Goal: Task Accomplishment & Management: Use online tool/utility

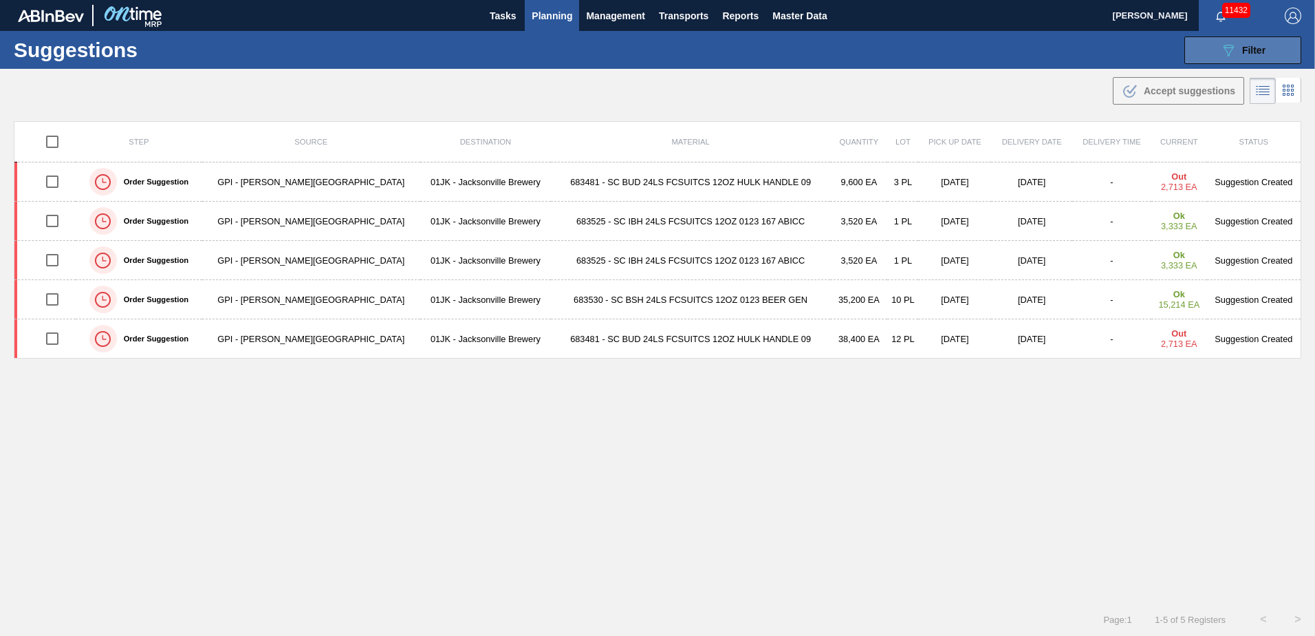
click at [1215, 58] on button "089F7B8B-B2A5-4AFE-B5C0-19BA573D28AC Filter" at bounding box center [1243, 50] width 117 height 28
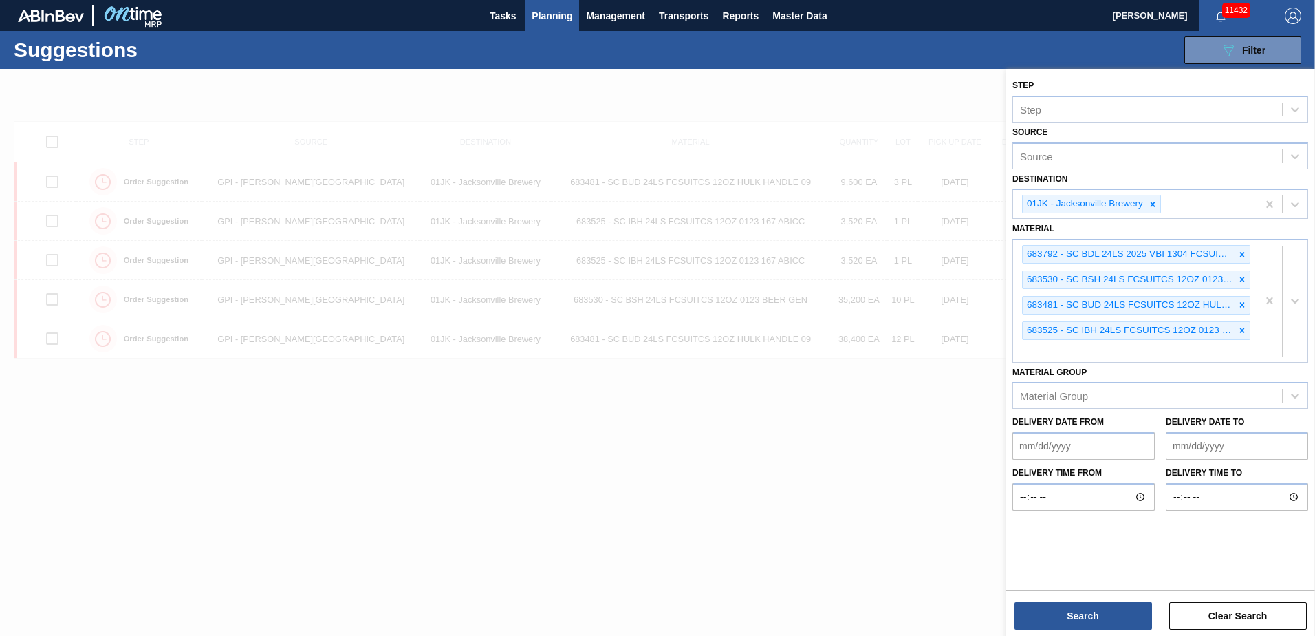
click at [905, 398] on div at bounding box center [657, 387] width 1315 height 636
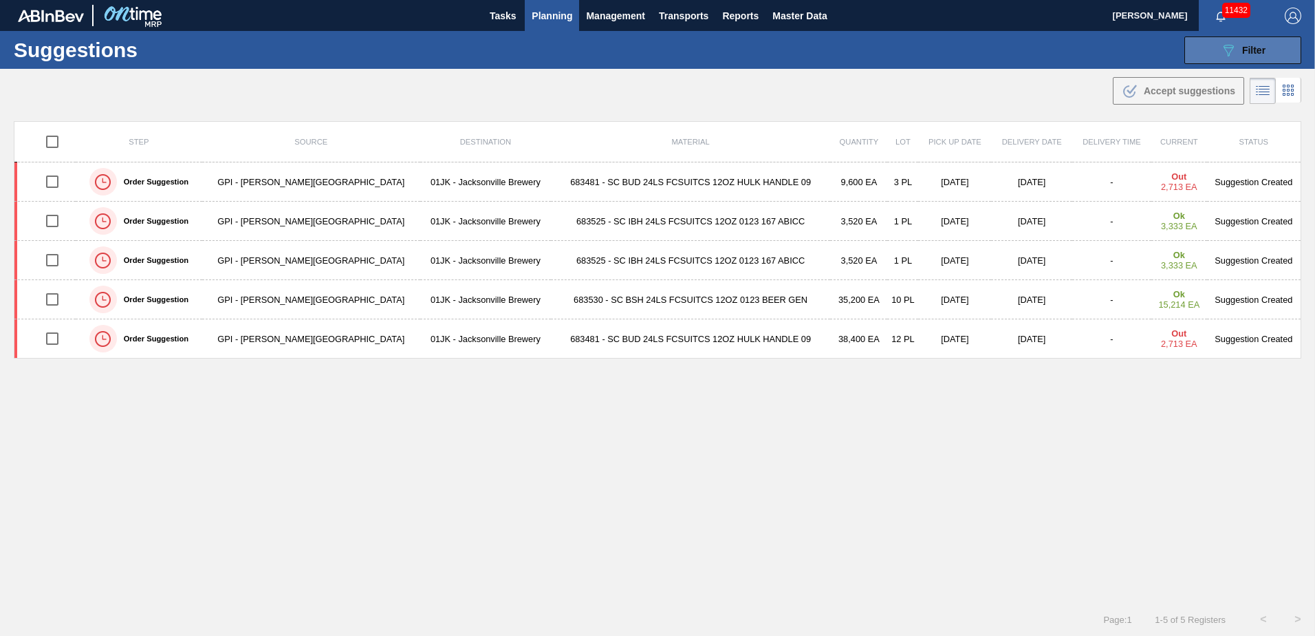
click at [1223, 61] on button "089F7B8B-B2A5-4AFE-B5C0-19BA573D28AC Filter" at bounding box center [1243, 50] width 117 height 28
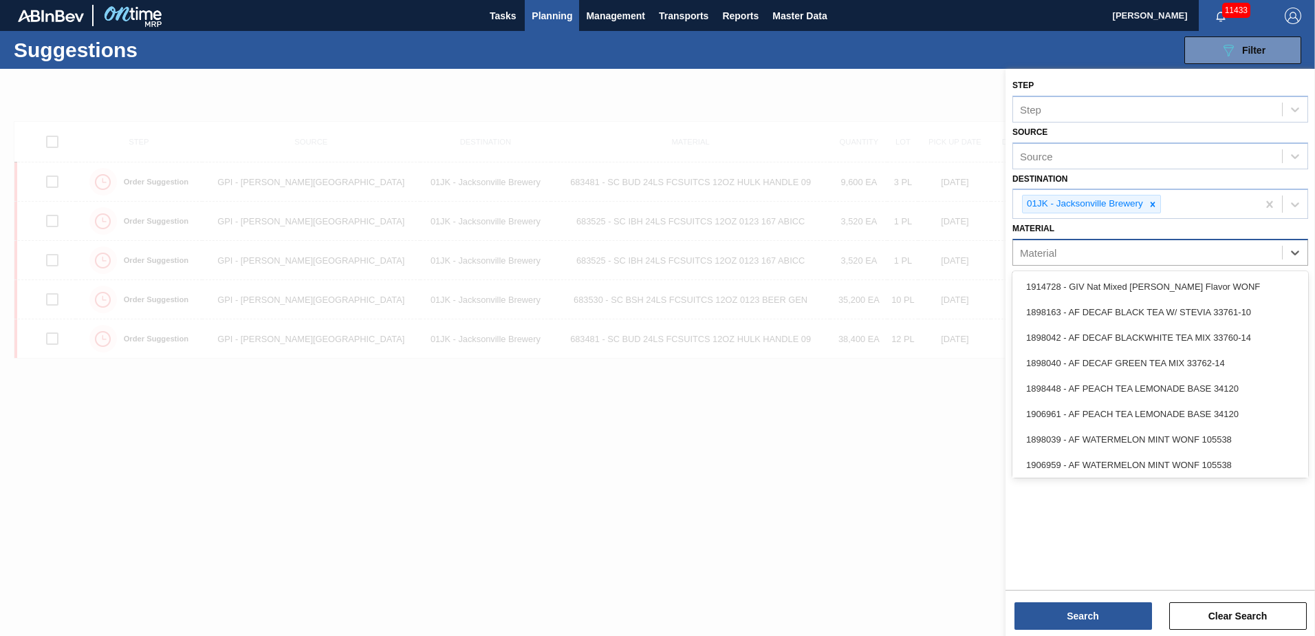
click at [1210, 244] on div "Material" at bounding box center [1147, 253] width 269 height 20
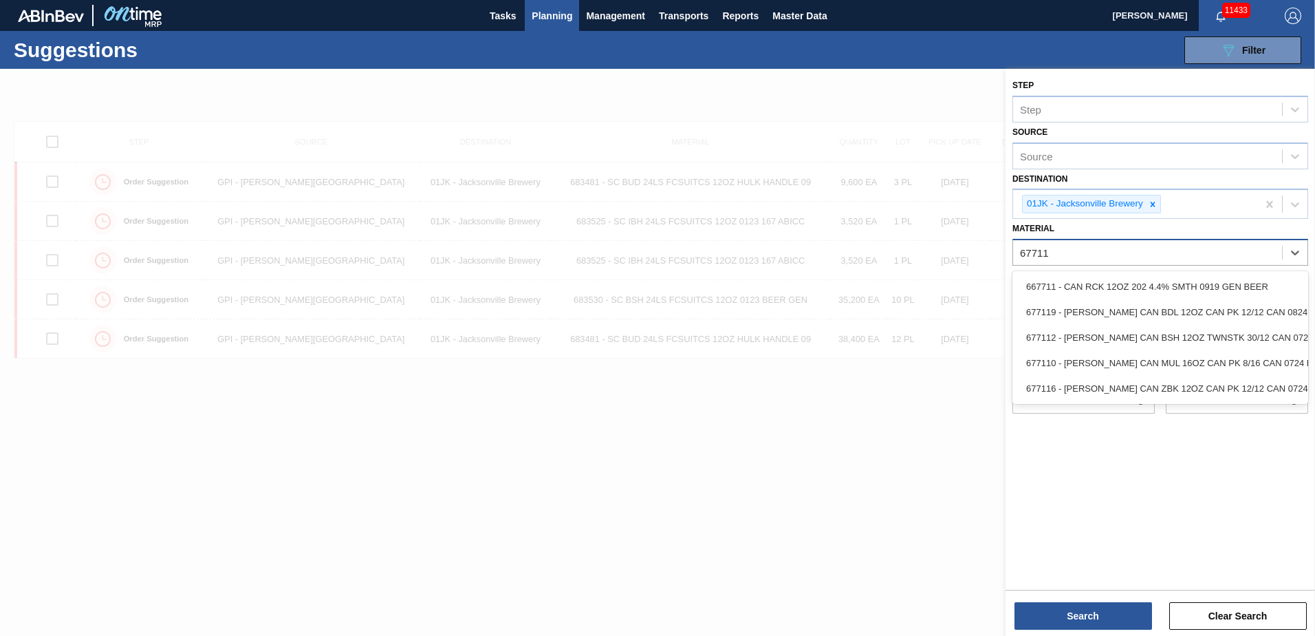
type input "677110"
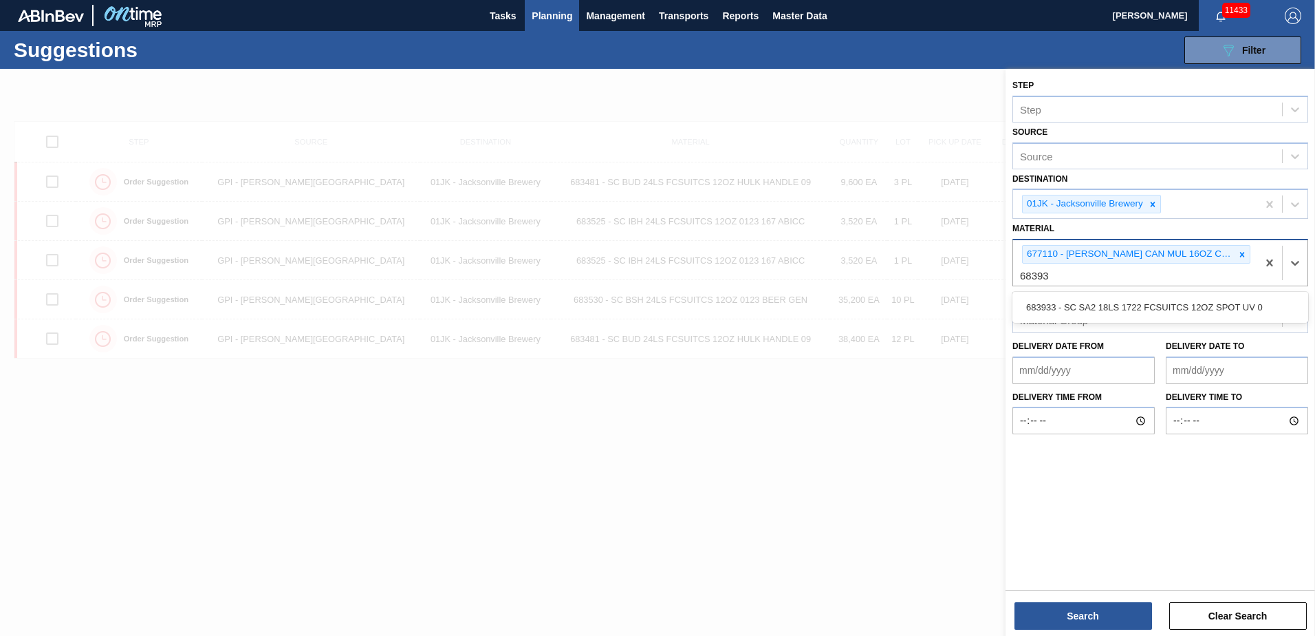
type input "683933"
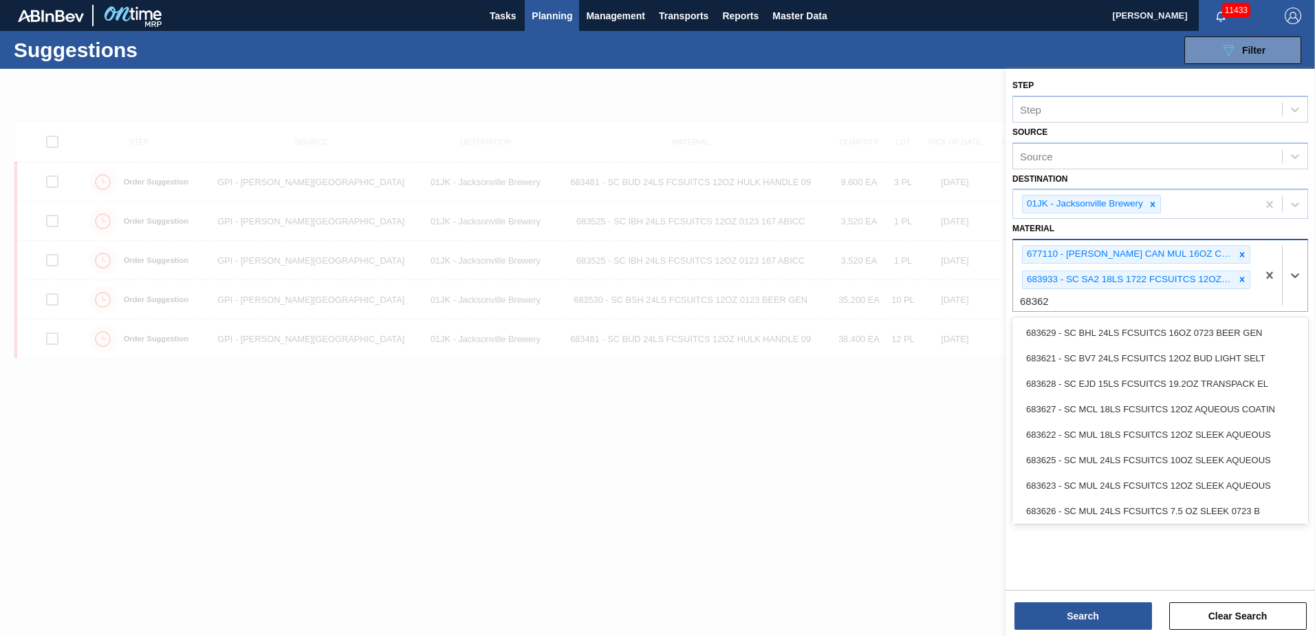
type input "683622"
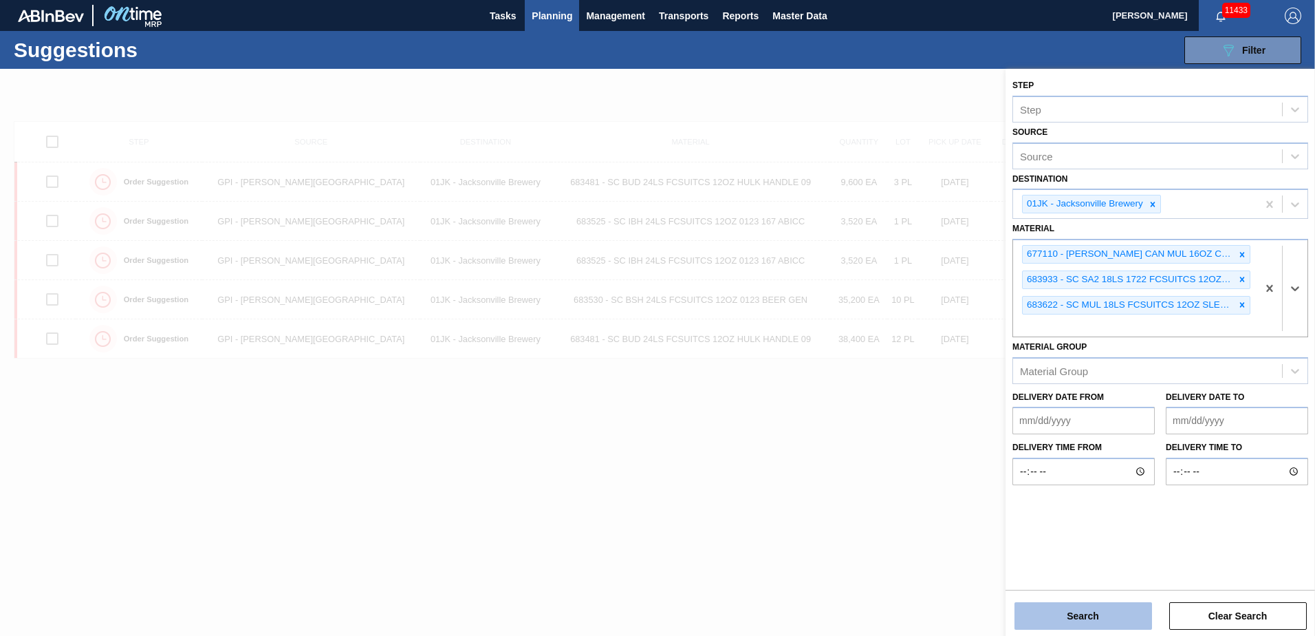
click at [1116, 607] on button "Search" at bounding box center [1084, 616] width 138 height 28
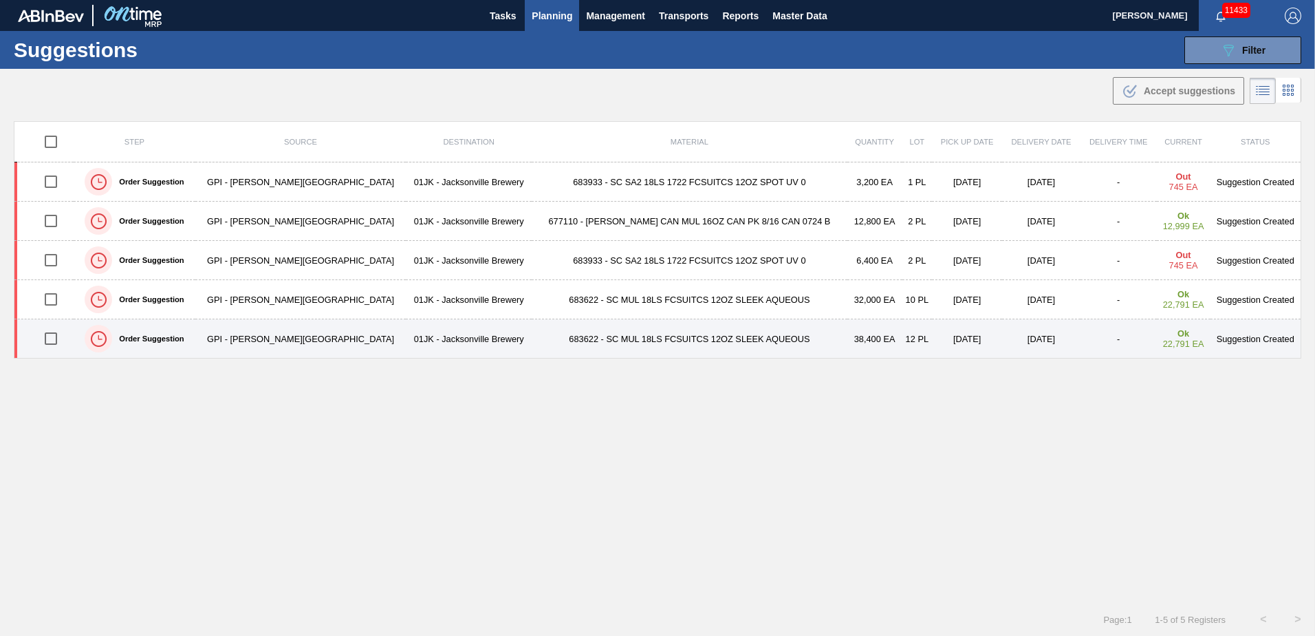
click at [52, 335] on input "checkbox" at bounding box center [50, 338] width 29 height 29
checkbox input "true"
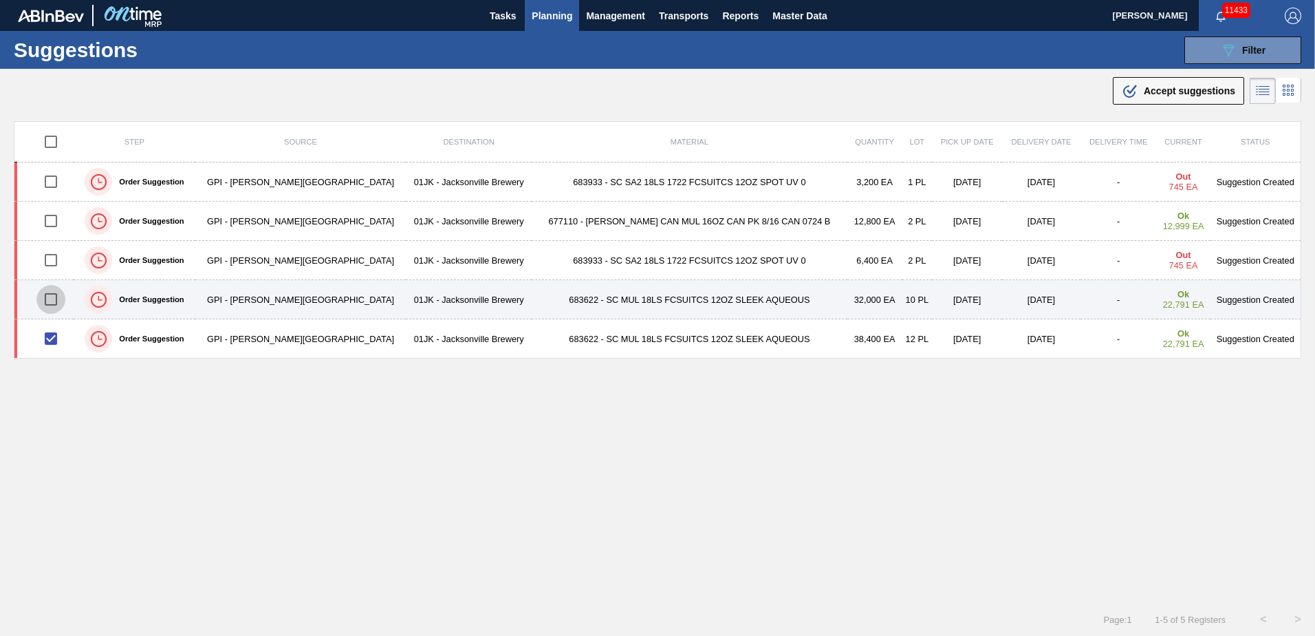
click at [48, 303] on input "checkbox" at bounding box center [50, 299] width 29 height 29
checkbox input "true"
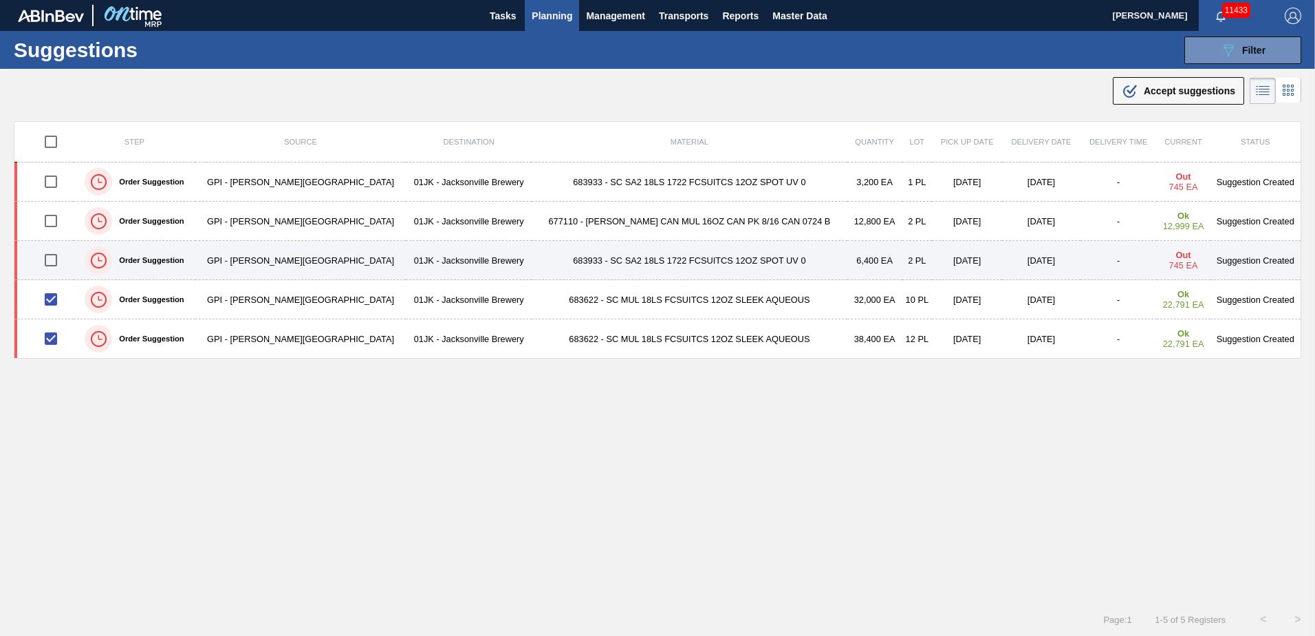
click at [64, 265] on input "checkbox" at bounding box center [50, 260] width 29 height 29
checkbox input "true"
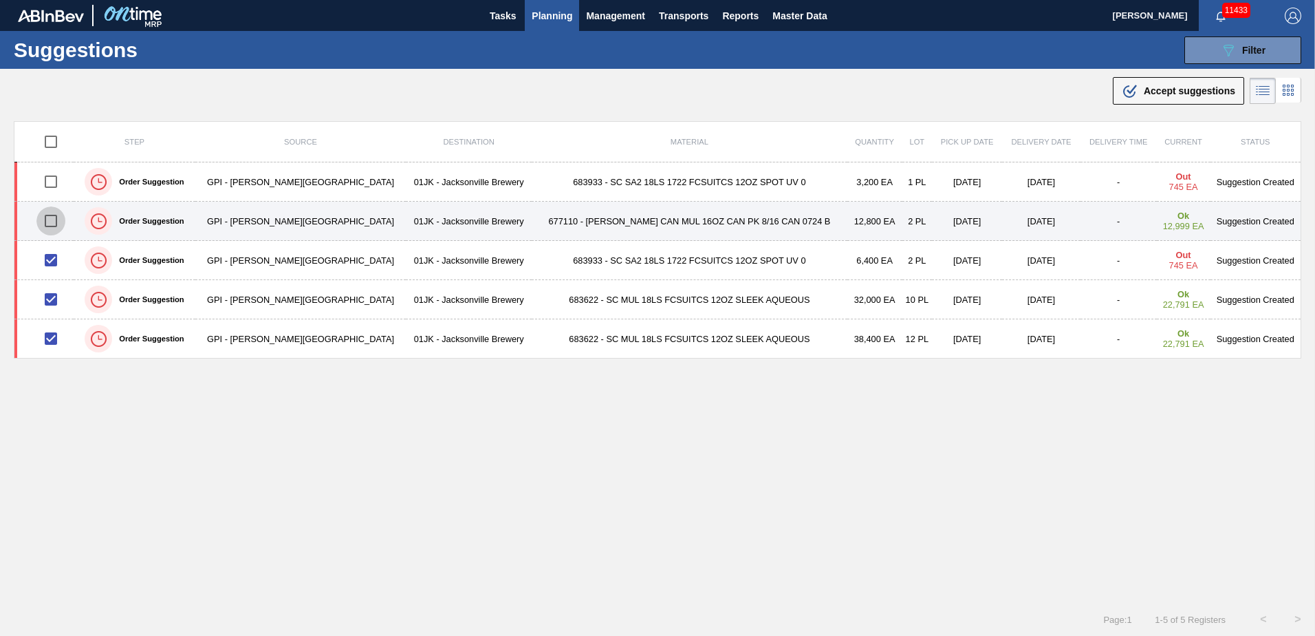
click at [58, 222] on input "checkbox" at bounding box center [50, 220] width 29 height 29
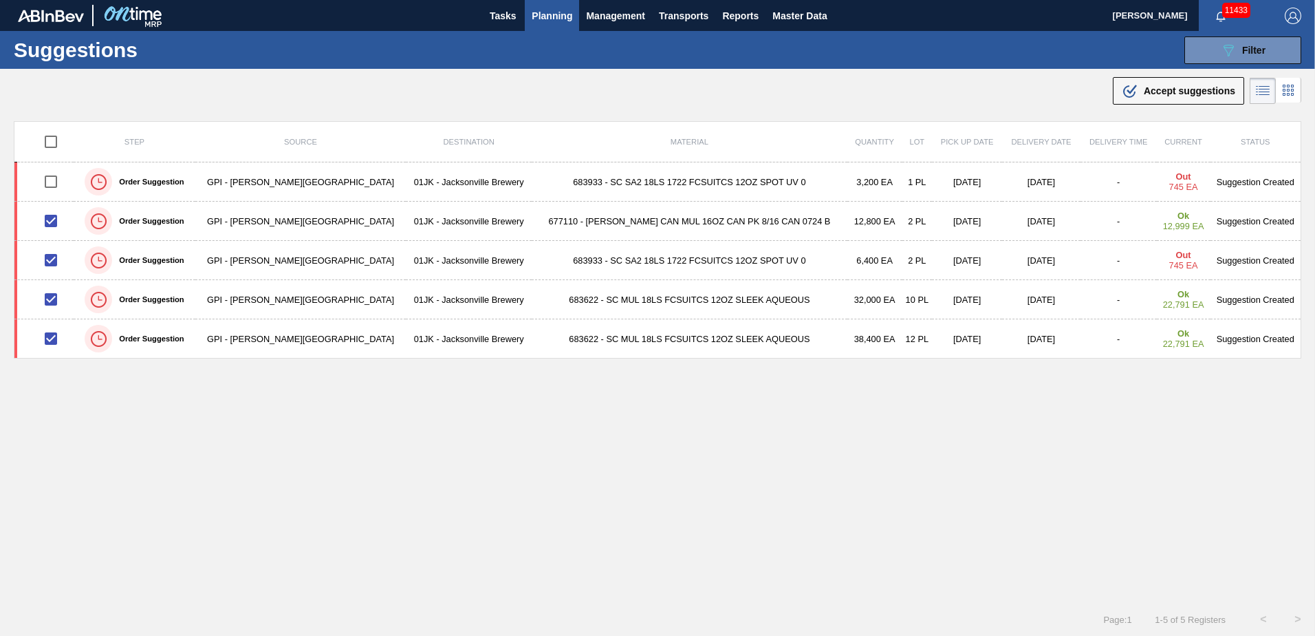
click at [1201, 91] on span "Accept suggestions" at bounding box center [1189, 90] width 91 height 11
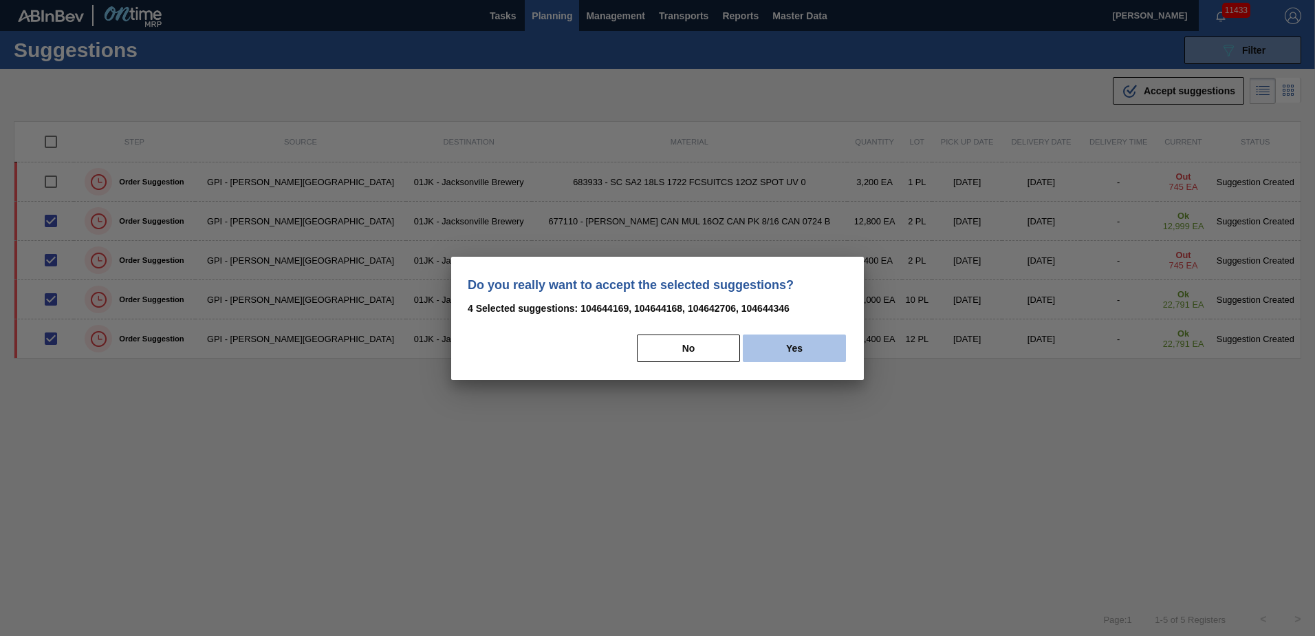
click at [833, 342] on button "Yes" at bounding box center [794, 348] width 103 height 28
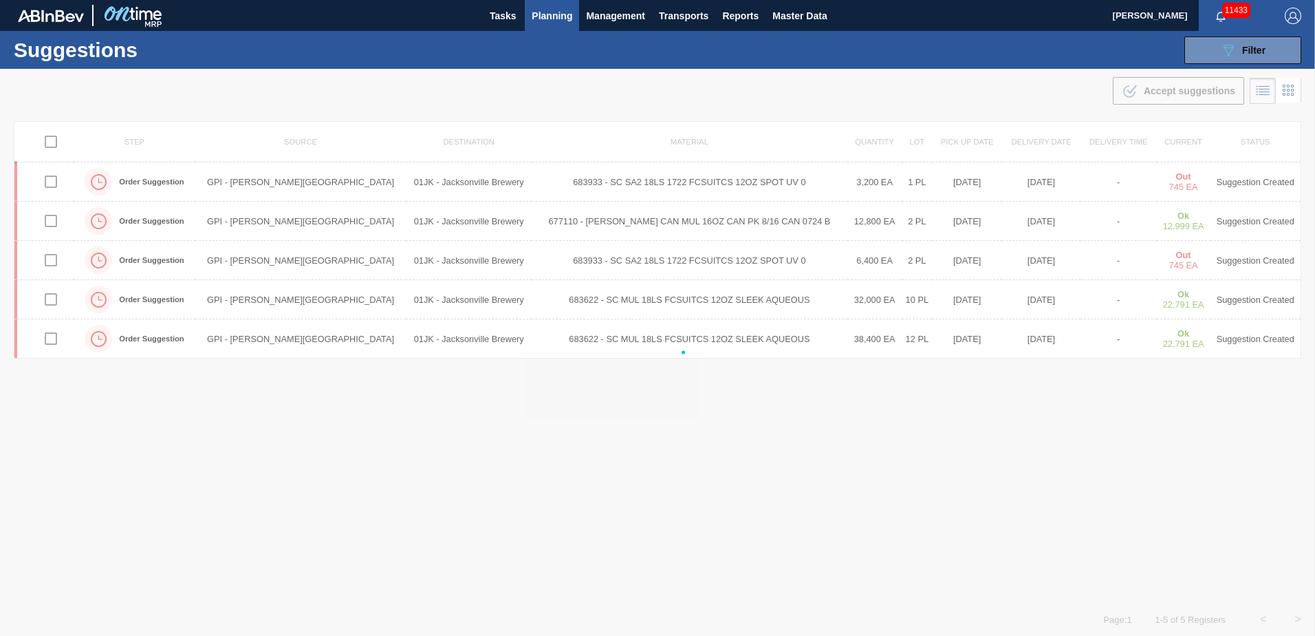
checkbox input "false"
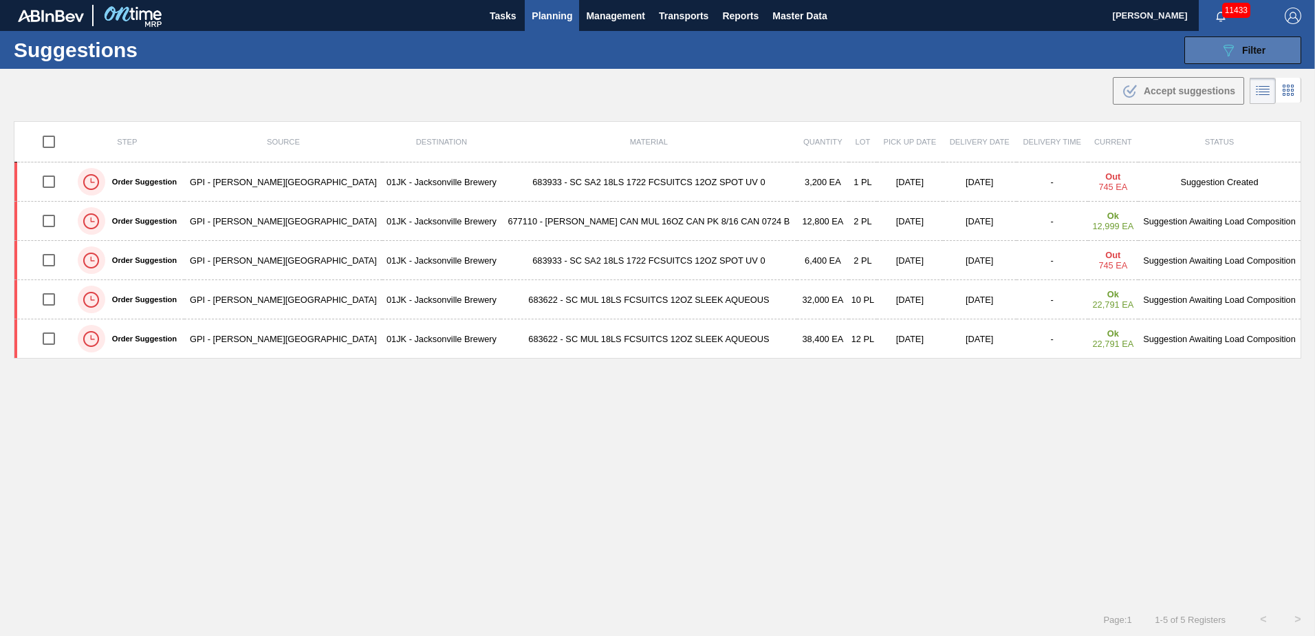
click at [1236, 45] on div "089F7B8B-B2A5-4AFE-B5C0-19BA573D28AC Filter" at bounding box center [1242, 50] width 45 height 17
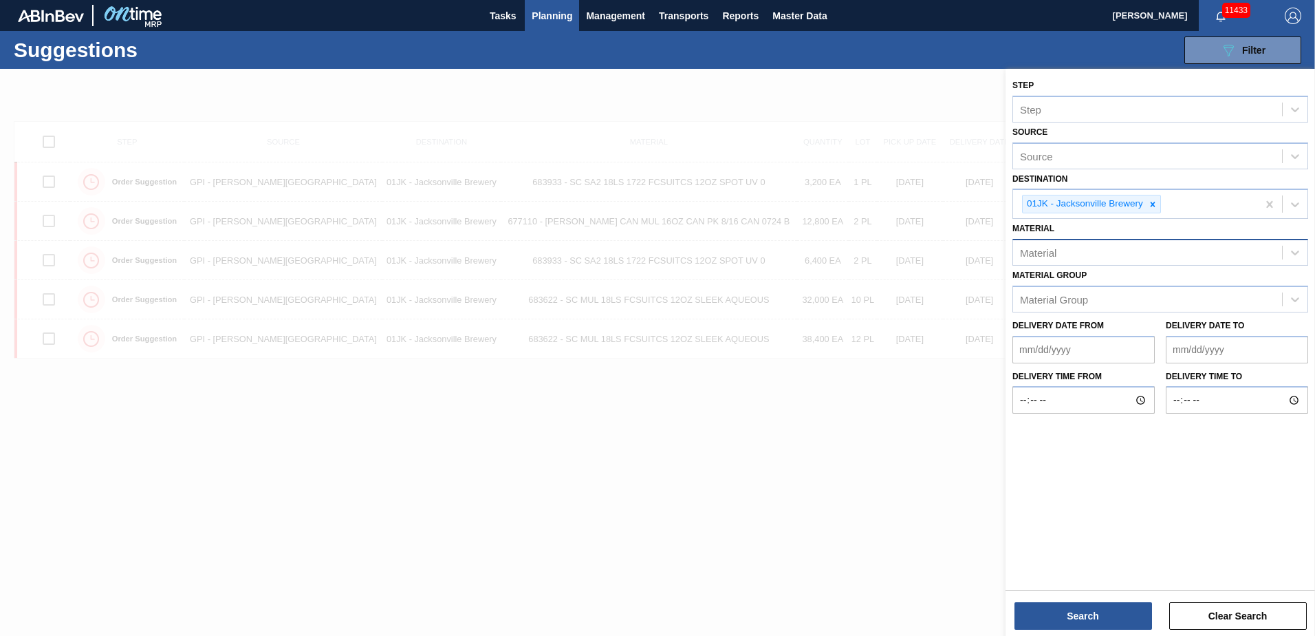
click at [1175, 248] on div "Material" at bounding box center [1147, 253] width 269 height 20
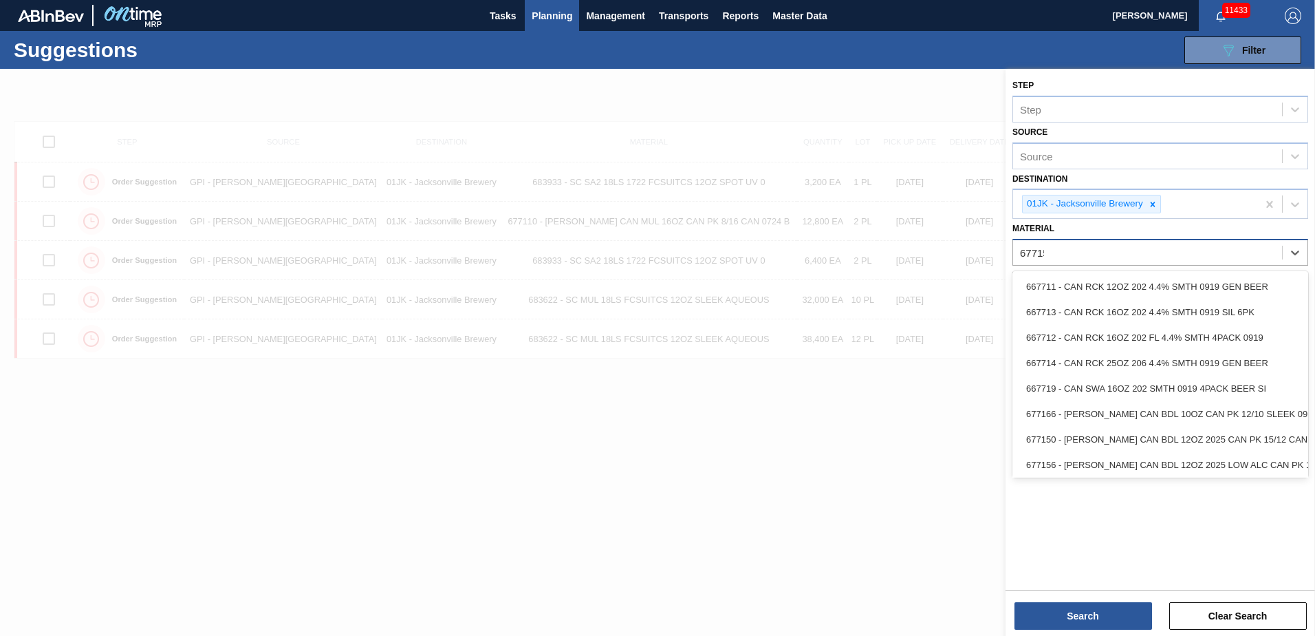
type input "677154"
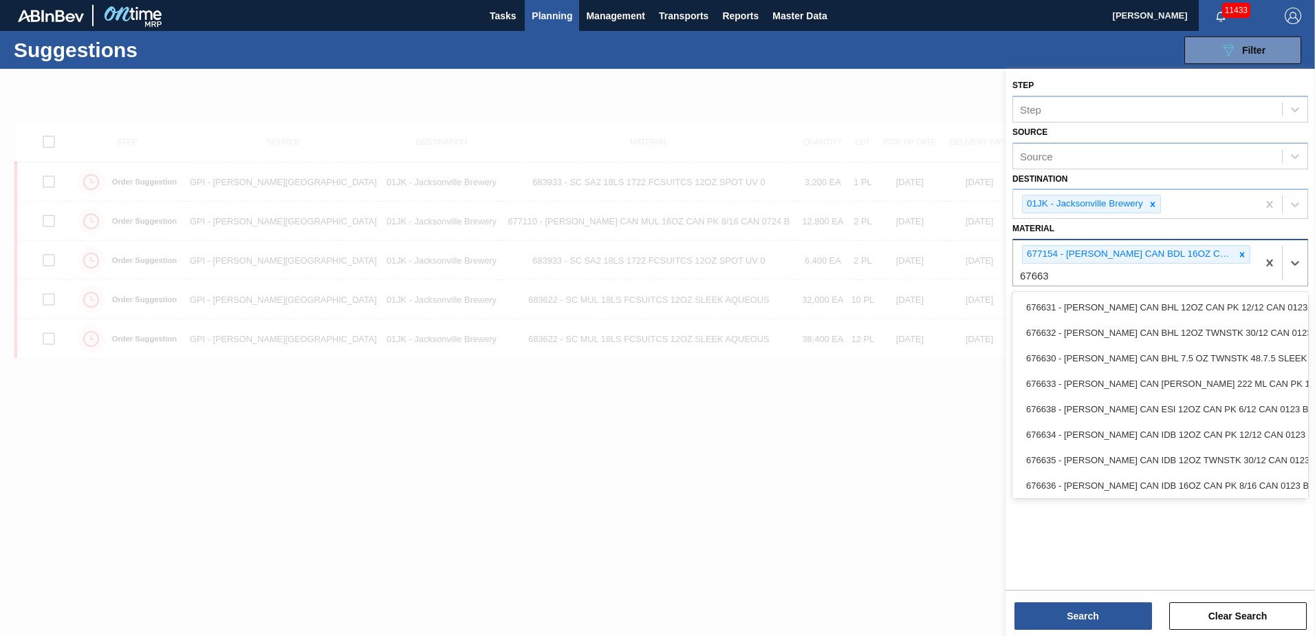
type input "676636"
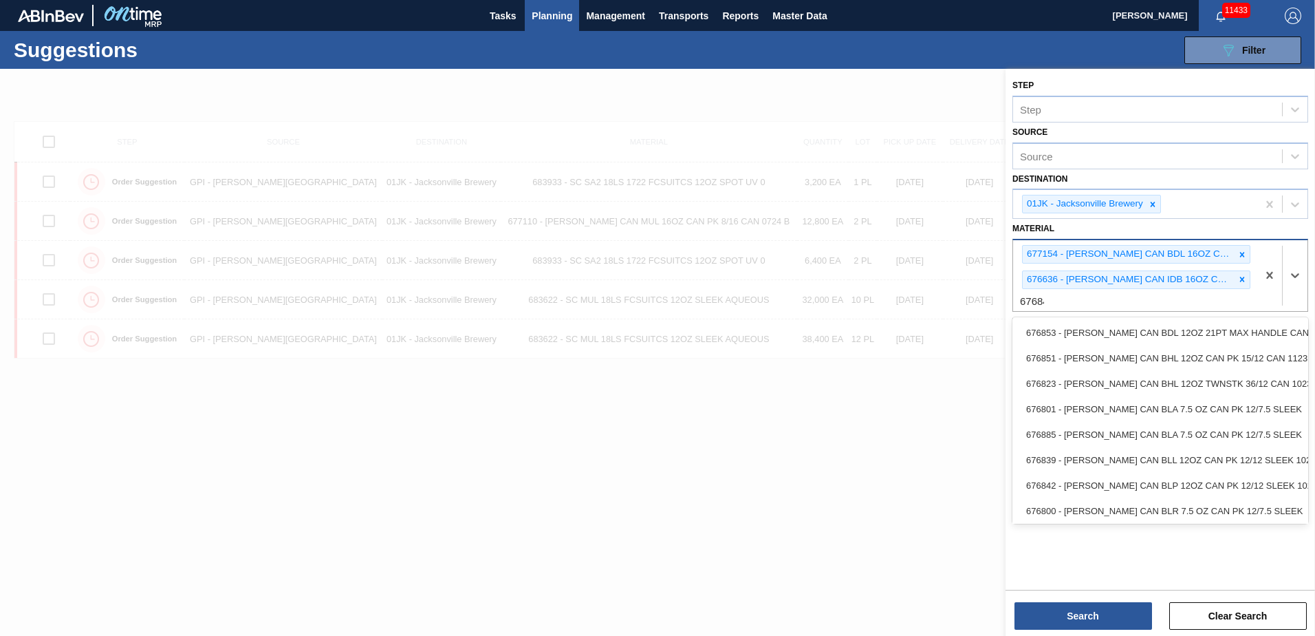
type input "676844"
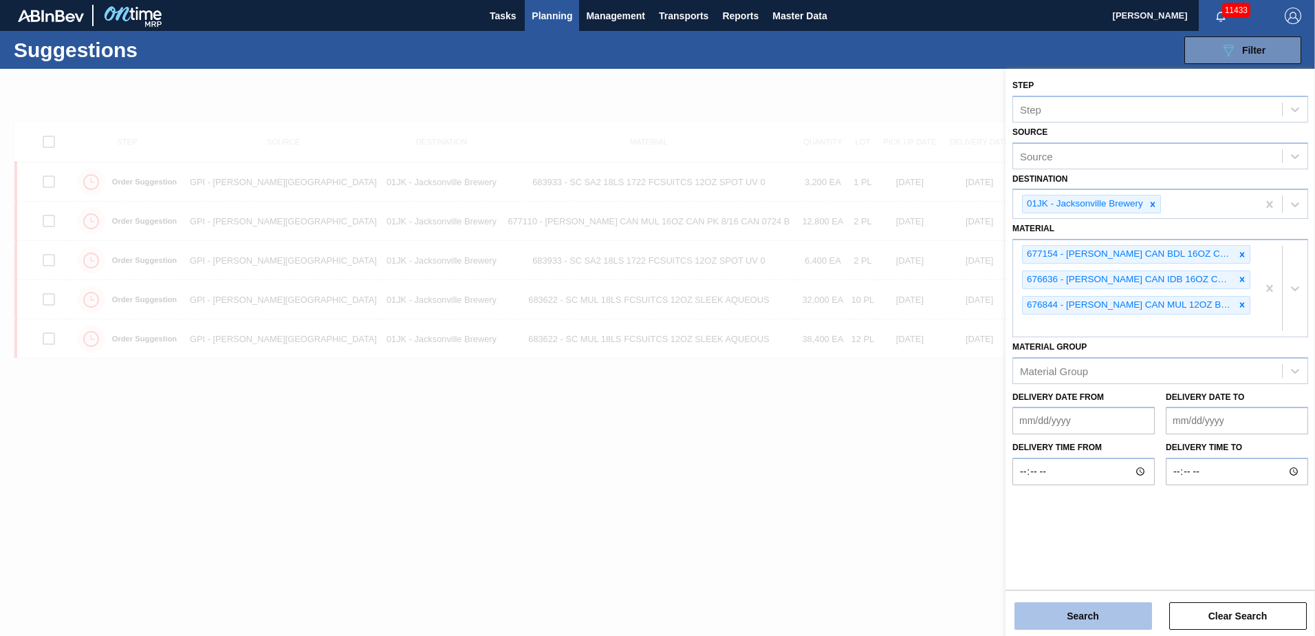
click at [1101, 625] on button "Search" at bounding box center [1084, 616] width 138 height 28
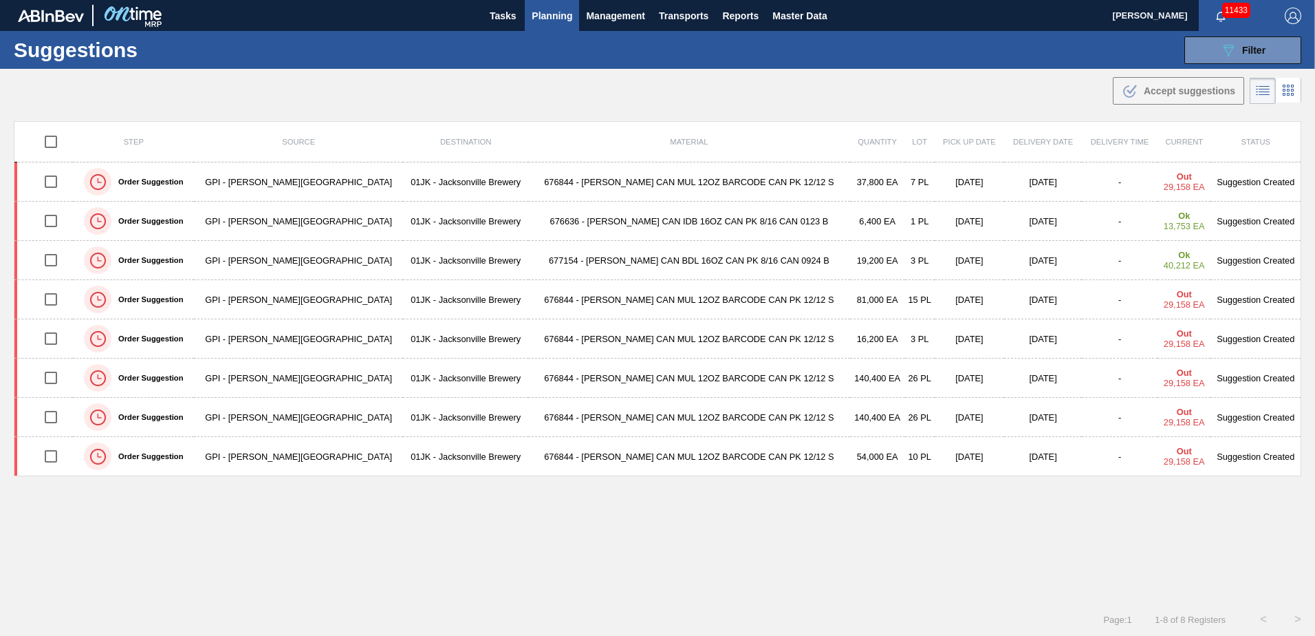
click at [937, 16] on div "Tasks Planning Management Transports Reports Master Data" at bounding box center [657, 15] width 1315 height 31
click at [1207, 55] on button "089F7B8B-B2A5-4AFE-B5C0-19BA573D28AC Filter" at bounding box center [1243, 50] width 117 height 28
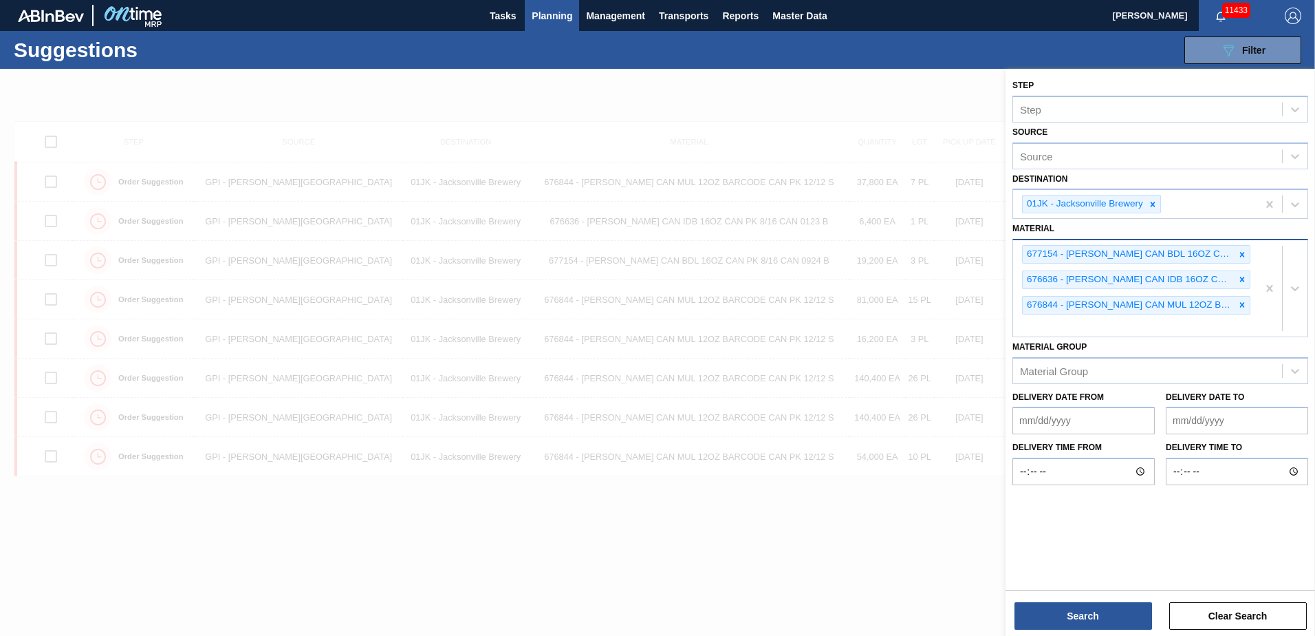
click at [1119, 326] on div "677154 - CARR CAN BDL 16OZ CAN PK 8/16 CAN 0924 B 676636 - CARR CAN IDB 16OZ CA…" at bounding box center [1135, 288] width 244 height 96
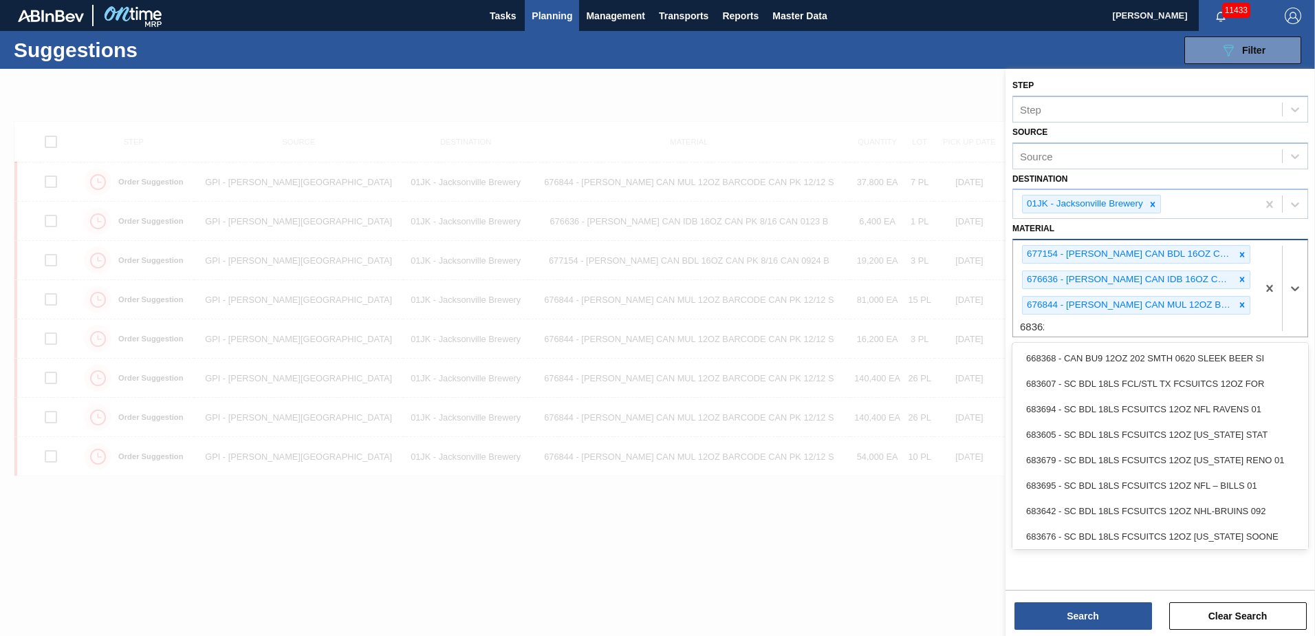
type input "683622"
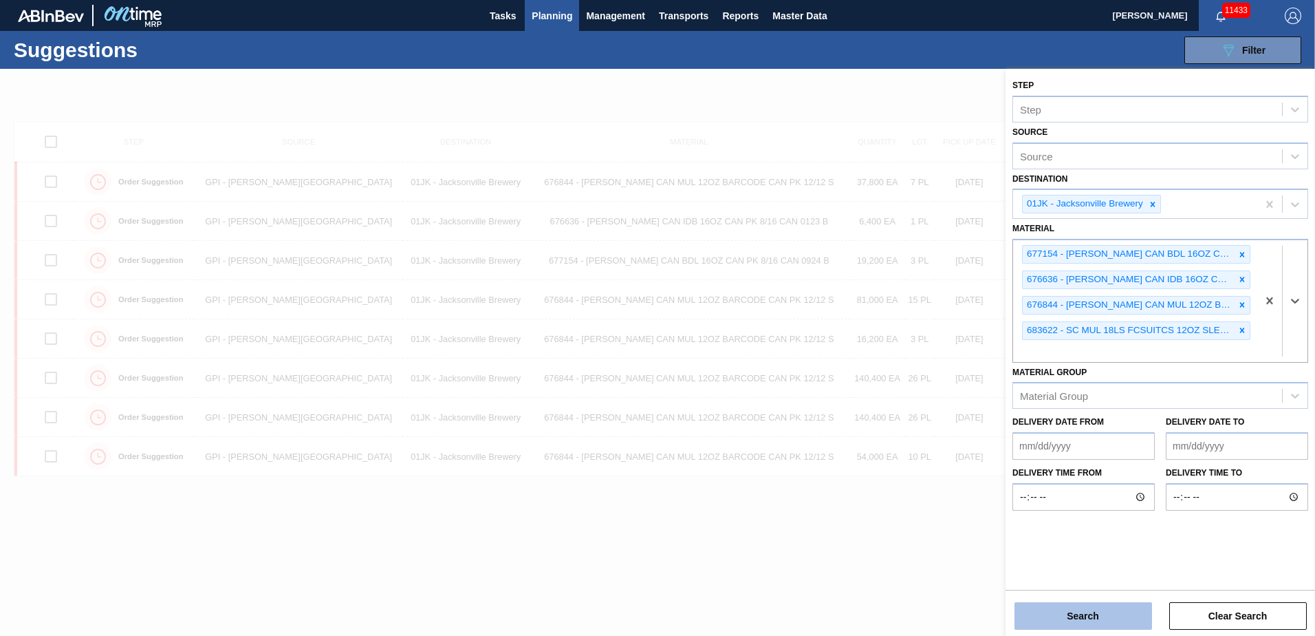
click at [1057, 609] on button "Search" at bounding box center [1084, 616] width 138 height 28
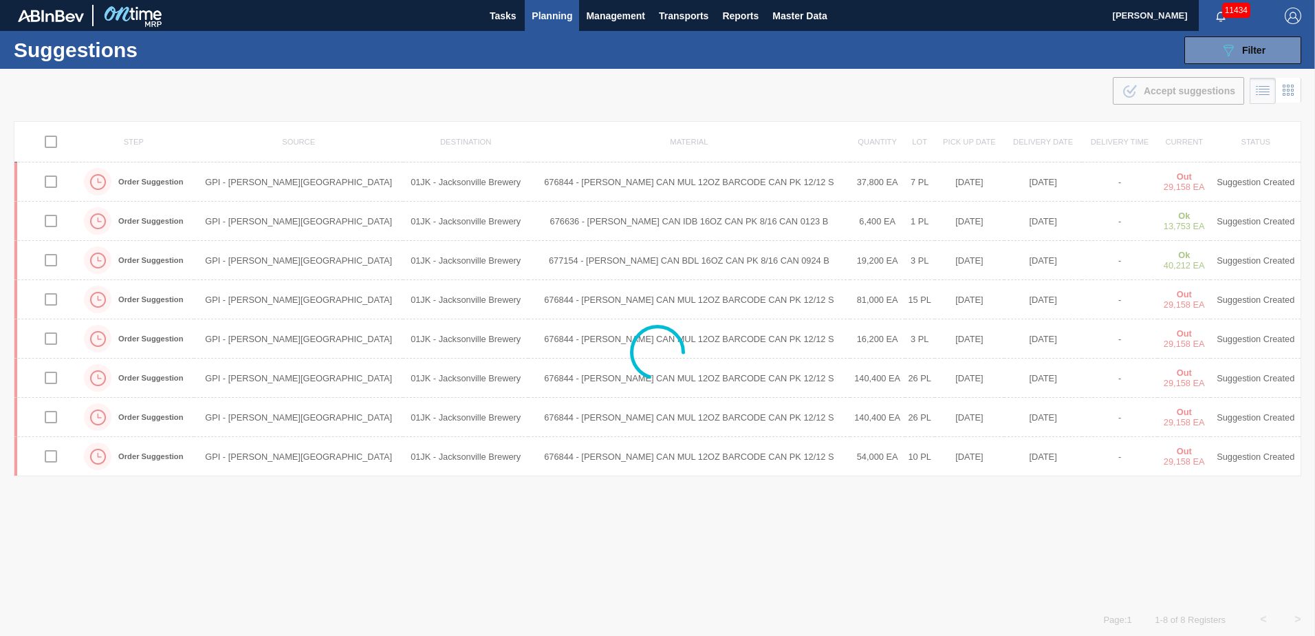
click at [955, 176] on div at bounding box center [657, 352] width 1315 height 567
click at [492, 96] on div at bounding box center [657, 352] width 1315 height 567
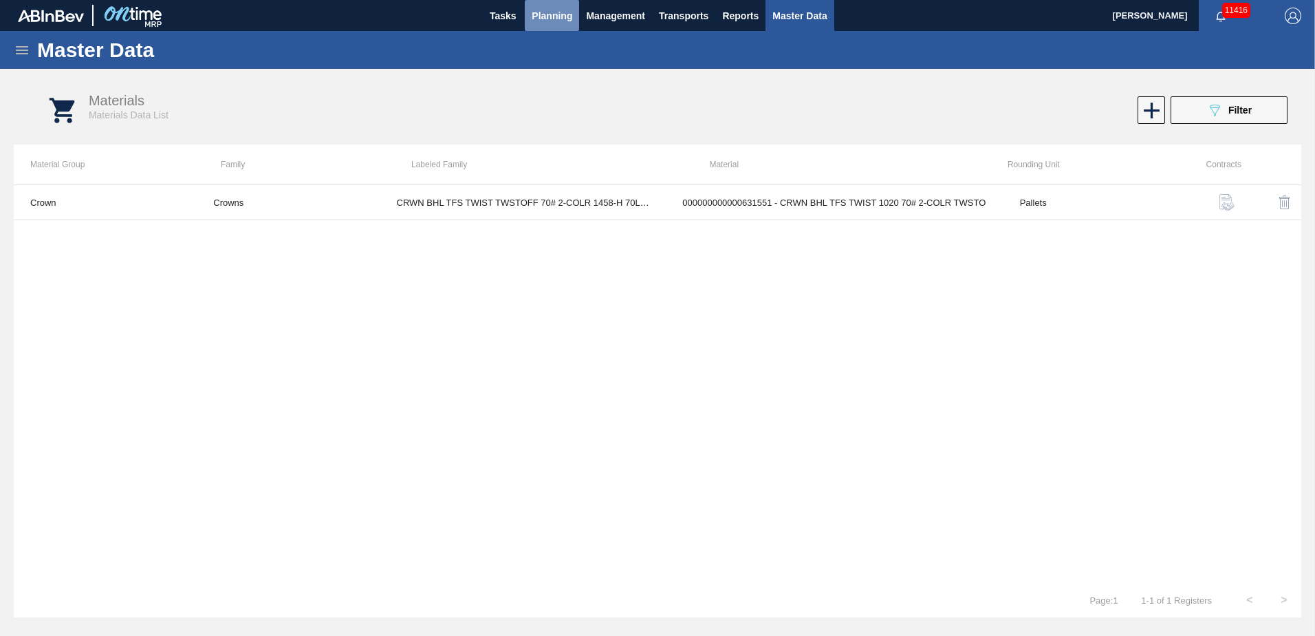
click at [537, 13] on span "Planning" at bounding box center [552, 16] width 41 height 17
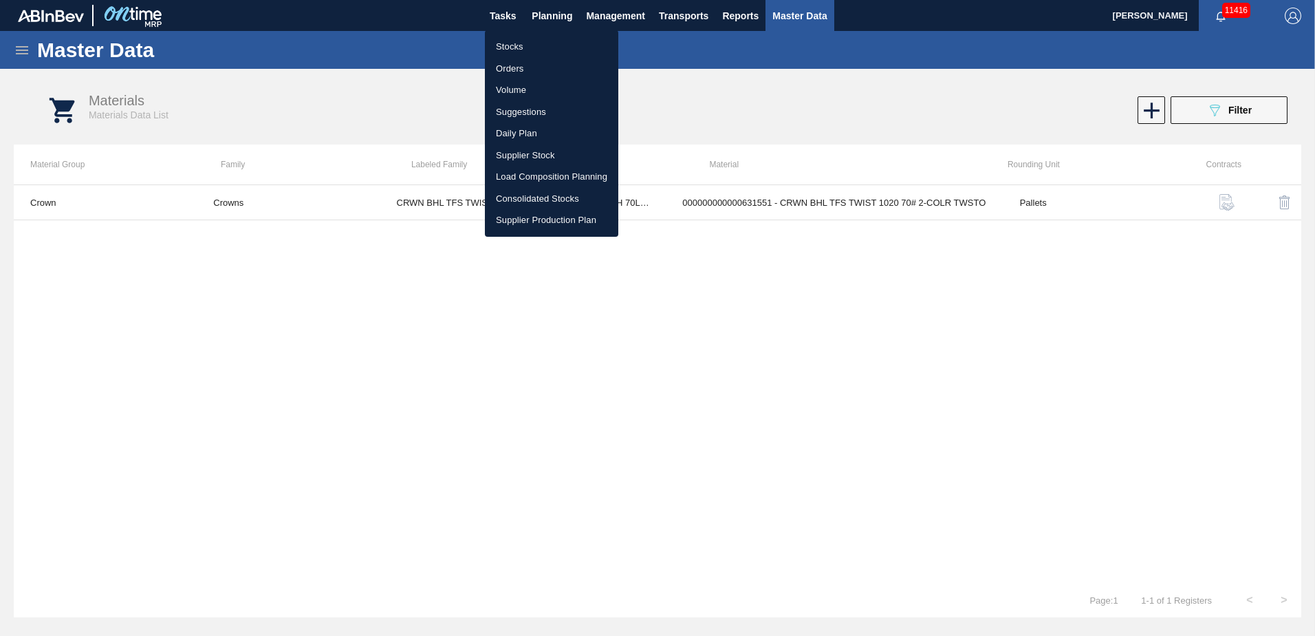
click at [557, 47] on li "Stocks" at bounding box center [551, 47] width 133 height 22
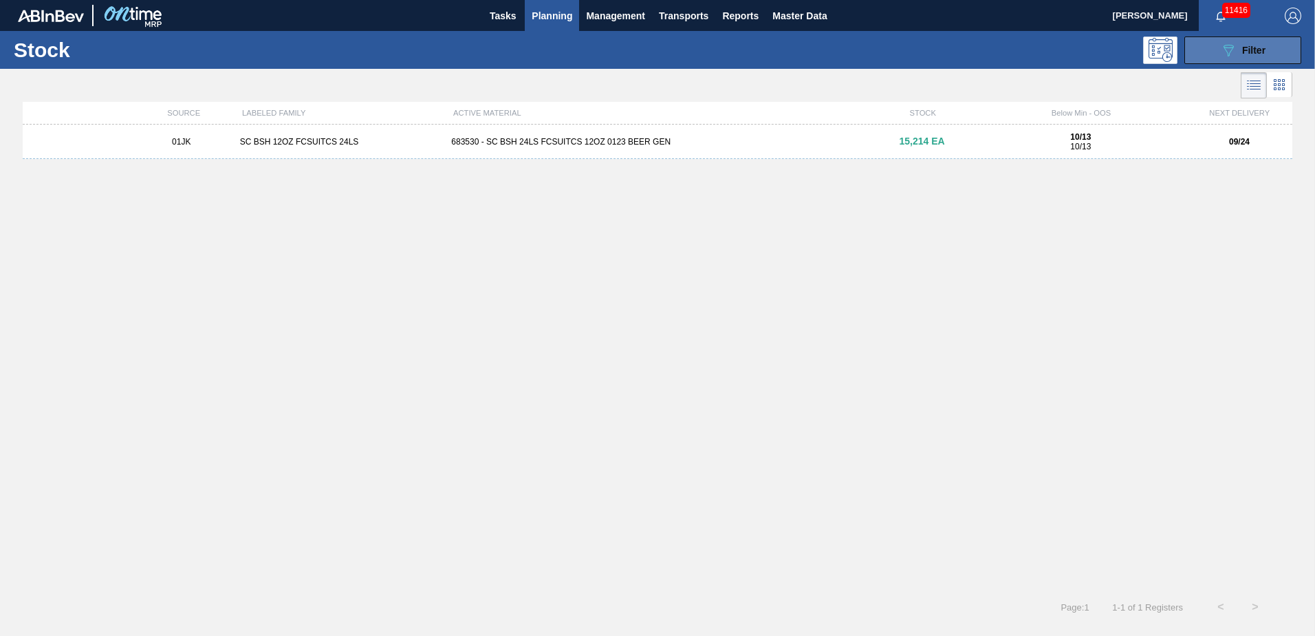
click at [1220, 50] on icon "089F7B8B-B2A5-4AFE-B5C0-19BA573D28AC" at bounding box center [1228, 50] width 17 height 17
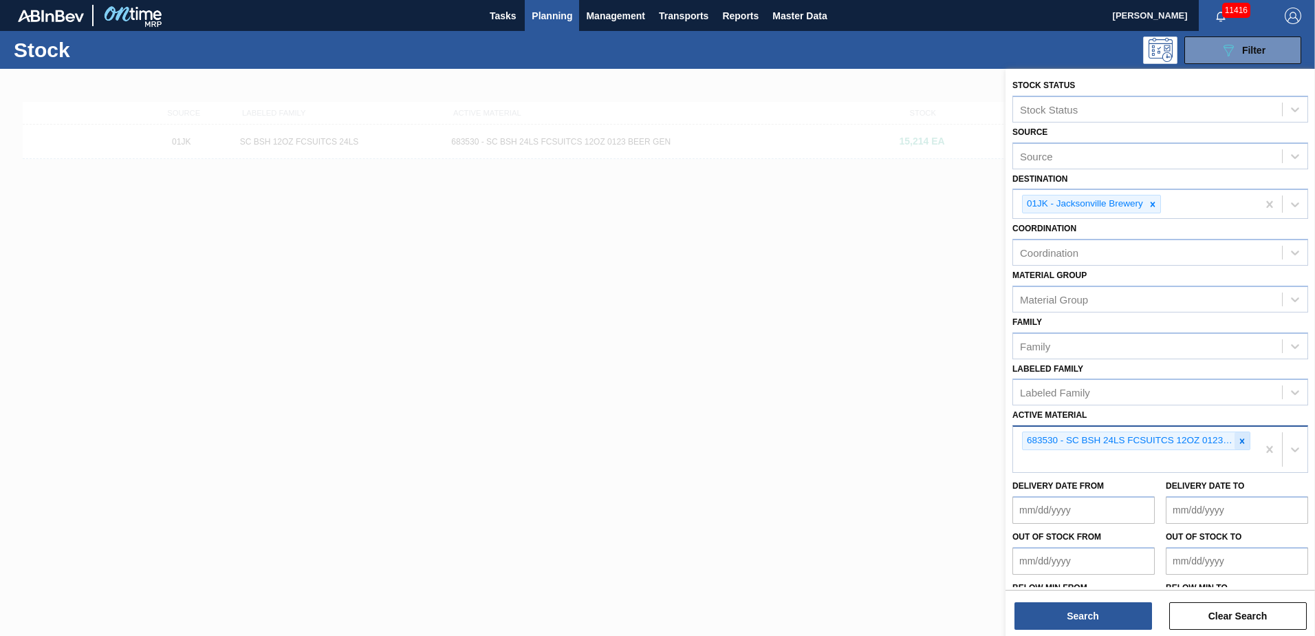
click at [1241, 440] on icon at bounding box center [1242, 440] width 5 height 5
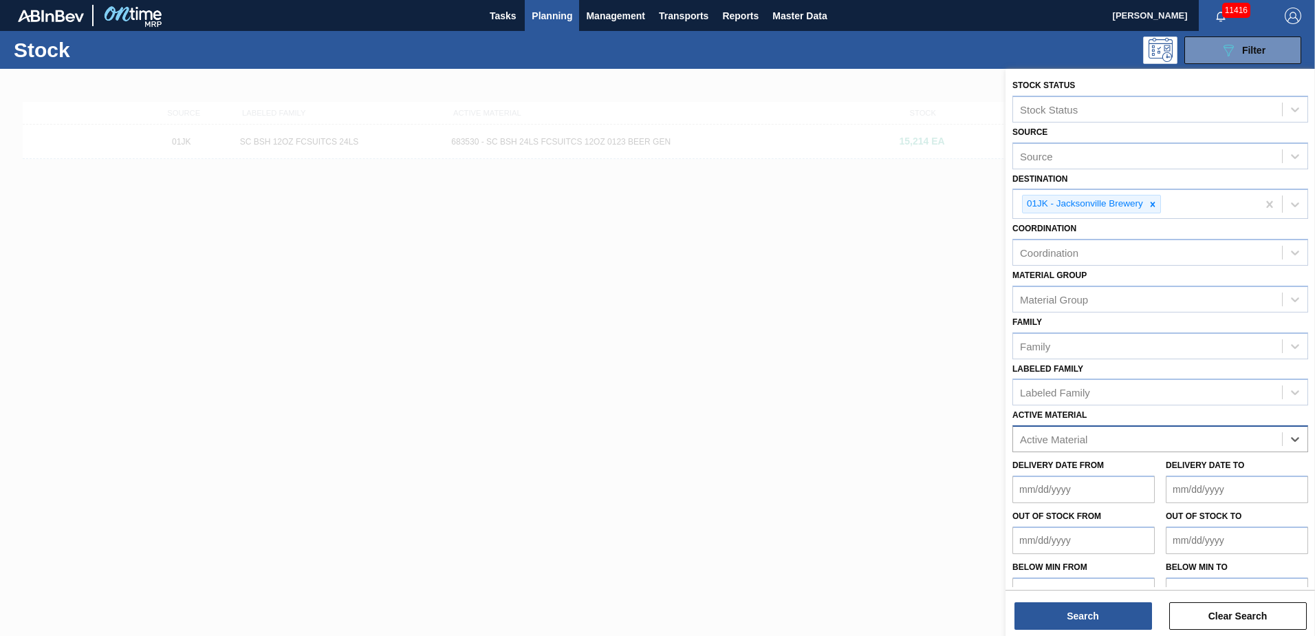
click at [1233, 439] on div "Active Material" at bounding box center [1147, 439] width 269 height 20
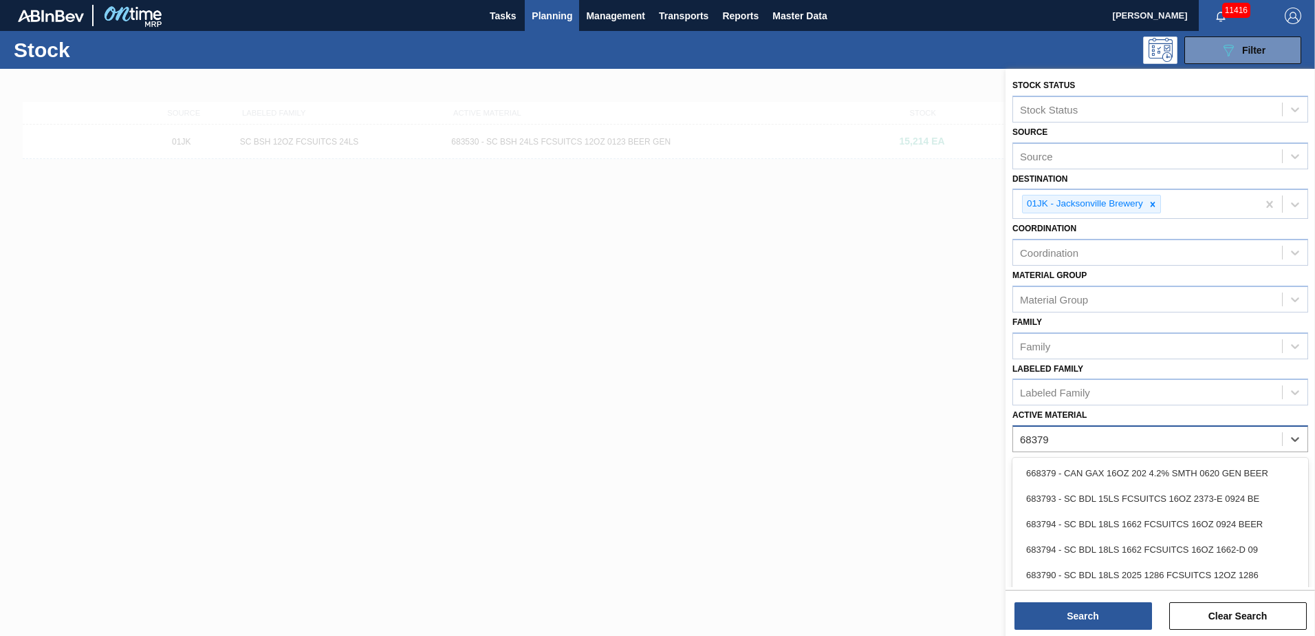
type Material "683792"
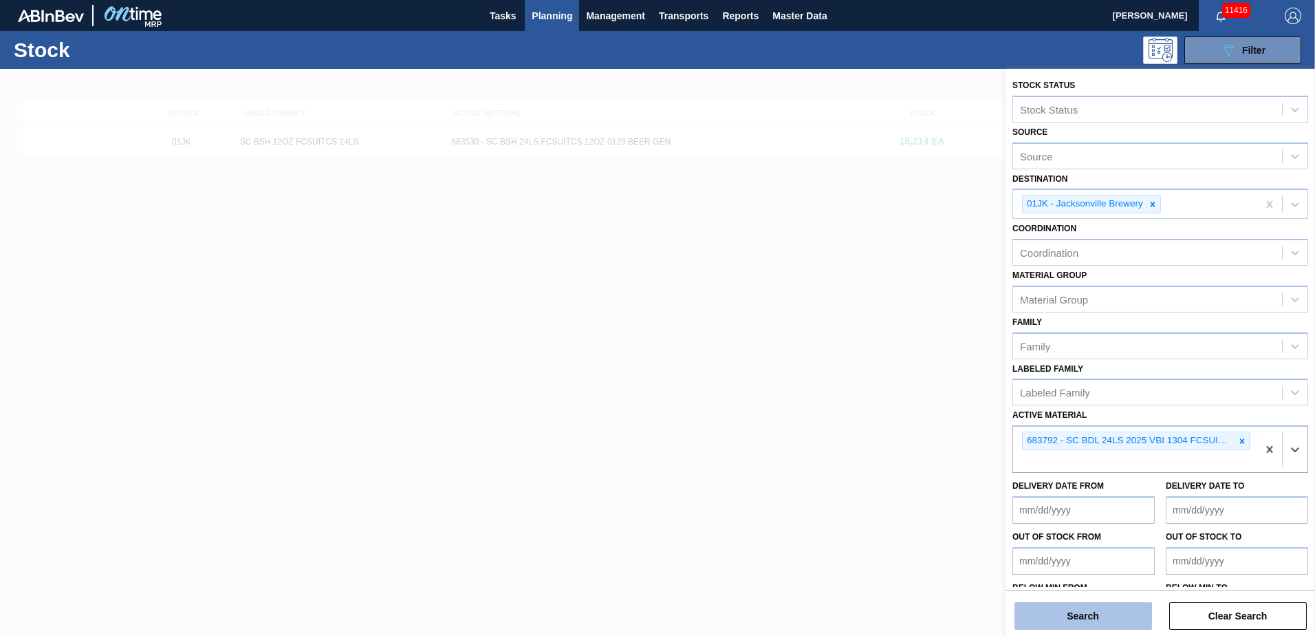
click at [1028, 623] on button "Search" at bounding box center [1084, 616] width 138 height 28
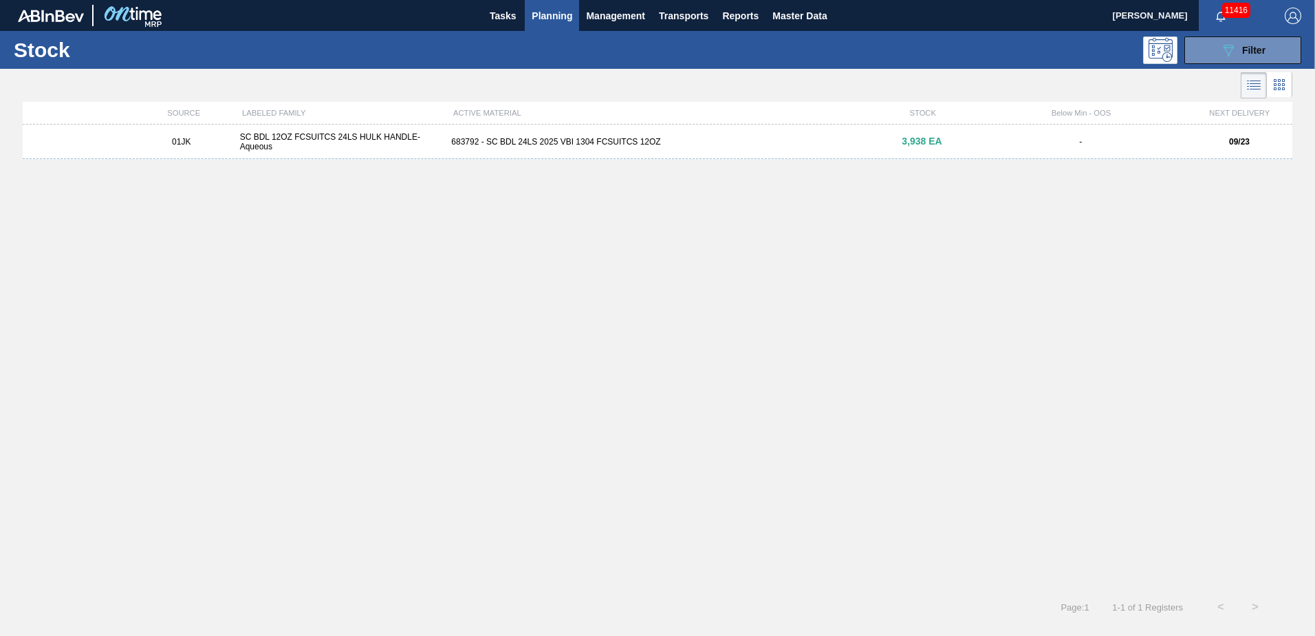
click at [680, 142] on div "683792 - SC BDL 24LS 2025 VBI 1304 FCSUITCS 12OZ" at bounding box center [657, 142] width 423 height 10
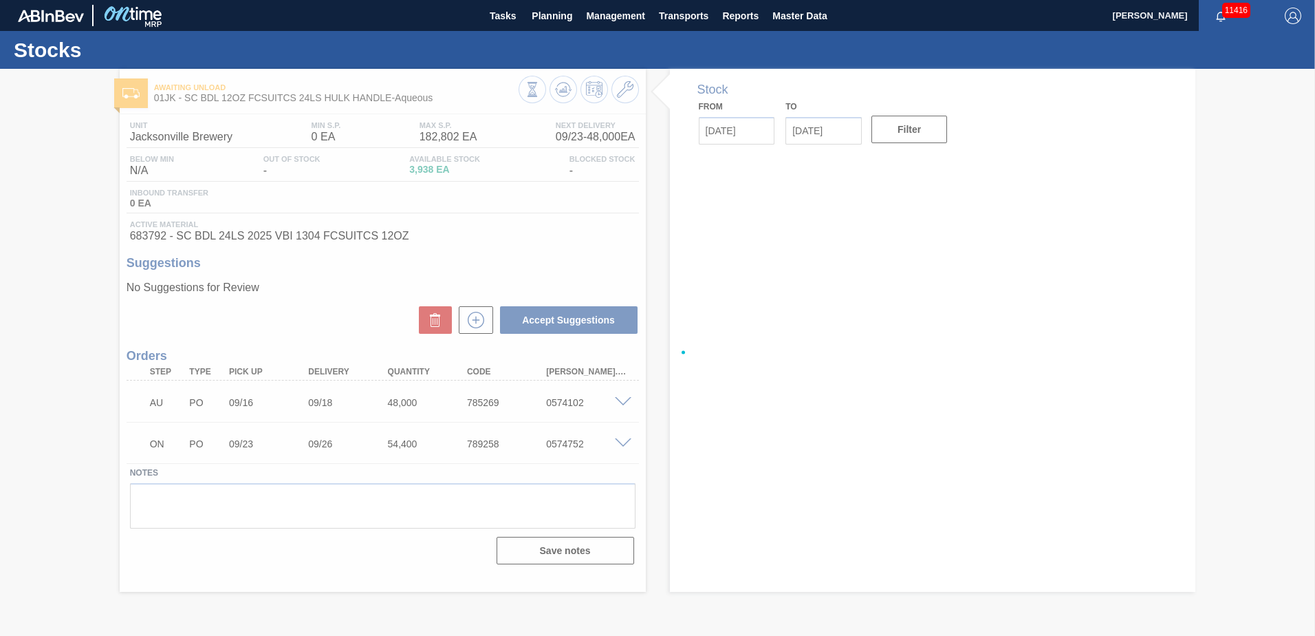
type input "[DATE]"
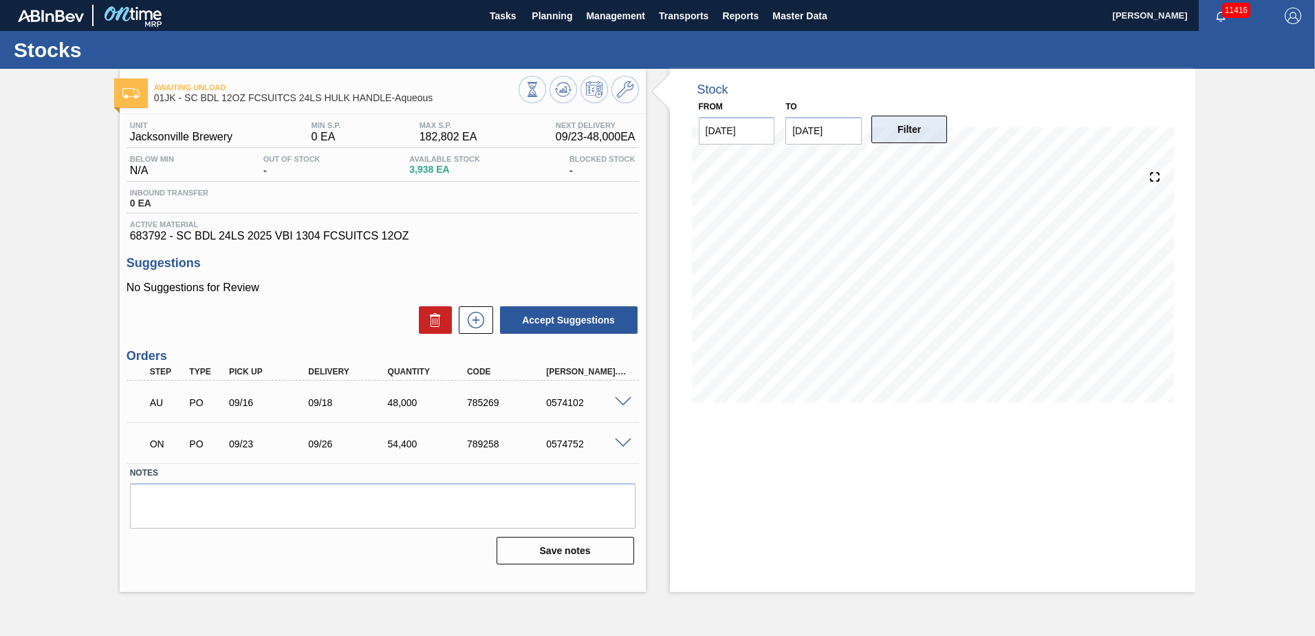
click at [933, 138] on button "Filter" at bounding box center [910, 130] width 76 height 28
click at [563, 89] on g at bounding box center [563, 90] width 17 height 14
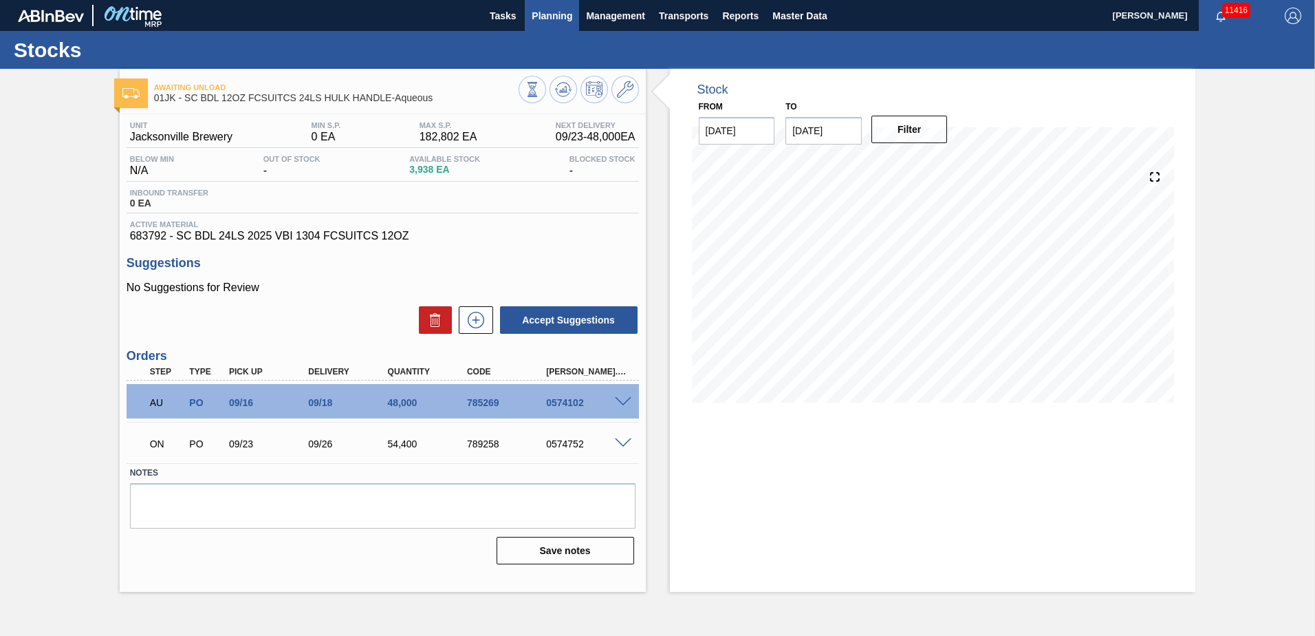
click at [542, 12] on span "Planning" at bounding box center [552, 16] width 41 height 17
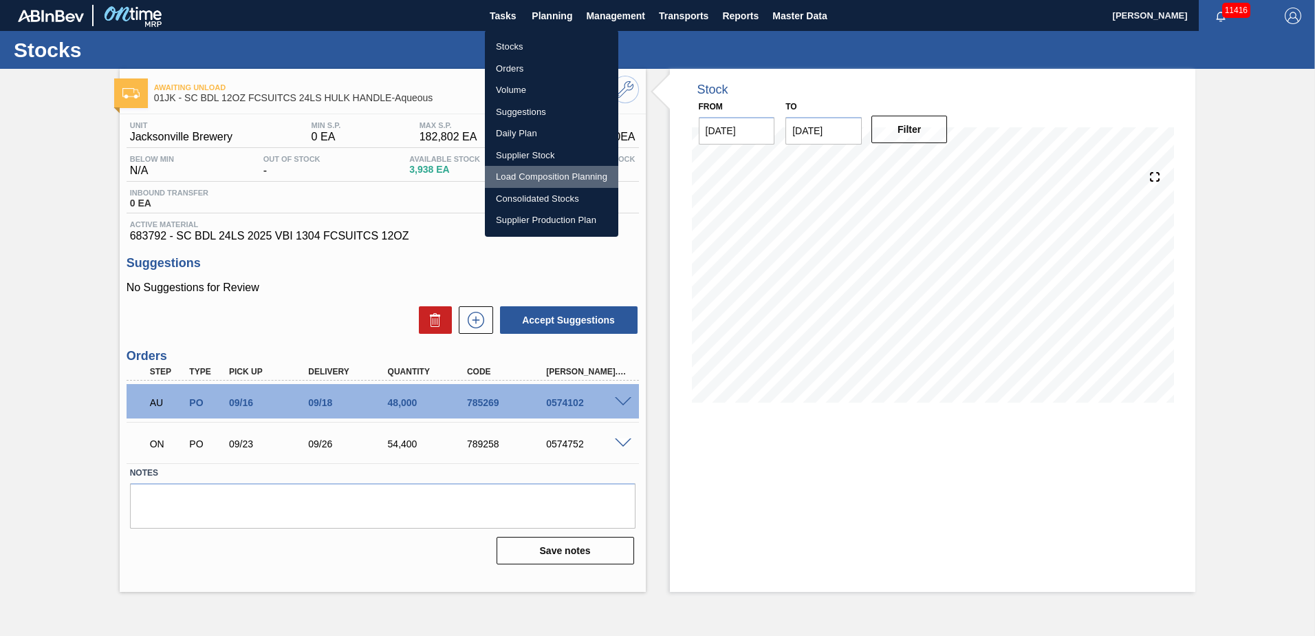
click at [557, 178] on li "Load Composition Planning" at bounding box center [551, 177] width 133 height 22
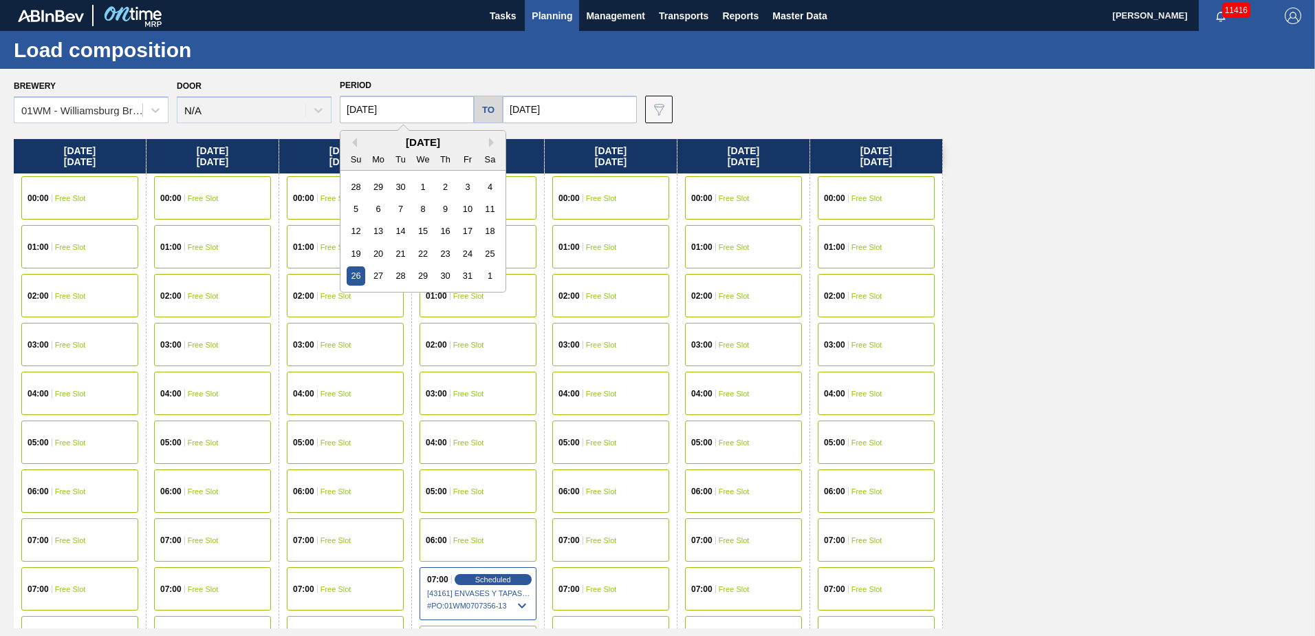
click at [406, 104] on input "10/26/2025" at bounding box center [407, 110] width 134 height 28
click at [354, 184] on div "28" at bounding box center [356, 186] width 19 height 19
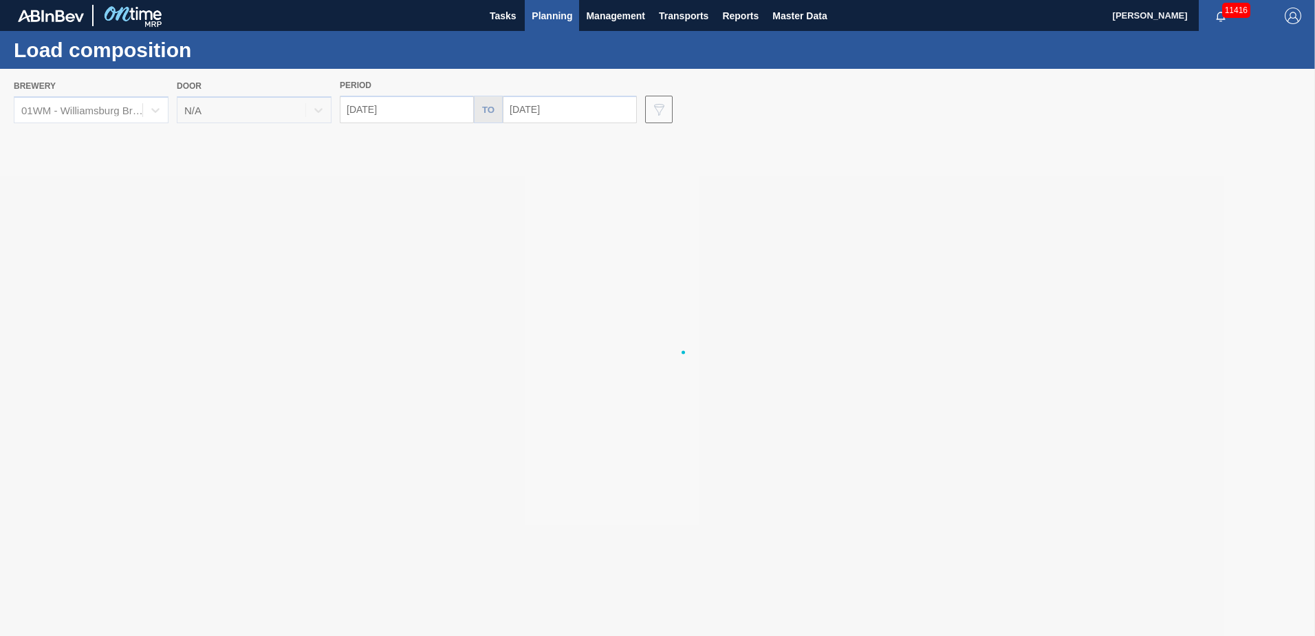
type input "[DATE]"
click at [557, 113] on div at bounding box center [657, 352] width 1315 height 567
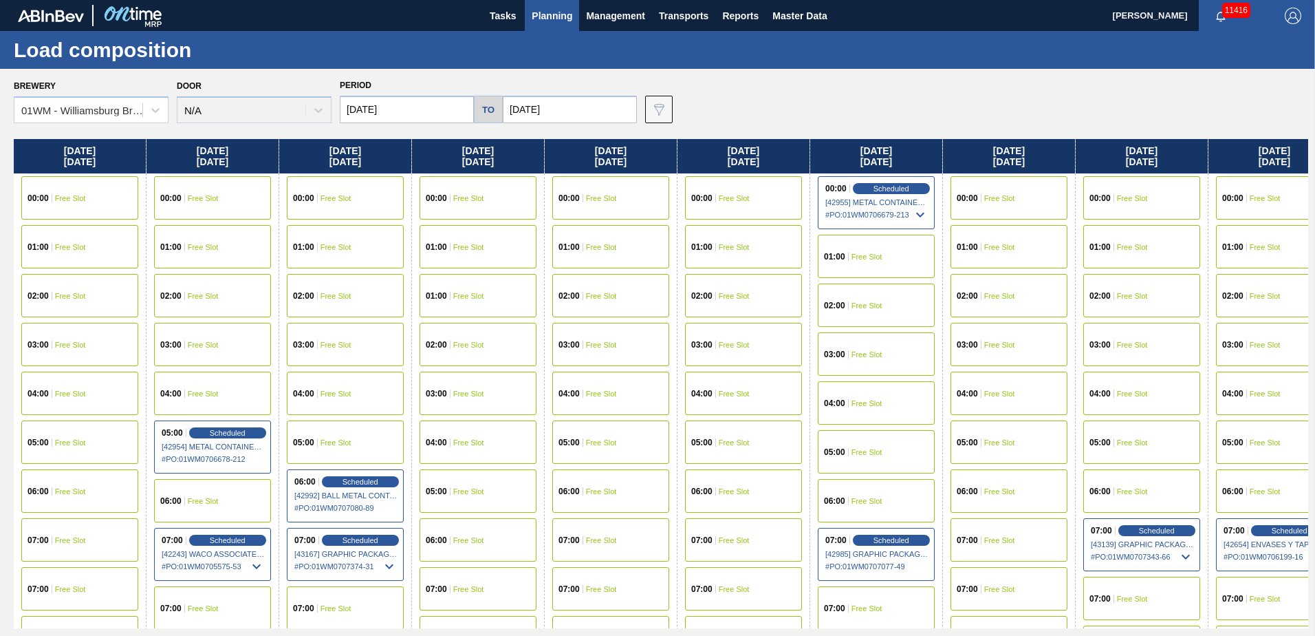
click at [557, 116] on input "11/01/2025" at bounding box center [570, 110] width 134 height 28
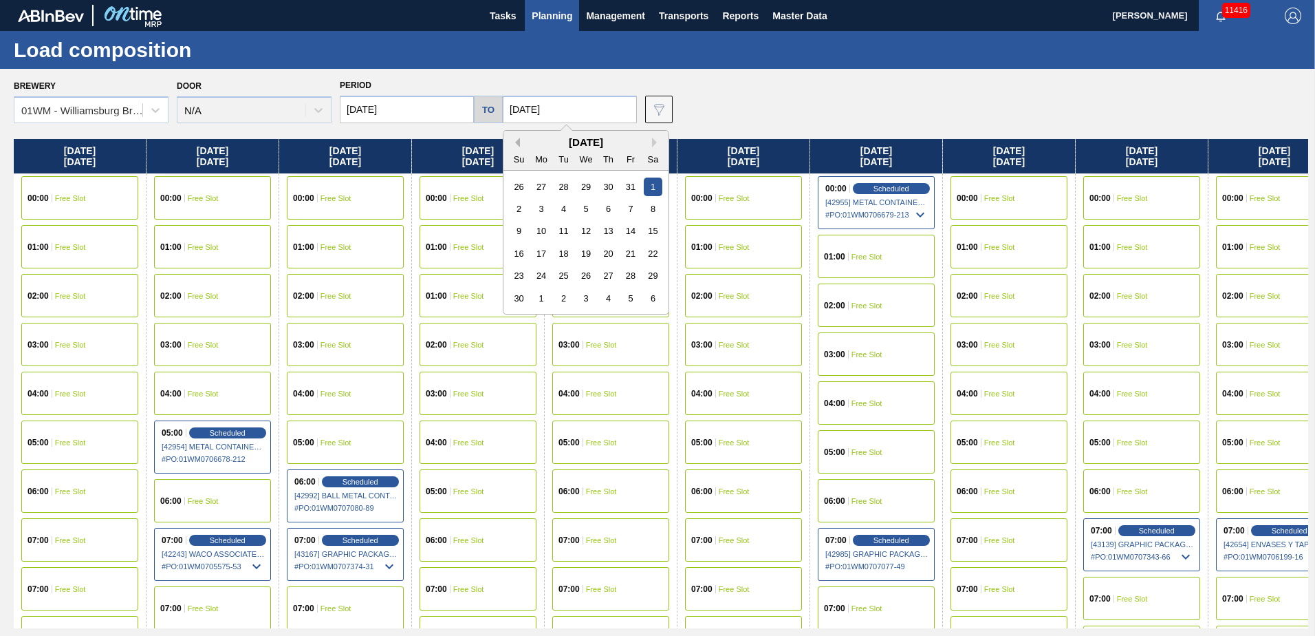
click at [515, 143] on button "Previous Month" at bounding box center [515, 143] width 10 height 10
click at [512, 254] on div "19" at bounding box center [519, 253] width 19 height 19
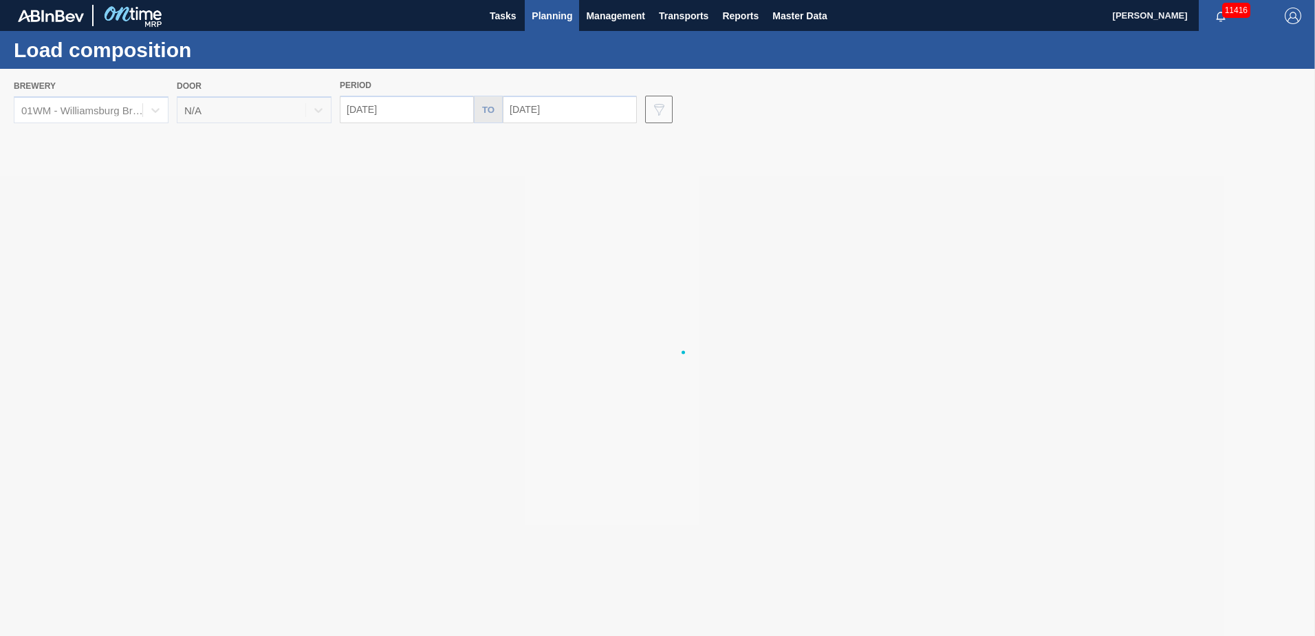
type input "[DATE]"
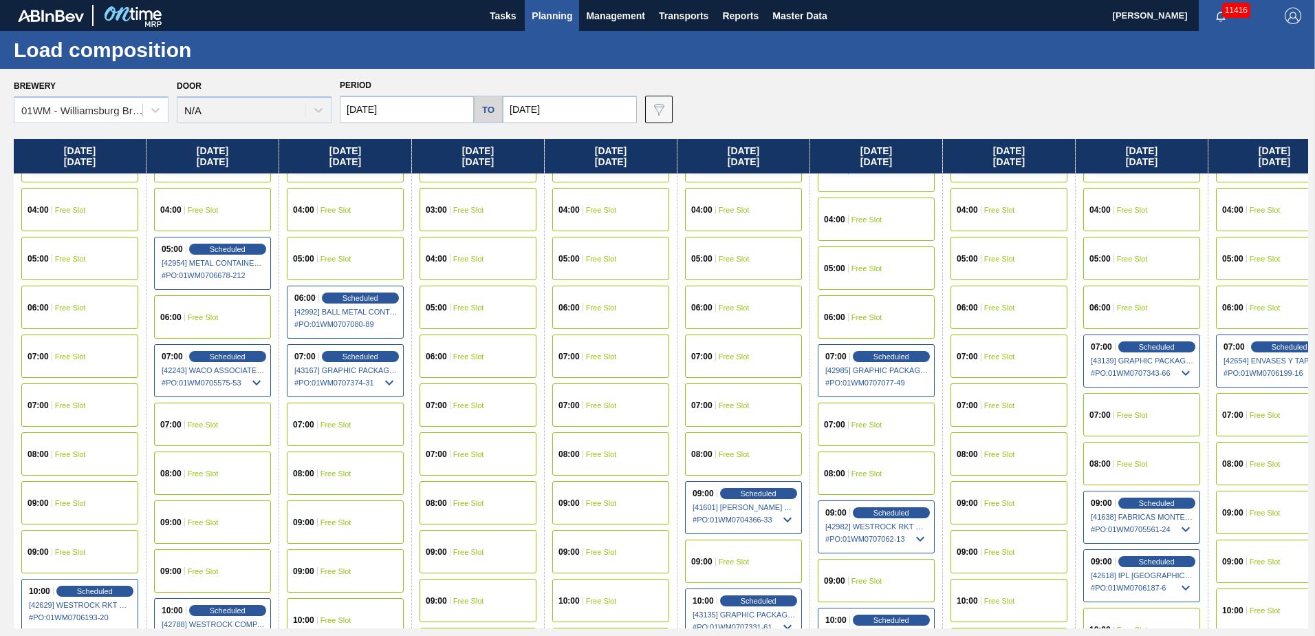
scroll to position [206, 0]
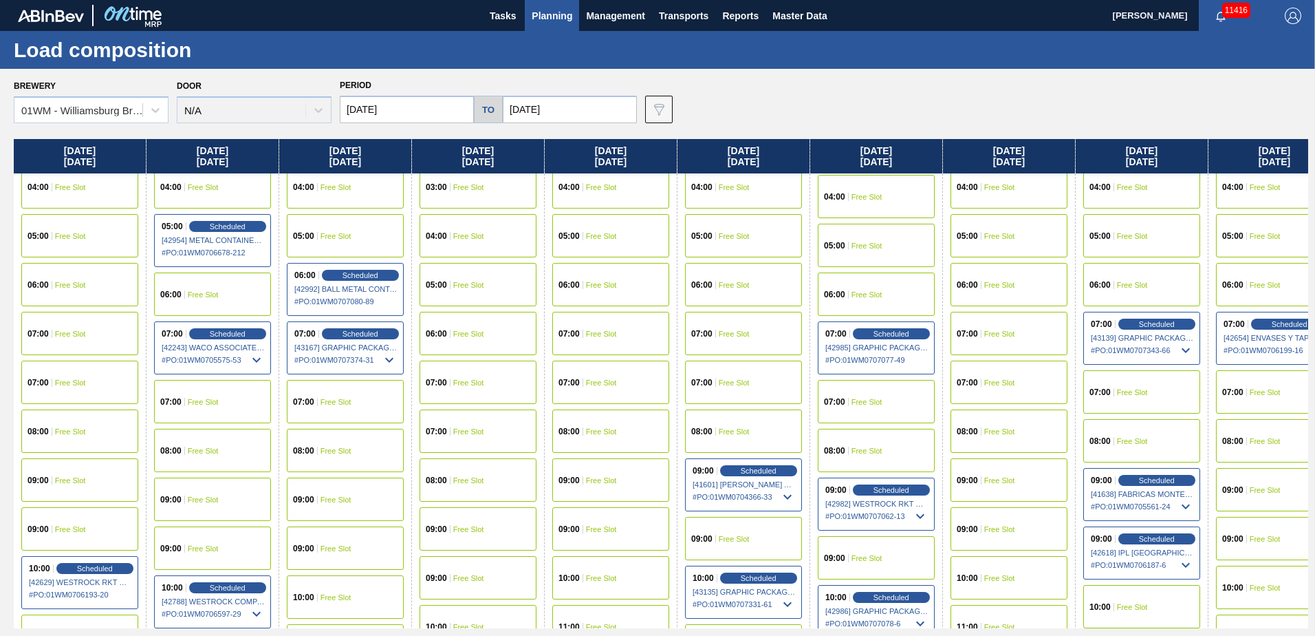
click at [479, 469] on div "08:00 Free Slot" at bounding box center [478, 479] width 117 height 43
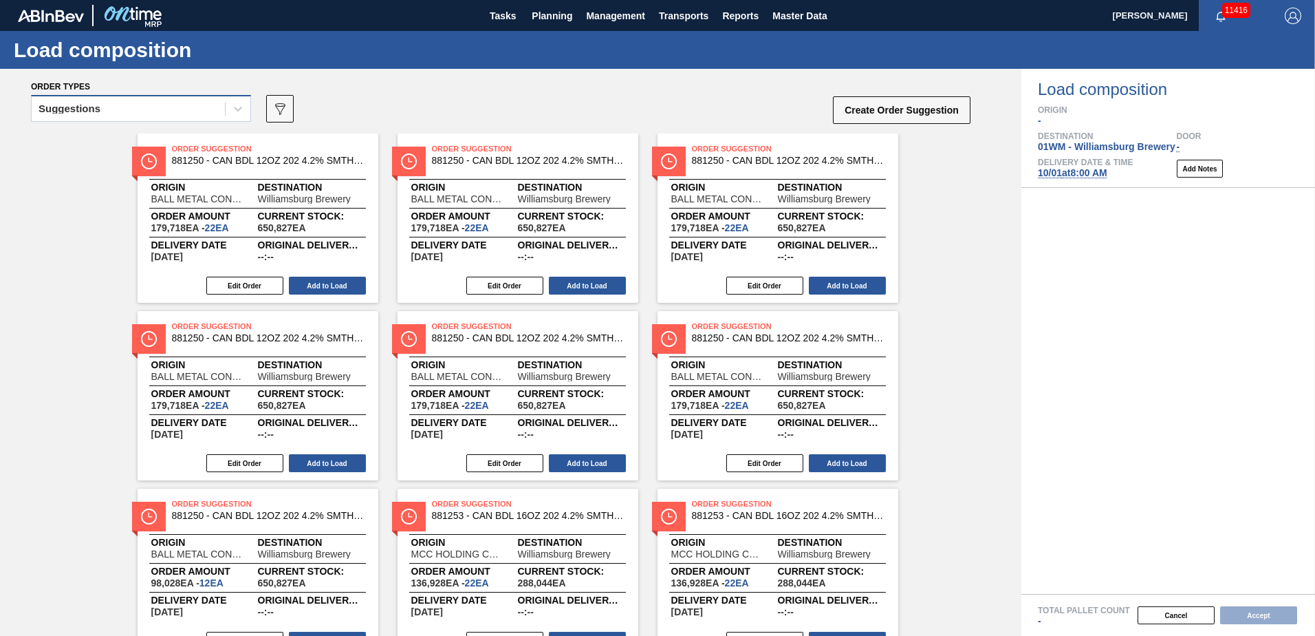
click at [199, 107] on div "Suggestions" at bounding box center [128, 109] width 193 height 20
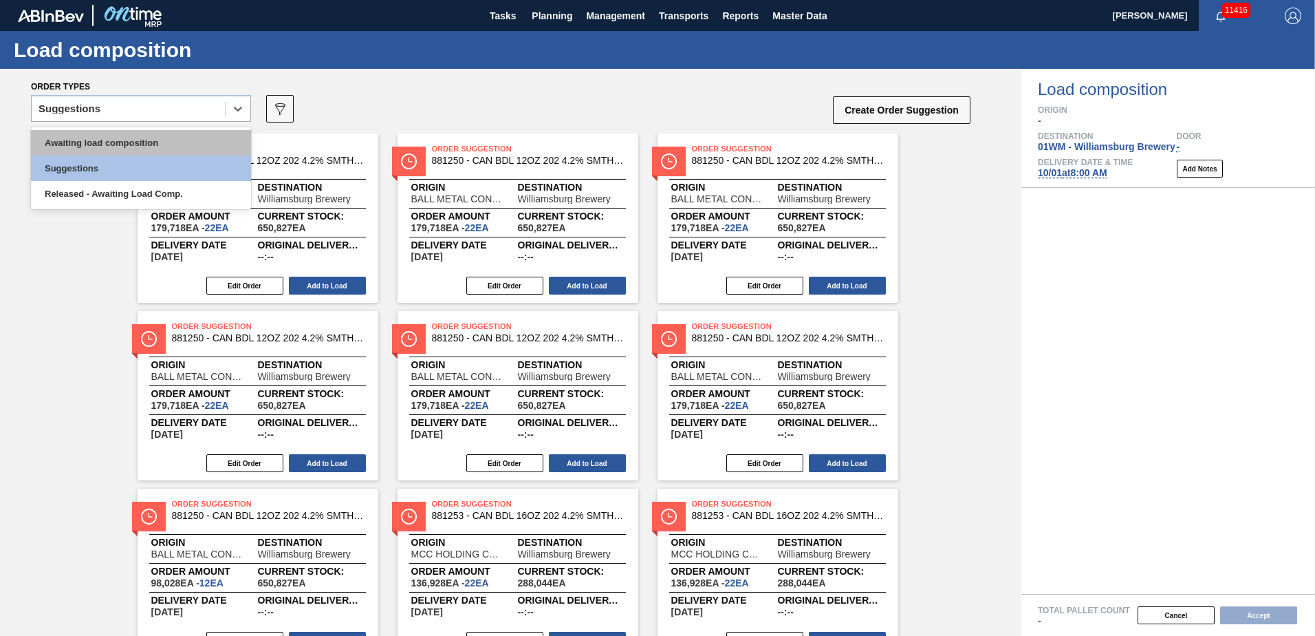
click at [181, 146] on div "Awaiting load composition" at bounding box center [141, 142] width 220 height 25
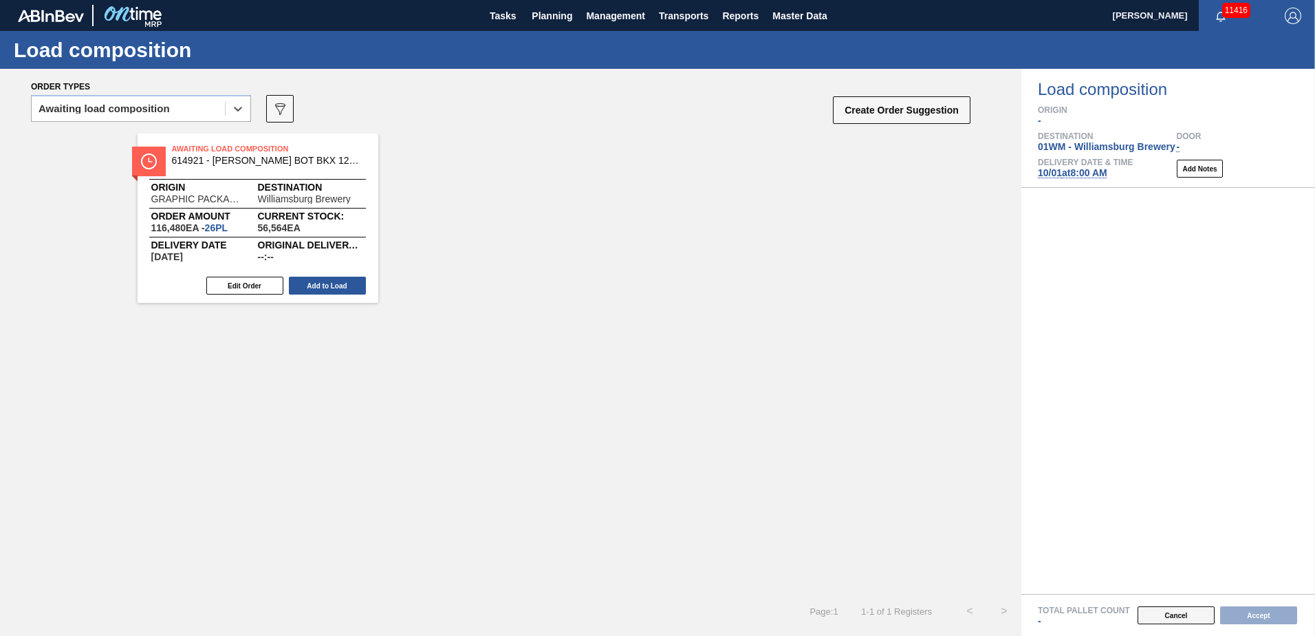
click at [1178, 612] on button "Cancel" at bounding box center [1176, 615] width 77 height 18
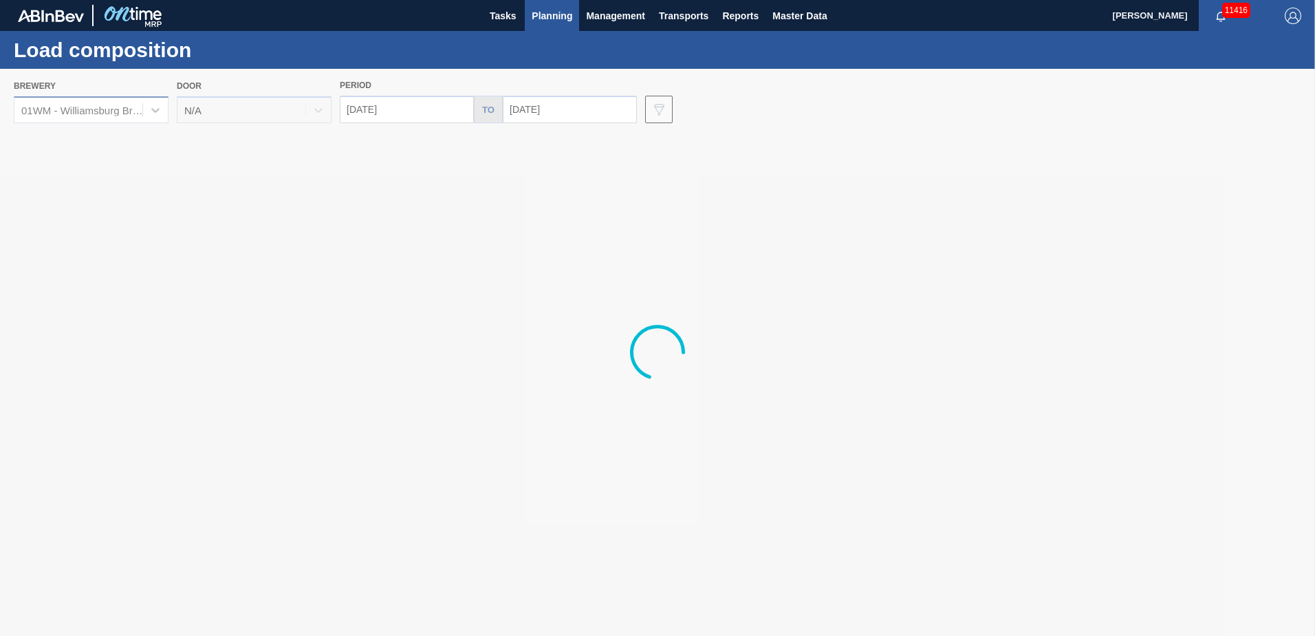
click at [166, 116] on div "Brewery 01WM - Williamsburg Brewery Door N/A Period 09/28/2025 to 10/19/2025 Da…" at bounding box center [661, 99] width 1295 height 47
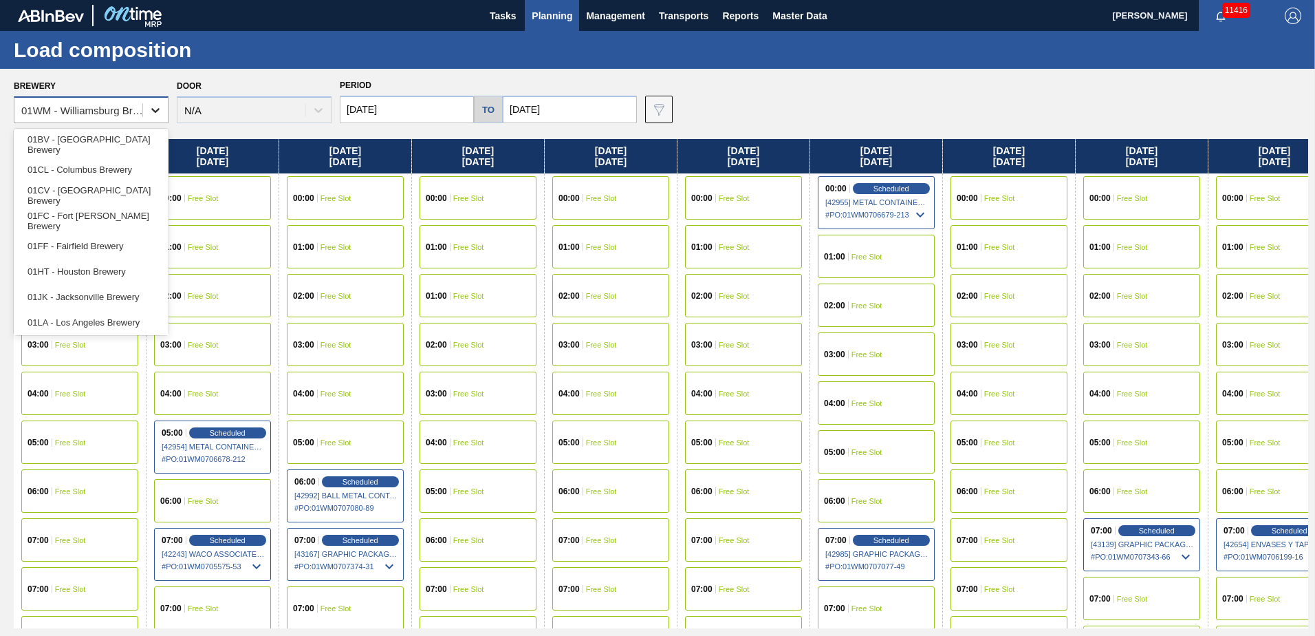
click at [153, 112] on icon at bounding box center [156, 110] width 14 height 14
click at [115, 297] on div "01JK - Jacksonville Brewery" at bounding box center [91, 296] width 155 height 25
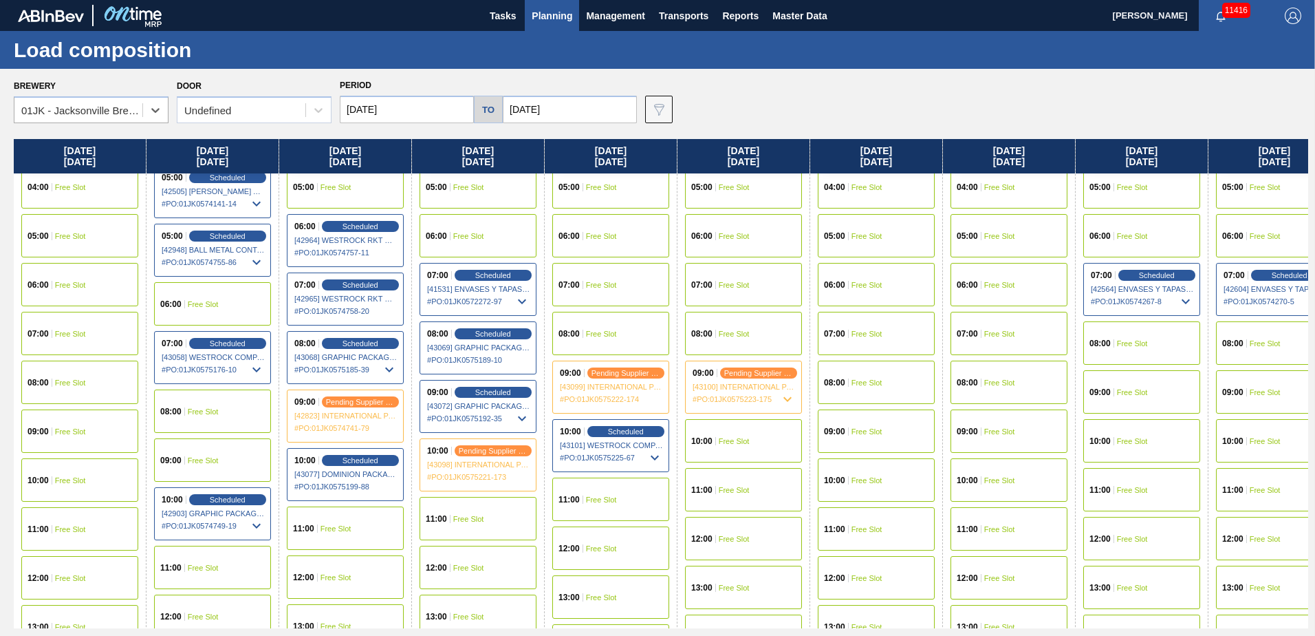
scroll to position [275, 0]
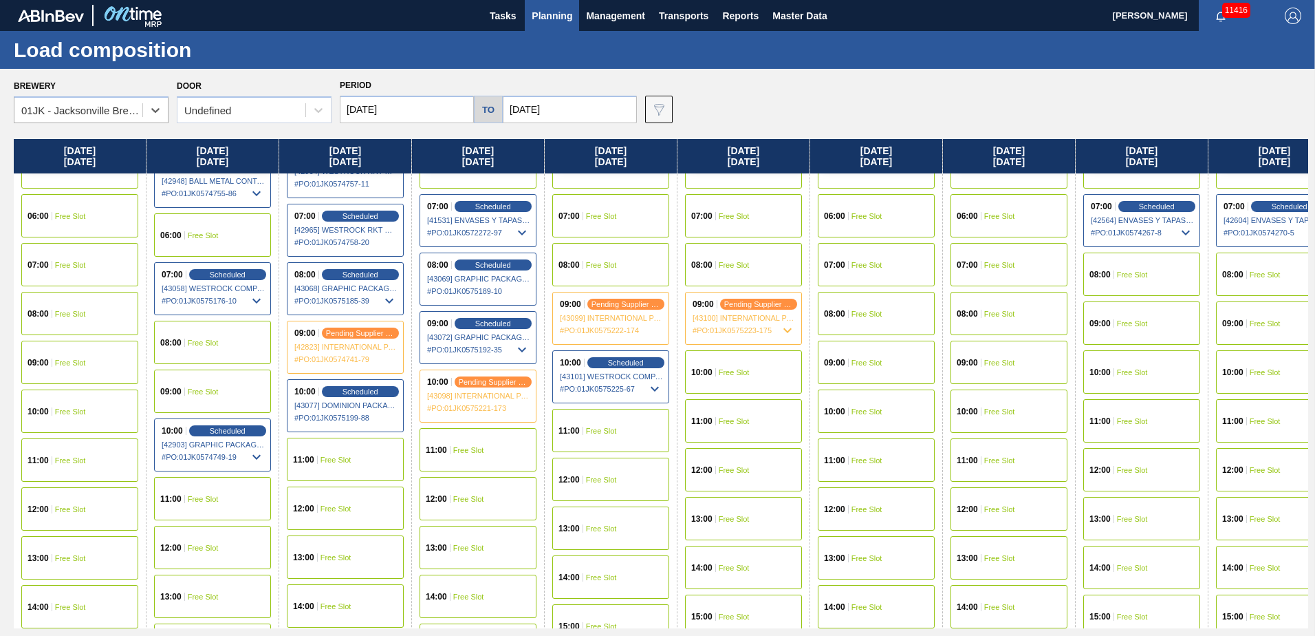
click at [479, 451] on span "Free Slot" at bounding box center [468, 450] width 31 height 8
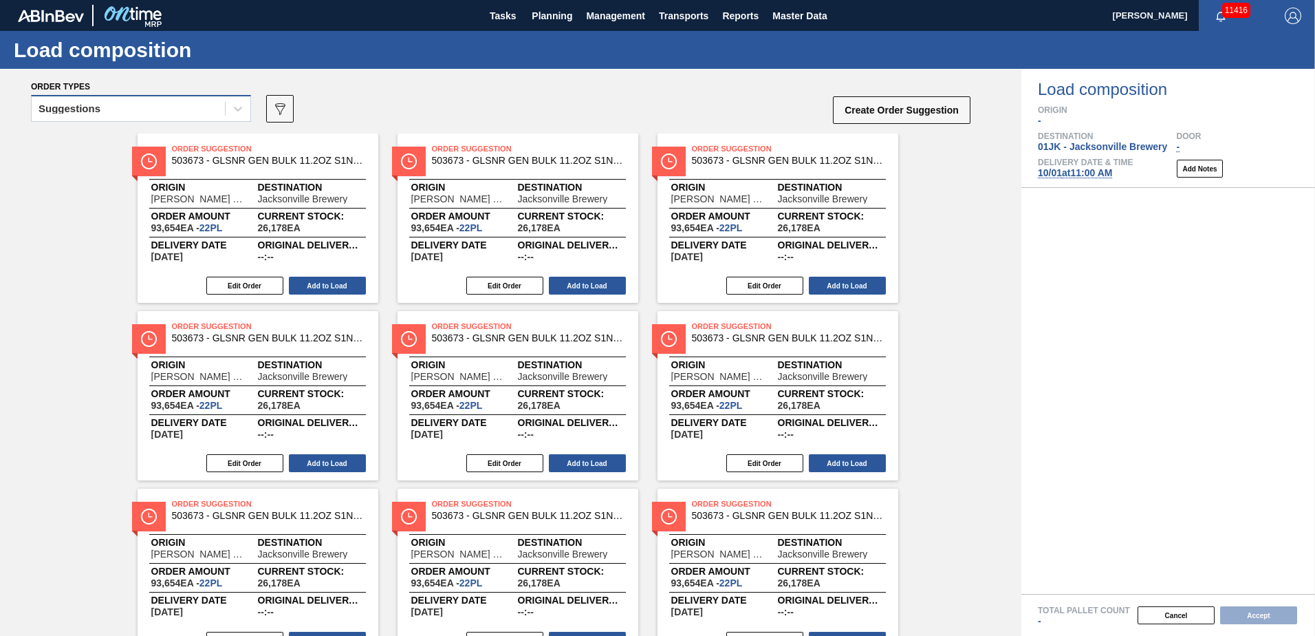
click at [218, 96] on div "Suggestions" at bounding box center [141, 108] width 220 height 27
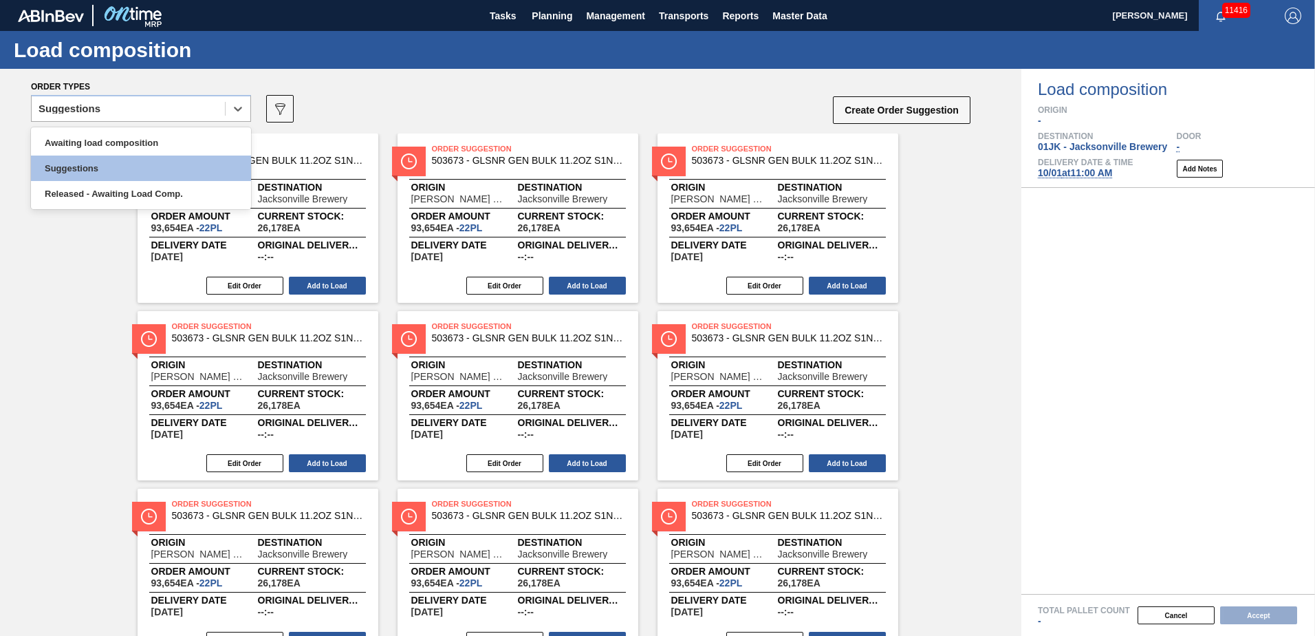
click at [197, 129] on div "Awaiting load composition Suggestions Released - Awaiting Load Comp." at bounding box center [141, 168] width 220 height 82
click at [197, 142] on div "Awaiting load composition" at bounding box center [141, 142] width 220 height 25
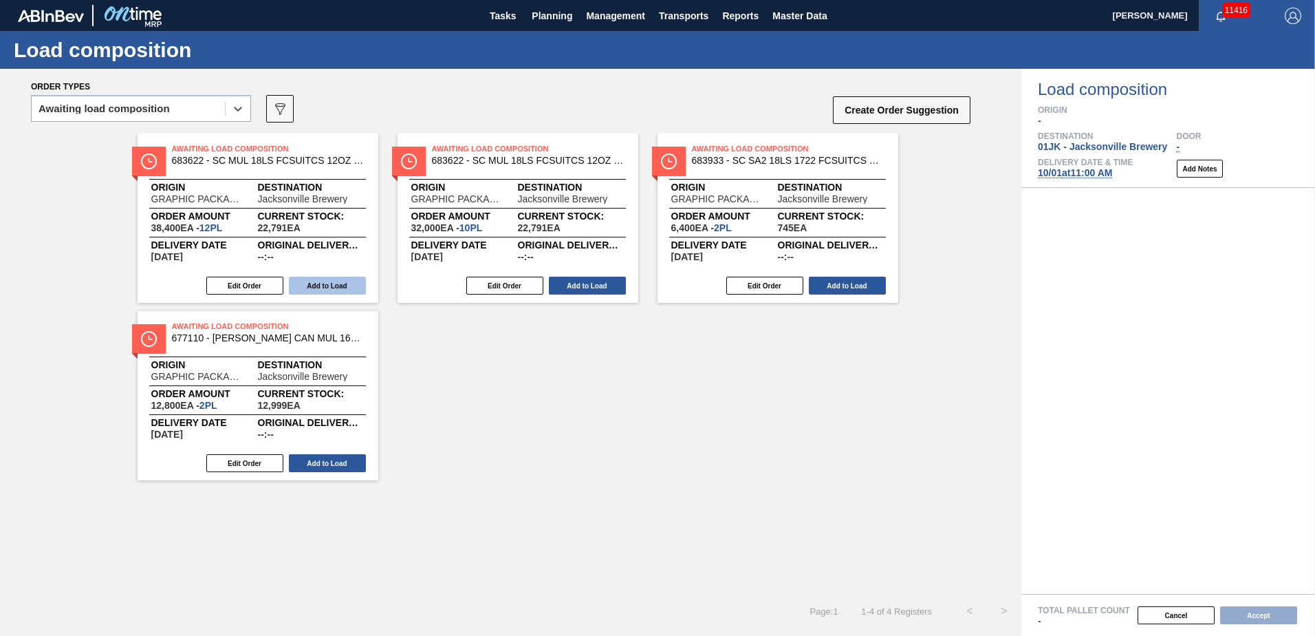
click at [325, 293] on button "Add to Load" at bounding box center [327, 286] width 77 height 18
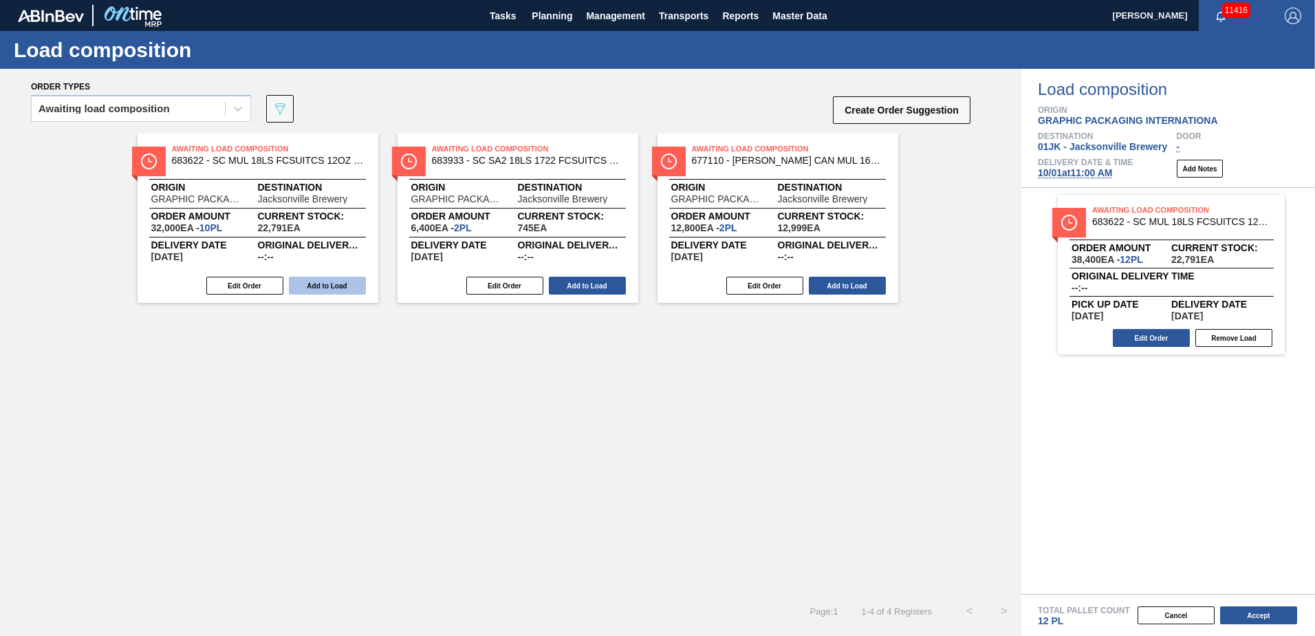
click at [322, 290] on button "Add to Load" at bounding box center [327, 286] width 77 height 18
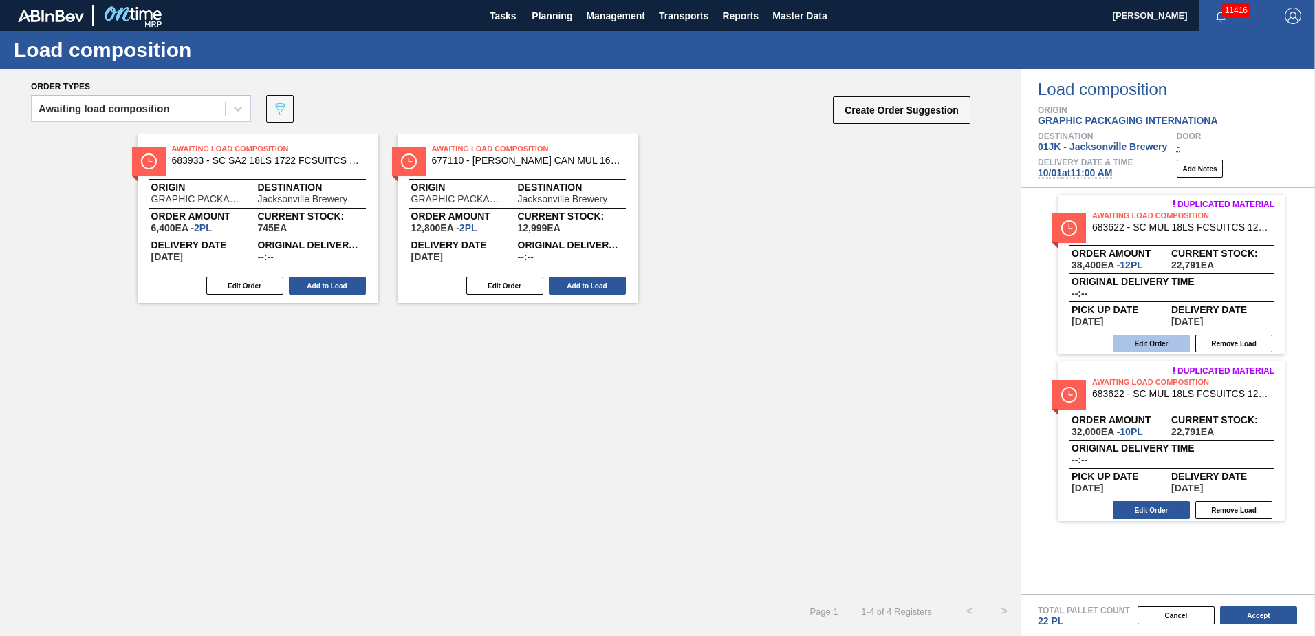
click at [1150, 345] on button "Edit Order" at bounding box center [1151, 343] width 77 height 18
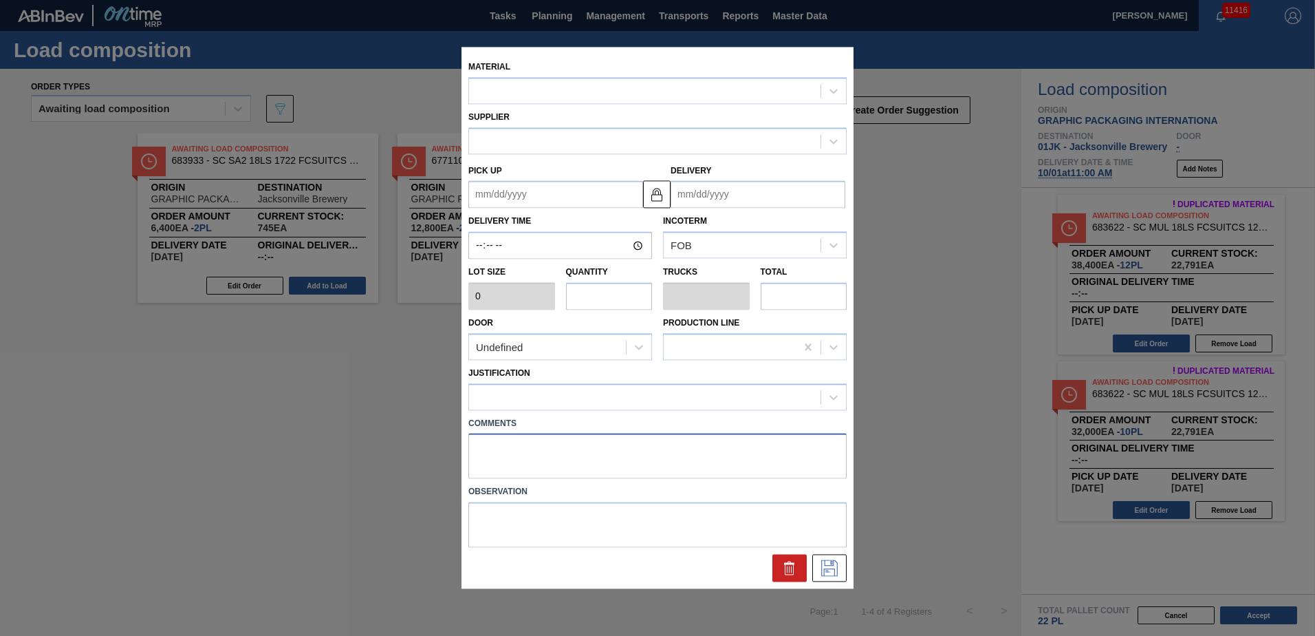
click at [609, 465] on textarea at bounding box center [657, 455] width 378 height 45
type textarea "NOSE"
type input "3,200"
type input "12"
type input "0.462"
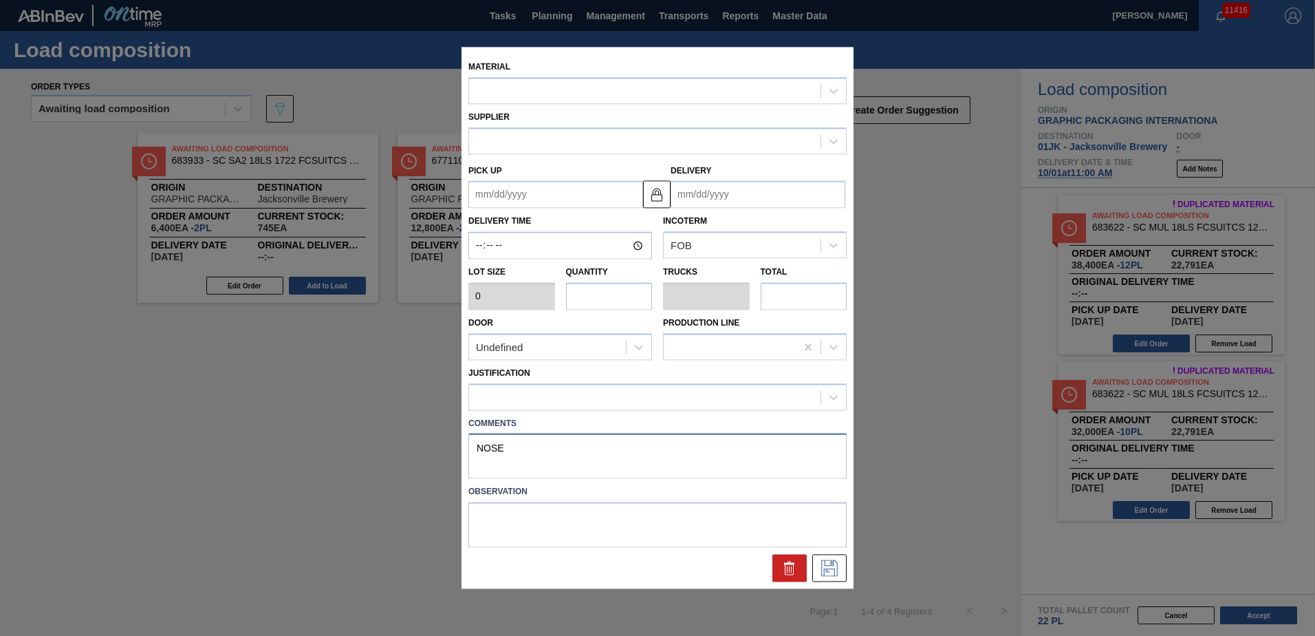
type input "38,400"
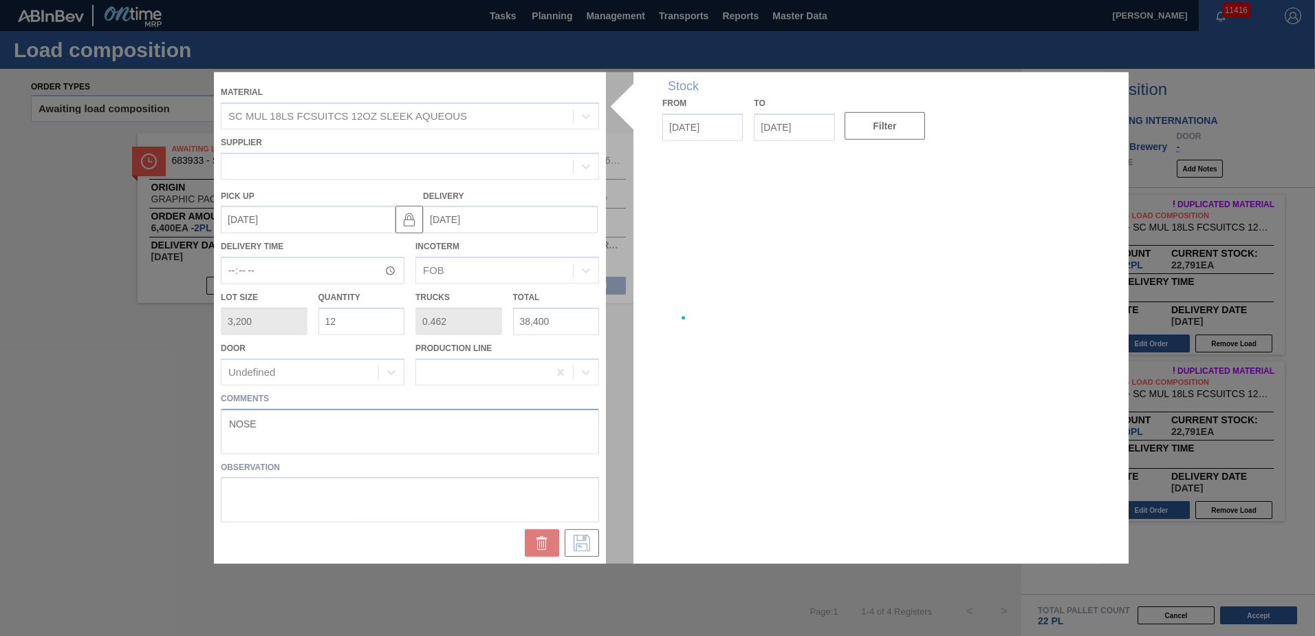
type up "[DATE]"
type input "[DATE]"
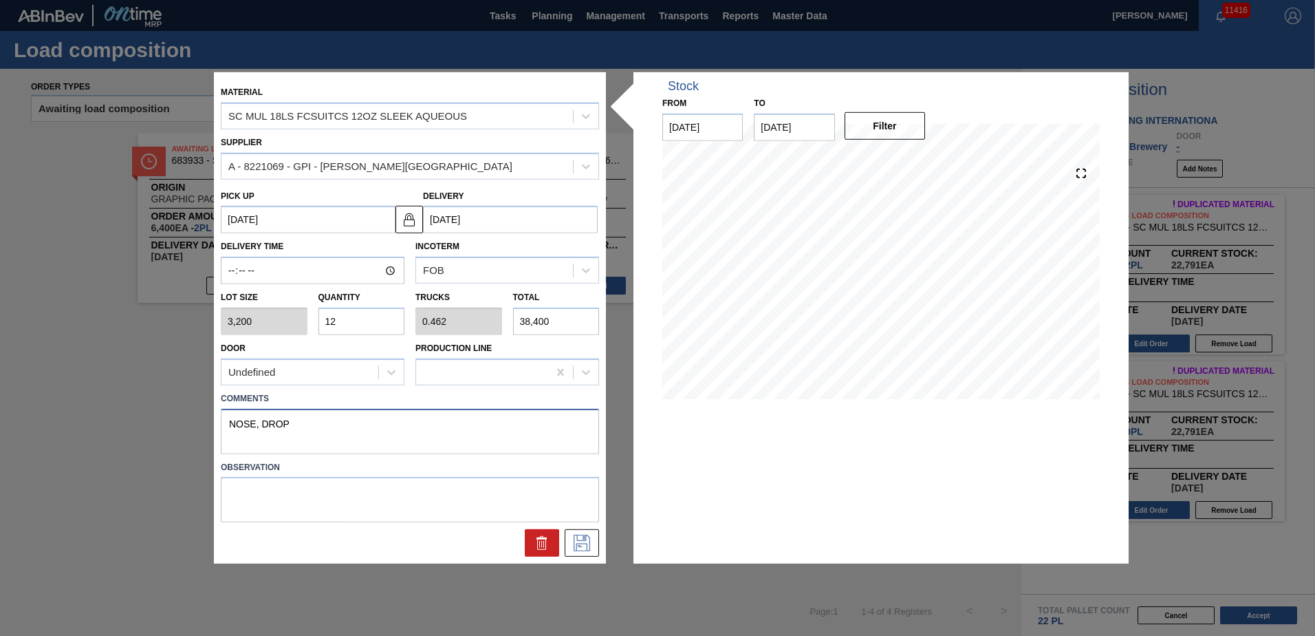
drag, startPoint x: 392, startPoint y: 431, endPoint x: 114, endPoint y: 431, distance: 277.9
click at [114, 431] on div "Material SC MUL 18LS FCSUITCS 12OZ SLEEK AQUEOUS Supplier A - 8221069 - GPI - W…" at bounding box center [657, 318] width 1315 height 636
type textarea "NOSE, DROP"
click at [574, 539] on icon at bounding box center [582, 543] width 17 height 17
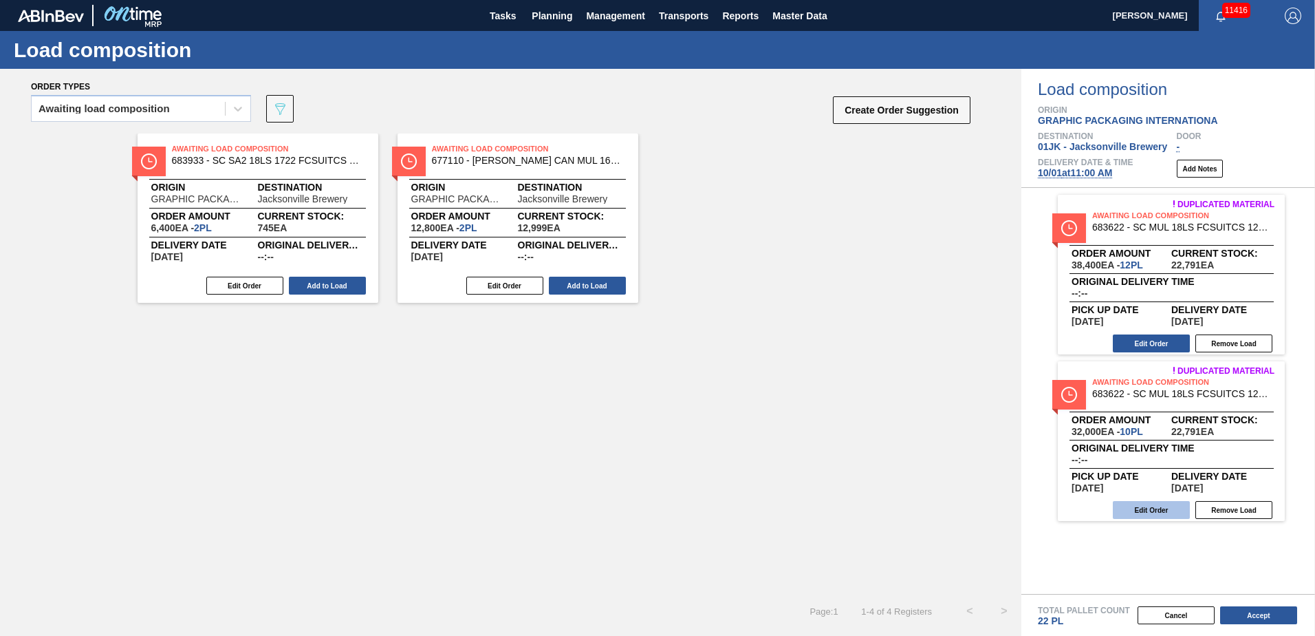
click at [1175, 508] on button "Edit Order" at bounding box center [1151, 510] width 77 height 18
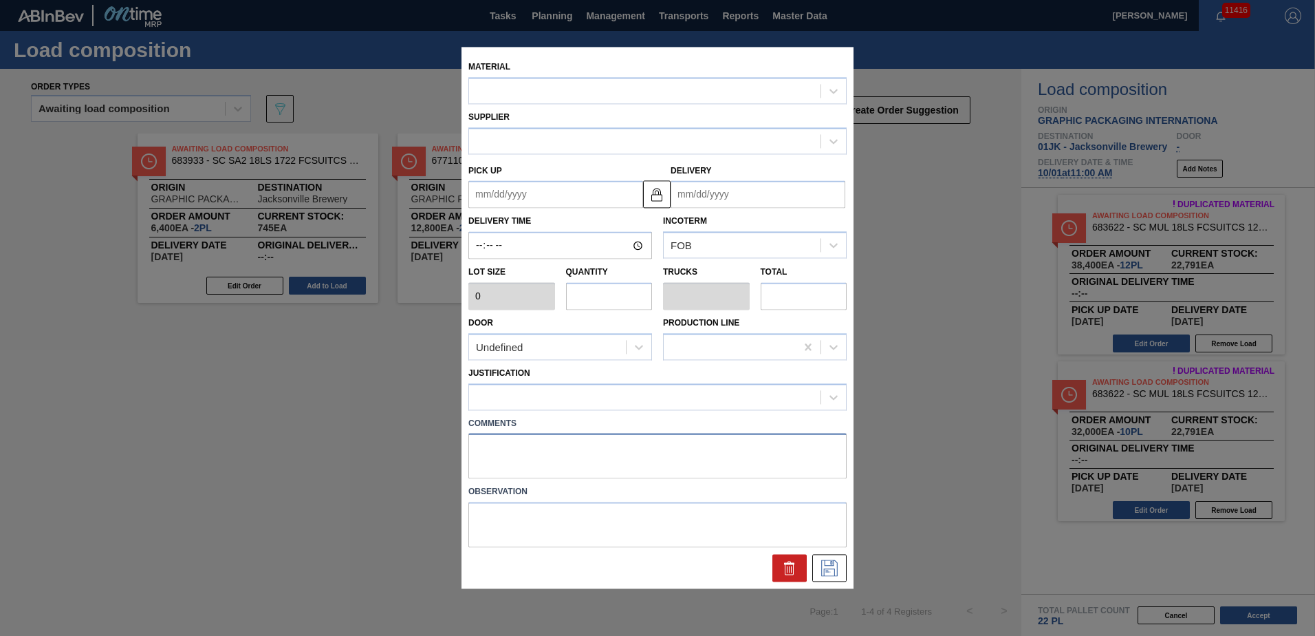
click at [591, 453] on textarea at bounding box center [657, 455] width 378 height 45
paste textarea "NOSE, DROP"
type textarea "NOSE, DROP"
type input "3,200"
type input "10"
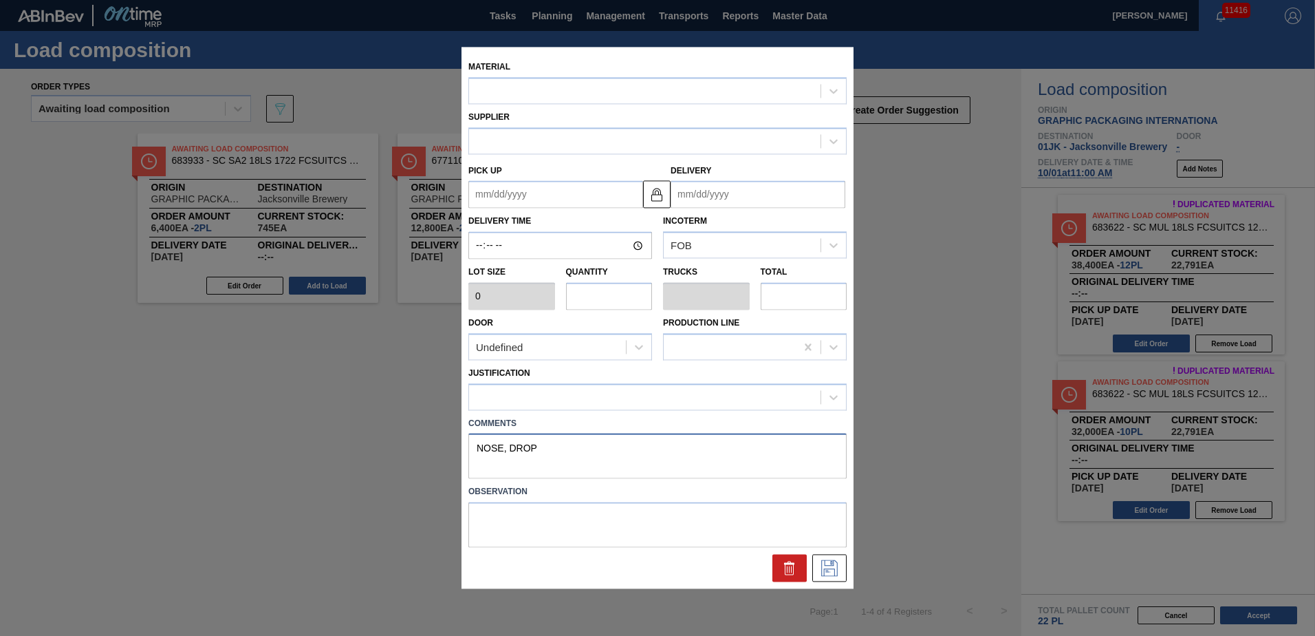
type input "0.385"
type input "32,000"
type up "[DATE]"
type input "[DATE]"
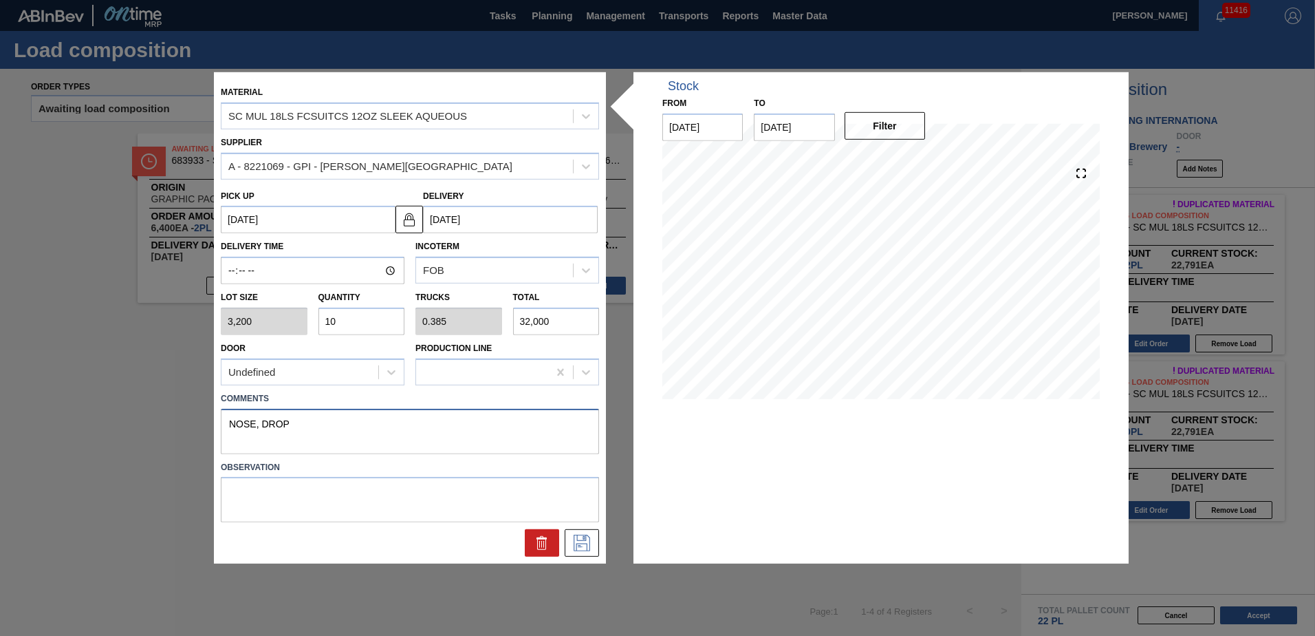
type textarea "NOSE, DROP"
click at [588, 540] on icon at bounding box center [582, 543] width 22 height 17
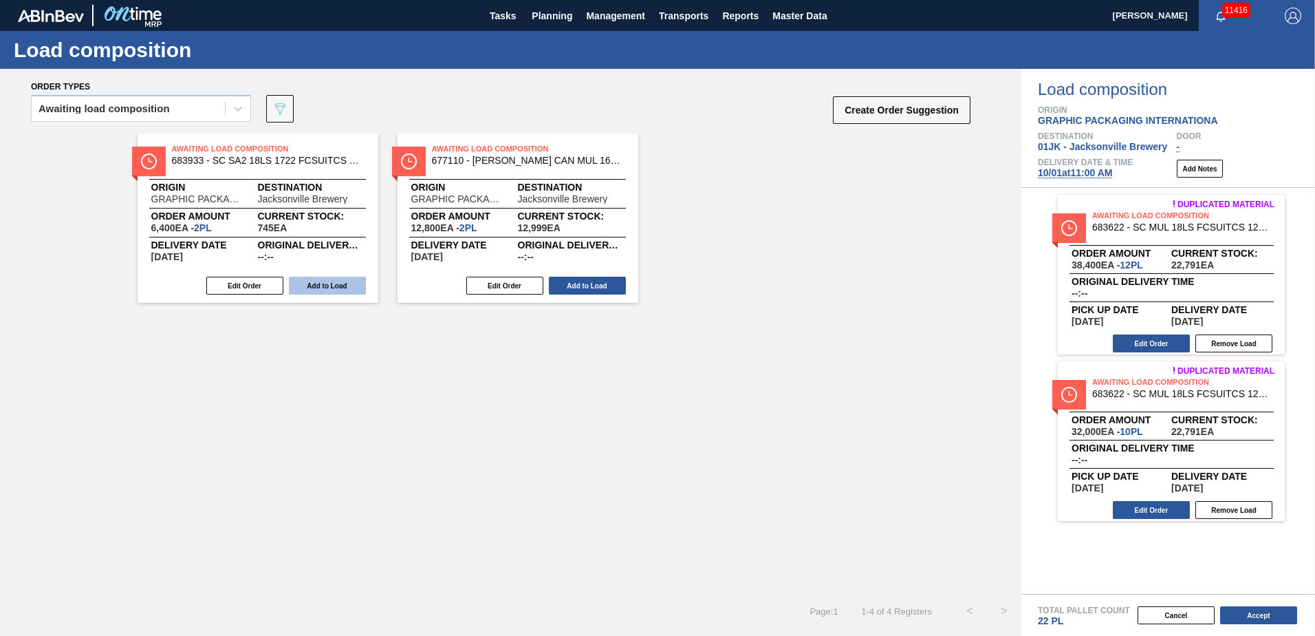
click at [359, 286] on button "Add to Load" at bounding box center [327, 286] width 77 height 18
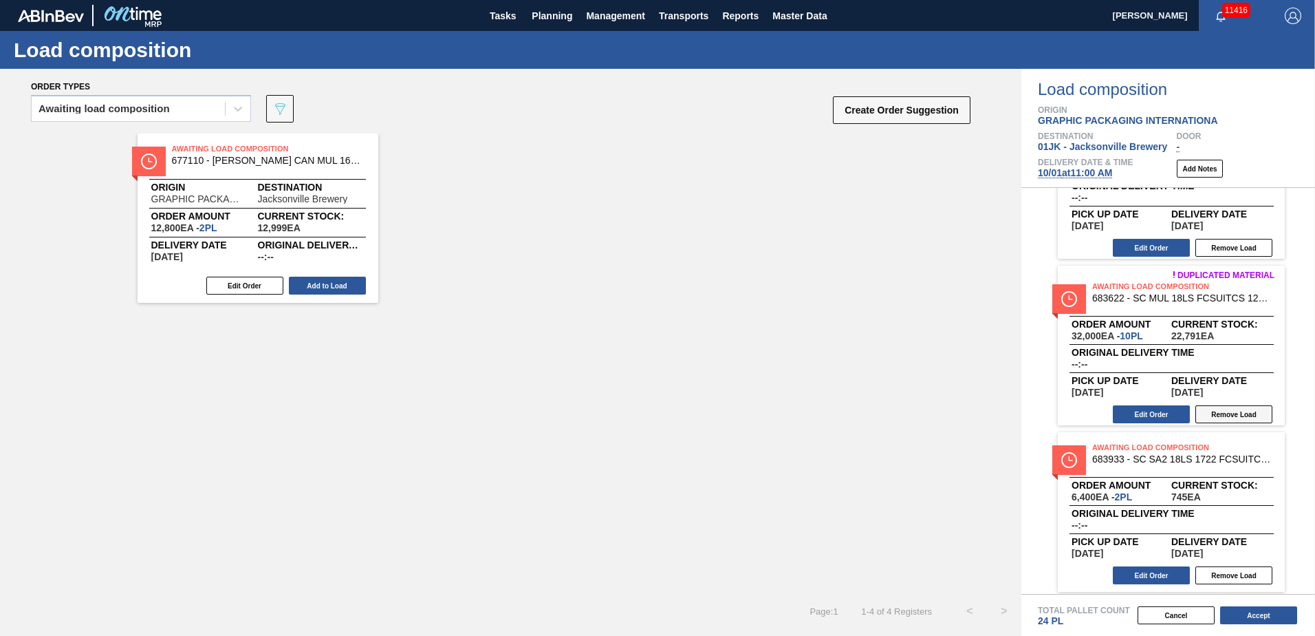
scroll to position [100, 0]
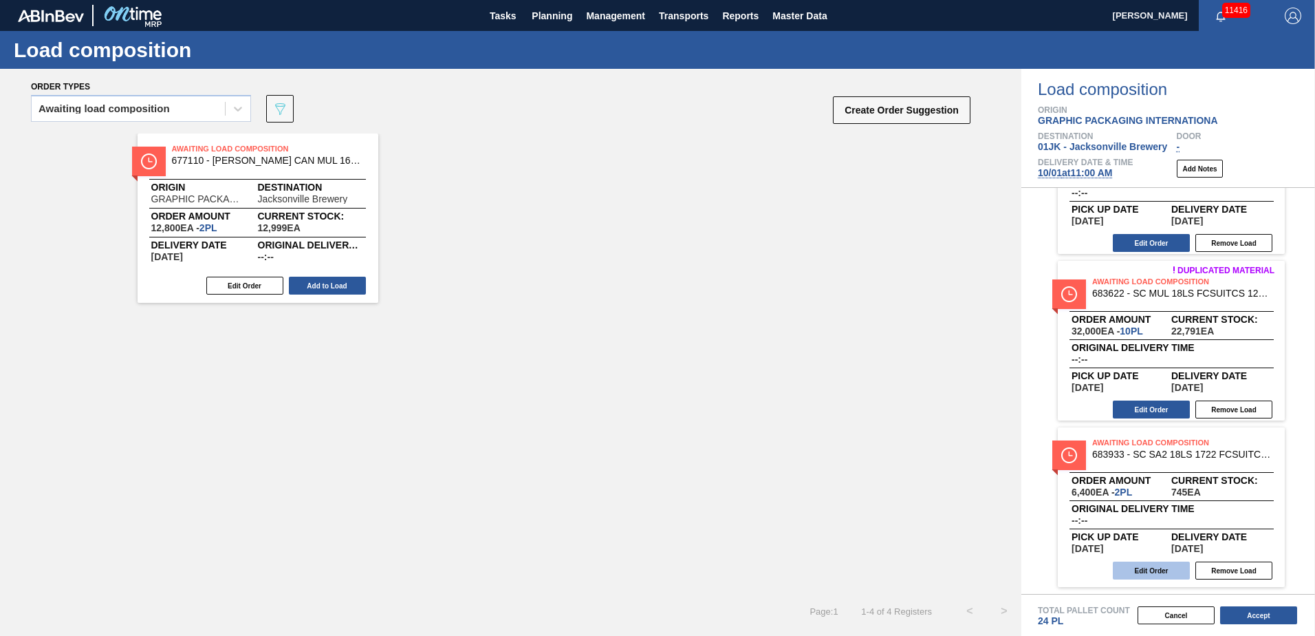
click at [1167, 563] on button "Edit Order" at bounding box center [1151, 570] width 77 height 18
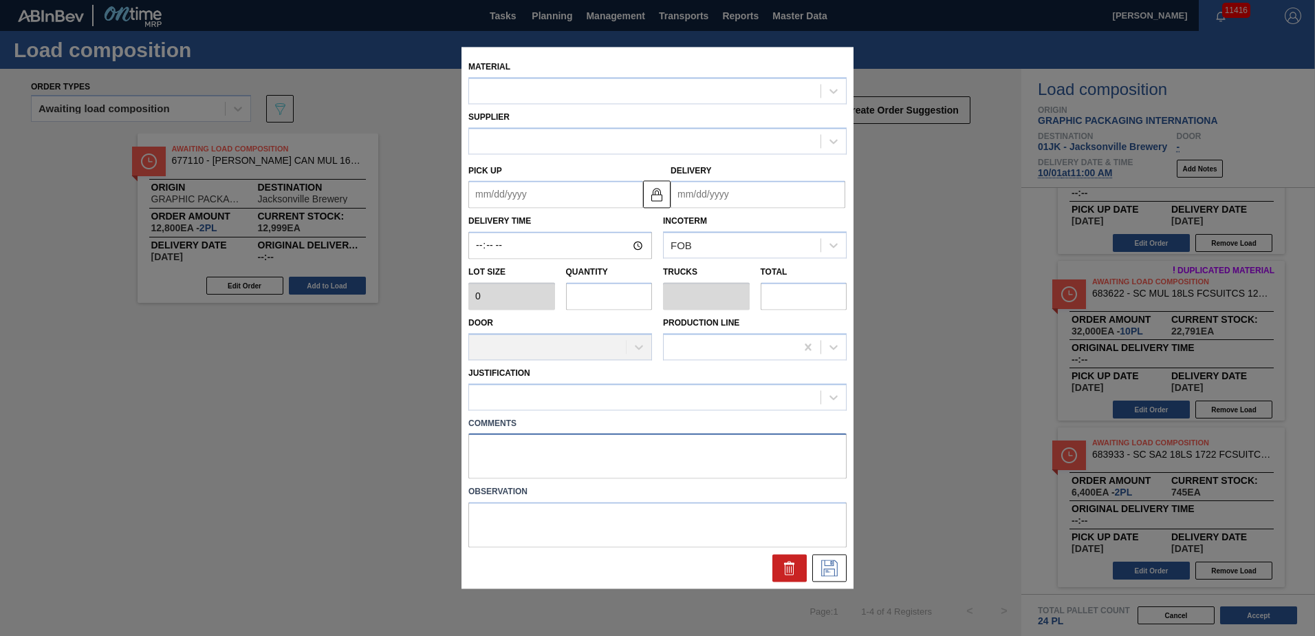
drag, startPoint x: 559, startPoint y: 460, endPoint x: 559, endPoint y: 451, distance: 9.6
click at [559, 460] on textarea at bounding box center [657, 455] width 378 height 45
type textarea "MID,"
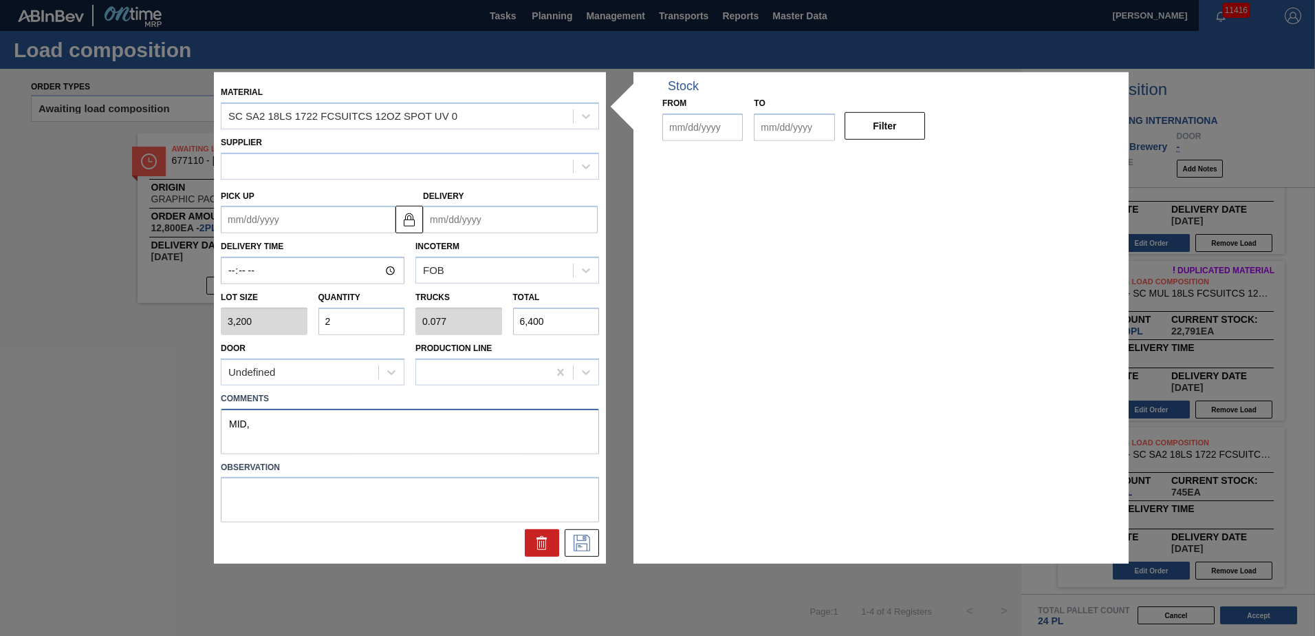
type input "3,200"
type input "2"
type input "0.077"
type input "6,400"
type up "[DATE]"
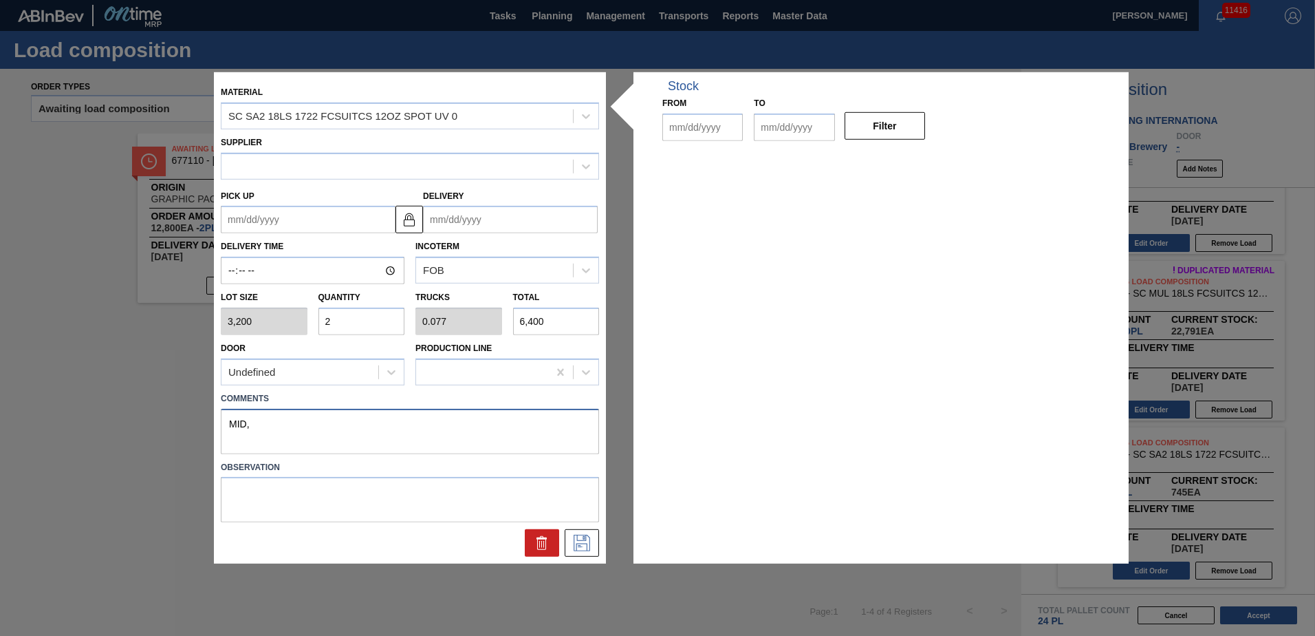
type input "[DATE]"
type textarea "MID, DROP"
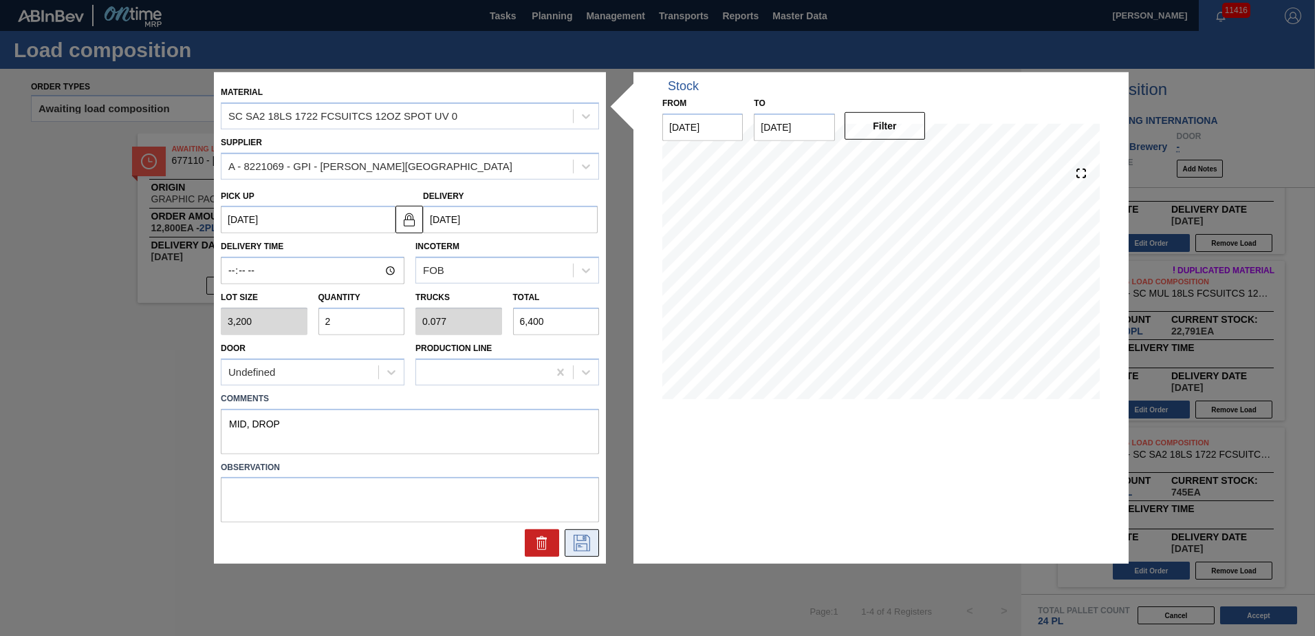
click at [570, 547] on button at bounding box center [582, 543] width 34 height 28
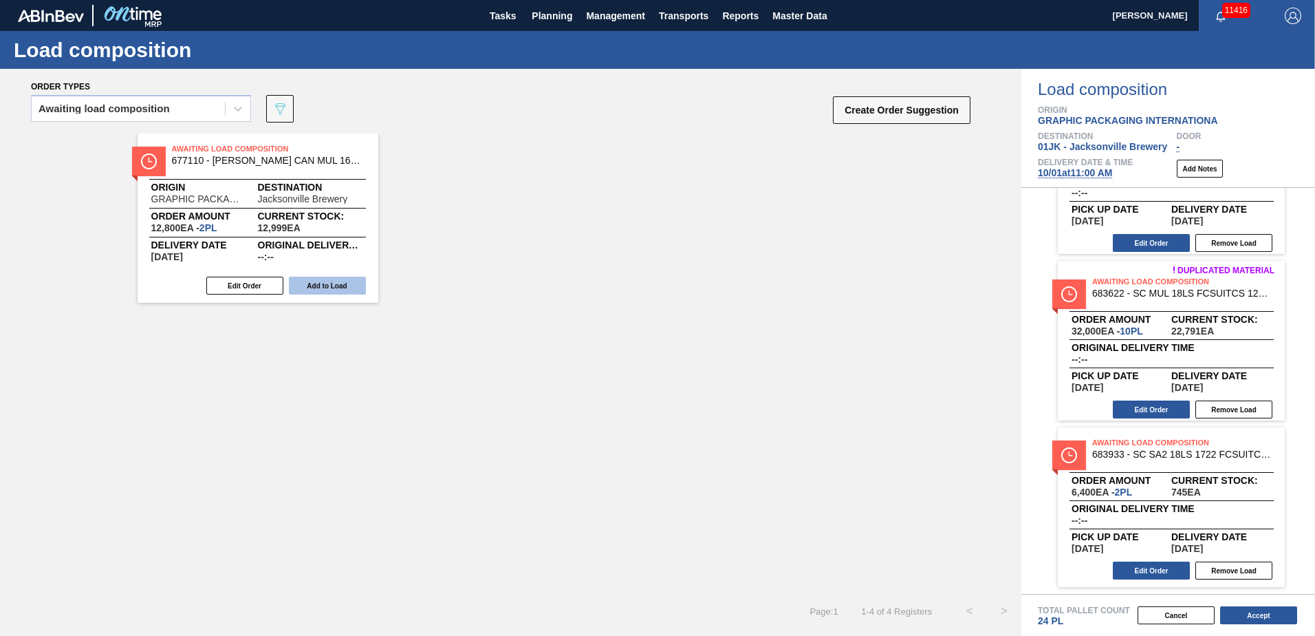
click at [309, 293] on button "Add to Load" at bounding box center [327, 286] width 77 height 18
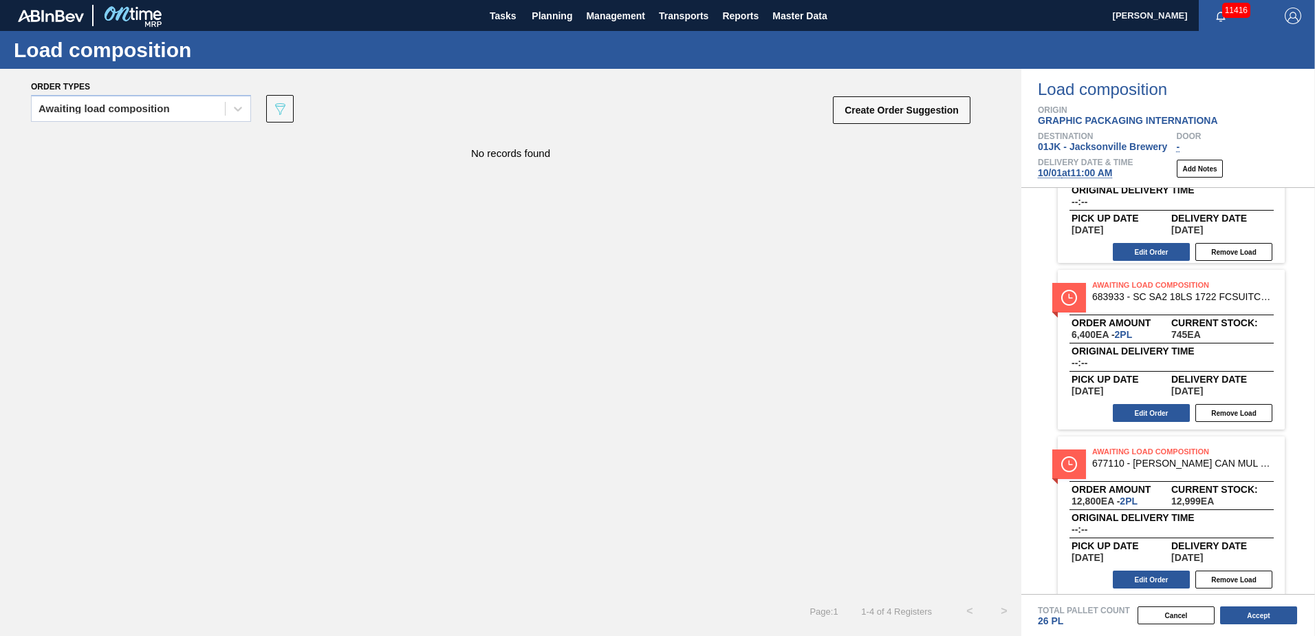
scroll to position [267, 0]
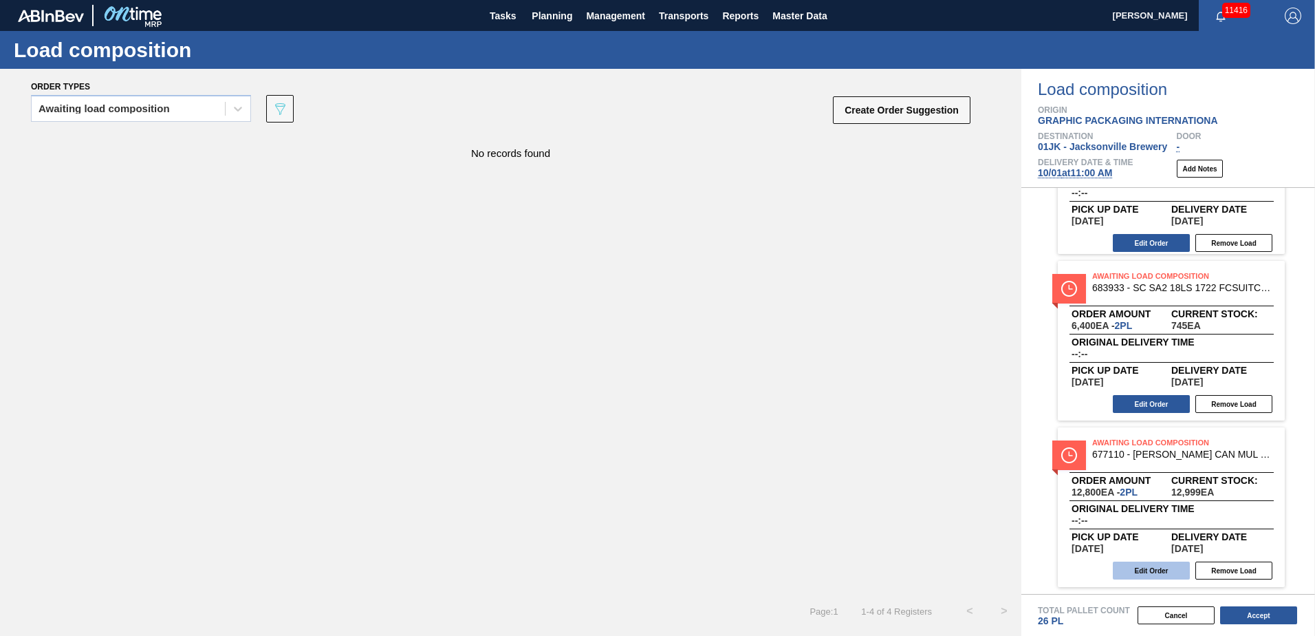
click at [1153, 568] on button "Edit Order" at bounding box center [1151, 570] width 77 height 18
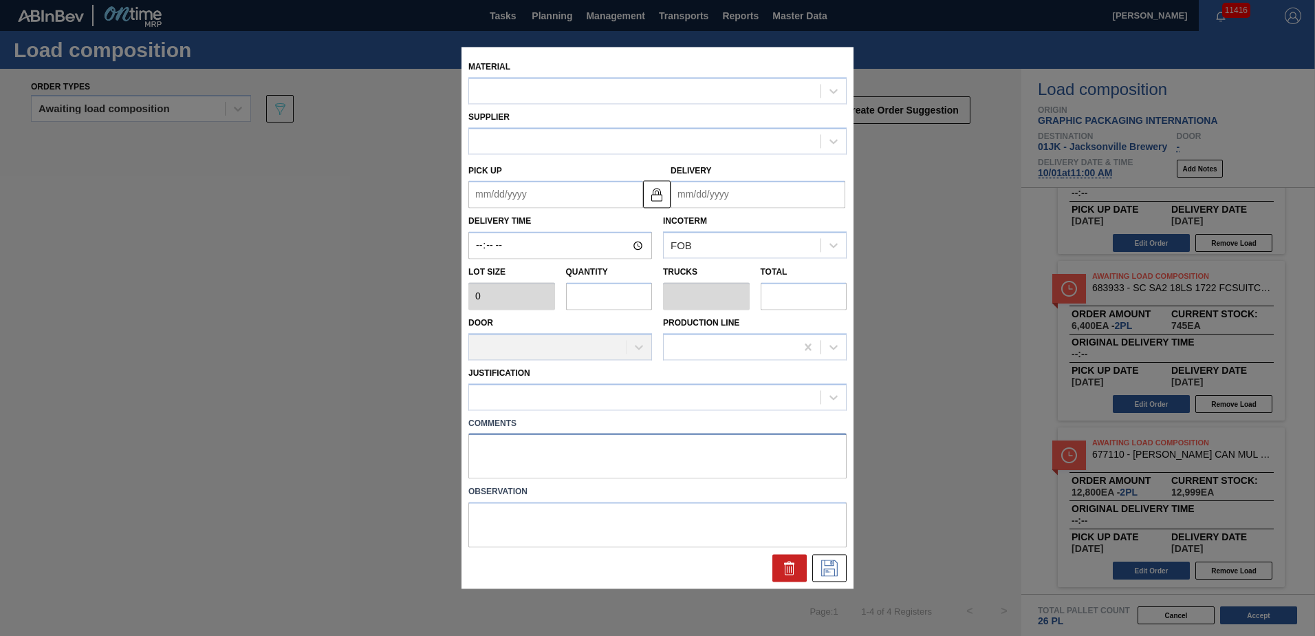
click at [579, 455] on textarea at bounding box center [657, 455] width 378 height 45
type textarea "TAIL"
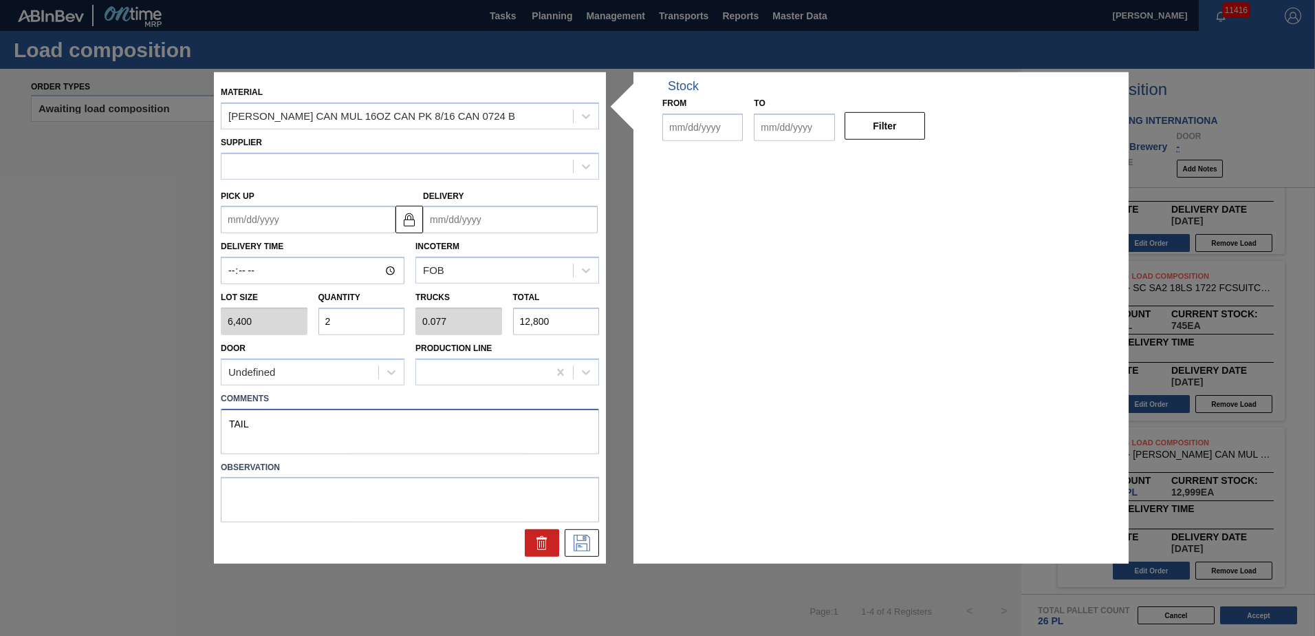
type input "6,400"
type input "2"
type input "0.077"
type input "12,800"
type textarea "TAIL,"
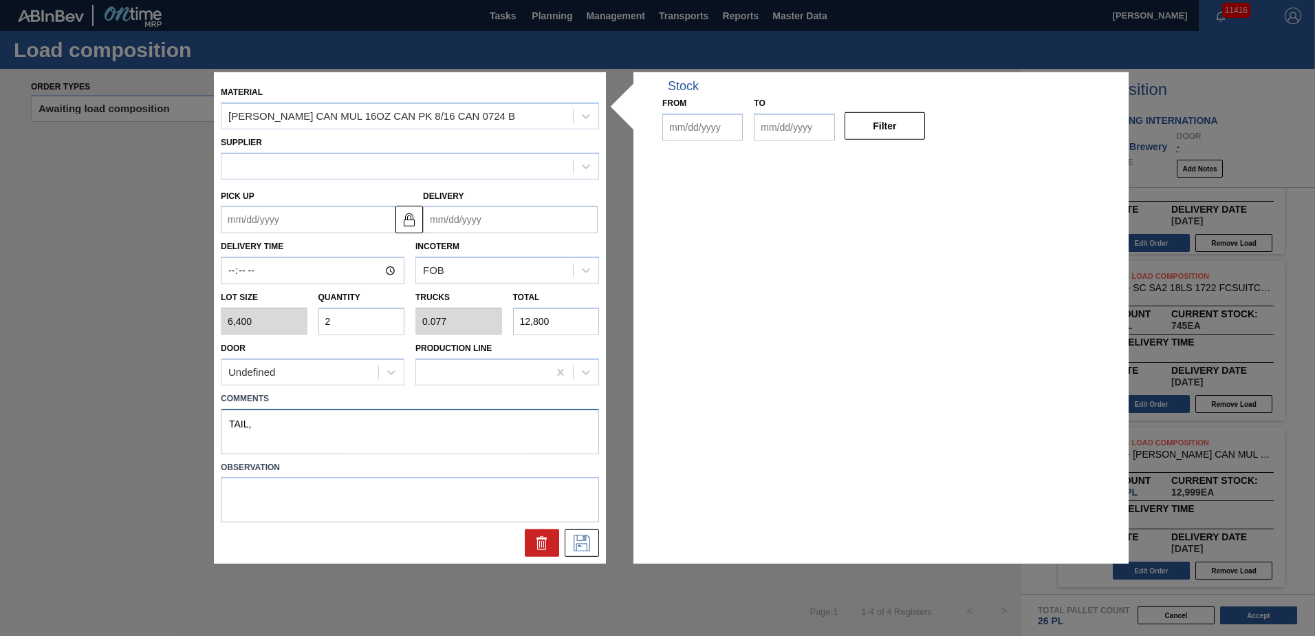
type up "[DATE]"
type input "[DATE]"
type textarea "TAIL, DROP"
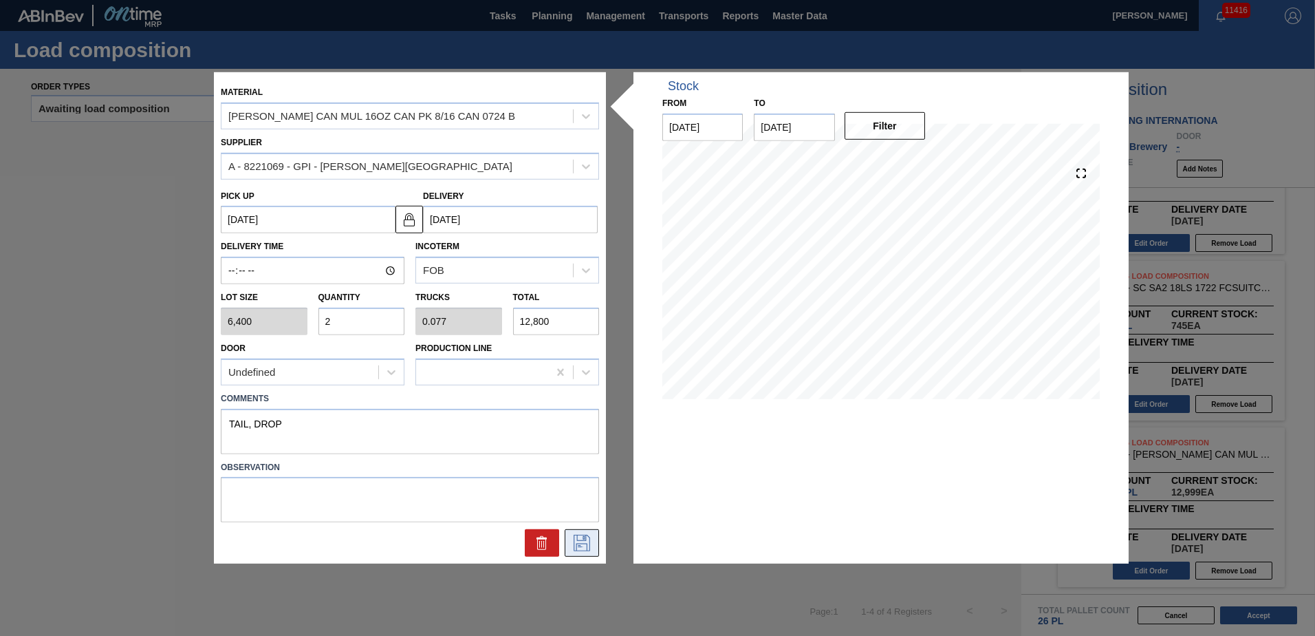
click at [583, 535] on icon at bounding box center [582, 543] width 17 height 17
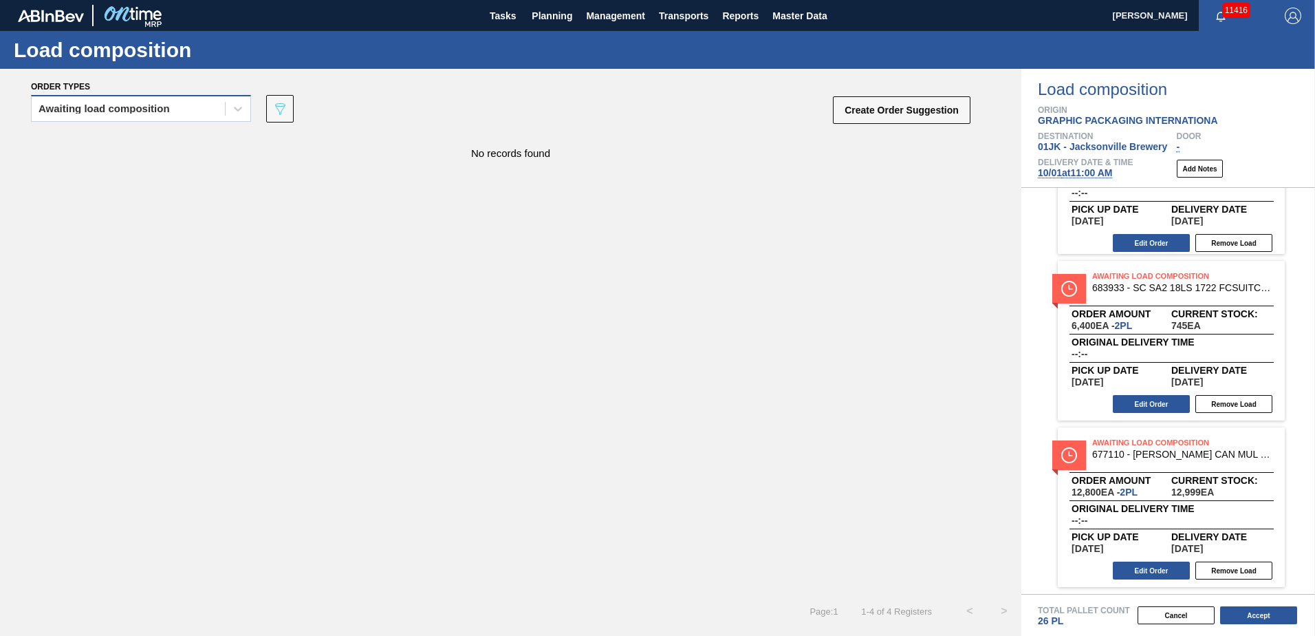
click at [220, 114] on div "Awaiting load composition" at bounding box center [128, 109] width 193 height 20
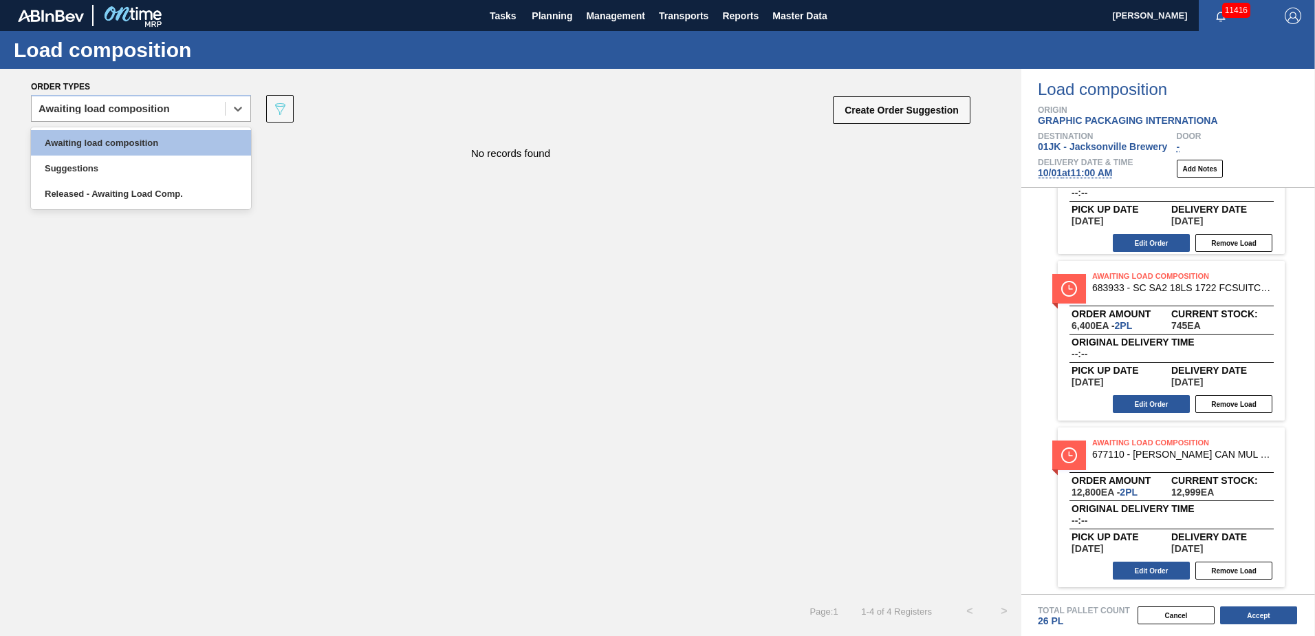
click at [1039, 581] on div "Awaiting Load Composition 677110 - CARR CAN MUL 16OZ CAN PK 8/16 CAN 0724 B Ord…" at bounding box center [1169, 507] width 294 height 160
click at [1277, 612] on button "Accept" at bounding box center [1258, 615] width 77 height 18
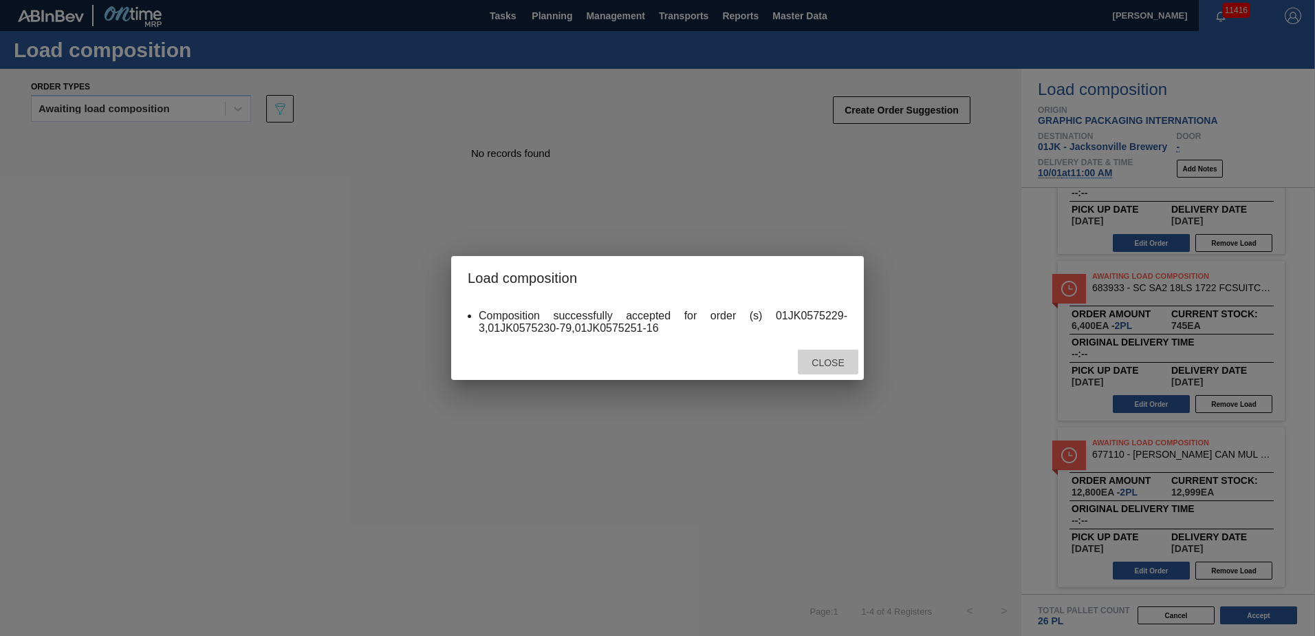
click at [837, 362] on span "Close" at bounding box center [828, 362] width 54 height 11
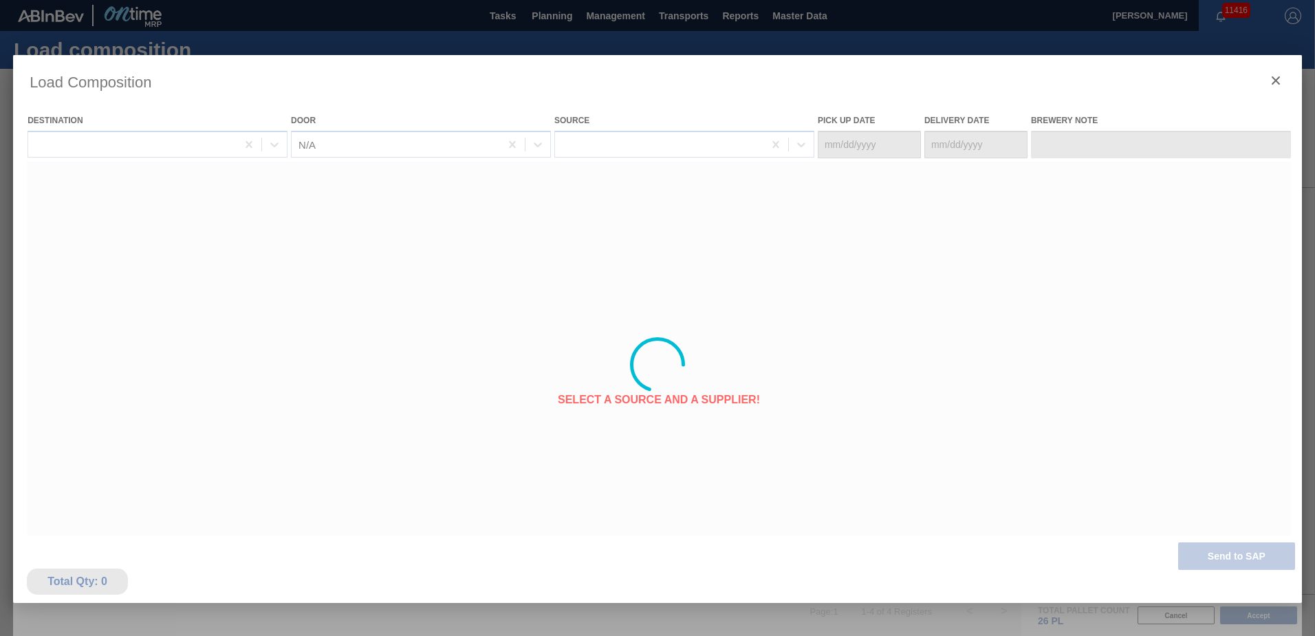
type Date "[DATE]"
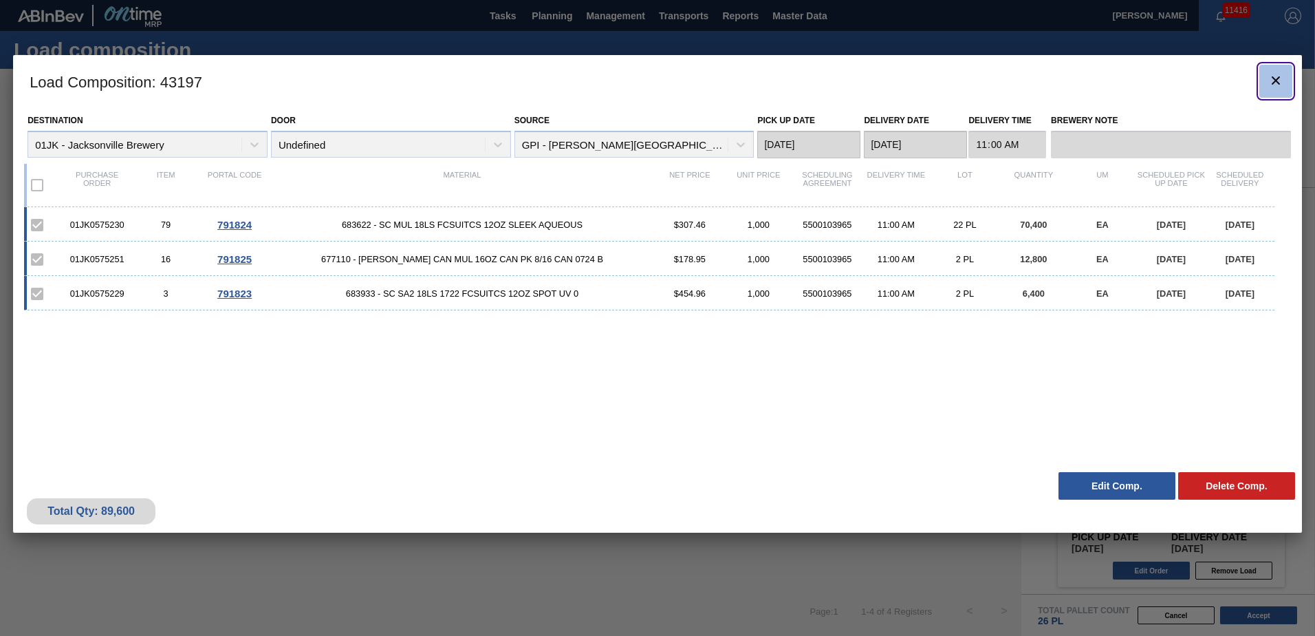
click at [1268, 83] on icon "botão de ícone" at bounding box center [1276, 80] width 17 height 17
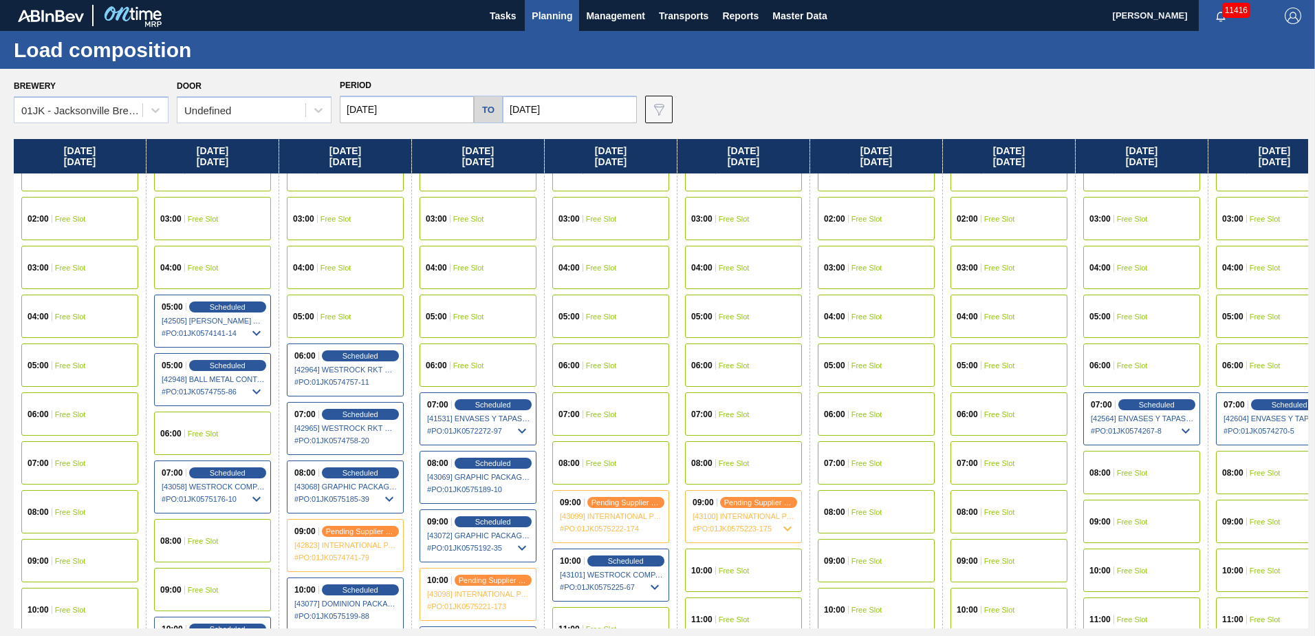
scroll to position [275, 0]
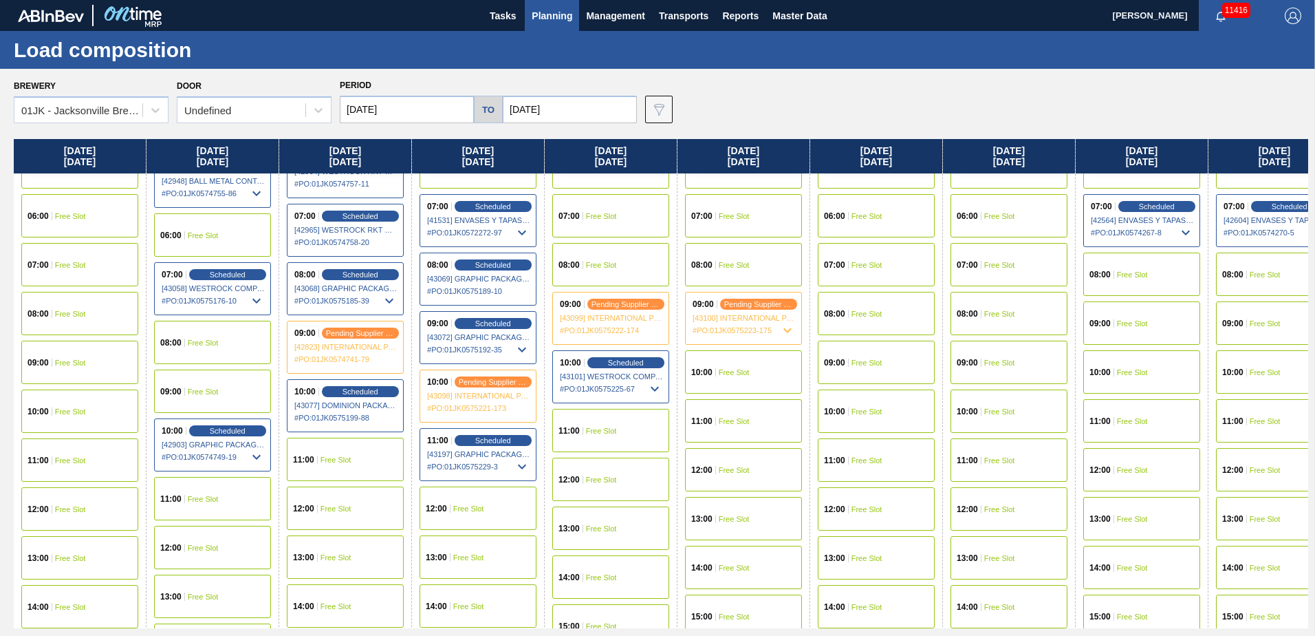
click at [618, 268] on div "08:00 Free Slot" at bounding box center [610, 264] width 117 height 43
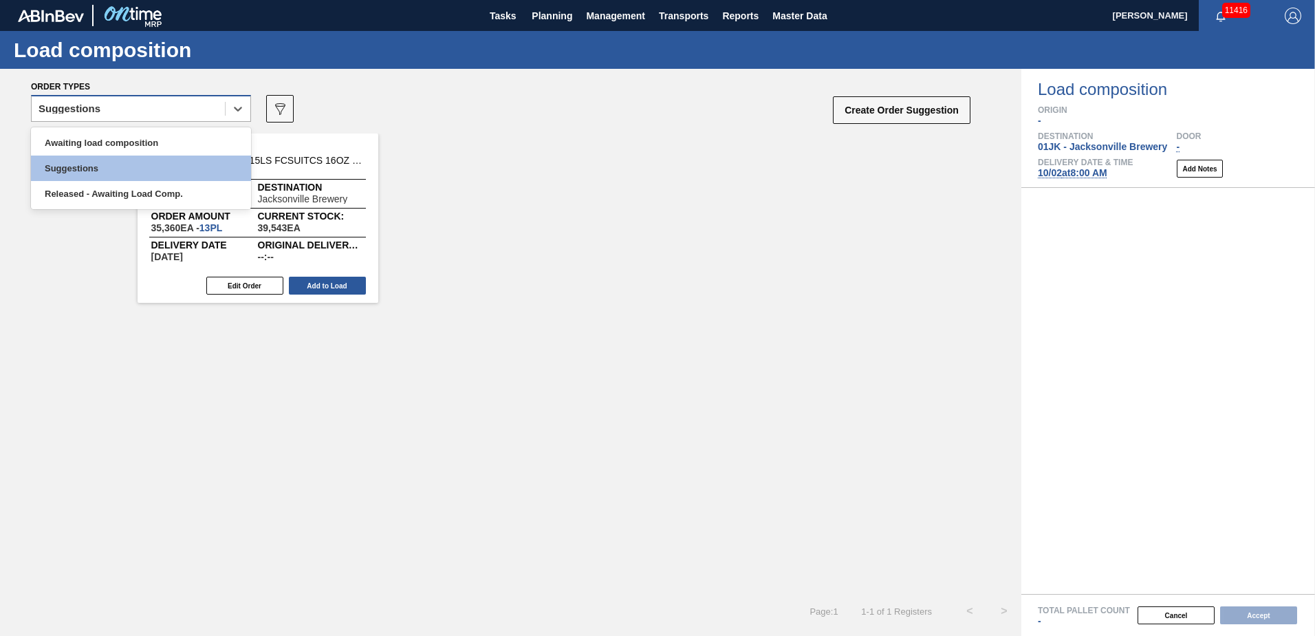
click at [215, 109] on div "Suggestions" at bounding box center [128, 109] width 193 height 20
click at [202, 136] on div "Awaiting load composition" at bounding box center [141, 142] width 220 height 25
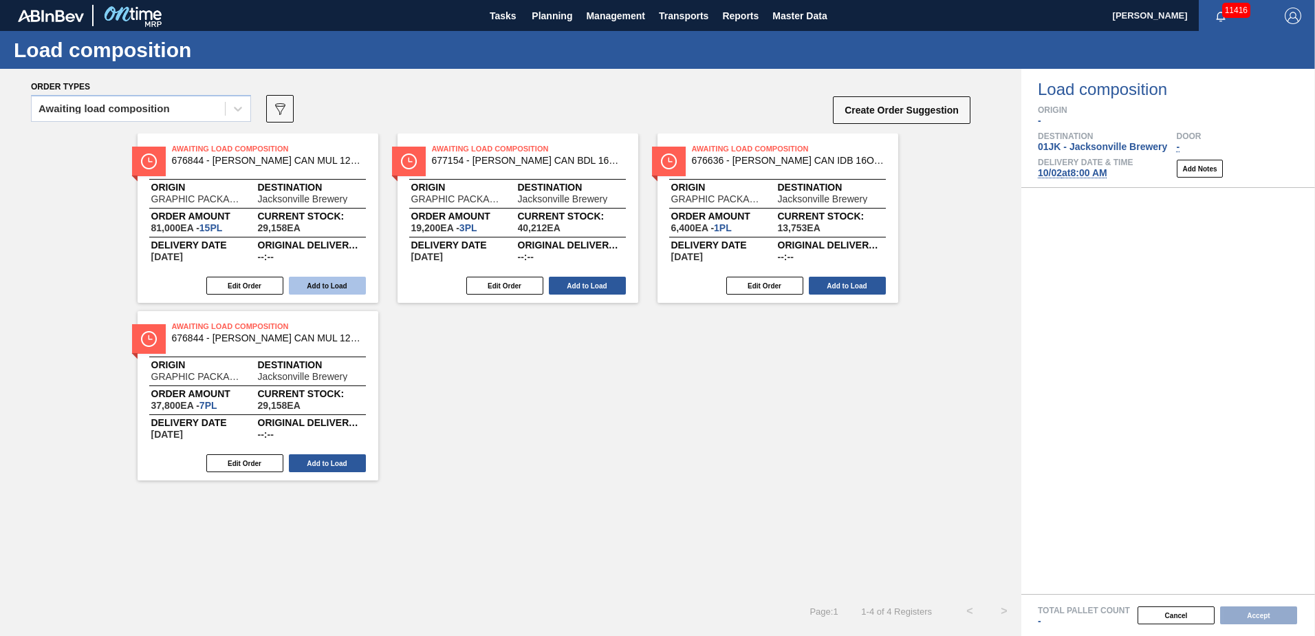
click at [329, 291] on button "Add to Load" at bounding box center [327, 286] width 77 height 18
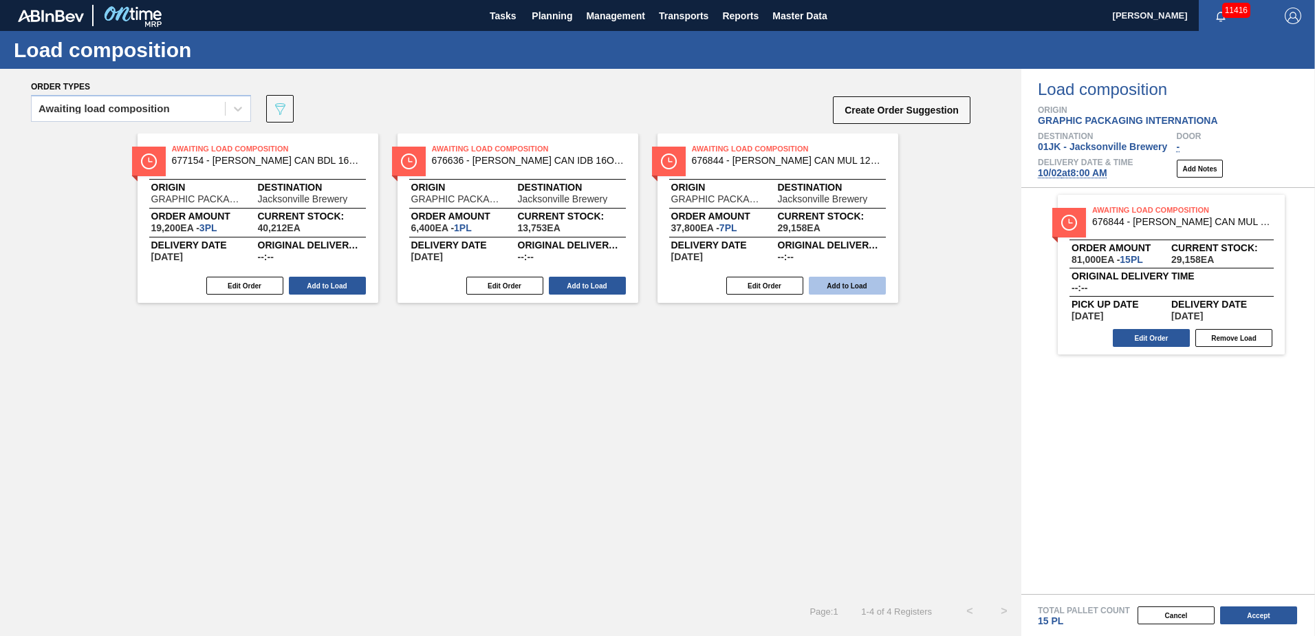
click at [850, 285] on button "Add to Load" at bounding box center [847, 286] width 77 height 18
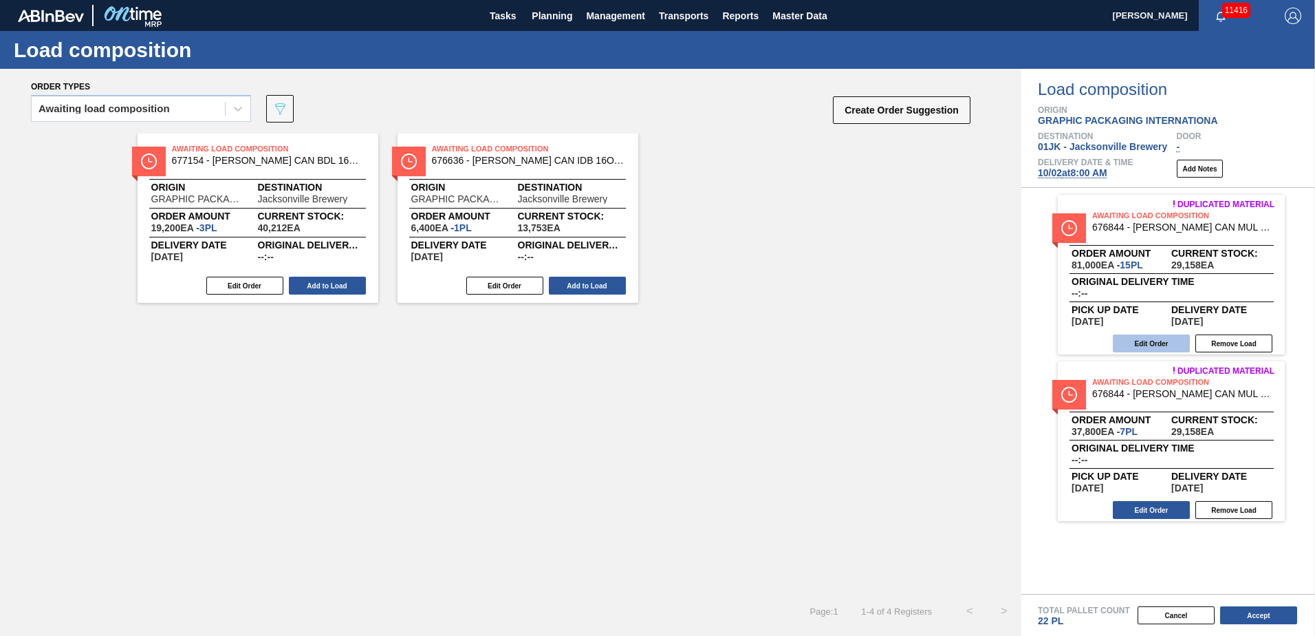
click at [1141, 348] on button "Edit Order" at bounding box center [1151, 343] width 77 height 18
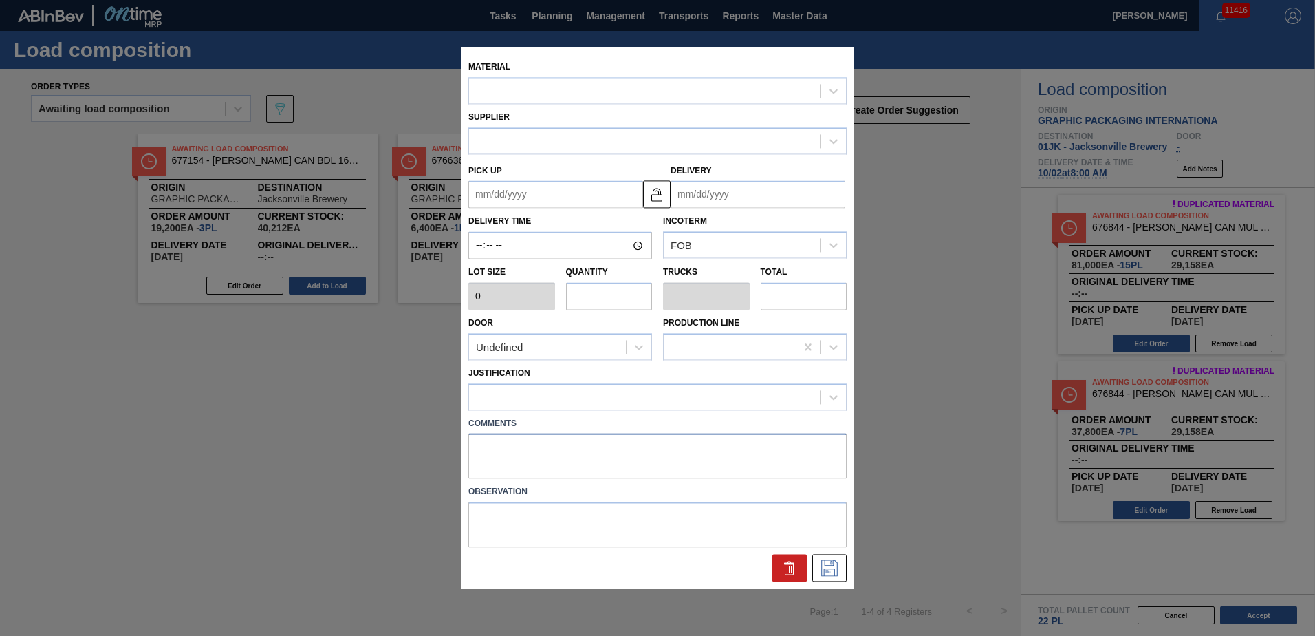
click at [642, 456] on textarea at bounding box center [657, 455] width 378 height 45
type input "5,400"
type input "15"
type input "0.577"
type input "81,000"
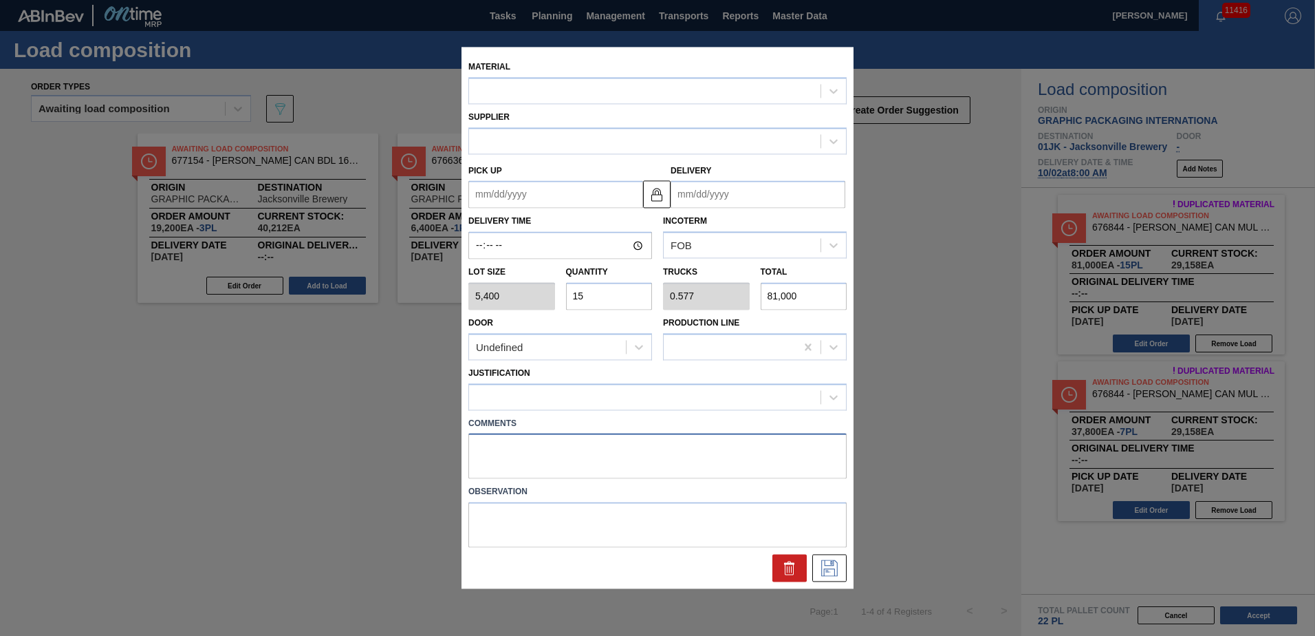
type up "[DATE]"
type input "[DATE]"
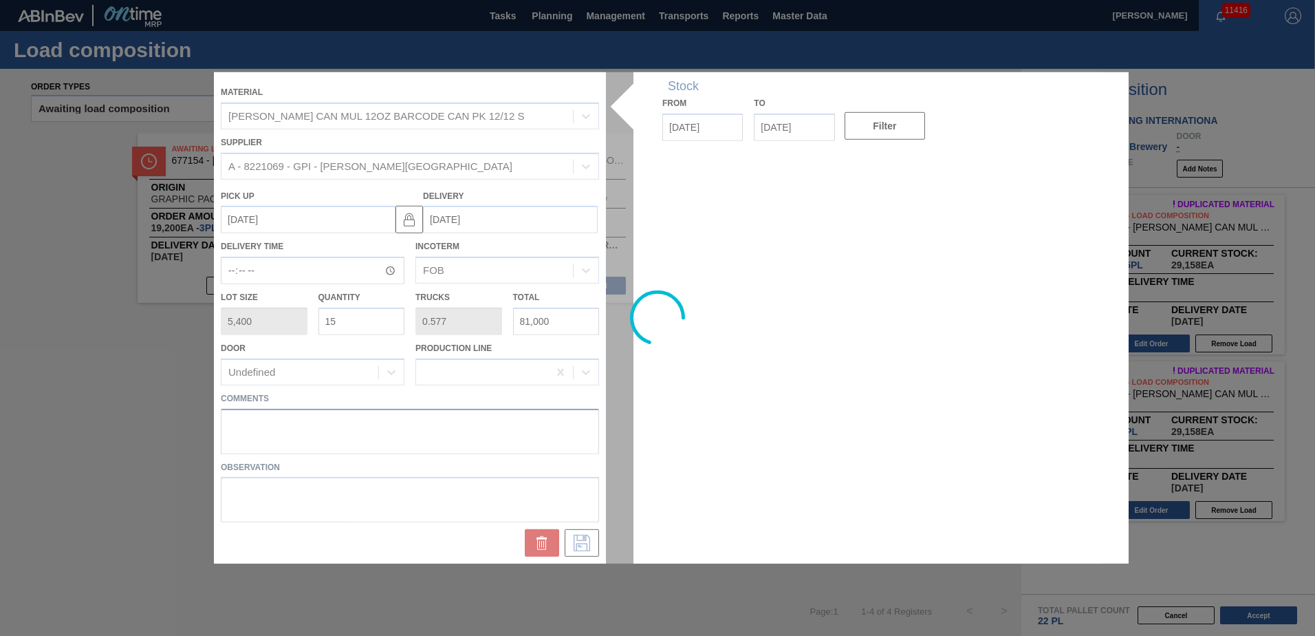
paste textarea "NOSE, DROP"
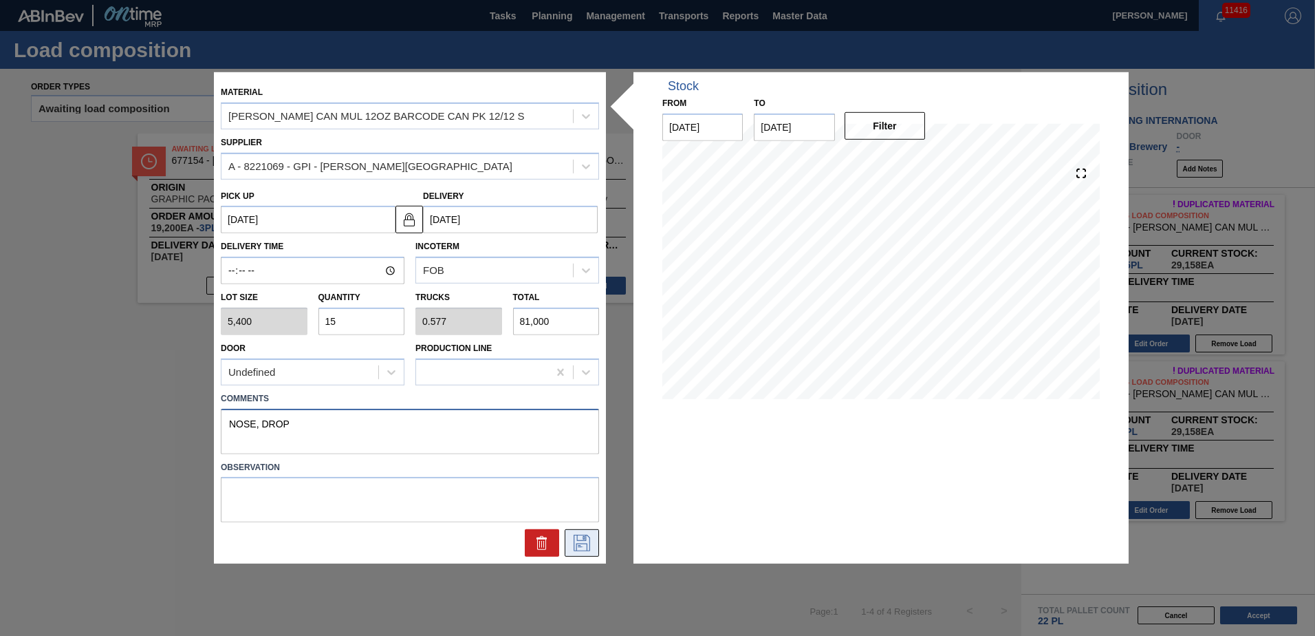
type textarea "NOSE, DROP"
click at [579, 543] on icon at bounding box center [582, 543] width 22 height 17
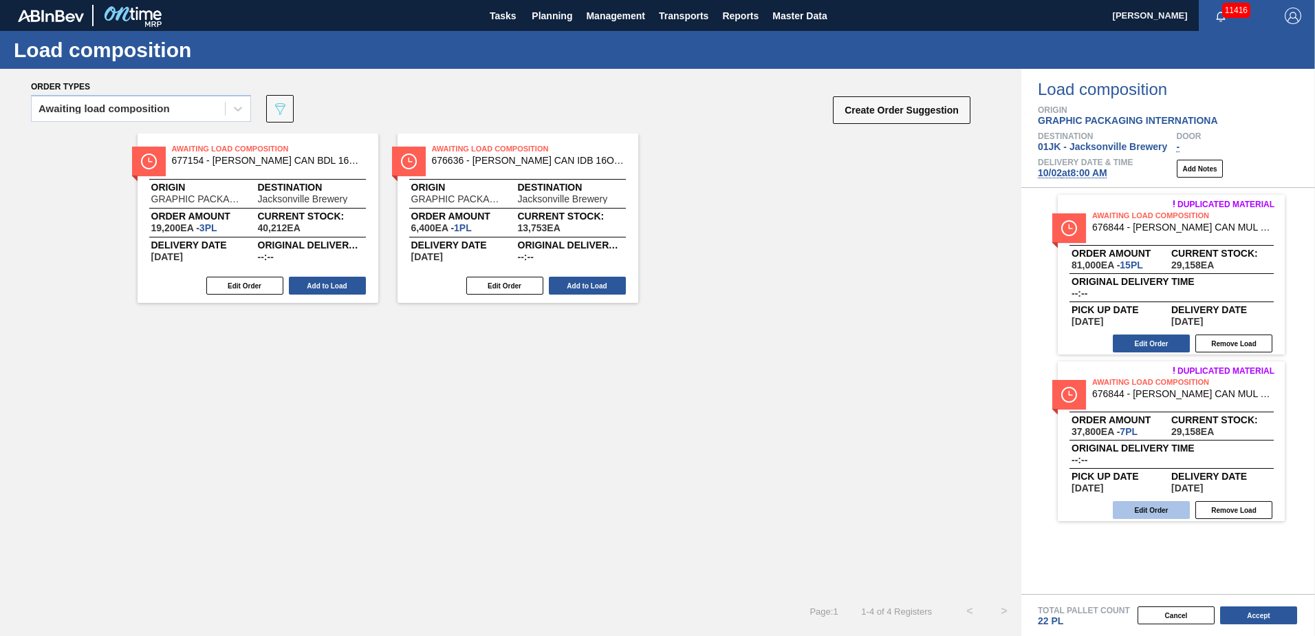
click at [1158, 507] on button "Edit Order" at bounding box center [1151, 510] width 77 height 18
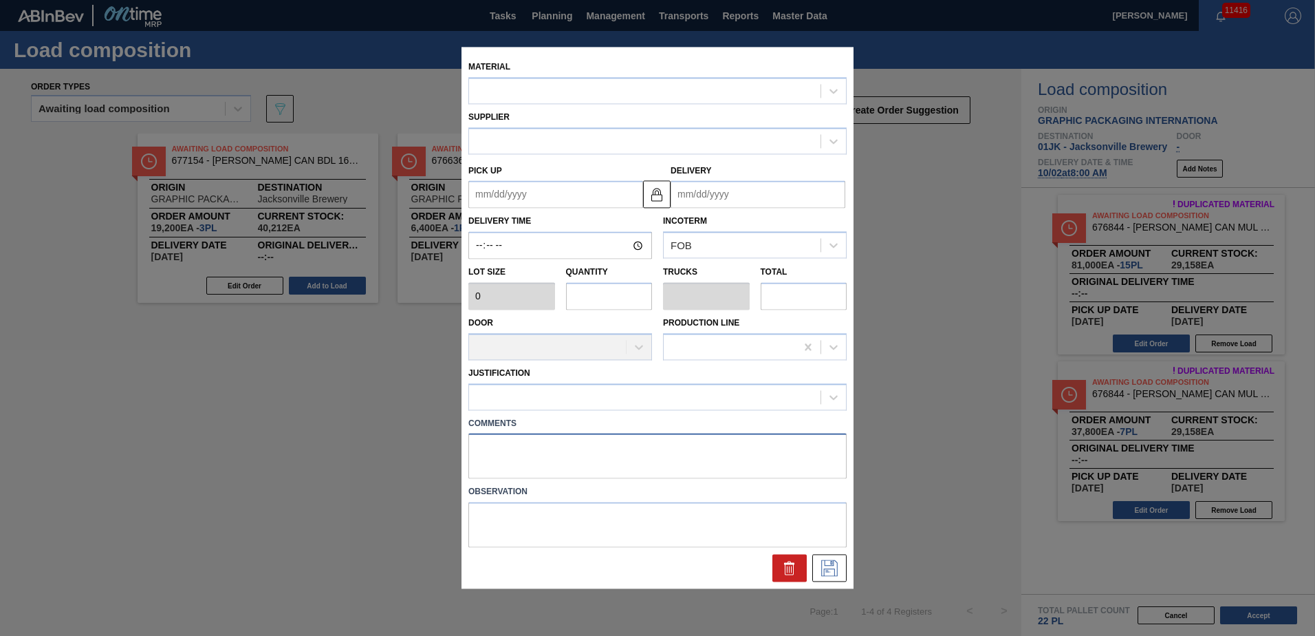
click at [630, 462] on textarea at bounding box center [657, 455] width 378 height 45
type input "5,400"
type input "7"
type input "0.269"
type input "37,800"
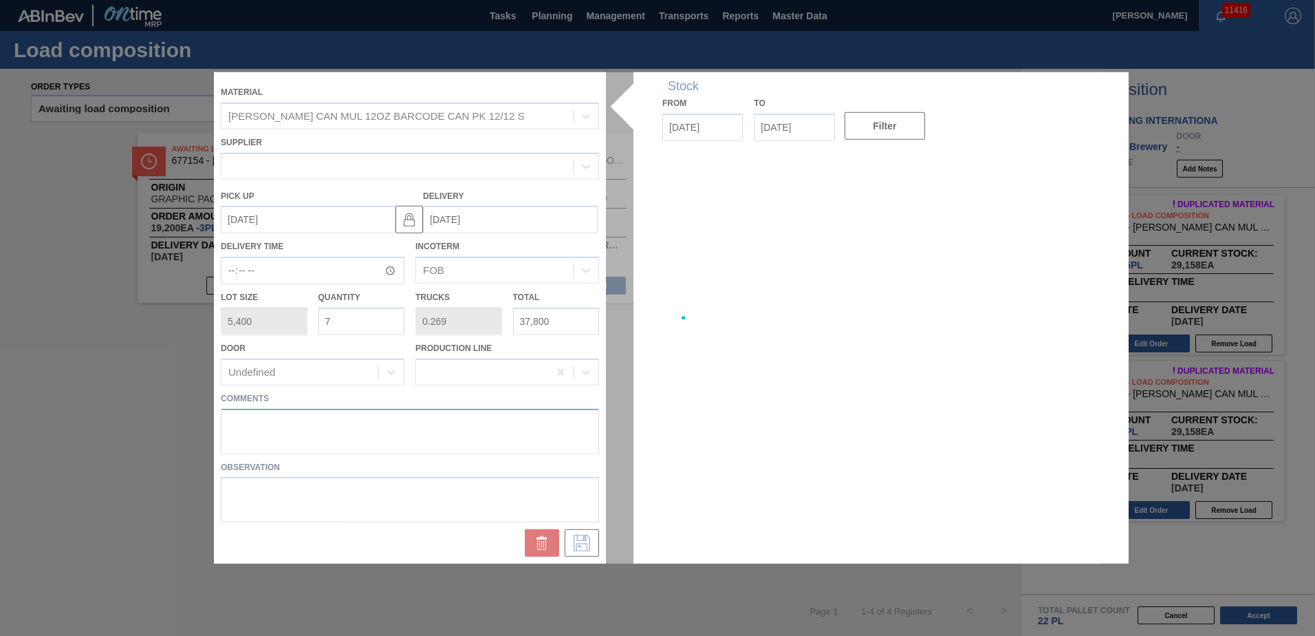
type up "[DATE]"
type input "[DATE]"
paste textarea "NOSE, DROP"
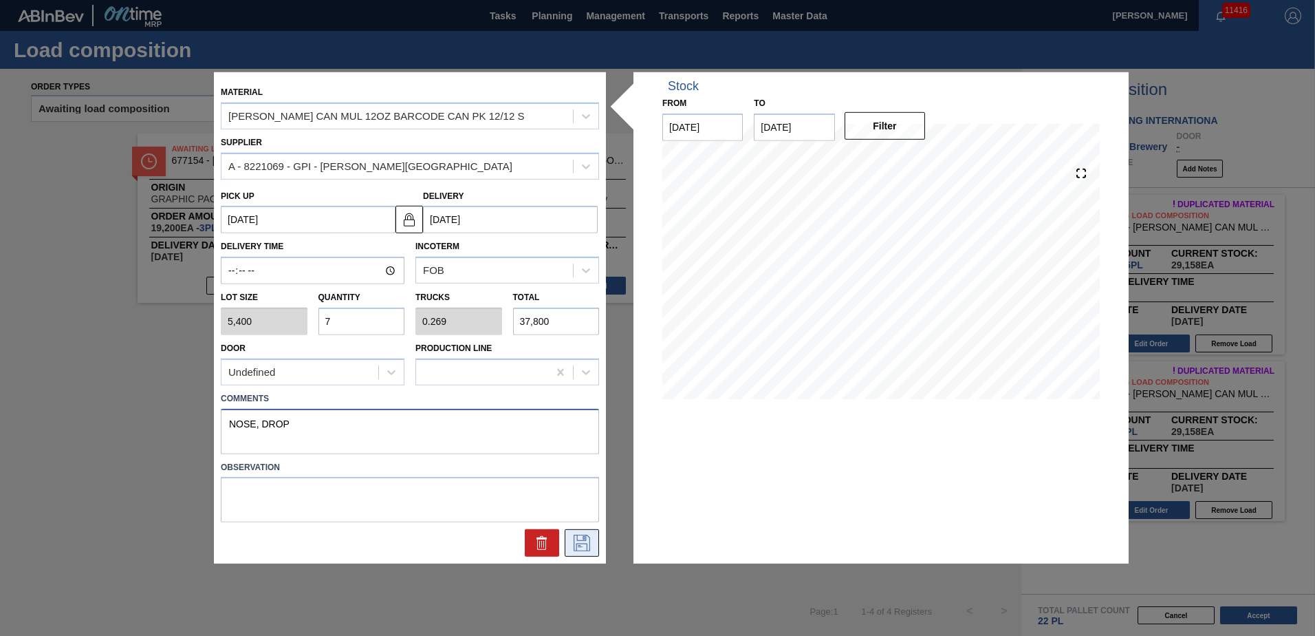
type textarea "NOSE, DROP"
click at [578, 537] on icon at bounding box center [582, 543] width 22 height 17
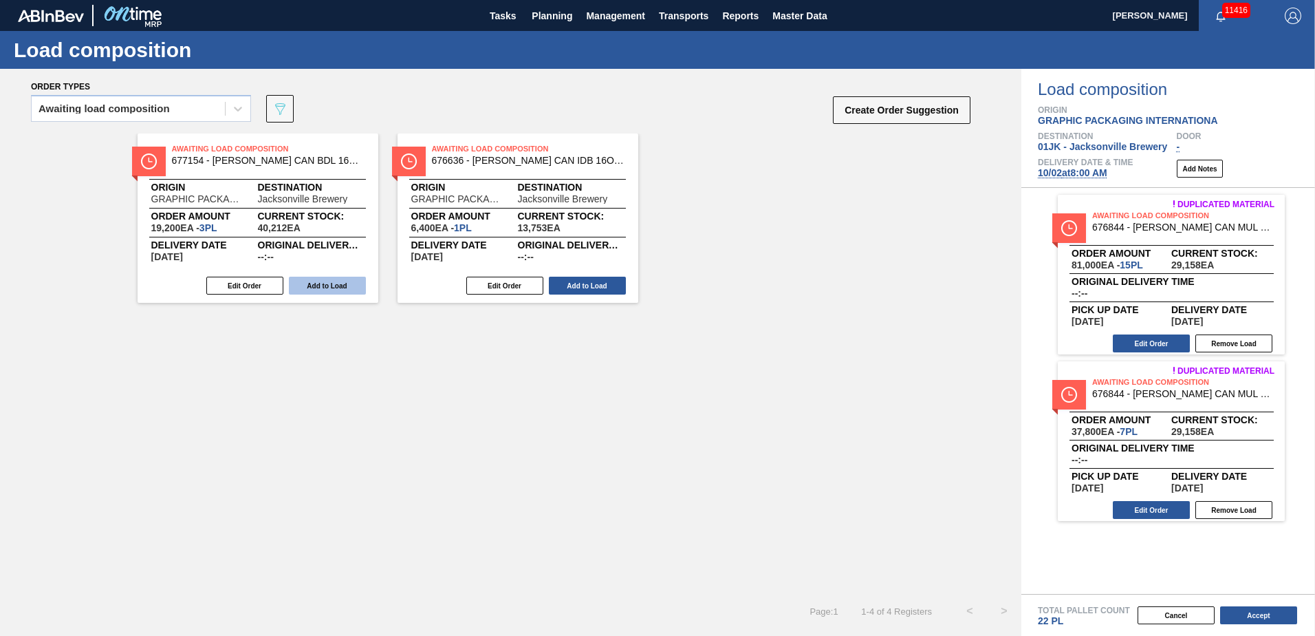
click at [332, 290] on button "Add to Load" at bounding box center [327, 286] width 77 height 18
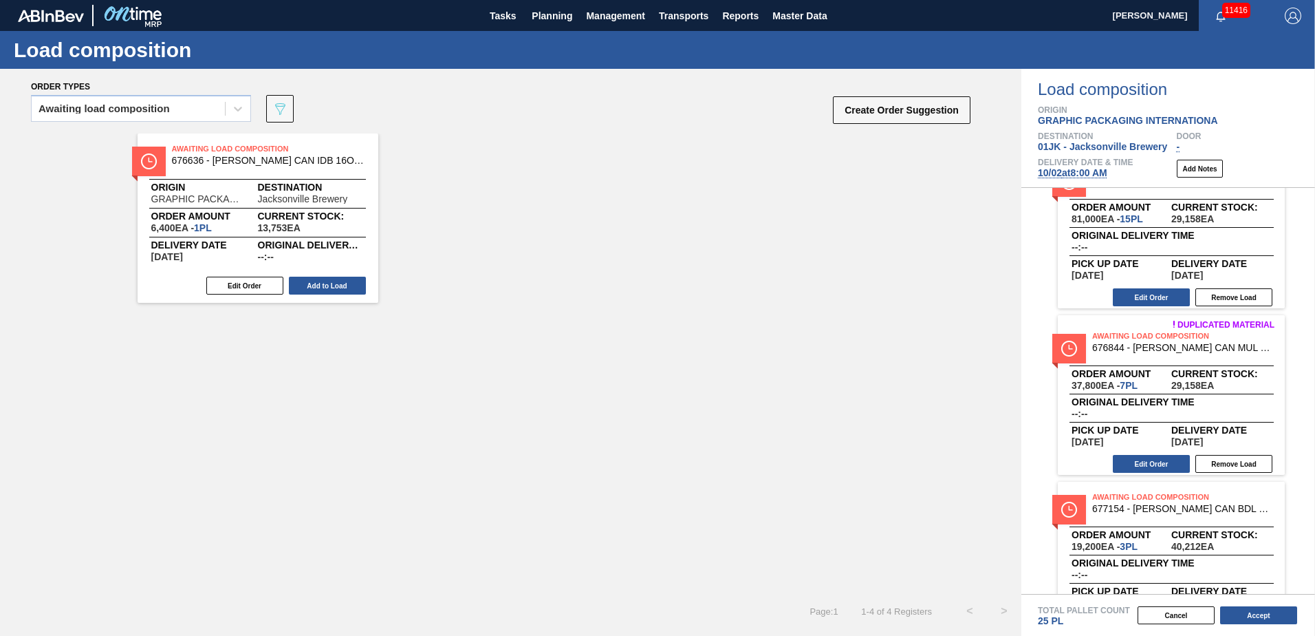
scroll to position [100, 0]
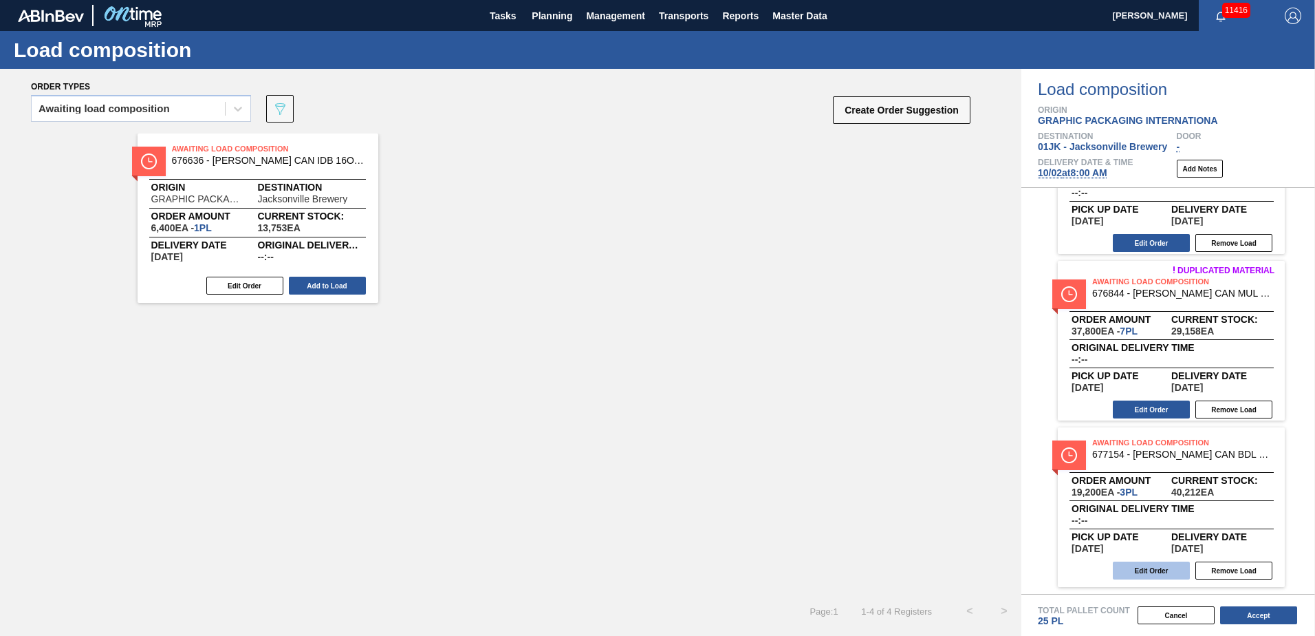
click at [1143, 572] on button "Edit Order" at bounding box center [1151, 570] width 77 height 18
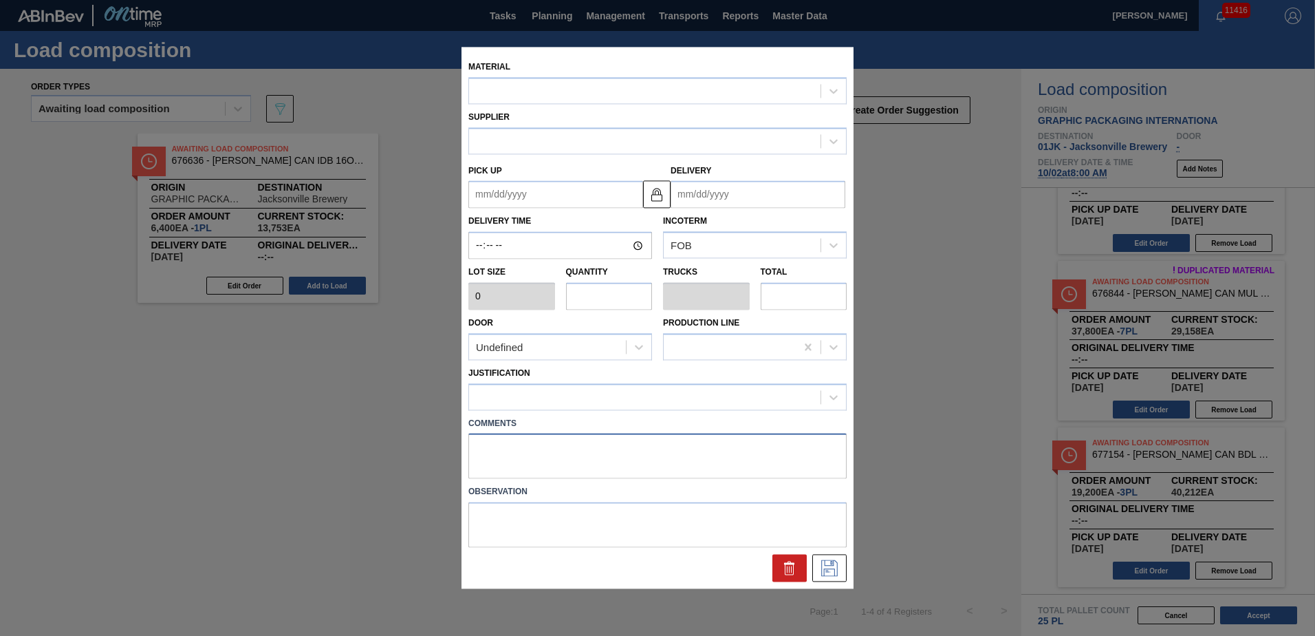
click at [675, 449] on textarea at bounding box center [657, 455] width 378 height 45
type input "6,400"
type input "3"
type input "0.115"
type input "19,200"
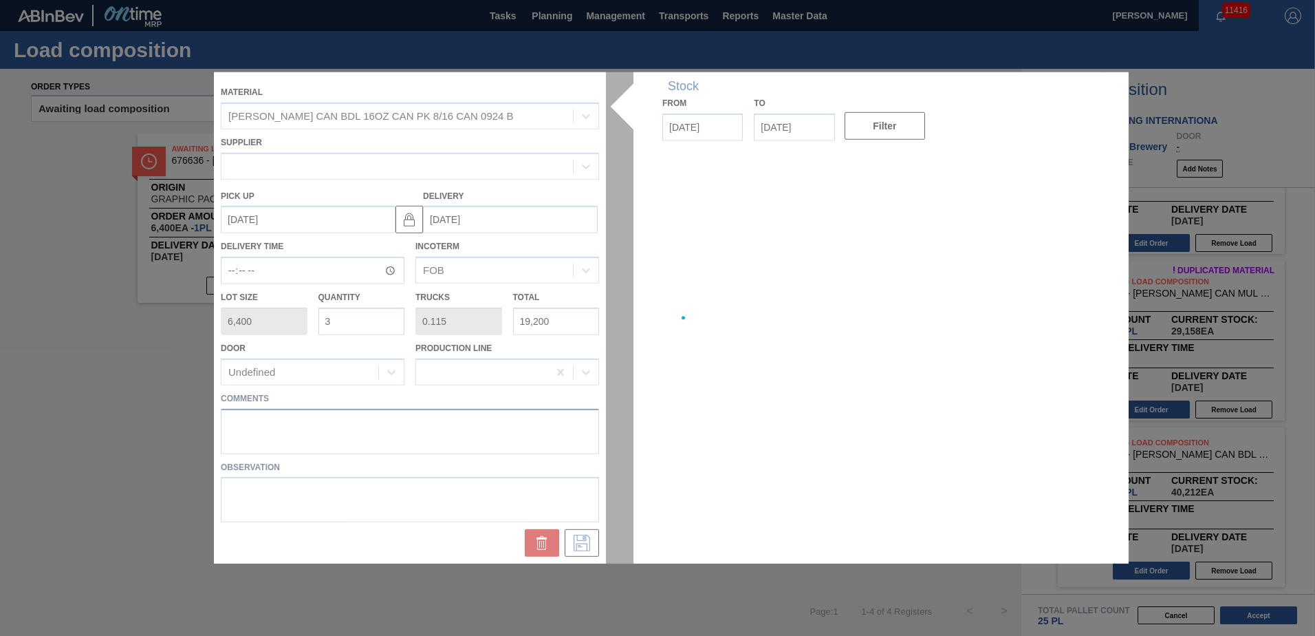
type up "[DATE]"
type input "[DATE]"
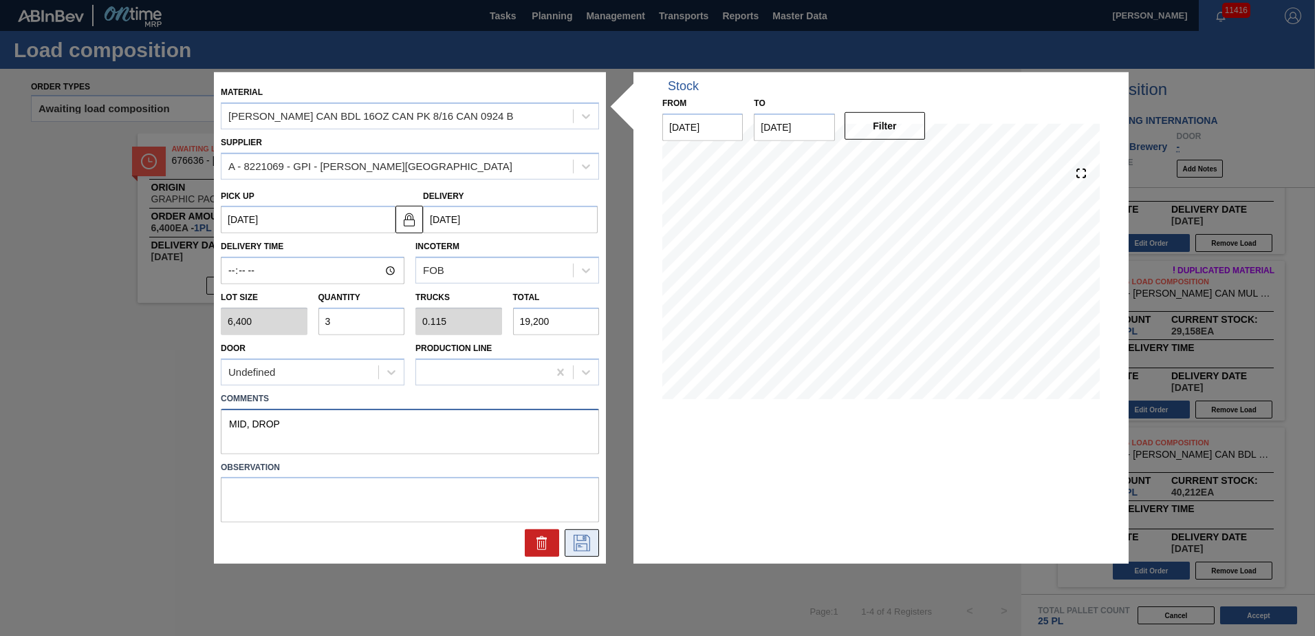
type textarea "MID, DROP"
click at [587, 538] on icon at bounding box center [582, 543] width 22 height 17
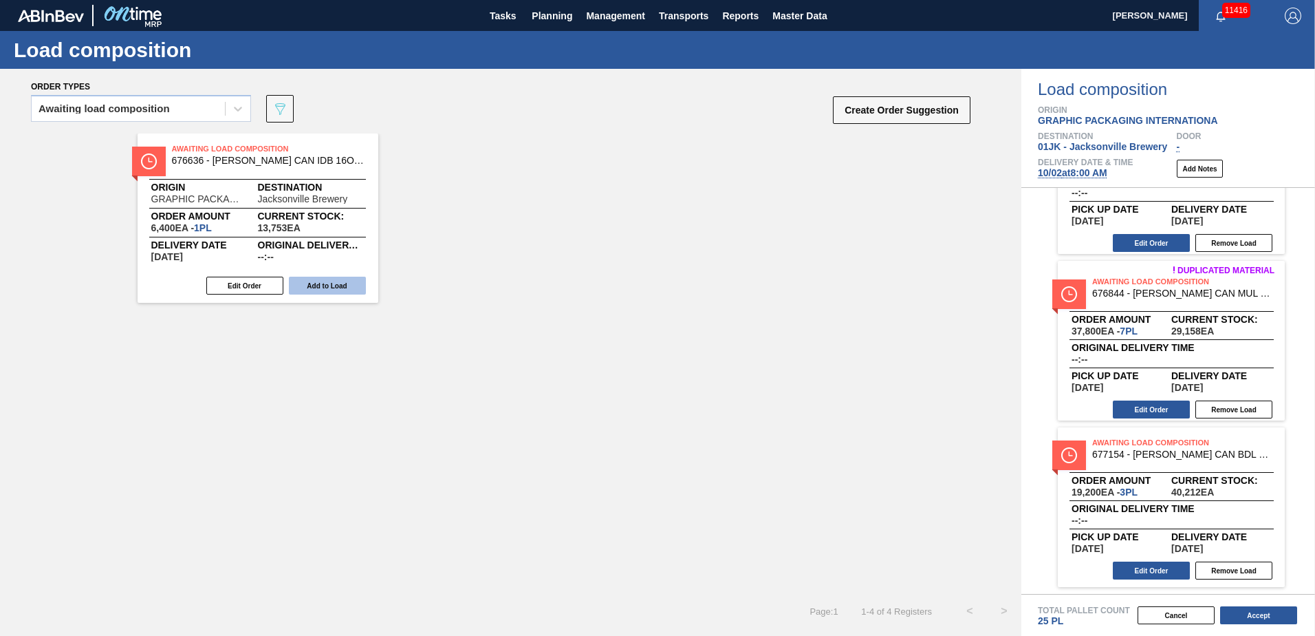
click at [322, 284] on button "Add to Load" at bounding box center [327, 286] width 77 height 18
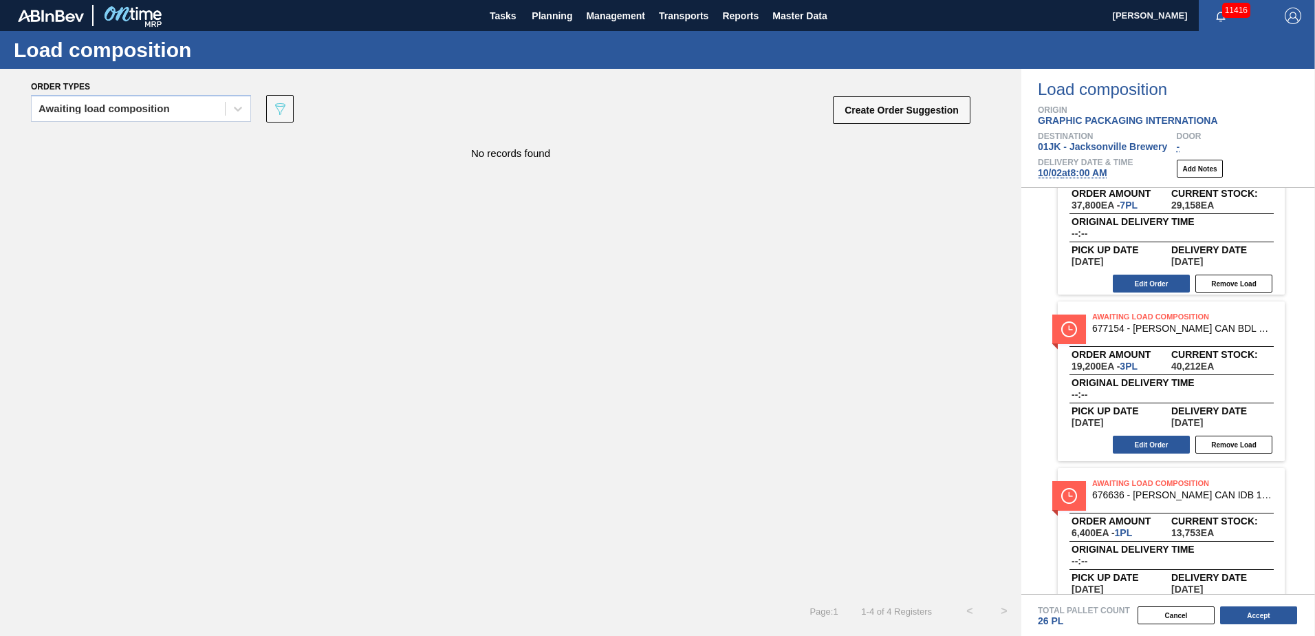
scroll to position [267, 0]
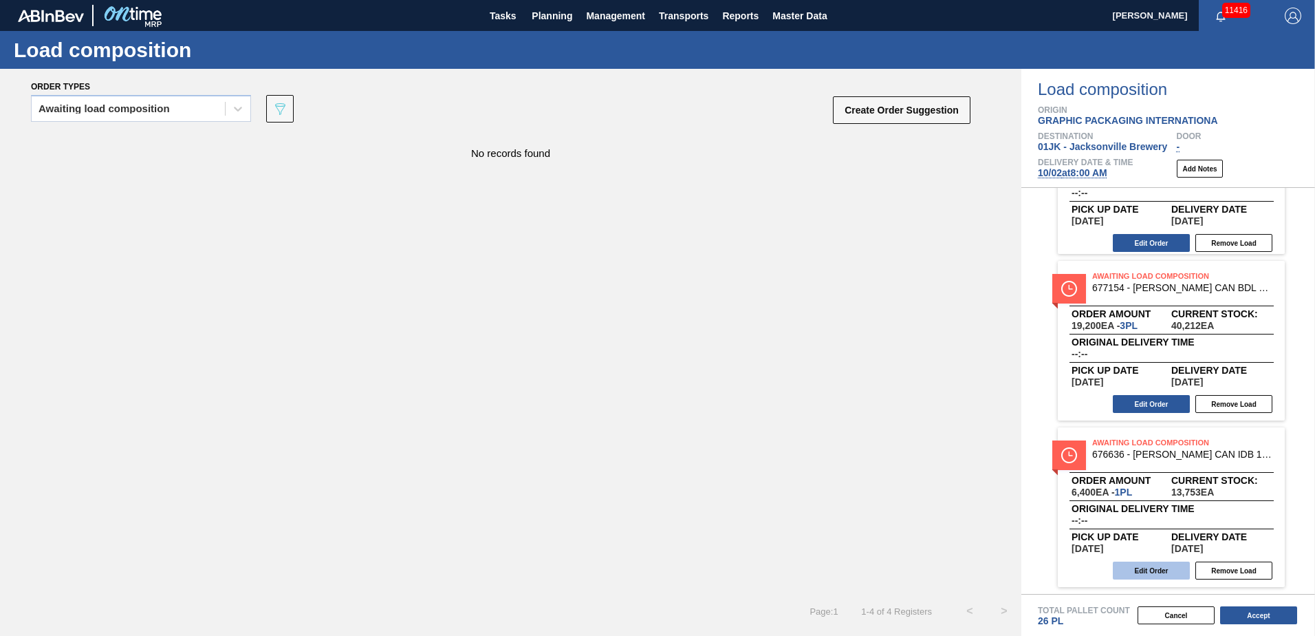
click at [1147, 571] on button "Edit Order" at bounding box center [1151, 570] width 77 height 18
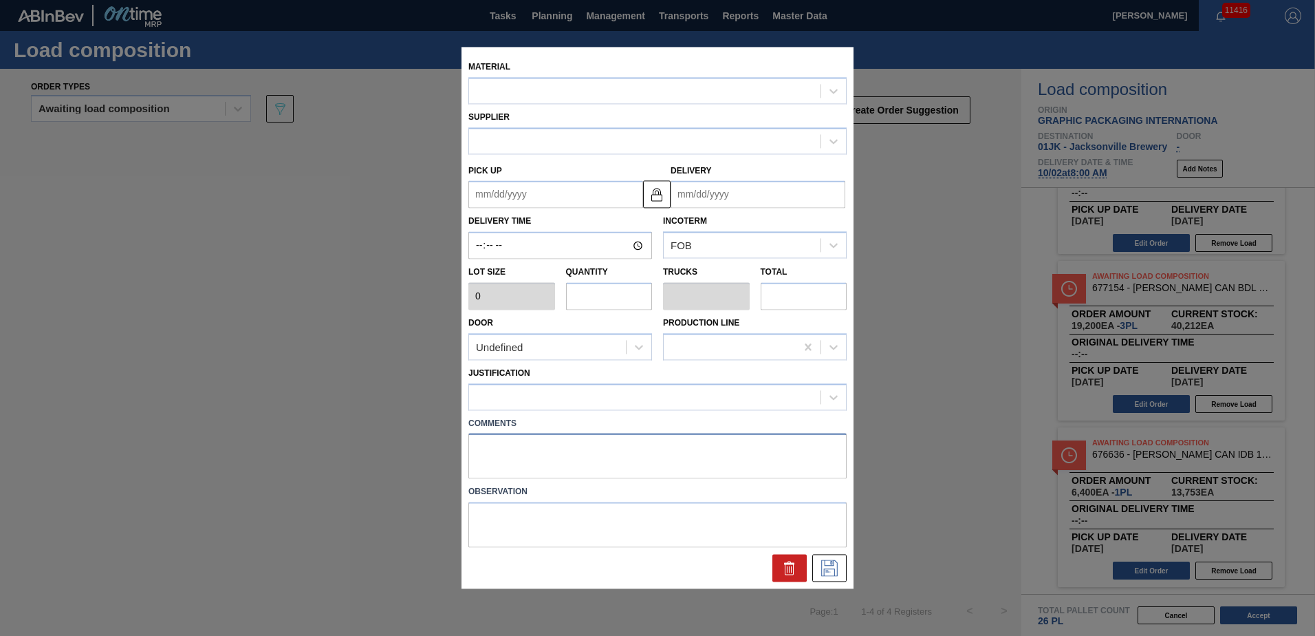
click at [533, 449] on textarea at bounding box center [657, 455] width 378 height 45
type textarea "TAIL, D"
type input "6,400"
type input "1"
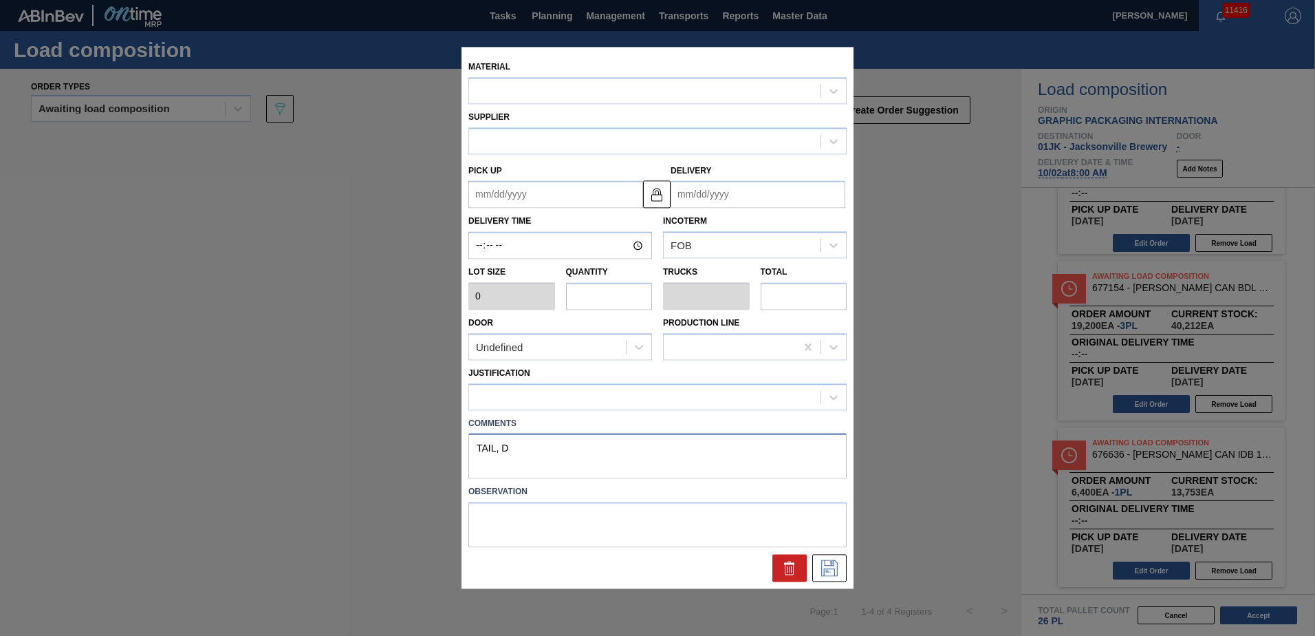
type input "0.038"
type input "6,400"
type textarea "TAIL, DR"
type up "[DATE]"
type input "[DATE]"
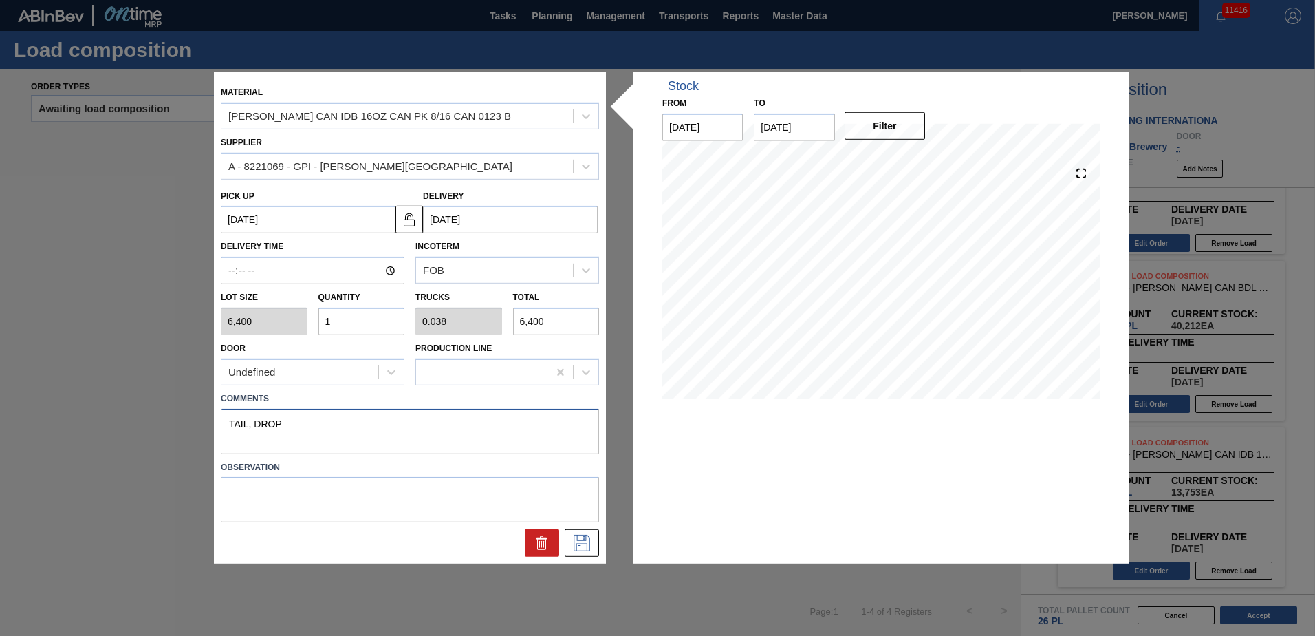
type textarea "TAIL, DROP"
click at [581, 547] on icon at bounding box center [581, 541] width 7 height 11
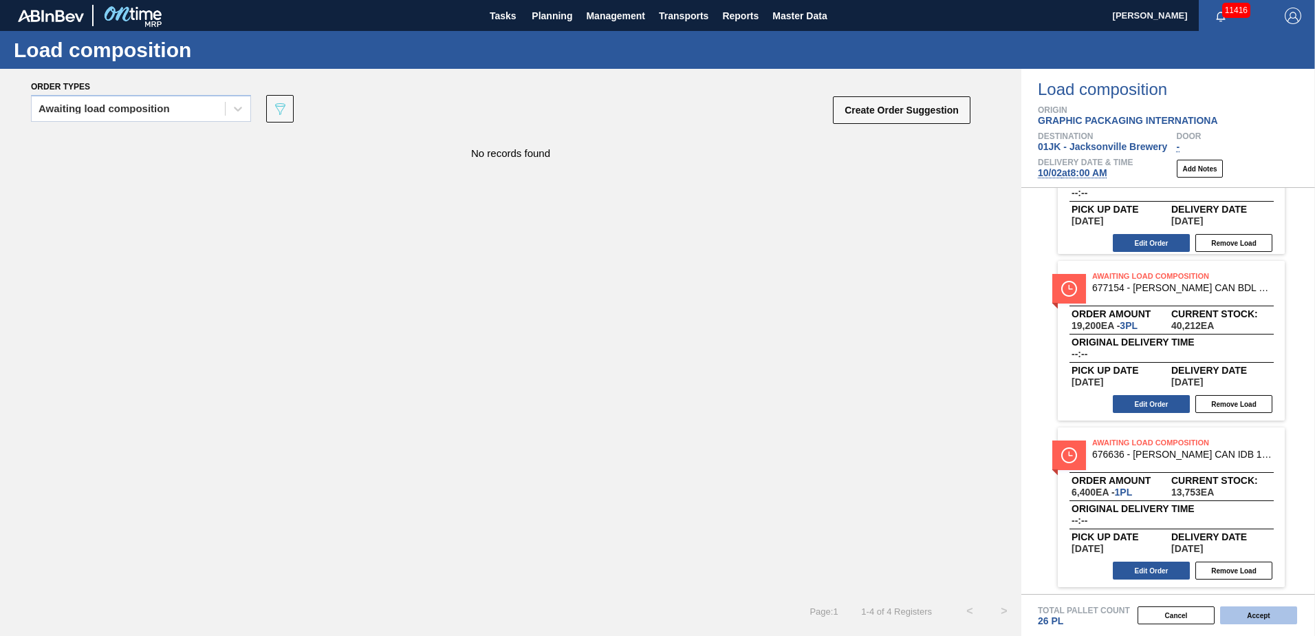
click at [1260, 614] on button "Accept" at bounding box center [1258, 615] width 77 height 18
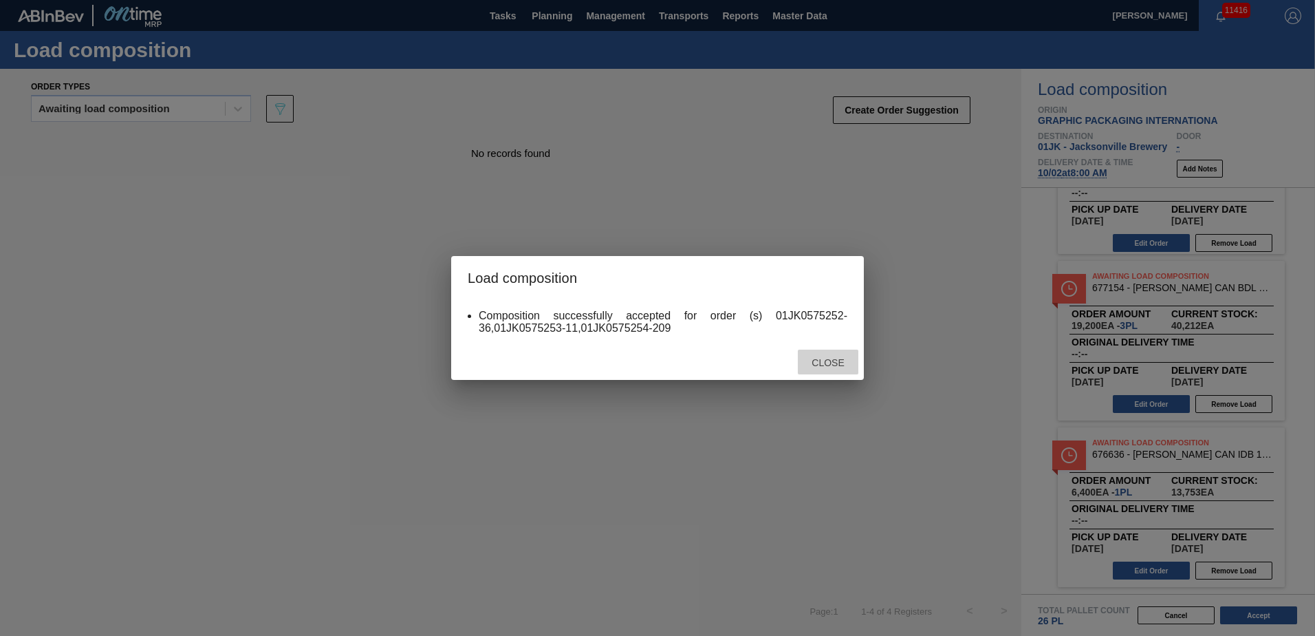
click at [832, 370] on div "Close" at bounding box center [828, 361] width 61 height 25
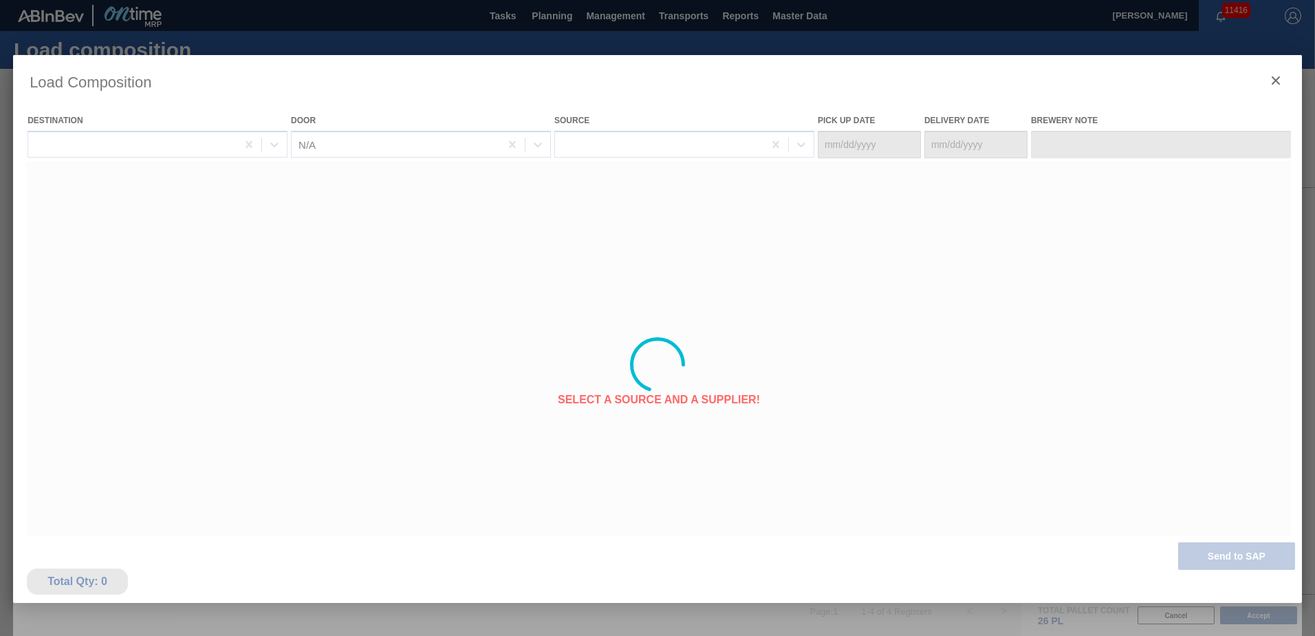
type Date "[DATE]"
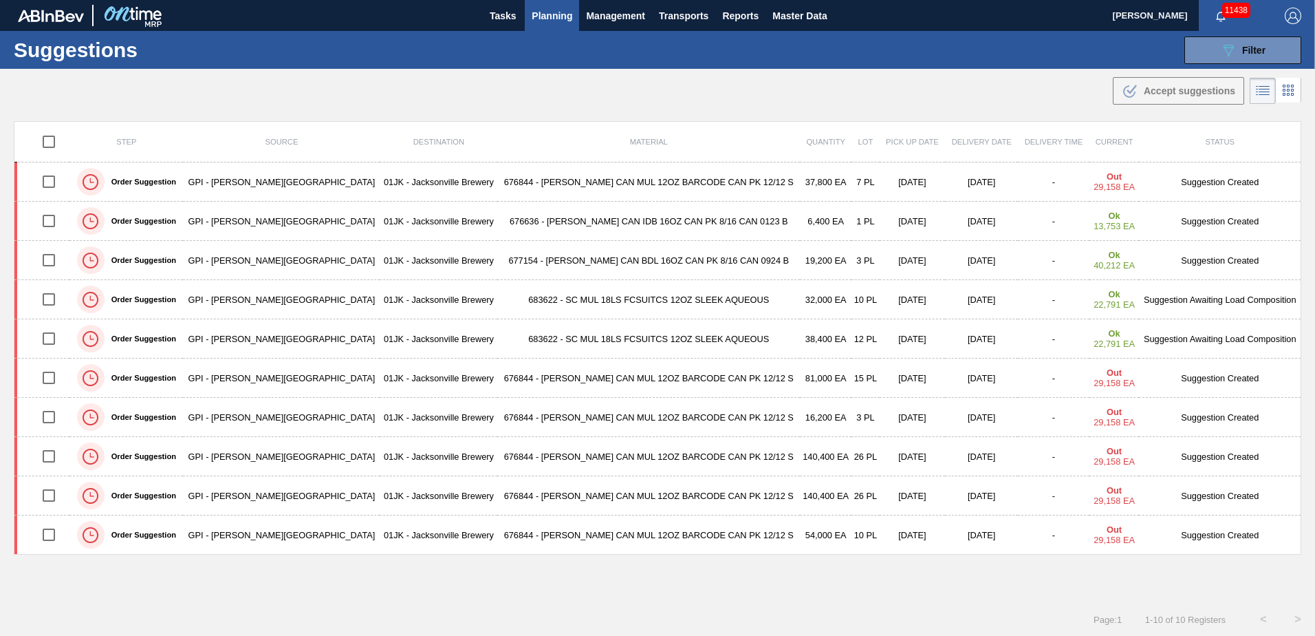
click at [877, 48] on div "Suggestions 089F7B8B-B2A5-4AFE-B5C0-19BA573D28AC Filter Step Step Source Source…" at bounding box center [657, 50] width 1315 height 38
click at [1257, 52] on span "Filter" at bounding box center [1253, 50] width 23 height 11
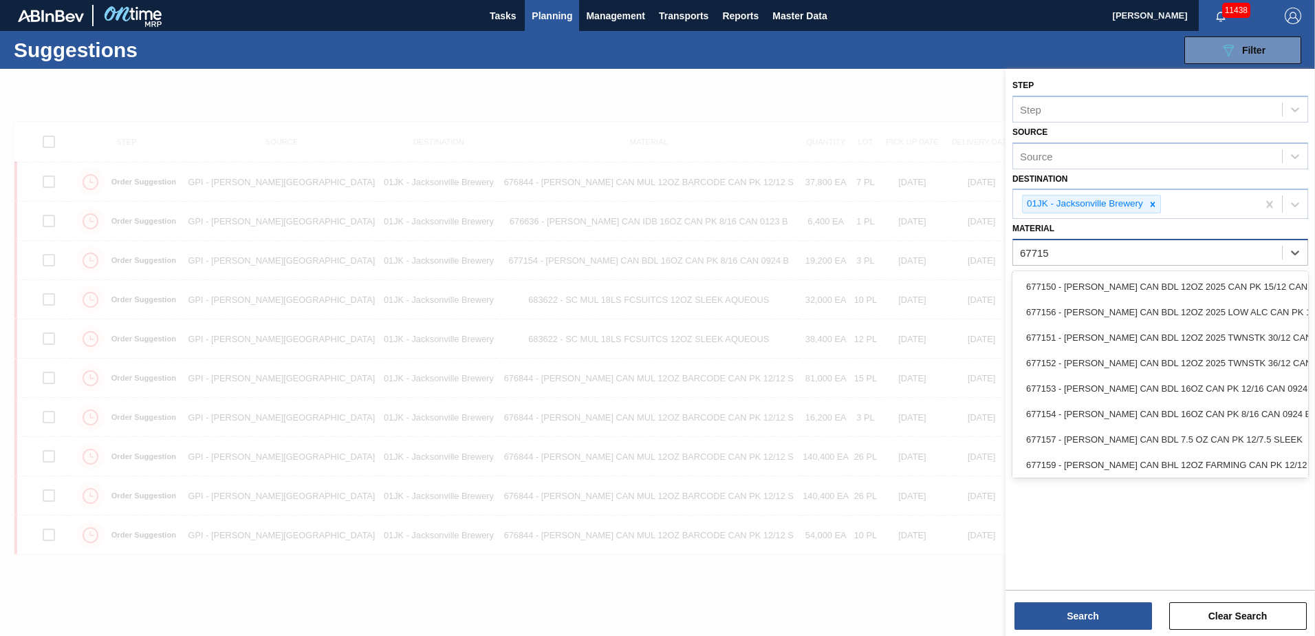
type input "677154"
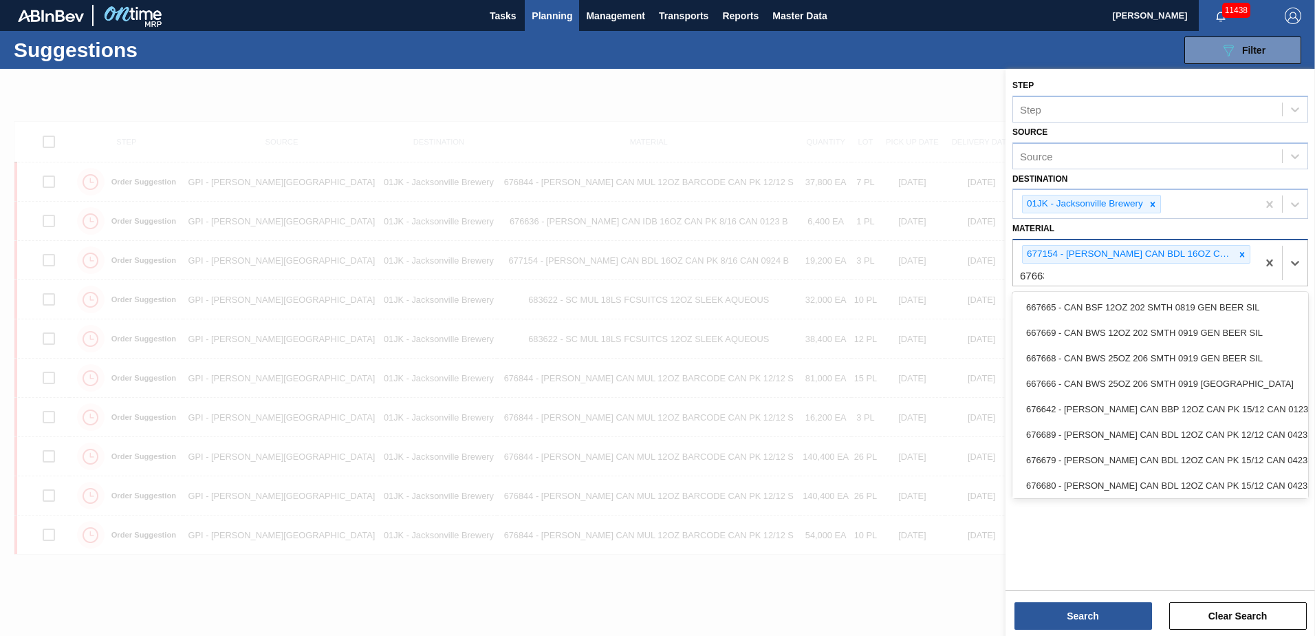
type input "676636"
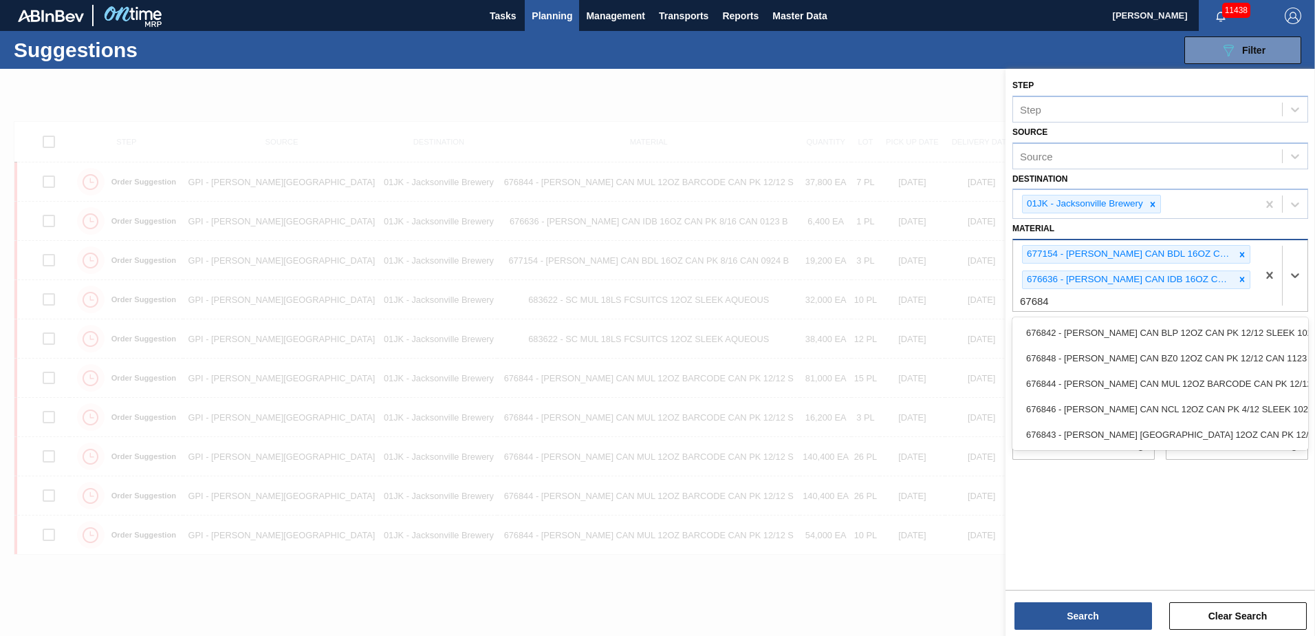
type input "676844"
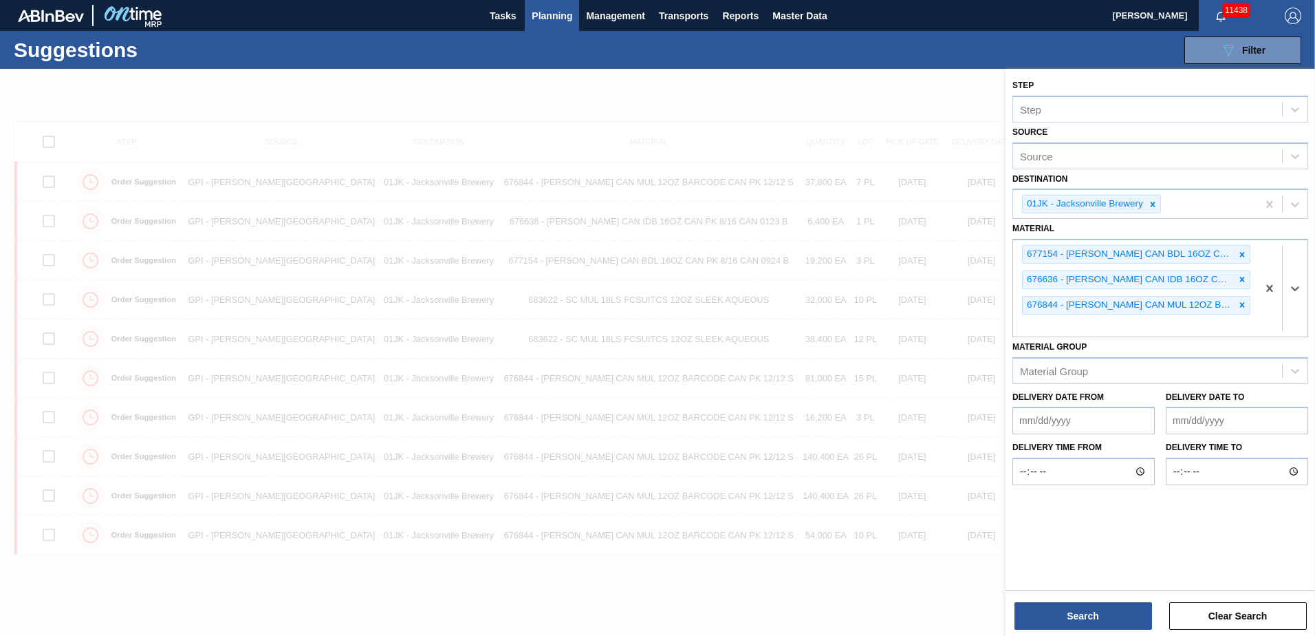
click at [1120, 631] on div "Step Step Source Source Destination 01JK - [GEOGRAPHIC_DATA] Brewery Material o…" at bounding box center [1161, 354] width 310 height 570
click at [1120, 623] on button "Search" at bounding box center [1084, 616] width 138 height 28
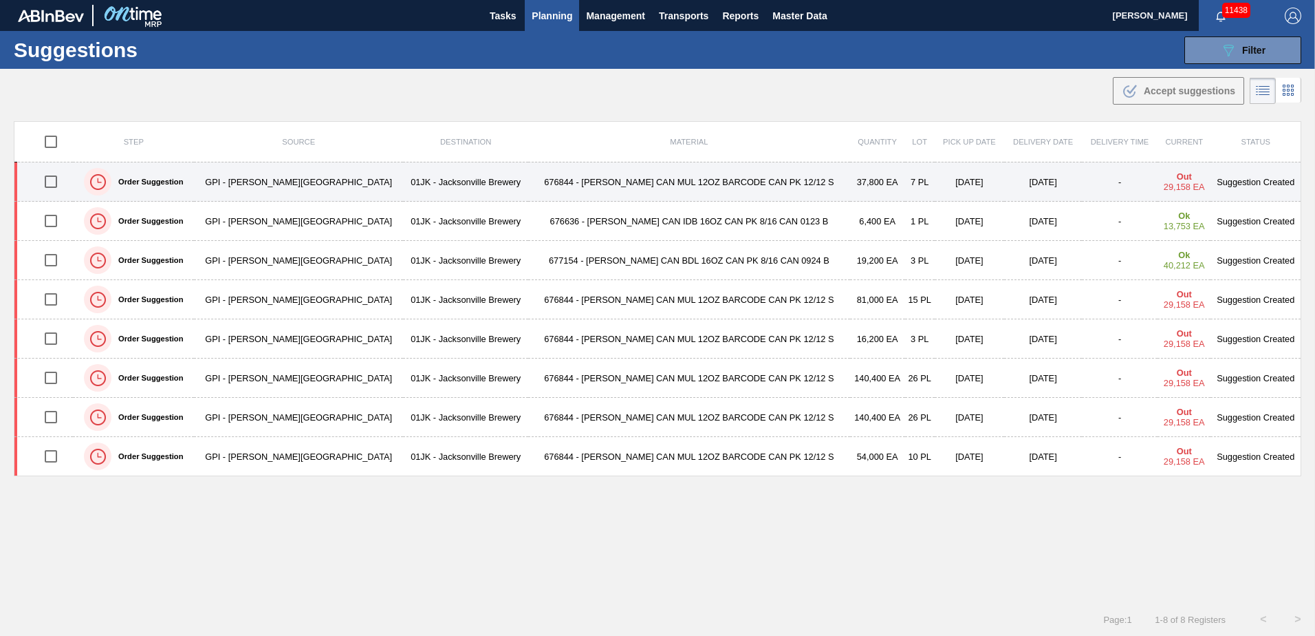
click at [58, 184] on input "checkbox" at bounding box center [50, 181] width 29 height 29
checkbox input "true"
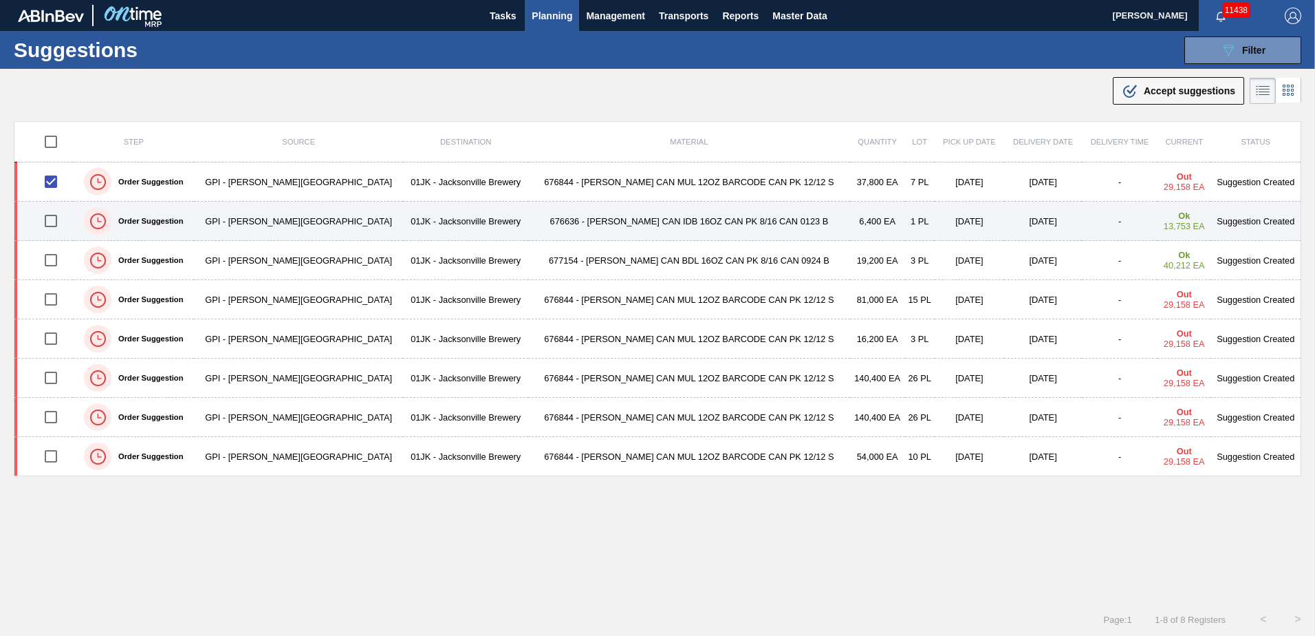
click at [52, 225] on input "checkbox" at bounding box center [50, 220] width 29 height 29
checkbox input "true"
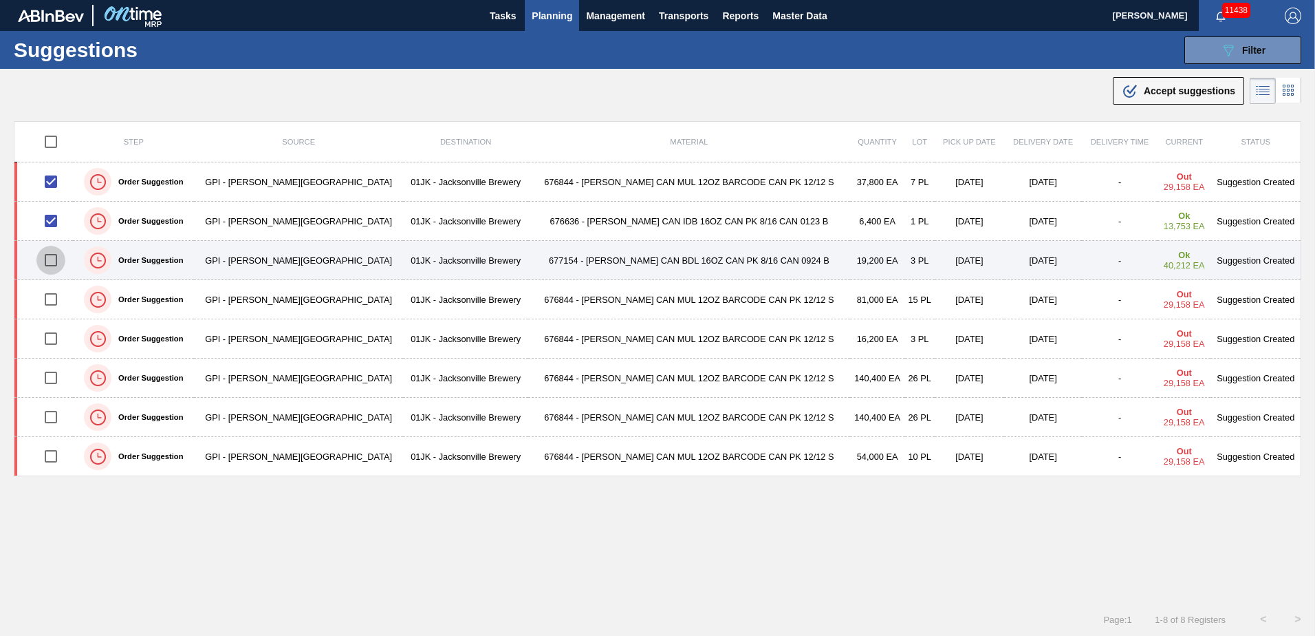
click at [65, 257] on input "checkbox" at bounding box center [50, 260] width 29 height 29
checkbox input "true"
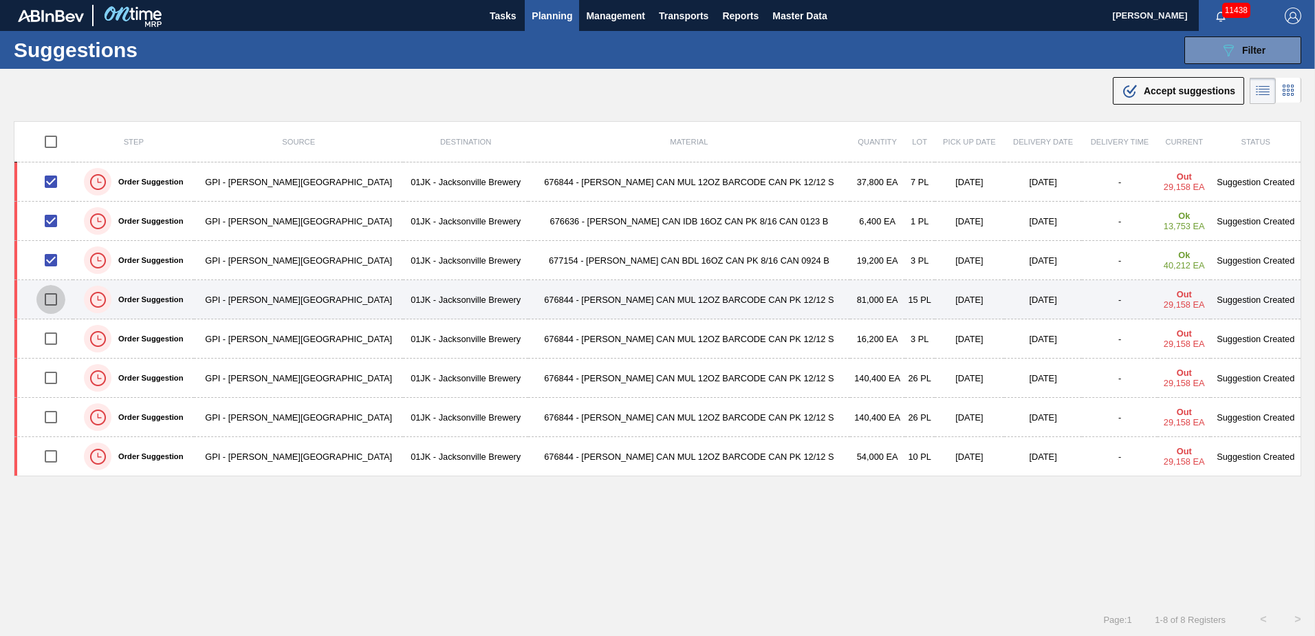
click at [58, 290] on input "checkbox" at bounding box center [50, 299] width 29 height 29
checkbox input "true"
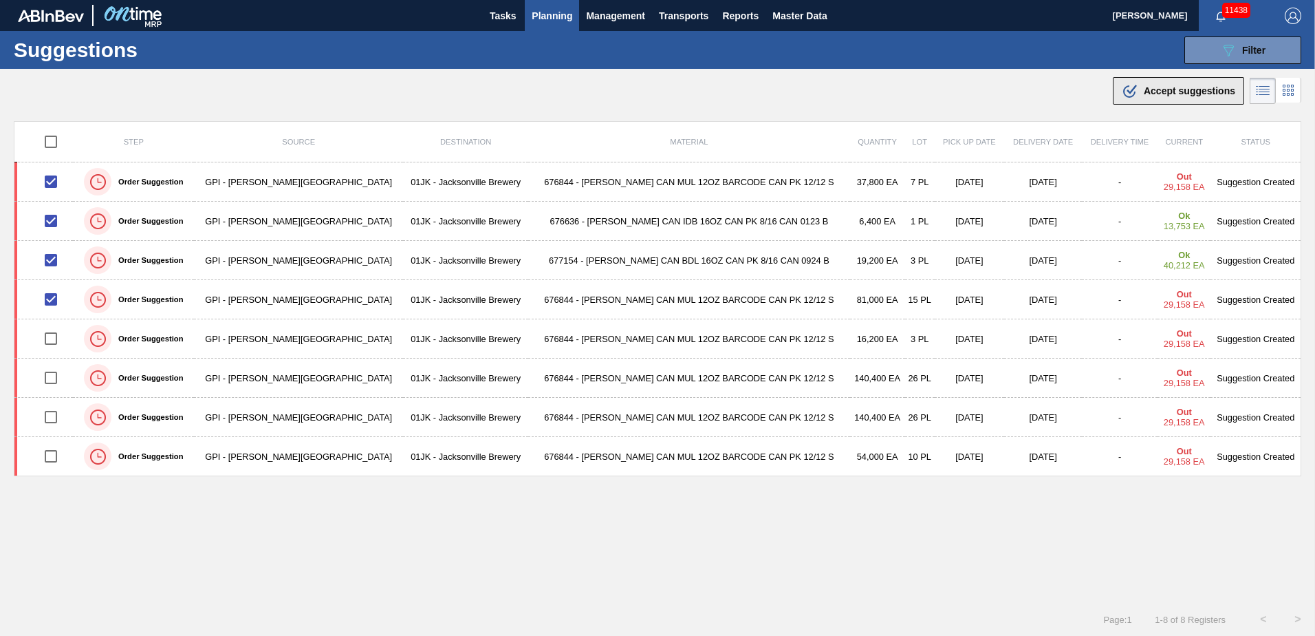
click at [1199, 95] on span "Accept suggestions" at bounding box center [1189, 90] width 91 height 11
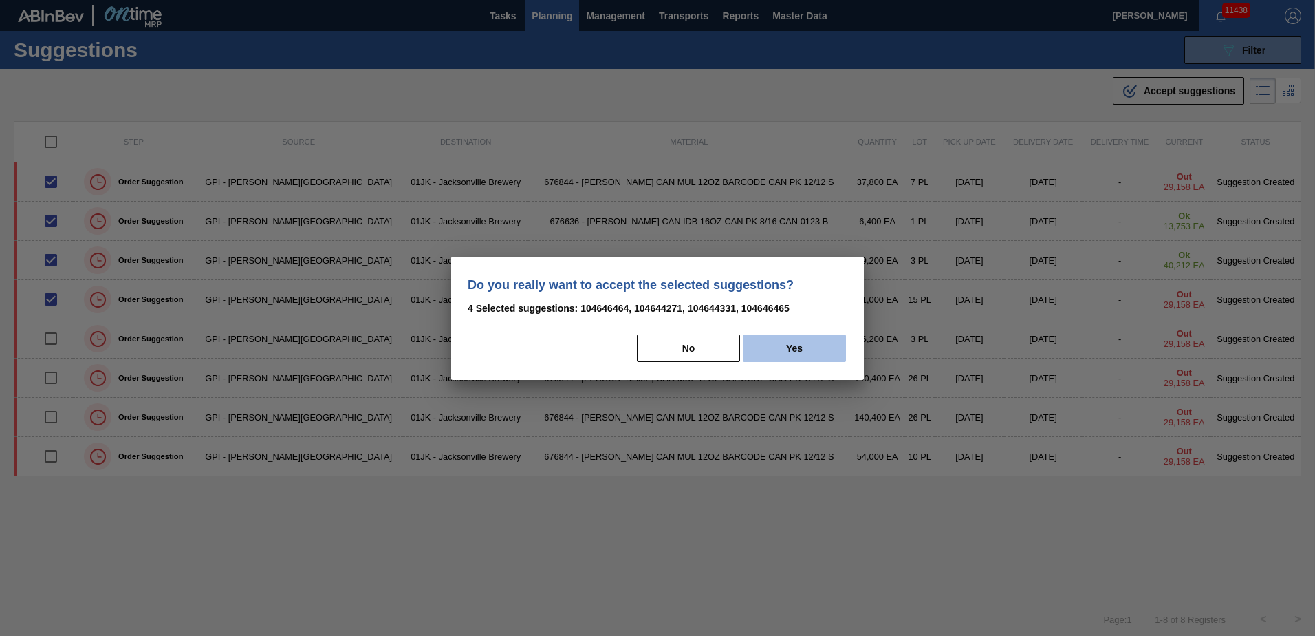
click at [799, 340] on button "Yes" at bounding box center [794, 348] width 103 height 28
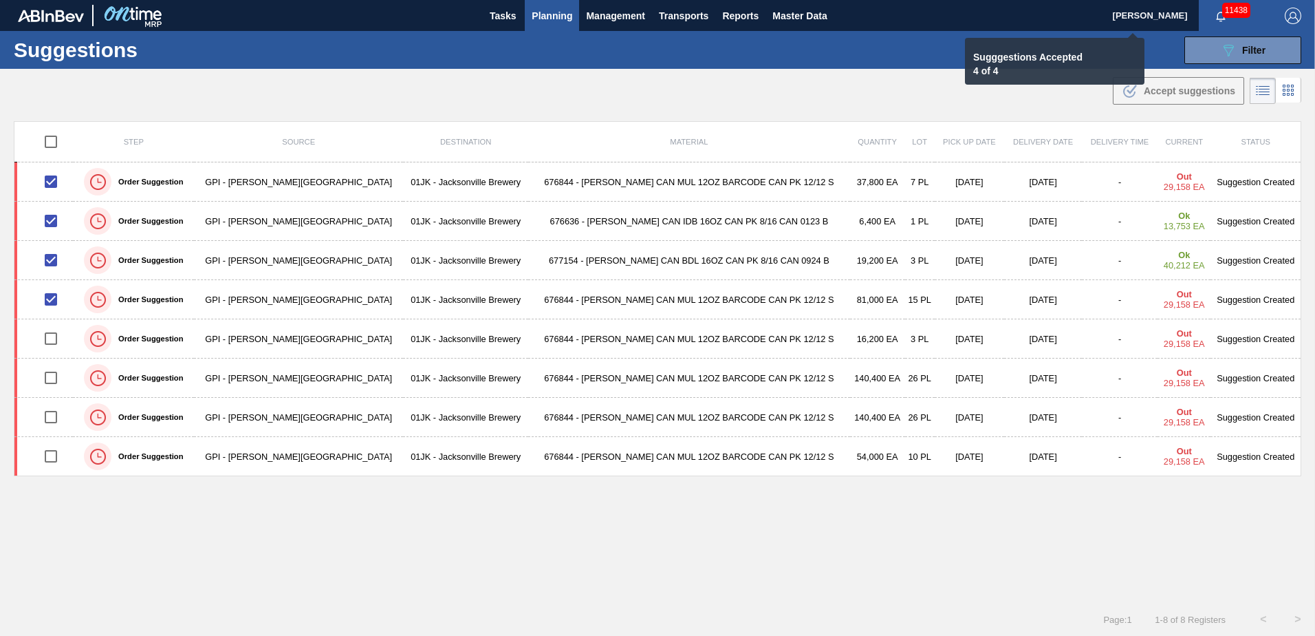
checkbox input "false"
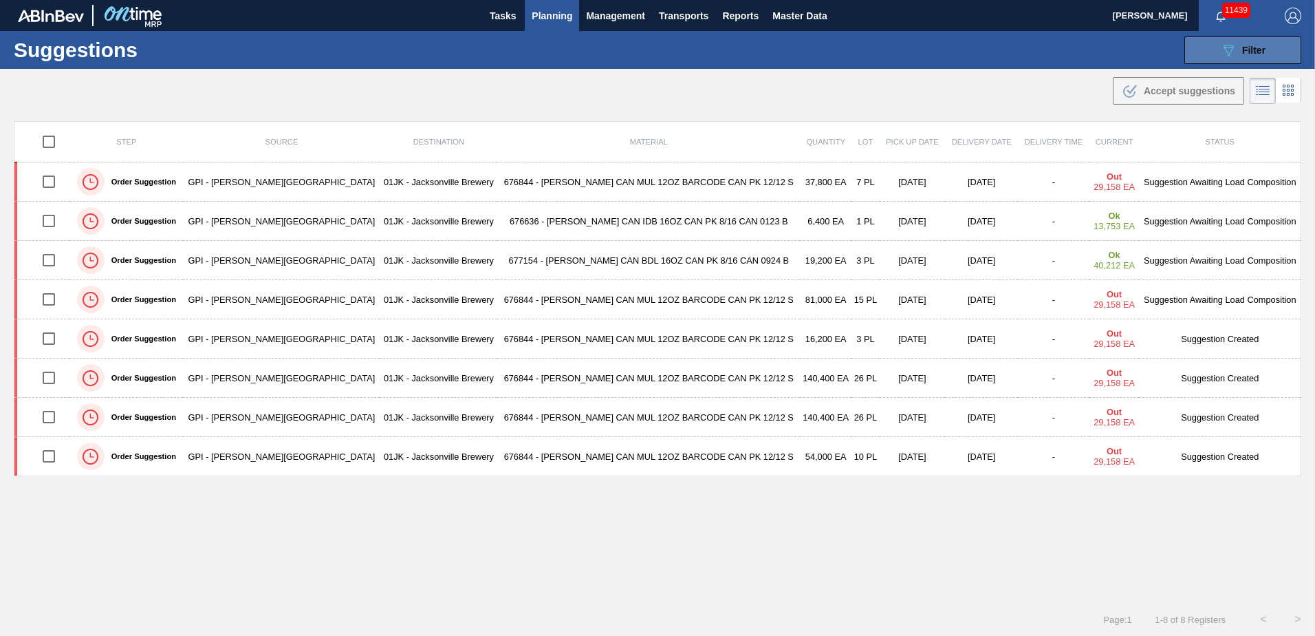
click at [1210, 54] on button "089F7B8B-B2A5-4AFE-B5C0-19BA573D28AC Filter" at bounding box center [1243, 50] width 117 height 28
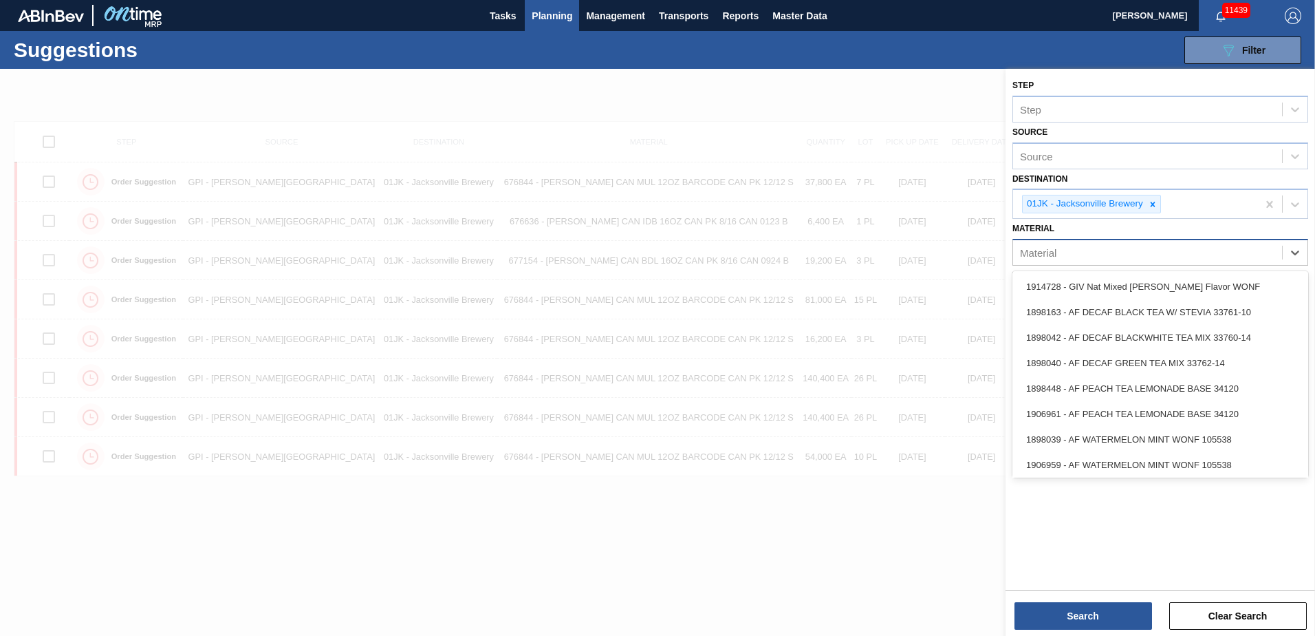
click at [1224, 249] on div "Material" at bounding box center [1147, 253] width 269 height 20
type input "6835"
click at [1086, 257] on div "Material" at bounding box center [1147, 253] width 269 height 20
type input "683526"
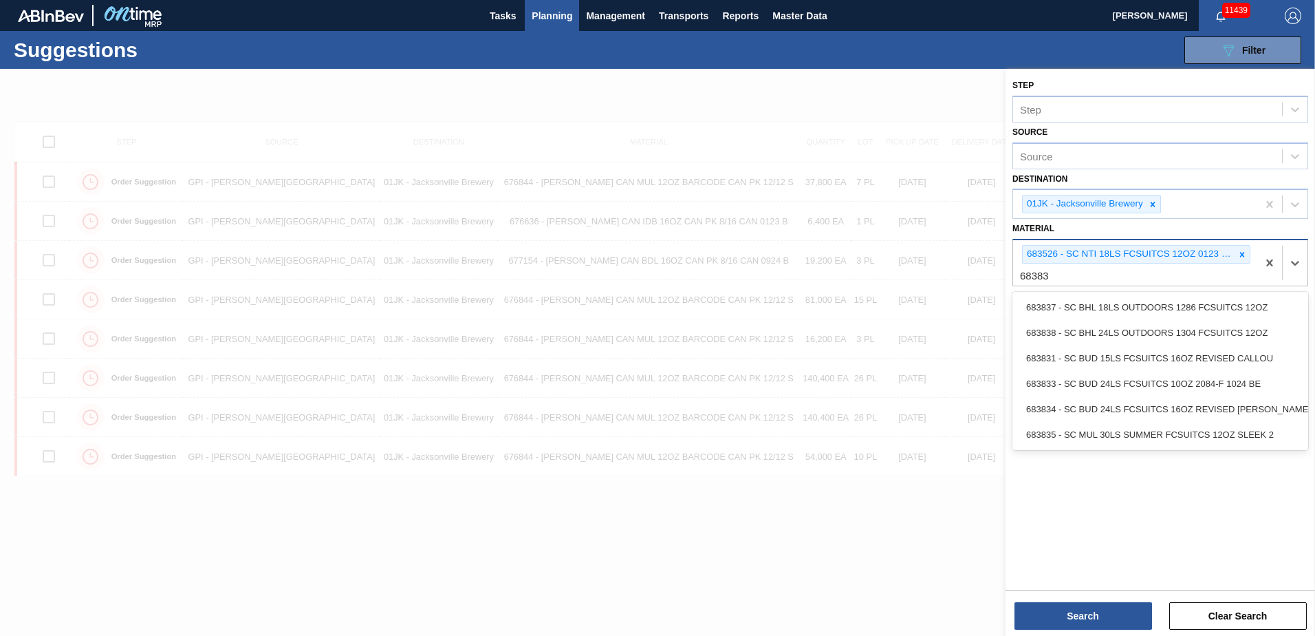
type input "683837"
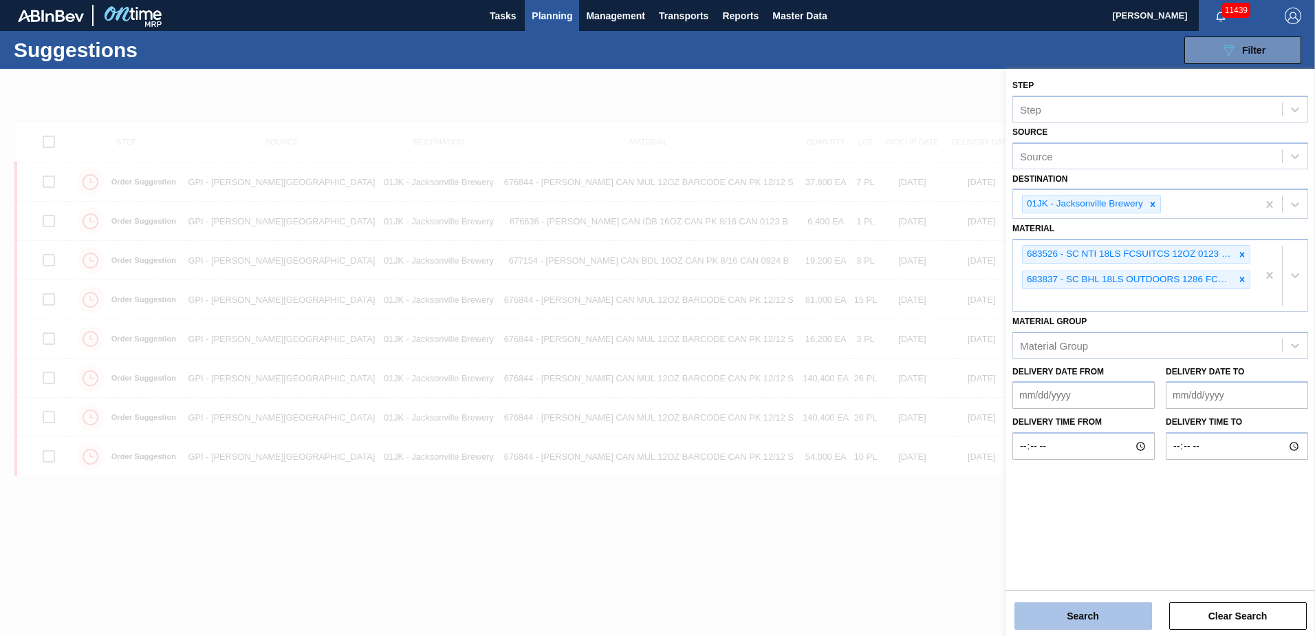
click at [1095, 618] on button "Search" at bounding box center [1084, 616] width 138 height 28
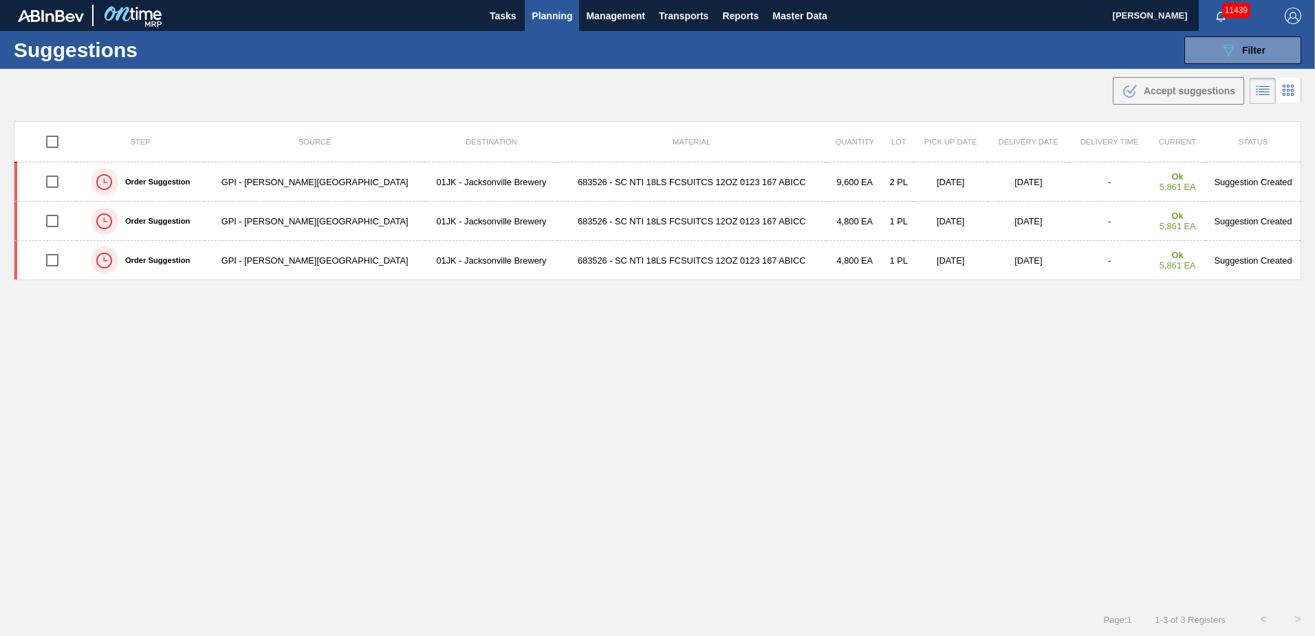
click at [1200, 72] on div ".b{fill:var(--color-action-default)} Accept suggestions" at bounding box center [657, 88] width 1315 height 39
click at [1206, 52] on button "089F7B8B-B2A5-4AFE-B5C0-19BA573D28AC Filter" at bounding box center [1243, 50] width 117 height 28
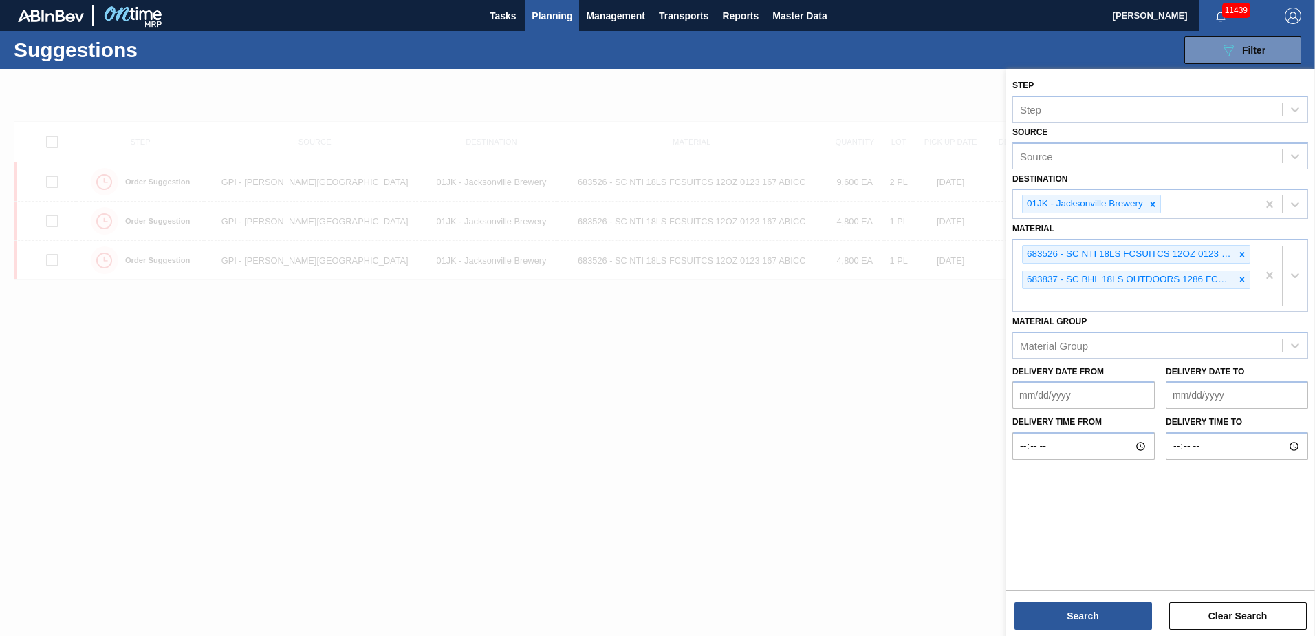
click at [891, 318] on div at bounding box center [657, 387] width 1315 height 636
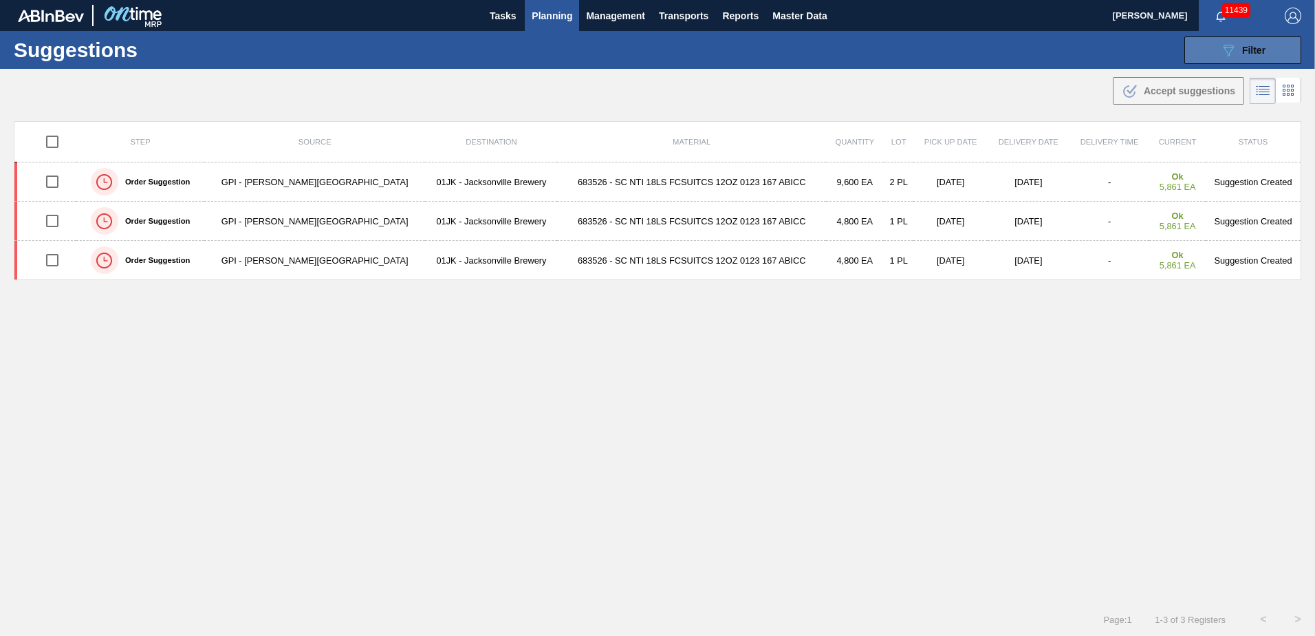
click at [1202, 57] on button "089F7B8B-B2A5-4AFE-B5C0-19BA573D28AC Filter" at bounding box center [1243, 50] width 117 height 28
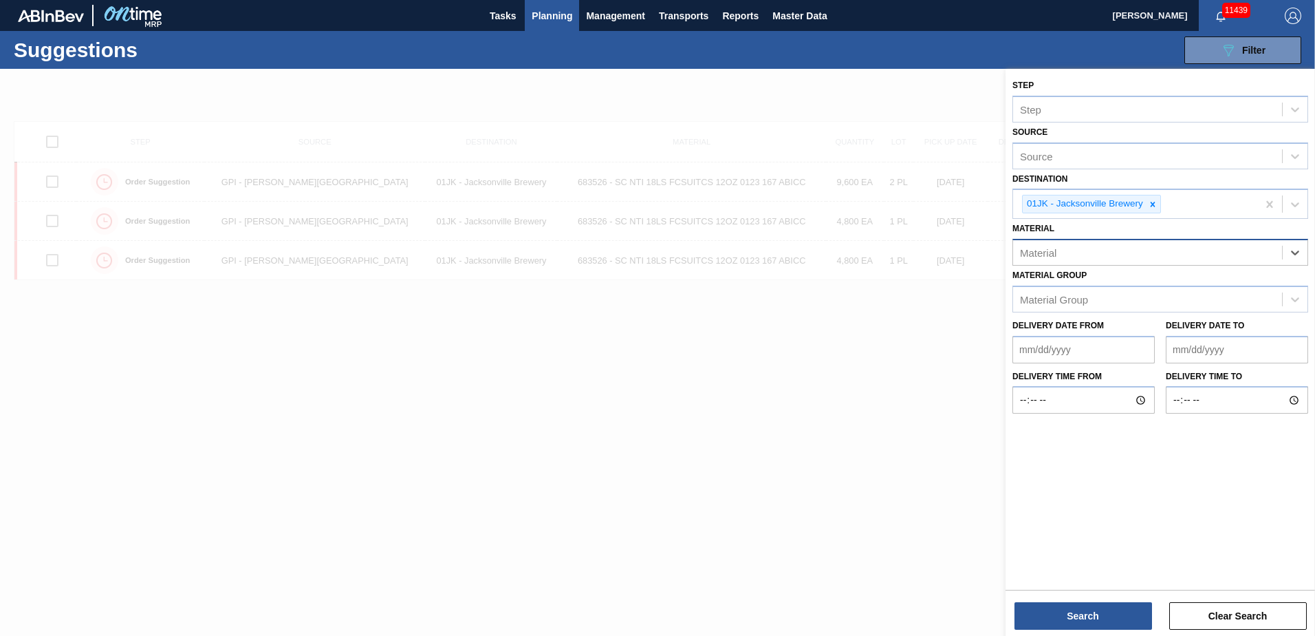
click at [1080, 263] on div "Material" at bounding box center [1161, 252] width 296 height 27
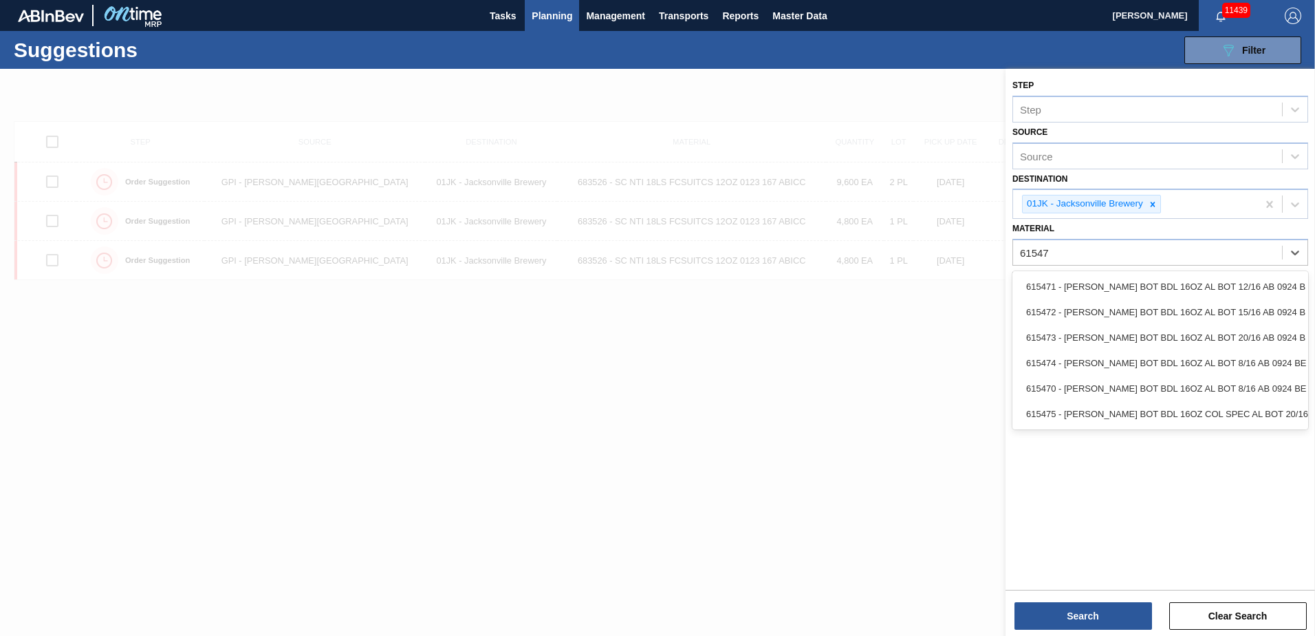
type input "615473"
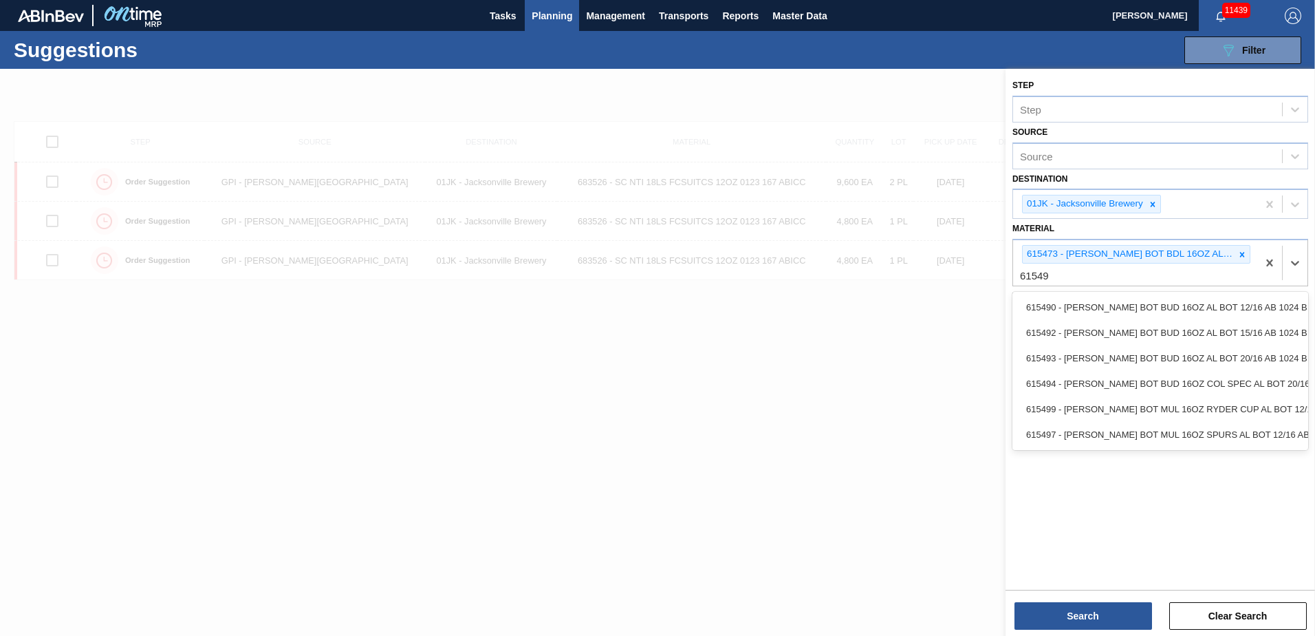
type input "615493"
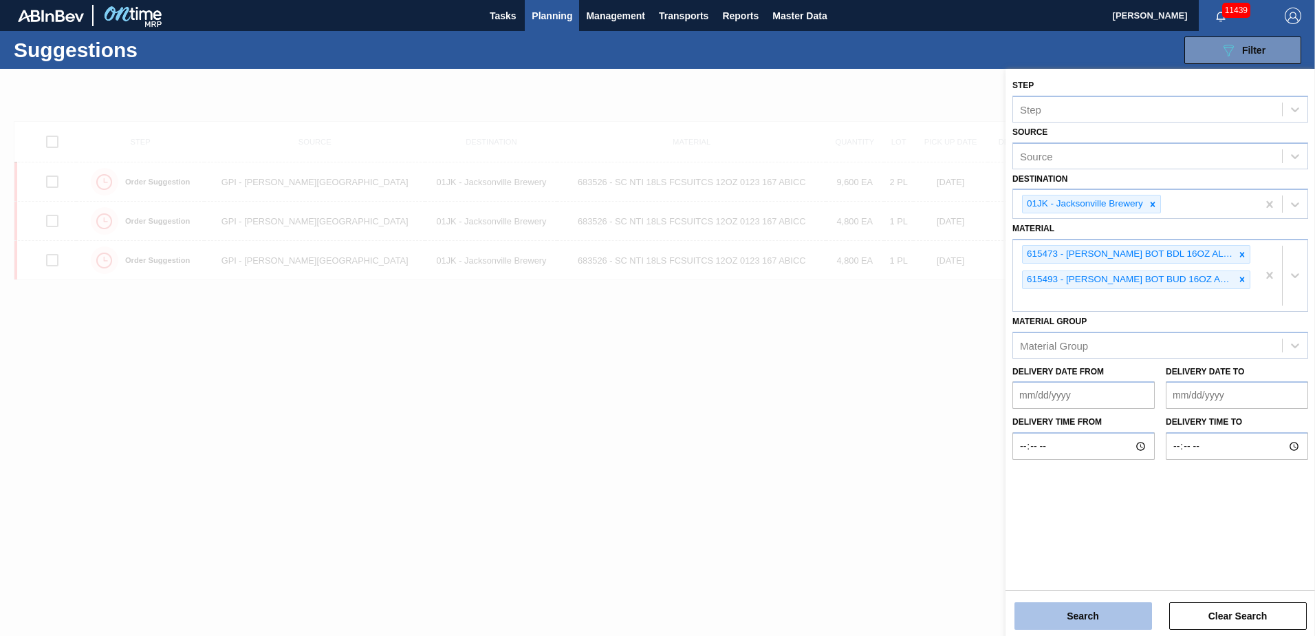
drag, startPoint x: 1105, startPoint y: 601, endPoint x: 1103, endPoint y: 618, distance: 16.7
click at [1103, 618] on div "Search Clear Search" at bounding box center [1161, 609] width 310 height 39
click at [1102, 618] on button "Search" at bounding box center [1084, 616] width 138 height 28
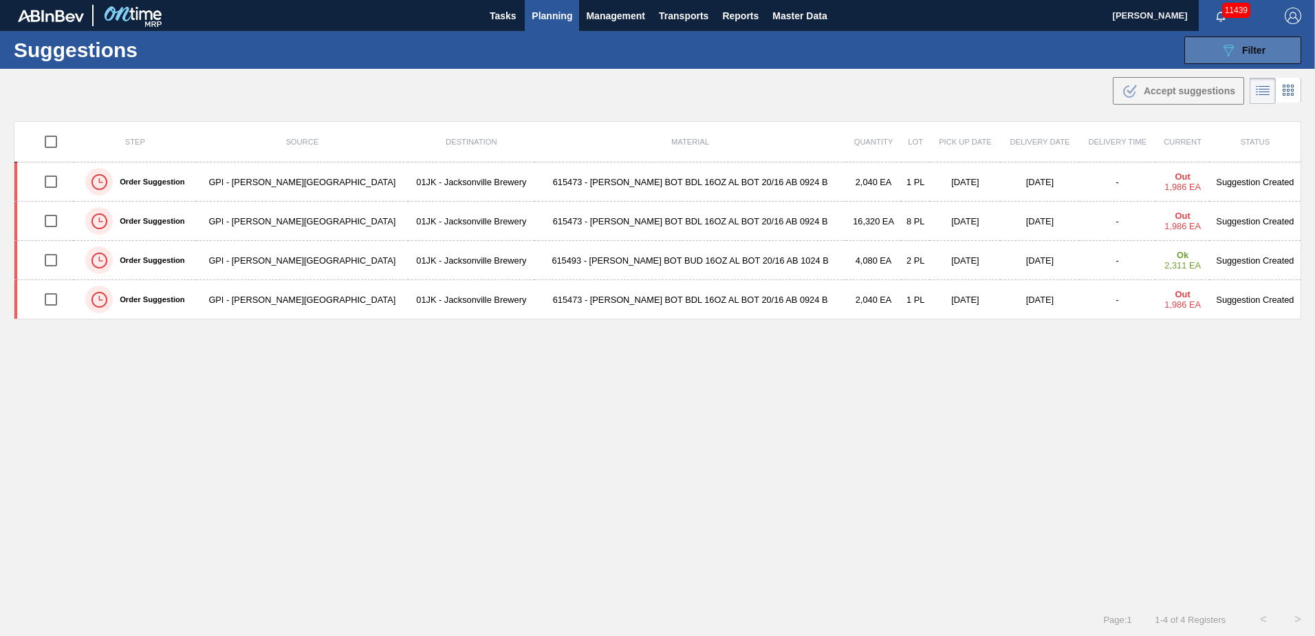
click at [1278, 41] on button "089F7B8B-B2A5-4AFE-B5C0-19BA573D28AC Filter" at bounding box center [1243, 50] width 117 height 28
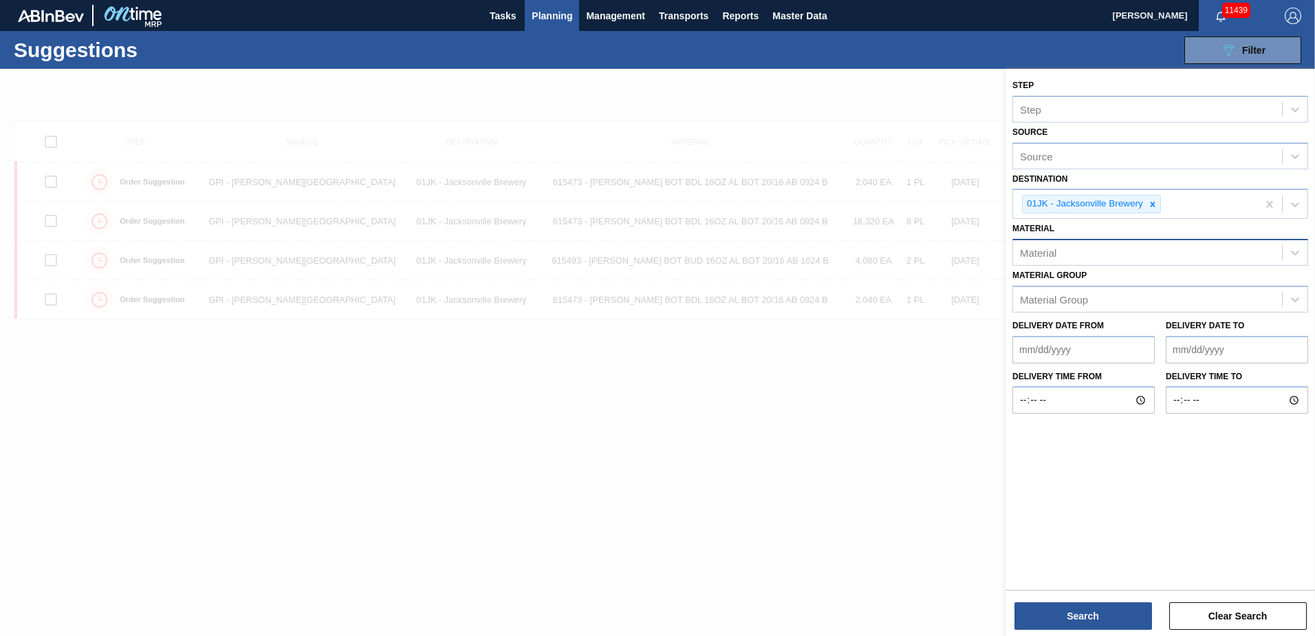
drag, startPoint x: 1010, startPoint y: 247, endPoint x: 1028, endPoint y: 250, distance: 18.1
click at [1017, 248] on div "Step Step Source Source Destination 01JK - [GEOGRAPHIC_DATA] Brewery Material M…" at bounding box center [1161, 245] width 310 height 352
click at [1030, 251] on div "Material" at bounding box center [1038, 253] width 36 height 12
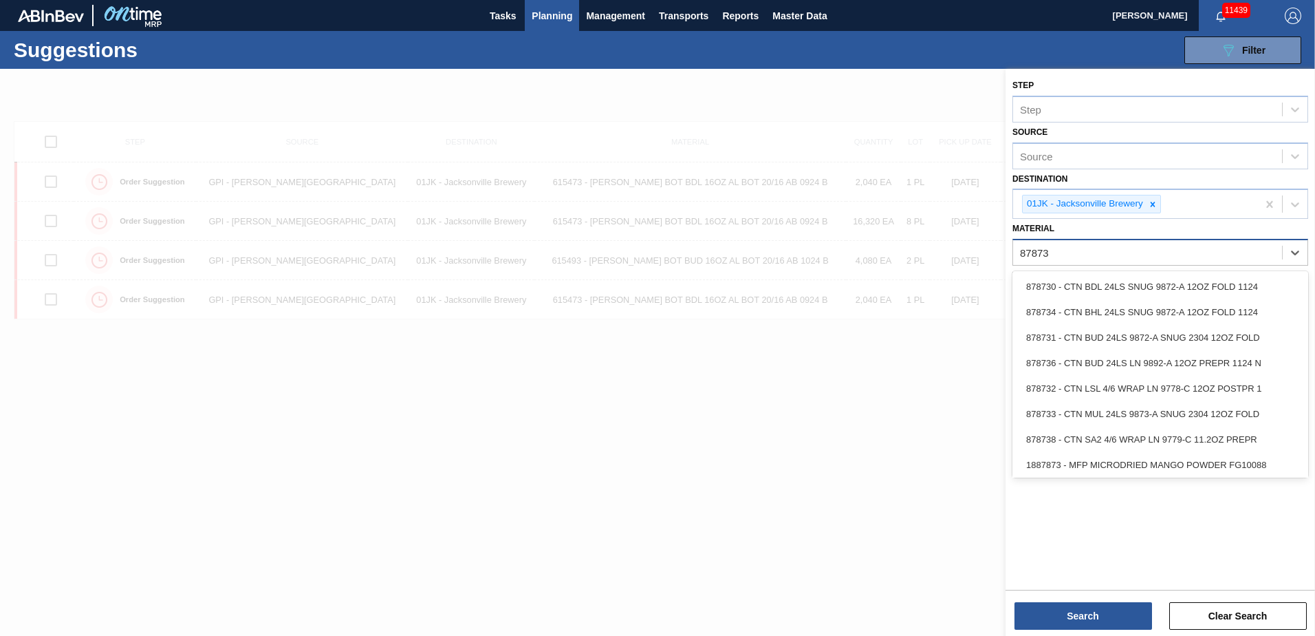
type input "878733"
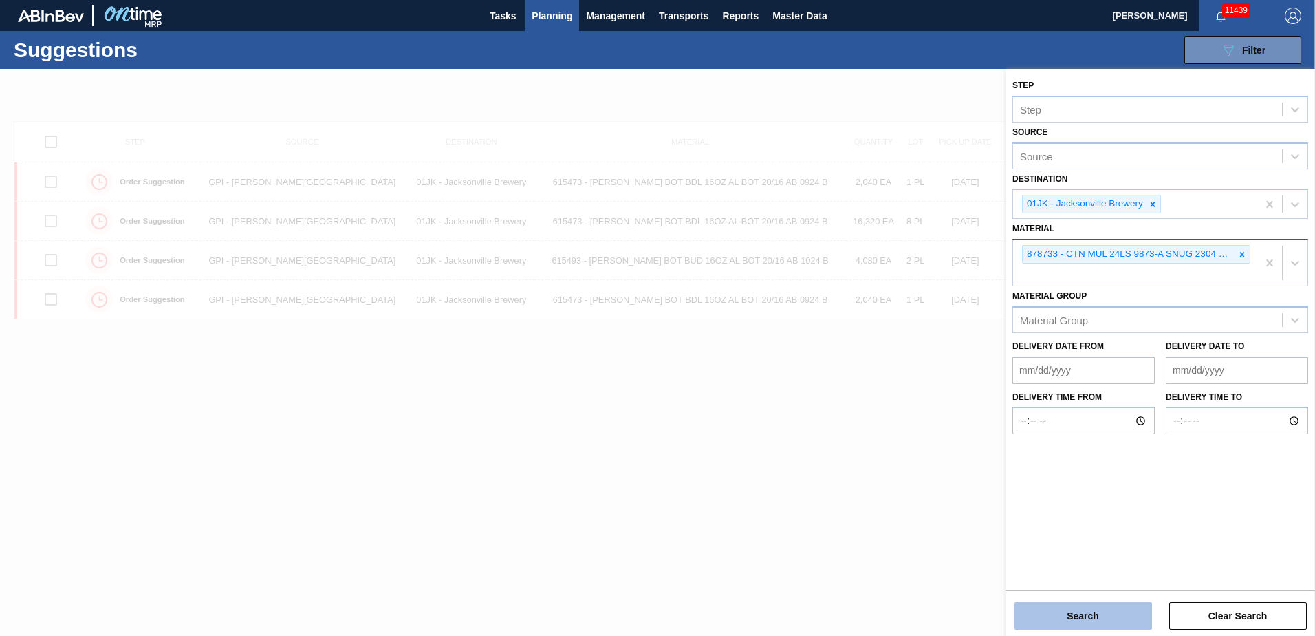
click at [1050, 613] on button "Search" at bounding box center [1084, 616] width 138 height 28
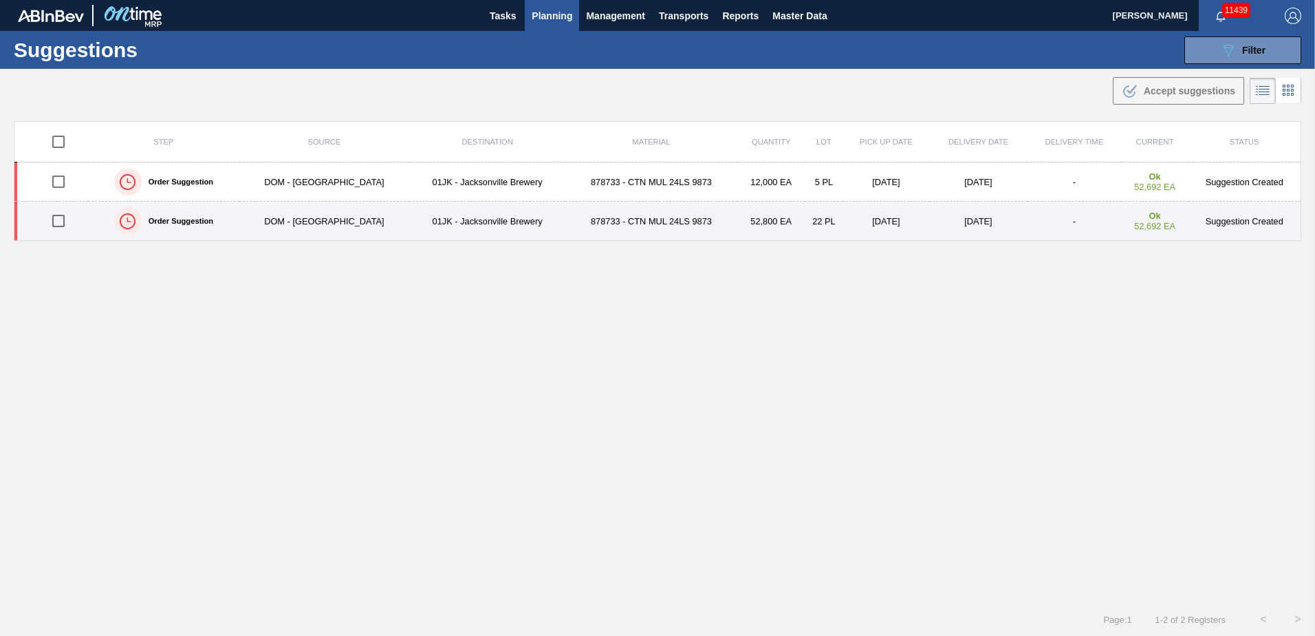
click at [517, 218] on td "01JK - Jacksonville Brewery" at bounding box center [487, 221] width 156 height 39
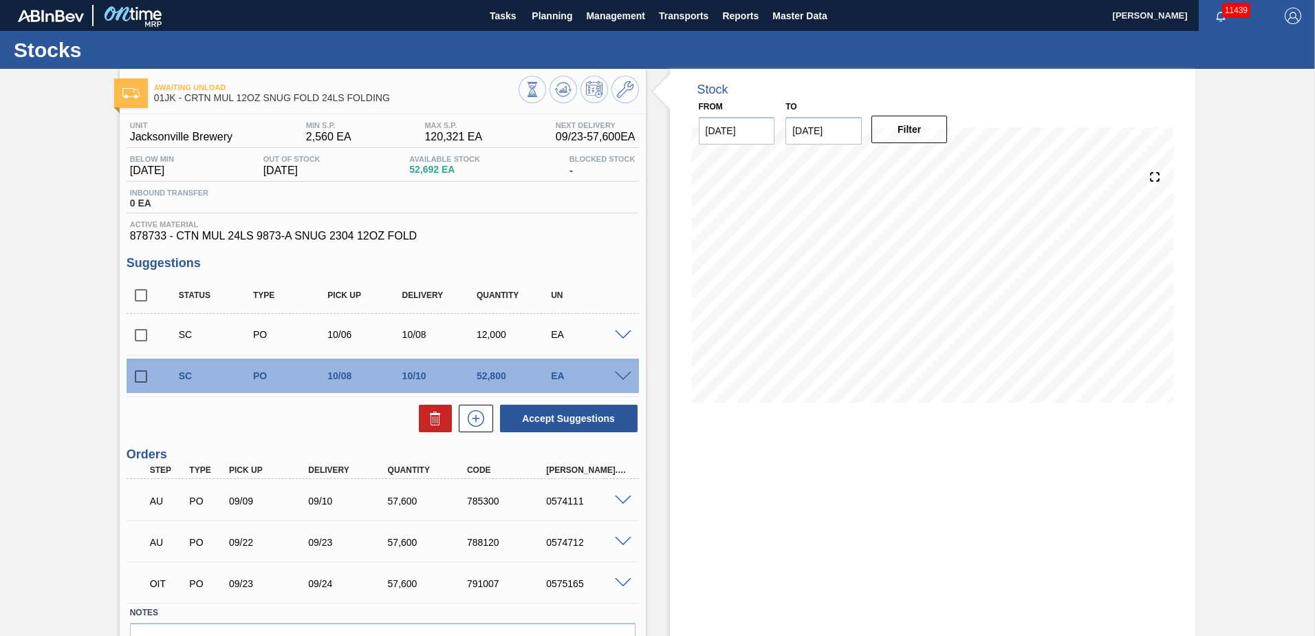
click at [624, 372] on span at bounding box center [623, 376] width 17 height 10
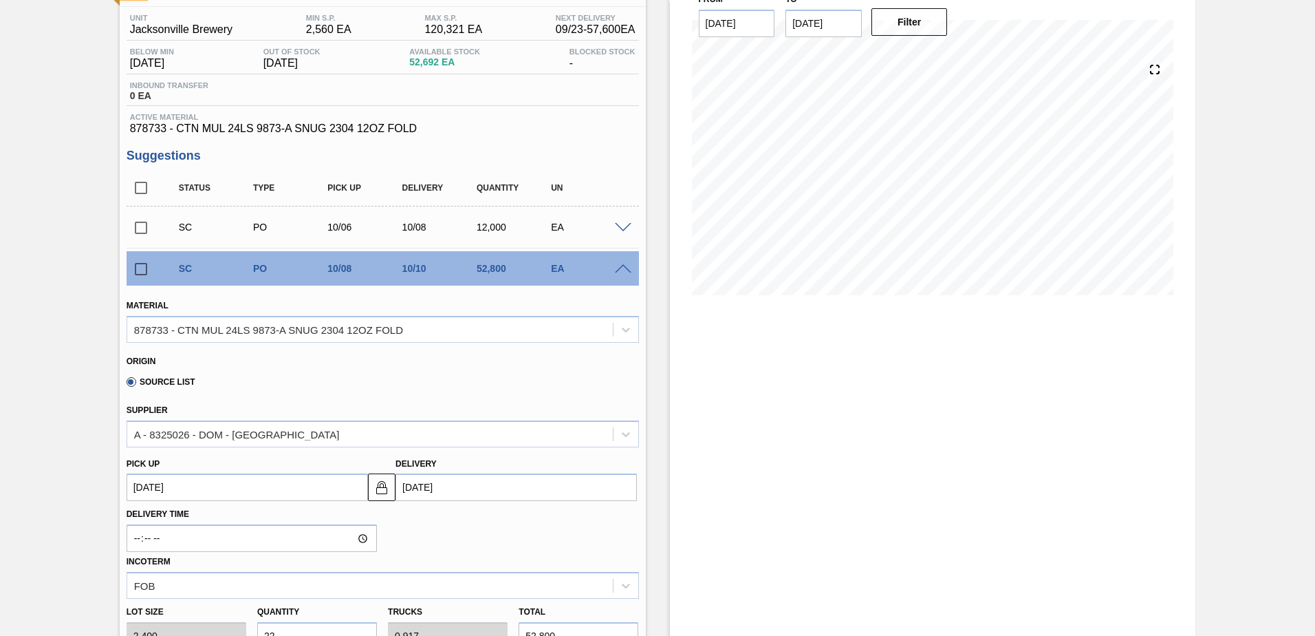
scroll to position [275, 0]
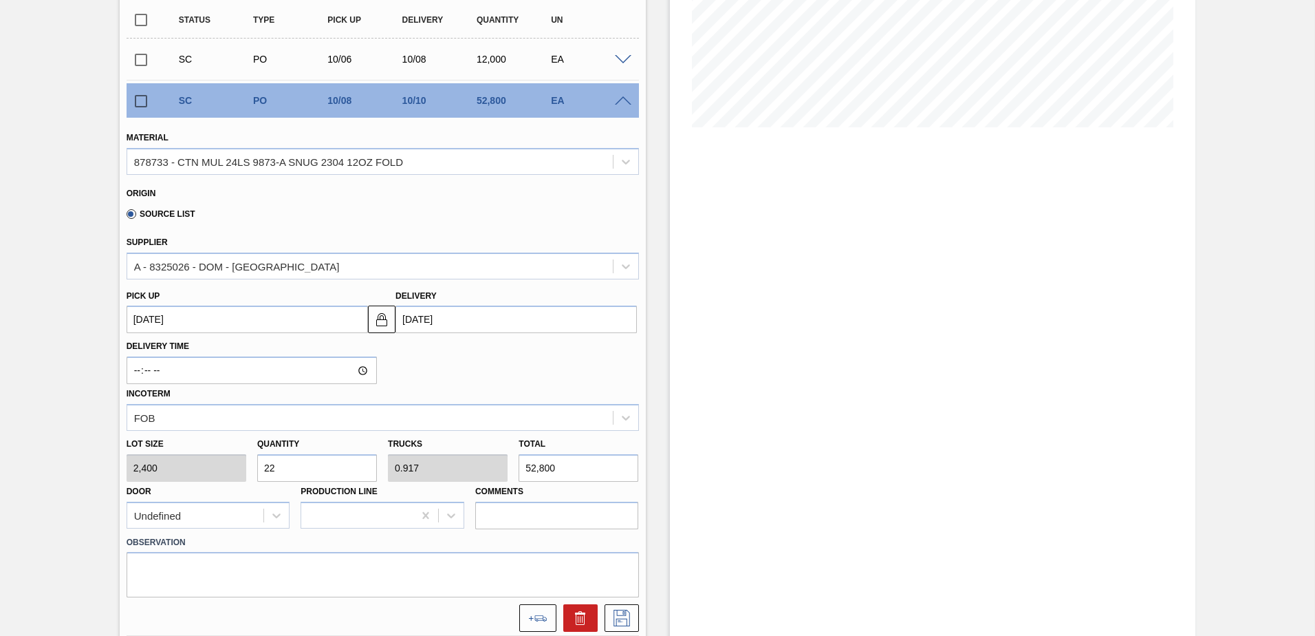
click at [292, 464] on input "22" at bounding box center [317, 468] width 120 height 28
type input "2"
type input "0.083"
type input "4,800"
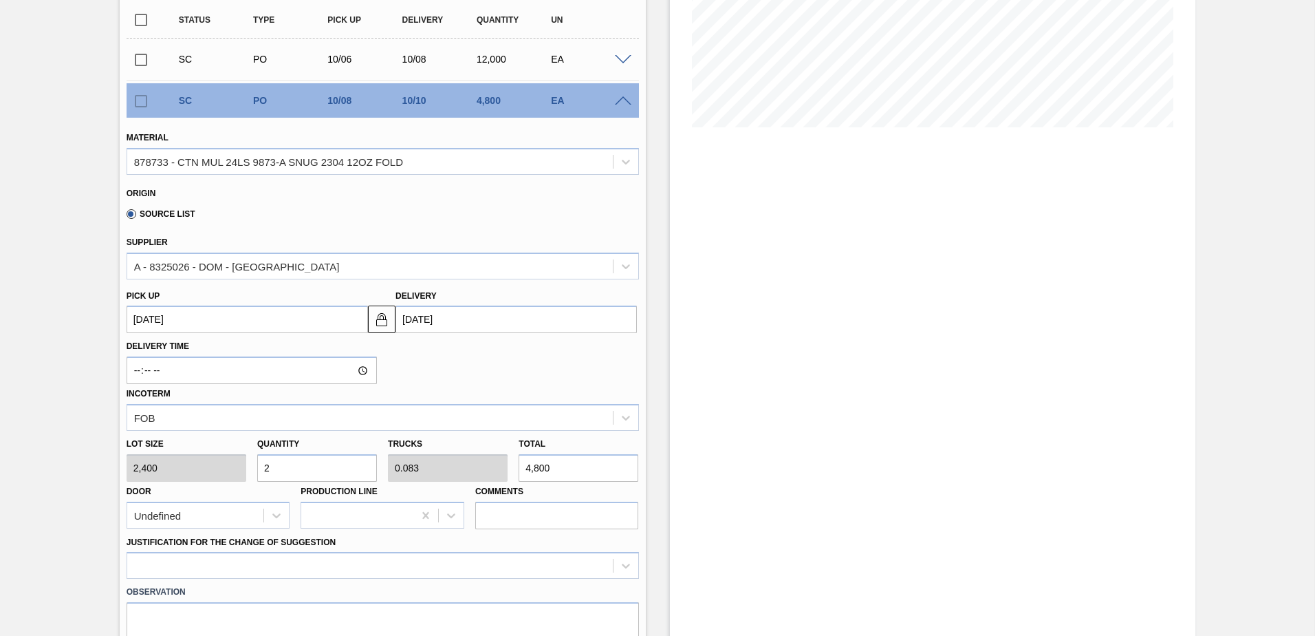
type input "24"
type input "1"
type input "57,600"
type input "24"
click at [467, 564] on div at bounding box center [383, 565] width 512 height 27
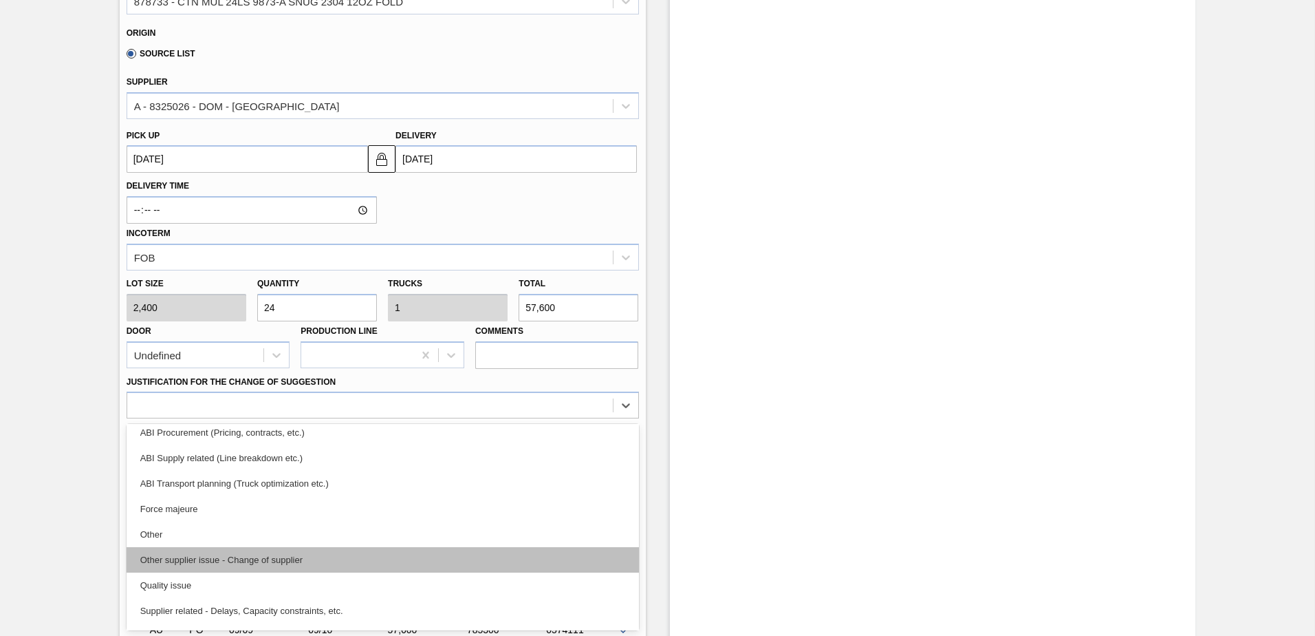
scroll to position [206, 0]
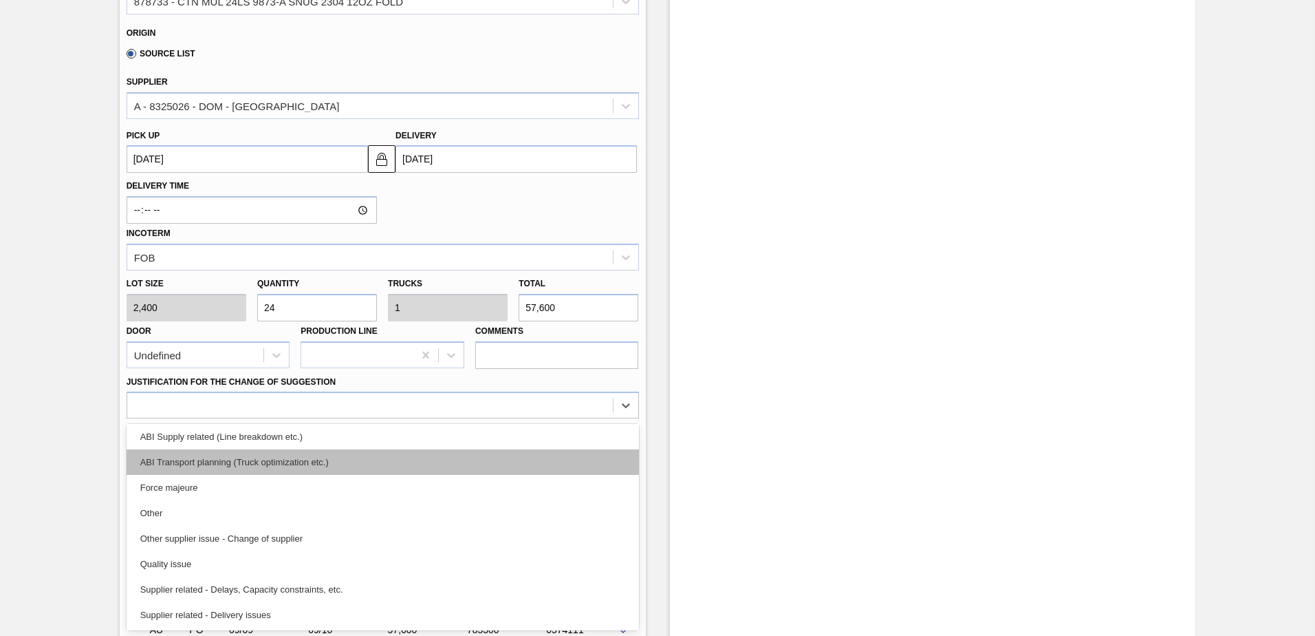
click at [336, 466] on div "ABI Transport planning (Truck optimization etc.)" at bounding box center [383, 461] width 512 height 25
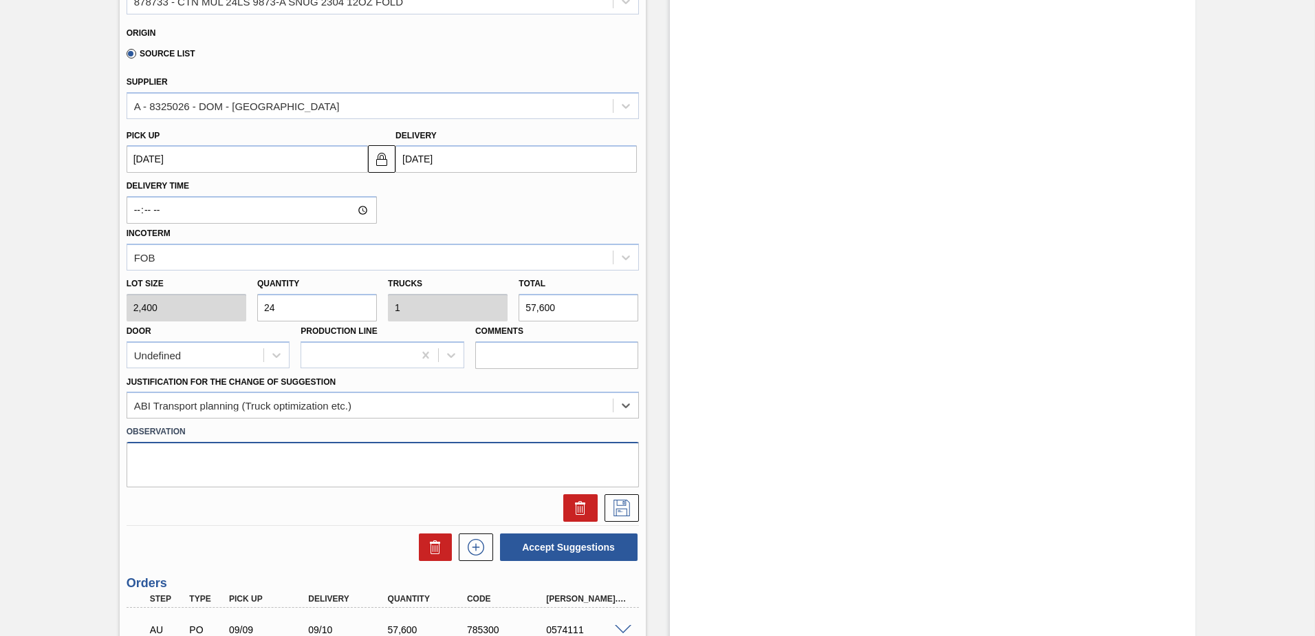
click at [393, 460] on textarea at bounding box center [383, 464] width 512 height 45
click at [521, 356] on input "Comments" at bounding box center [557, 355] width 164 height 28
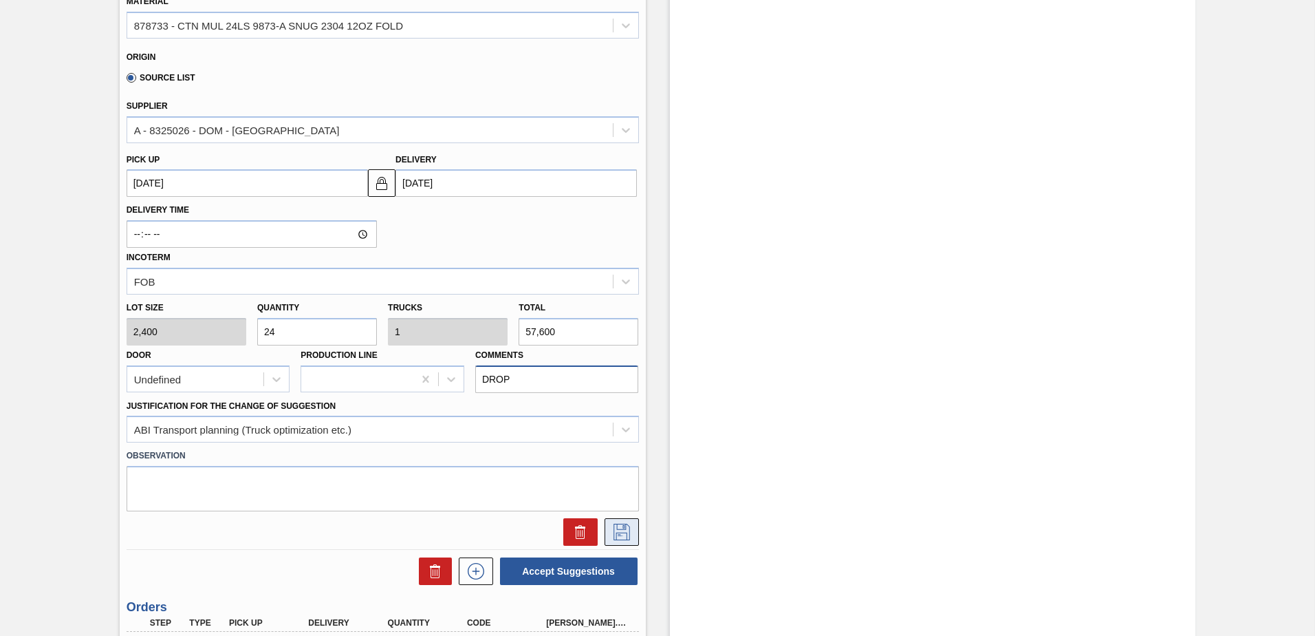
scroll to position [435, 0]
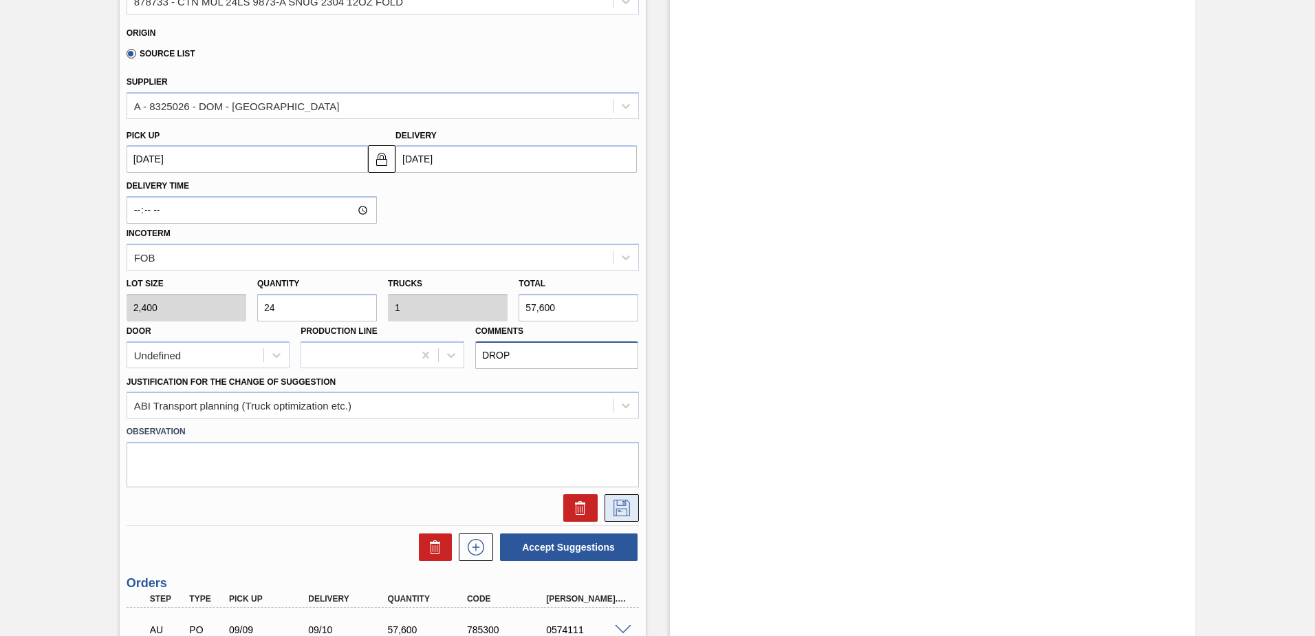
type input "DROP"
click at [627, 510] on icon at bounding box center [622, 507] width 22 height 17
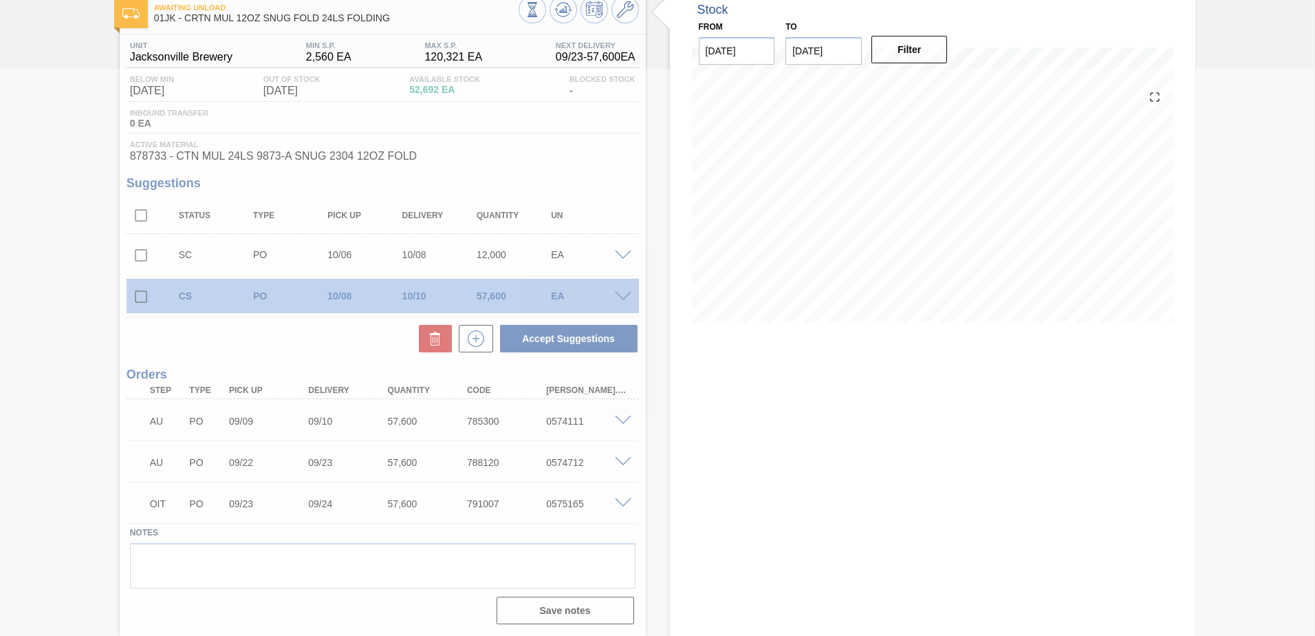
scroll to position [80, 0]
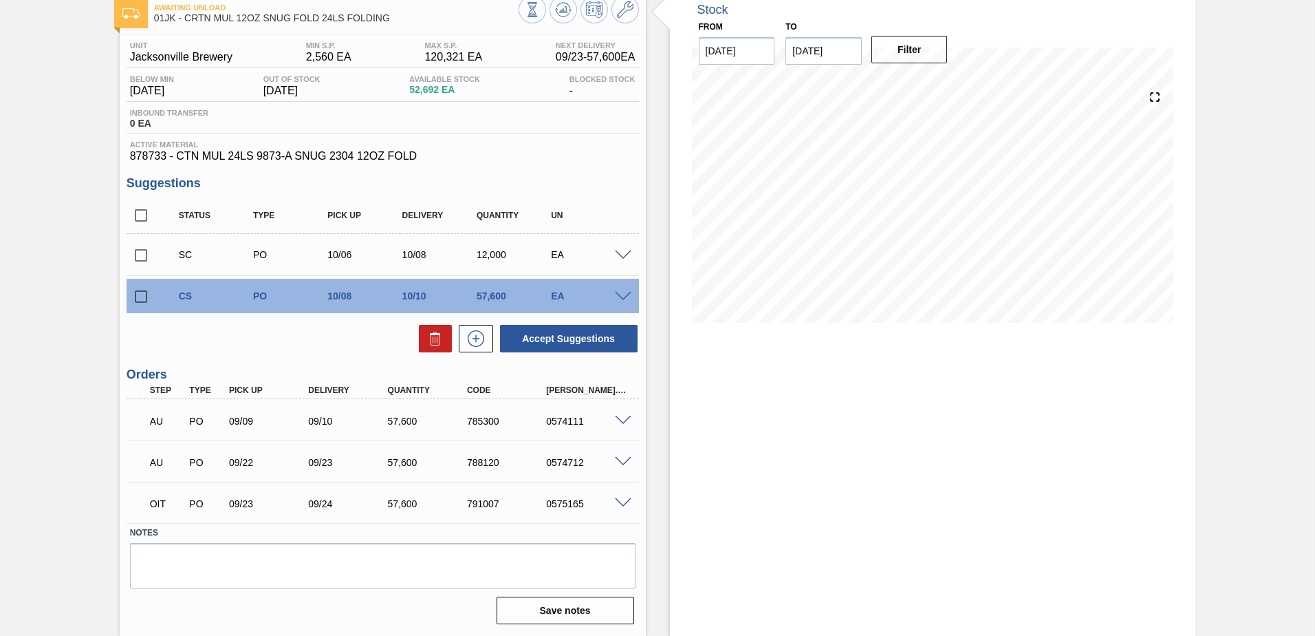
click at [629, 284] on div "CS PO 10/08 10/10 57,600 EA" at bounding box center [383, 296] width 512 height 34
click at [627, 293] on span at bounding box center [623, 297] width 17 height 10
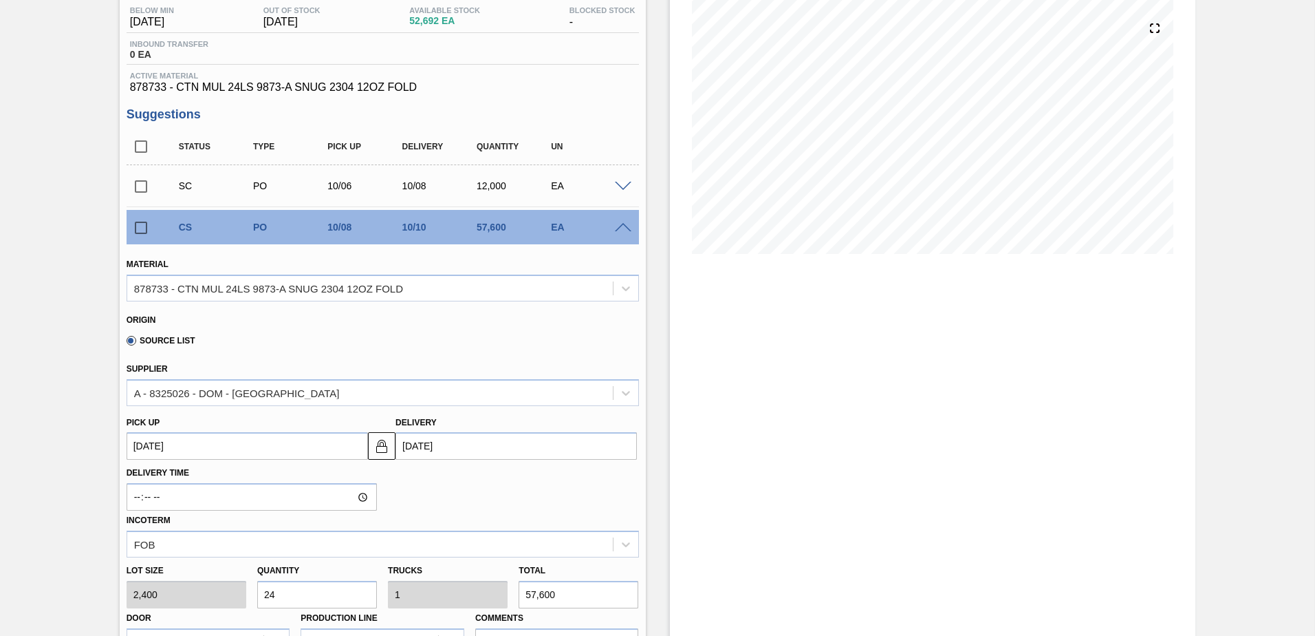
click at [616, 228] on span at bounding box center [623, 228] width 17 height 10
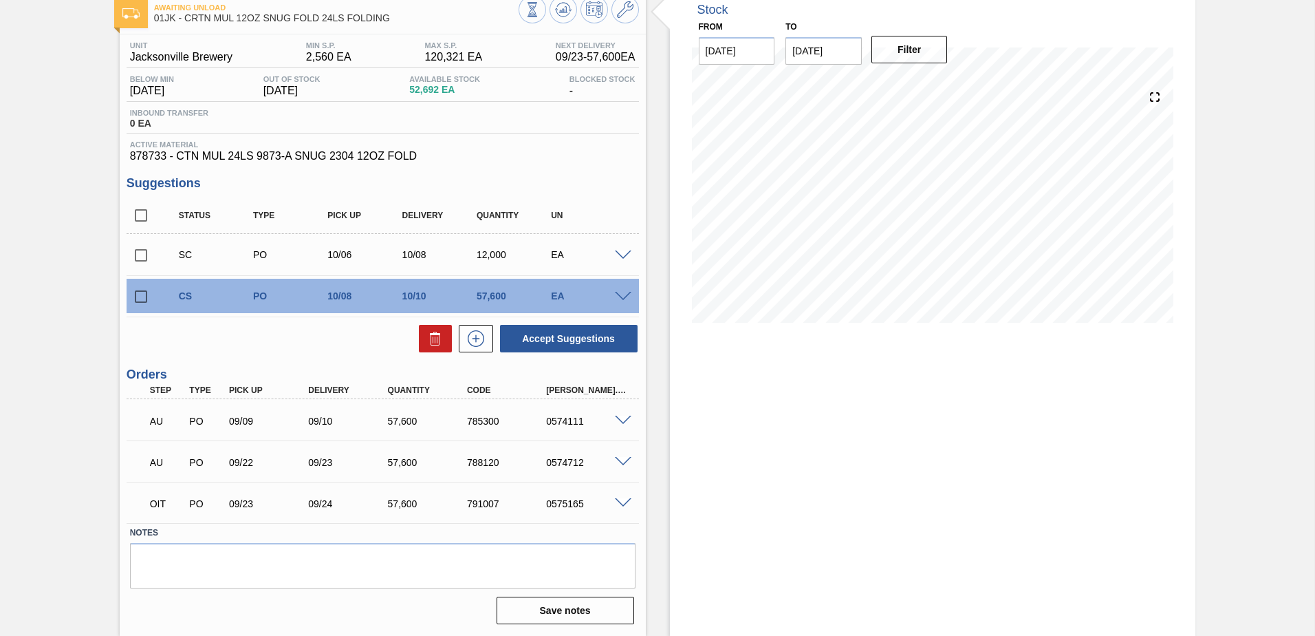
drag, startPoint x: 141, startPoint y: 294, endPoint x: 261, endPoint y: 324, distance: 124.1
click at [142, 294] on input "checkbox" at bounding box center [141, 296] width 29 height 29
click at [555, 336] on button "Accept Suggestions" at bounding box center [569, 339] width 138 height 28
checkbox input "false"
drag, startPoint x: 633, startPoint y: 296, endPoint x: 623, endPoint y: 296, distance: 10.3
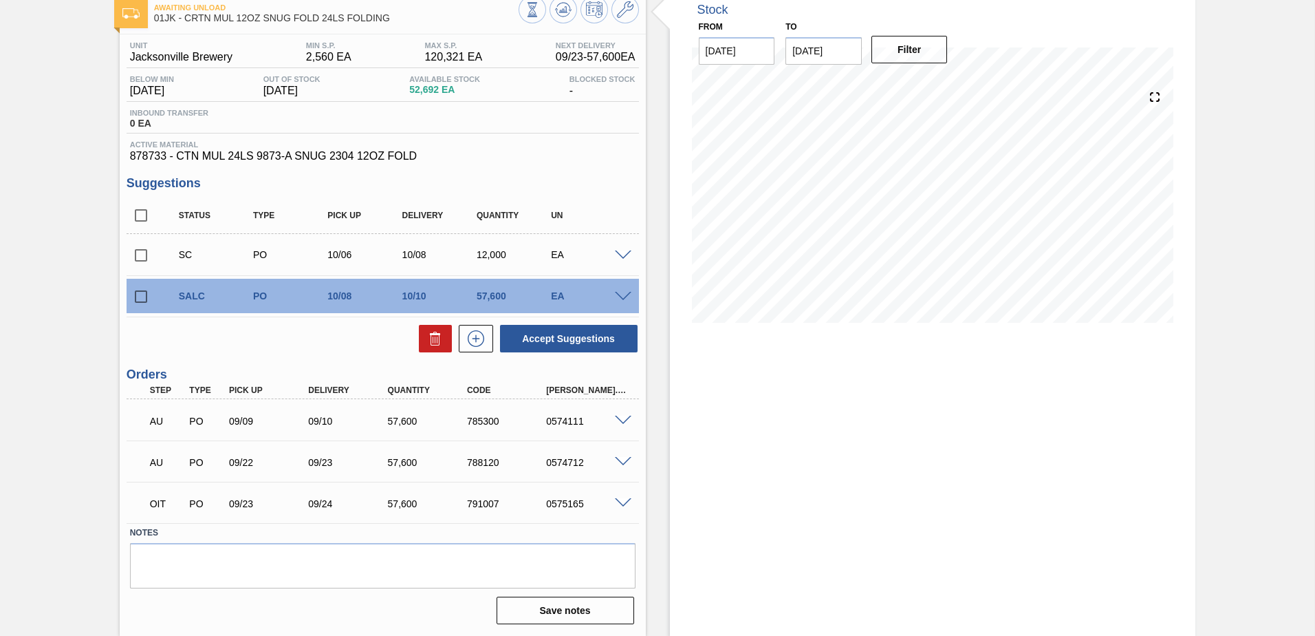
click at [628, 296] on div at bounding box center [626, 295] width 28 height 10
click at [620, 292] on span at bounding box center [623, 297] width 17 height 10
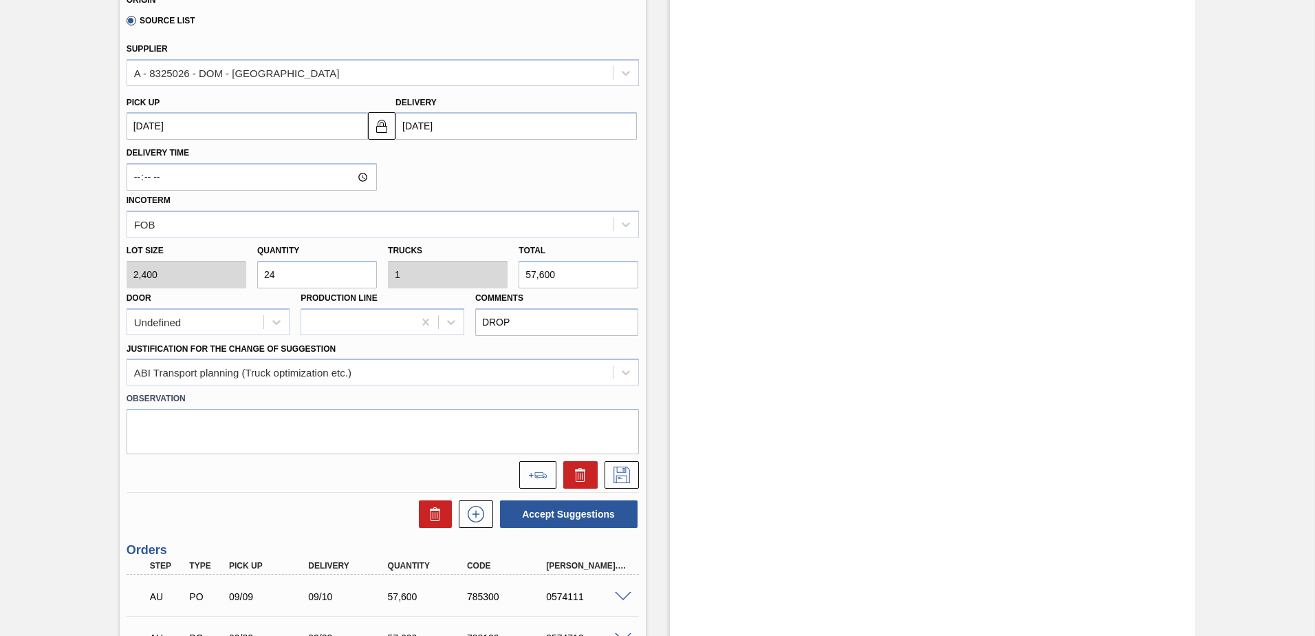
scroll to position [493, 0]
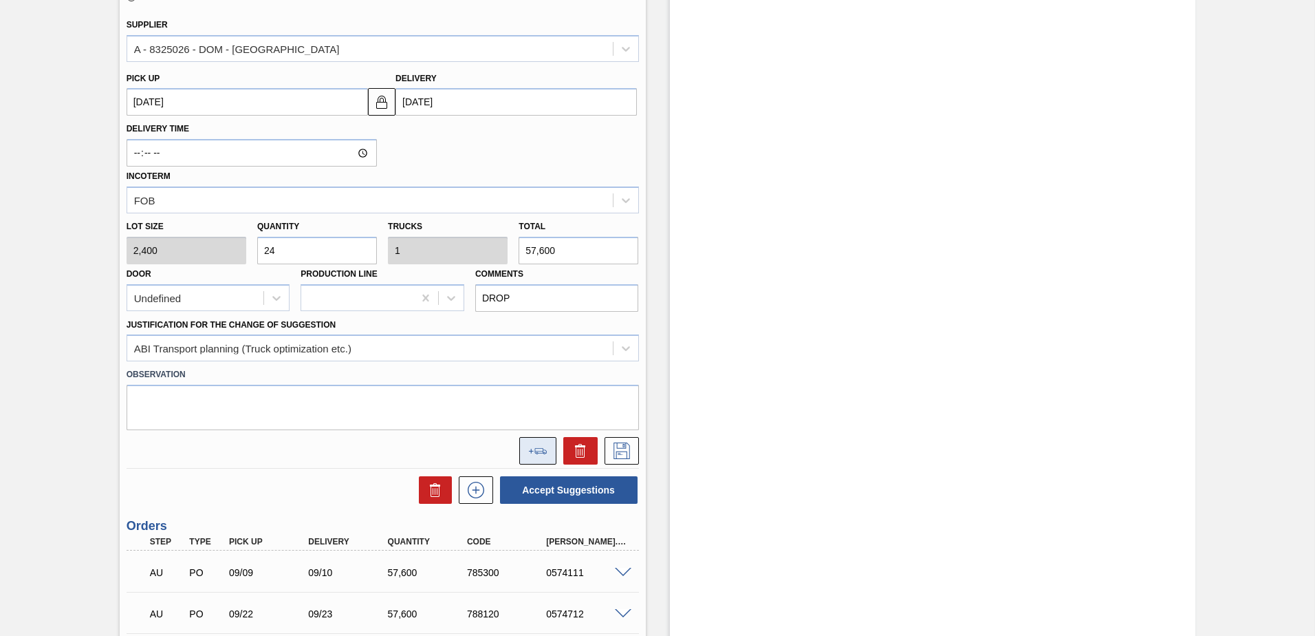
click at [547, 450] on button at bounding box center [537, 451] width 37 height 28
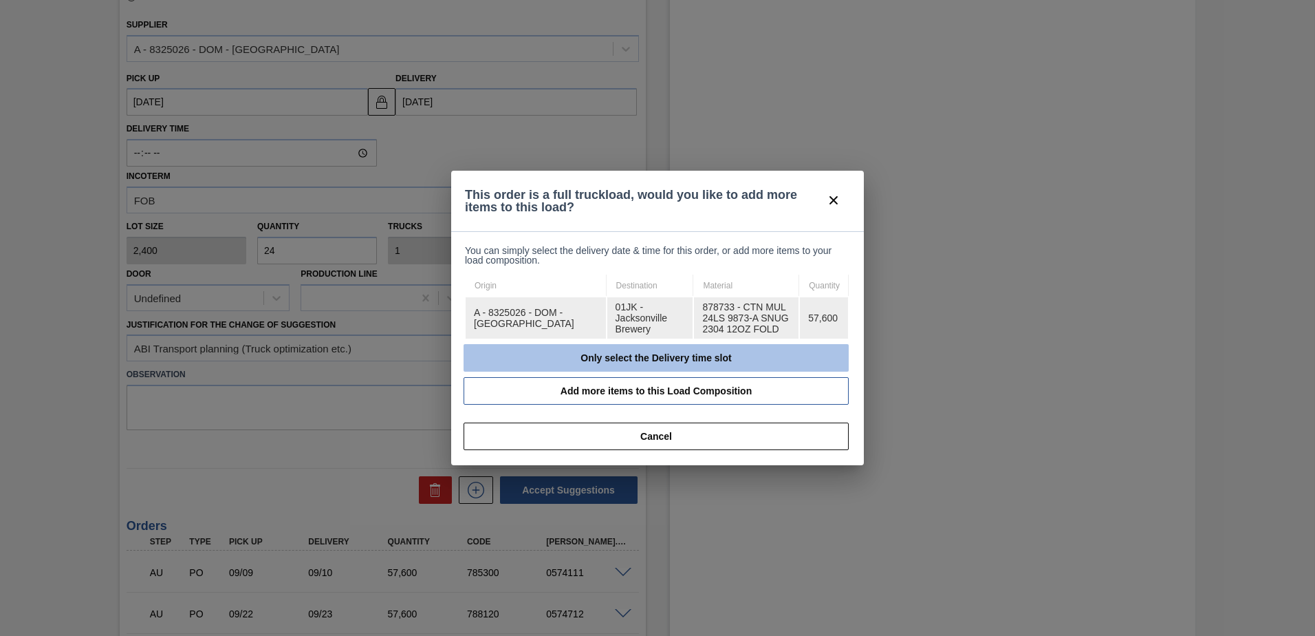
click at [615, 359] on button "Only select the Delivery time slot" at bounding box center [656, 358] width 385 height 28
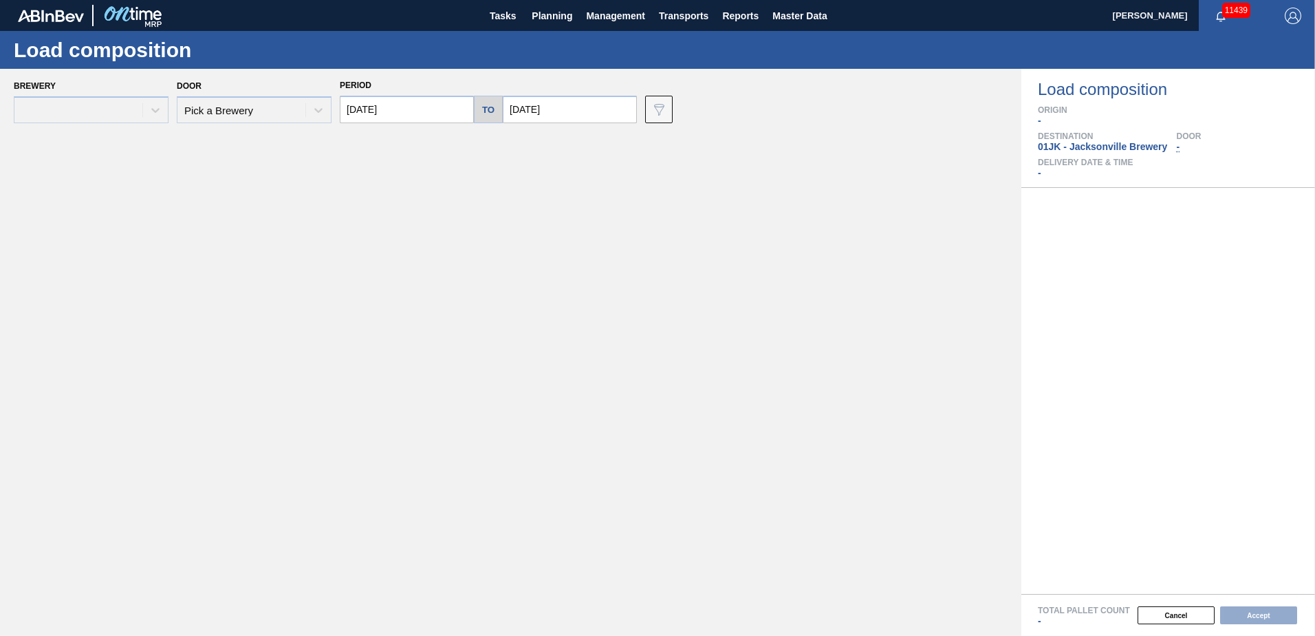
type input "[DATE]"
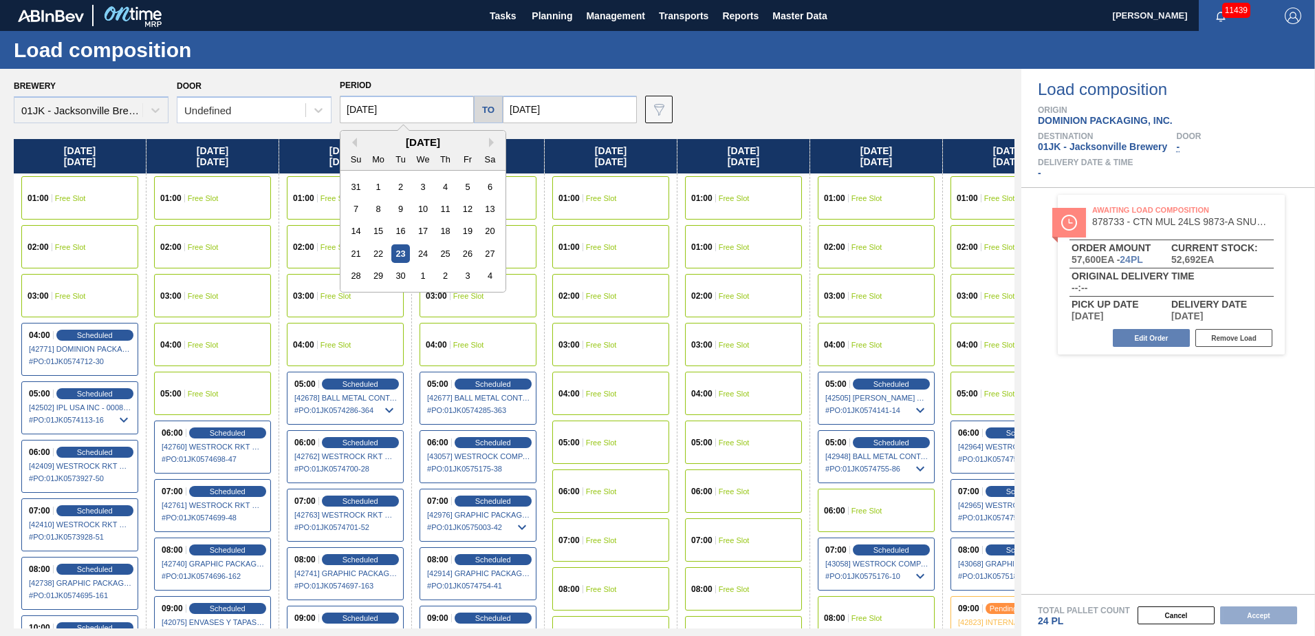
click at [417, 107] on input "[DATE]" at bounding box center [407, 110] width 134 height 28
click at [351, 267] on div "28" at bounding box center [356, 275] width 19 height 19
type input "[DATE]"
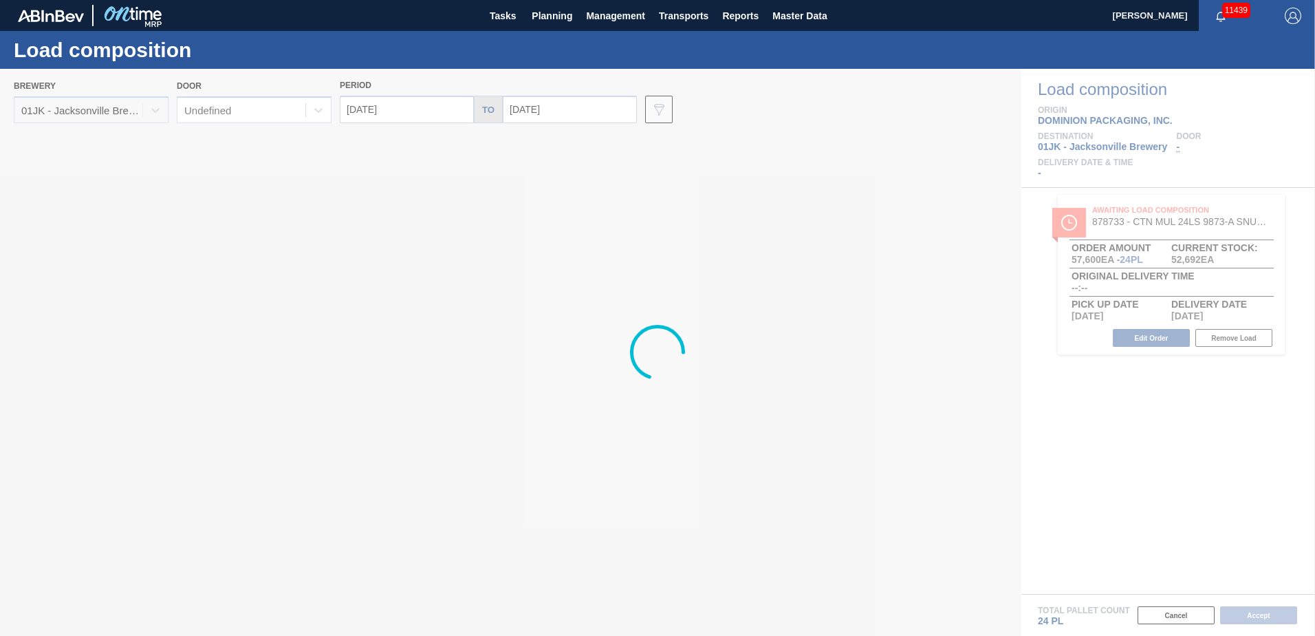
click at [574, 125] on div at bounding box center [657, 352] width 1315 height 567
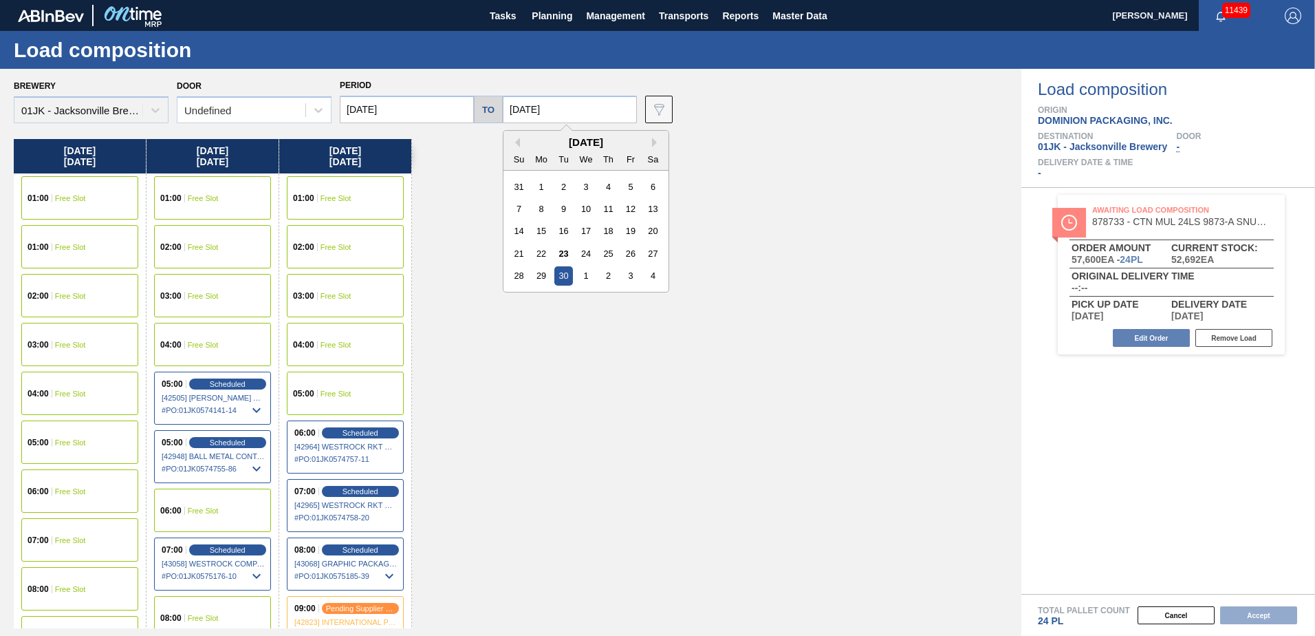
click at [574, 117] on input "[DATE]" at bounding box center [570, 110] width 134 height 28
click at [649, 148] on div "Su Mo Tu We Th Fr Sa" at bounding box center [586, 159] width 165 height 22
click at [652, 145] on button "Next Month" at bounding box center [657, 143] width 10 height 10
click at [510, 213] on div "5" at bounding box center [519, 208] width 19 height 19
type input "[DATE]"
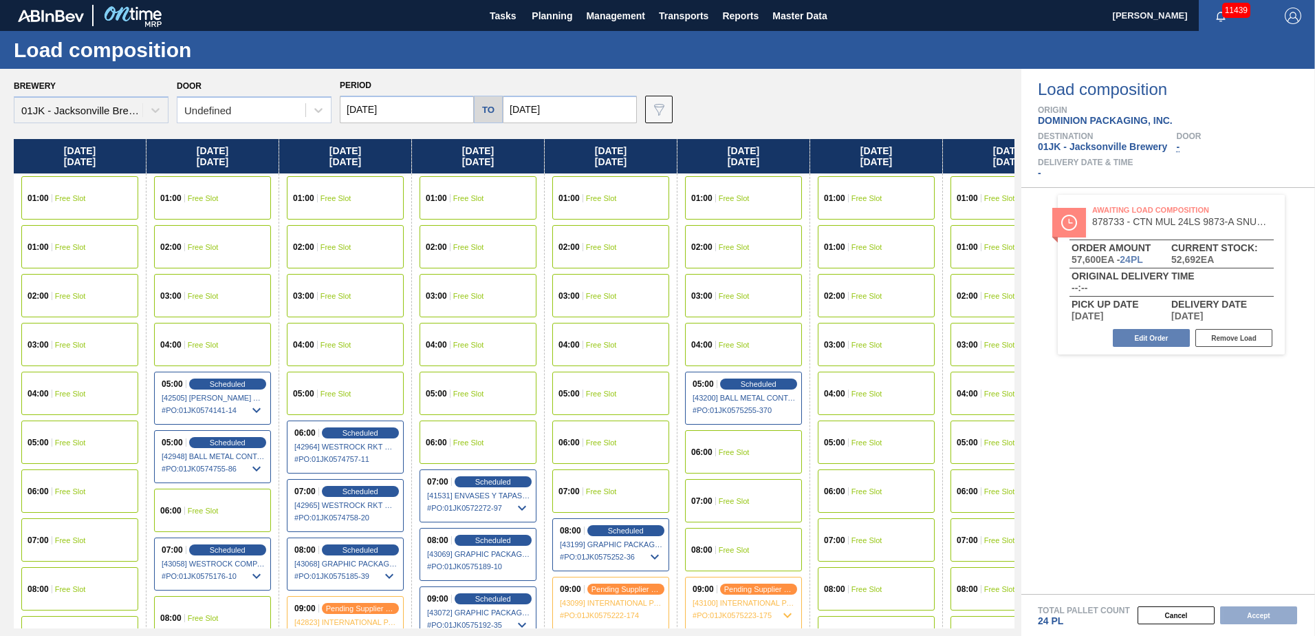
scroll to position [275, 0]
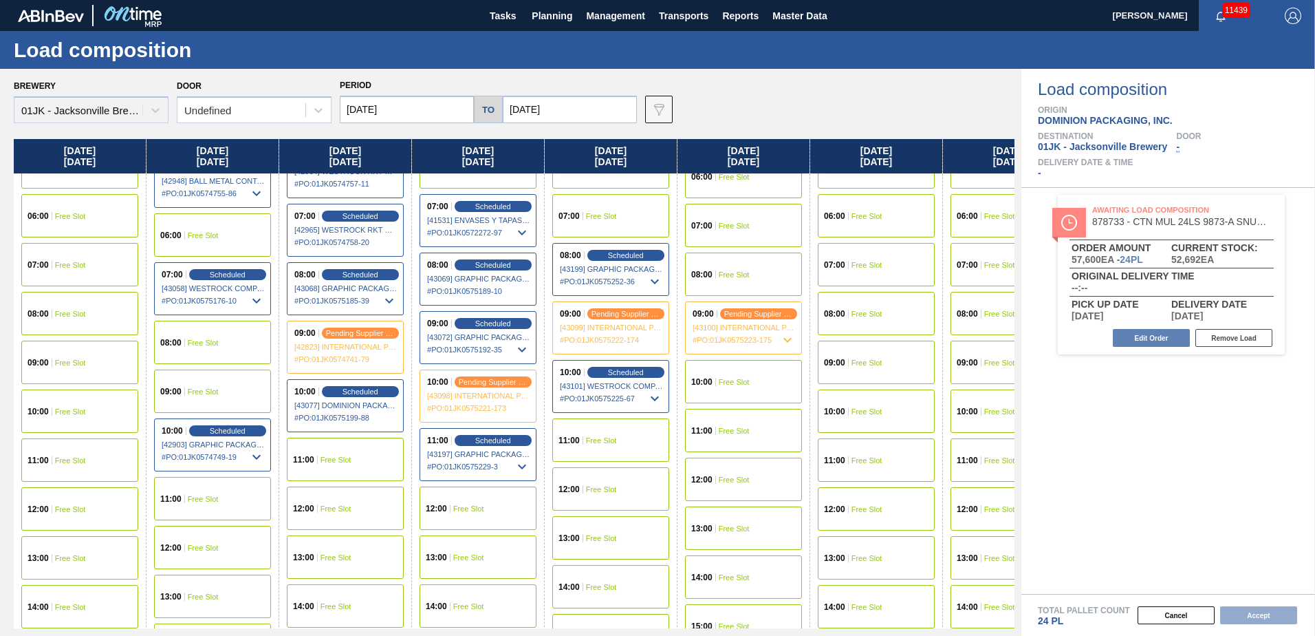
click at [740, 275] on span "Free Slot" at bounding box center [734, 274] width 31 height 8
click at [1137, 432] on div "Load composition Origin DOMINION PACKAGING, INC. Destination 01JK - [GEOGRAPHIC…" at bounding box center [1169, 352] width 294 height 567
click at [1266, 614] on button "Accept" at bounding box center [1258, 615] width 77 height 18
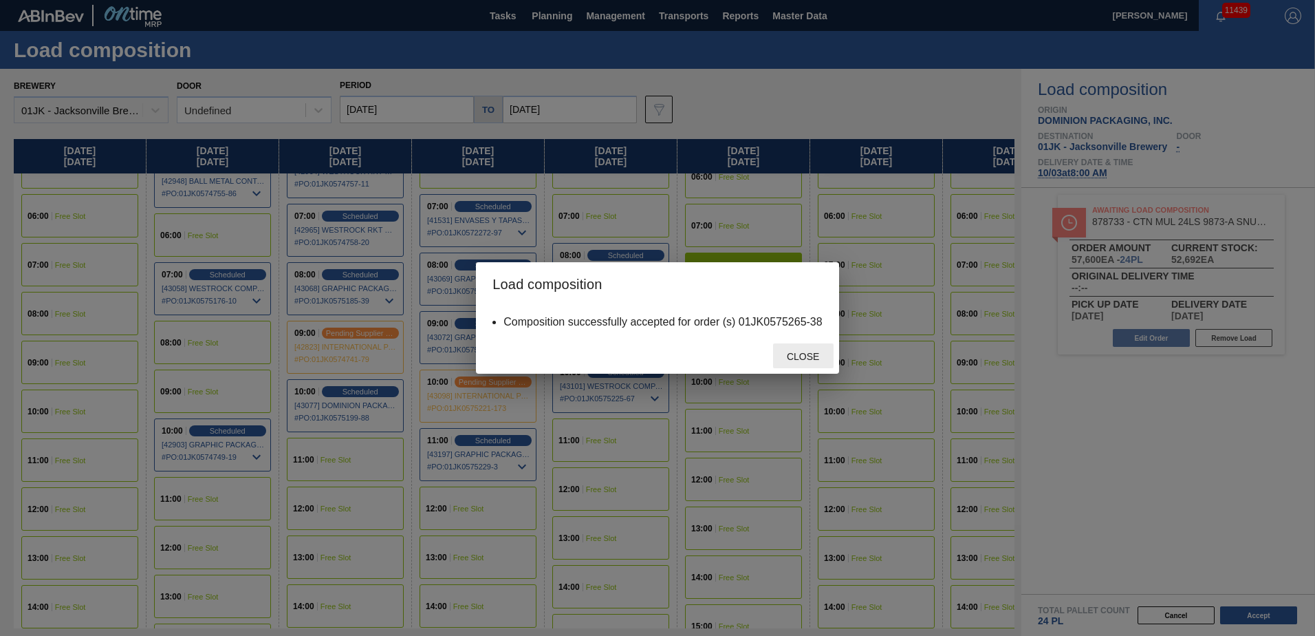
click at [819, 365] on div "Close" at bounding box center [803, 355] width 61 height 25
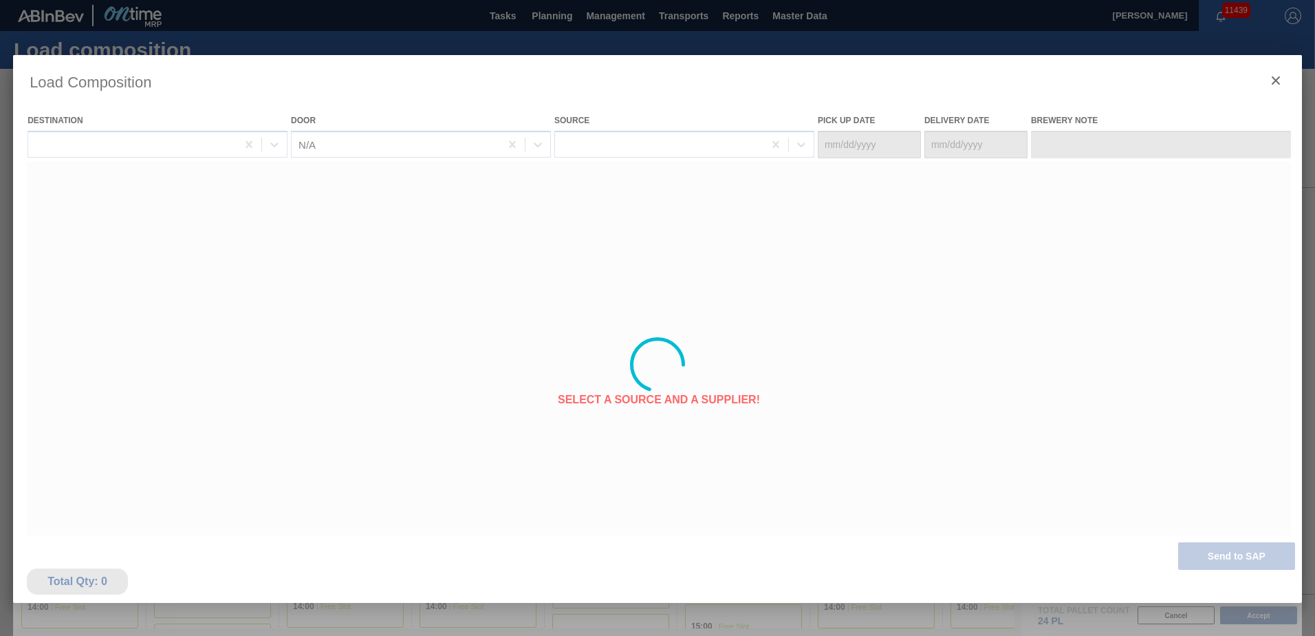
type Date "[DATE]"
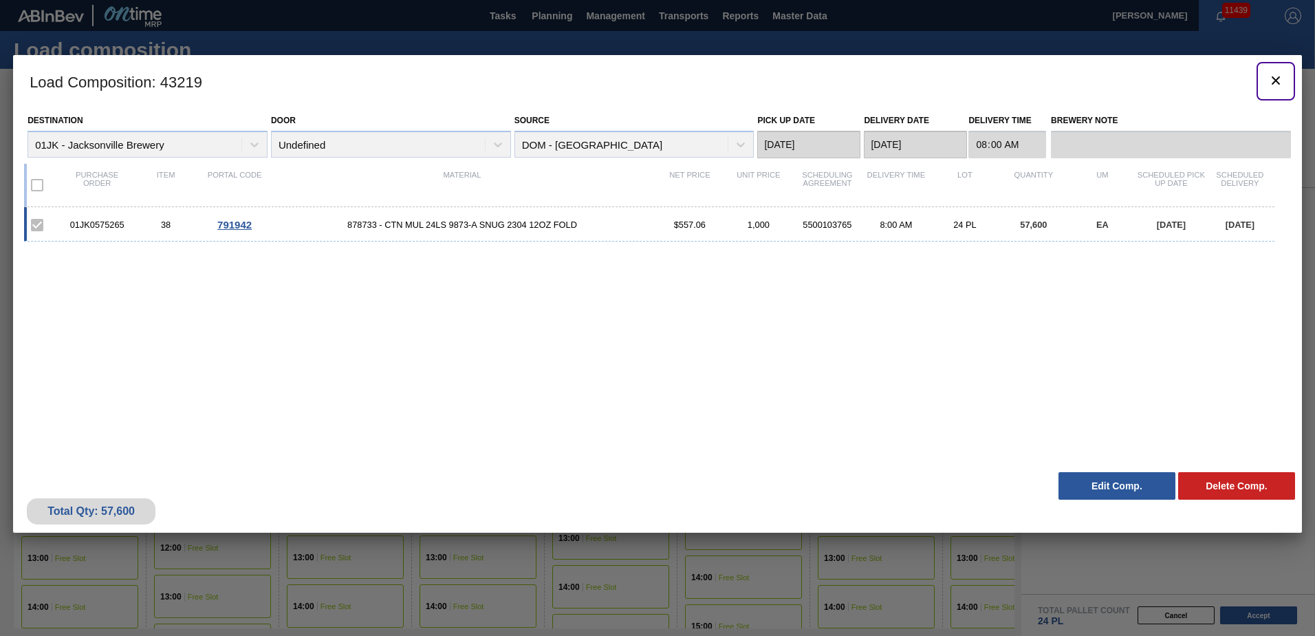
click at [1264, 76] on button "botão de ícone" at bounding box center [1276, 81] width 33 height 33
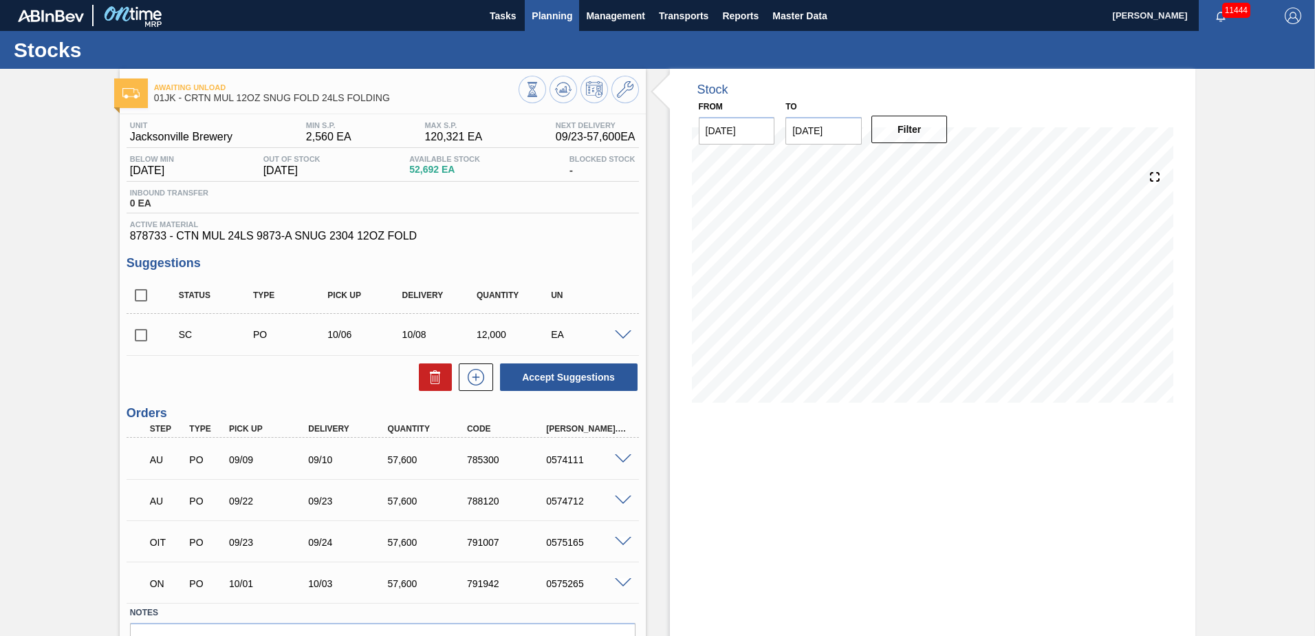
click at [533, 10] on span "Planning" at bounding box center [552, 16] width 41 height 17
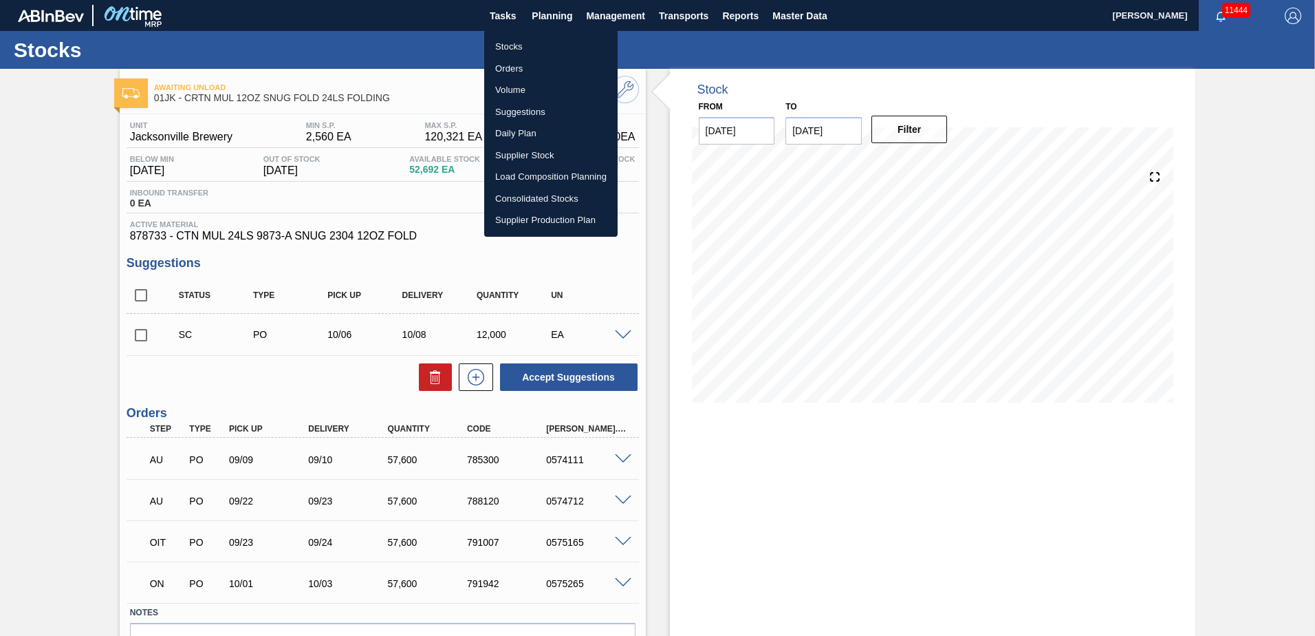
click at [535, 114] on li "Suggestions" at bounding box center [550, 112] width 133 height 22
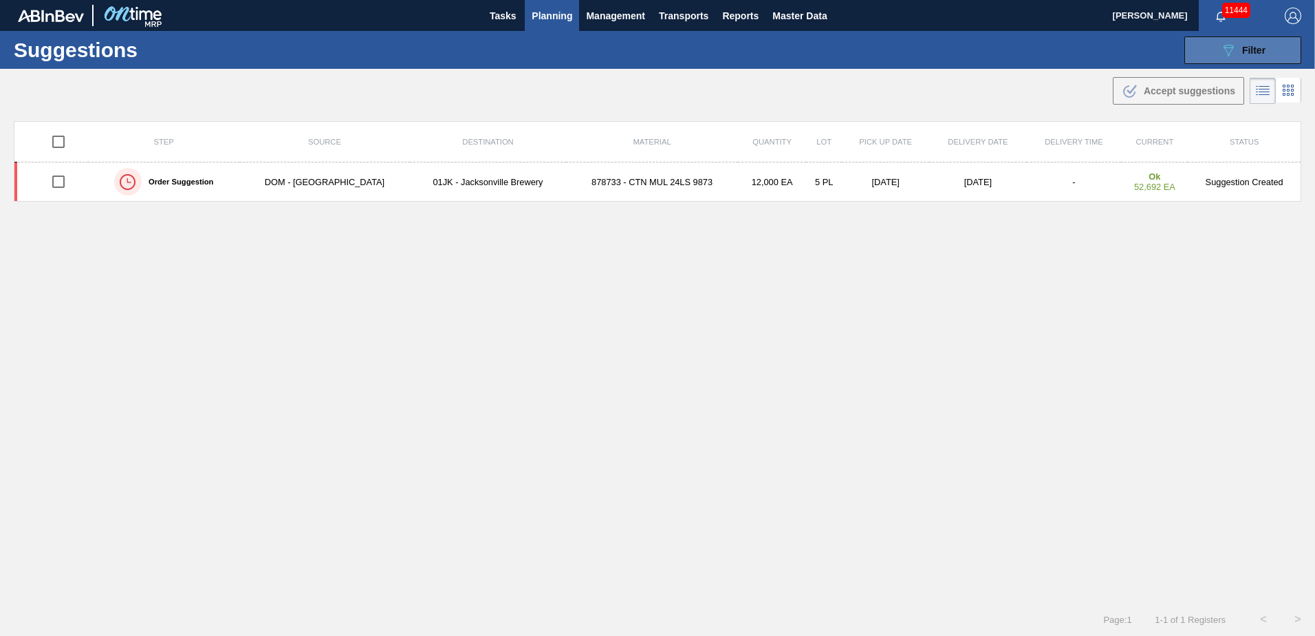
click at [1246, 50] on span "Filter" at bounding box center [1253, 50] width 23 height 11
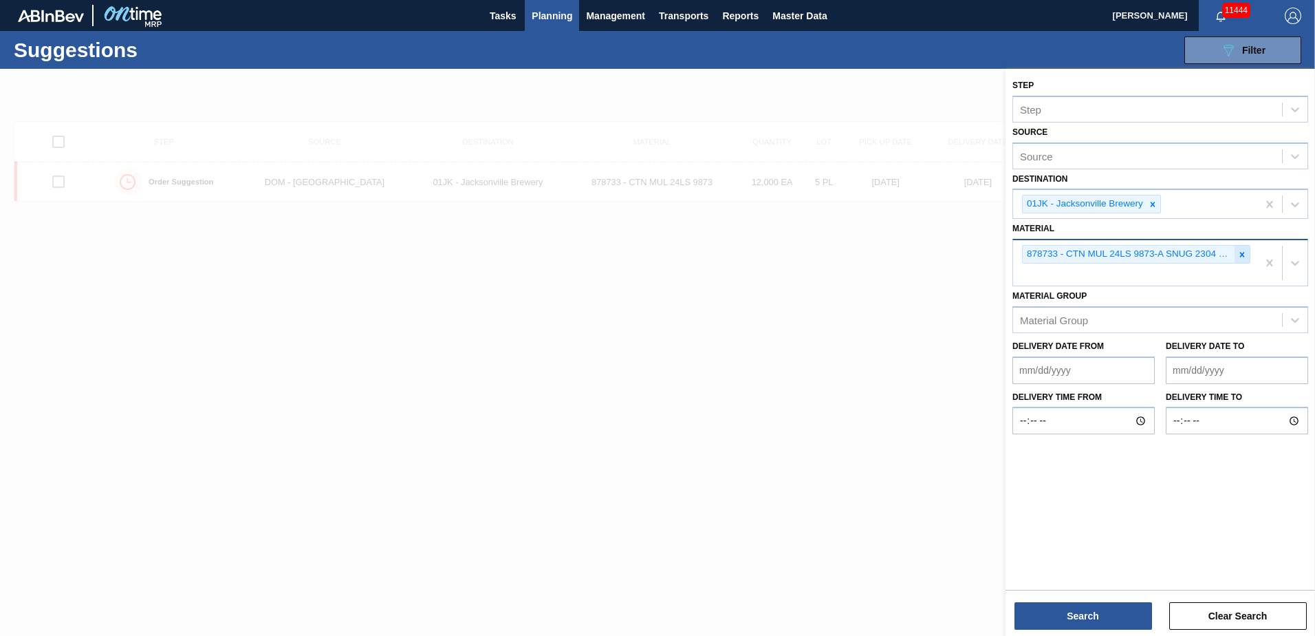
click at [1248, 248] on div at bounding box center [1242, 254] width 15 height 17
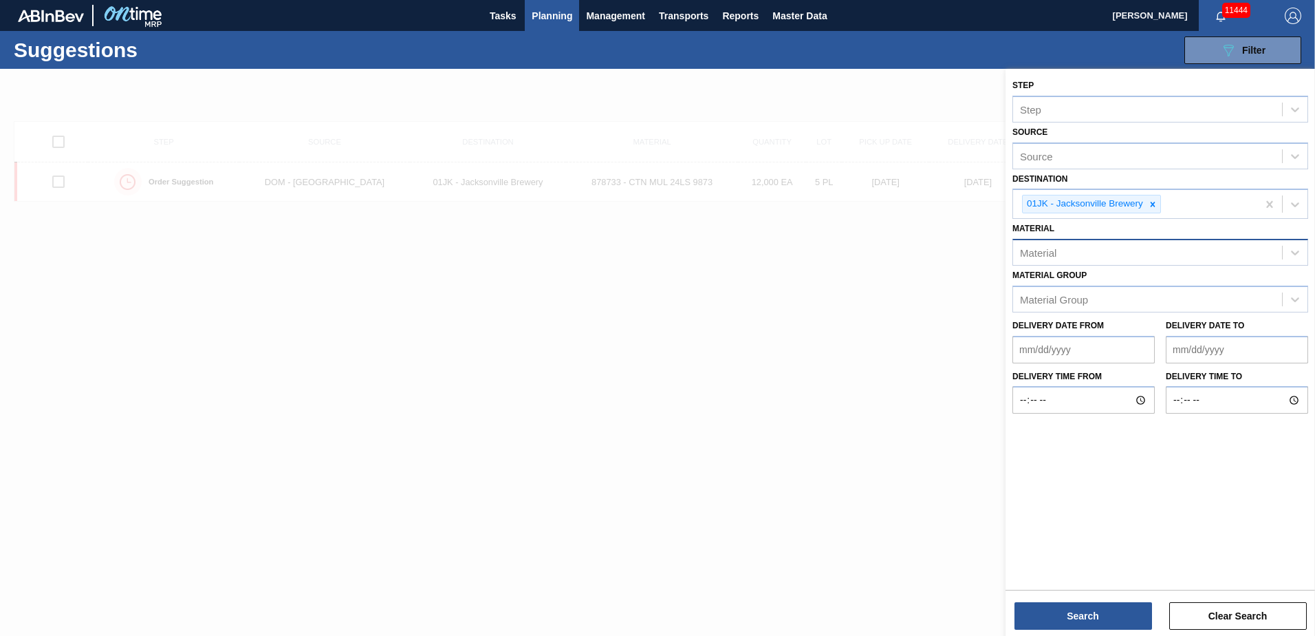
click at [1069, 252] on div "Material" at bounding box center [1147, 253] width 269 height 20
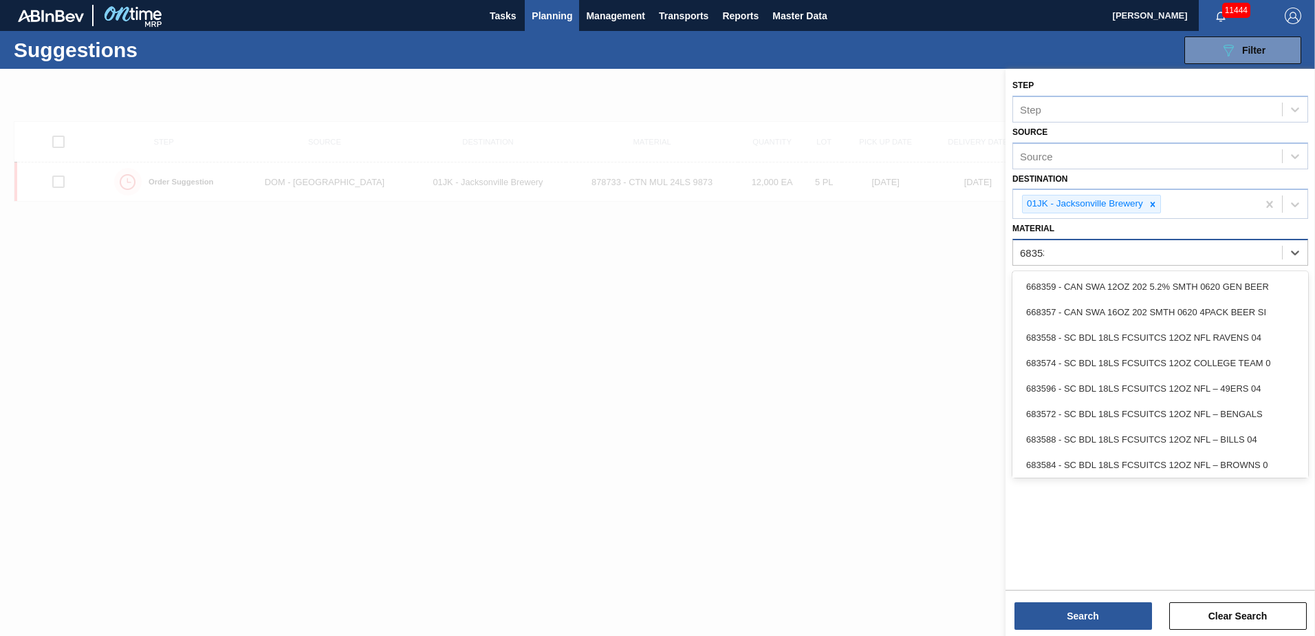
type input "683530"
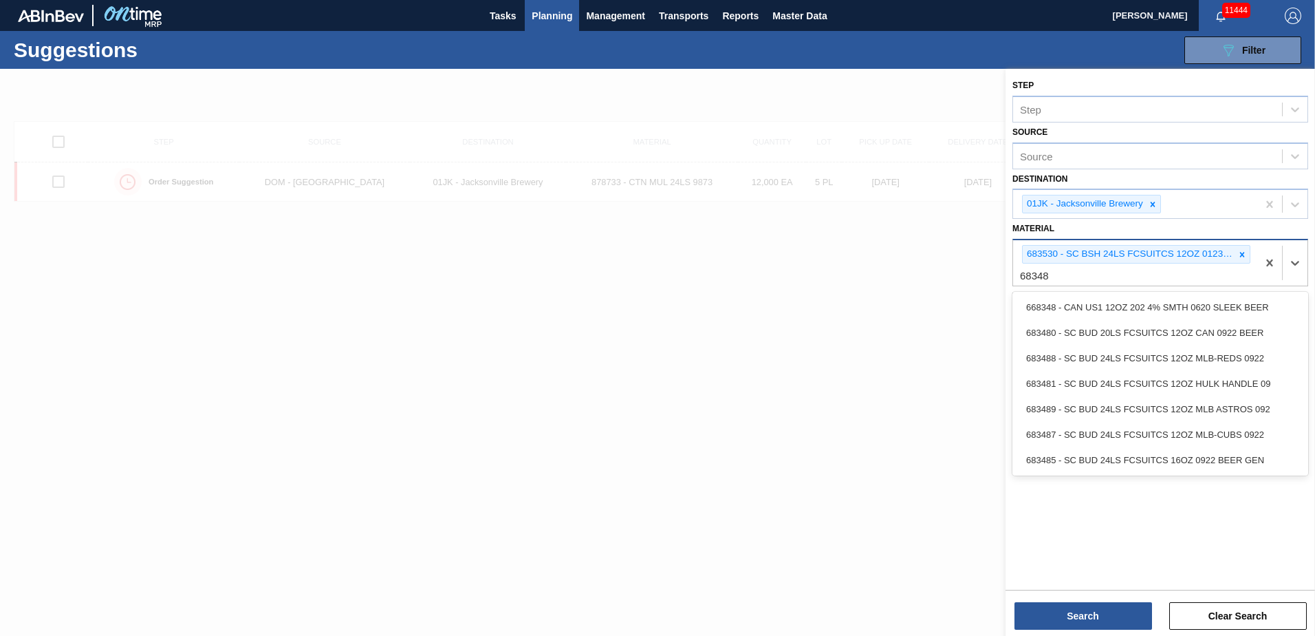
type input "683481"
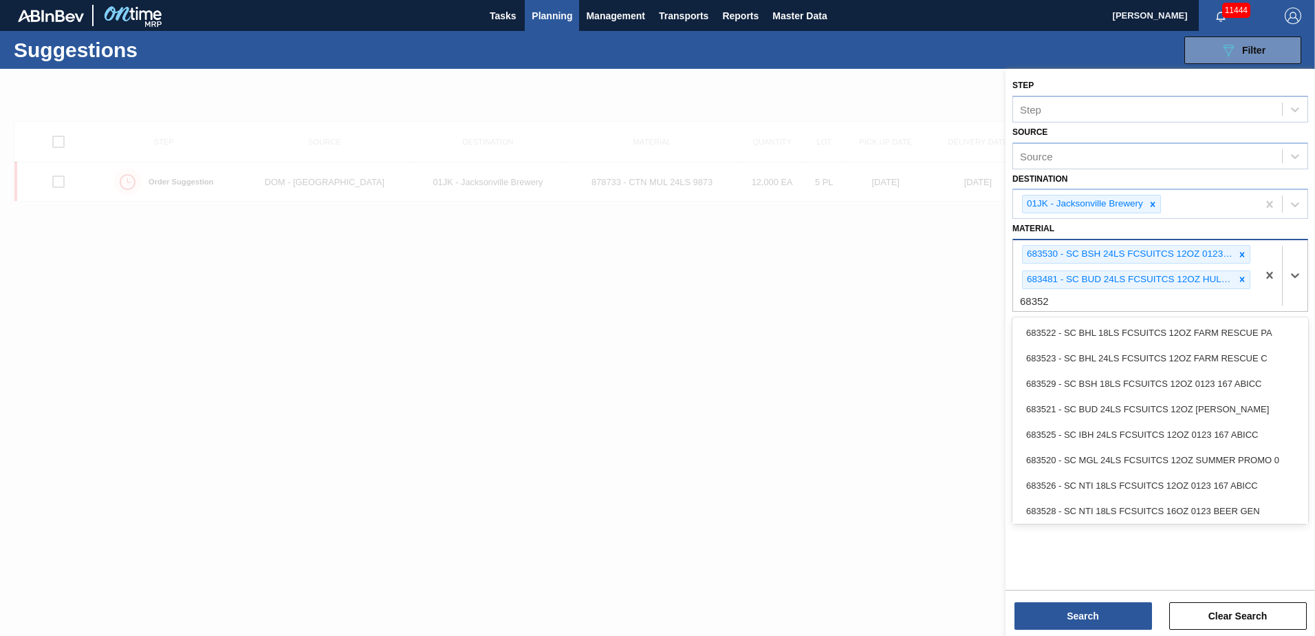
type input "683525"
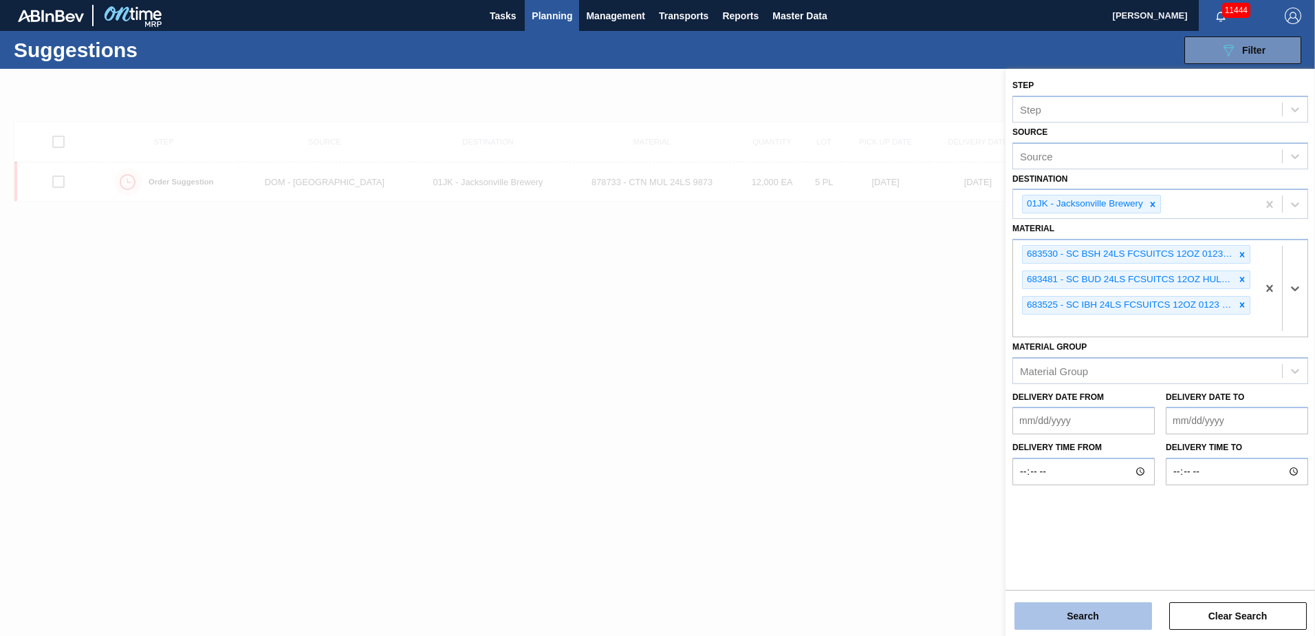
click at [1084, 613] on button "Search" at bounding box center [1084, 616] width 138 height 28
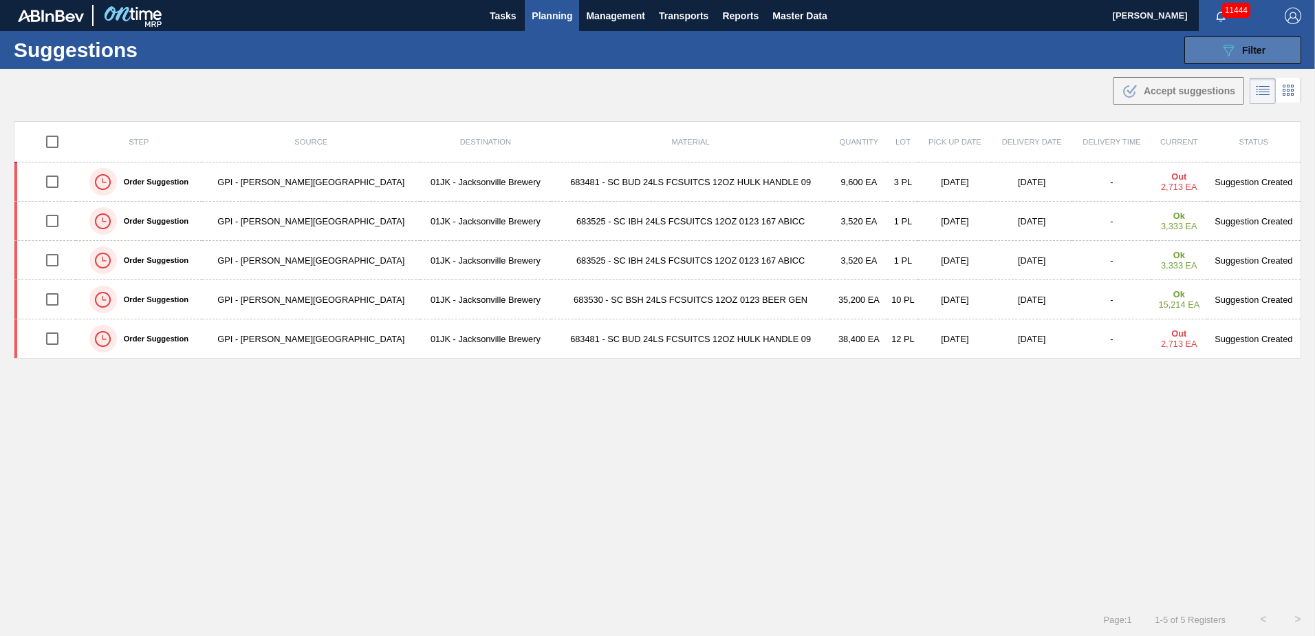
click at [1229, 49] on icon "089F7B8B-B2A5-4AFE-B5C0-19BA573D28AC" at bounding box center [1228, 50] width 17 height 17
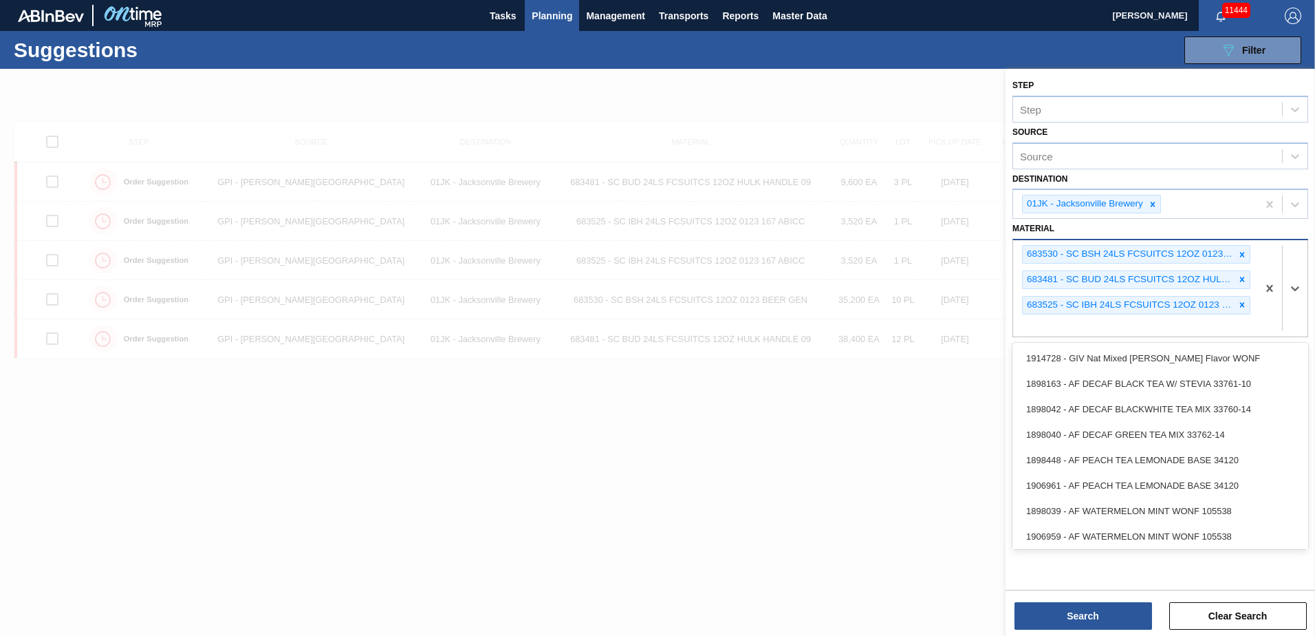
click at [1147, 332] on div "683530 - SC BSH 24LS FCSUITCS 12OZ 0123 BEER GEN 683481 - SC BUD 24LS FCSUITCS …" at bounding box center [1135, 288] width 244 height 96
type input "683526"
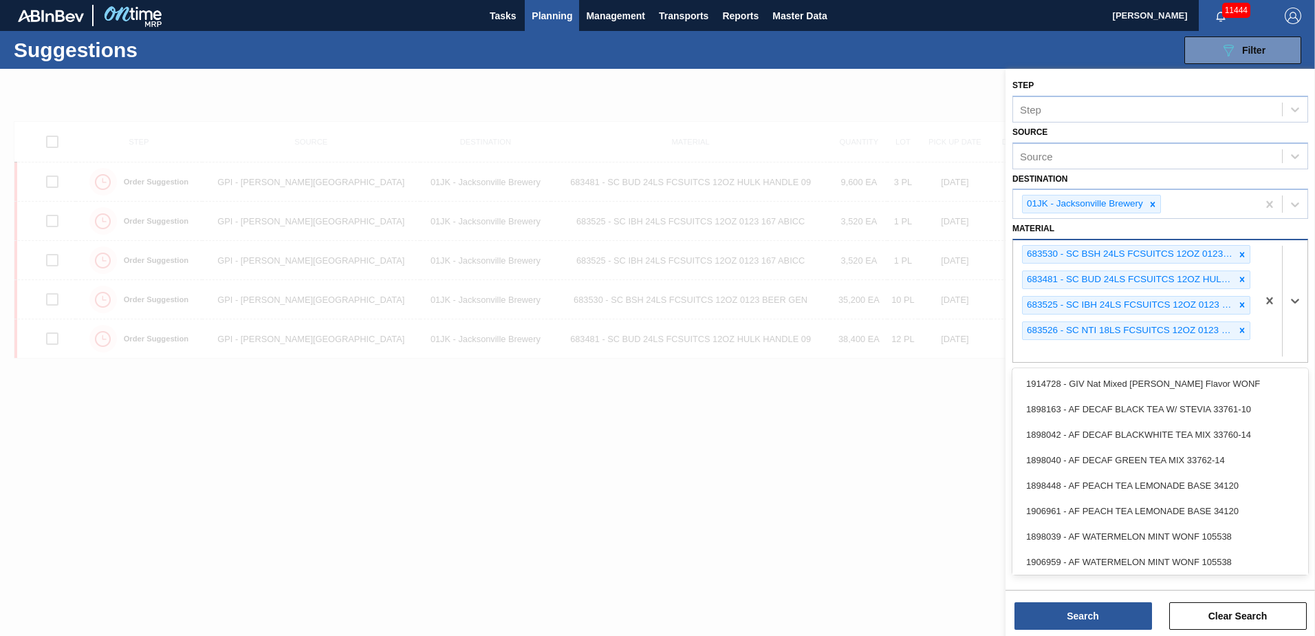
click at [1143, 350] on div "683530 - SC BSH 24LS FCSUITCS 12OZ 0123 BEER GEN 683481 - SC BUD 24LS FCSUITCS …" at bounding box center [1135, 301] width 244 height 122
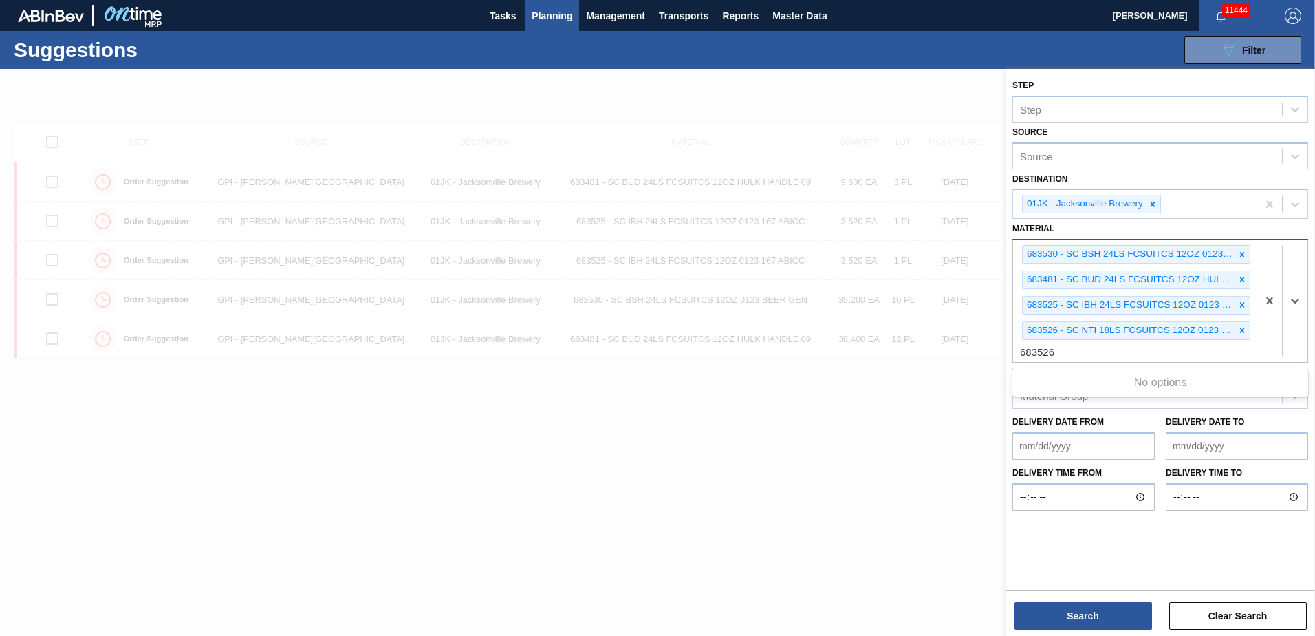
type input "683526"
drag, startPoint x: 1119, startPoint y: 347, endPoint x: 870, endPoint y: 385, distance: 252.0
click at [1006, 385] on div "Step Step Source Source Destination 01JK - [GEOGRAPHIC_DATA] Brewery Material o…" at bounding box center [1161, 387] width 310 height 636
click at [893, 504] on div at bounding box center [657, 387] width 1315 height 636
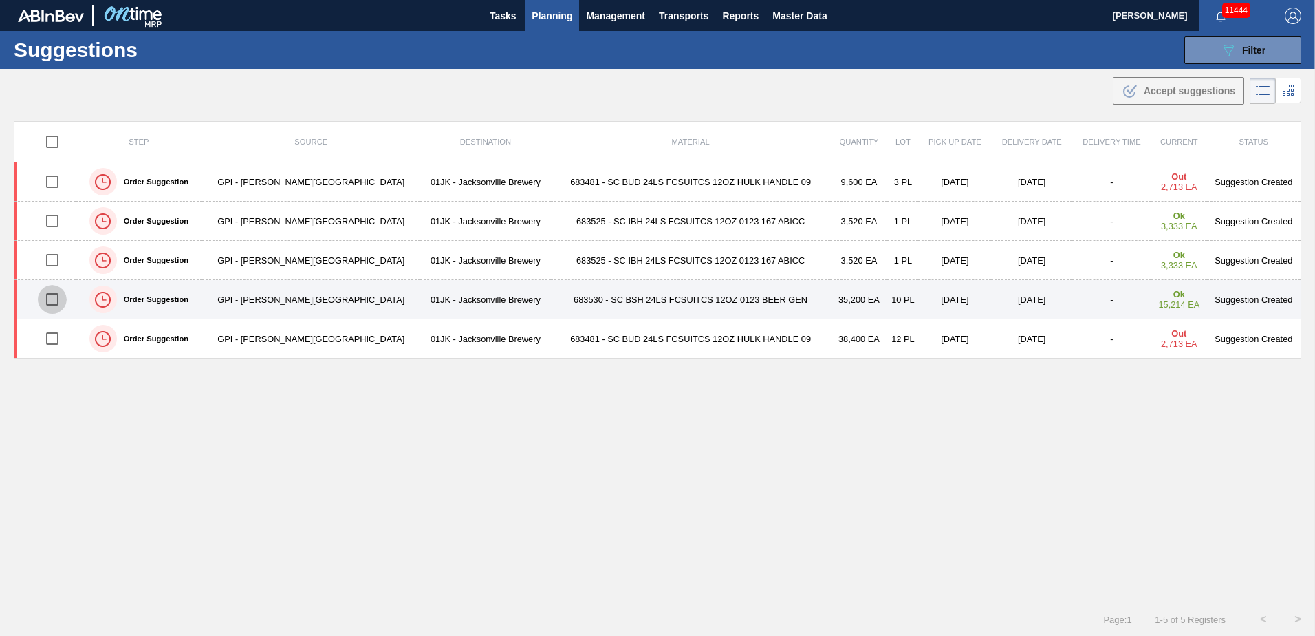
click at [53, 299] on input "checkbox" at bounding box center [52, 299] width 29 height 29
checkbox input "true"
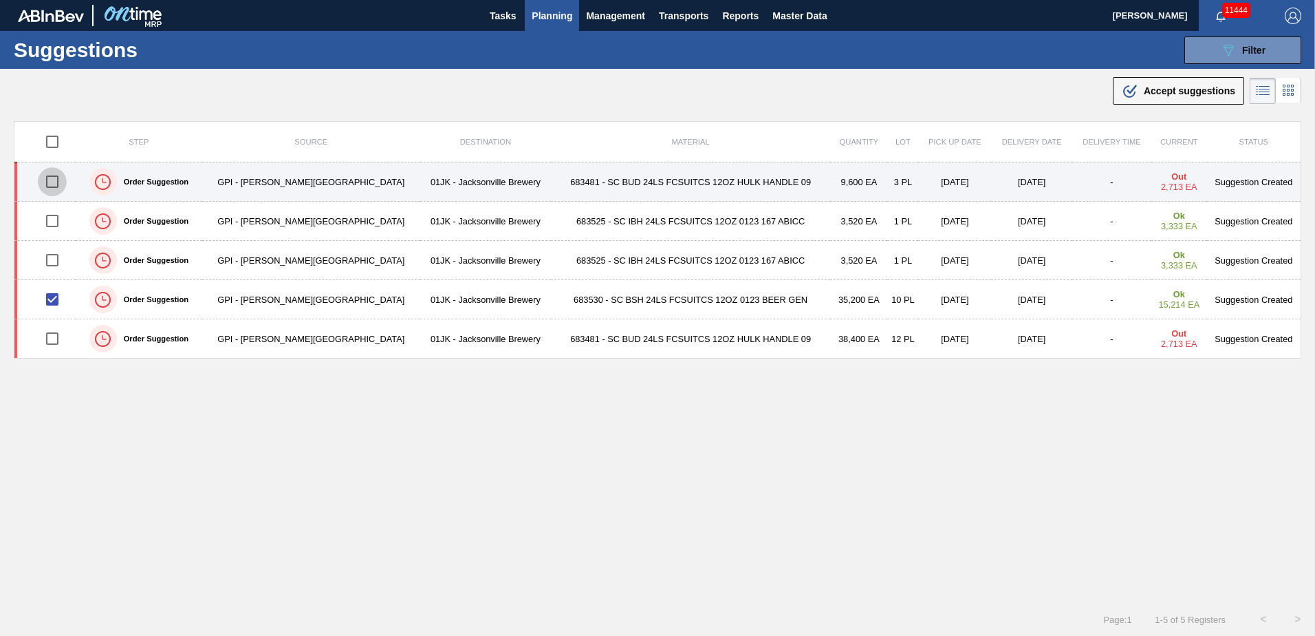
click at [60, 173] on input "checkbox" at bounding box center [52, 181] width 29 height 29
checkbox input "true"
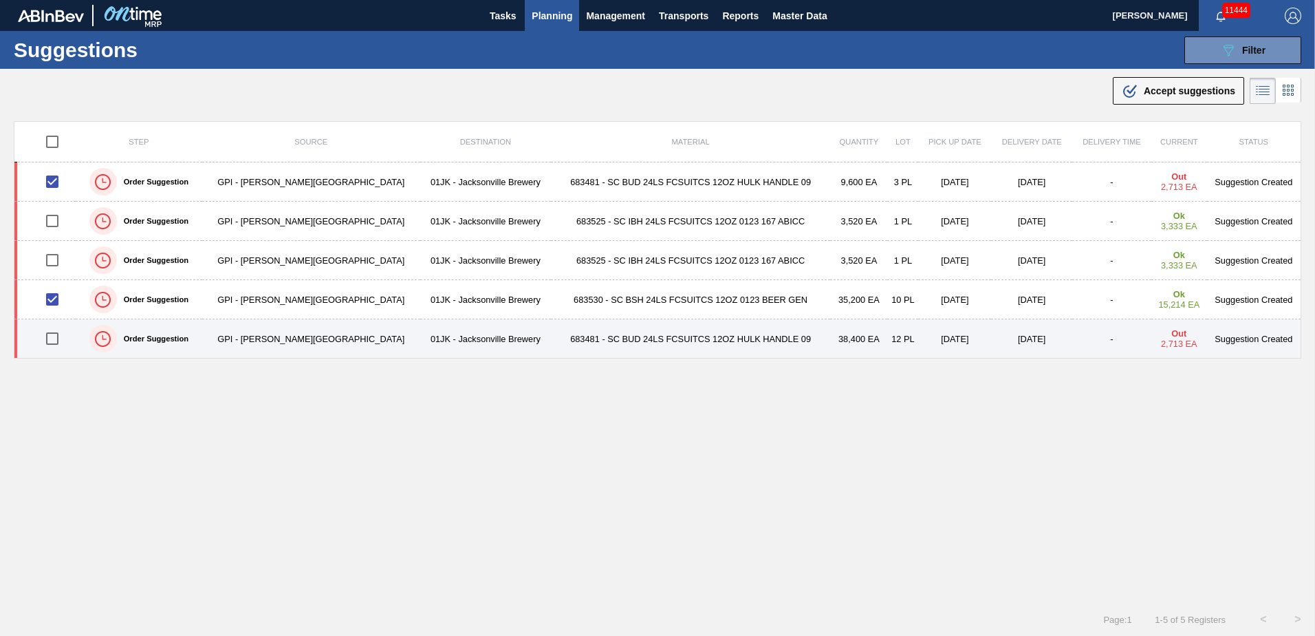
click at [54, 339] on input "checkbox" at bounding box center [52, 338] width 29 height 29
checkbox input "true"
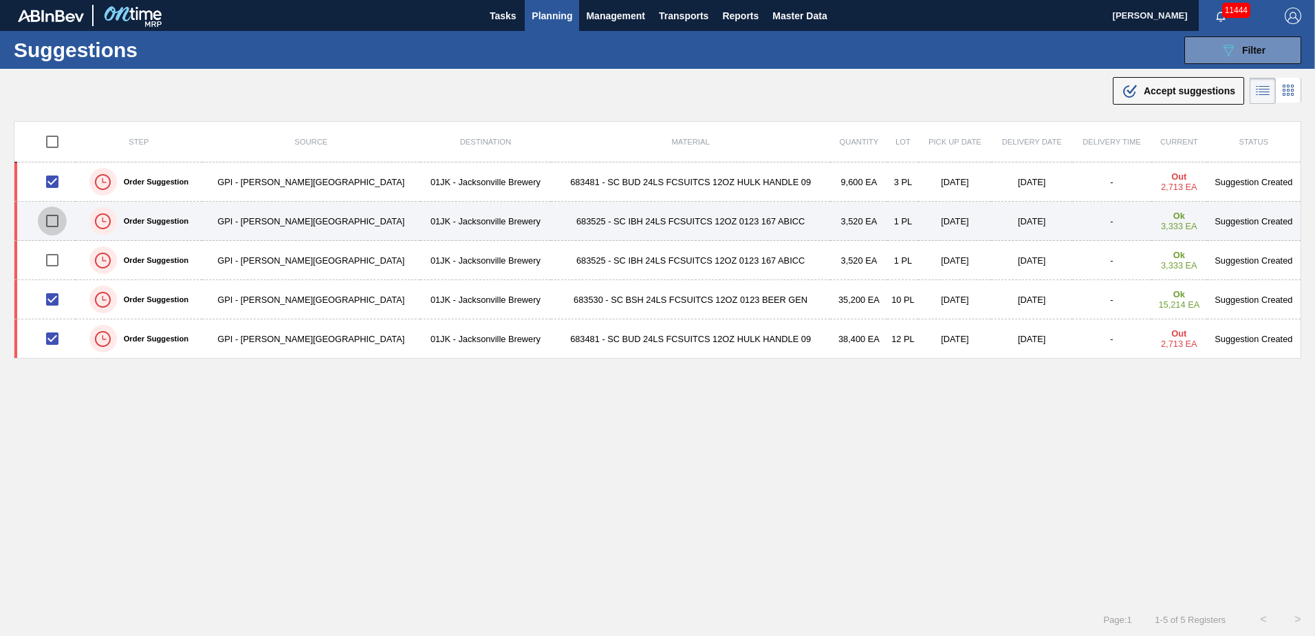
click at [55, 233] on input "checkbox" at bounding box center [52, 220] width 29 height 29
checkbox input "true"
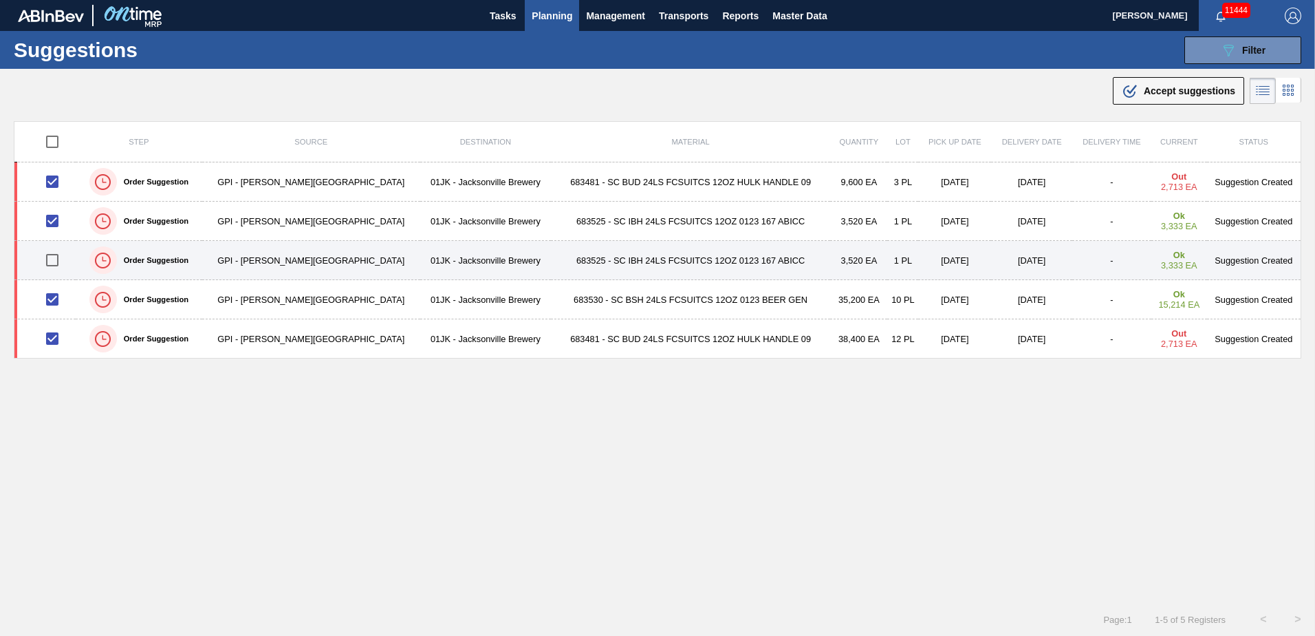
click at [56, 256] on input "checkbox" at bounding box center [52, 260] width 29 height 29
checkbox input "true"
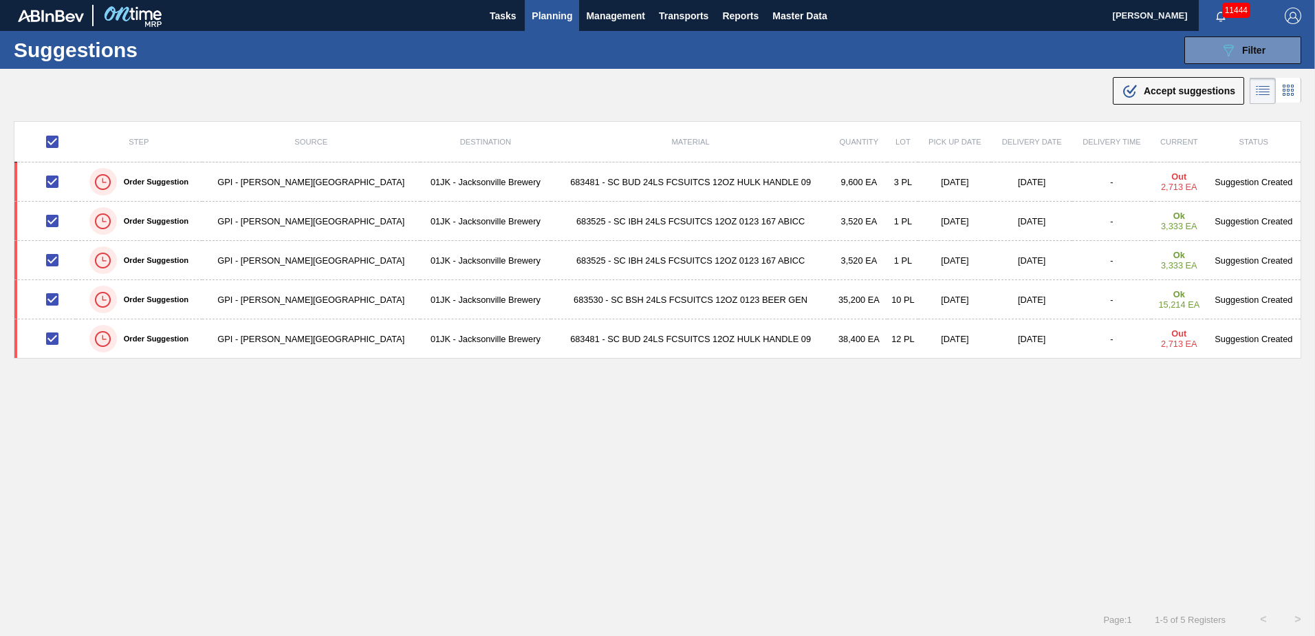
click at [1194, 92] on span "Accept suggestions" at bounding box center [1189, 90] width 91 height 11
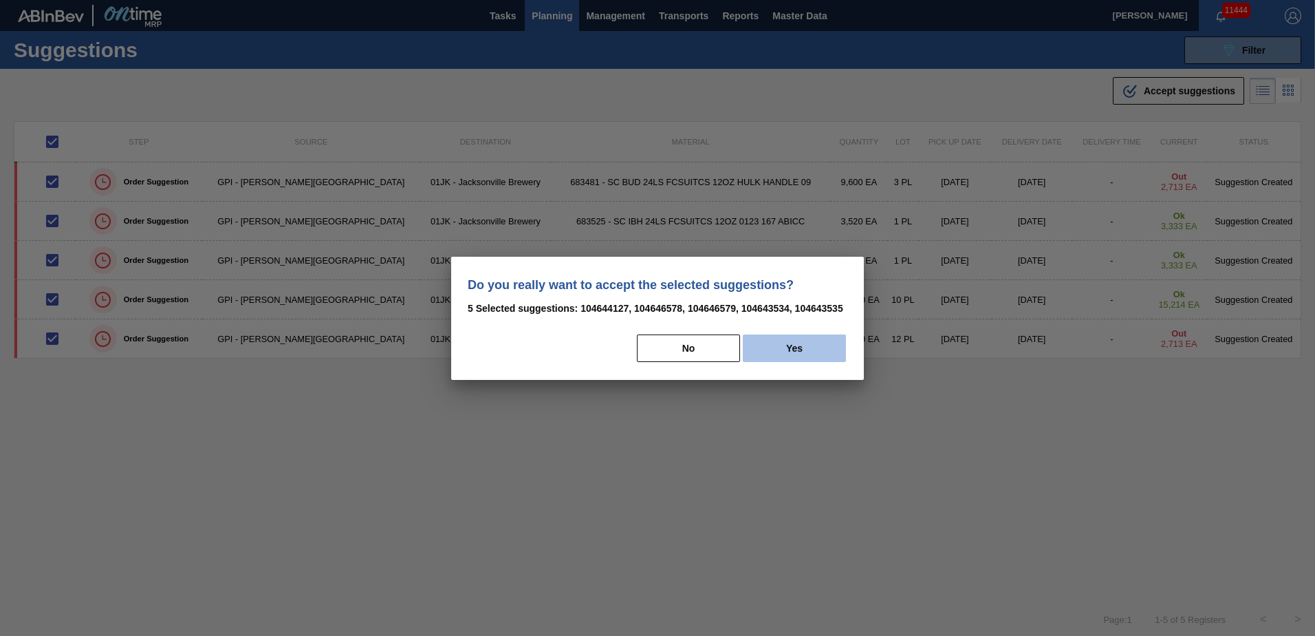
click at [816, 350] on button "Yes" at bounding box center [794, 348] width 103 height 28
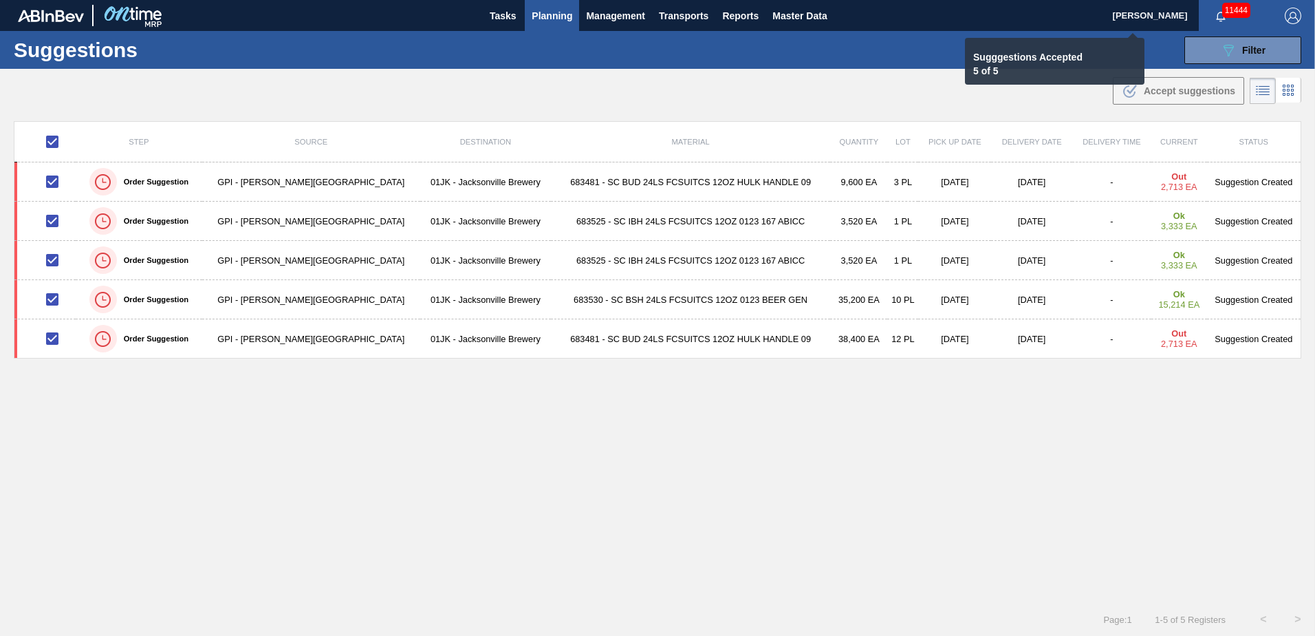
checkbox input "false"
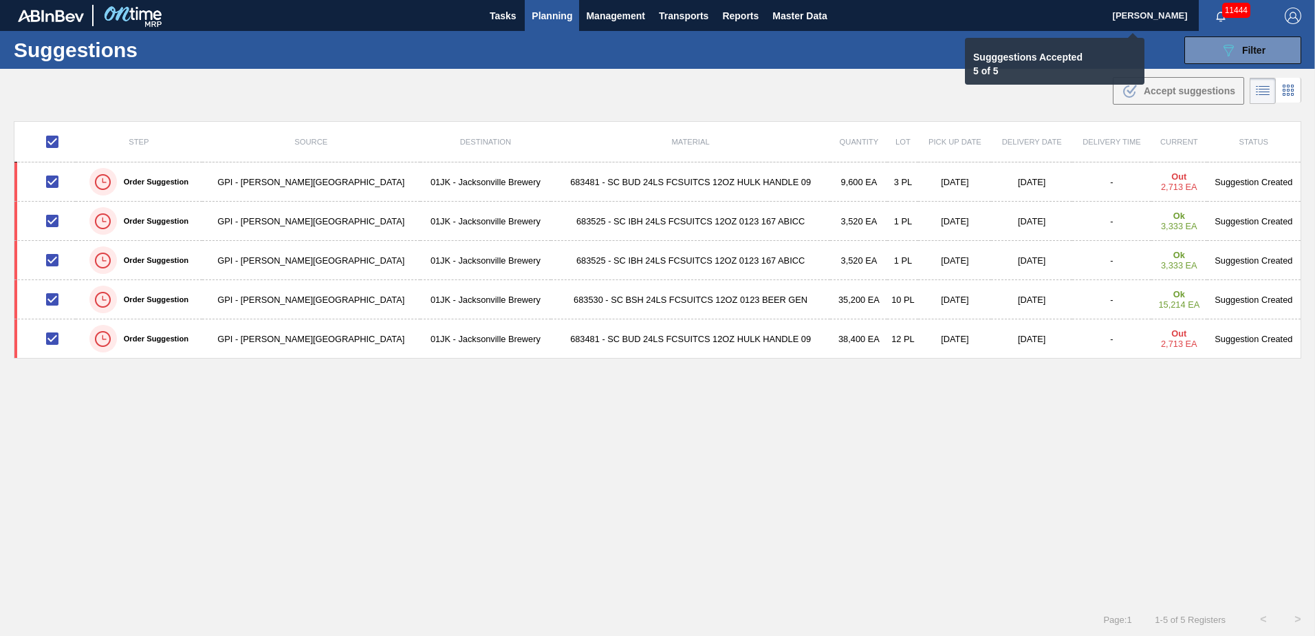
checkbox input "false"
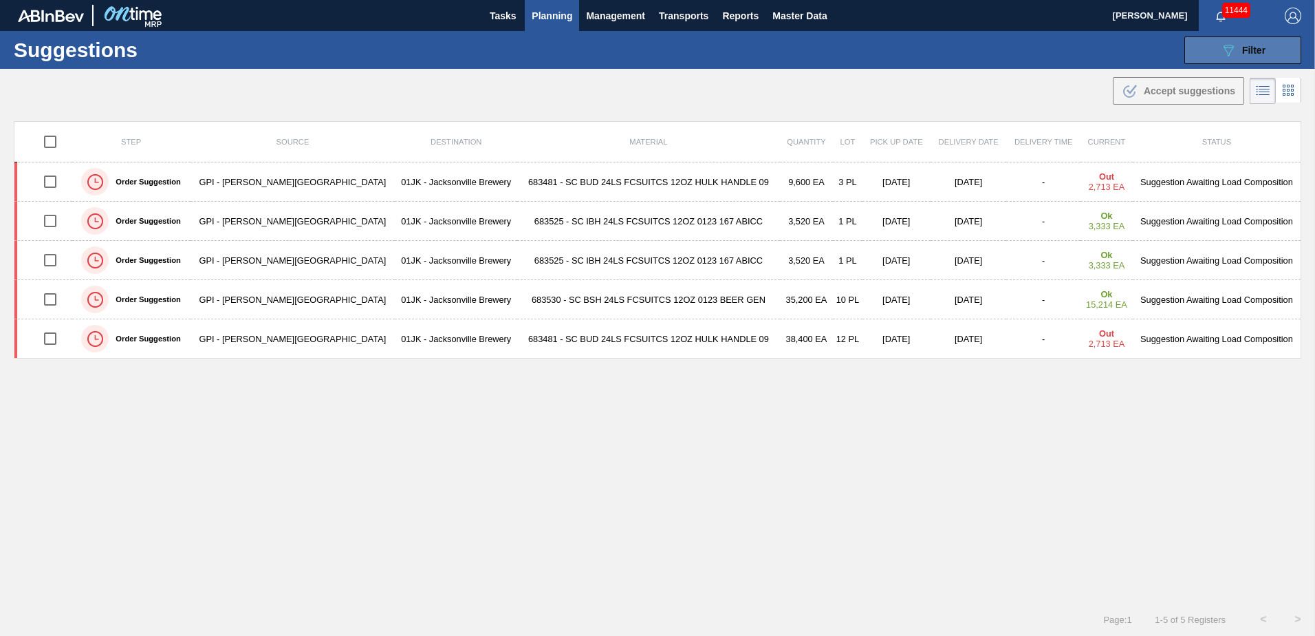
click at [1209, 56] on button "089F7B8B-B2A5-4AFE-B5C0-19BA573D28AC Filter" at bounding box center [1243, 50] width 117 height 28
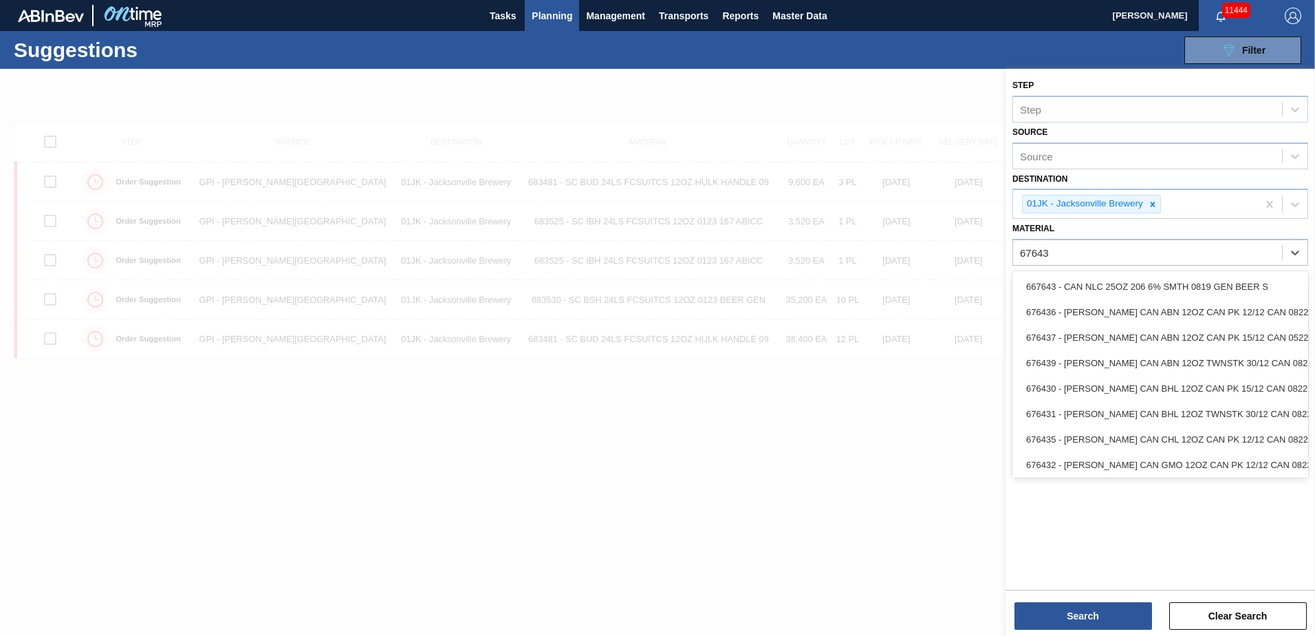
type input "676437"
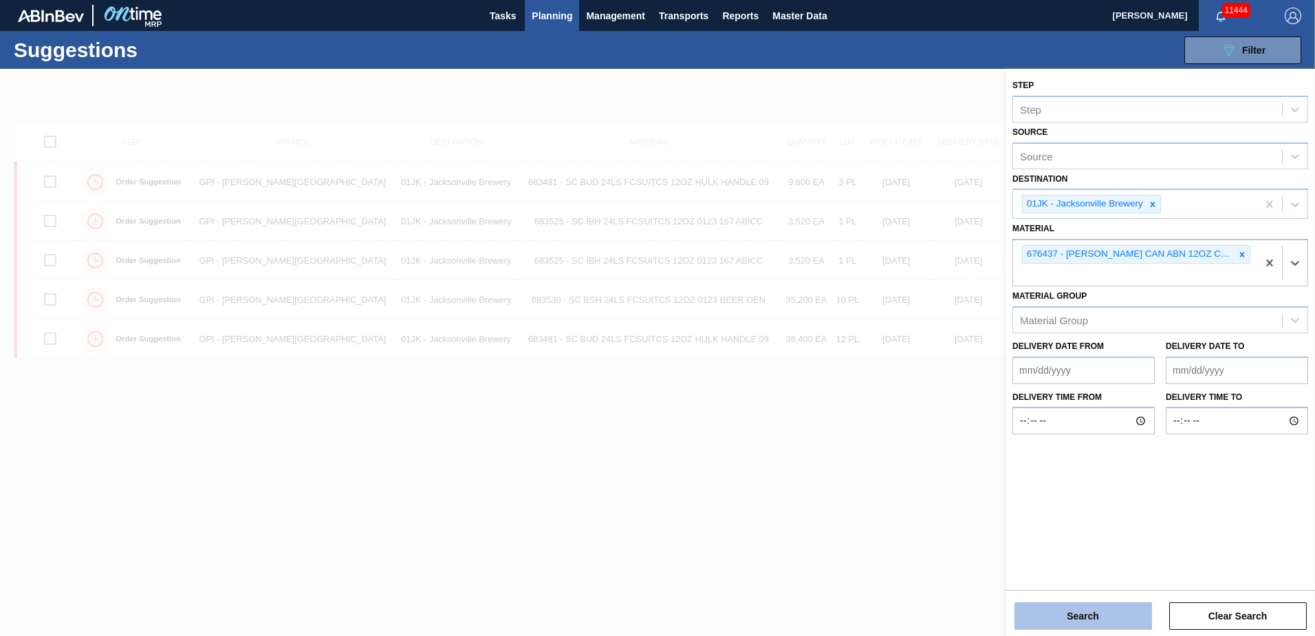
click at [1066, 627] on button "Search" at bounding box center [1084, 616] width 138 height 28
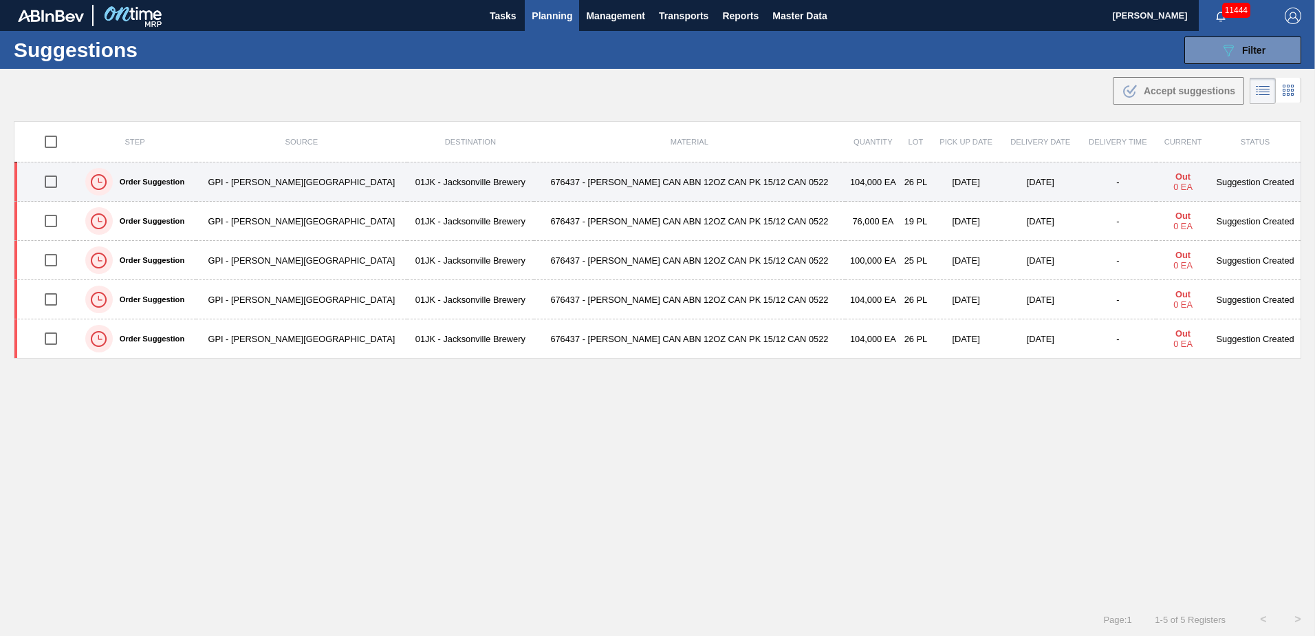
click at [63, 186] on input "checkbox" at bounding box center [50, 181] width 29 height 29
checkbox input "true"
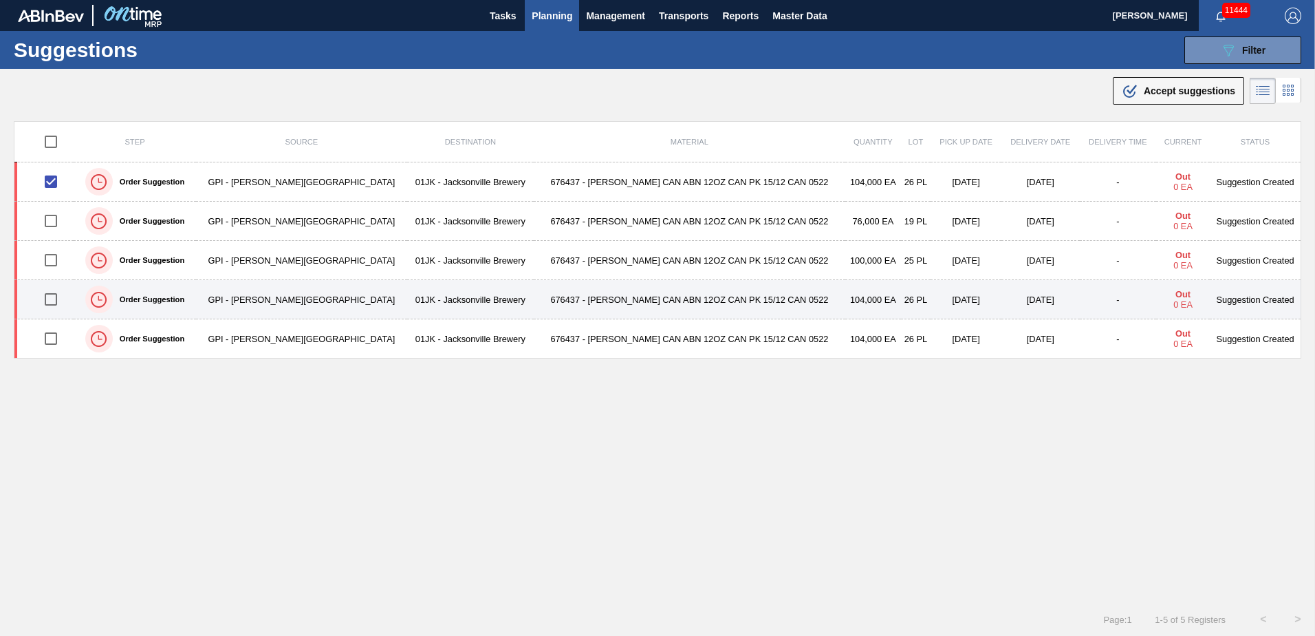
click at [52, 308] on input "checkbox" at bounding box center [50, 299] width 29 height 29
checkbox input "true"
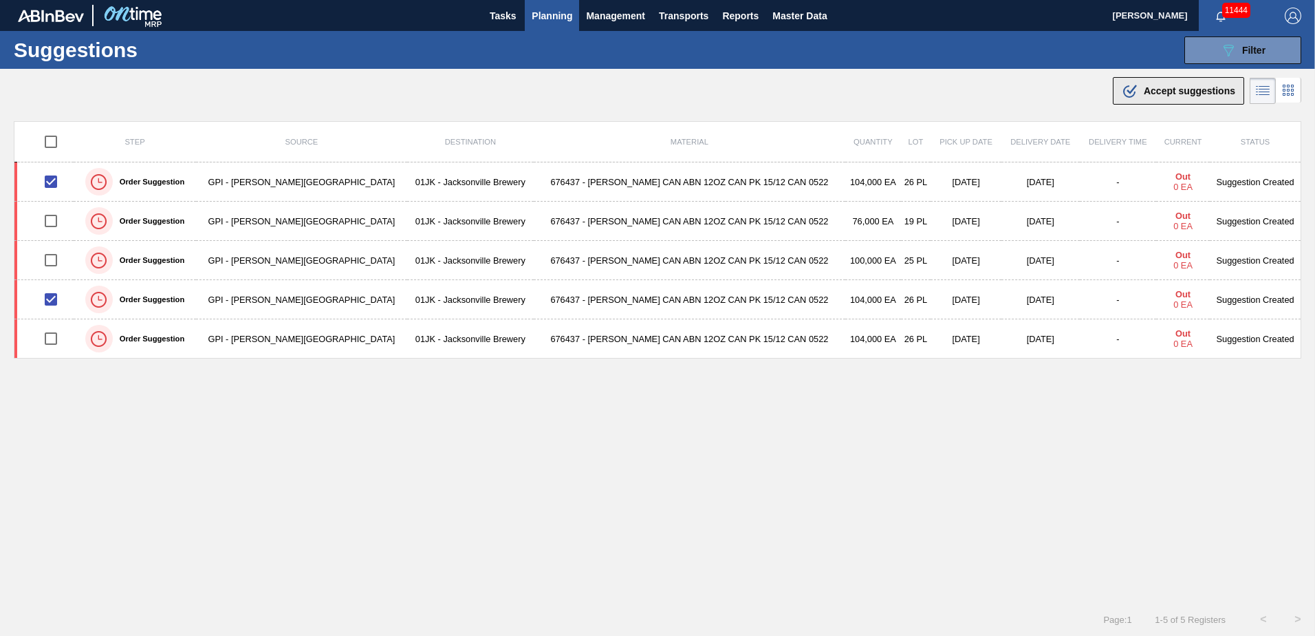
click at [1131, 98] on icon ".b{fill:var(--color-action-default)}" at bounding box center [1130, 91] width 17 height 17
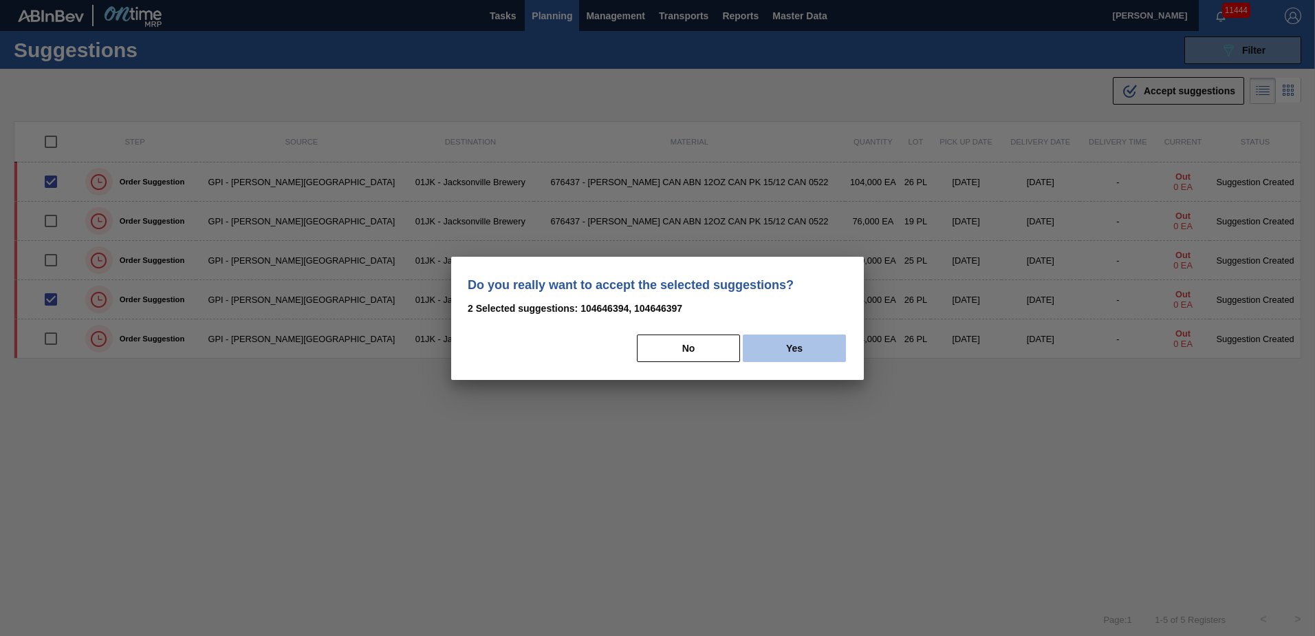
click at [810, 347] on button "Yes" at bounding box center [794, 348] width 103 height 28
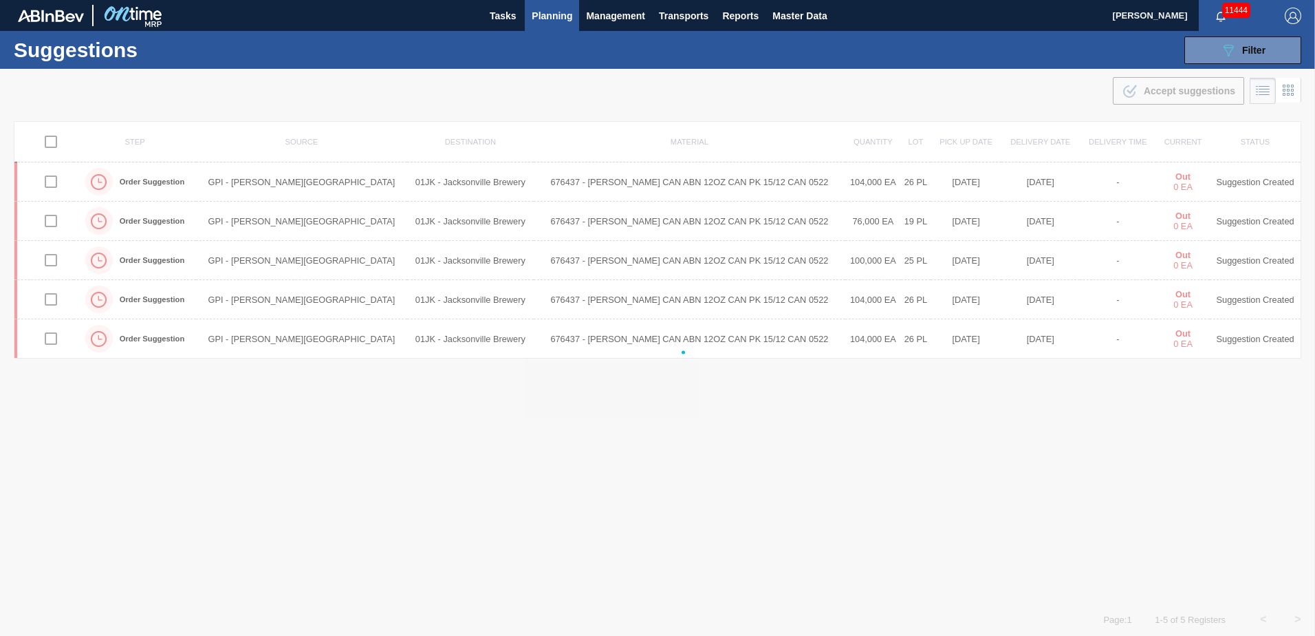
checkbox input "false"
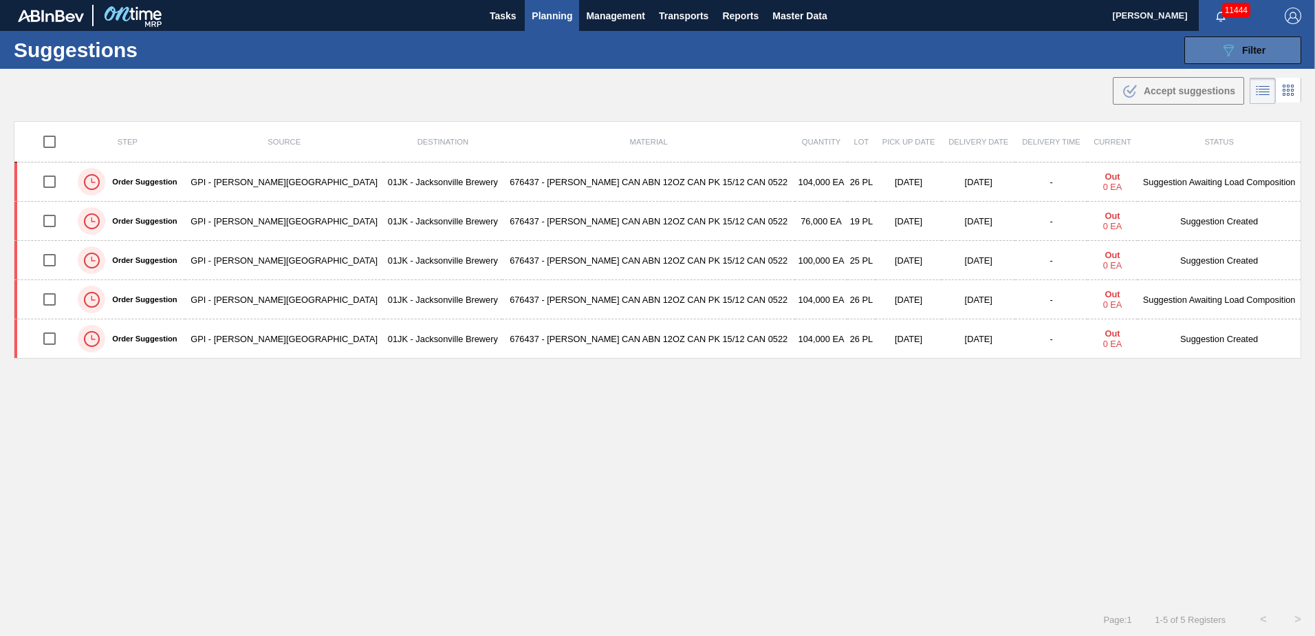
click at [1238, 43] on div "089F7B8B-B2A5-4AFE-B5C0-19BA573D28AC Filter" at bounding box center [1242, 50] width 45 height 17
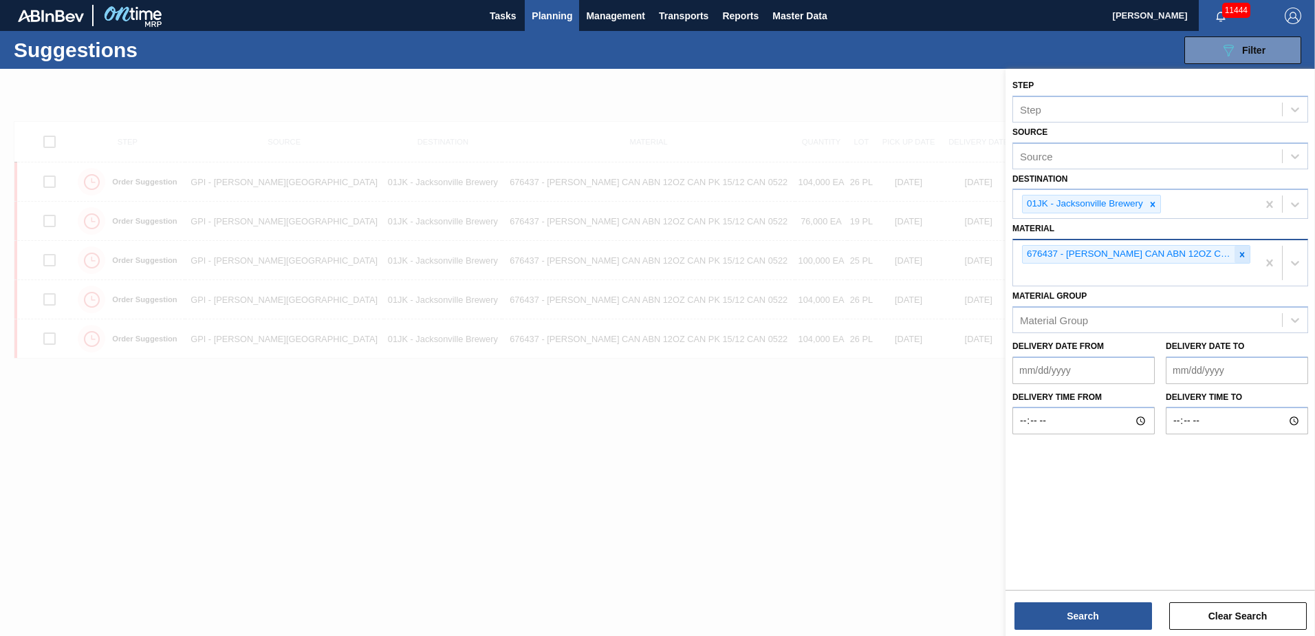
click at [1246, 257] on icon at bounding box center [1243, 255] width 10 height 10
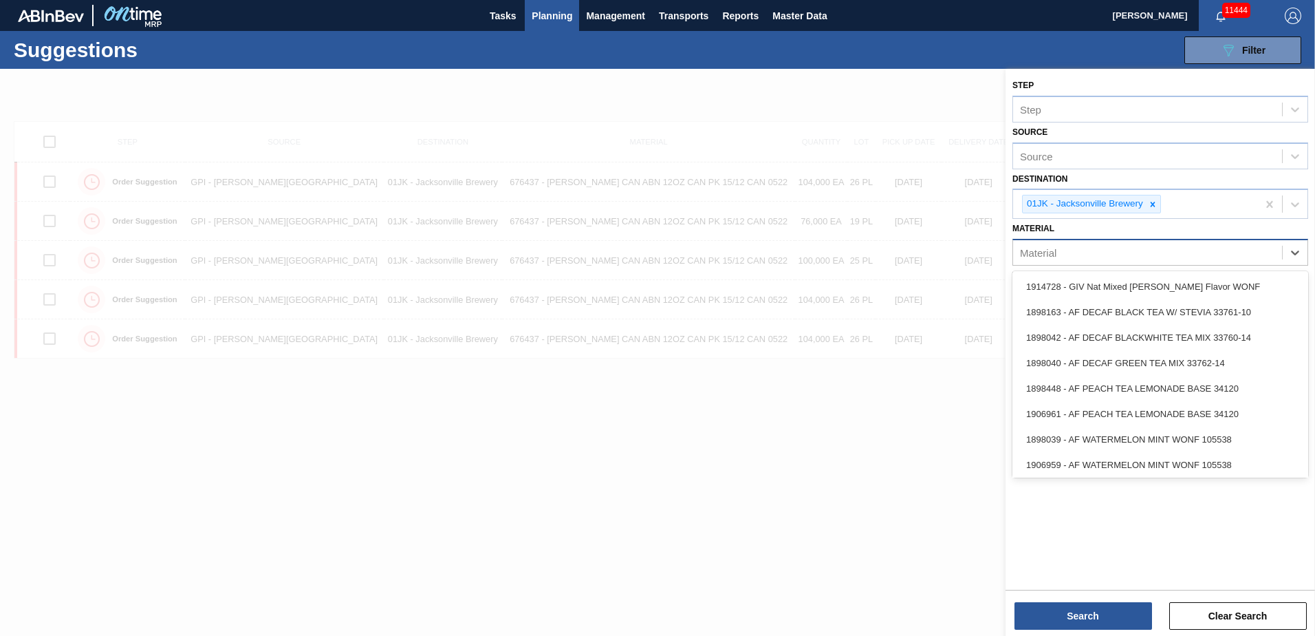
click at [1200, 257] on div "Material" at bounding box center [1147, 253] width 269 height 20
type input "683526"
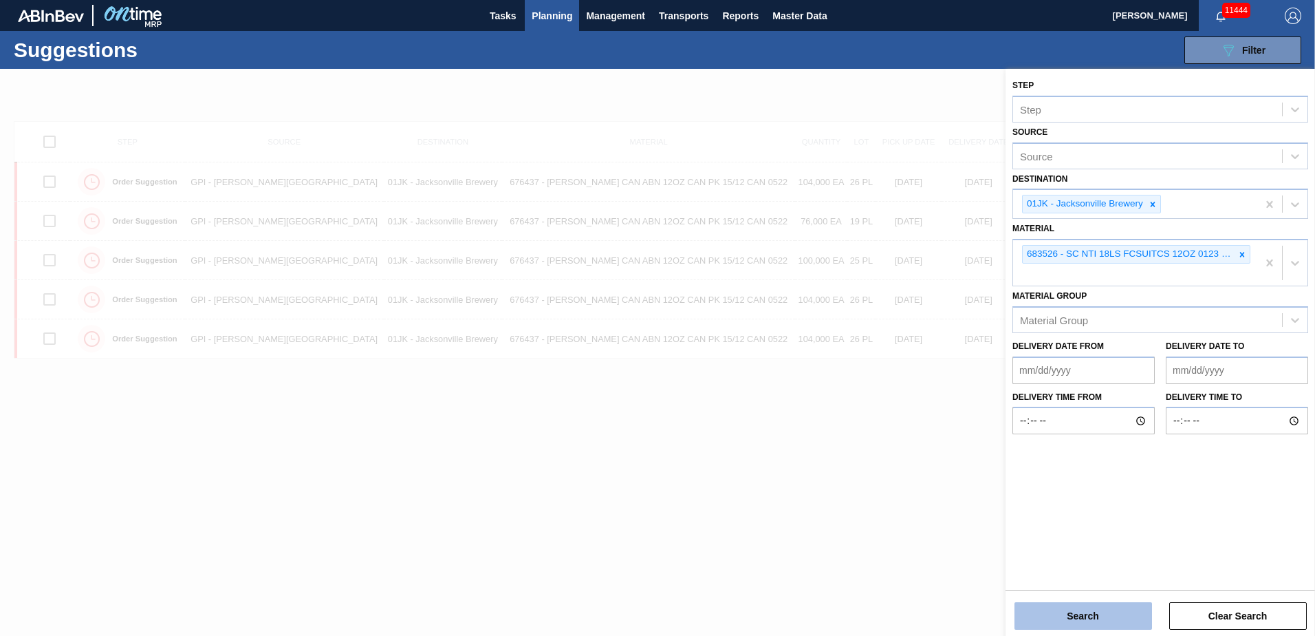
click at [1078, 621] on button "Search" at bounding box center [1084, 616] width 138 height 28
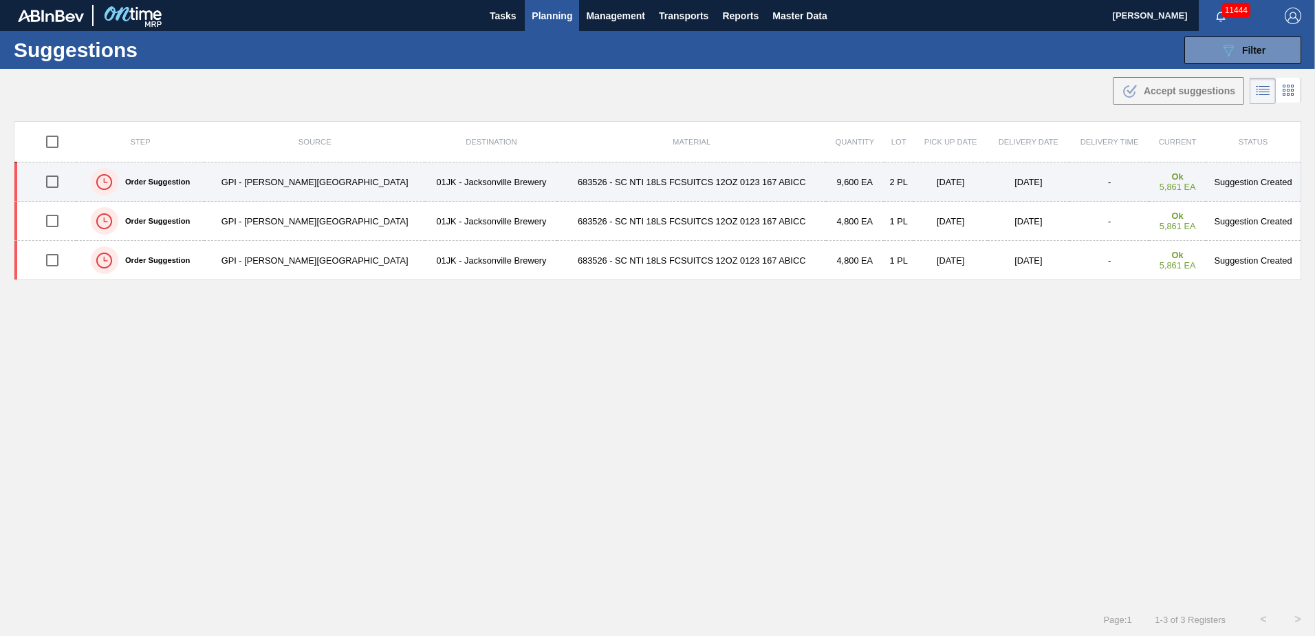
click at [50, 186] on input "checkbox" at bounding box center [52, 181] width 29 height 29
checkbox input "true"
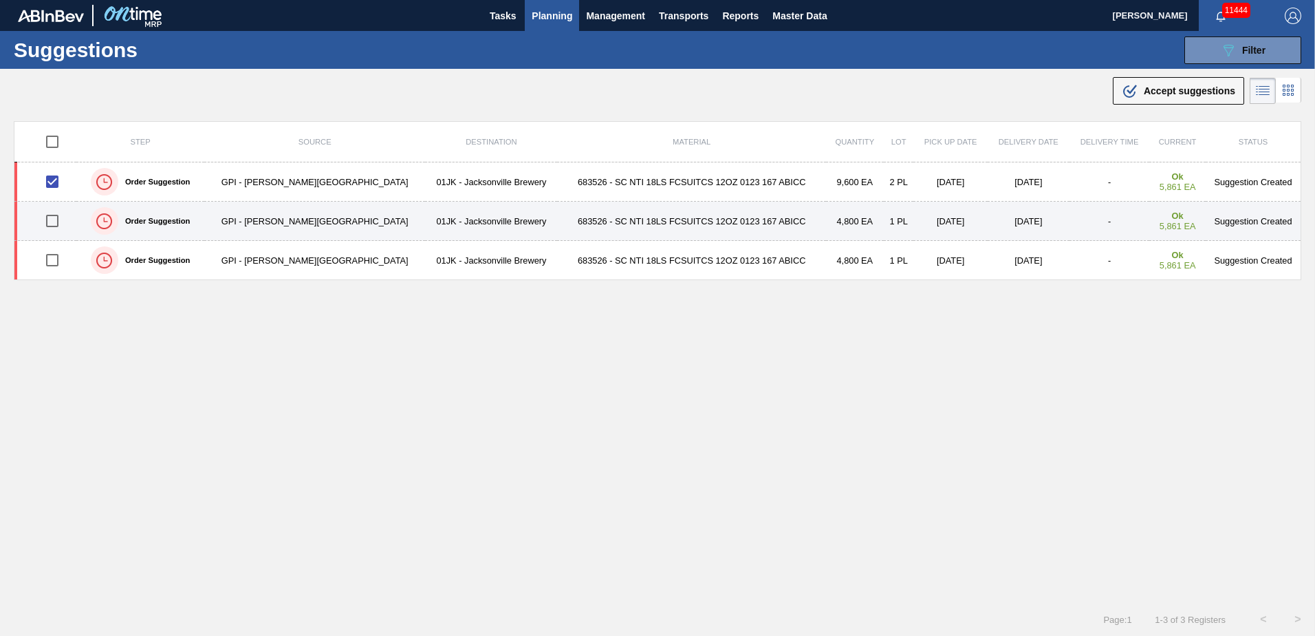
click at [52, 215] on input "checkbox" at bounding box center [52, 220] width 29 height 29
checkbox input "true"
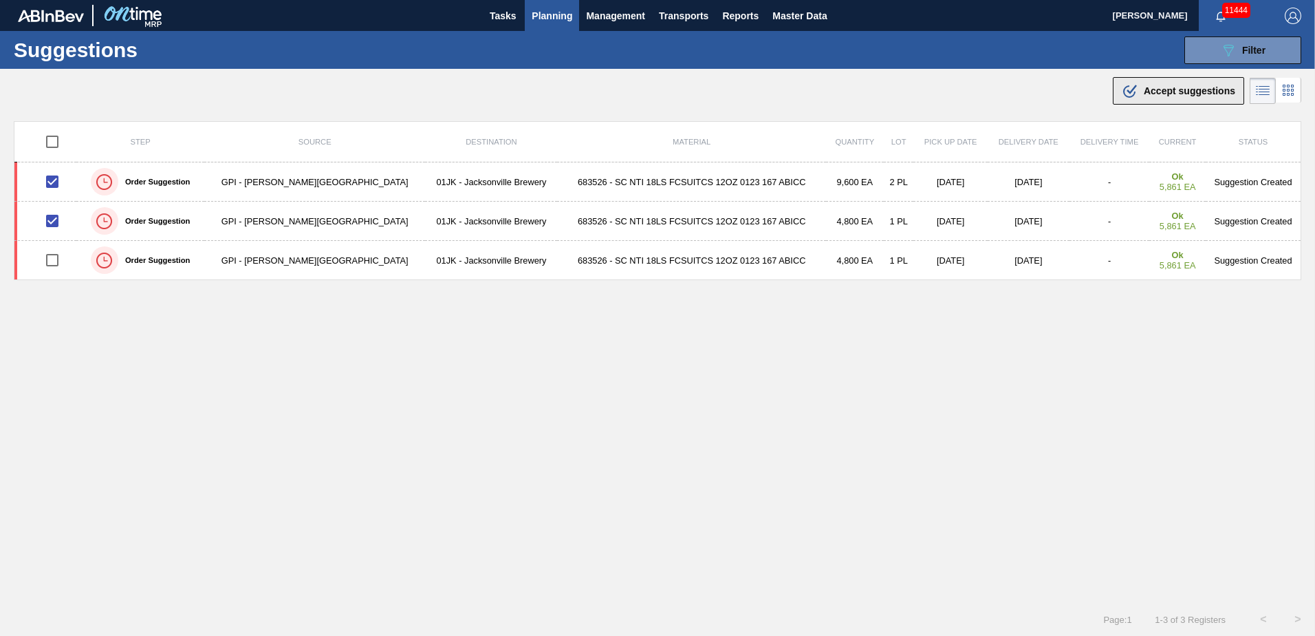
click at [1147, 100] on button ".b{fill:var(--color-action-default)} Accept suggestions" at bounding box center [1178, 91] width 131 height 28
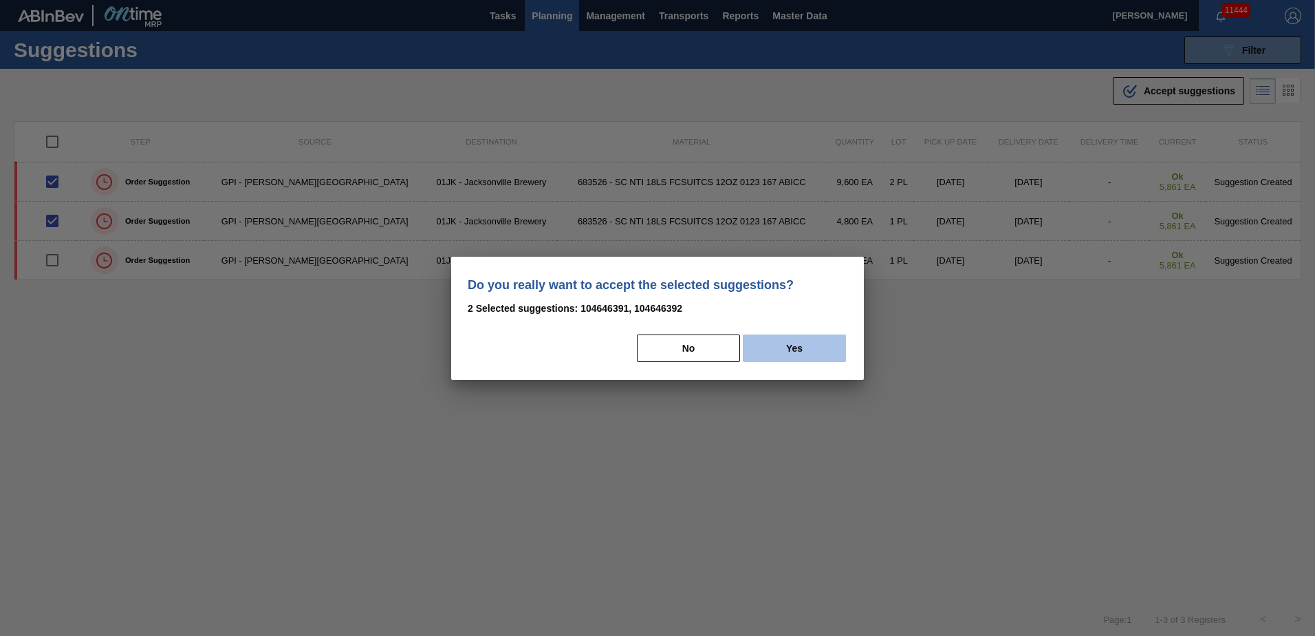
click at [755, 346] on button "Yes" at bounding box center [794, 348] width 103 height 28
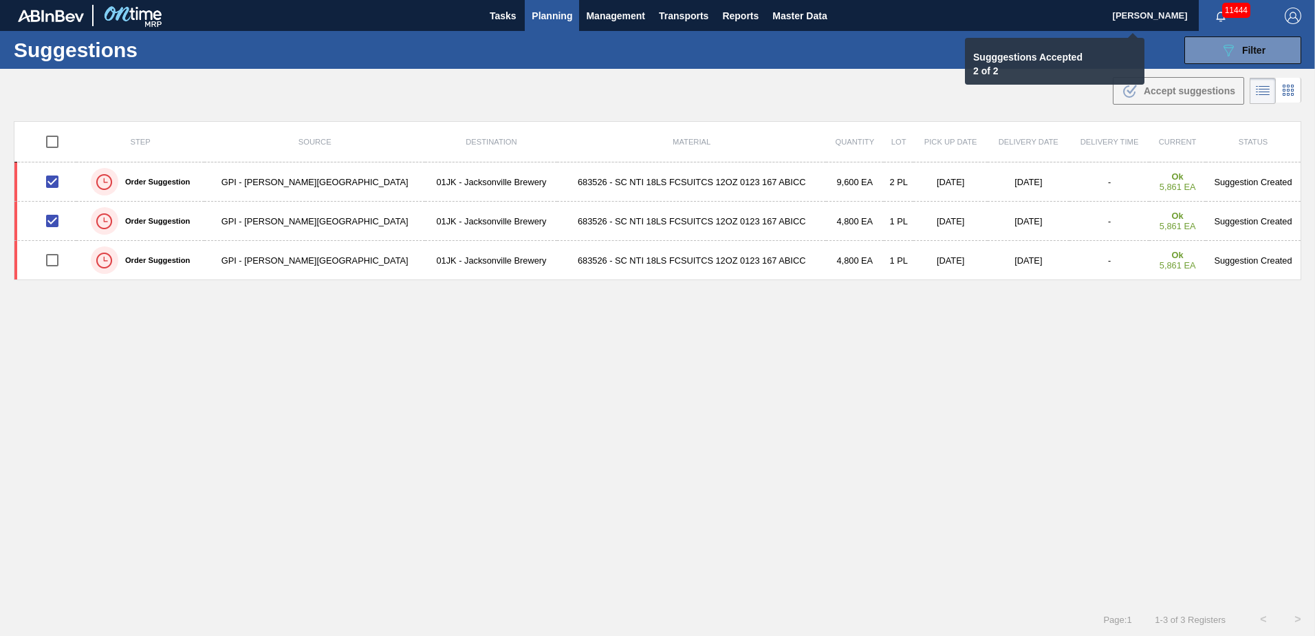
checkbox input "false"
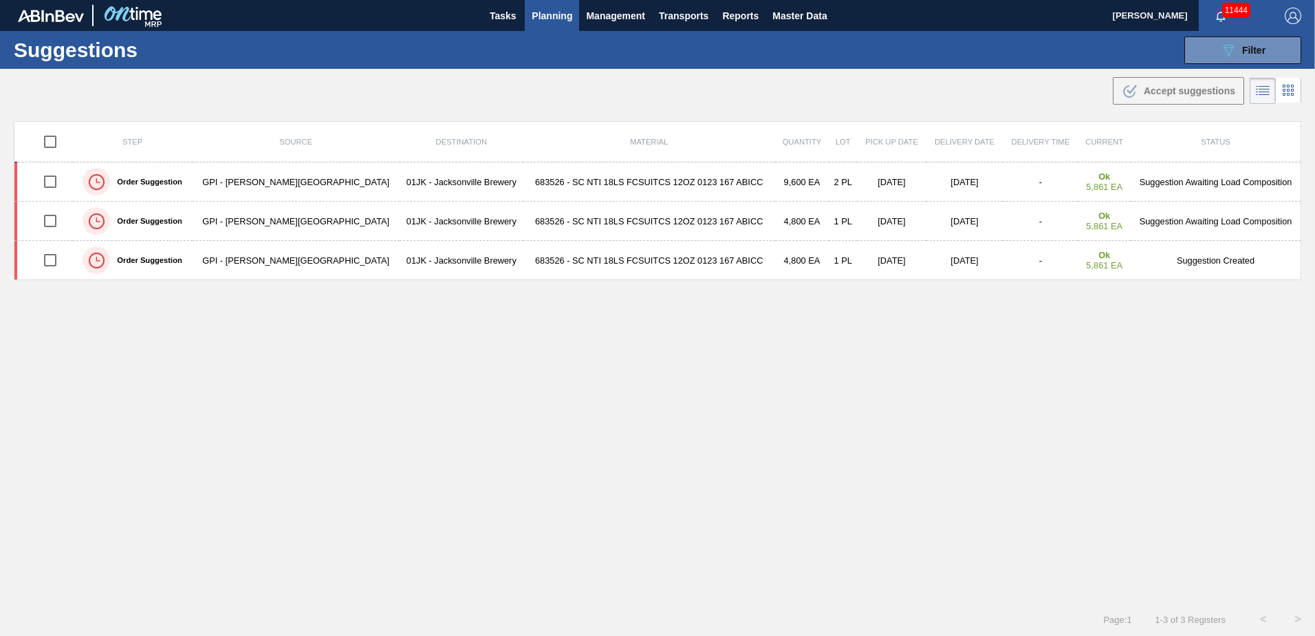
drag, startPoint x: 1206, startPoint y: 59, endPoint x: 1205, endPoint y: 76, distance: 17.2
click at [1206, 59] on button "089F7B8B-B2A5-4AFE-B5C0-19BA573D28AC Filter" at bounding box center [1243, 50] width 117 height 28
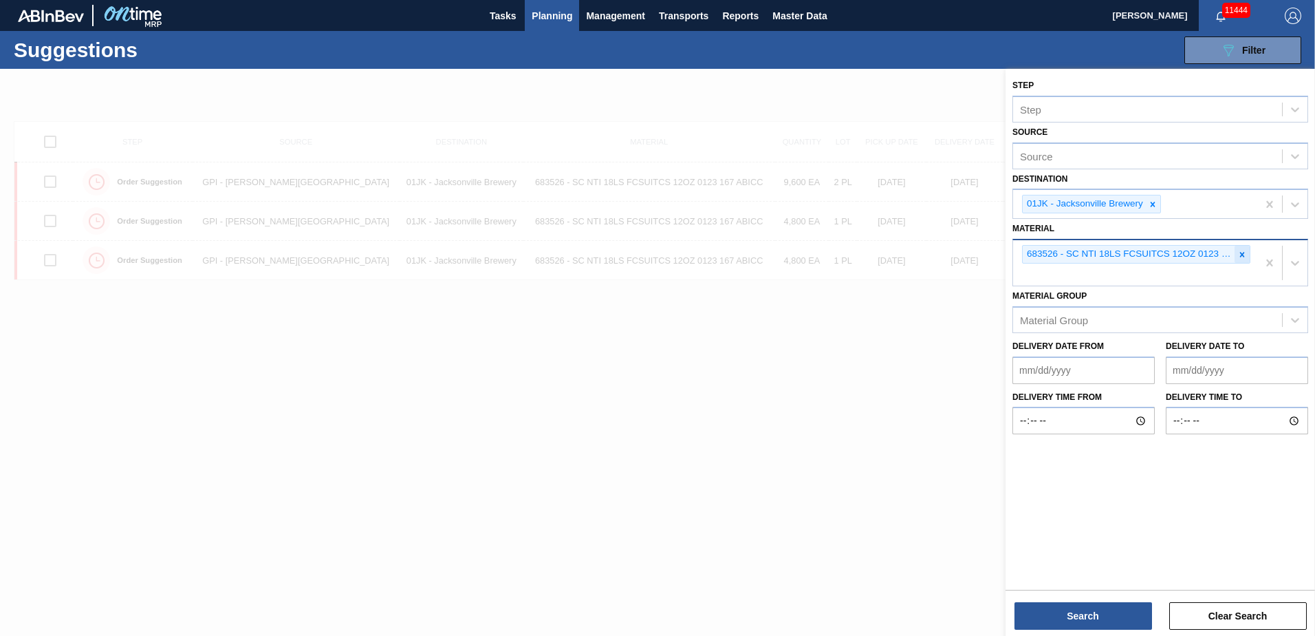
click at [1246, 258] on icon at bounding box center [1243, 255] width 10 height 10
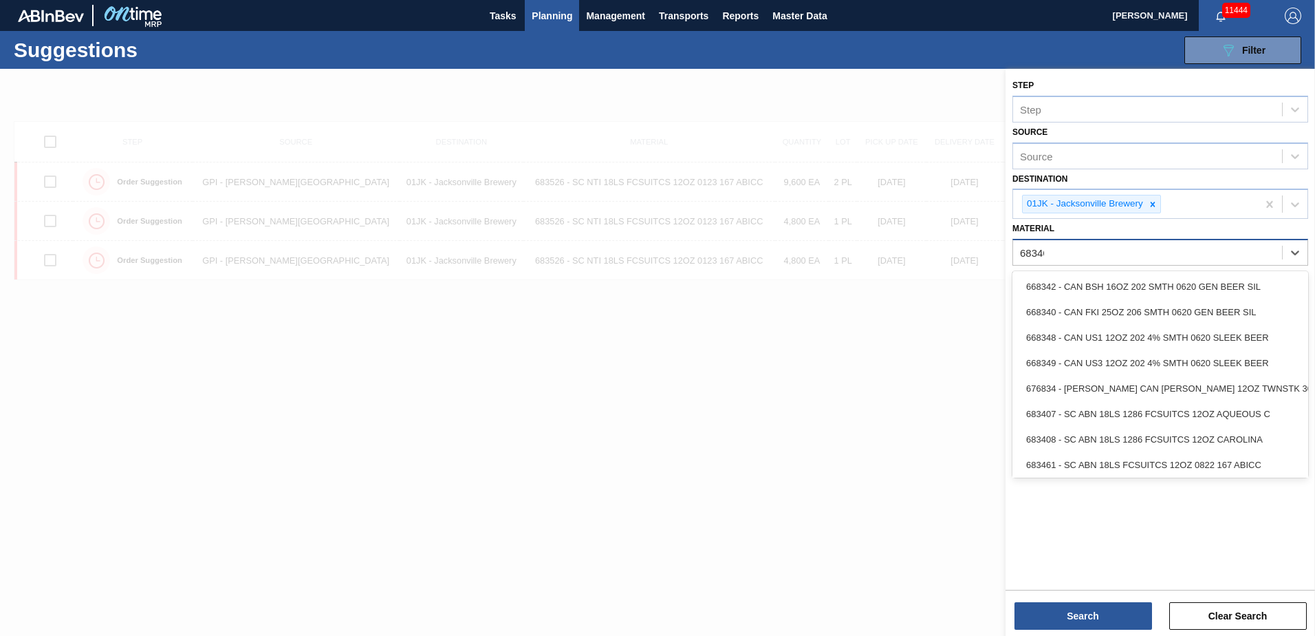
type input "683461"
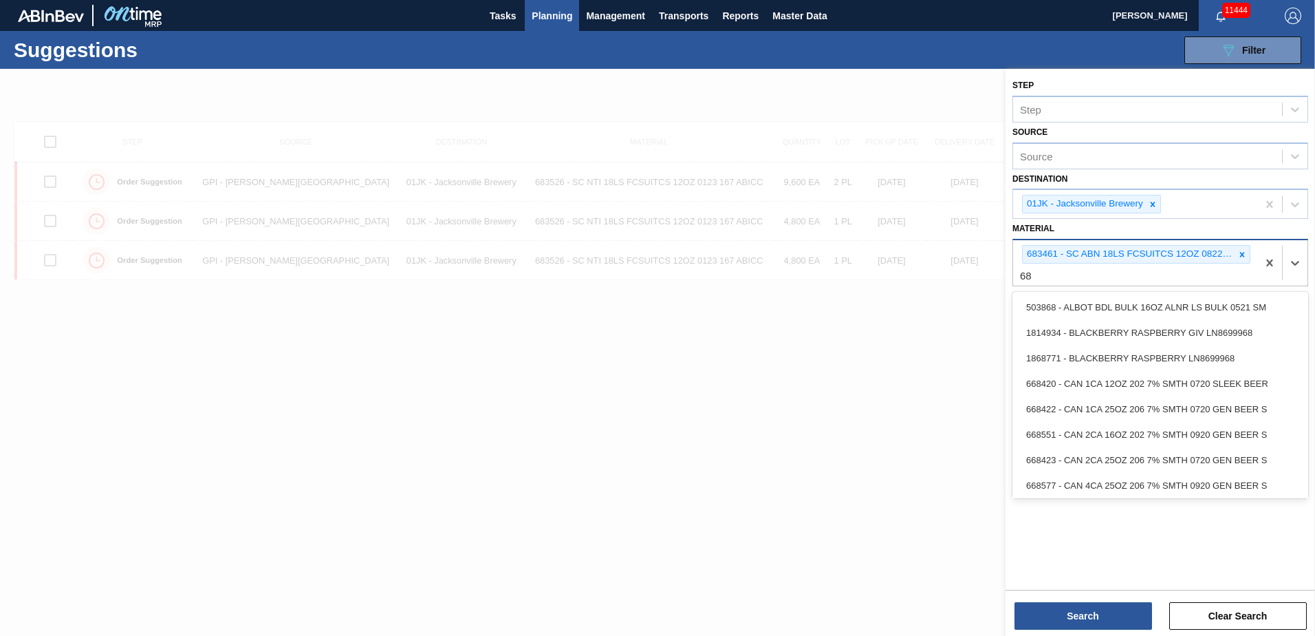
type input "6"
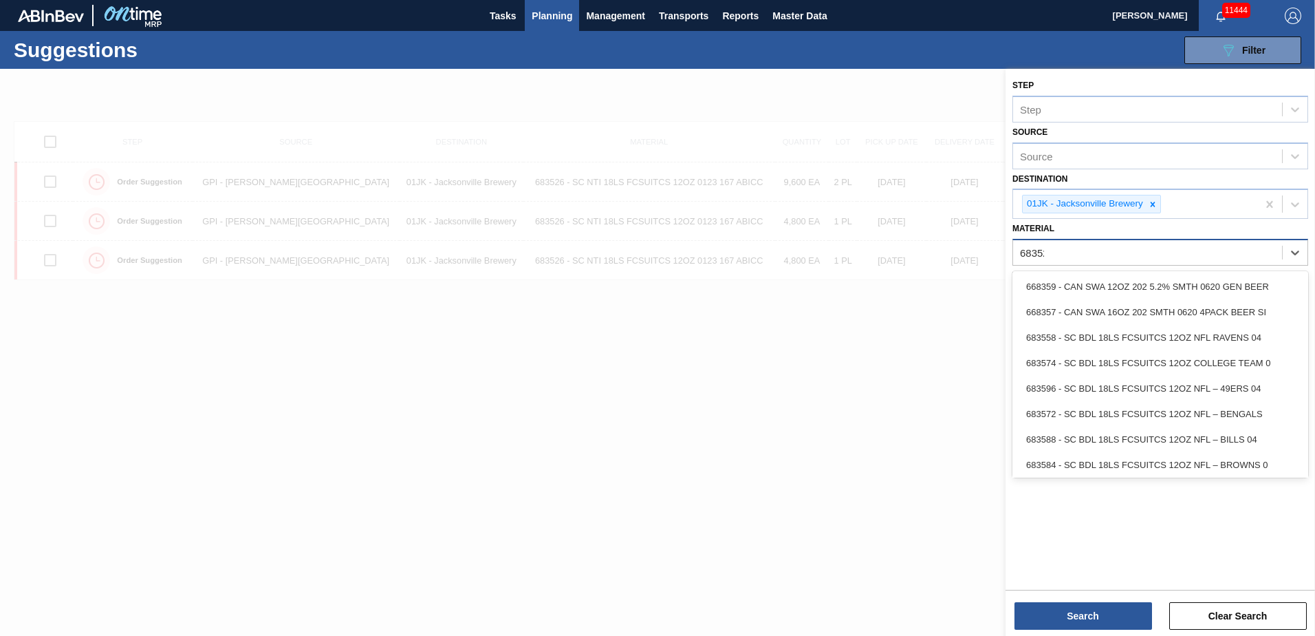
type input "683526"
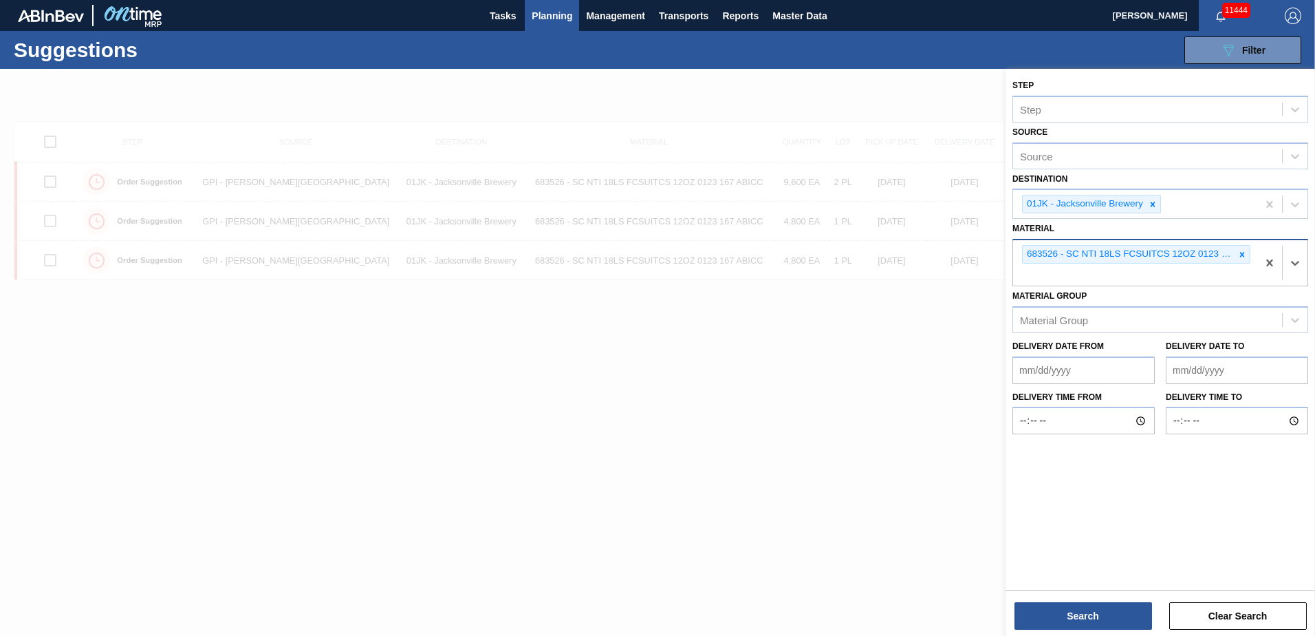
click at [1097, 276] on div "683526 - SC NTI 18LS FCSUITCS 12OZ 0123 167 ABICC" at bounding box center [1135, 262] width 244 height 45
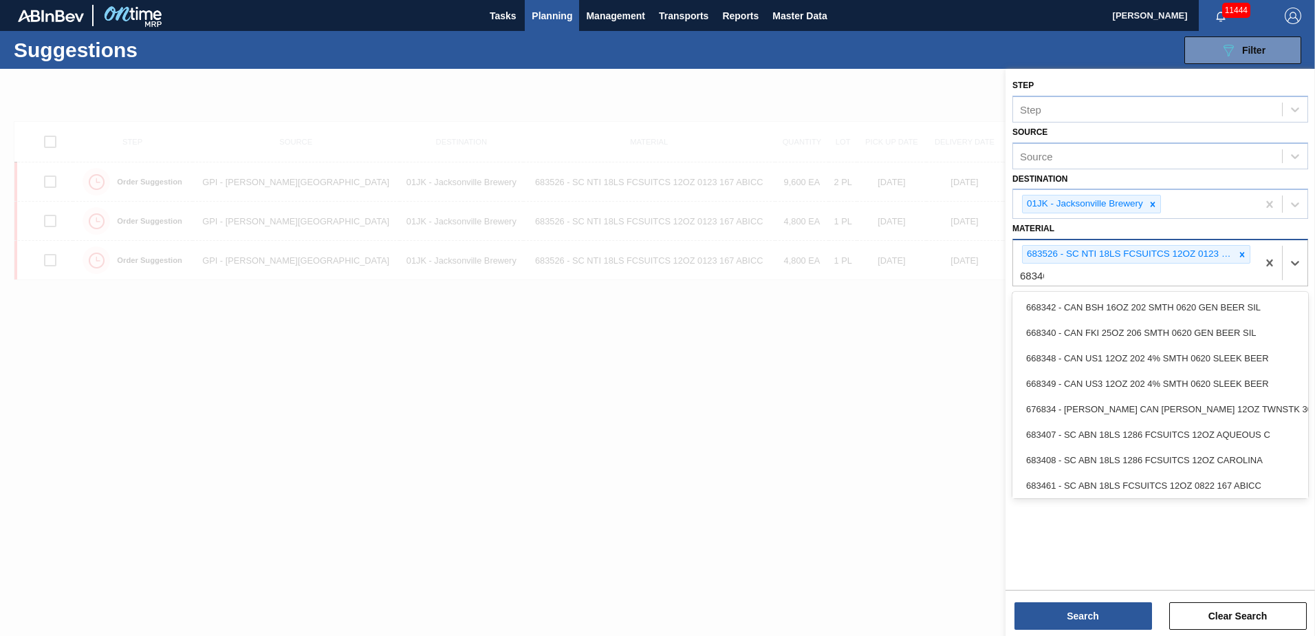
type input "683461"
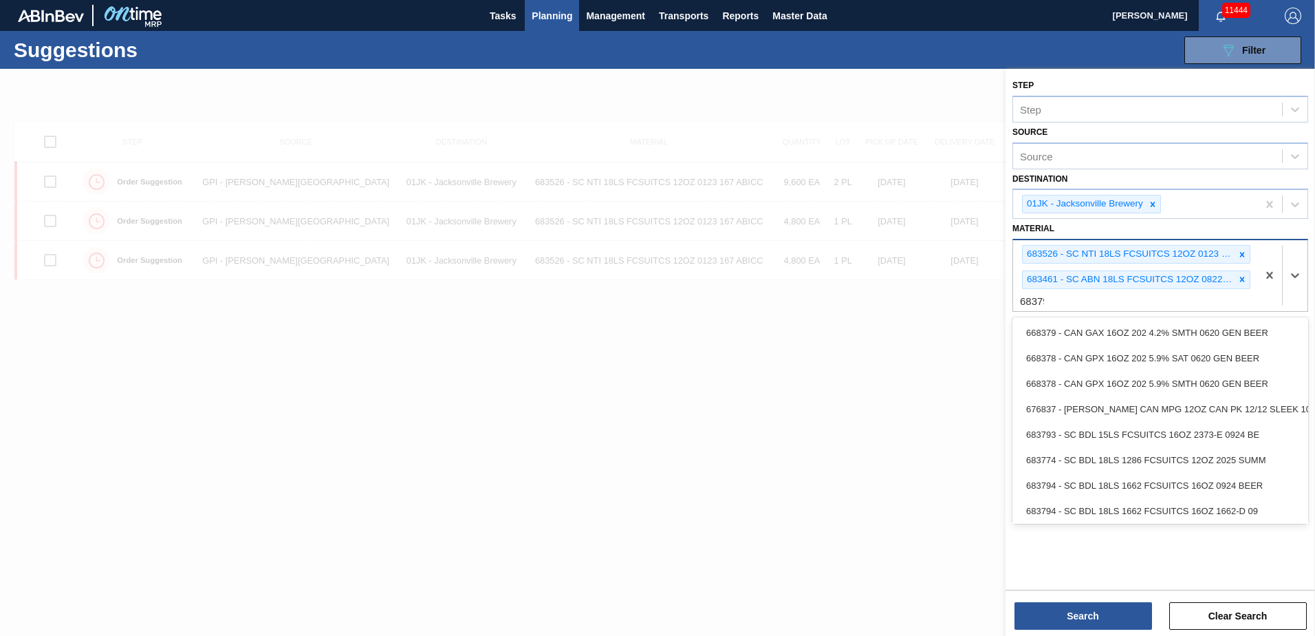
type input "683792"
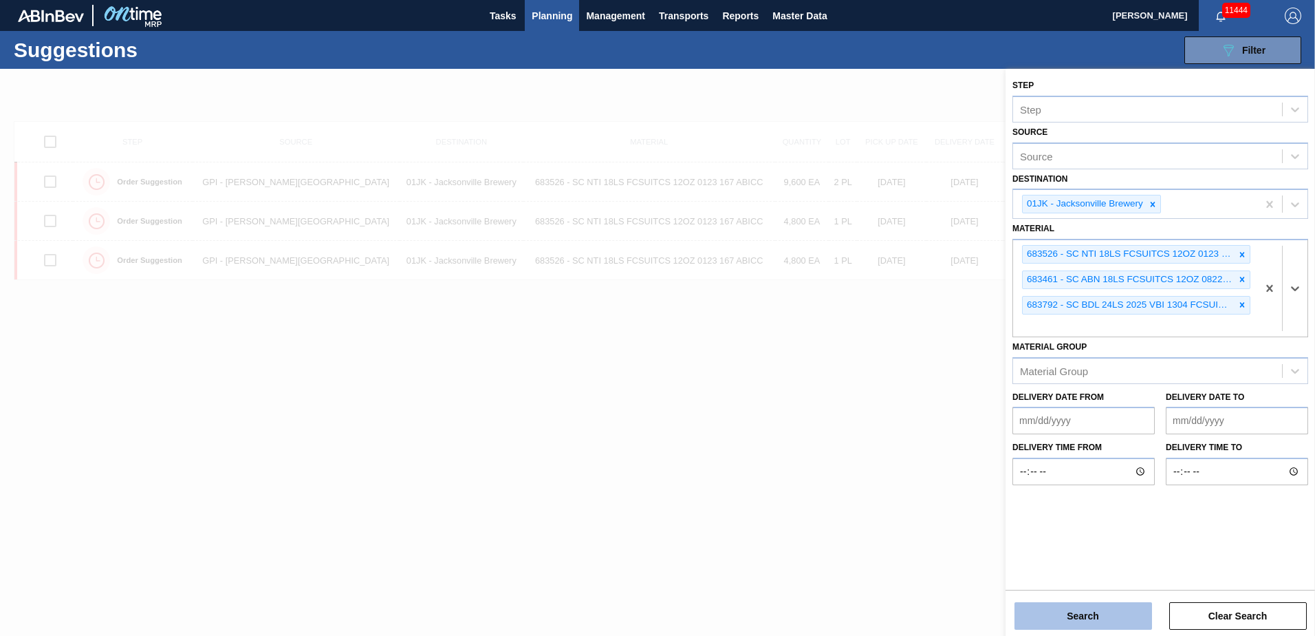
click at [1045, 610] on button "Search" at bounding box center [1084, 616] width 138 height 28
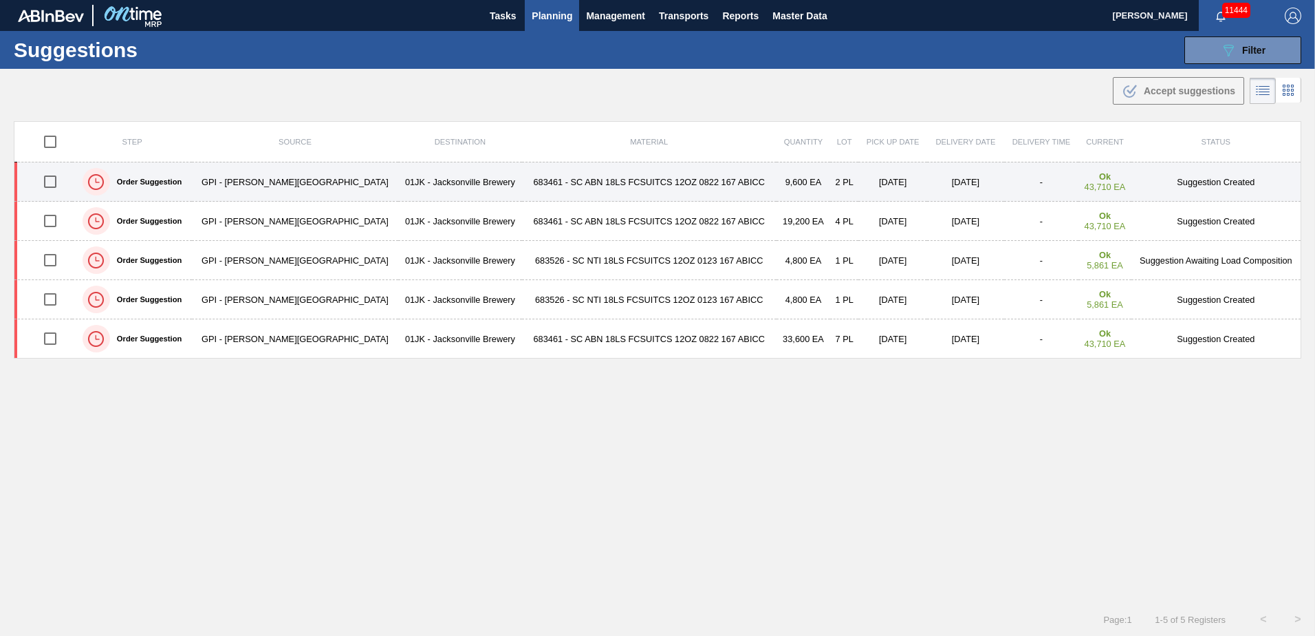
click at [41, 180] on input "checkbox" at bounding box center [50, 181] width 29 height 29
checkbox input "true"
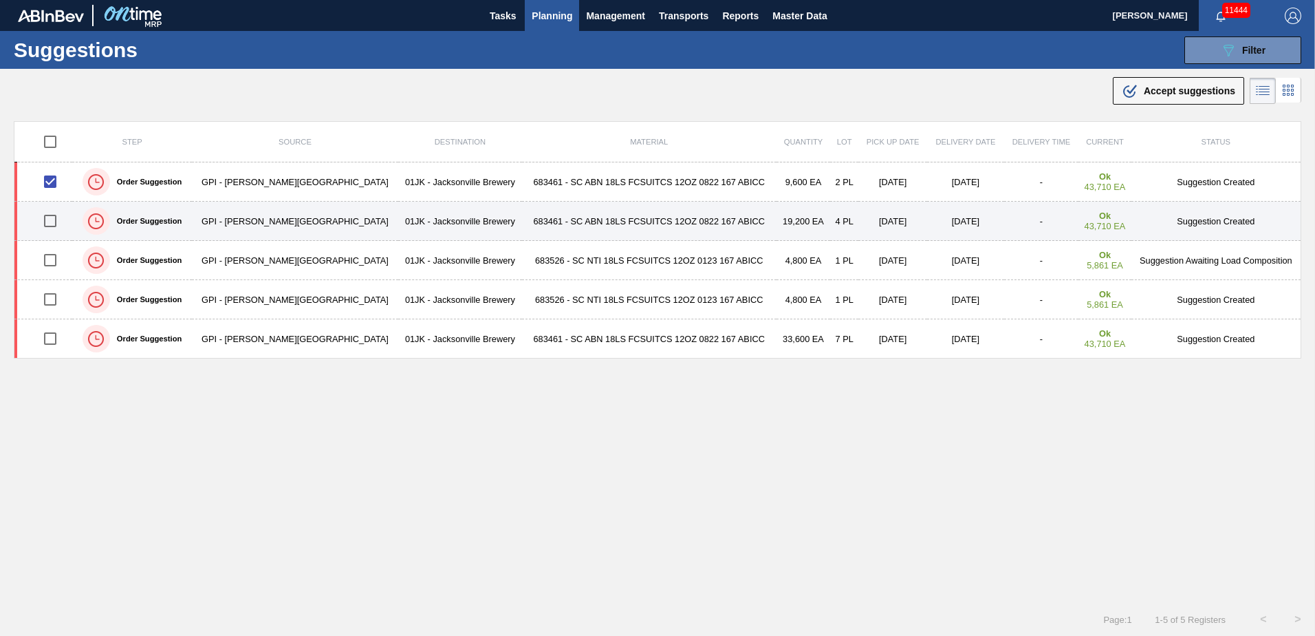
click at [54, 223] on input "checkbox" at bounding box center [50, 220] width 29 height 29
checkbox input "true"
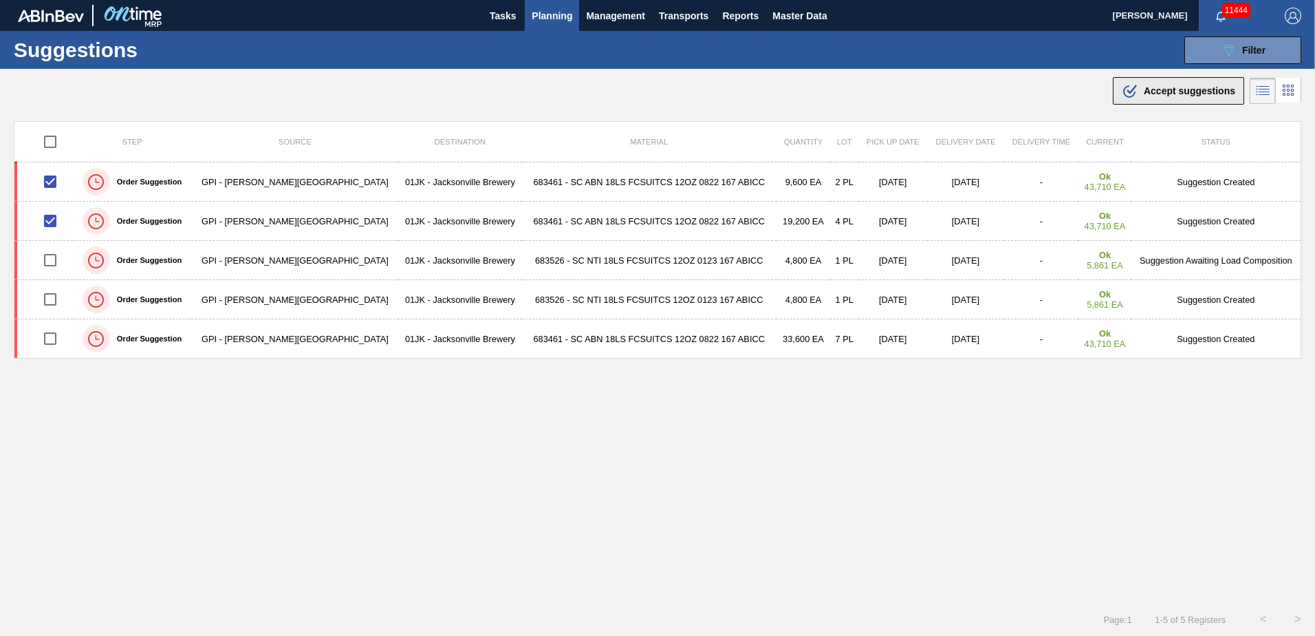
click at [1140, 89] on div ".b{fill:var(--color-action-default)} Accept suggestions" at bounding box center [1179, 91] width 114 height 17
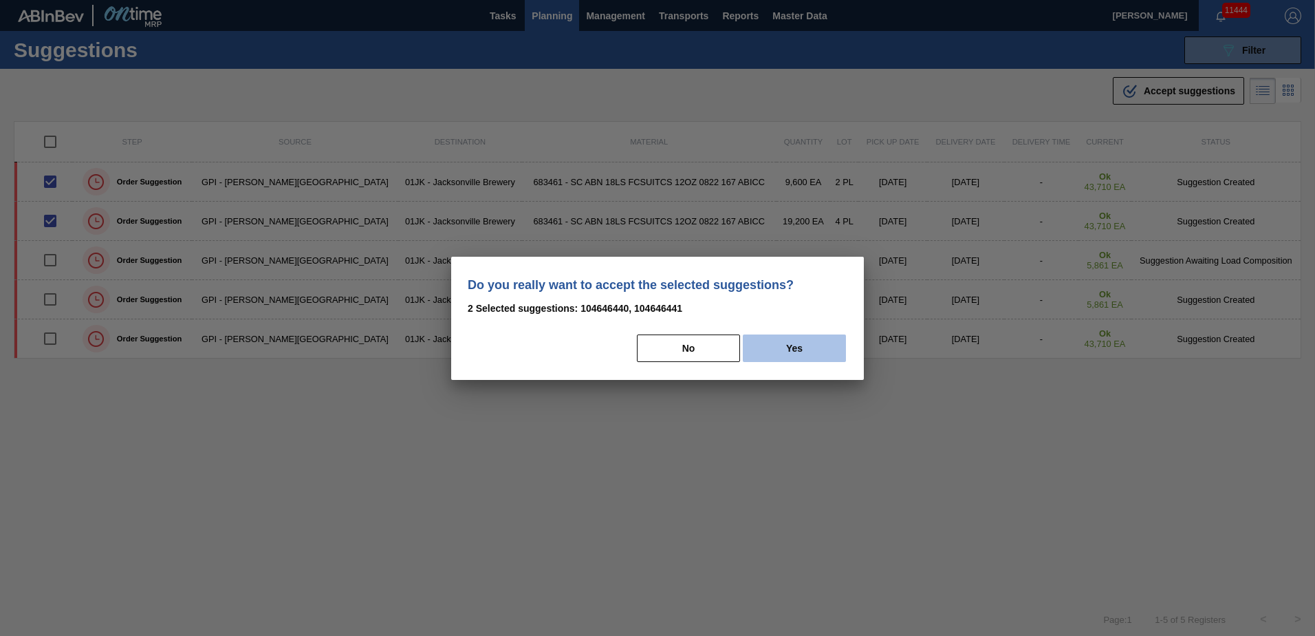
click at [795, 346] on button "Yes" at bounding box center [794, 348] width 103 height 28
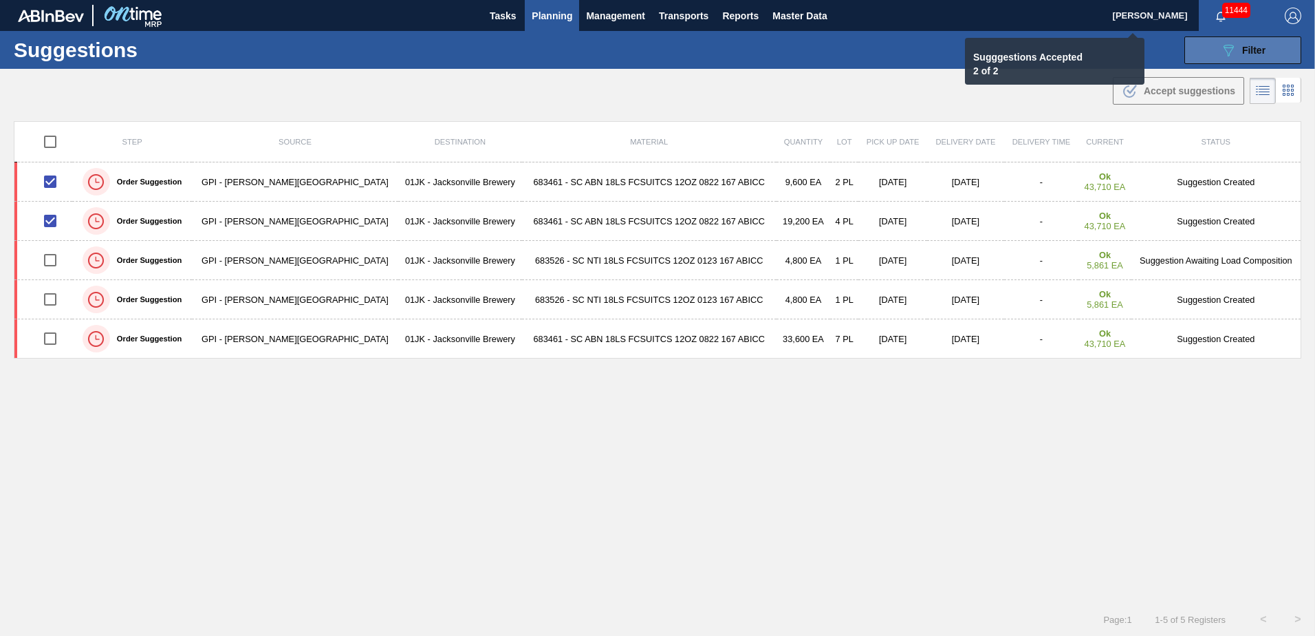
checkbox input "false"
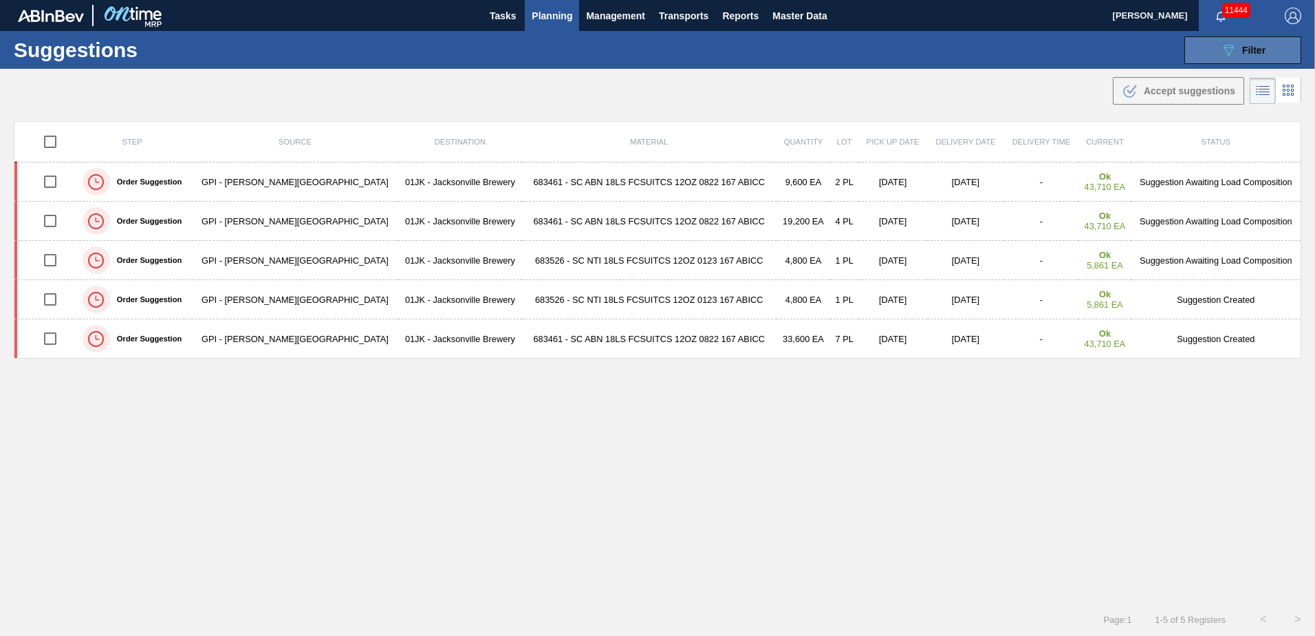
click at [1233, 45] on icon "089F7B8B-B2A5-4AFE-B5C0-19BA573D28AC" at bounding box center [1228, 50] width 17 height 17
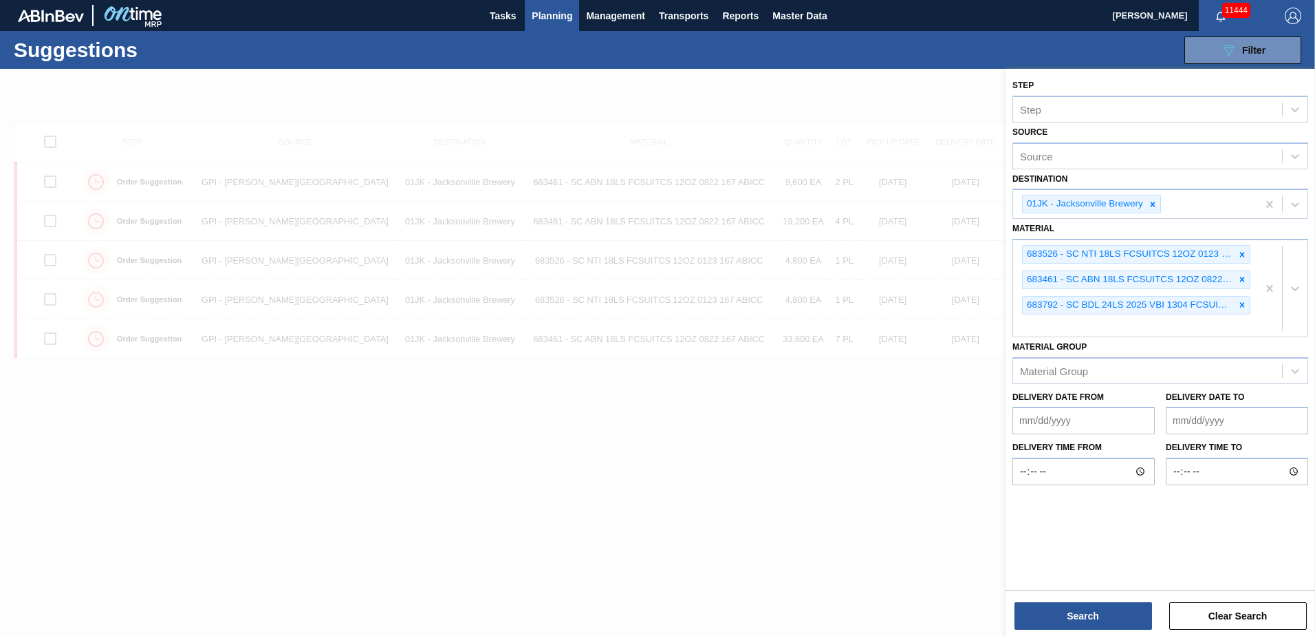
click at [796, 442] on div at bounding box center [657, 387] width 1315 height 636
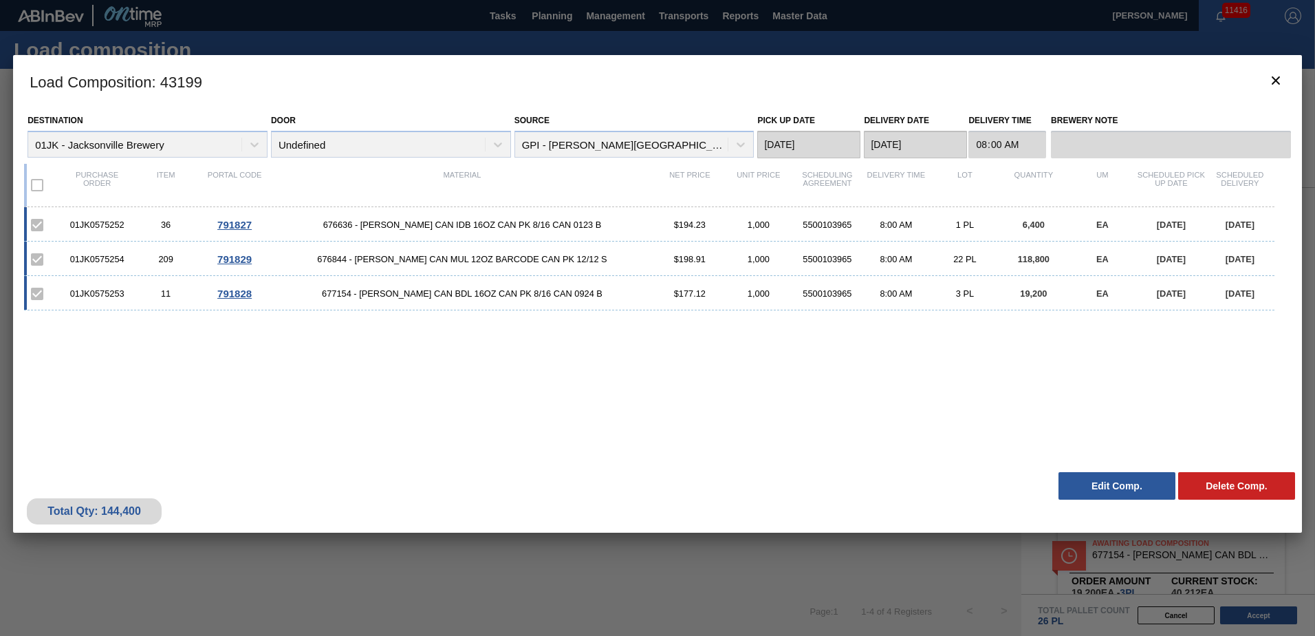
scroll to position [267, 0]
click at [1263, 86] on button "botão de ícone" at bounding box center [1276, 81] width 33 height 33
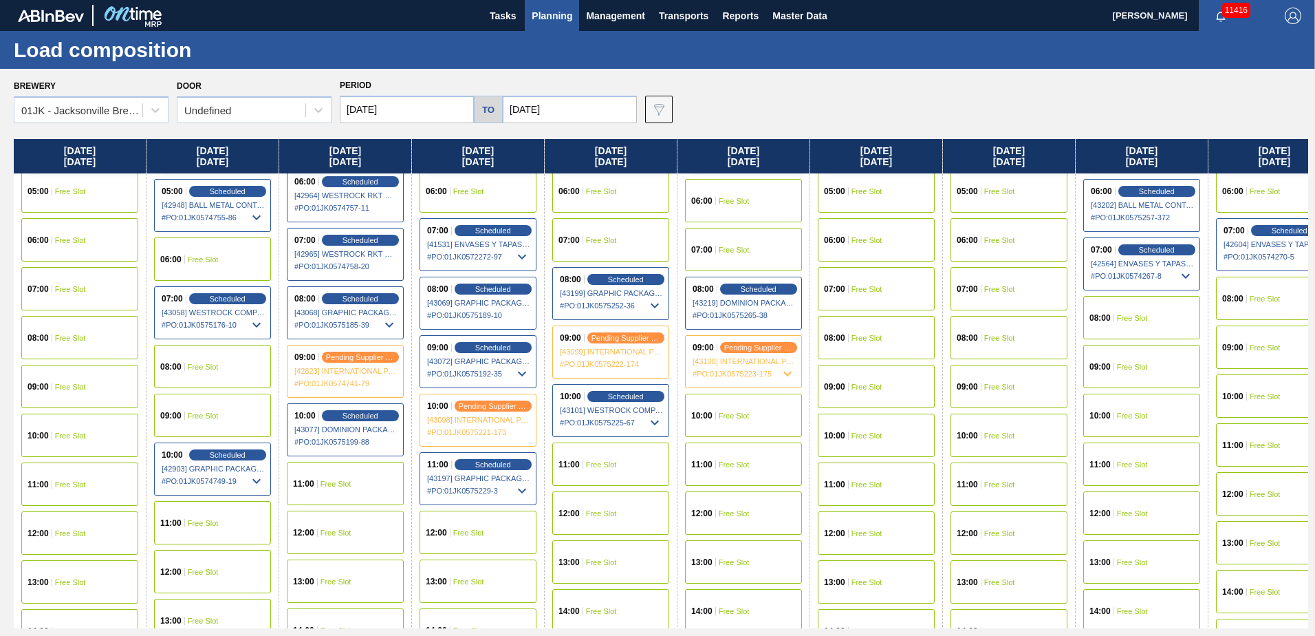
scroll to position [275, 0]
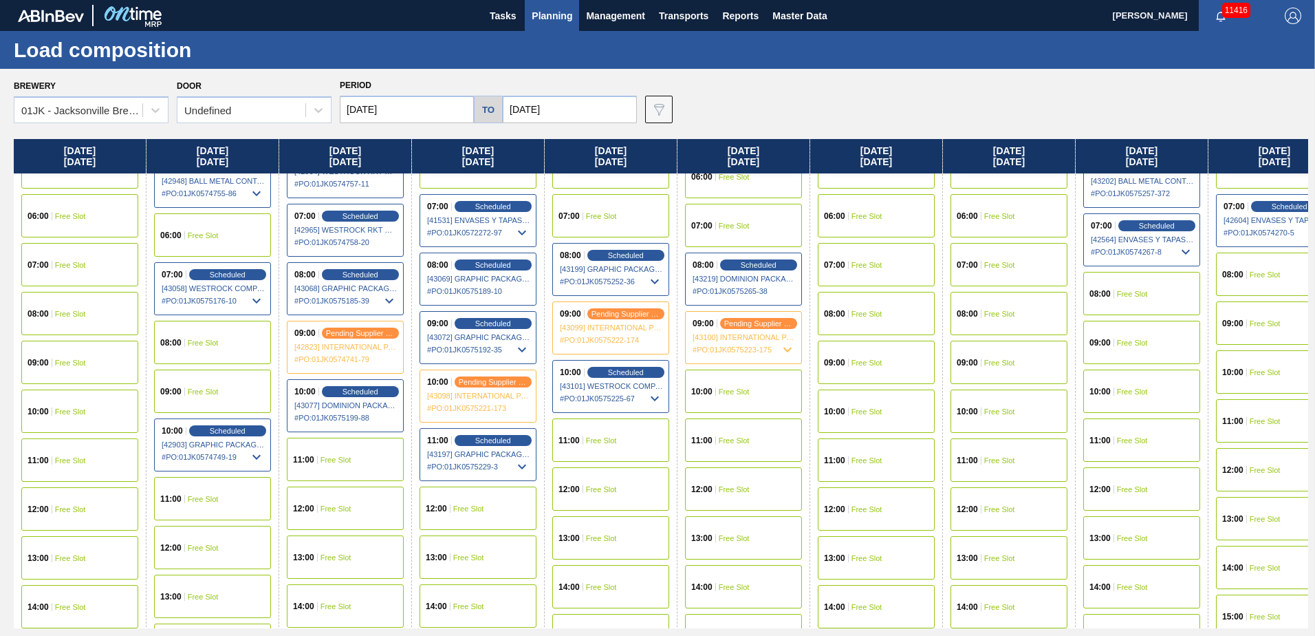
click at [618, 439] on div "11:00 Free Slot" at bounding box center [610, 439] width 117 height 43
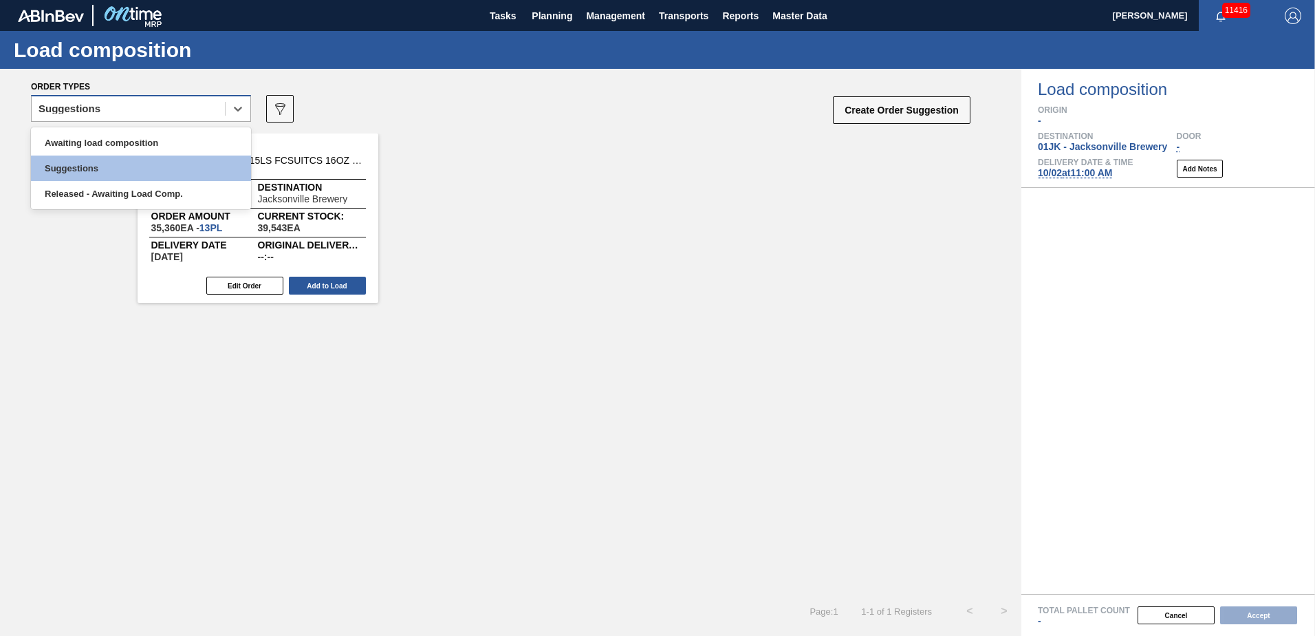
click at [177, 118] on div "Suggestions" at bounding box center [141, 108] width 220 height 27
click at [148, 147] on div "Awaiting load composition" at bounding box center [141, 142] width 220 height 25
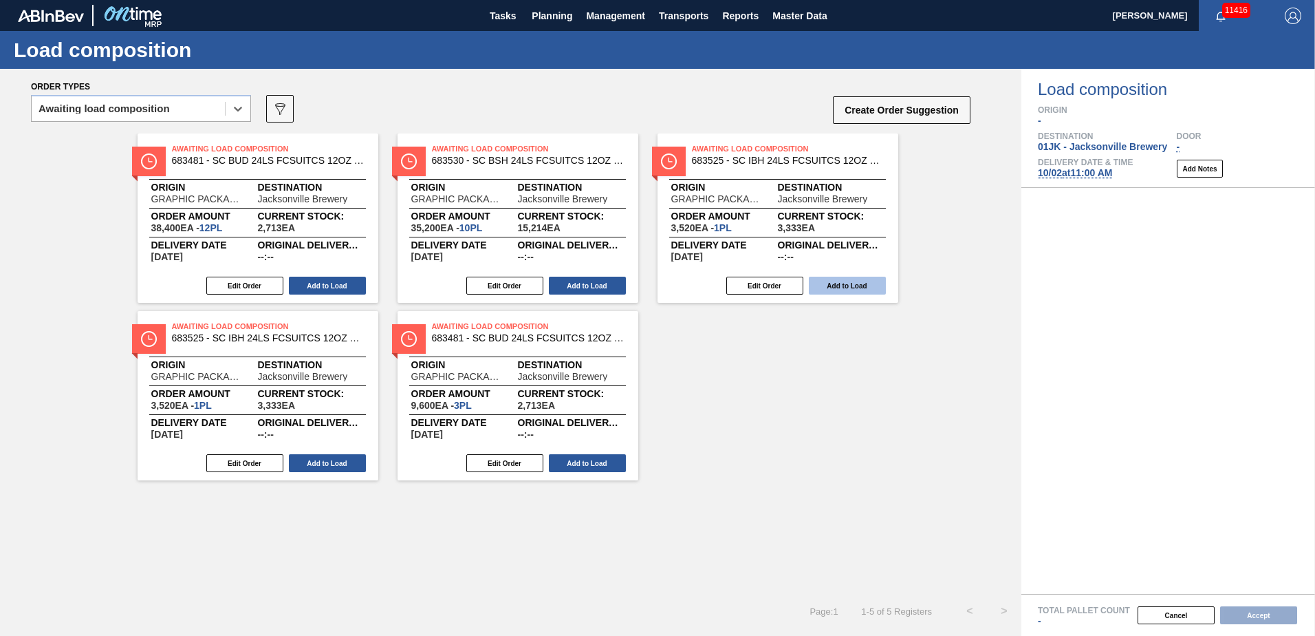
click at [852, 283] on button "Add to Load" at bounding box center [847, 286] width 77 height 18
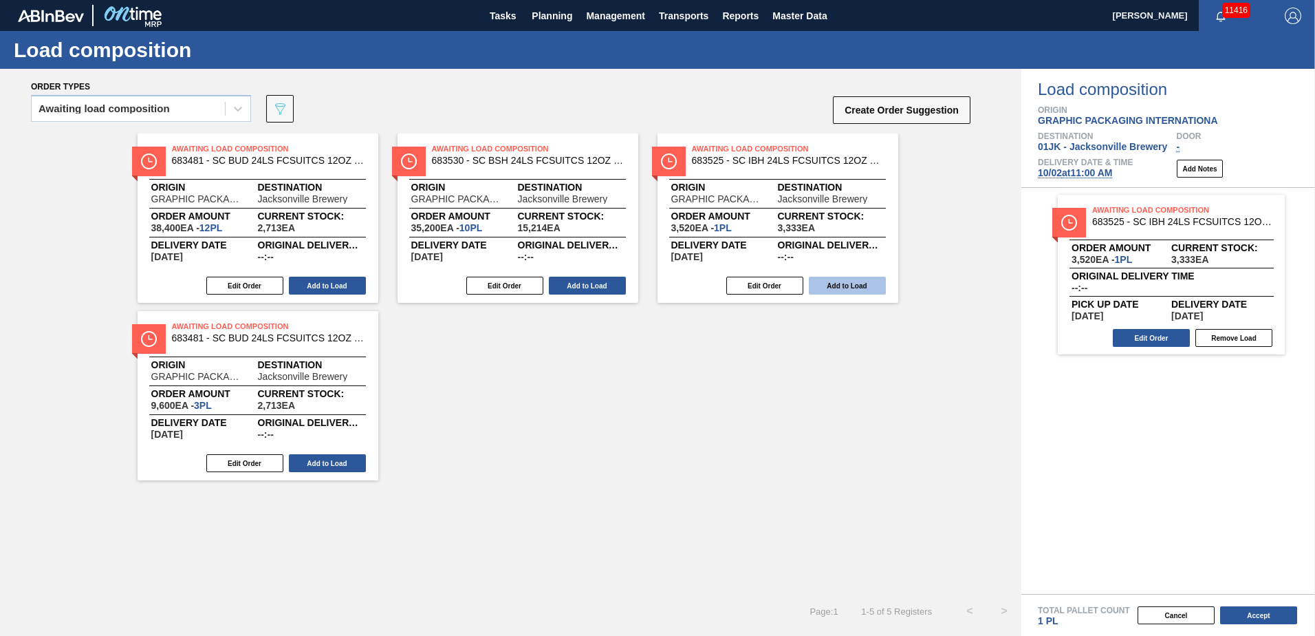
click at [848, 279] on button "Add to Load" at bounding box center [847, 286] width 77 height 18
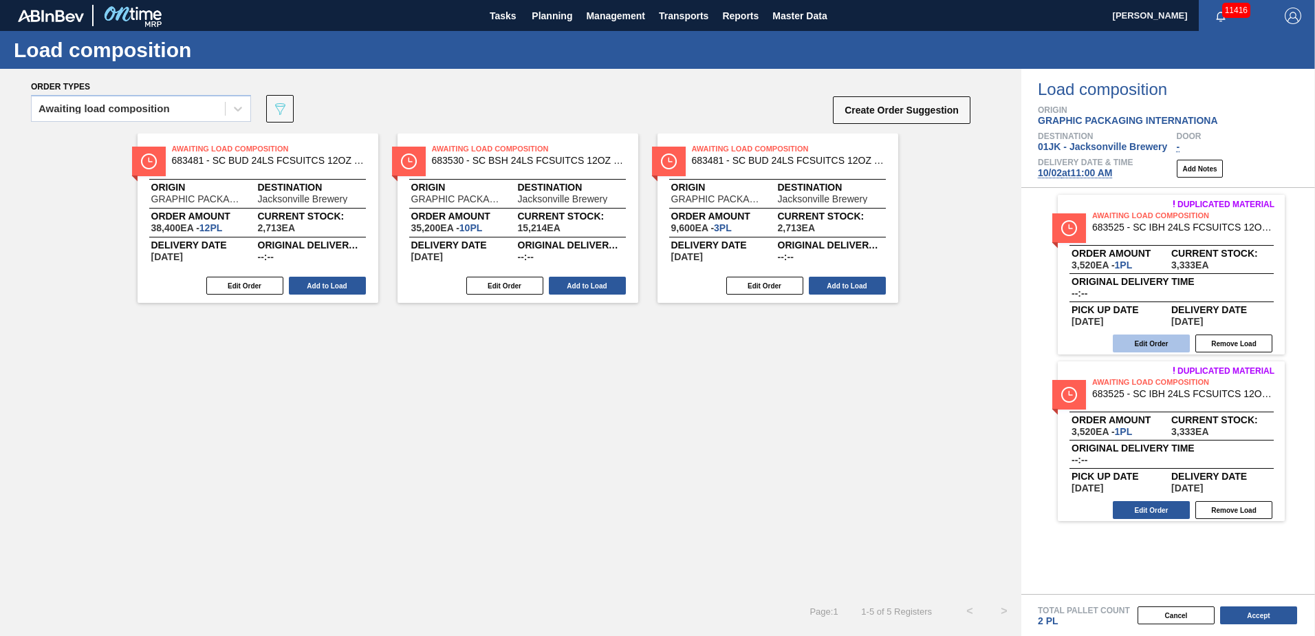
click at [1160, 348] on button "Edit Order" at bounding box center [1151, 343] width 77 height 18
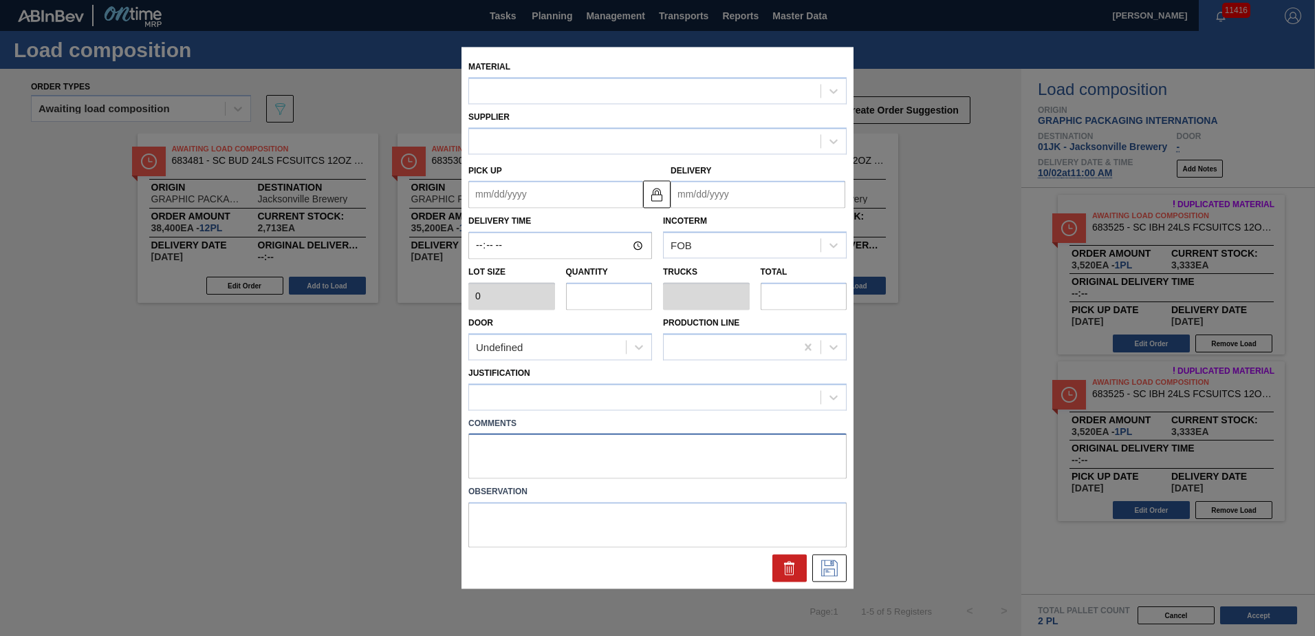
click at [493, 458] on textarea at bounding box center [657, 455] width 378 height 45
type textarea "NOSE"
type input "3,520"
type input "1"
type input "0.038"
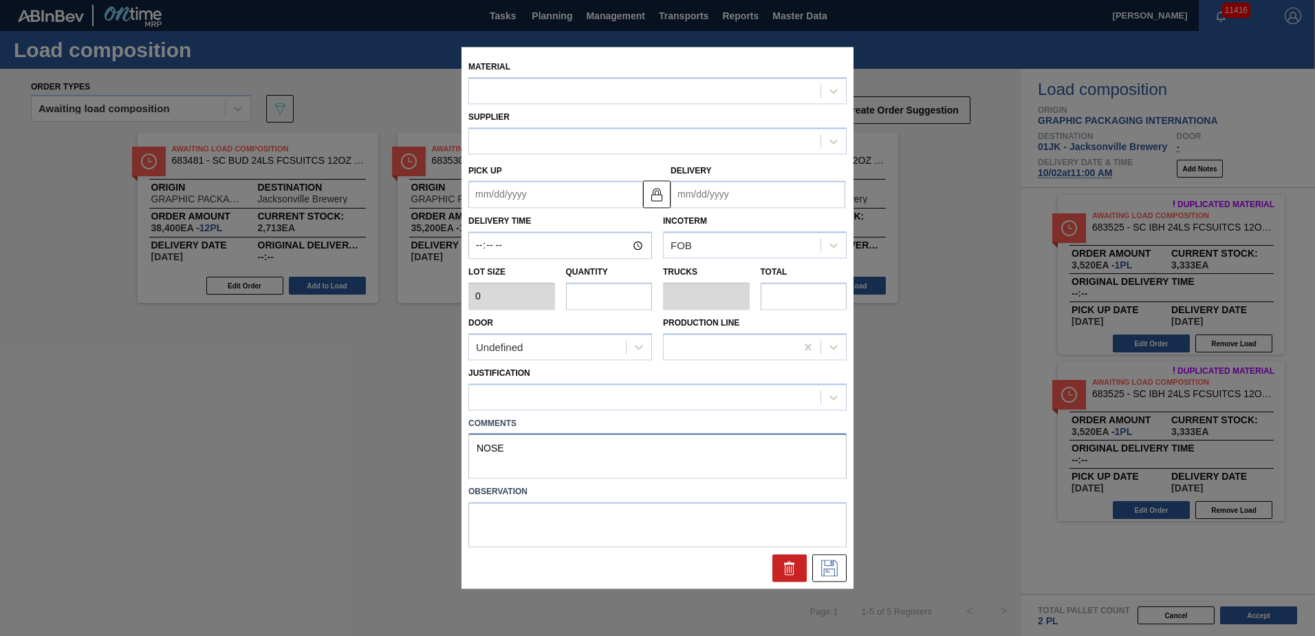
type input "3,520"
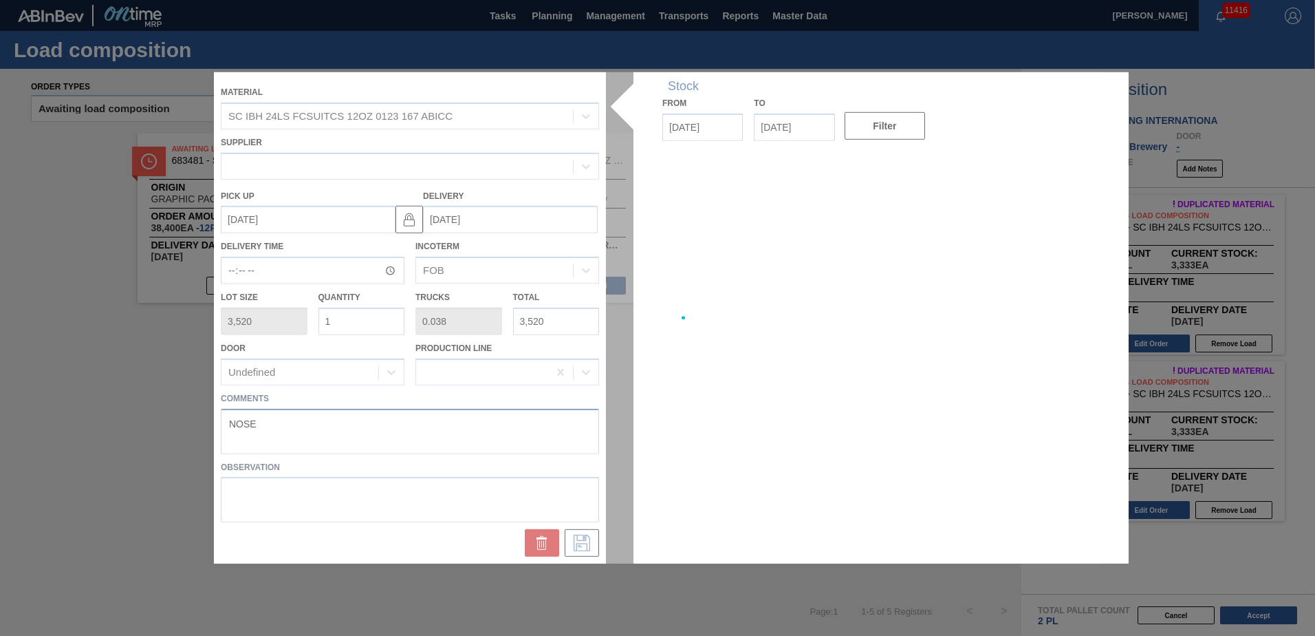
type up "[DATE]"
type input "[DATE]"
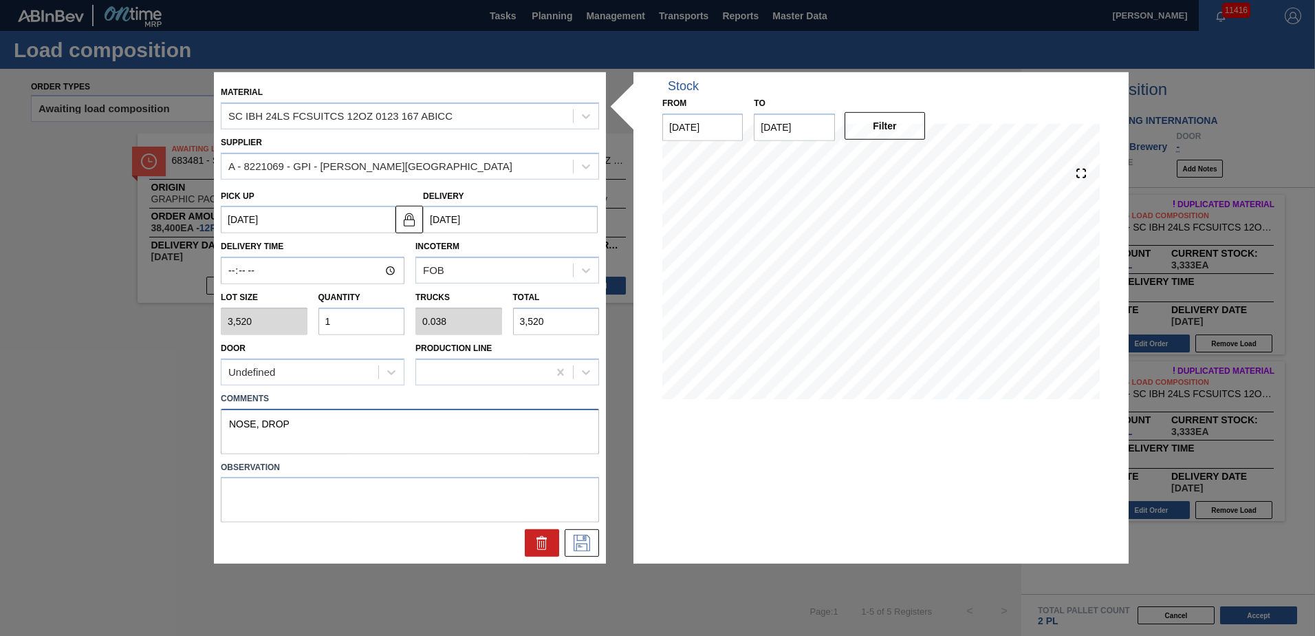
drag, startPoint x: 373, startPoint y: 432, endPoint x: -3, endPoint y: 424, distance: 375.7
click at [0, 0] on html "Tasks Planning Management Transports Reports Master Data Jasmine Brown 11416 Ma…" at bounding box center [657, 0] width 1315 height 0
type textarea "NOSE, DROP"
click at [577, 552] on button at bounding box center [582, 543] width 34 height 28
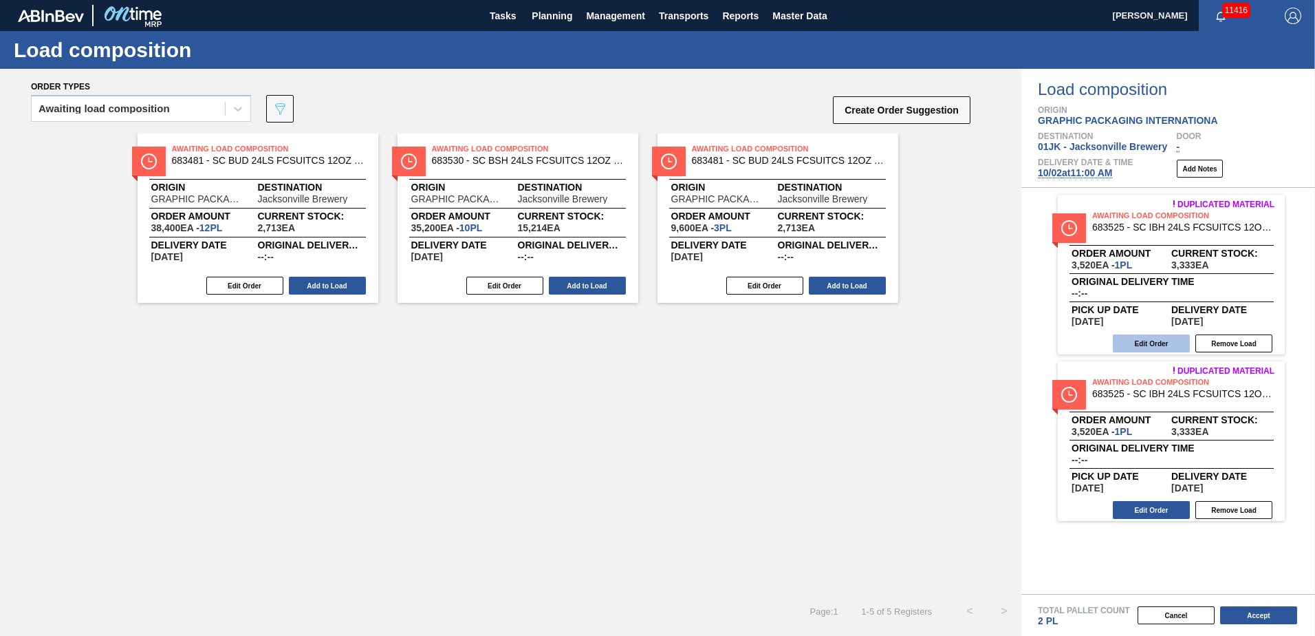
click at [1155, 336] on button "Edit Order" at bounding box center [1151, 343] width 77 height 18
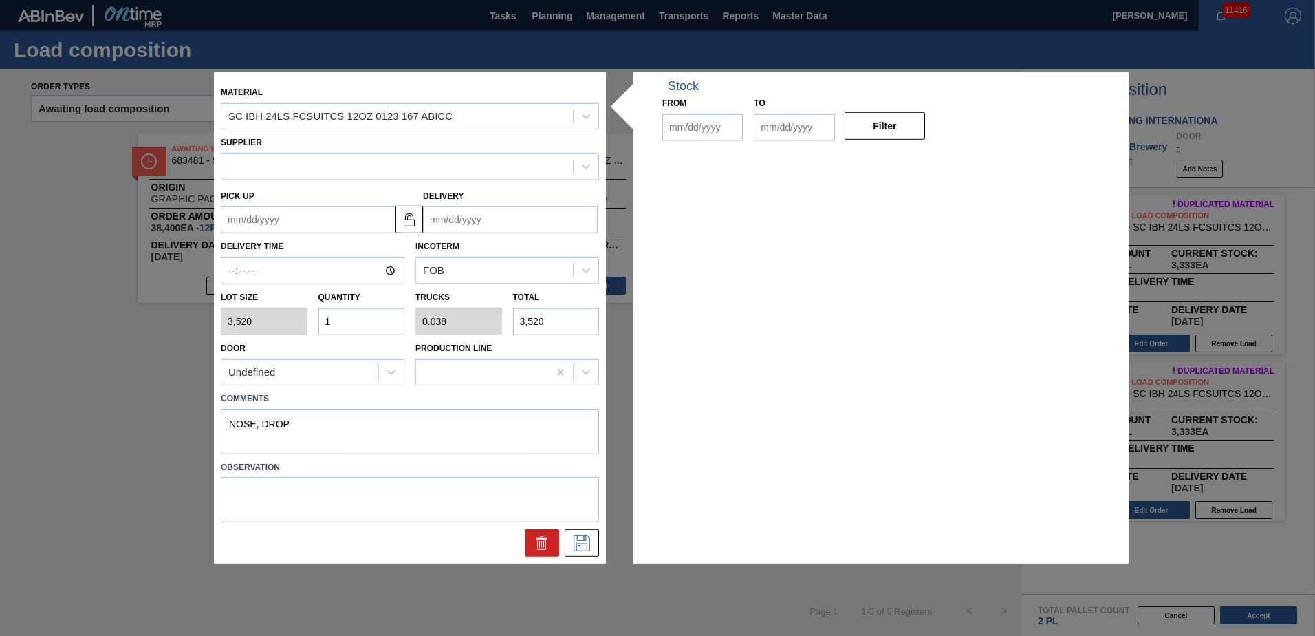
type input "3,520"
type input "1"
type input "0.038"
type input "3,520"
type textarea "NOSE, DROP"
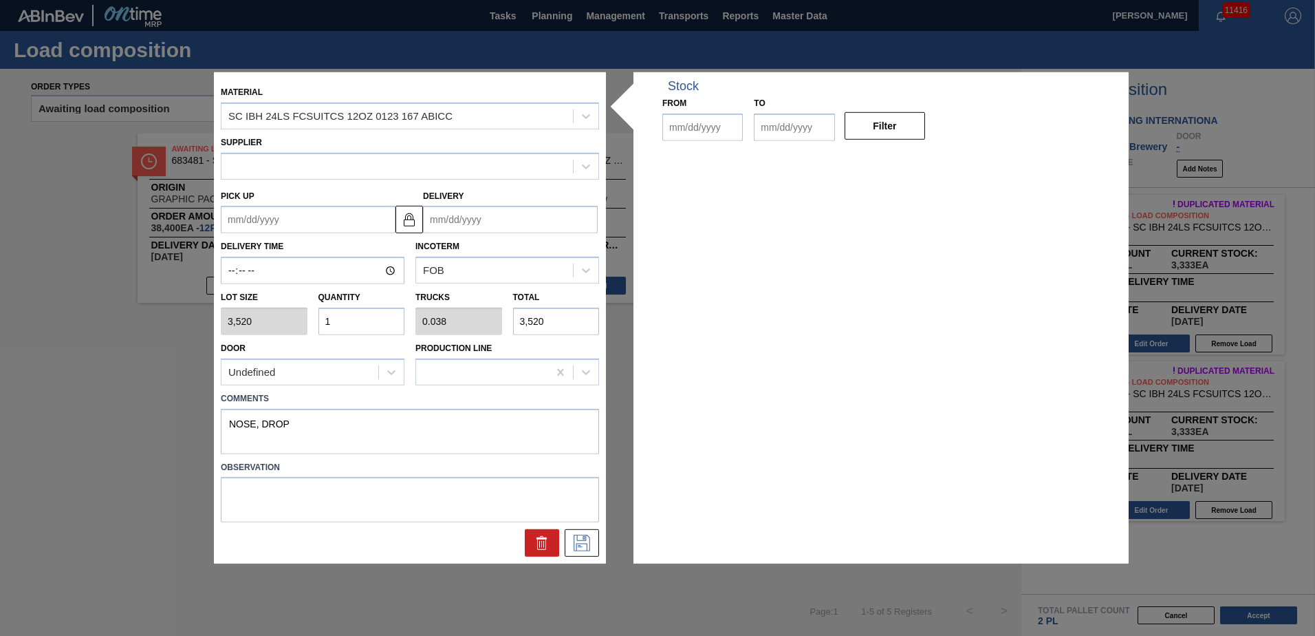
type up "[DATE]"
type input "[DATE]"
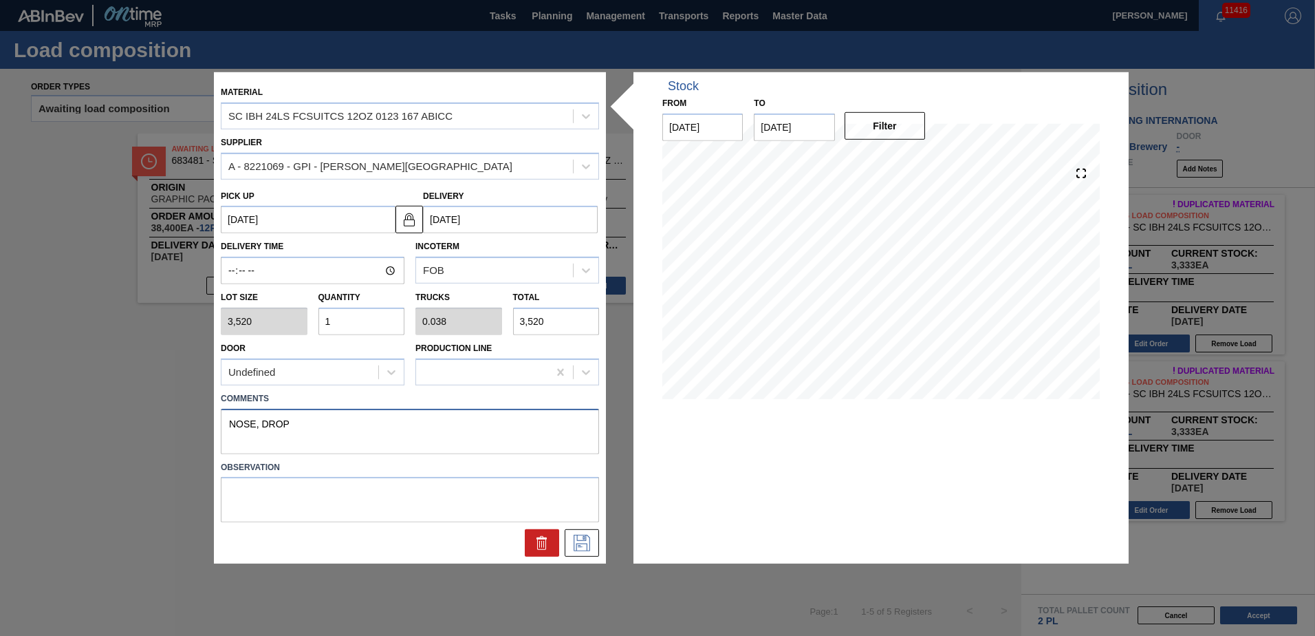
drag, startPoint x: 257, startPoint y: 423, endPoint x: 8, endPoint y: 442, distance: 249.7
click at [8, 442] on div "Material SC IBH 24LS FCSUITCS 12OZ 0123 167 ABICC Supplier A - 8221069 - GPI - …" at bounding box center [657, 318] width 1315 height 636
drag, startPoint x: 330, startPoint y: 412, endPoint x: -3, endPoint y: 395, distance: 332.7
click at [0, 0] on html "Tasks Planning Management Transports Reports Master Data Jasmine Brown 11416 Ma…" at bounding box center [657, 0] width 1315 height 0
type textarea "TAIL, DROP"
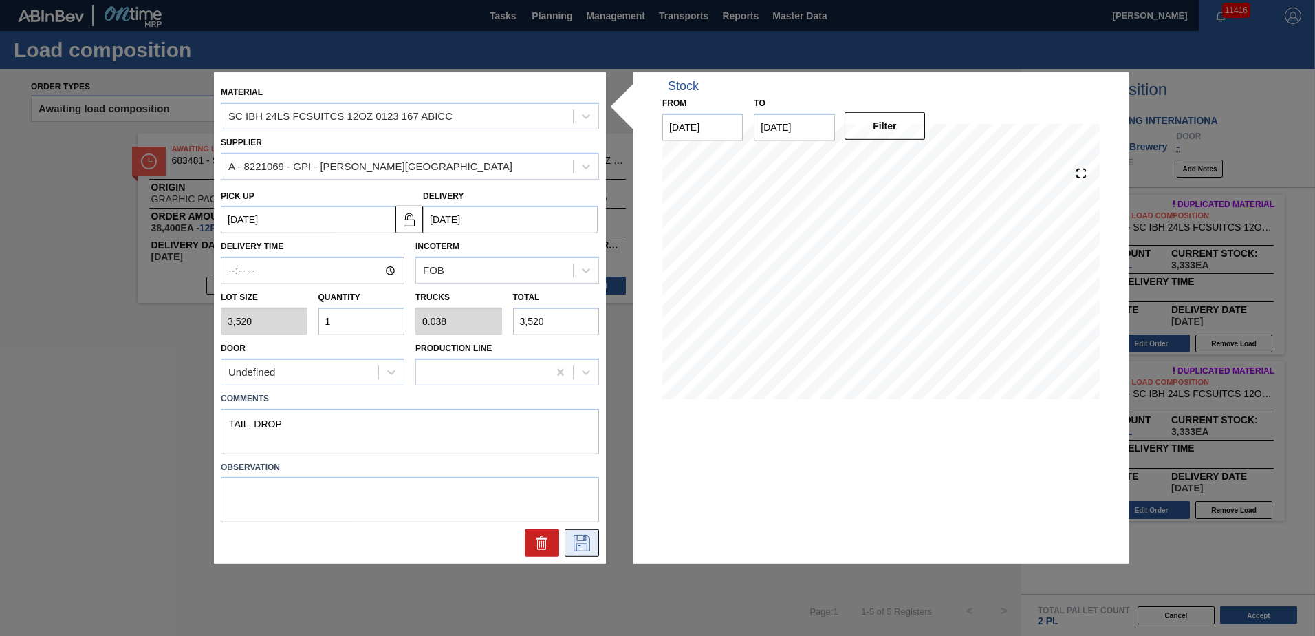
click at [576, 532] on button at bounding box center [582, 543] width 34 height 28
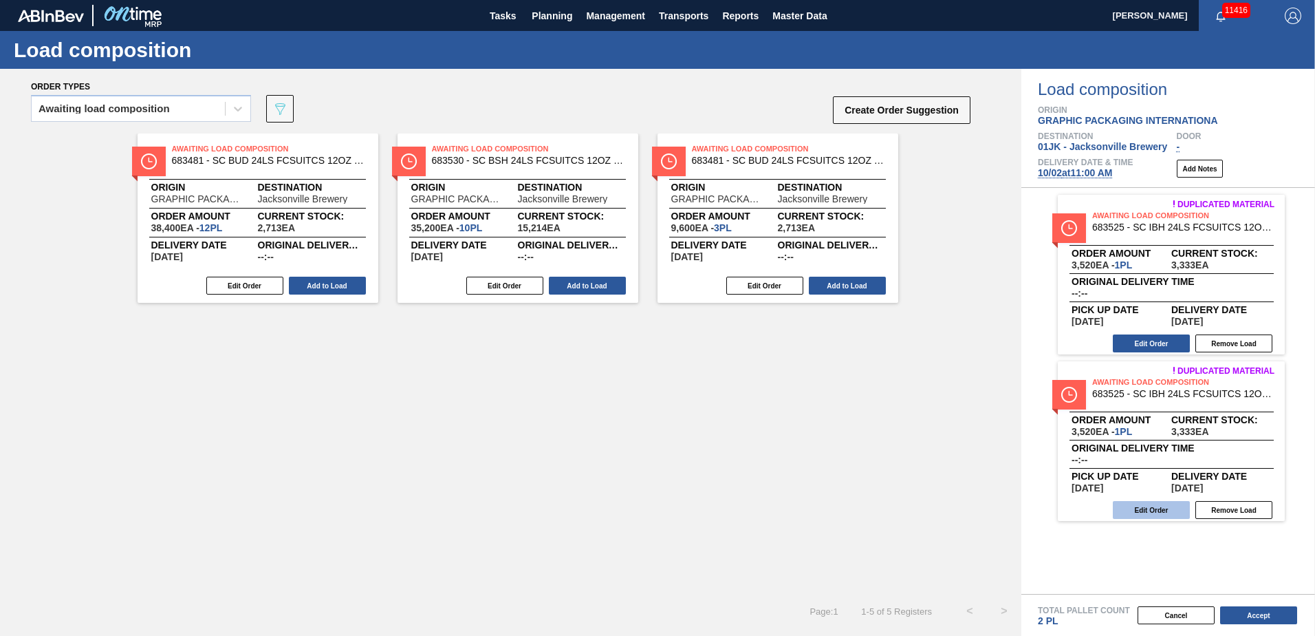
click at [1170, 503] on button "Edit Order" at bounding box center [1151, 510] width 77 height 18
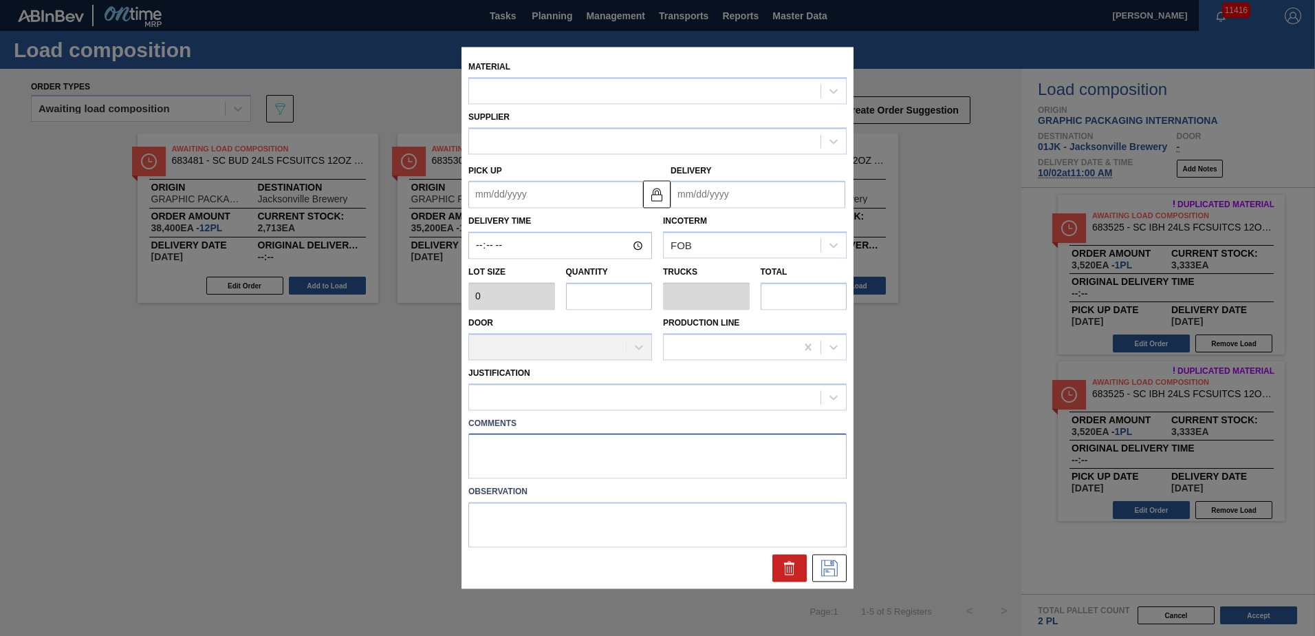
click at [638, 450] on textarea at bounding box center [657, 455] width 378 height 45
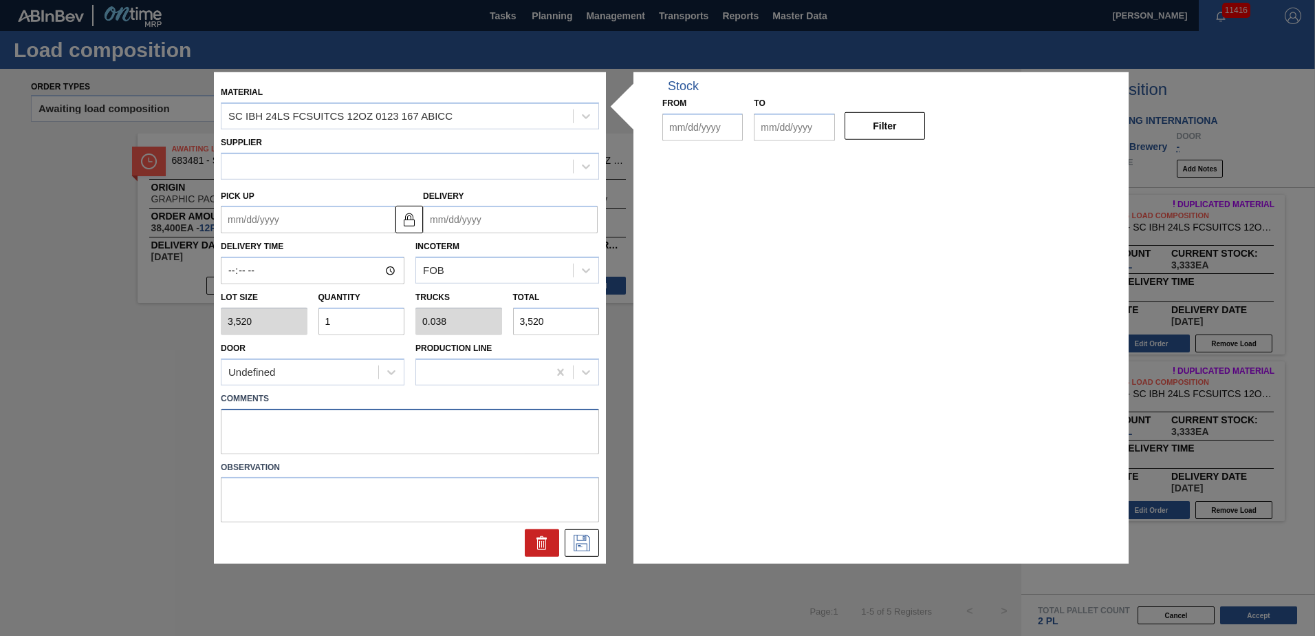
type input "3,520"
type input "1"
type input "0.038"
type input "3,520"
type up "[DATE]"
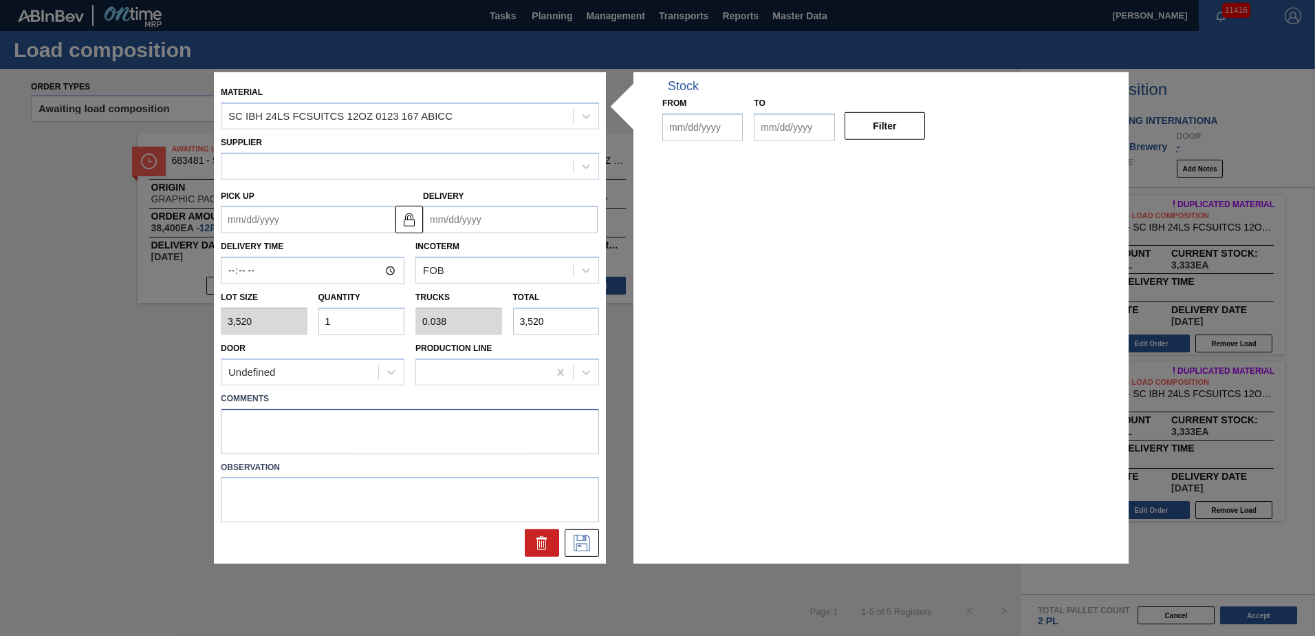
type input "[DATE]"
paste textarea "TAIL, DROP"
type textarea "TAIL, DROP"
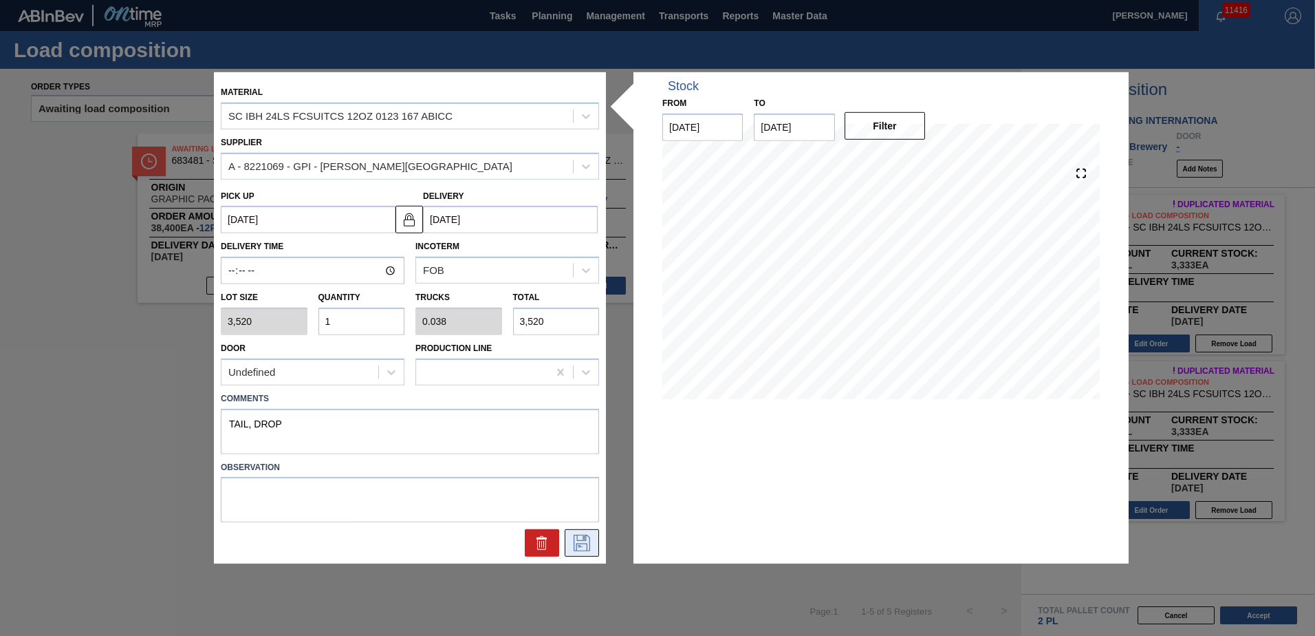
click at [574, 544] on icon at bounding box center [582, 543] width 17 height 17
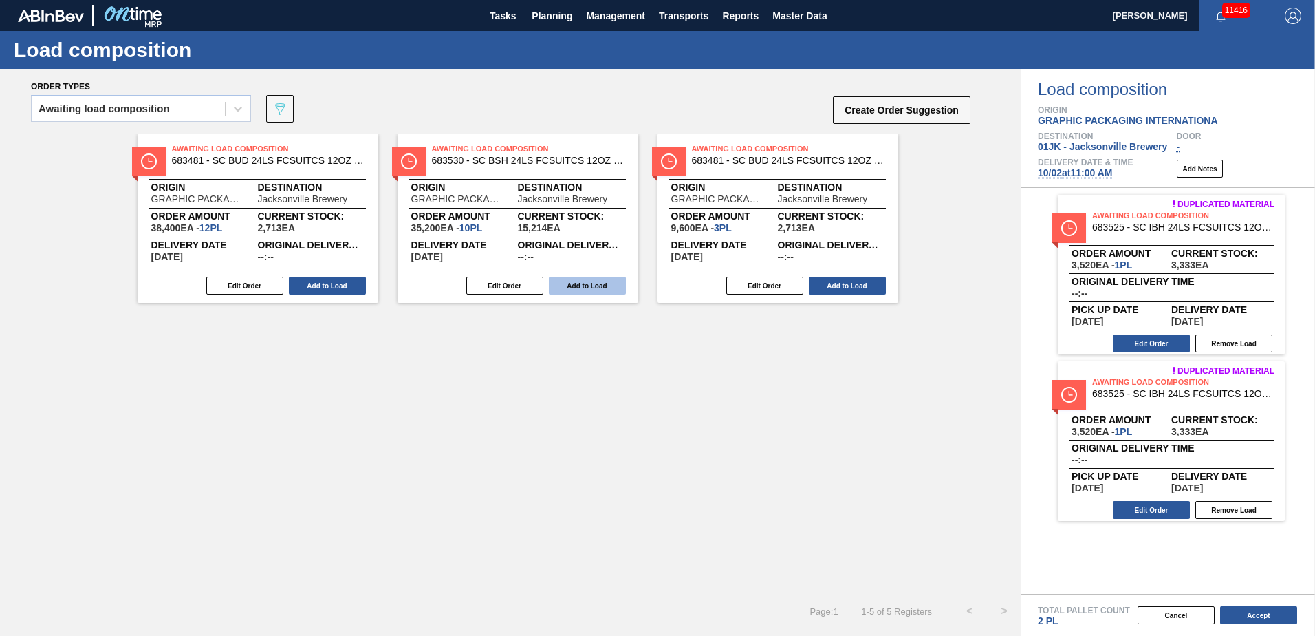
click at [607, 289] on button "Add to Load" at bounding box center [587, 286] width 77 height 18
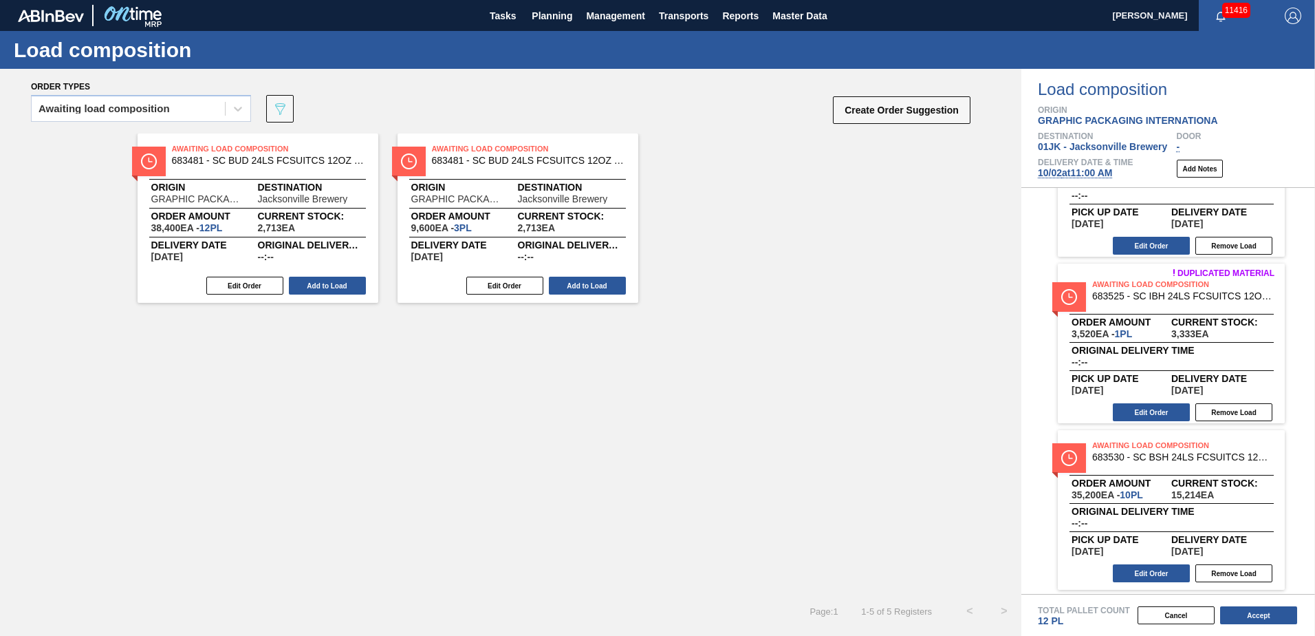
scroll to position [100, 0]
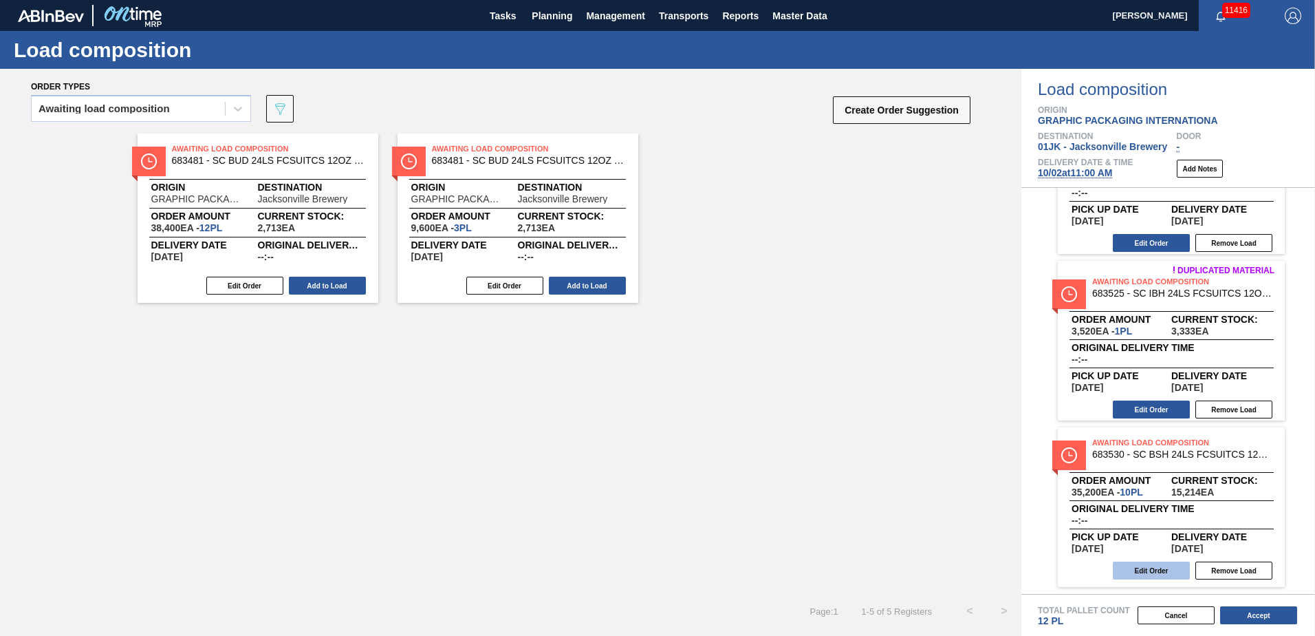
click at [1150, 567] on button "Edit Order" at bounding box center [1151, 570] width 77 height 18
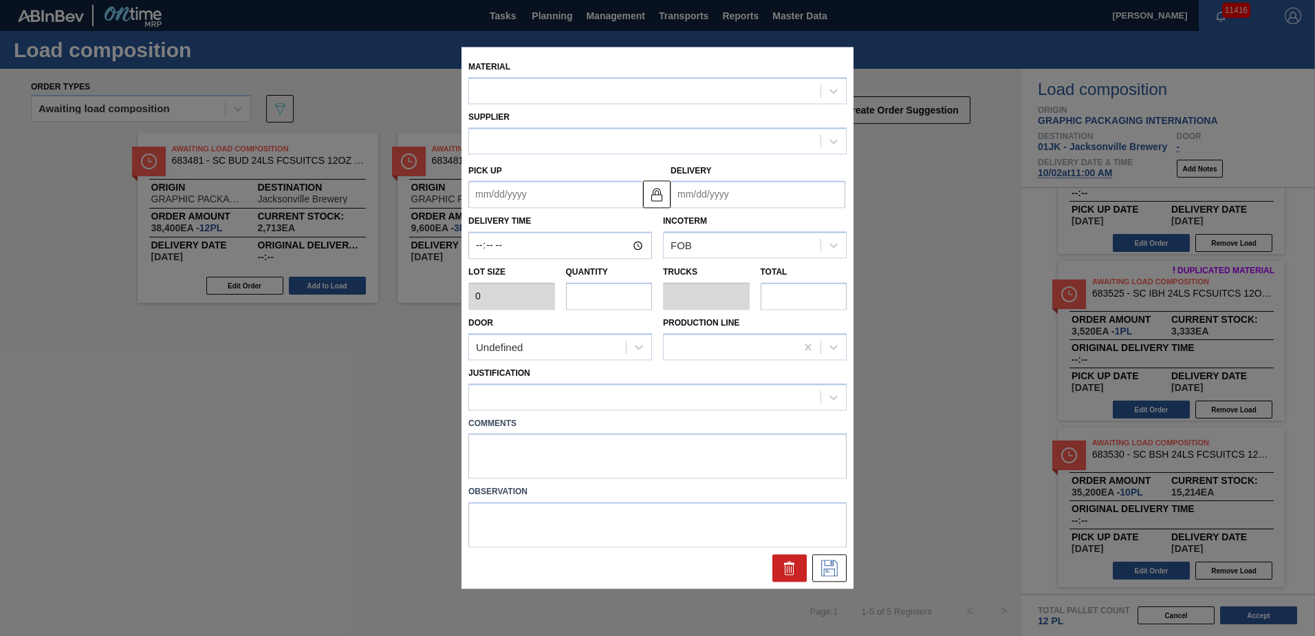
type input "3,520"
type input "10"
type input "0.417"
type input "35,200"
type up "[DATE]"
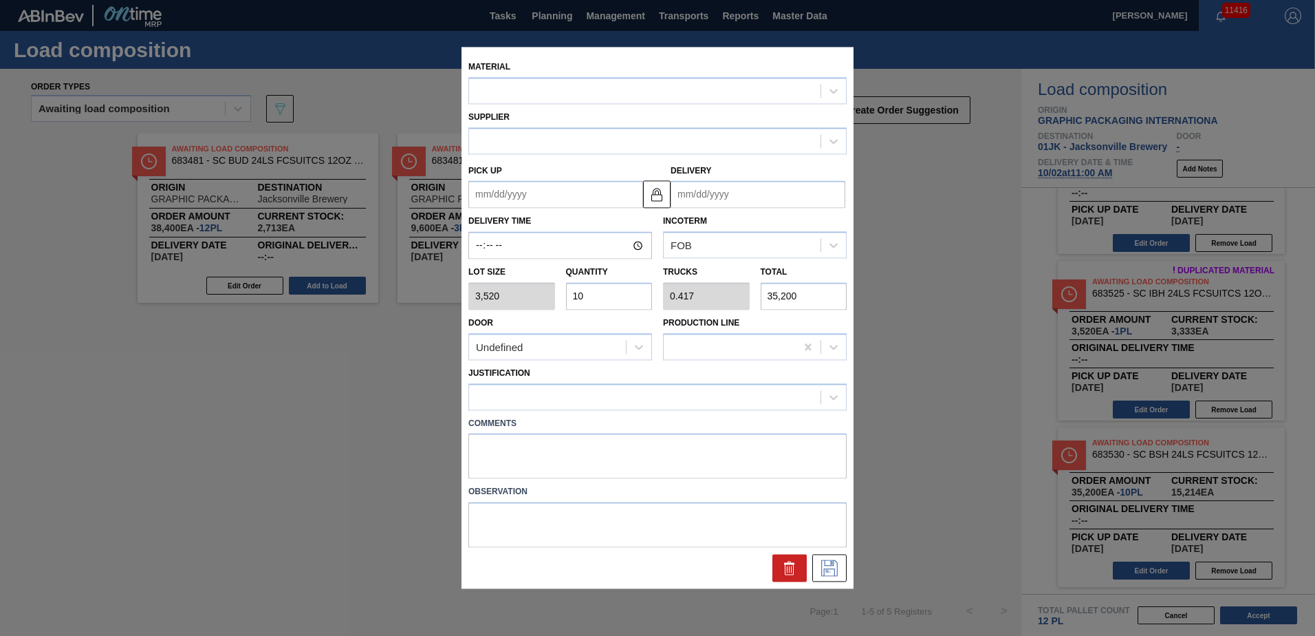
type input "[DATE]"
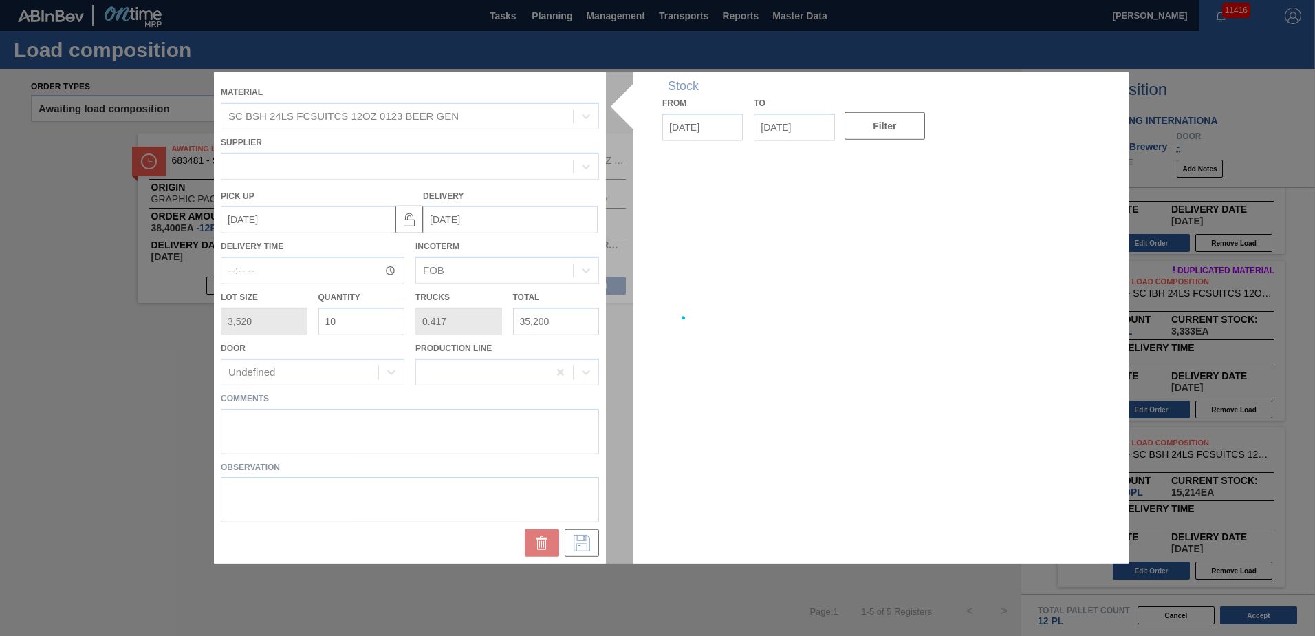
click at [637, 442] on div at bounding box center [657, 317] width 887 height 491
click at [461, 436] on div at bounding box center [657, 317] width 887 height 491
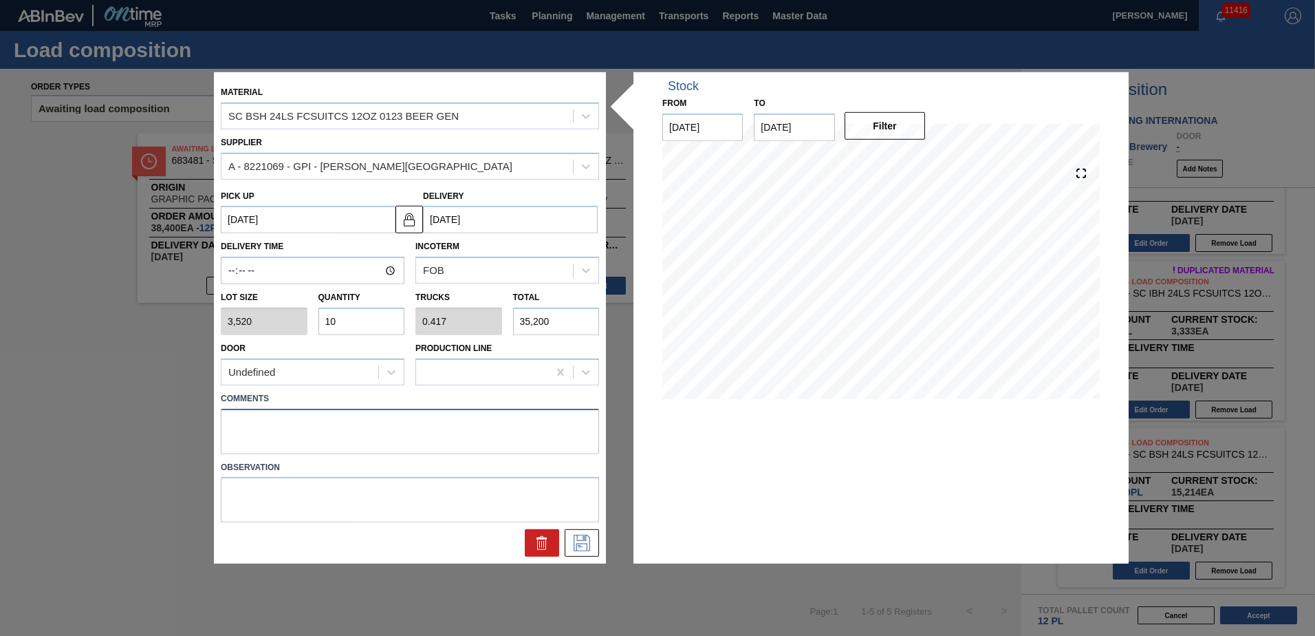
click at [437, 429] on textarea at bounding box center [410, 430] width 378 height 45
type textarea "MID, DROP"
click at [593, 537] on button at bounding box center [582, 543] width 34 height 28
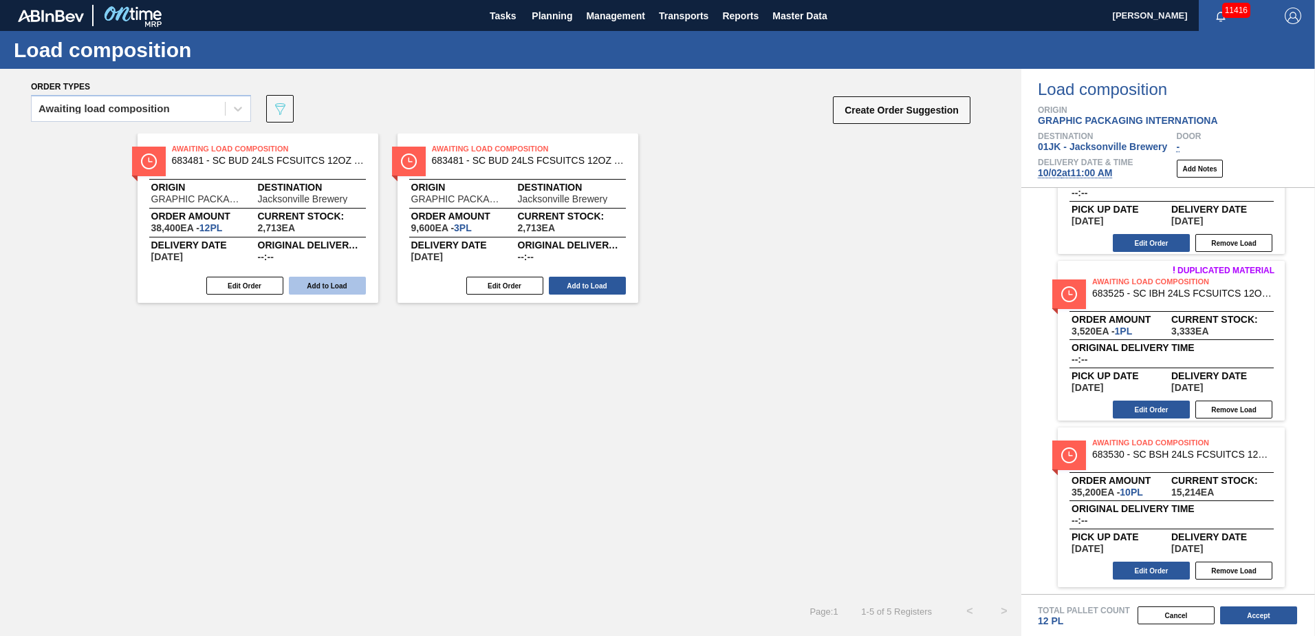
click at [316, 288] on button "Add to Load" at bounding box center [327, 286] width 77 height 18
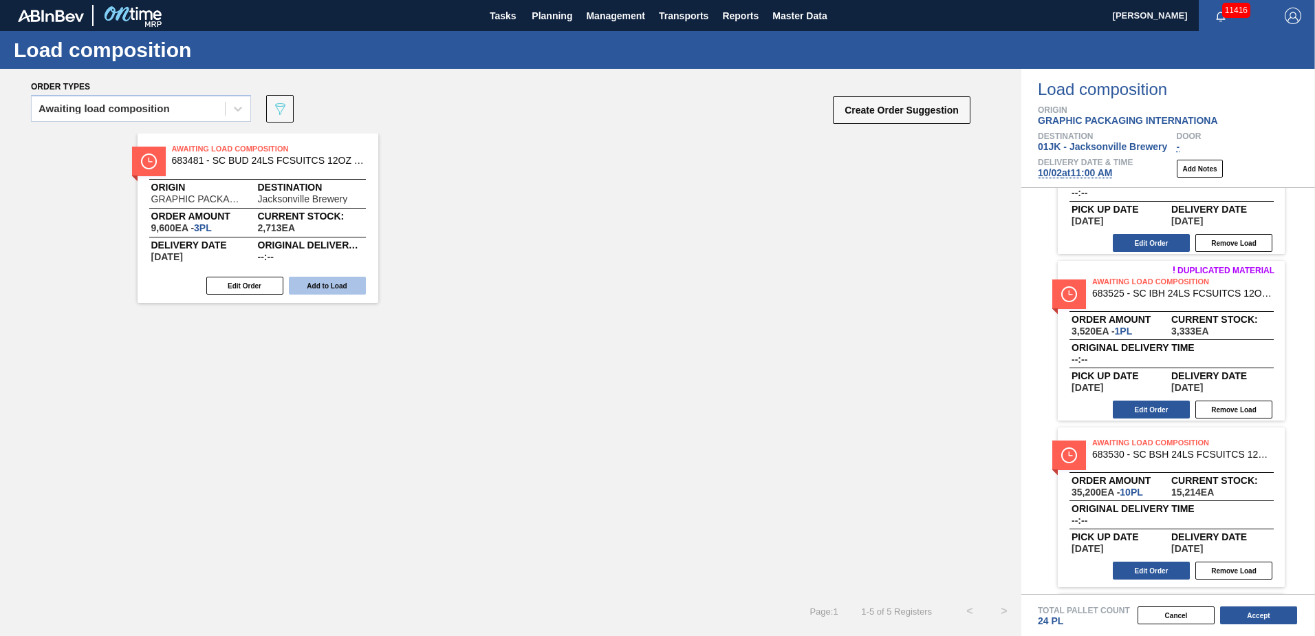
click at [329, 291] on button "Add to Load" at bounding box center [327, 286] width 77 height 18
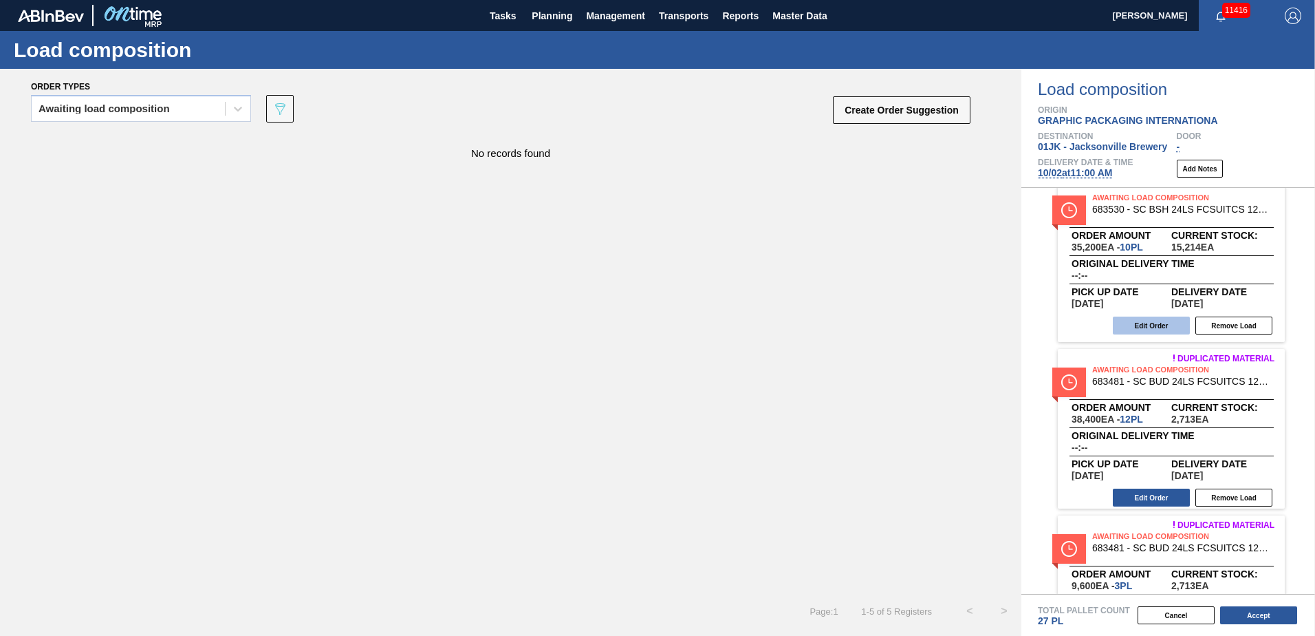
scroll to position [433, 0]
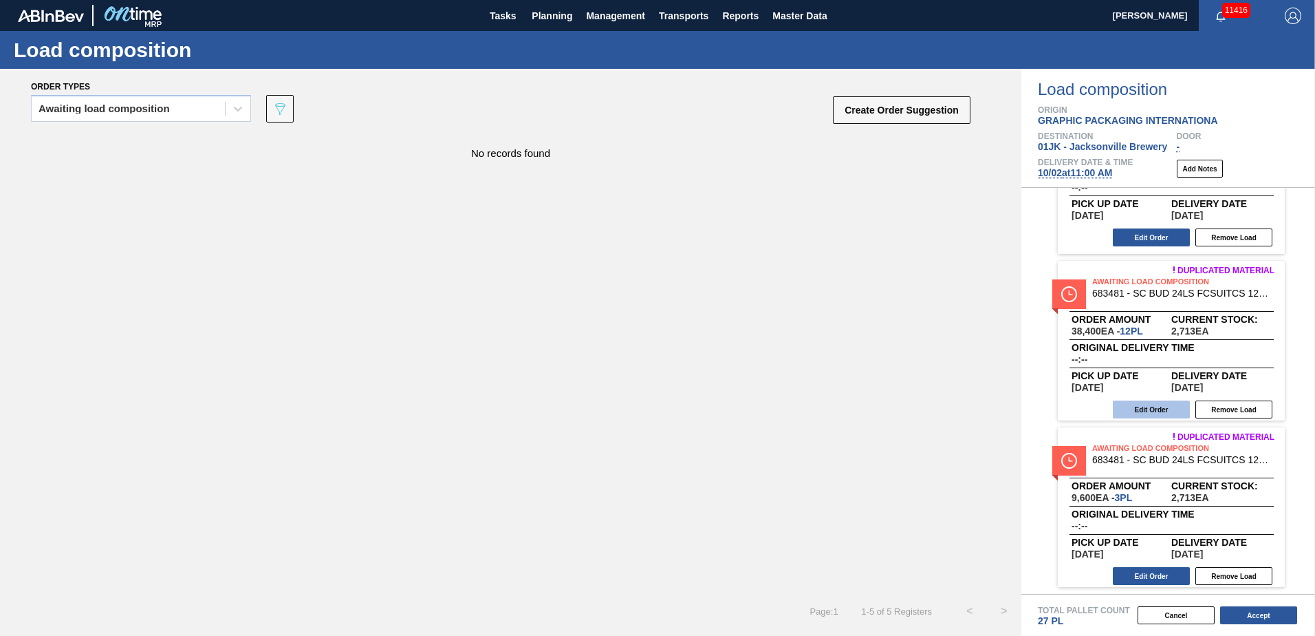
click at [1164, 411] on button "Edit Order" at bounding box center [1151, 409] width 77 height 18
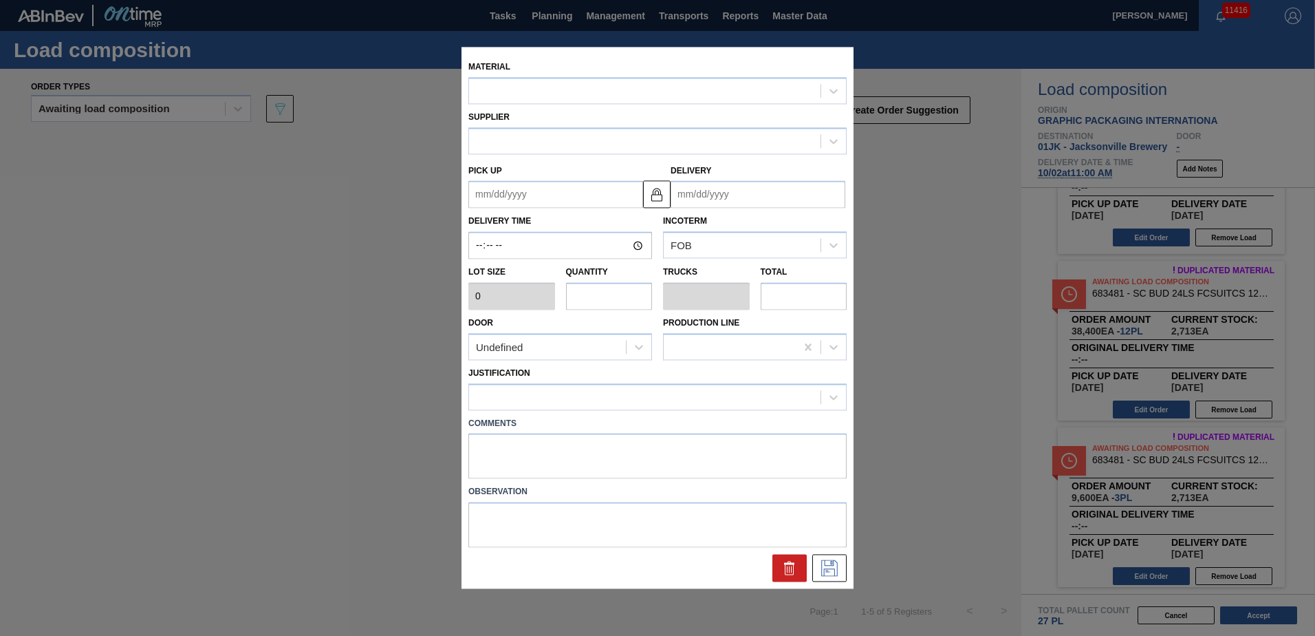
type input "3,200"
type input "12"
type input "0.462"
type input "38,400"
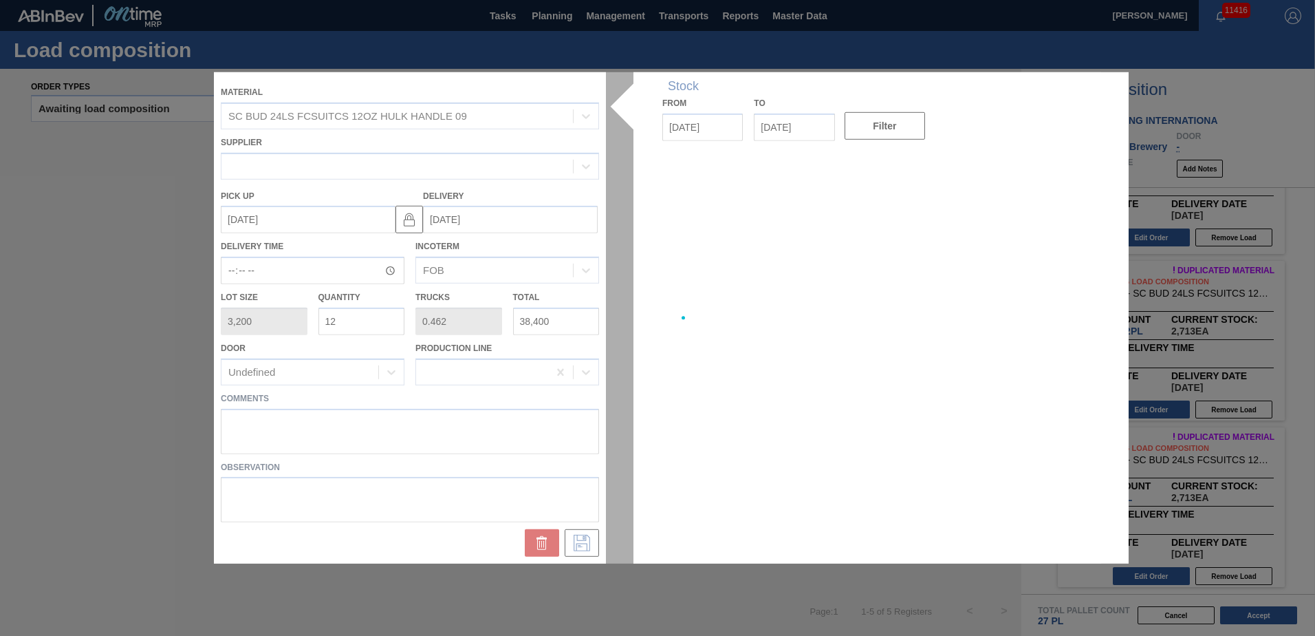
type up "[DATE]"
type input "[DATE]"
click at [581, 450] on div at bounding box center [657, 317] width 887 height 491
click at [463, 446] on div at bounding box center [657, 317] width 887 height 491
click at [442, 437] on textarea at bounding box center [410, 430] width 378 height 45
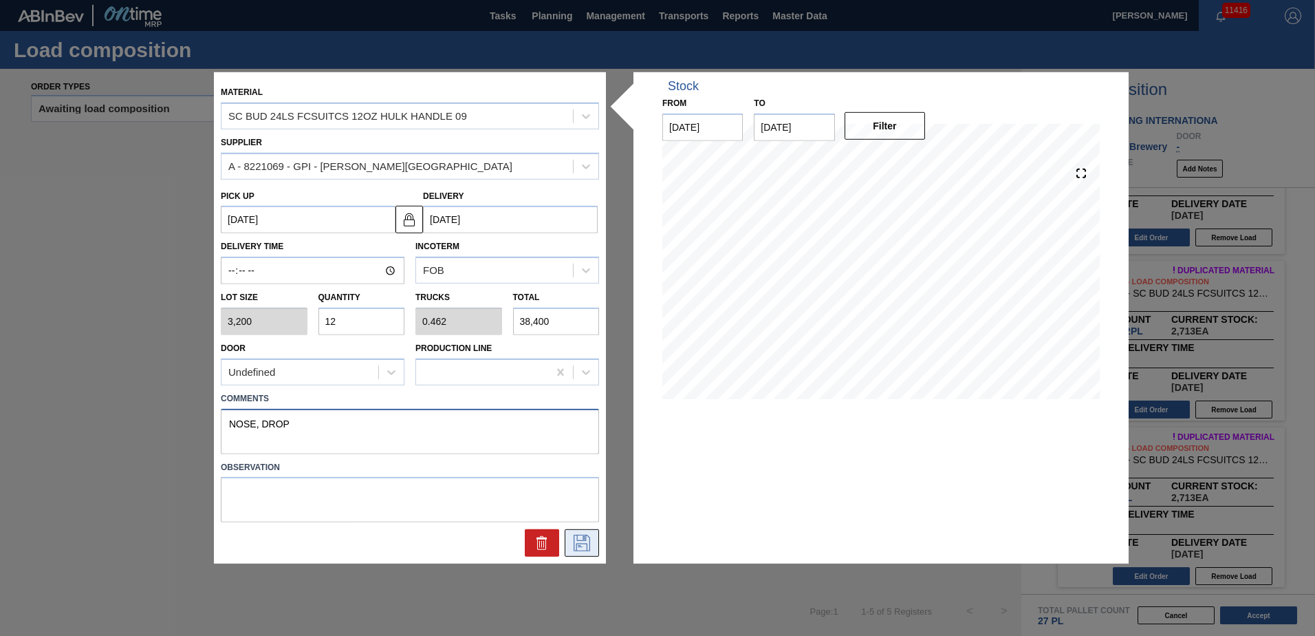
type textarea "NOSE, DROP"
click at [587, 539] on icon at bounding box center [582, 543] width 22 height 17
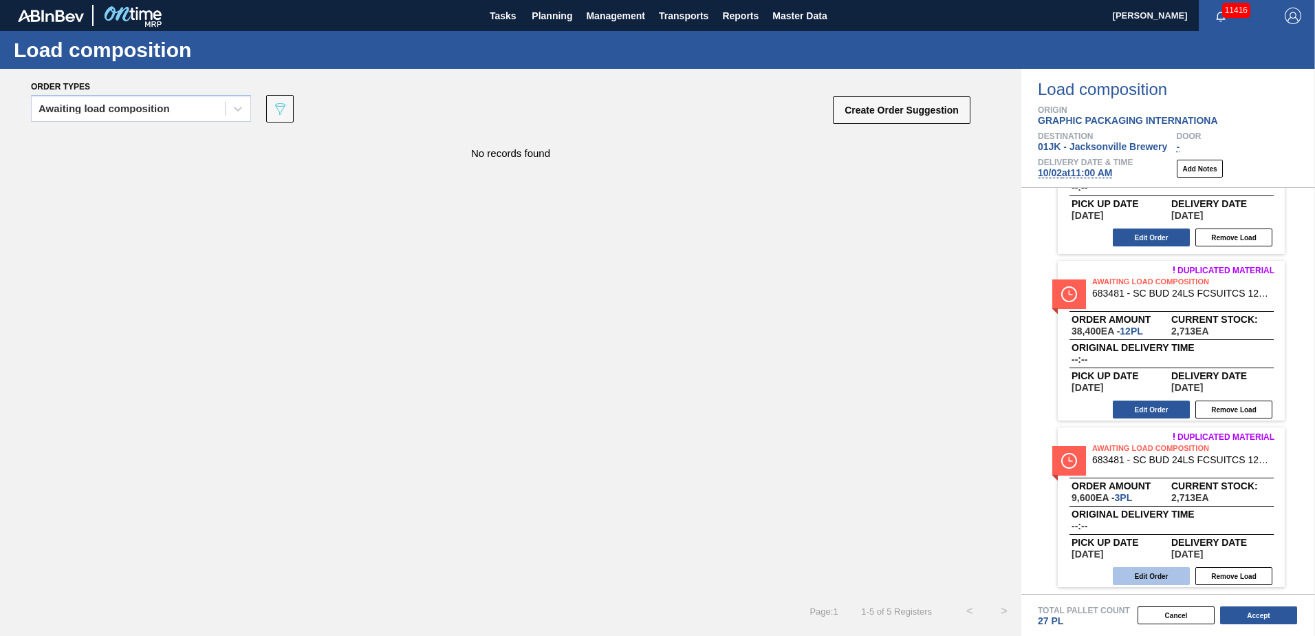
click at [1152, 574] on button "Edit Order" at bounding box center [1151, 576] width 77 height 18
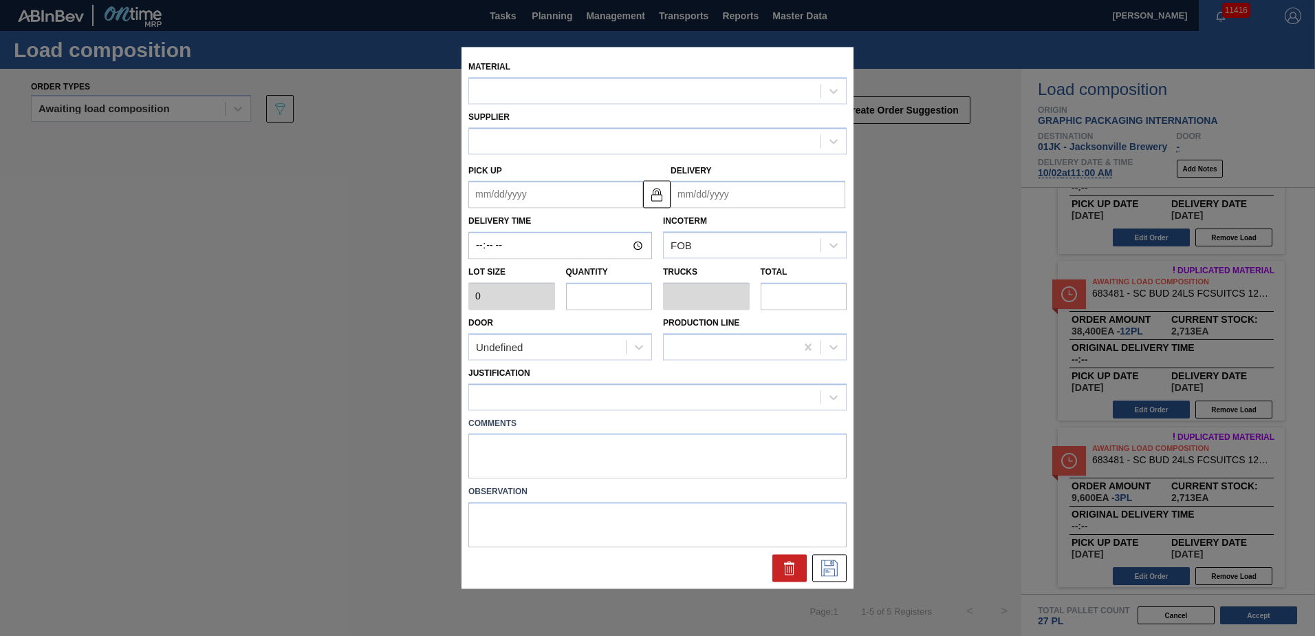
type input "3,200"
type input "3"
type input "0.115"
type input "9,600"
type up "[DATE]"
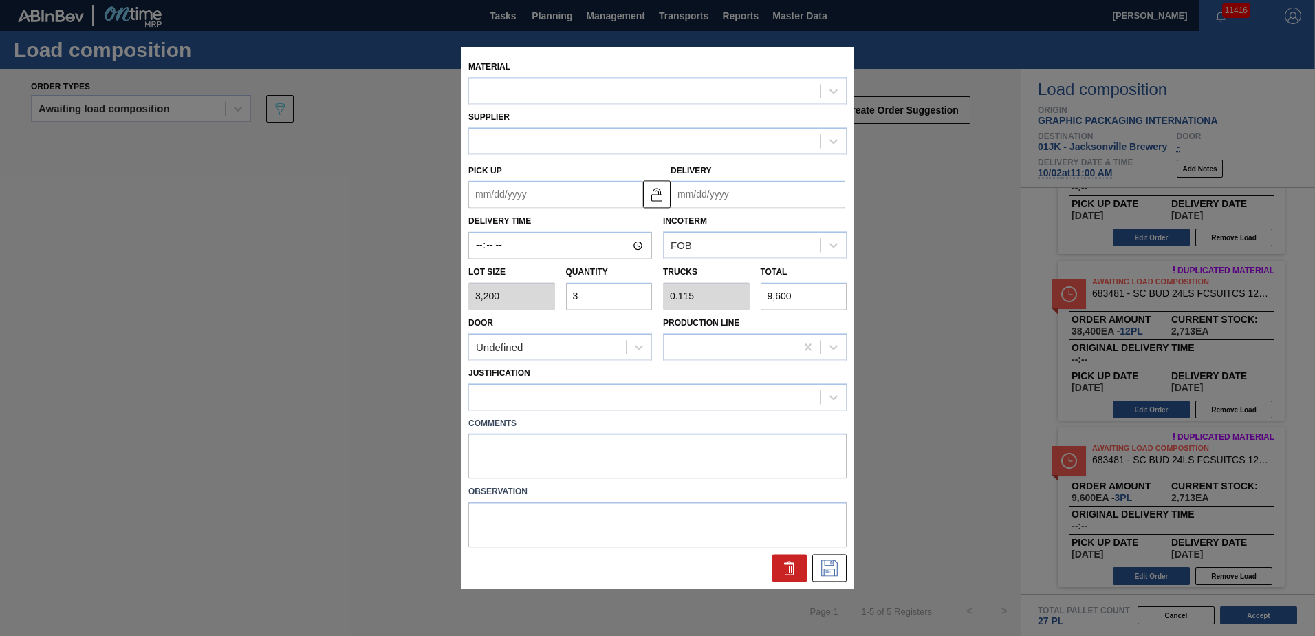
type input "[DATE]"
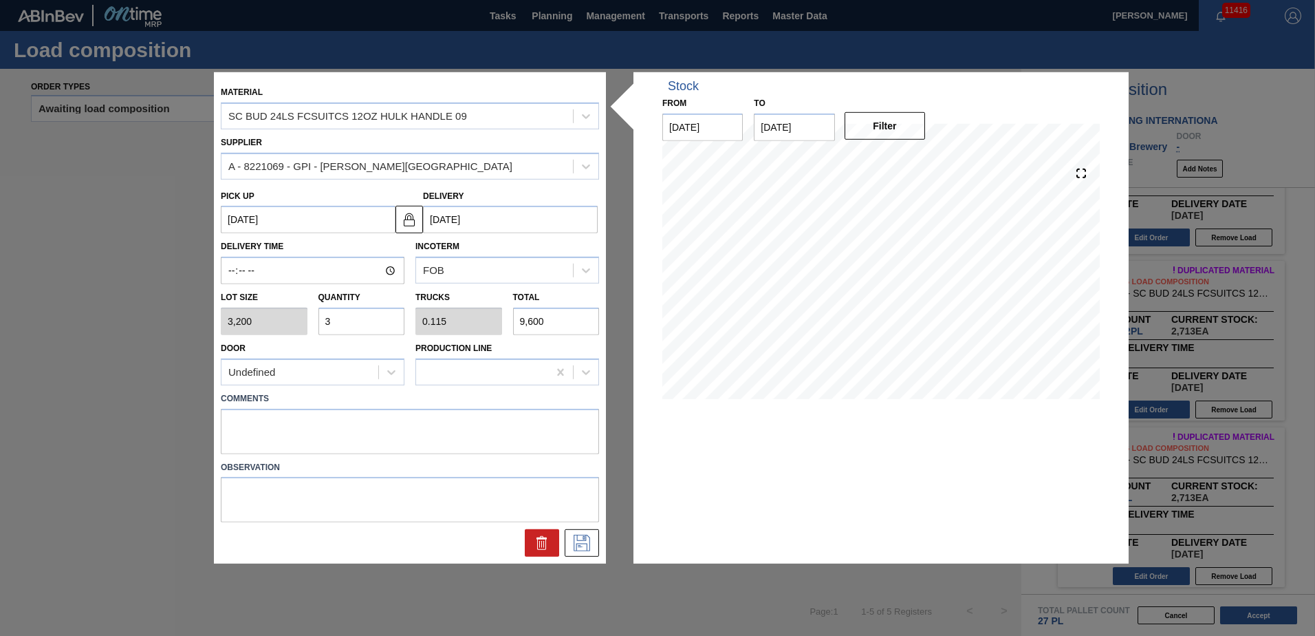
click at [359, 325] on input "3" at bounding box center [362, 321] width 87 height 28
type input "2"
type input "0.077"
type input "6,400"
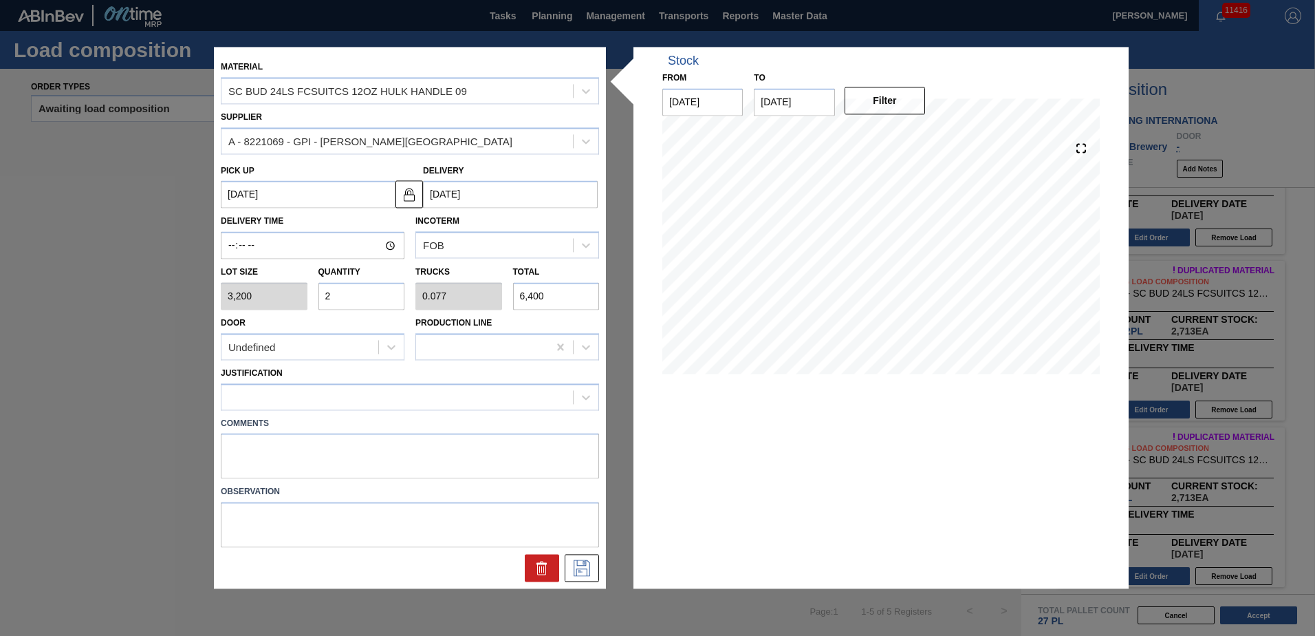
type input "2"
click at [342, 446] on textarea at bounding box center [410, 455] width 378 height 45
type textarea "NOSE, DROP"
click at [462, 385] on div at bounding box center [410, 396] width 378 height 27
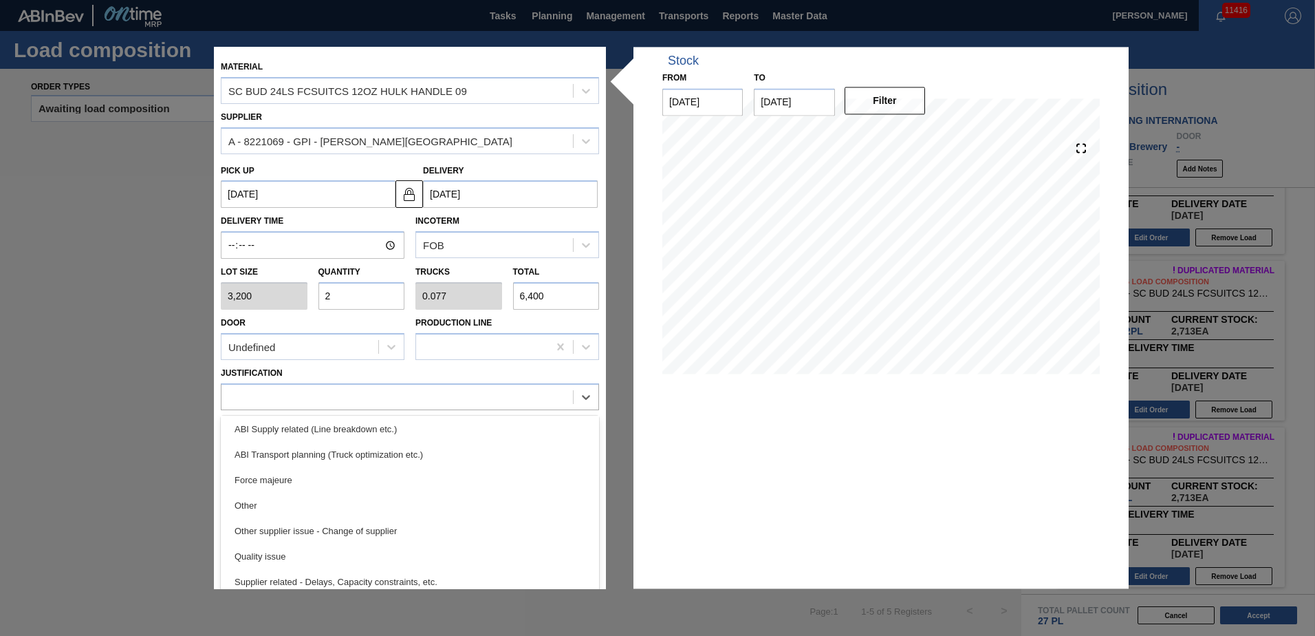
scroll to position [206, 0]
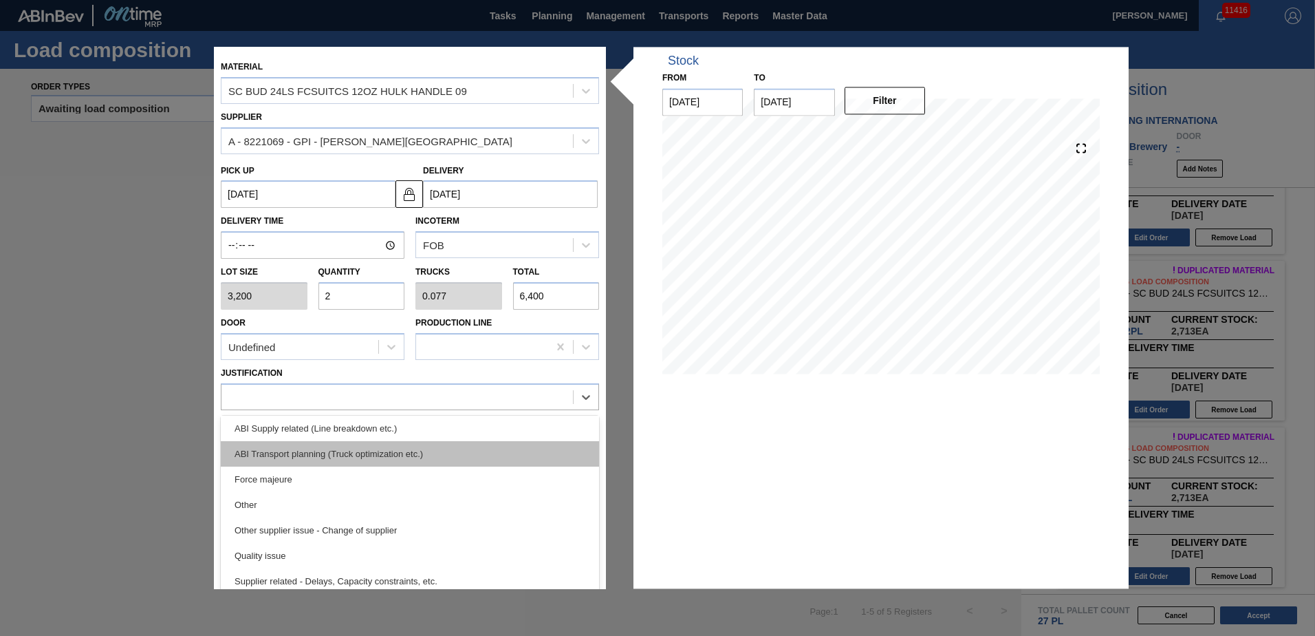
click at [397, 453] on div "ABI Transport planning (Truck optimization etc.)" at bounding box center [410, 453] width 378 height 25
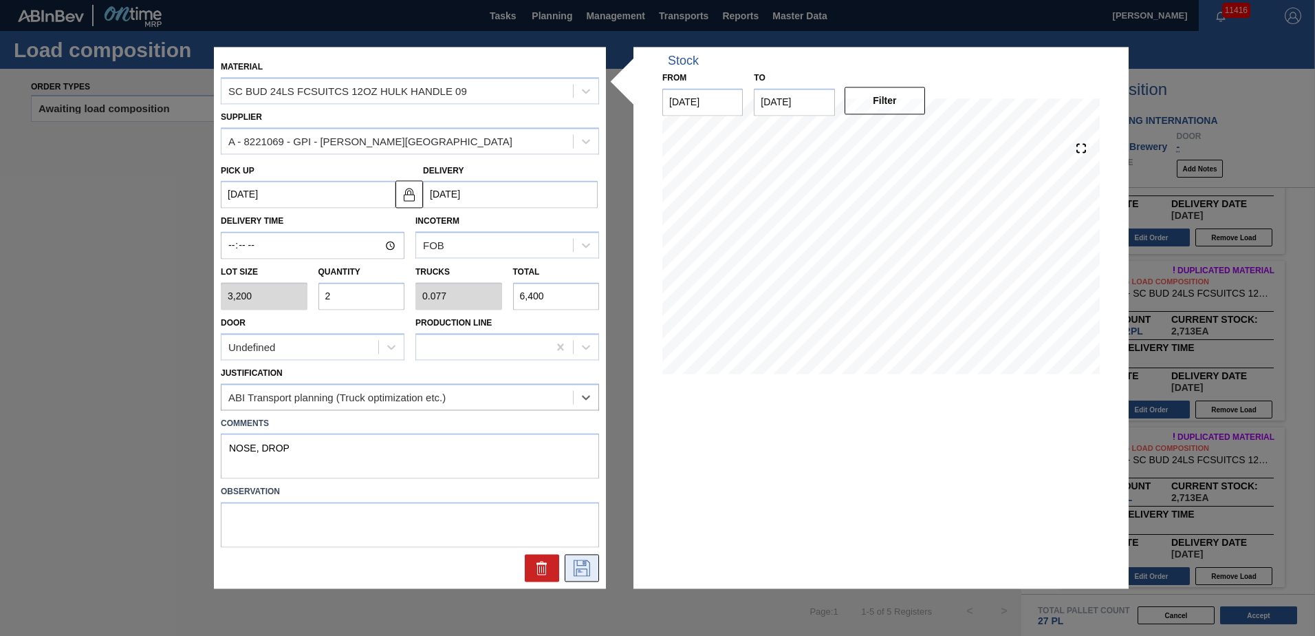
click at [584, 565] on icon at bounding box center [582, 568] width 17 height 17
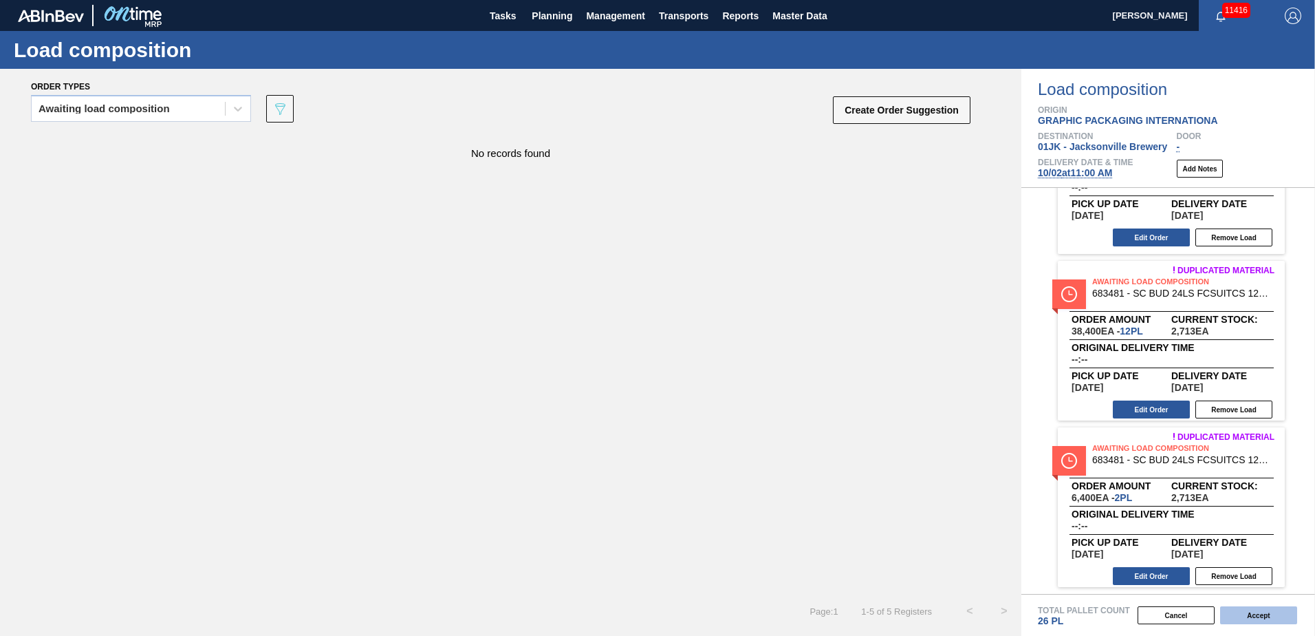
click at [1268, 618] on button "Accept" at bounding box center [1258, 615] width 77 height 18
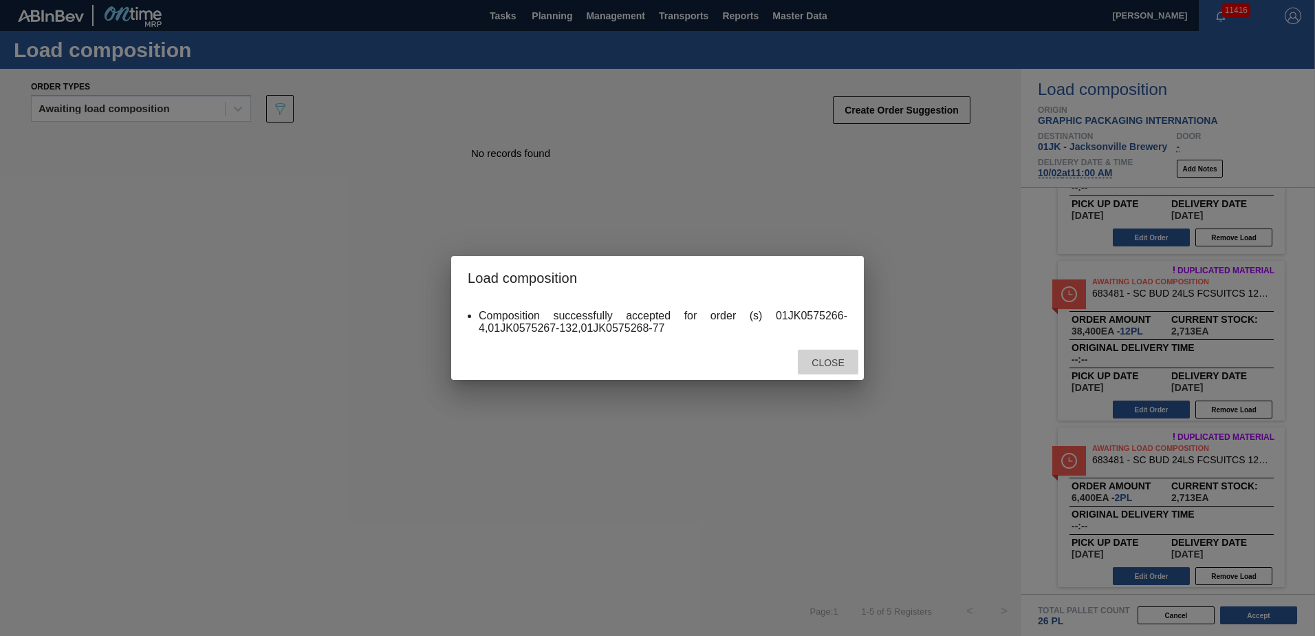
click at [827, 360] on span "Close" at bounding box center [828, 362] width 54 height 11
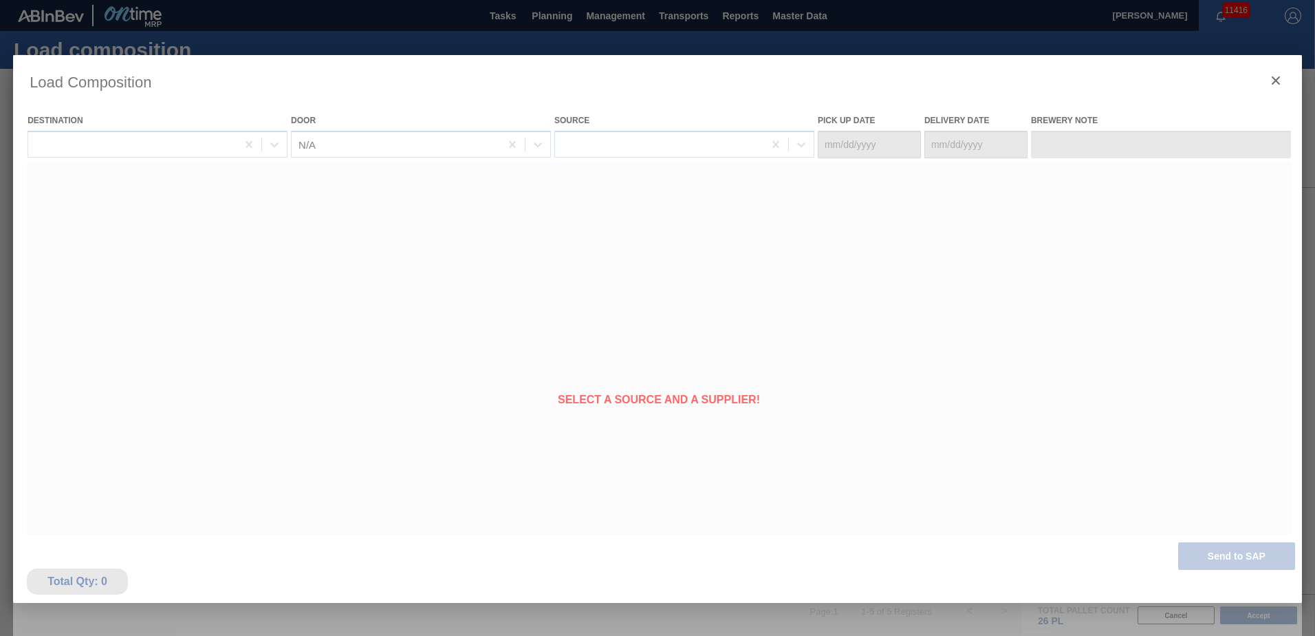
type Date "[DATE]"
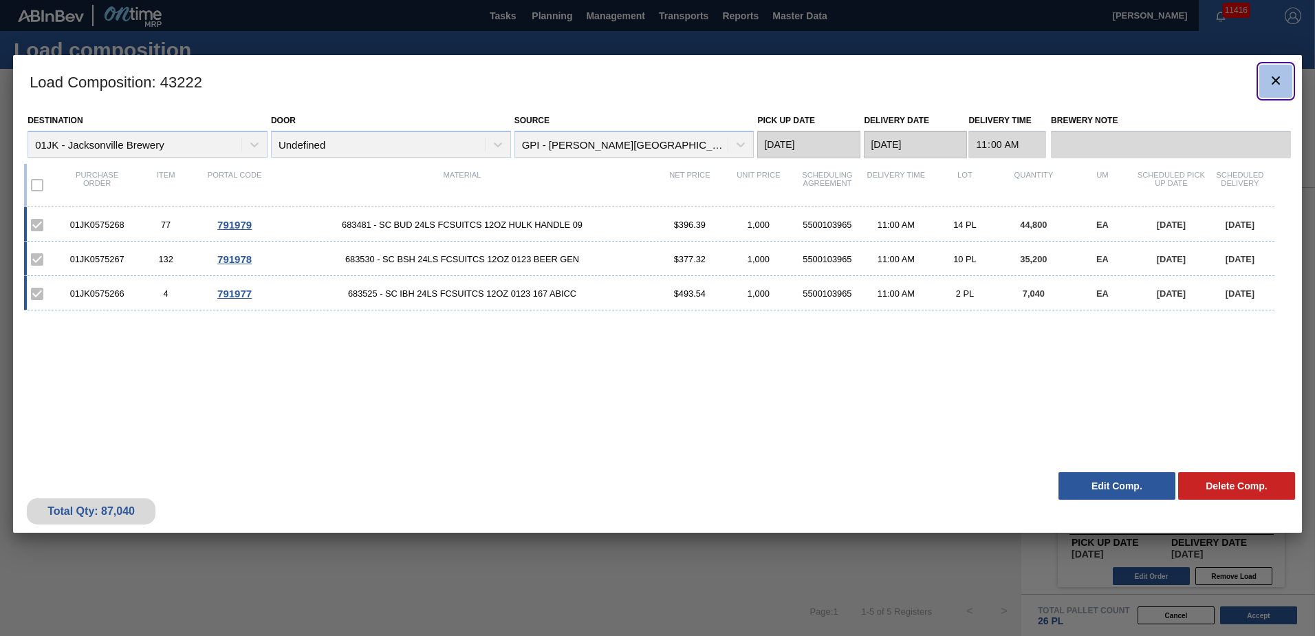
click at [1286, 78] on button "botão de ícone" at bounding box center [1276, 81] width 33 height 33
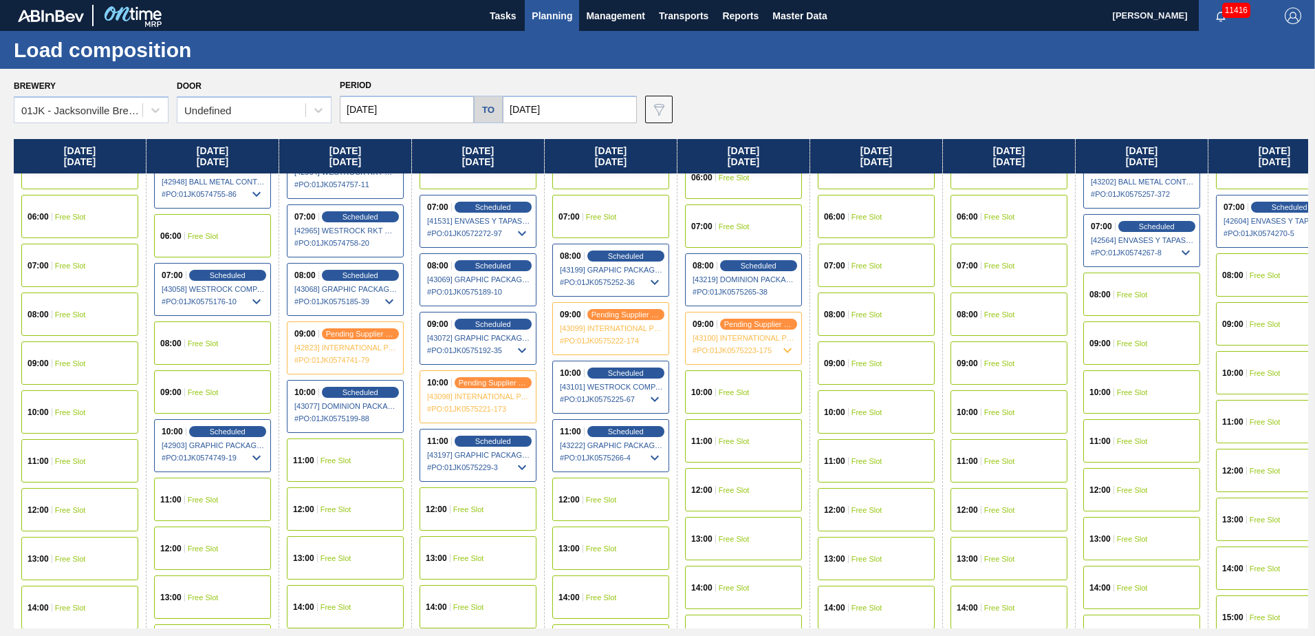
scroll to position [275, 0]
click at [629, 494] on div "12:00 Free Slot" at bounding box center [610, 498] width 117 height 43
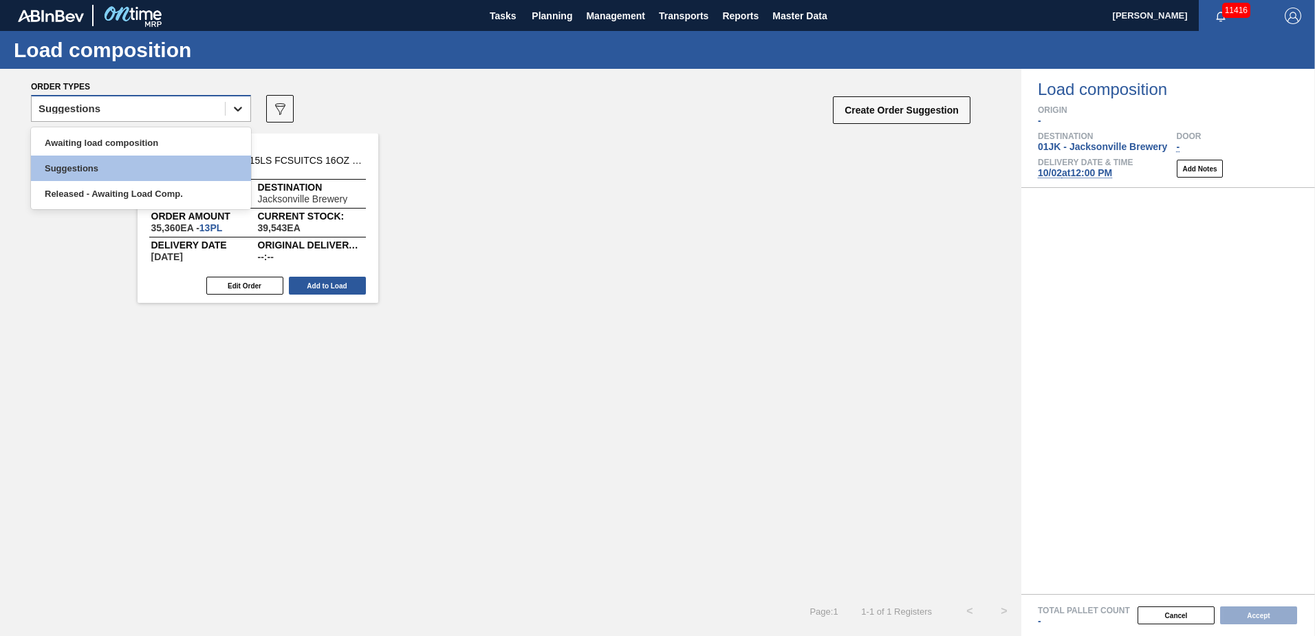
click at [243, 112] on icon at bounding box center [238, 109] width 14 height 14
click at [206, 140] on div "Awaiting load composition" at bounding box center [141, 142] width 220 height 25
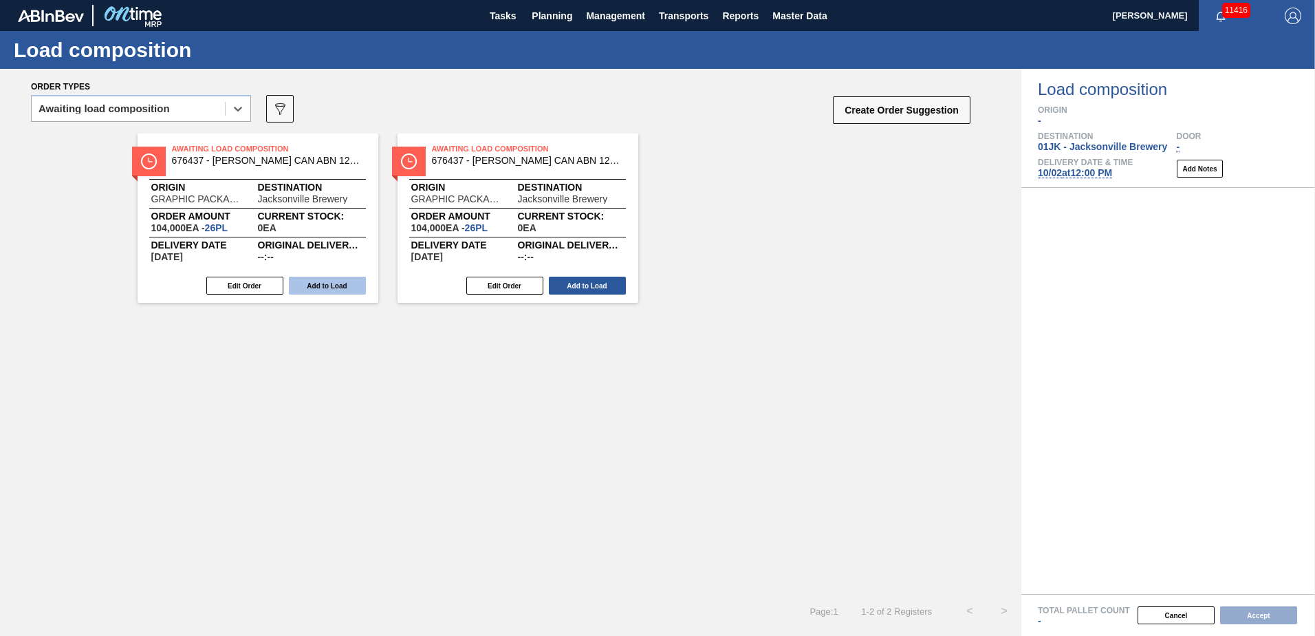
click at [351, 288] on button "Add to Load" at bounding box center [327, 286] width 77 height 18
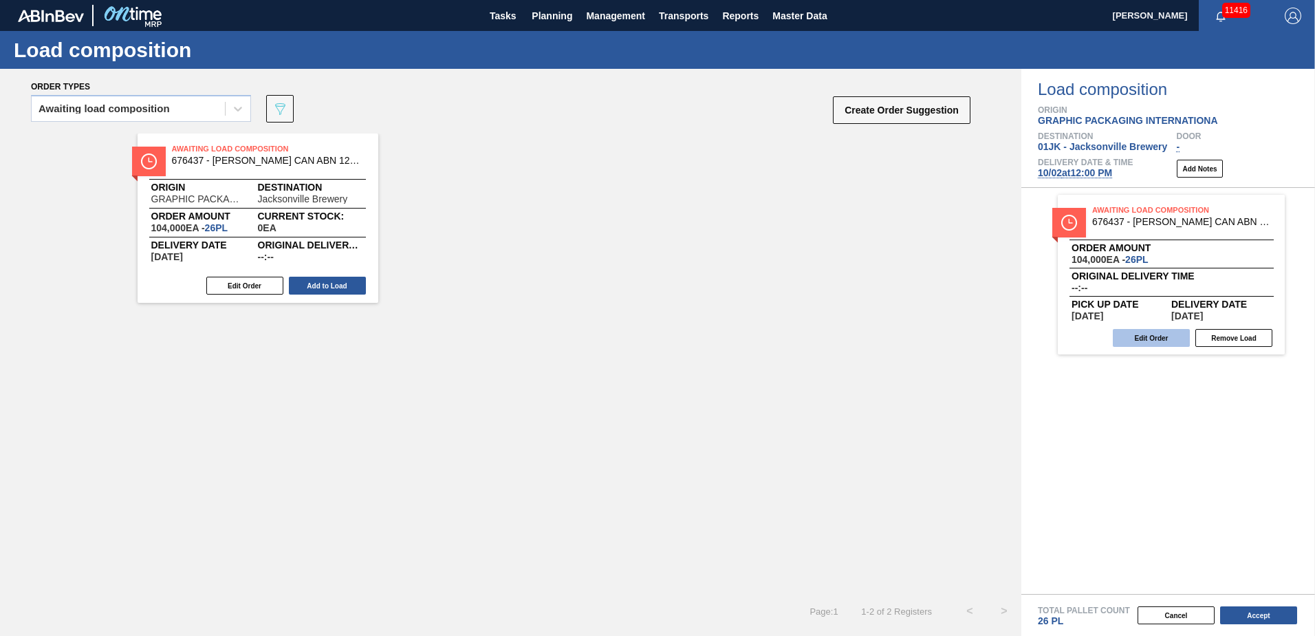
click at [1160, 338] on button "Edit Order" at bounding box center [1151, 338] width 77 height 18
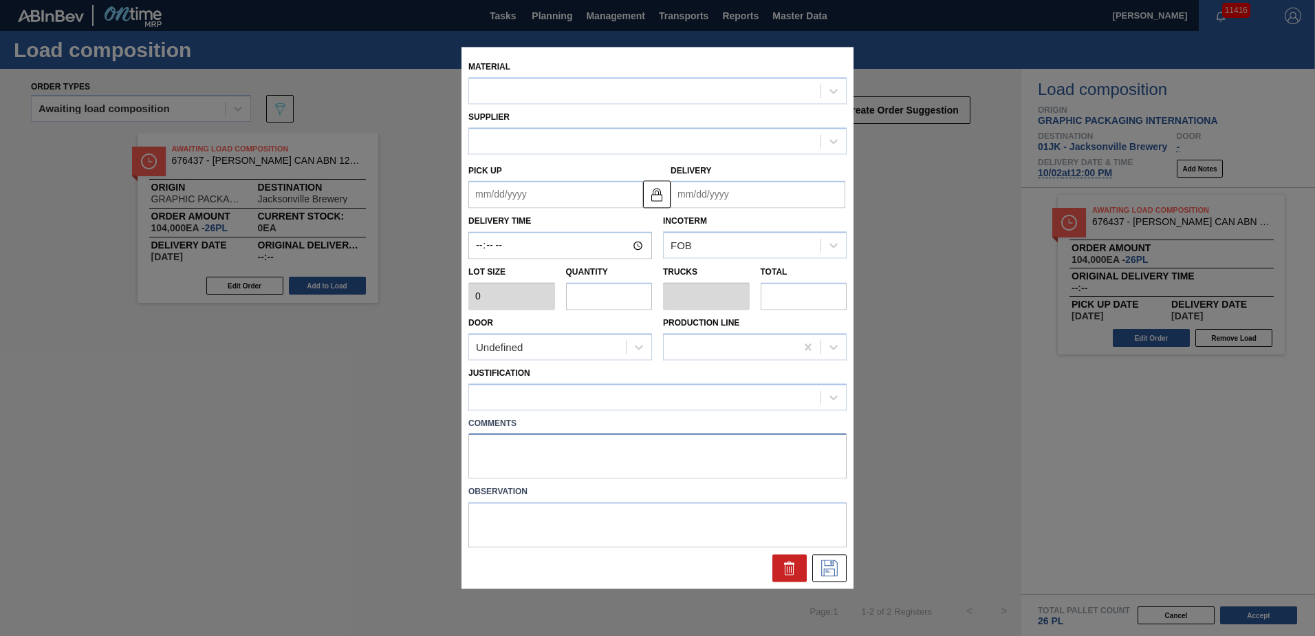
click at [614, 449] on textarea at bounding box center [657, 455] width 378 height 45
type input "4,000"
type input "26"
type input "1"
type input "104,000"
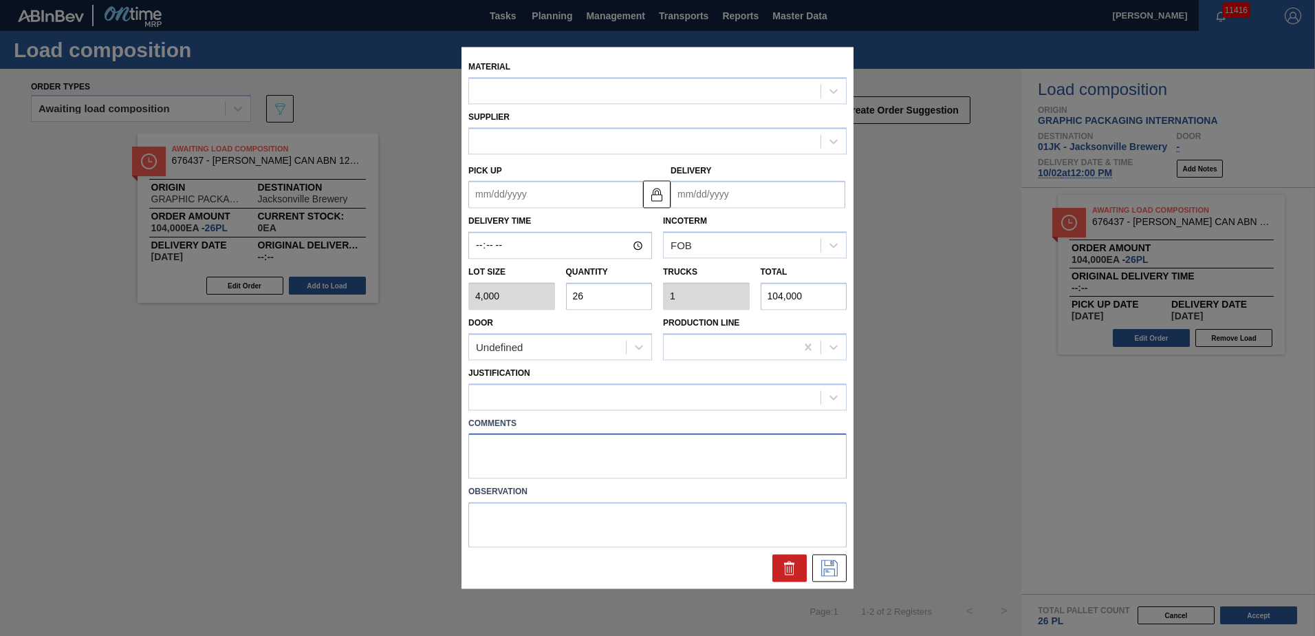
type up "[DATE]"
type input "[DATE]"
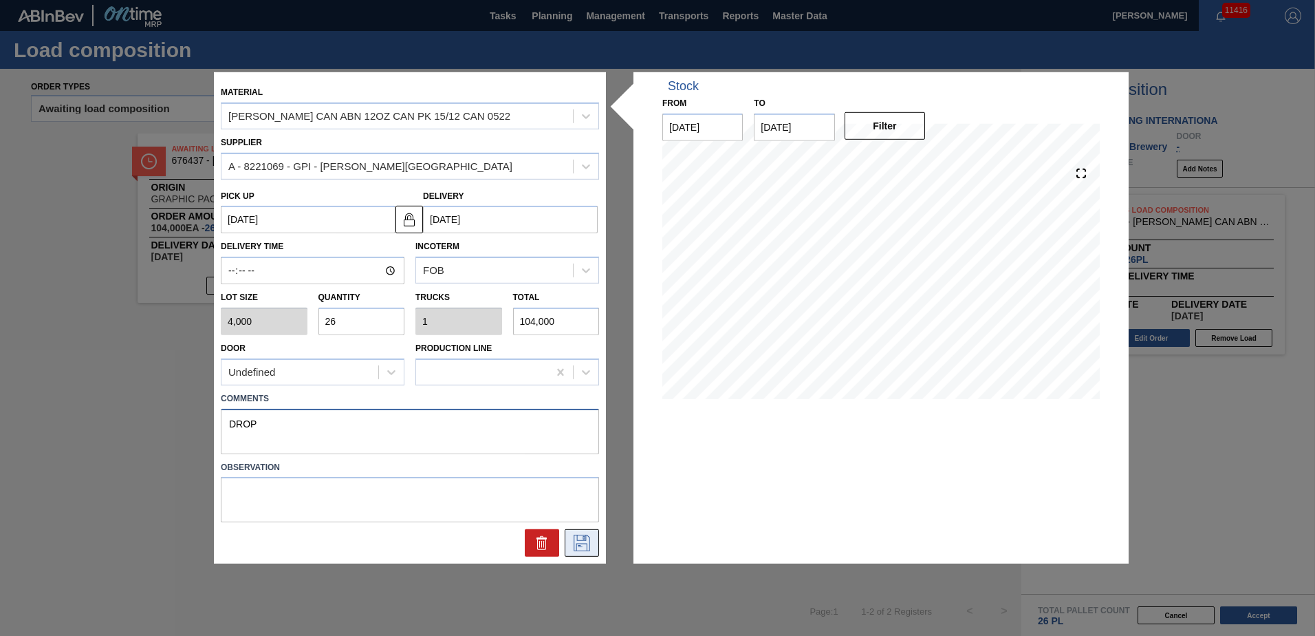
type textarea "DROP"
click at [594, 543] on button at bounding box center [582, 543] width 34 height 28
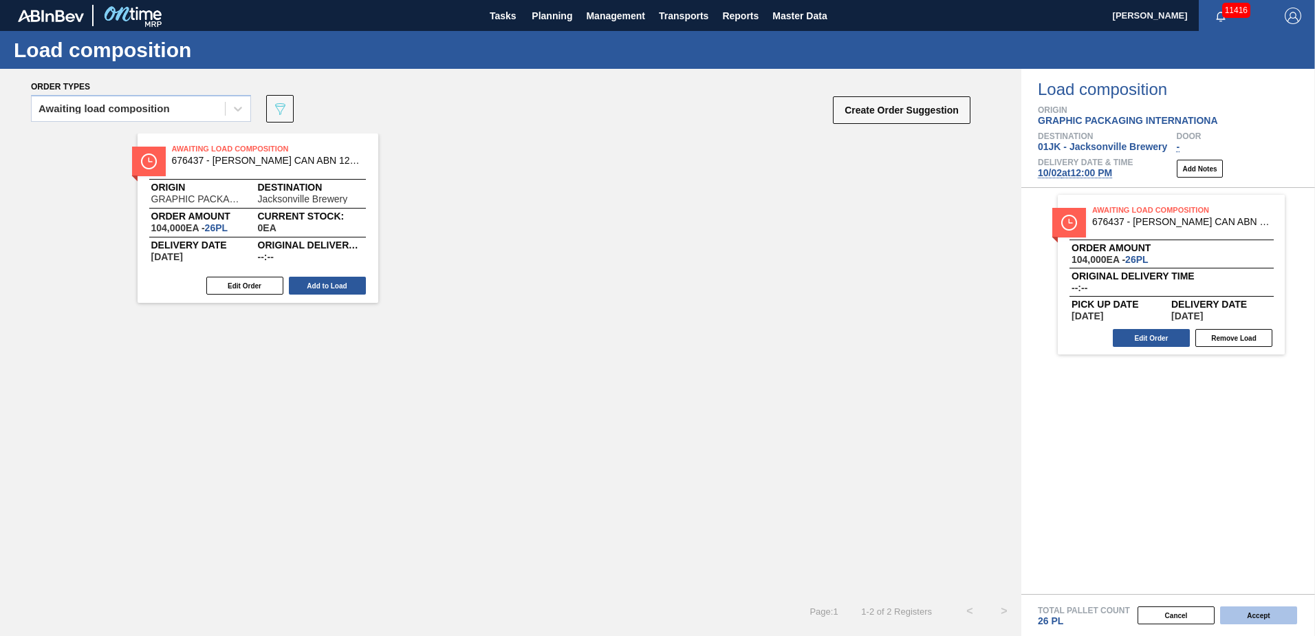
click at [1257, 621] on button "Accept" at bounding box center [1258, 615] width 77 height 18
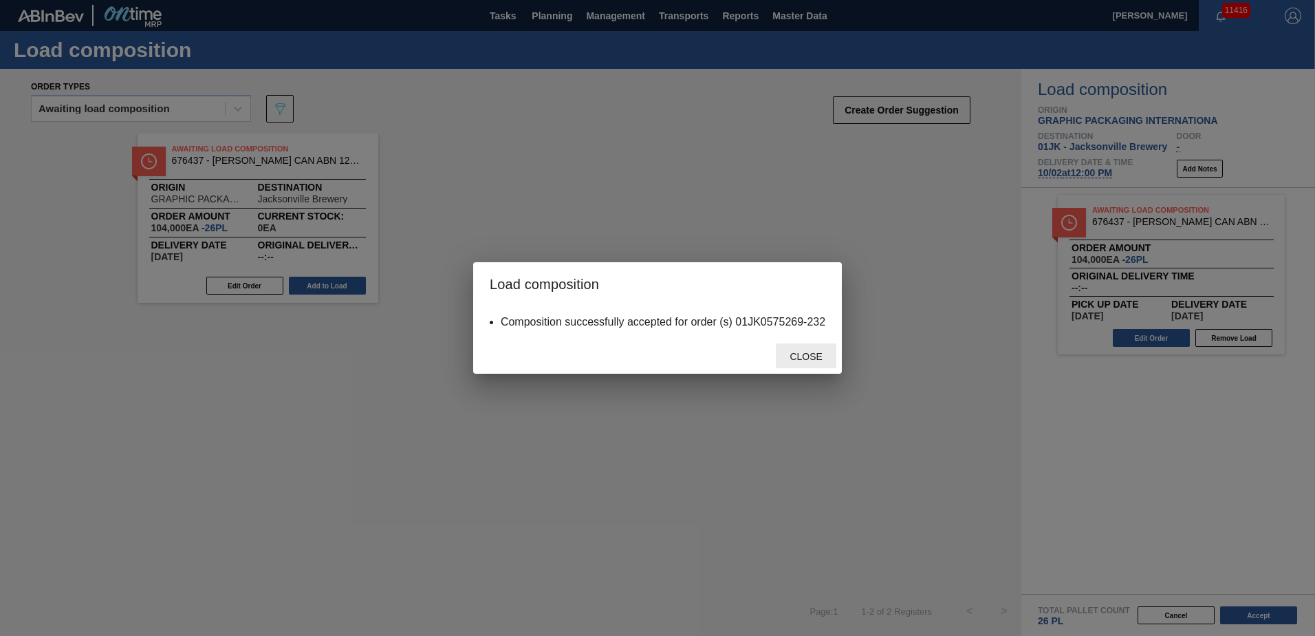
click at [815, 364] on div "Close" at bounding box center [806, 355] width 61 height 25
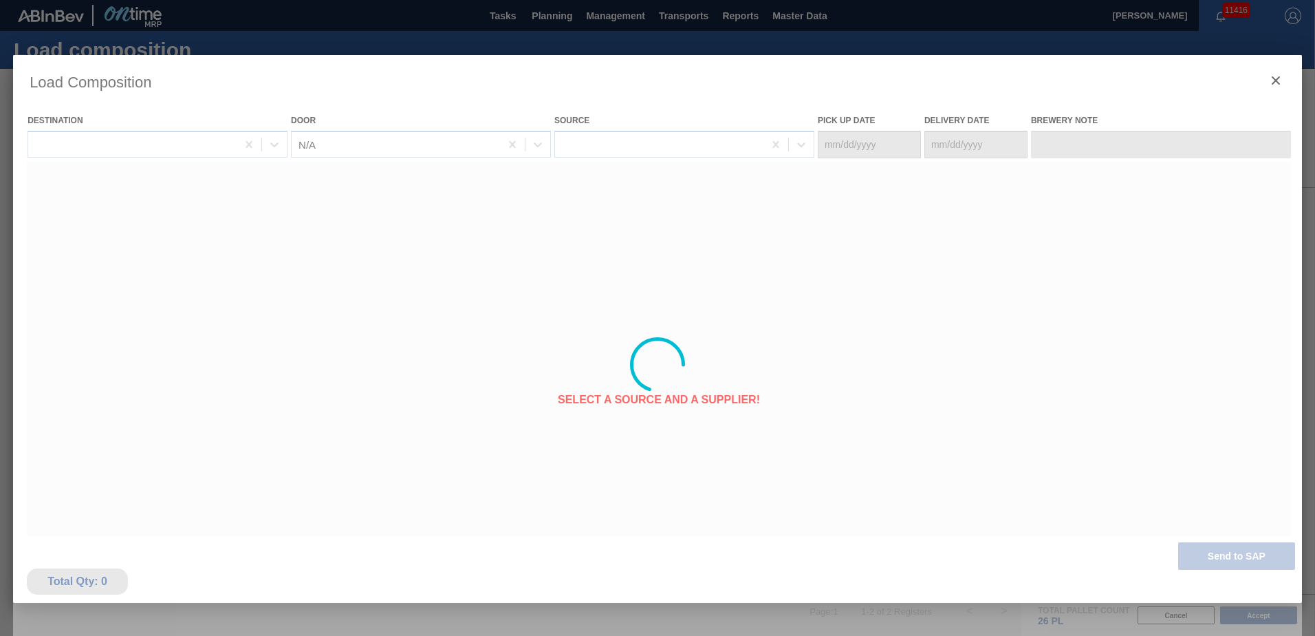
type Date "[DATE]"
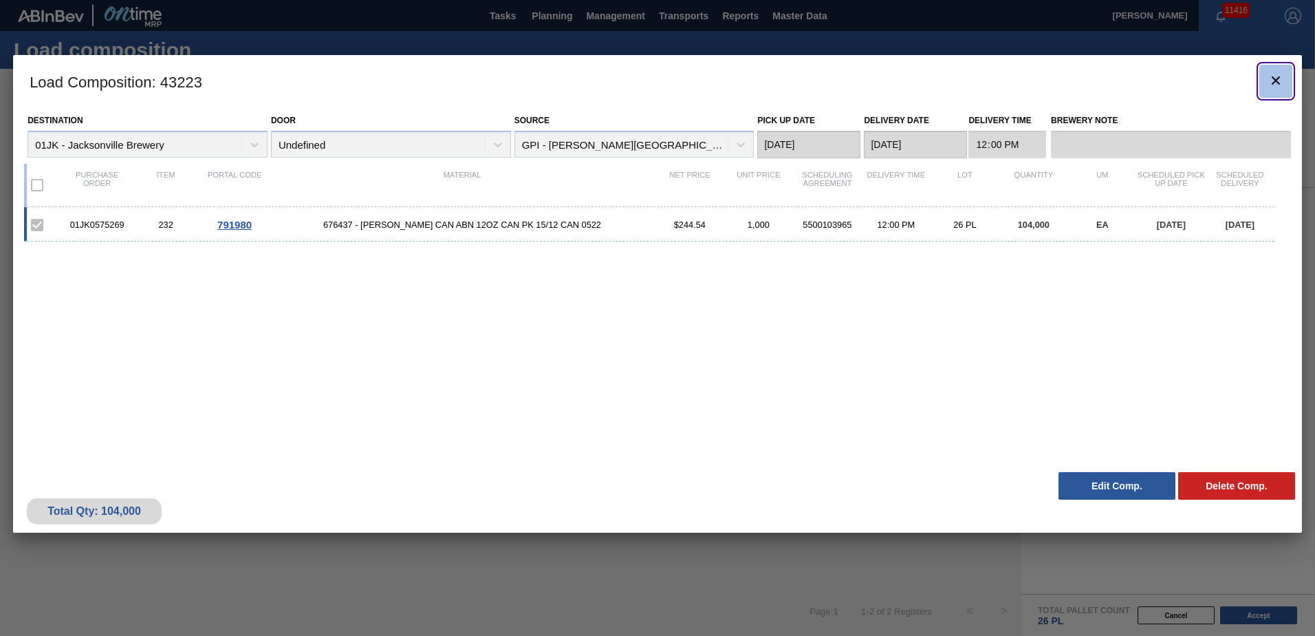
click at [1266, 76] on button "botão de ícone" at bounding box center [1276, 81] width 33 height 33
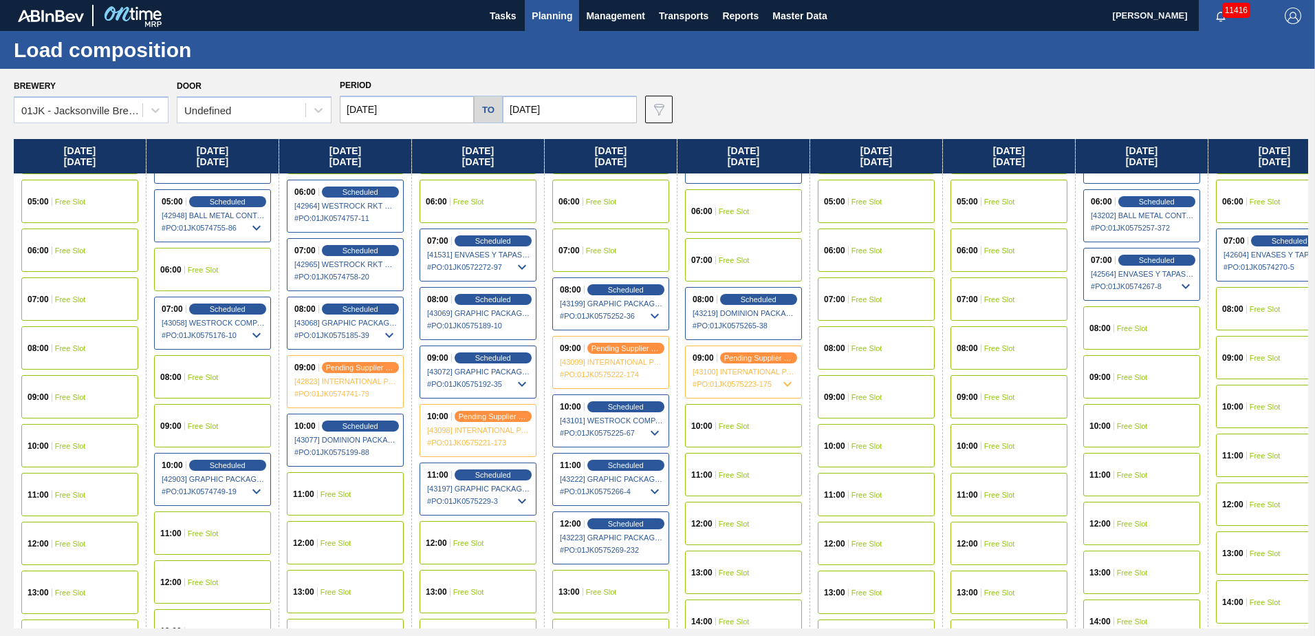
scroll to position [275, 0]
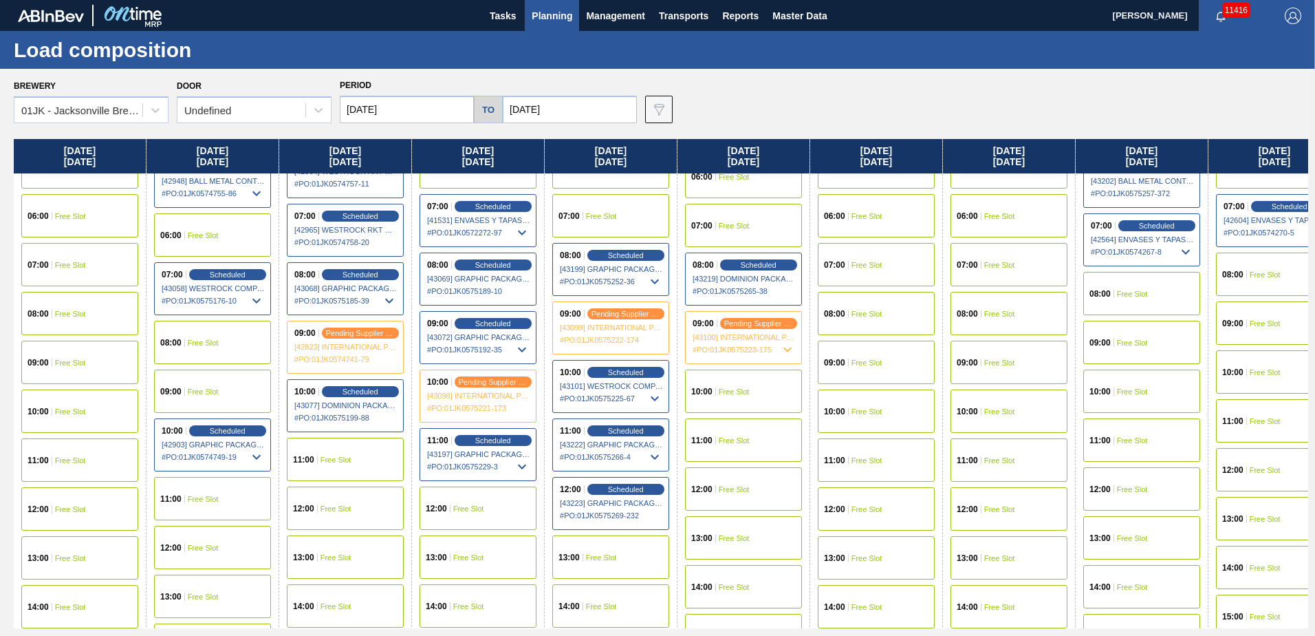
click at [722, 384] on div "10:00 Free Slot" at bounding box center [743, 390] width 117 height 43
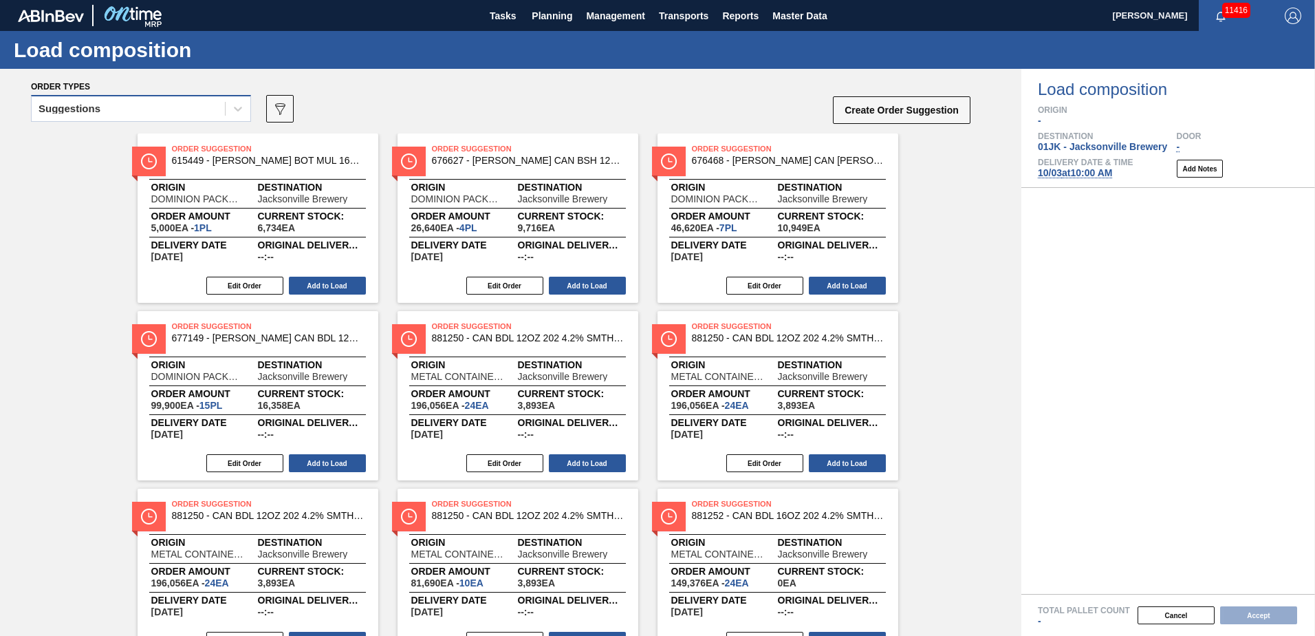
click at [215, 111] on div "Suggestions" at bounding box center [128, 109] width 193 height 20
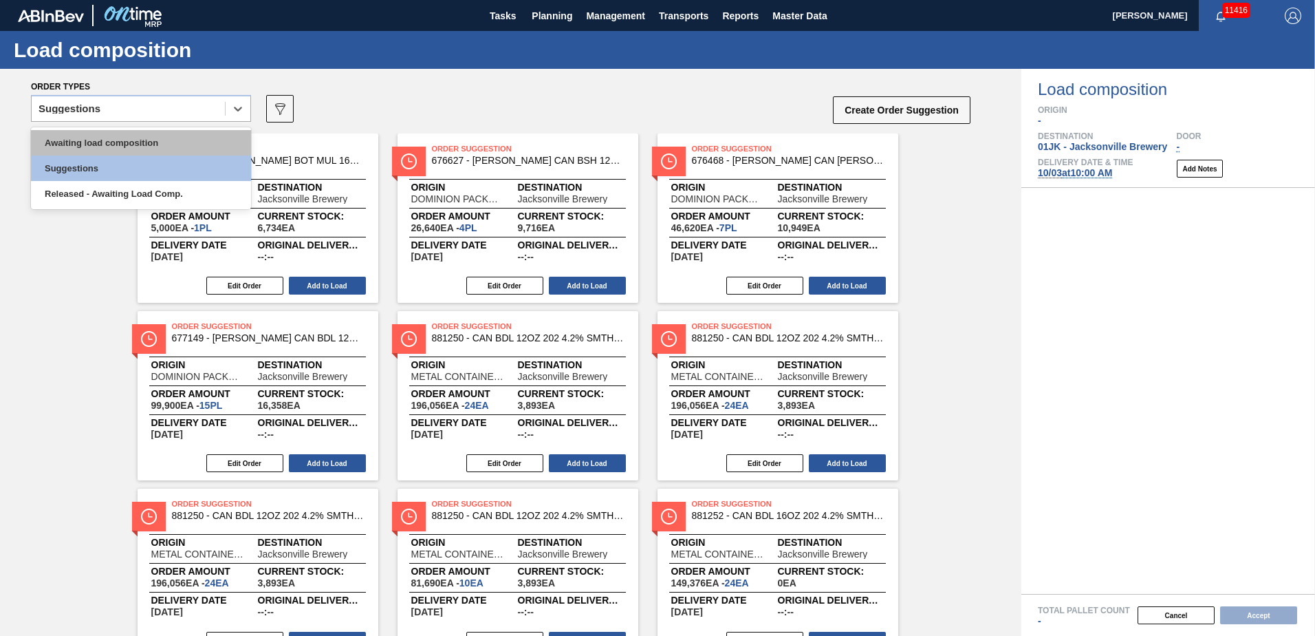
click at [195, 147] on div "Awaiting load composition" at bounding box center [141, 142] width 220 height 25
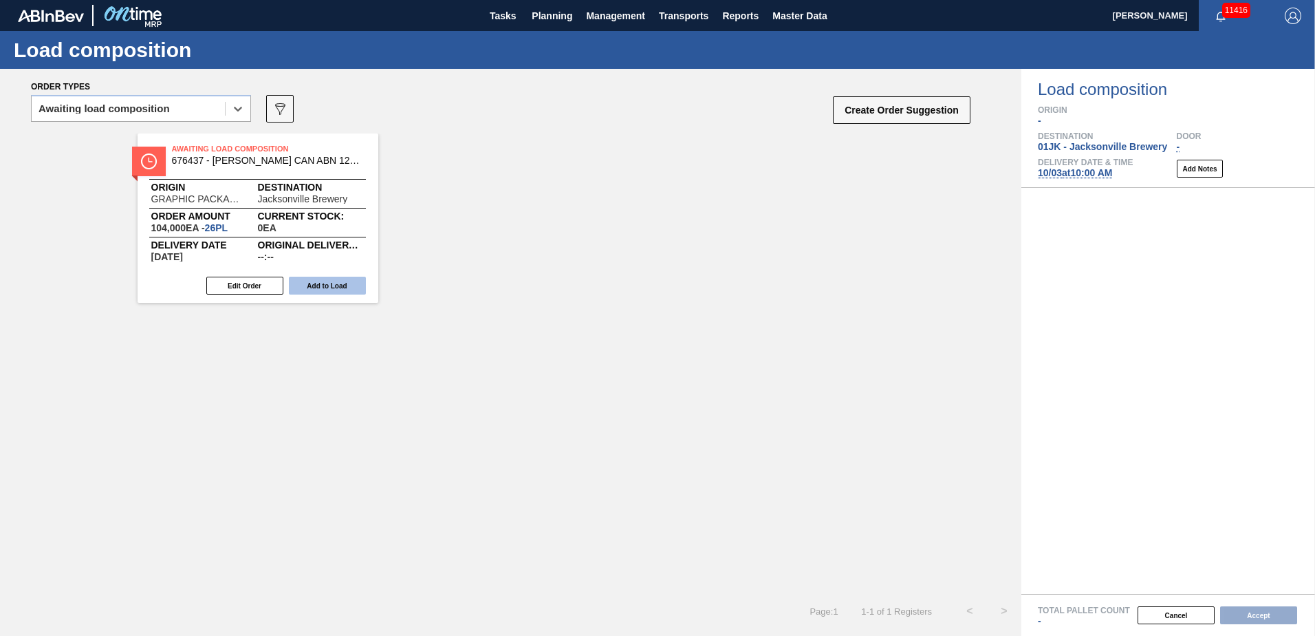
click at [327, 286] on button "Add to Load" at bounding box center [327, 286] width 77 height 18
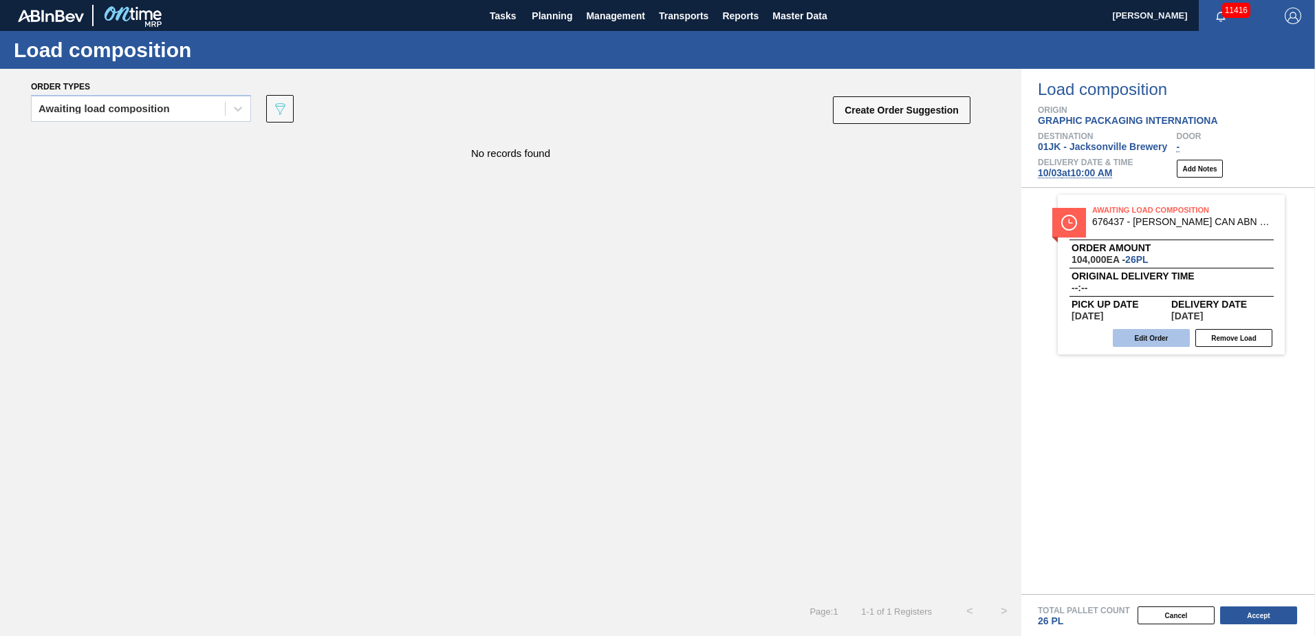
click at [1155, 332] on button "Edit Order" at bounding box center [1151, 338] width 77 height 18
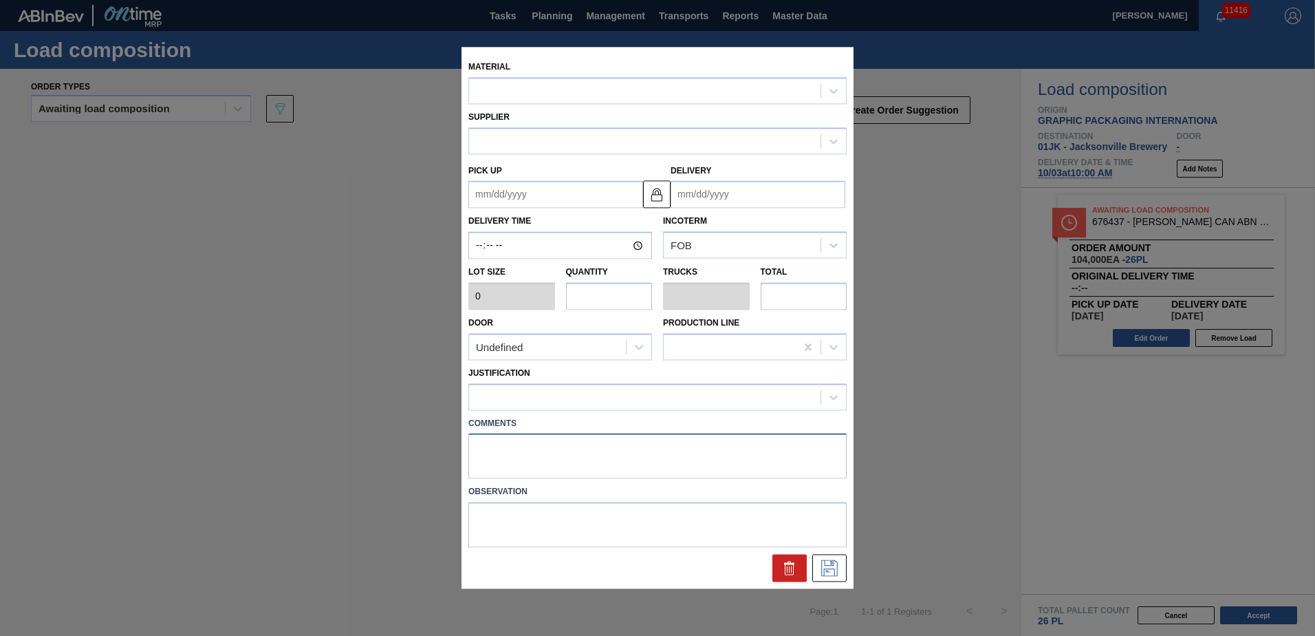
click at [660, 457] on textarea at bounding box center [657, 455] width 378 height 45
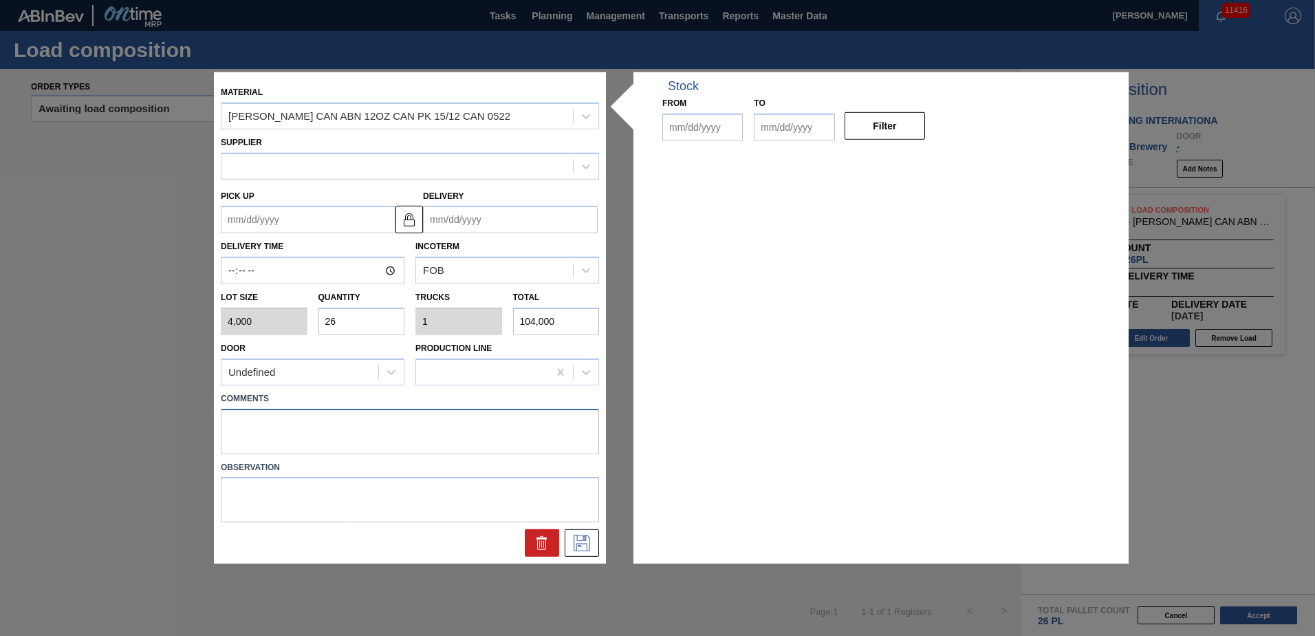
type input "4,000"
type input "26"
type input "1"
type input "104,000"
type up "[DATE]"
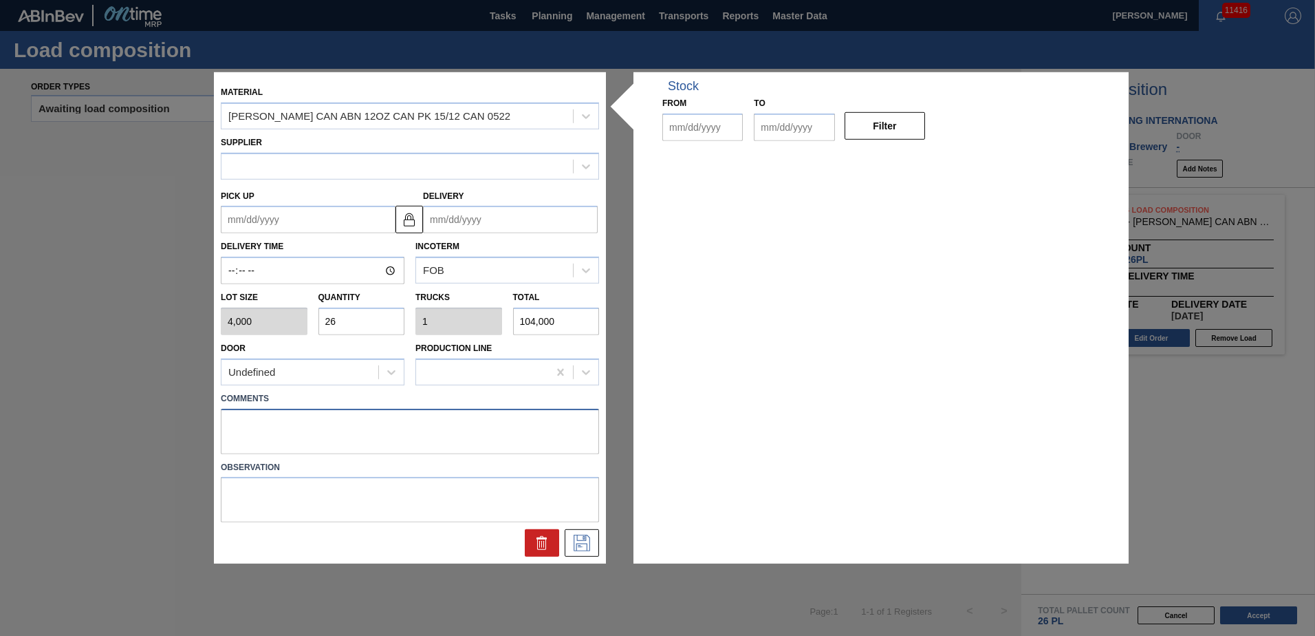
type input "[DATE]"
type textarea "DROP"
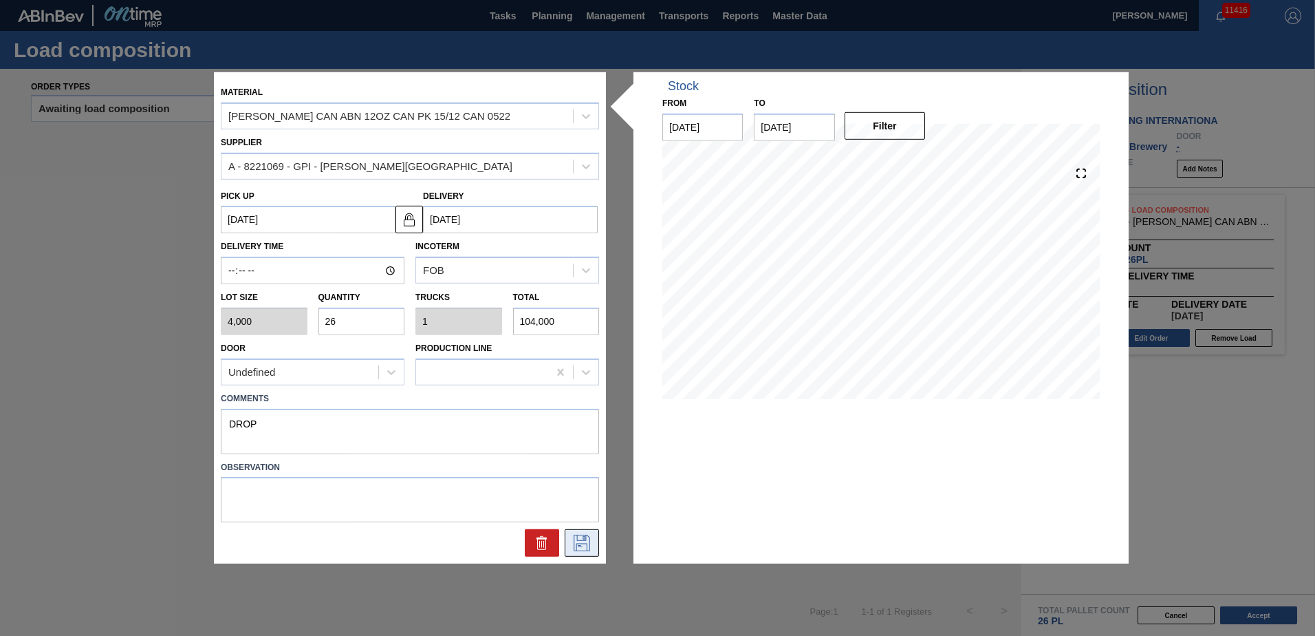
click at [581, 554] on button at bounding box center [582, 543] width 34 height 28
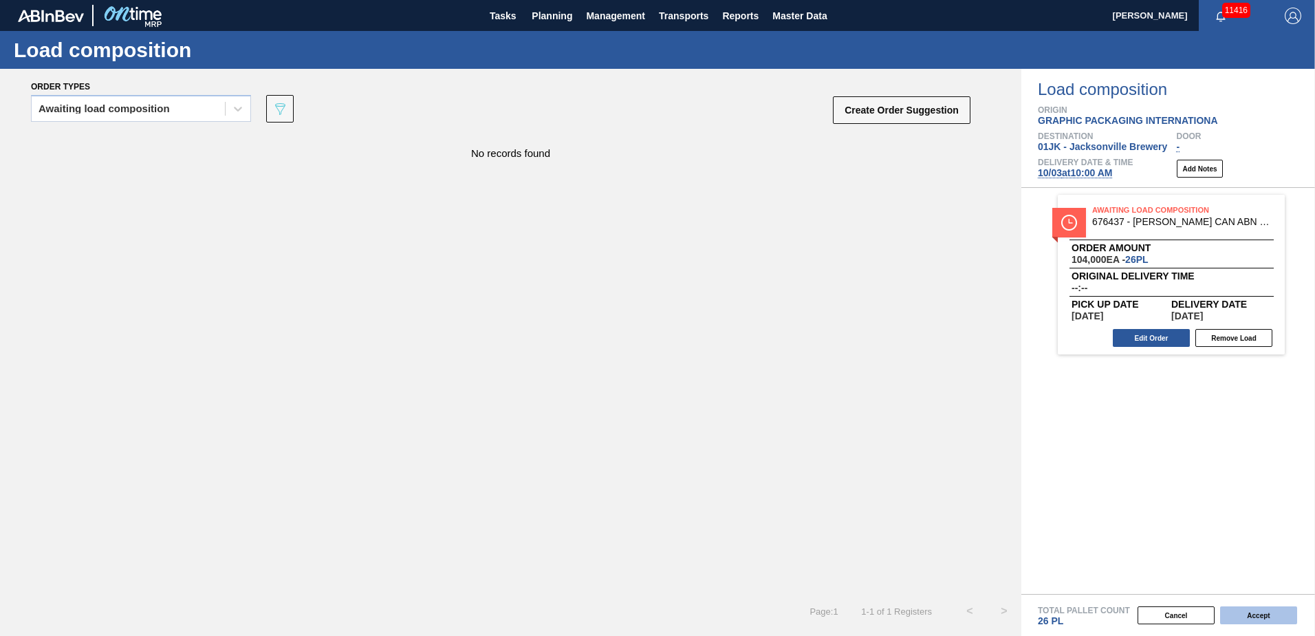
click at [1259, 614] on button "Accept" at bounding box center [1258, 615] width 77 height 18
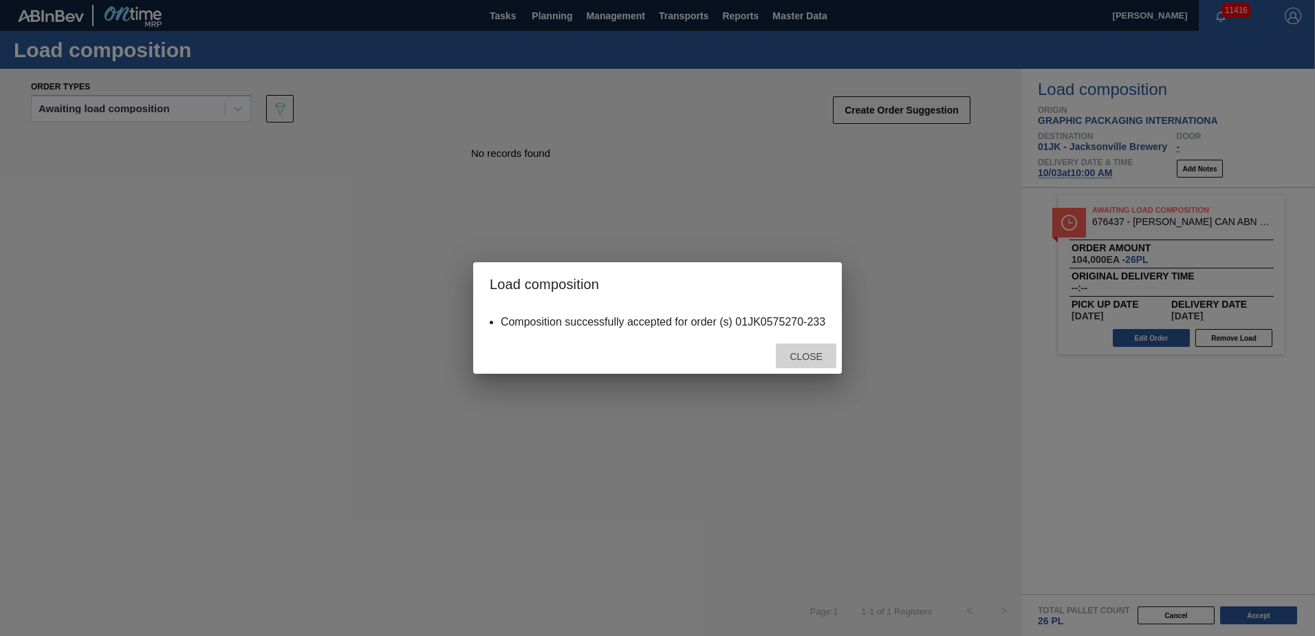
click at [822, 350] on div "Close" at bounding box center [806, 355] width 61 height 25
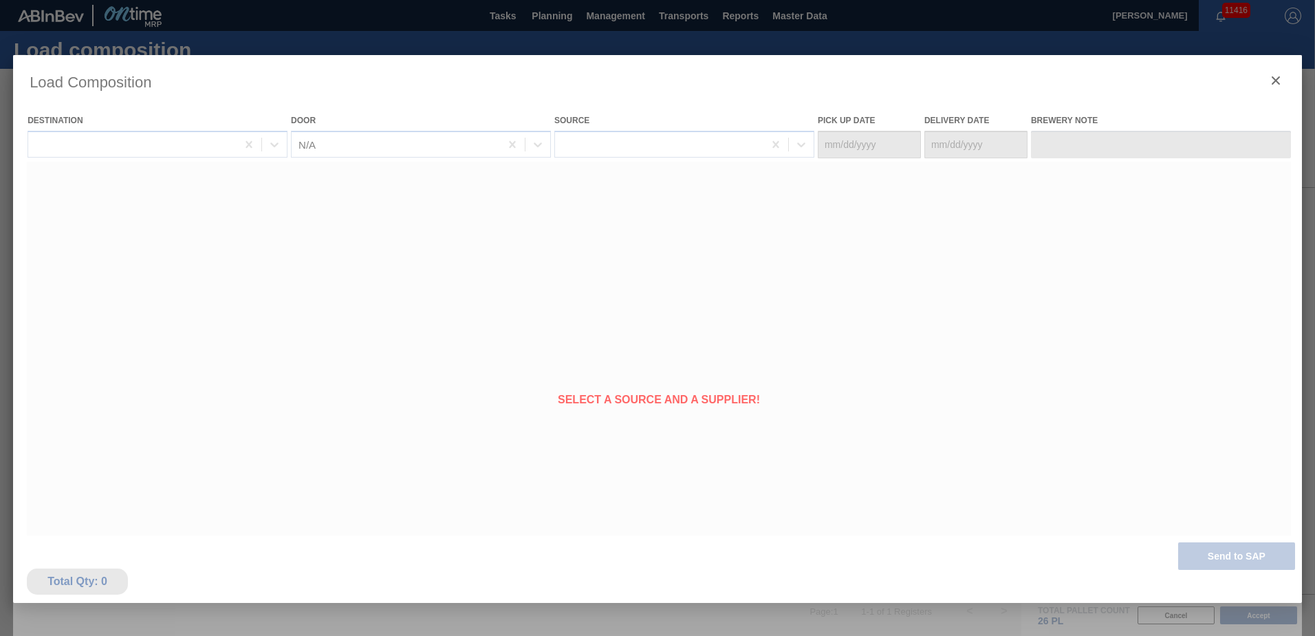
type Date "[DATE]"
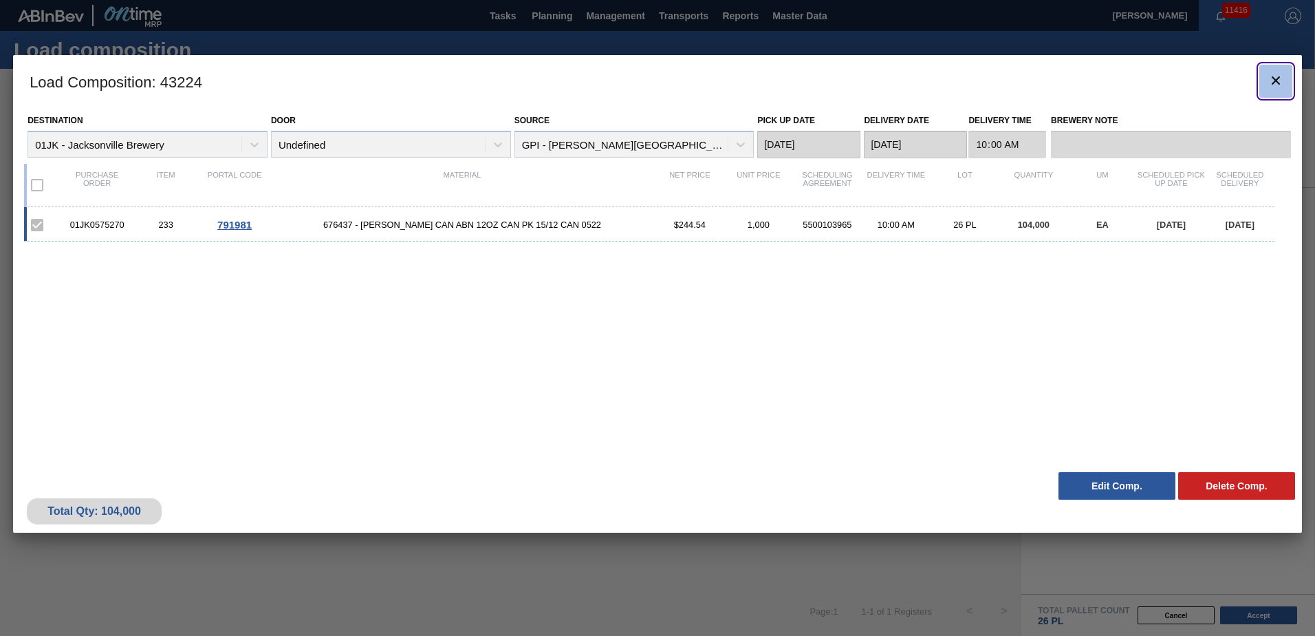
click at [1278, 94] on button "botão de ícone" at bounding box center [1276, 81] width 33 height 33
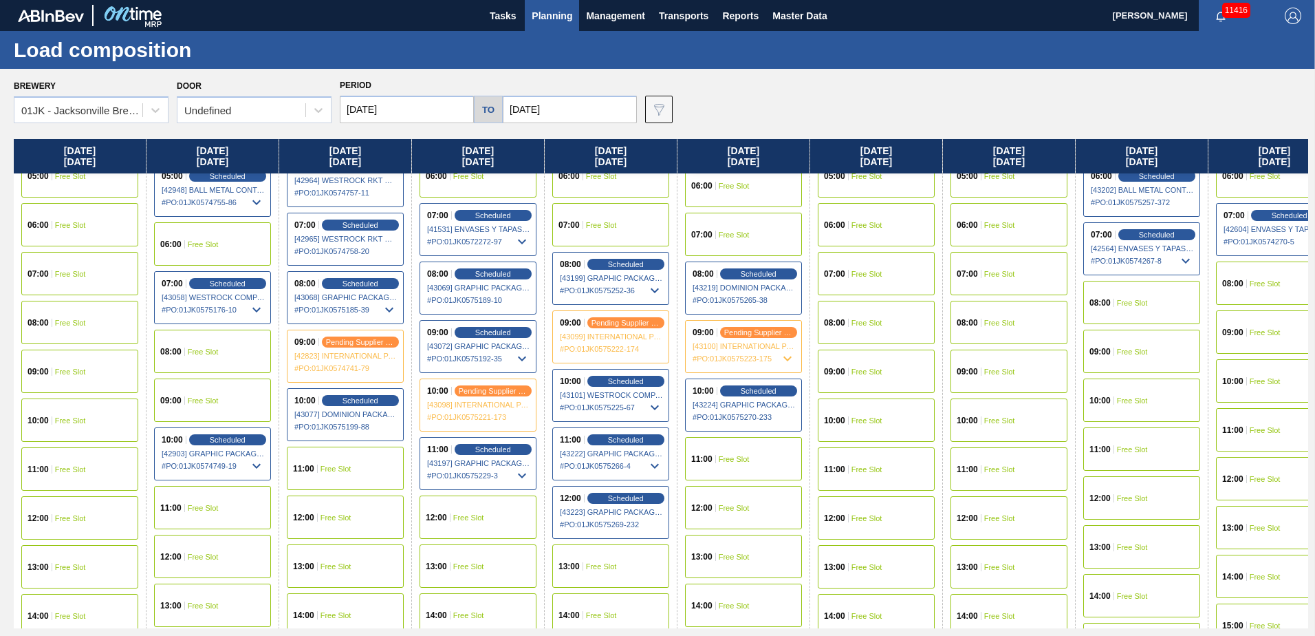
scroll to position [344, 0]
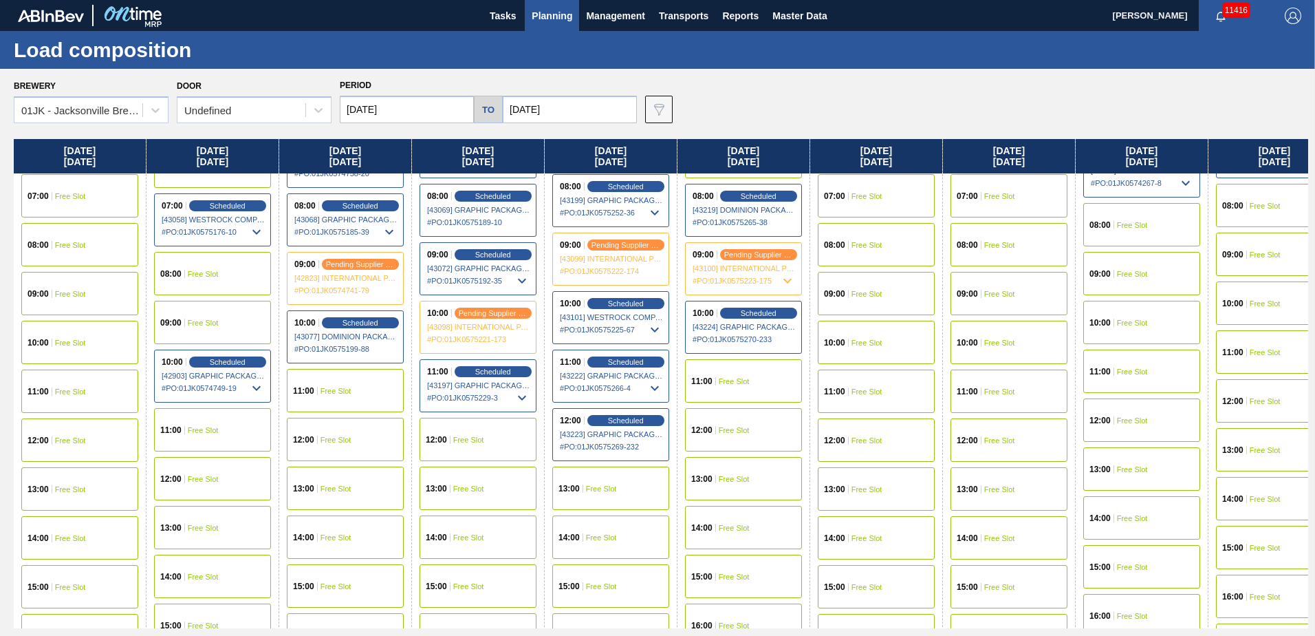
click at [756, 375] on div "11:00 Free Slot" at bounding box center [743, 380] width 117 height 43
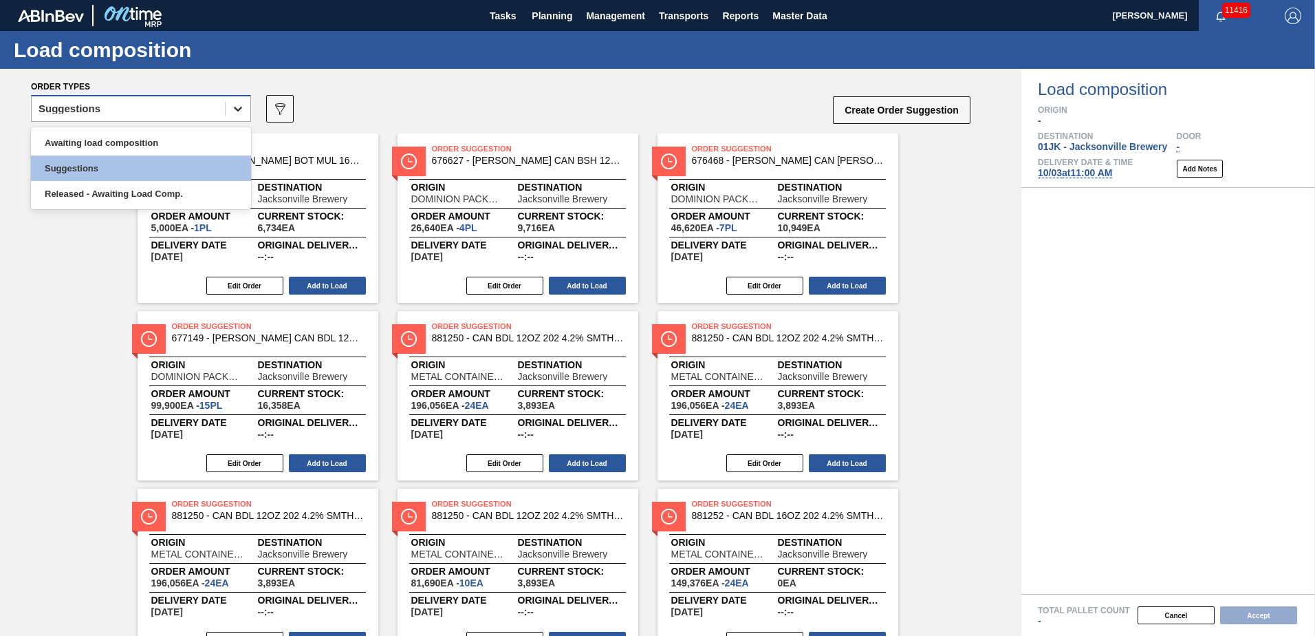
click at [226, 119] on div at bounding box center [238, 108] width 25 height 25
click at [208, 135] on div "Awaiting load composition" at bounding box center [141, 142] width 220 height 25
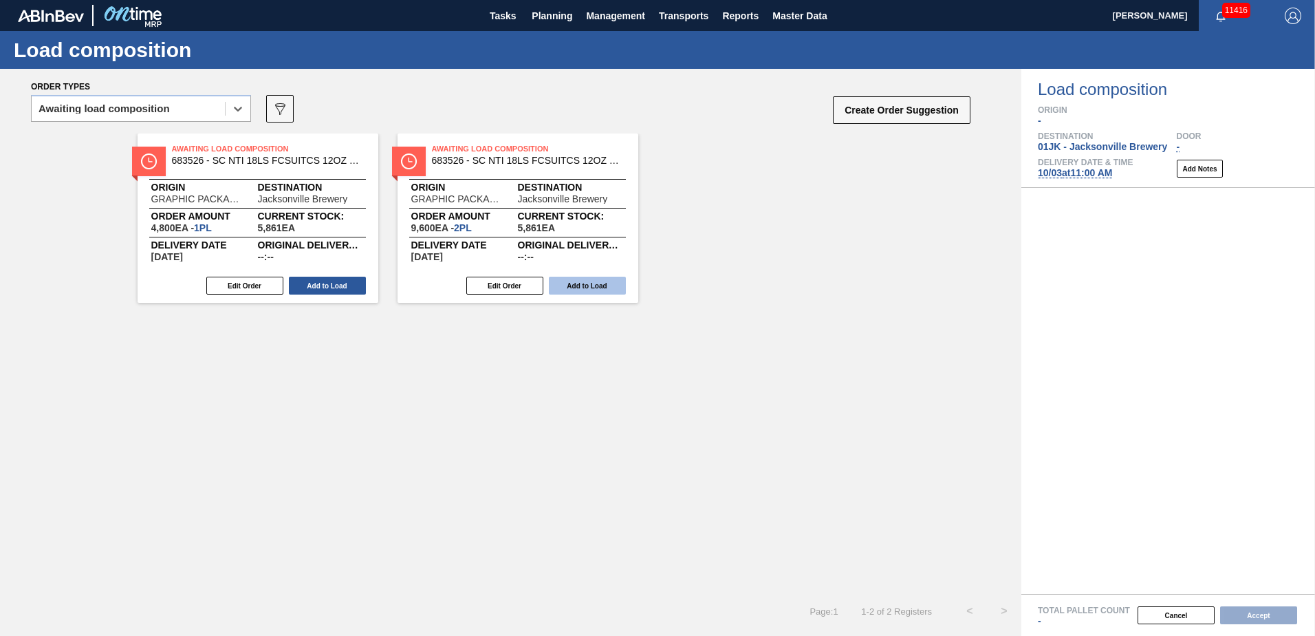
click at [598, 286] on button "Add to Load" at bounding box center [587, 286] width 77 height 18
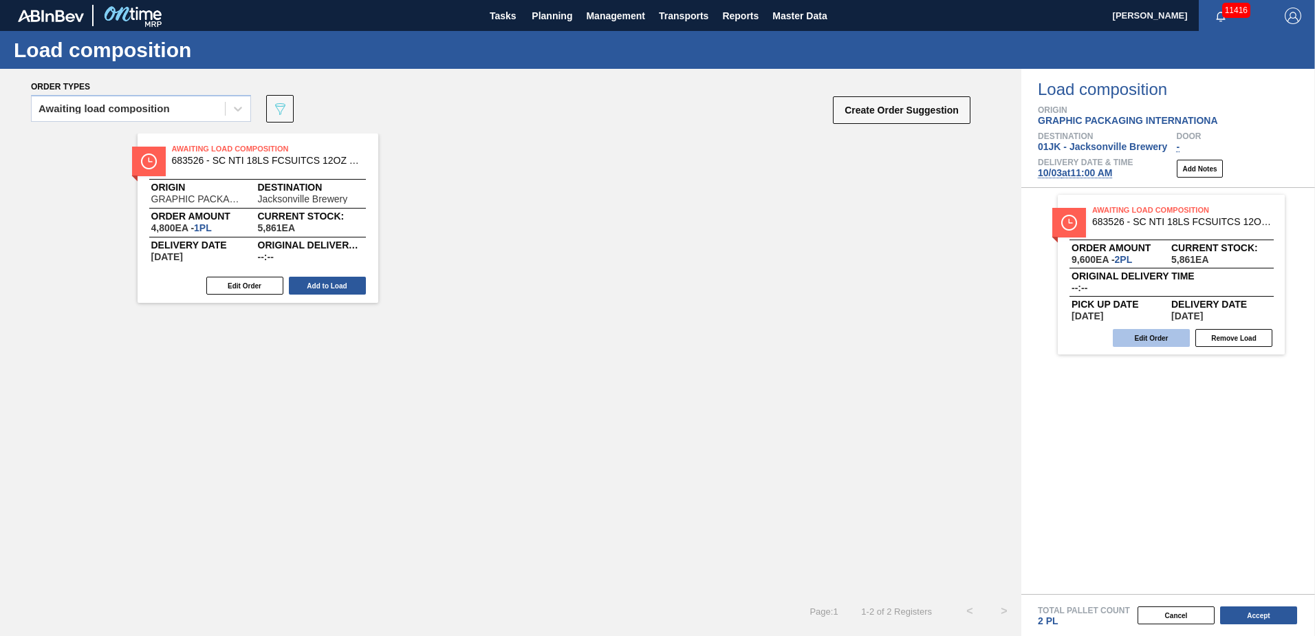
click at [1164, 332] on button "Edit Order" at bounding box center [1151, 338] width 77 height 18
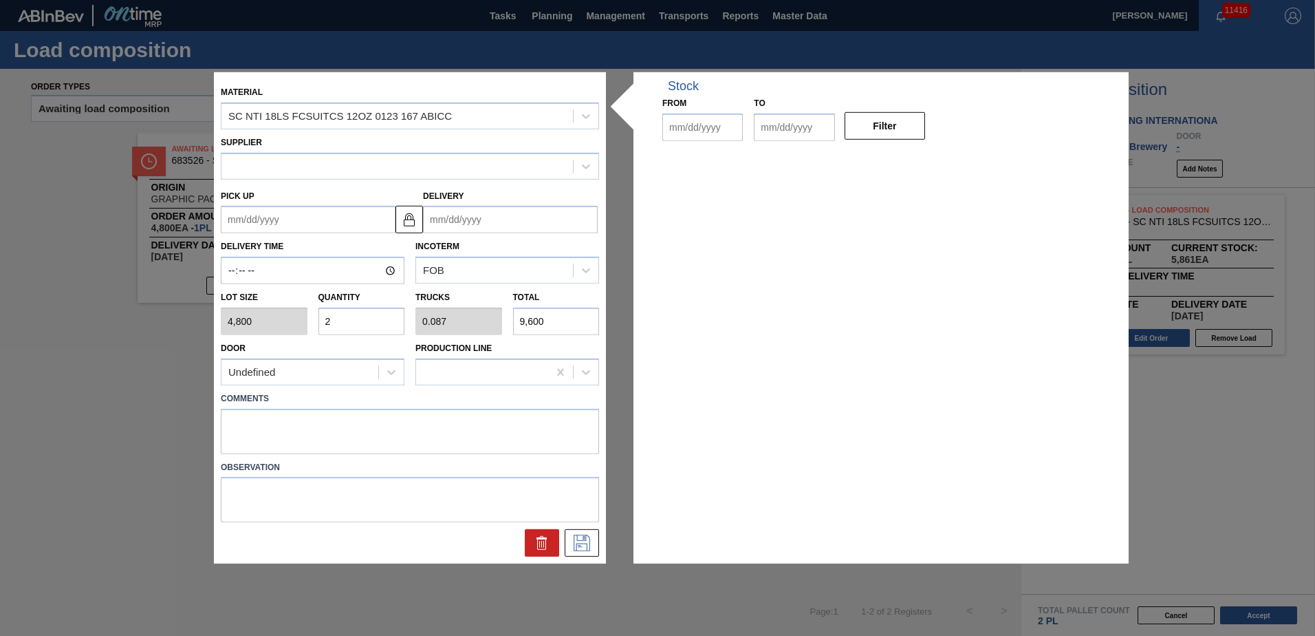
type input "4,800"
type input "2"
type input "0.087"
type input "9,600"
type up "[DATE]"
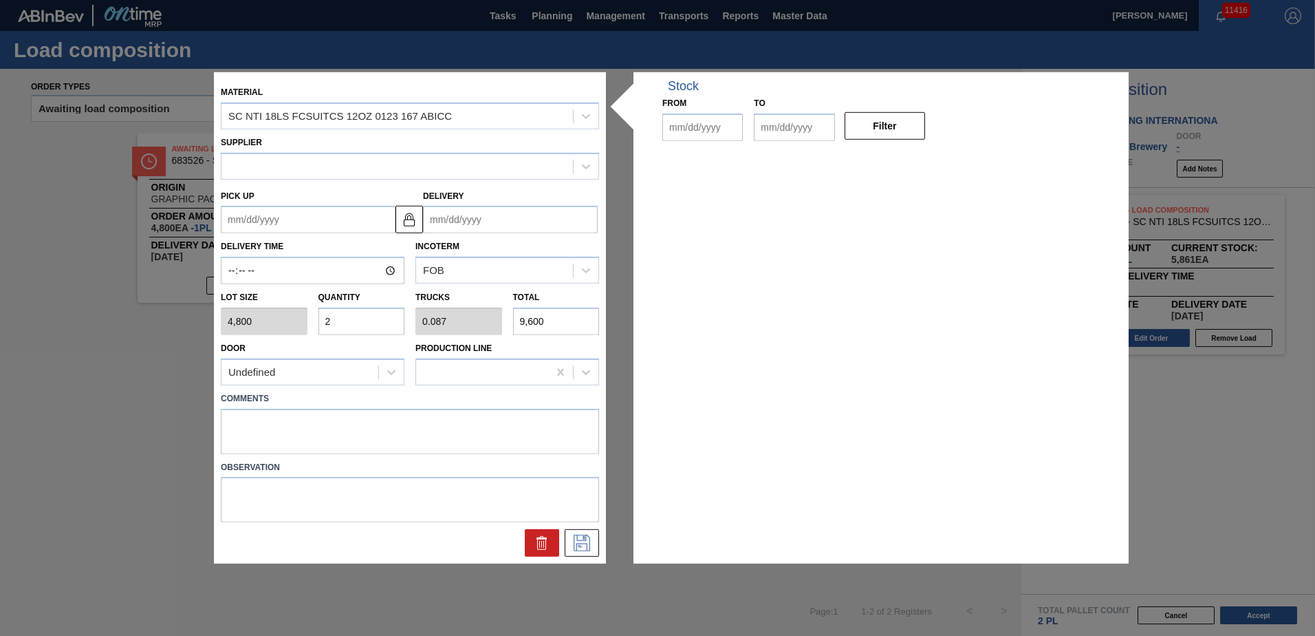
type input "[DATE]"
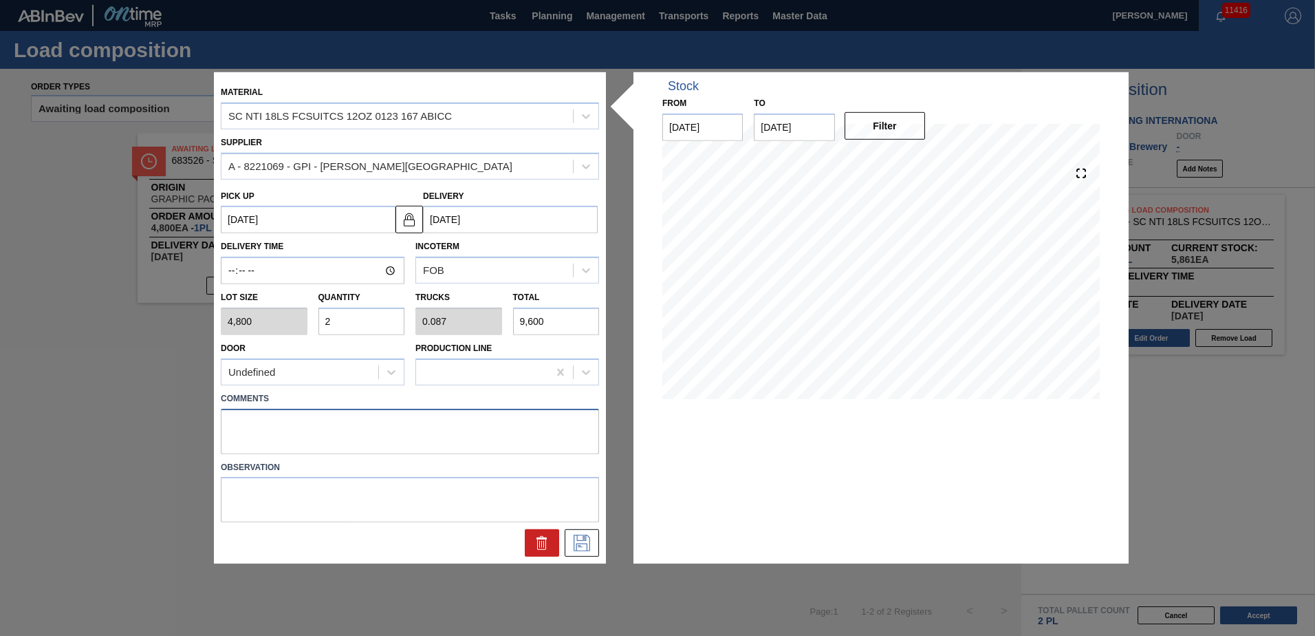
click at [358, 425] on textarea at bounding box center [410, 430] width 378 height 45
type textarea "TAIL, DROP"
click at [579, 537] on icon at bounding box center [582, 543] width 22 height 17
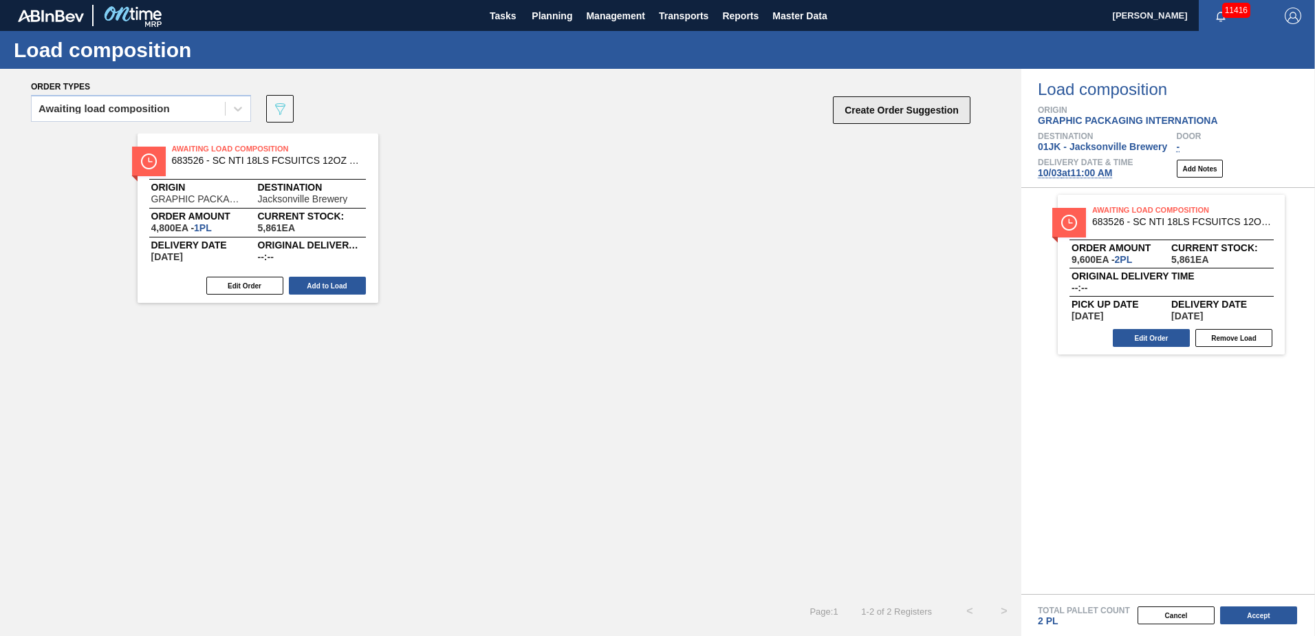
click at [892, 115] on button "Create Order Suggestion" at bounding box center [902, 110] width 138 height 28
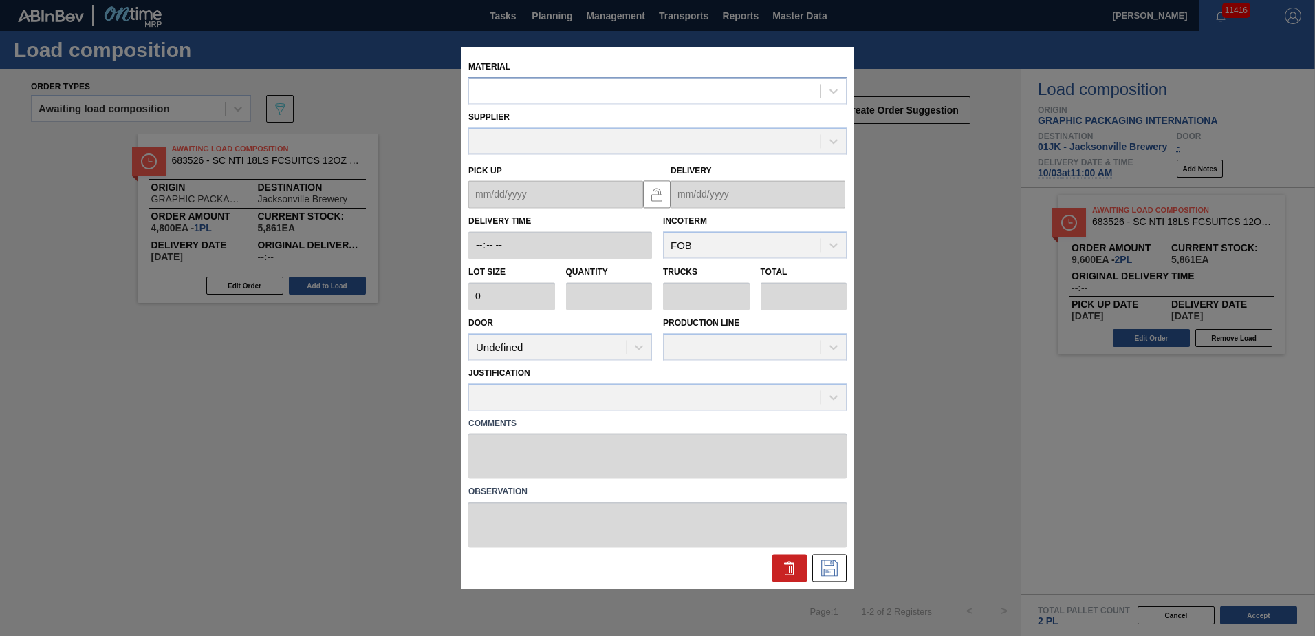
click at [611, 101] on div at bounding box center [657, 90] width 378 height 27
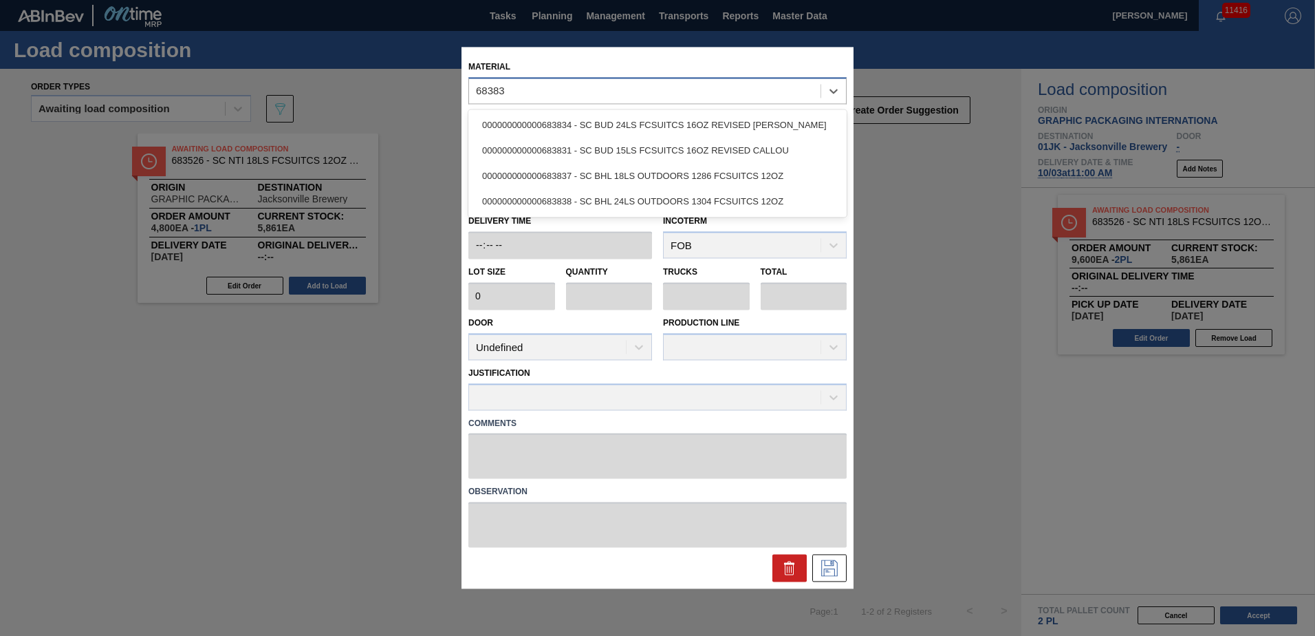
type input "683837"
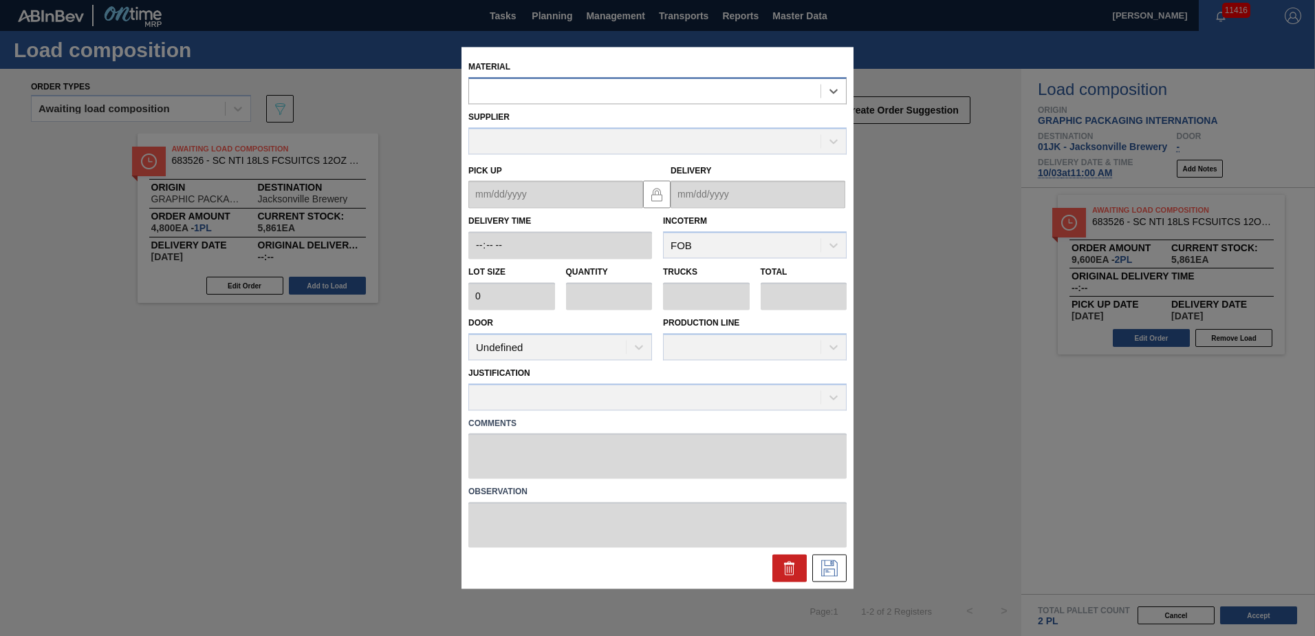
type input "4,800"
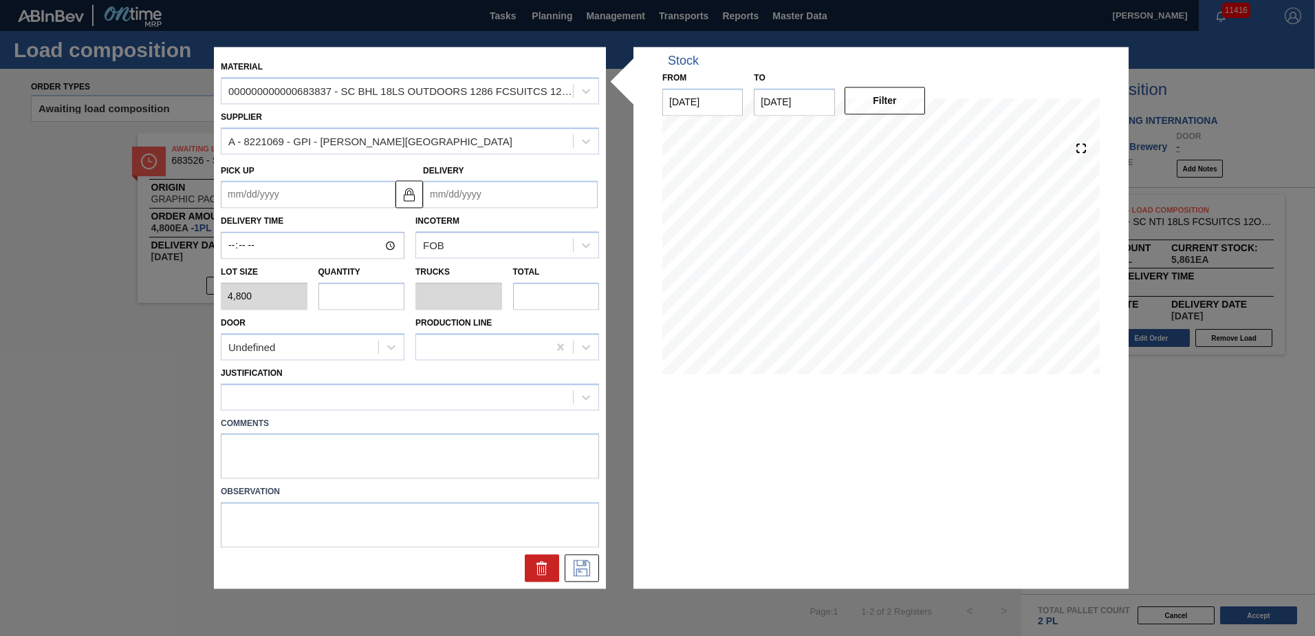
click at [331, 306] on input "text" at bounding box center [362, 296] width 87 height 28
click at [333, 291] on input "text" at bounding box center [362, 296] width 87 height 28
type input "2"
type input "0.087"
type input "9,600"
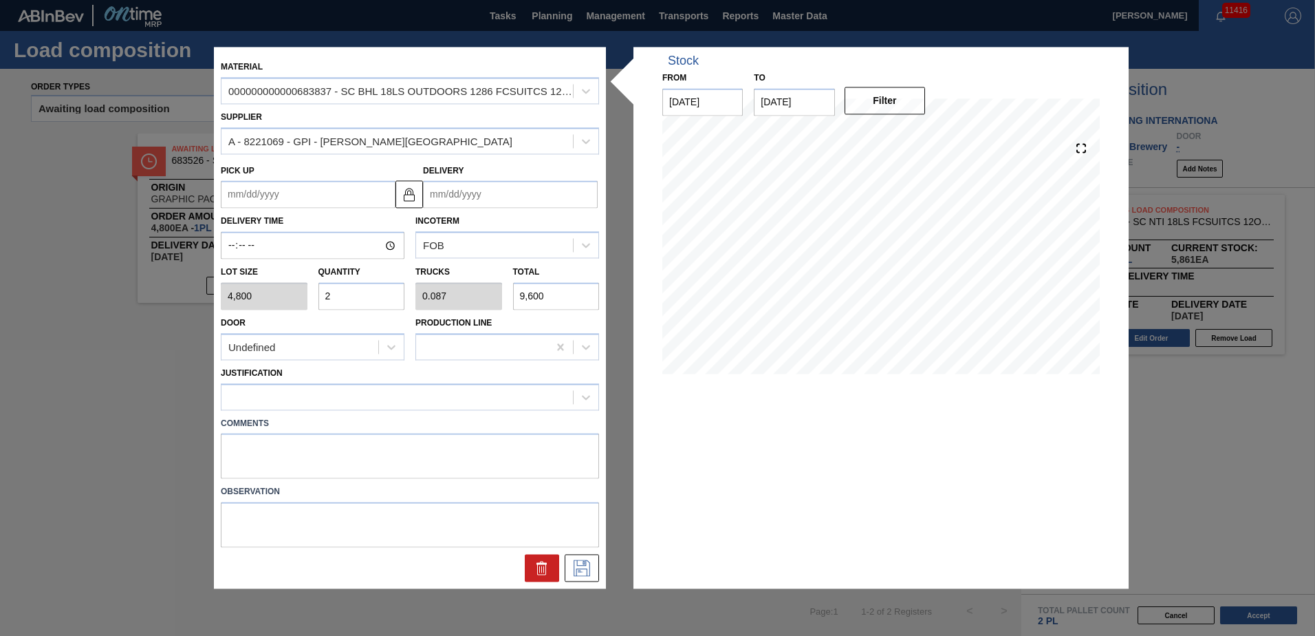
type input "21"
type input "0.913"
type input "100,800"
type input "21"
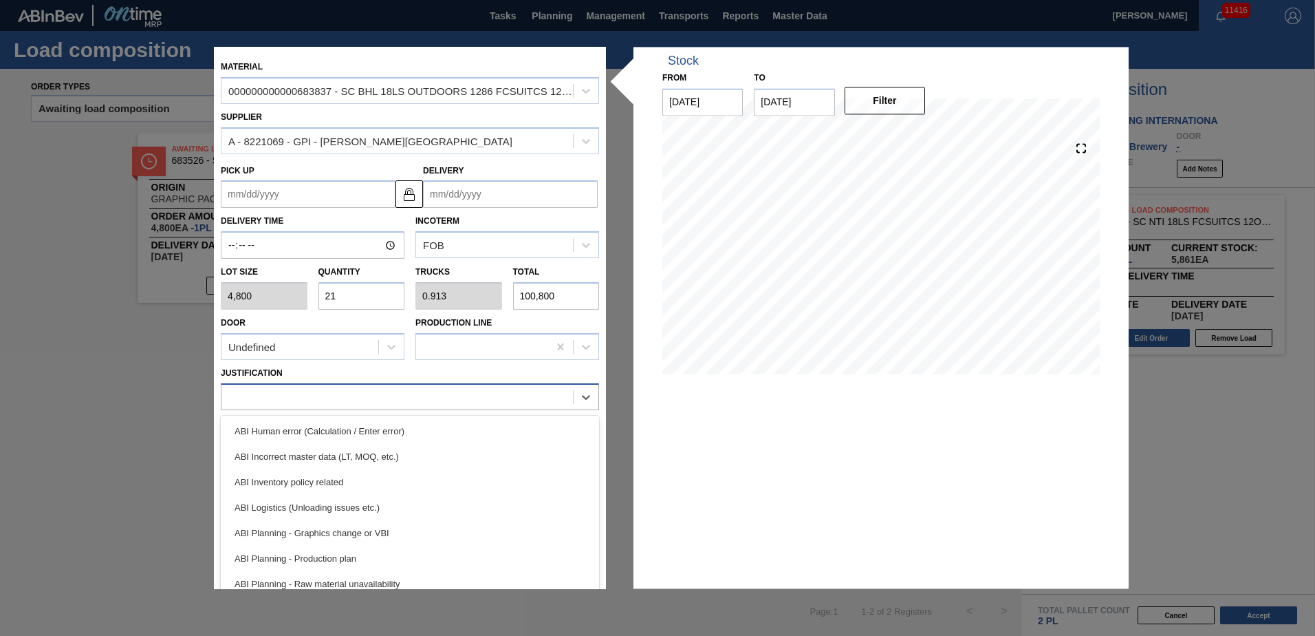
click at [530, 387] on div at bounding box center [398, 397] width 352 height 20
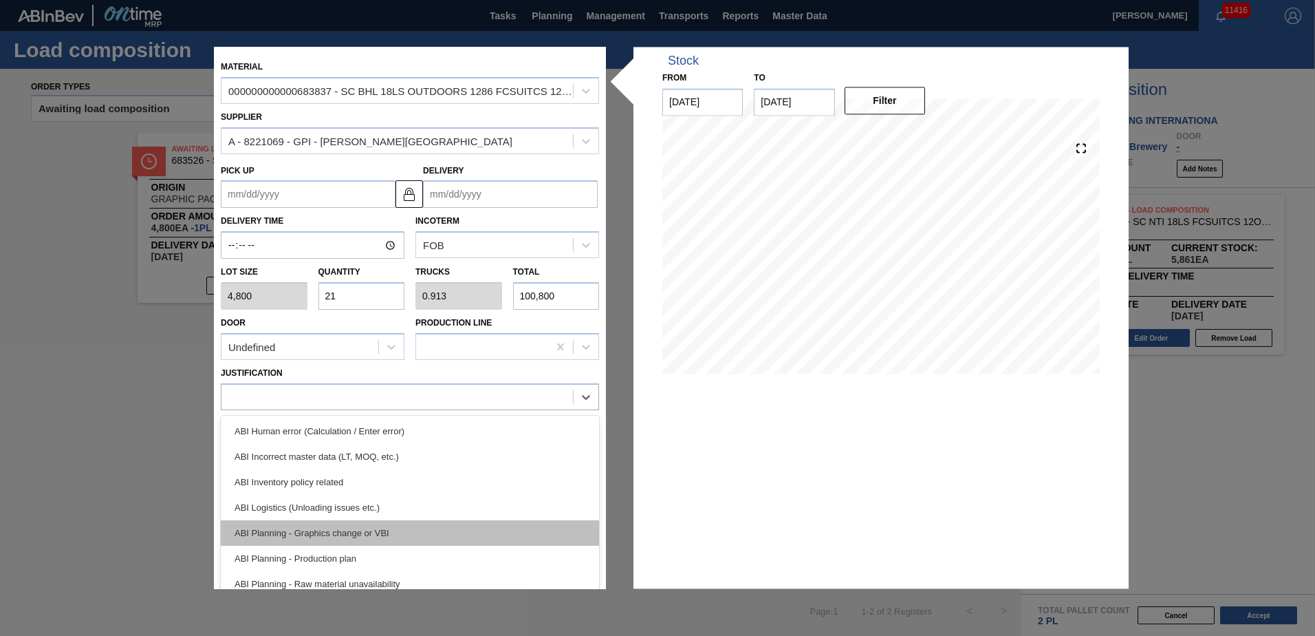
click at [403, 537] on div "ABI Planning - Graphics change or VBI" at bounding box center [410, 532] width 378 height 25
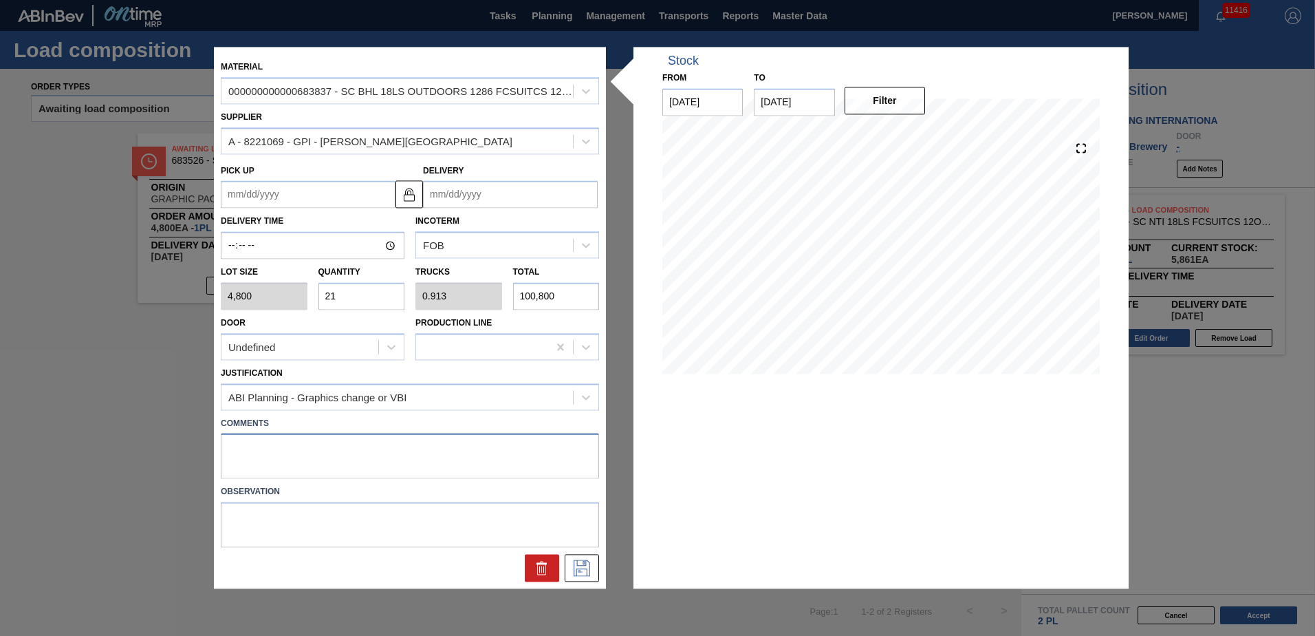
click at [359, 464] on textarea at bounding box center [410, 455] width 378 height 45
type textarea "NOSE, DROP"
type up "[DATE]"
type input "[DATE]"
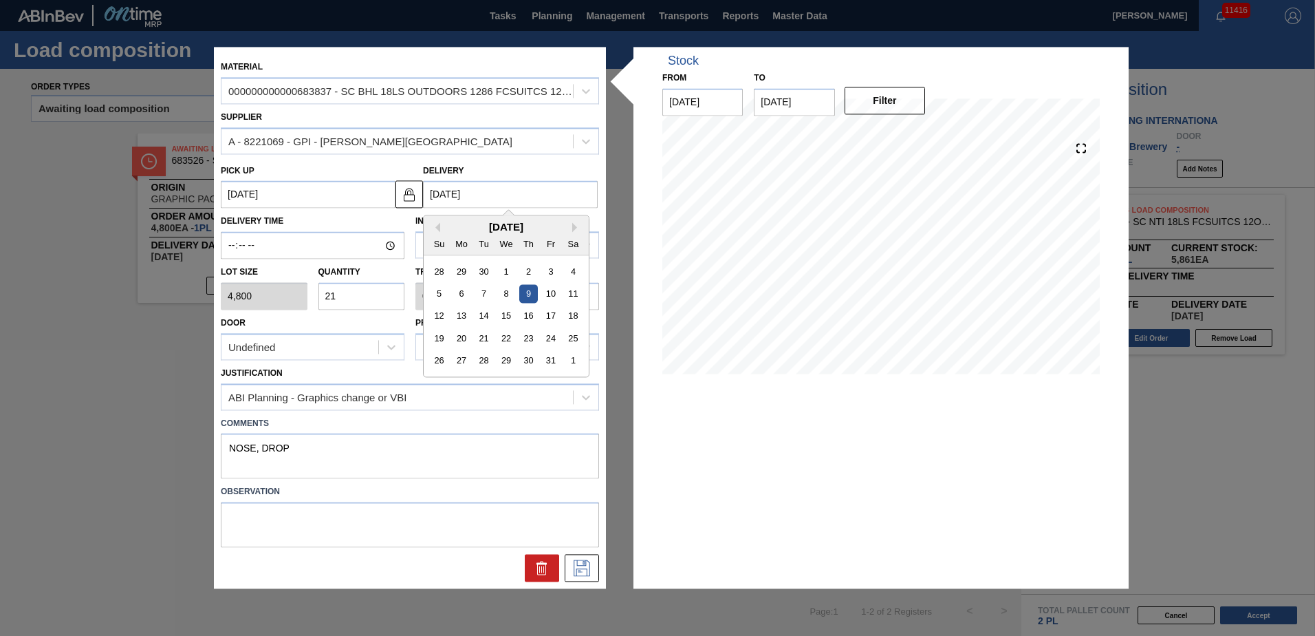
drag, startPoint x: 532, startPoint y: 198, endPoint x: 292, endPoint y: 155, distance: 243.8
click at [292, 155] on div "Pick up 10/06/2025 Delivery 10/09/2025 Previous Month Next Month October 2025 S…" at bounding box center [409, 181] width 389 height 54
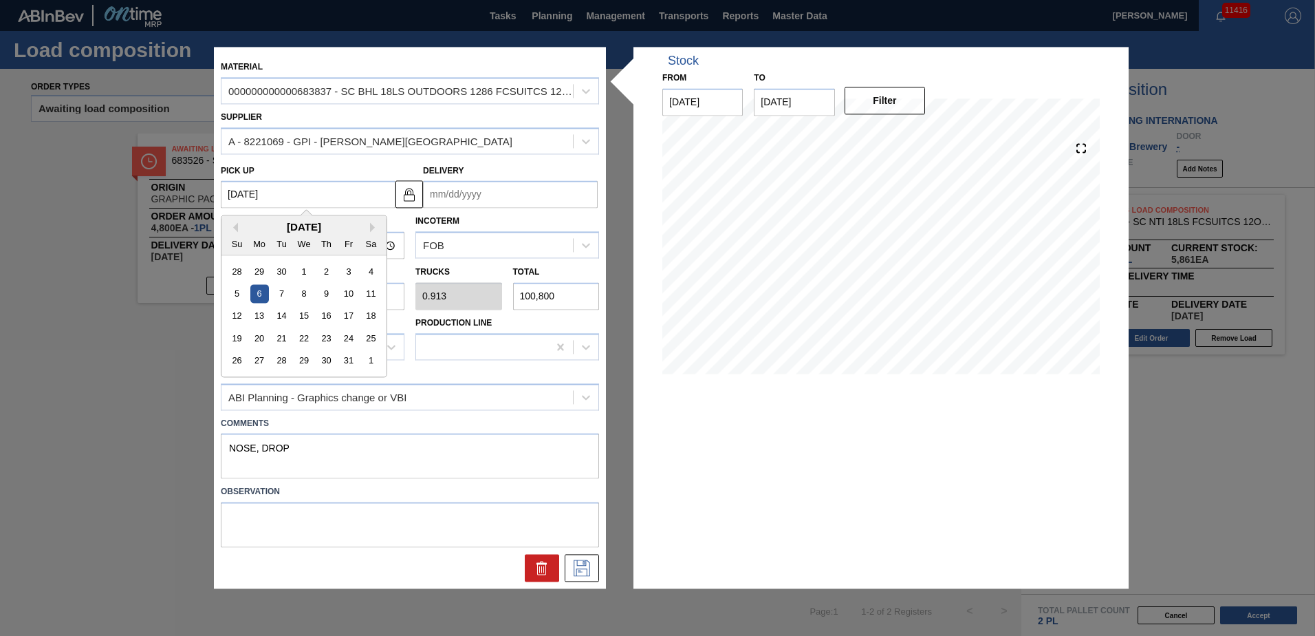
drag, startPoint x: 266, startPoint y: 189, endPoint x: 258, endPoint y: 193, distance: 8.3
click at [250, 194] on up "[DATE]" at bounding box center [308, 195] width 175 height 28
drag, startPoint x: 294, startPoint y: 191, endPoint x: 209, endPoint y: 195, distance: 85.4
click at [209, 195] on div "Material 000000000000683837 - SC BHL 18LS OUTDOORS 1286 FCSUITCS 12OZ Supplier …" at bounding box center [657, 318] width 1315 height 636
click at [492, 196] on input "Delivery" at bounding box center [510, 195] width 175 height 28
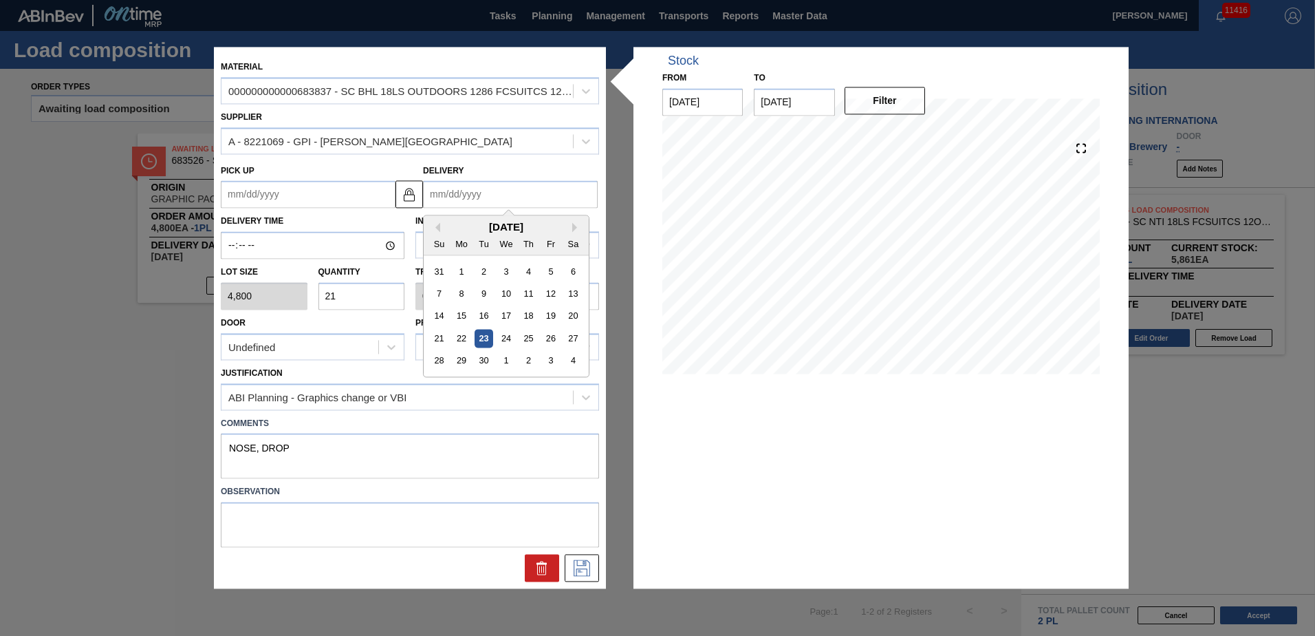
click at [448, 217] on div "September 2025 Su Mo Tu We Th Fr Sa" at bounding box center [506, 236] width 165 height 40
click at [576, 226] on button "Next Month" at bounding box center [577, 228] width 10 height 10
click at [443, 296] on div "5" at bounding box center [439, 294] width 19 height 19
type up "[DATE]"
type input "[DATE]"
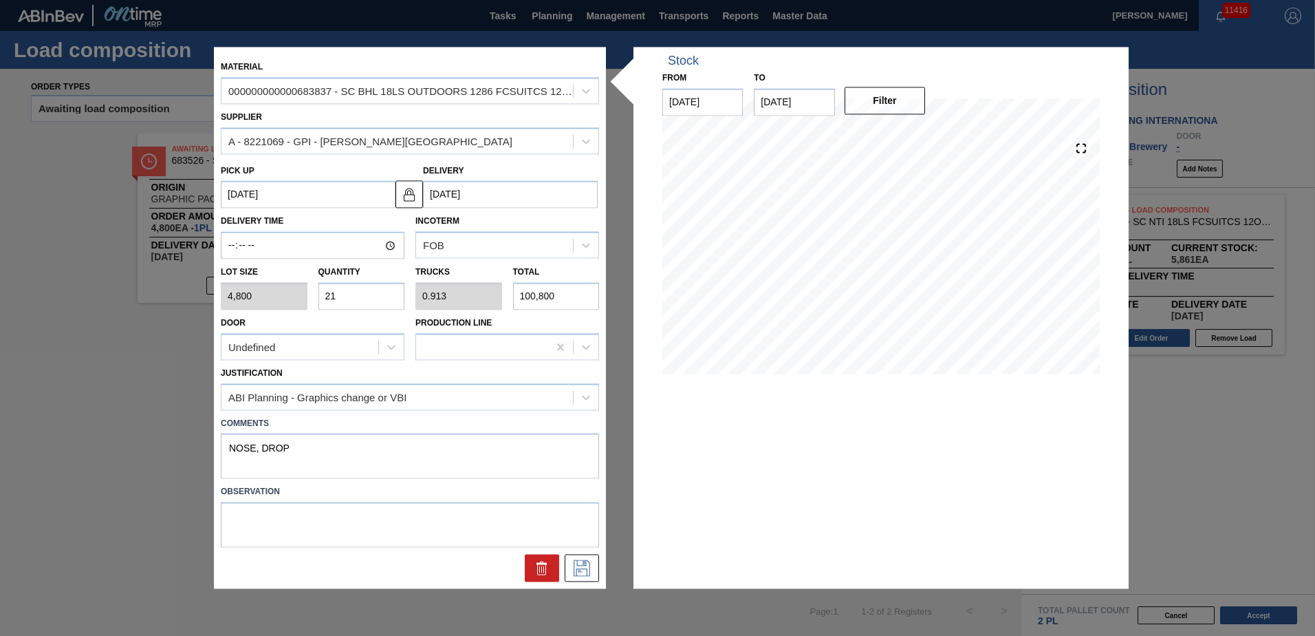
click at [483, 189] on input "[DATE]" at bounding box center [510, 195] width 175 height 28
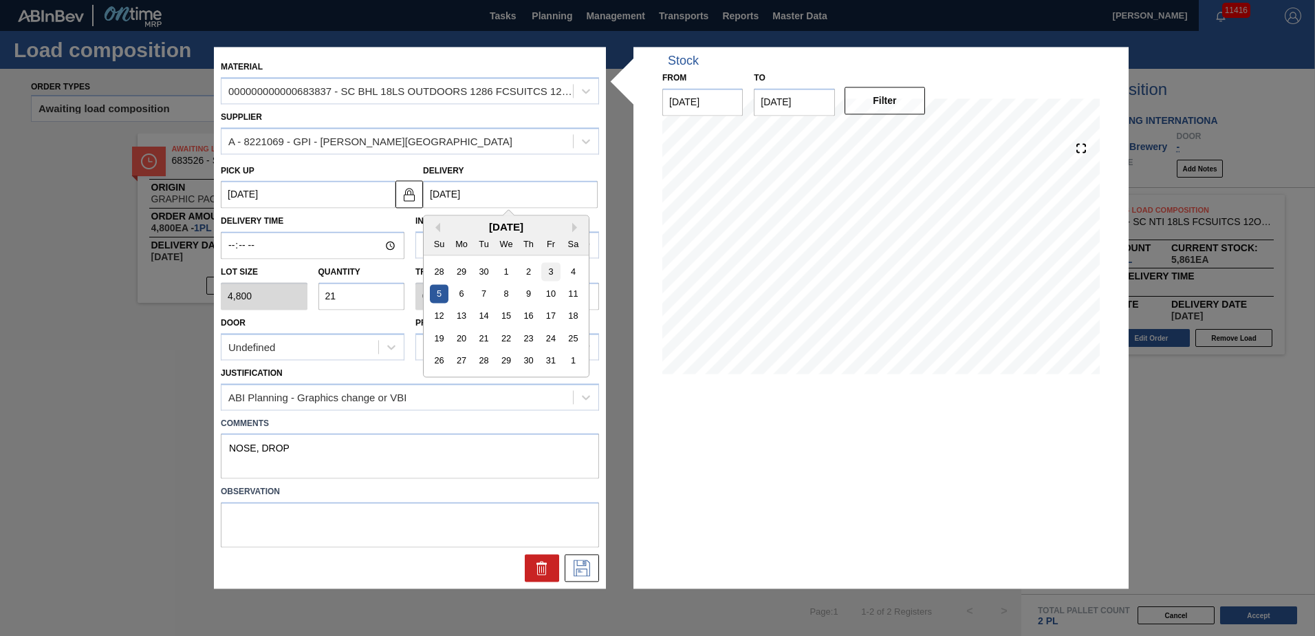
click at [546, 268] on div "3" at bounding box center [550, 271] width 19 height 19
type up "[DATE]"
type input "[DATE]"
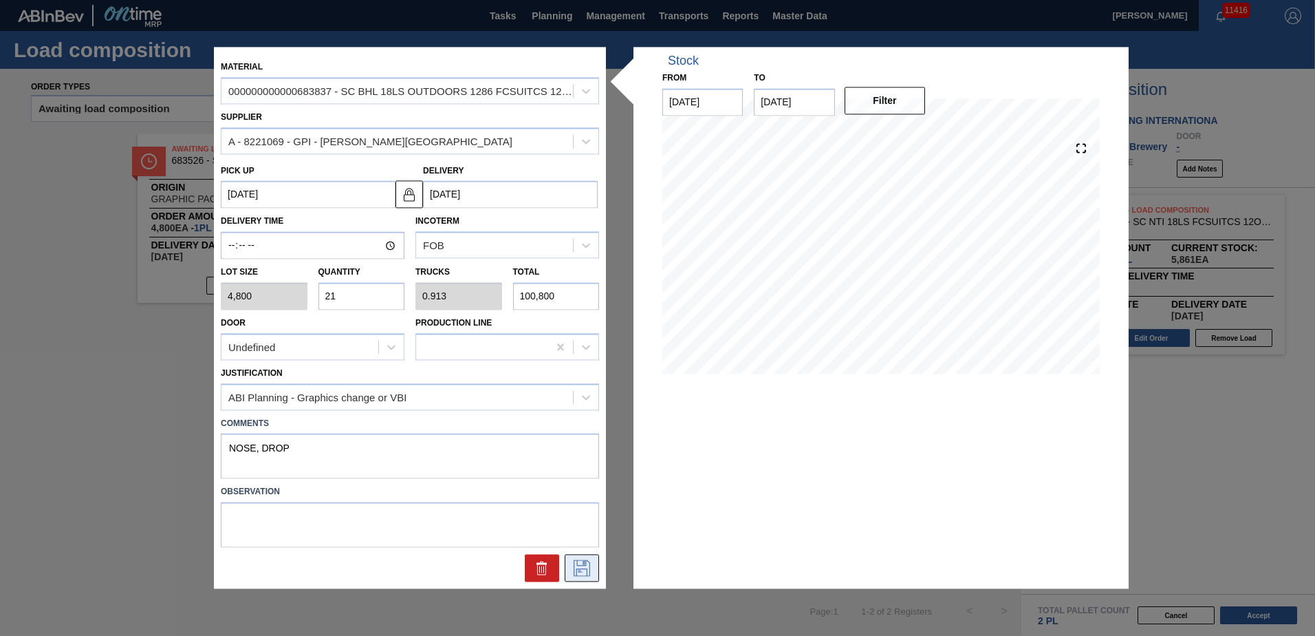
click at [576, 555] on button at bounding box center [582, 568] width 34 height 28
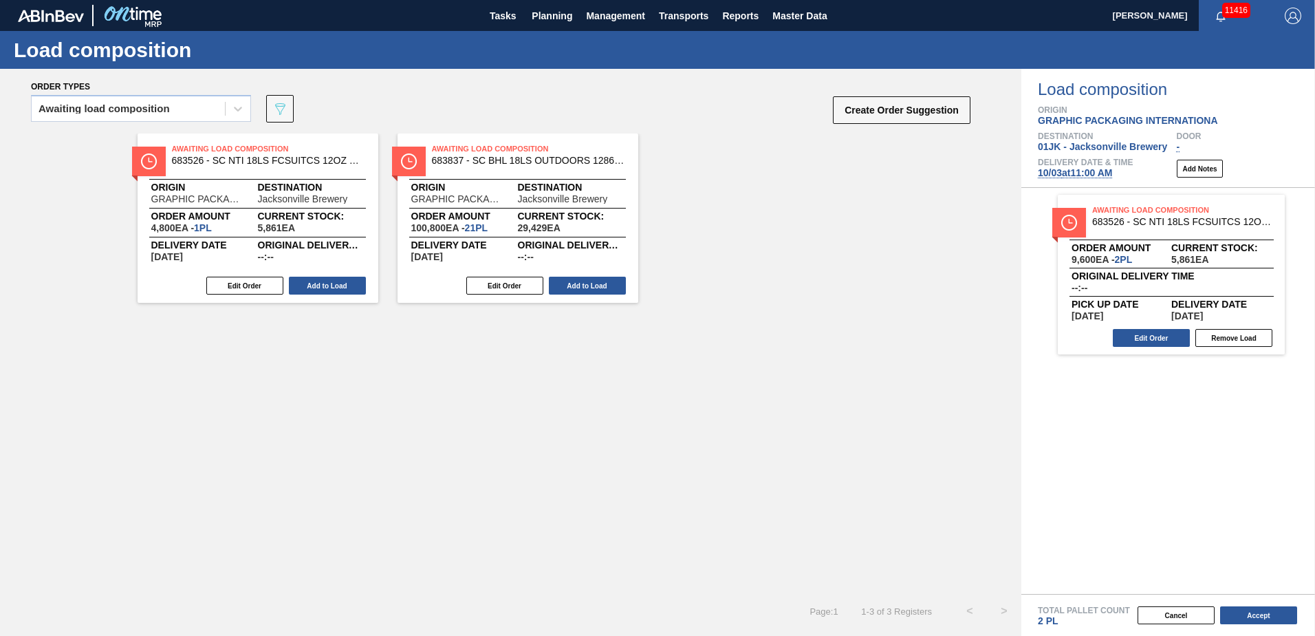
click at [609, 290] on button "Add to Load" at bounding box center [587, 286] width 77 height 18
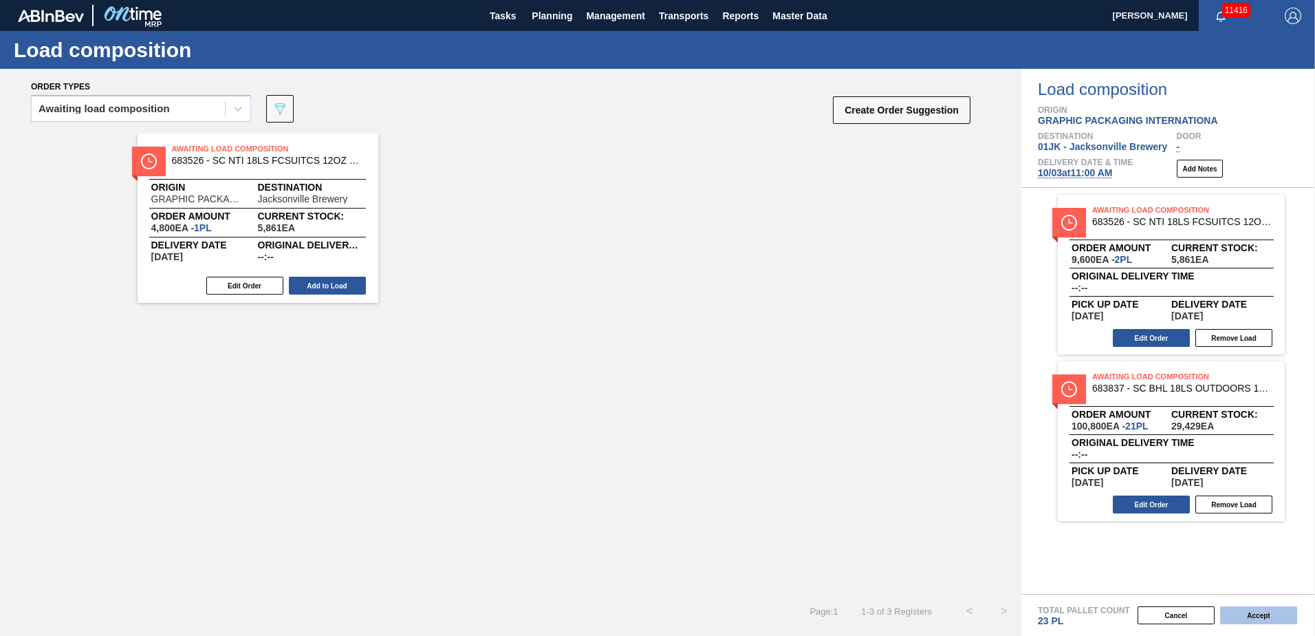
click at [1258, 609] on button "Accept" at bounding box center [1258, 615] width 77 height 18
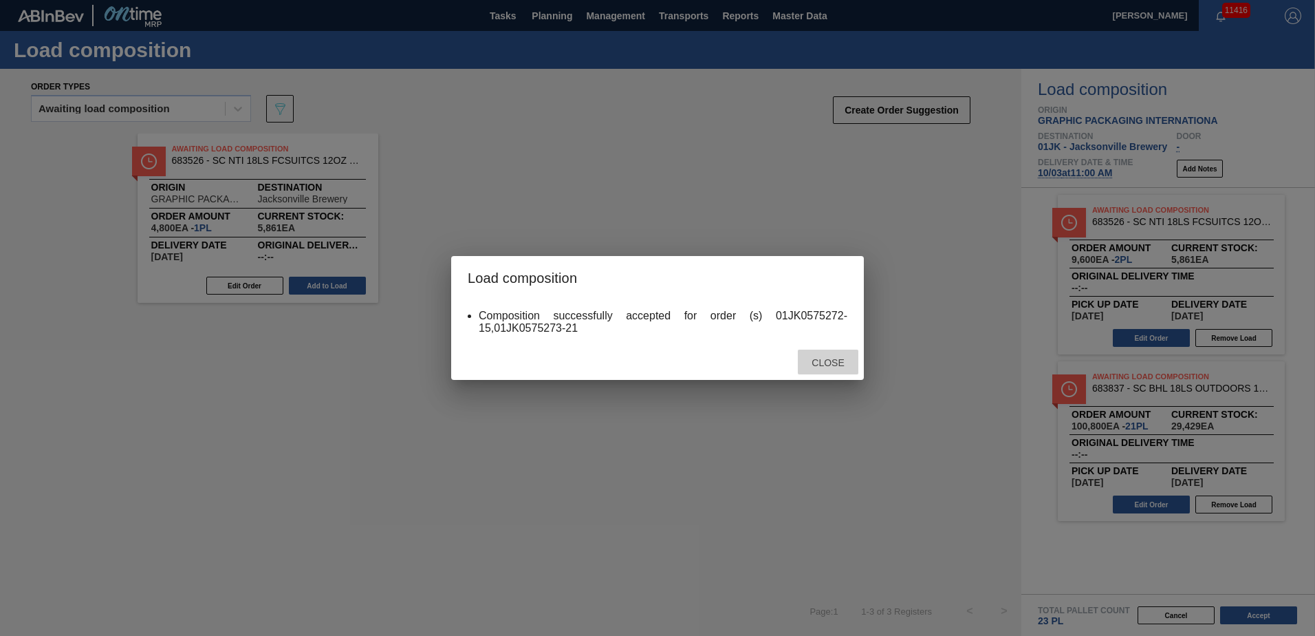
click at [823, 359] on span "Close" at bounding box center [828, 362] width 54 height 11
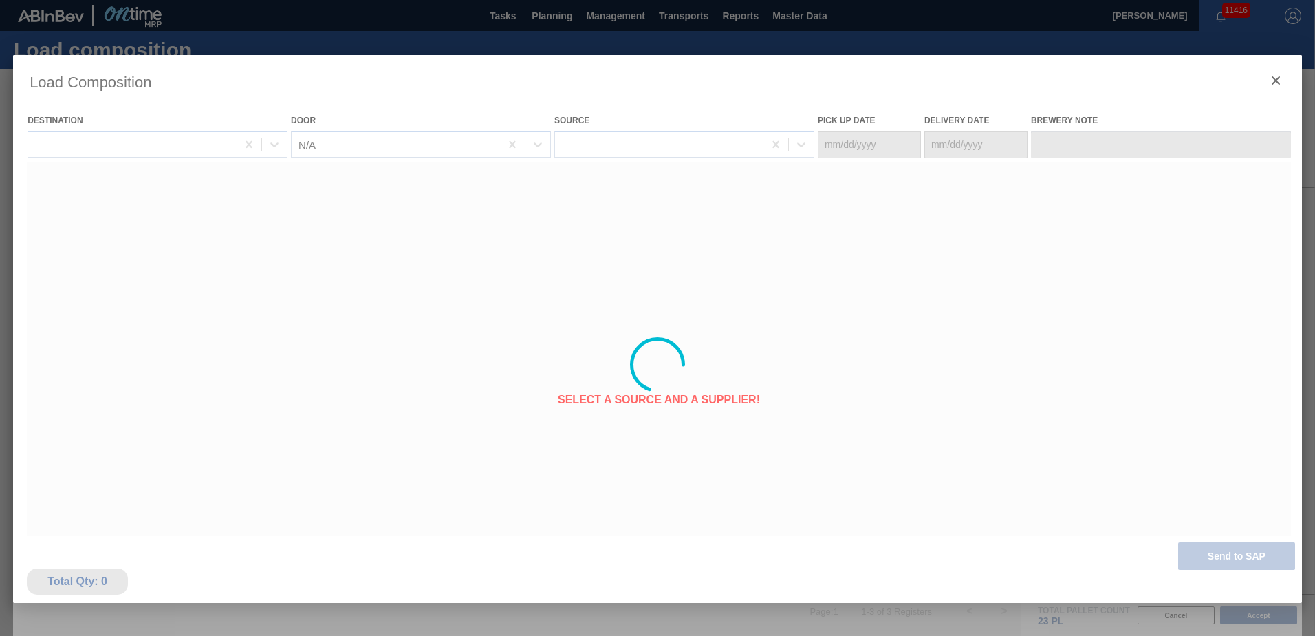
type Date "[DATE]"
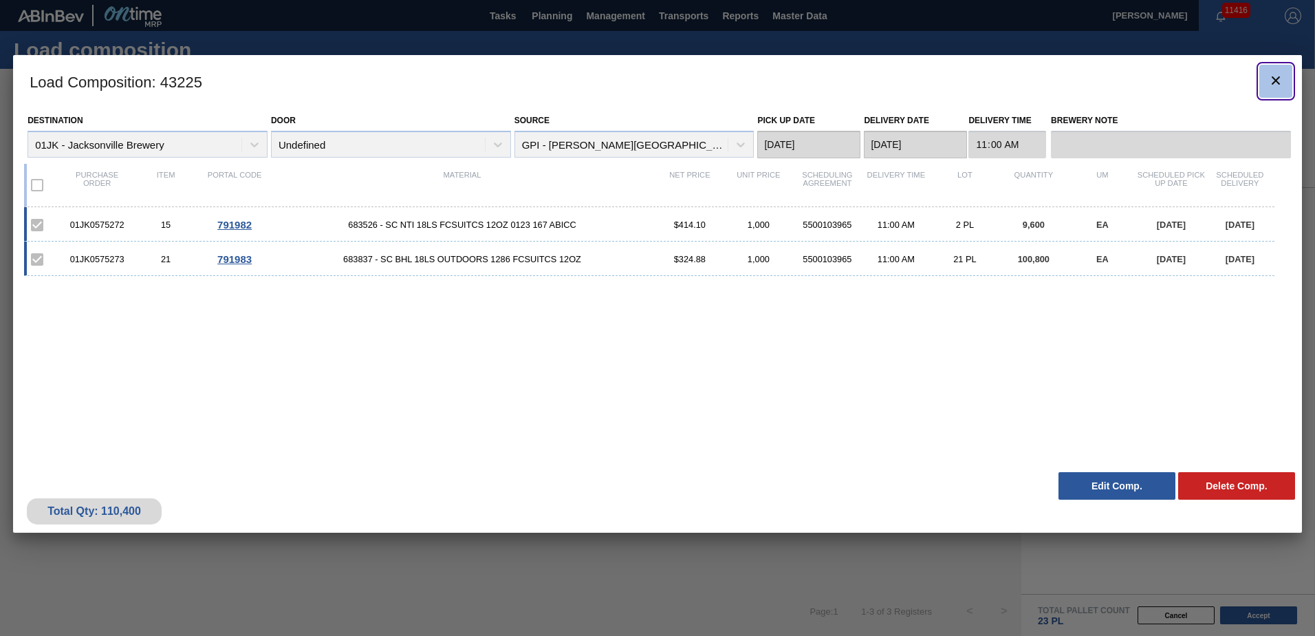
click at [1268, 79] on icon "botão de ícone" at bounding box center [1276, 80] width 17 height 17
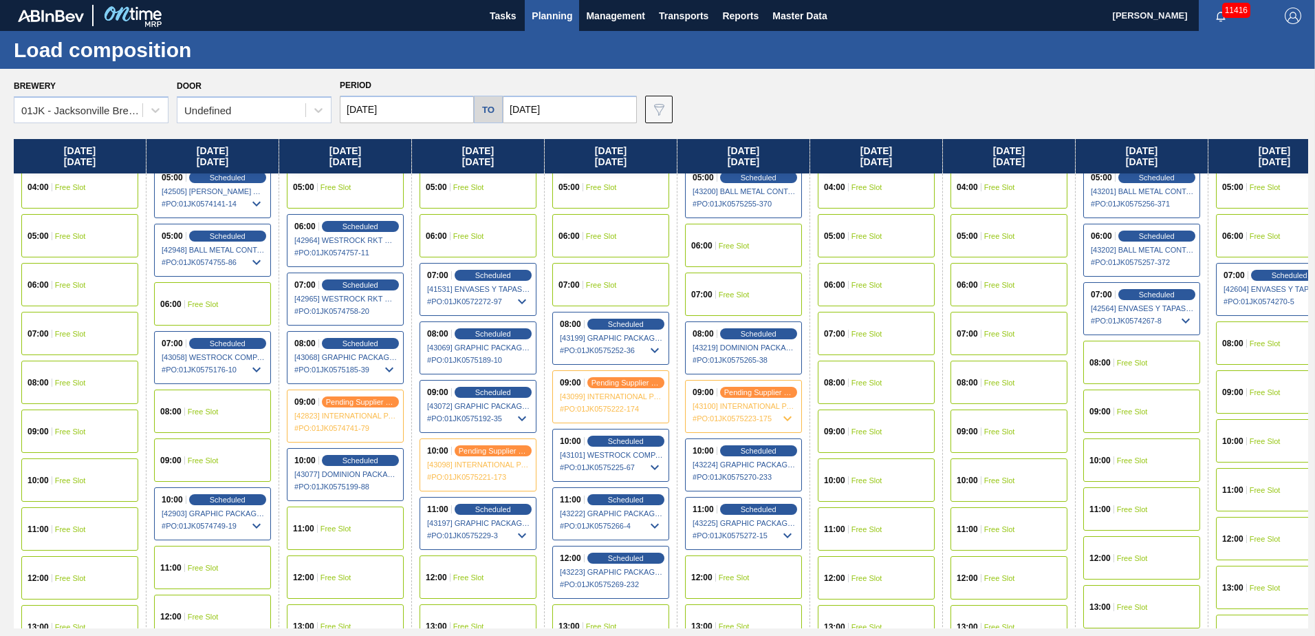
scroll to position [275, 0]
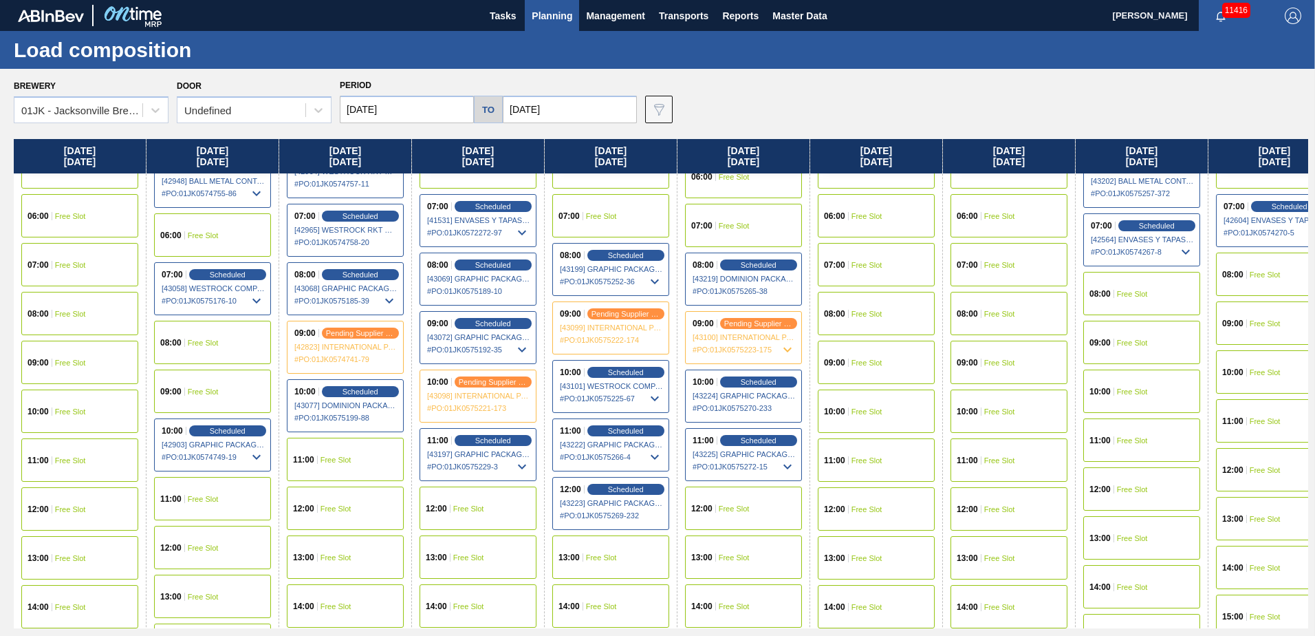
click at [750, 510] on div "12:00 Free Slot" at bounding box center [743, 507] width 117 height 43
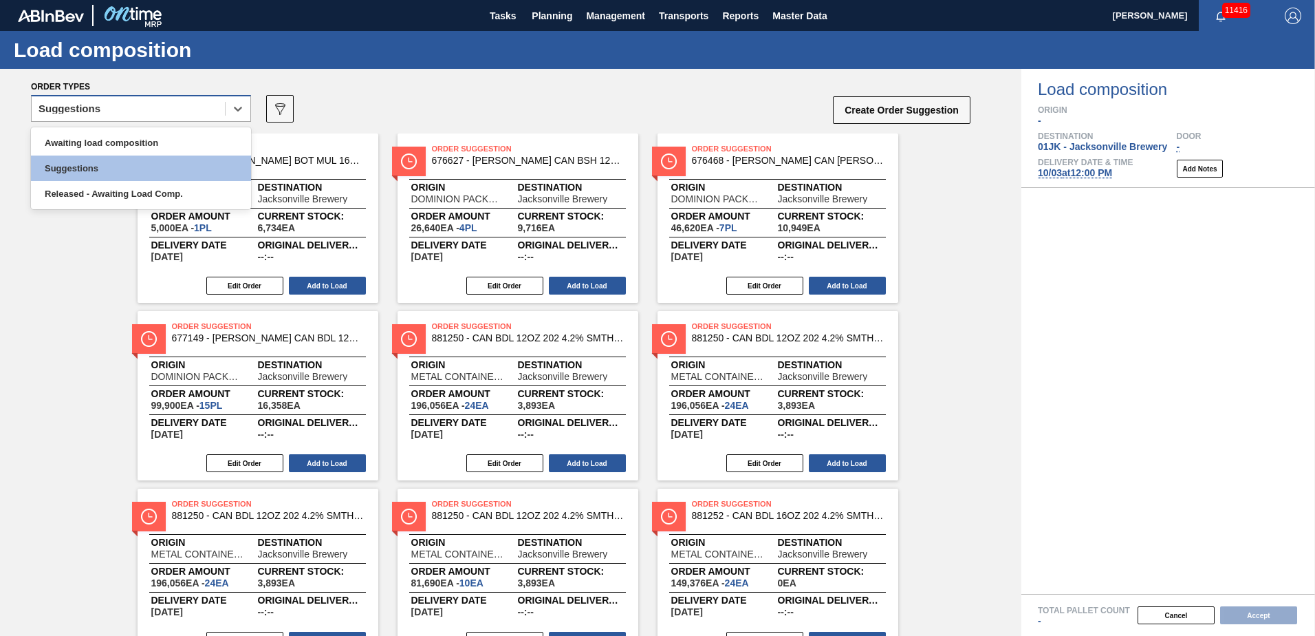
click at [144, 112] on div "Suggestions" at bounding box center [128, 109] width 193 height 20
click at [136, 156] on div "Suggestions" at bounding box center [141, 167] width 220 height 25
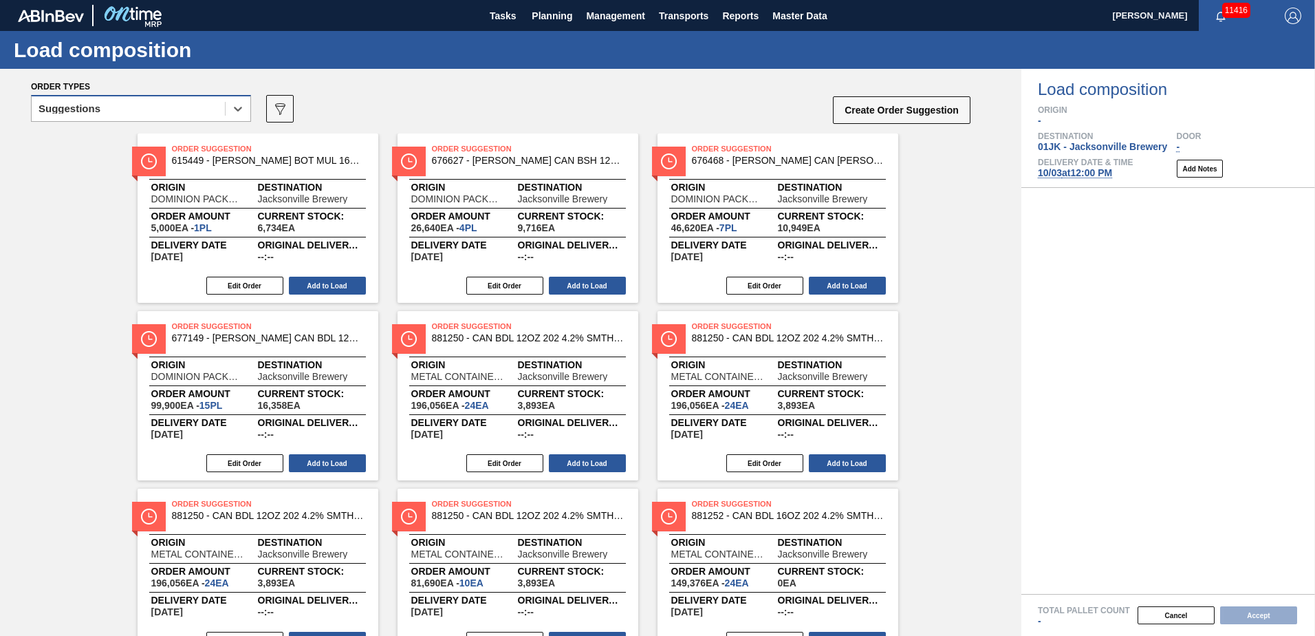
click at [152, 107] on div "Suggestions" at bounding box center [128, 109] width 193 height 20
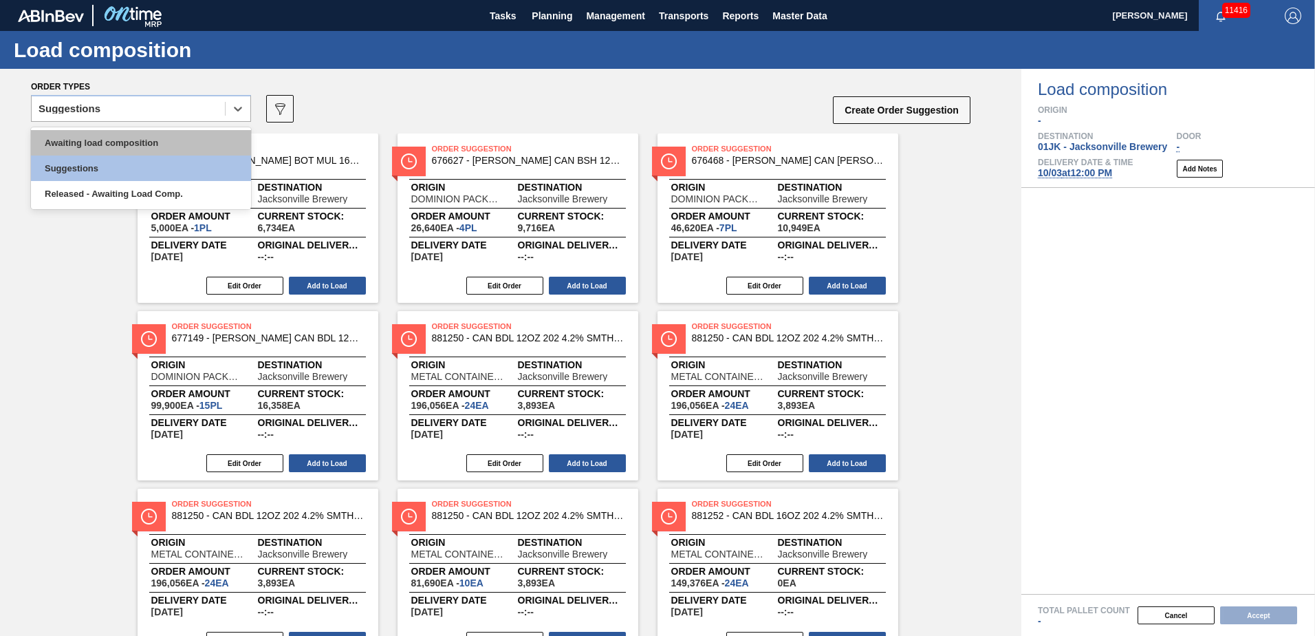
click at [153, 142] on div "Awaiting load composition" at bounding box center [141, 142] width 220 height 25
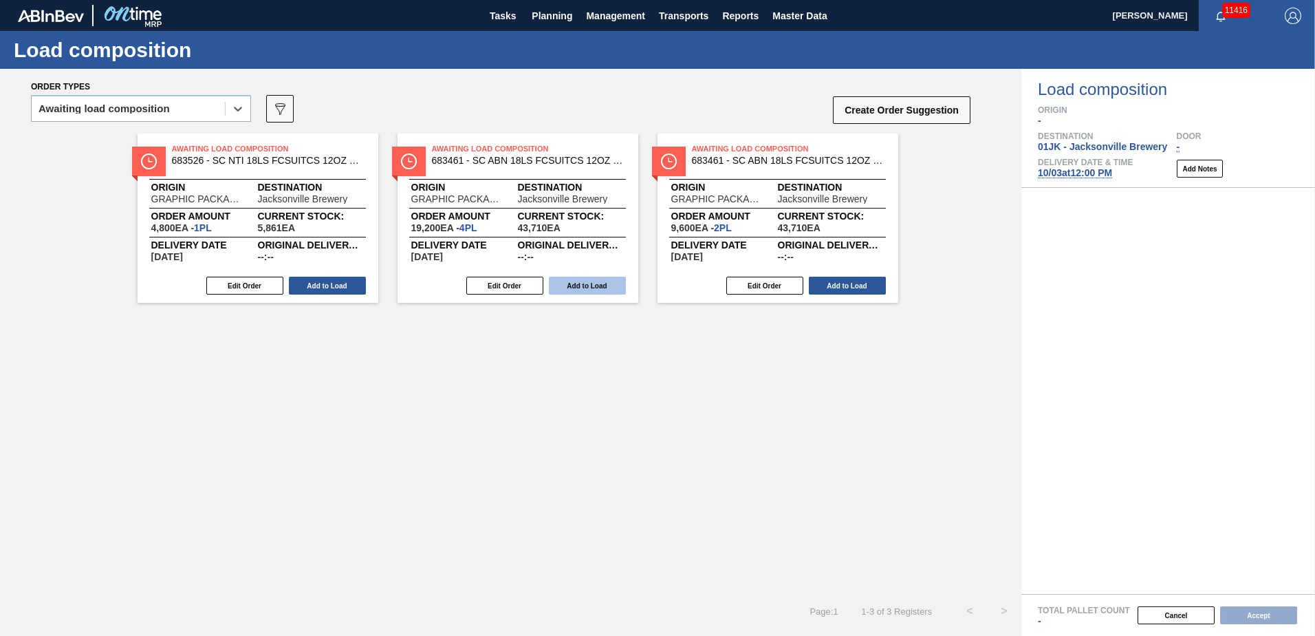
click at [598, 289] on button "Add to Load" at bounding box center [587, 286] width 77 height 18
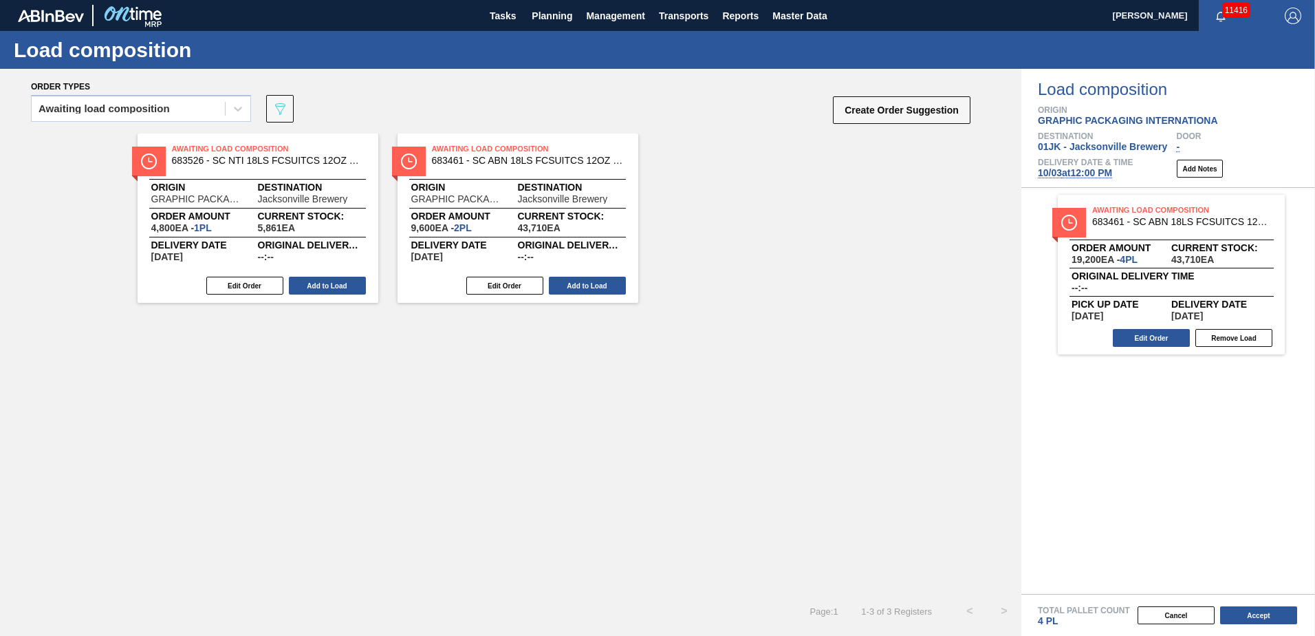
click at [598, 289] on button "Add to Load" at bounding box center [587, 286] width 77 height 18
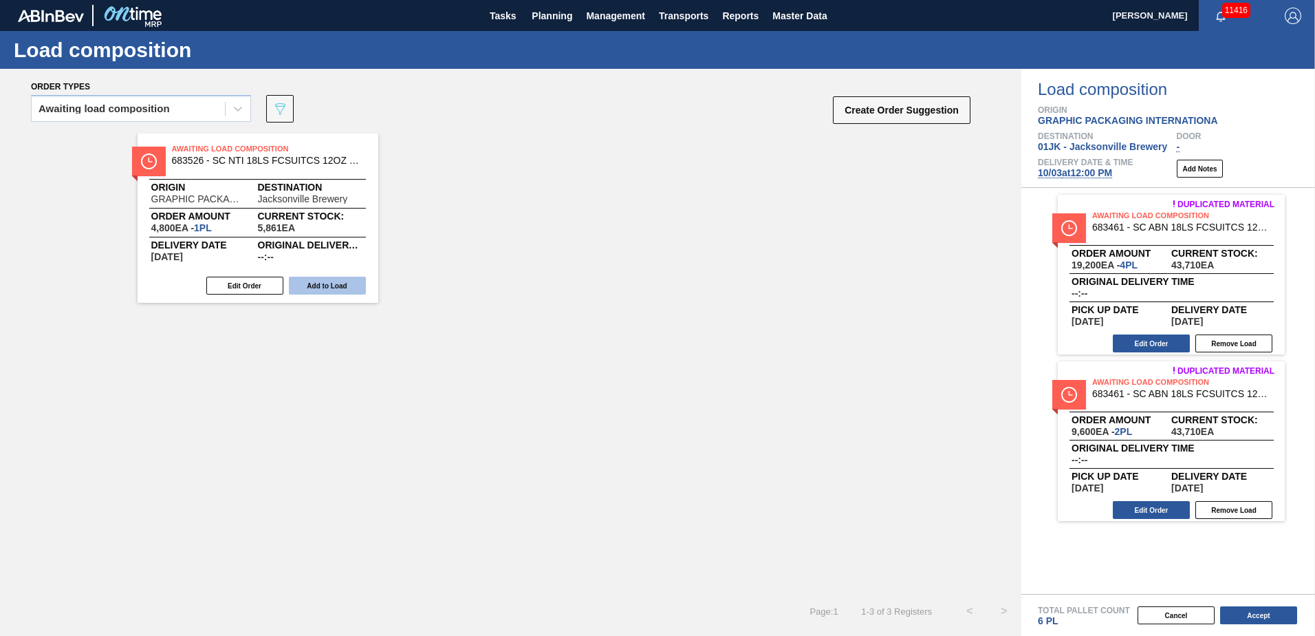
click at [319, 288] on button "Add to Load" at bounding box center [327, 286] width 77 height 18
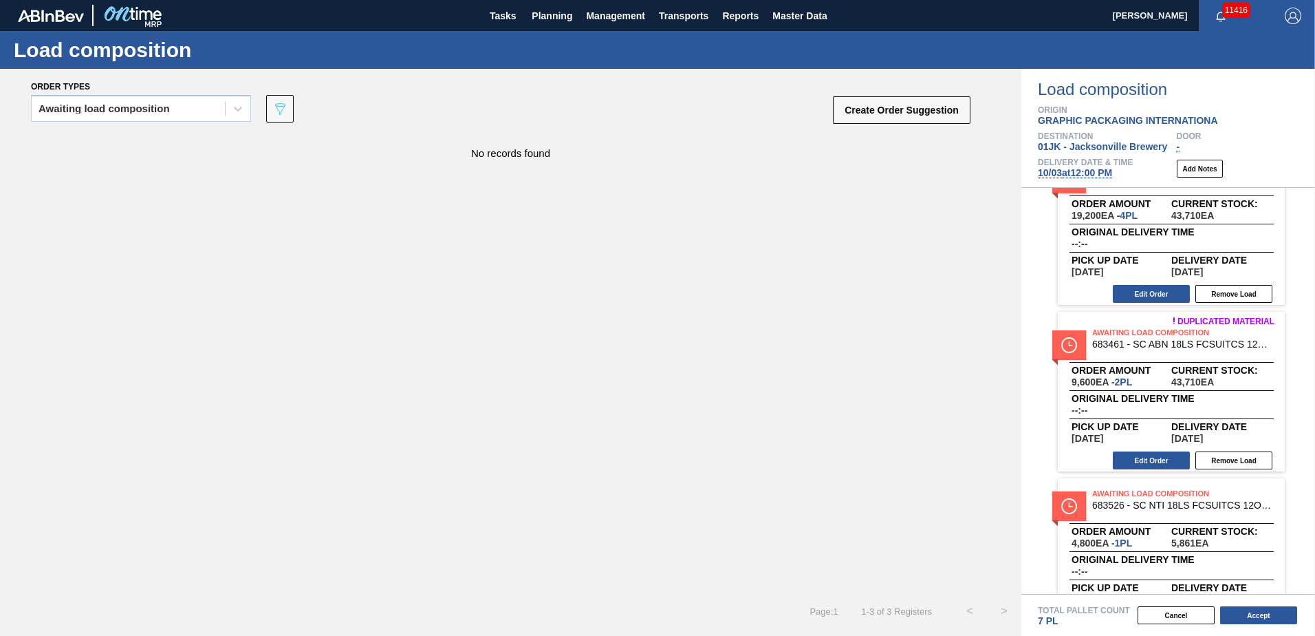
scroll to position [100, 0]
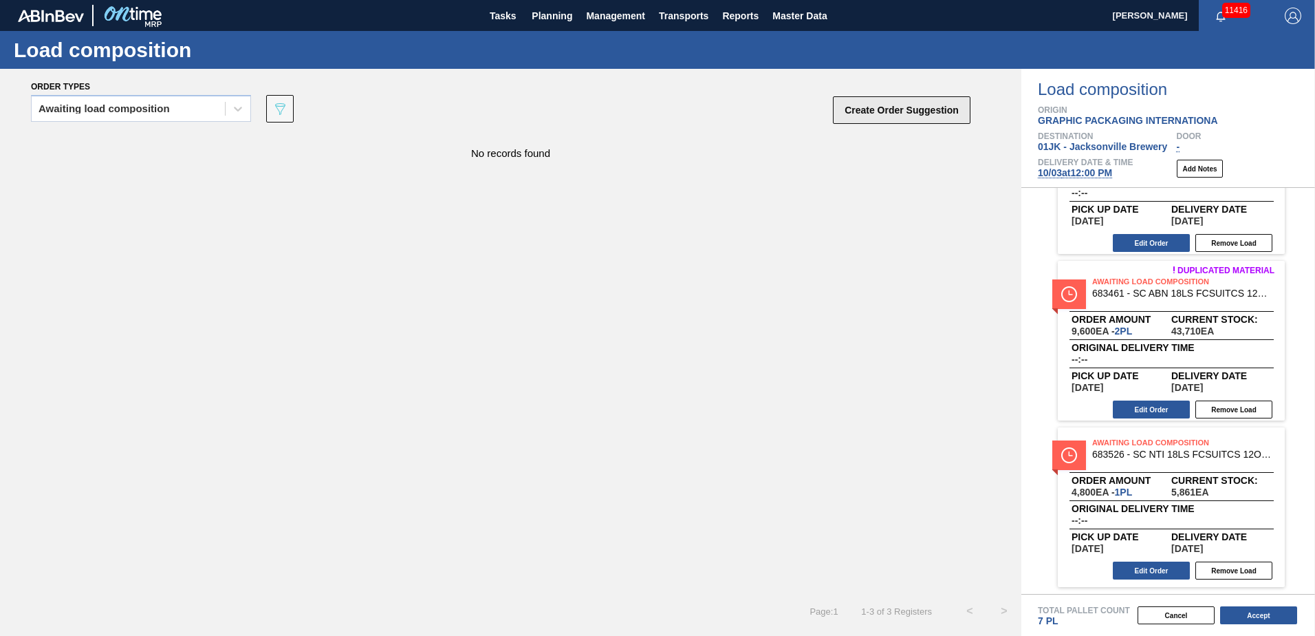
click at [893, 114] on button "Create Order Suggestion" at bounding box center [902, 110] width 138 height 28
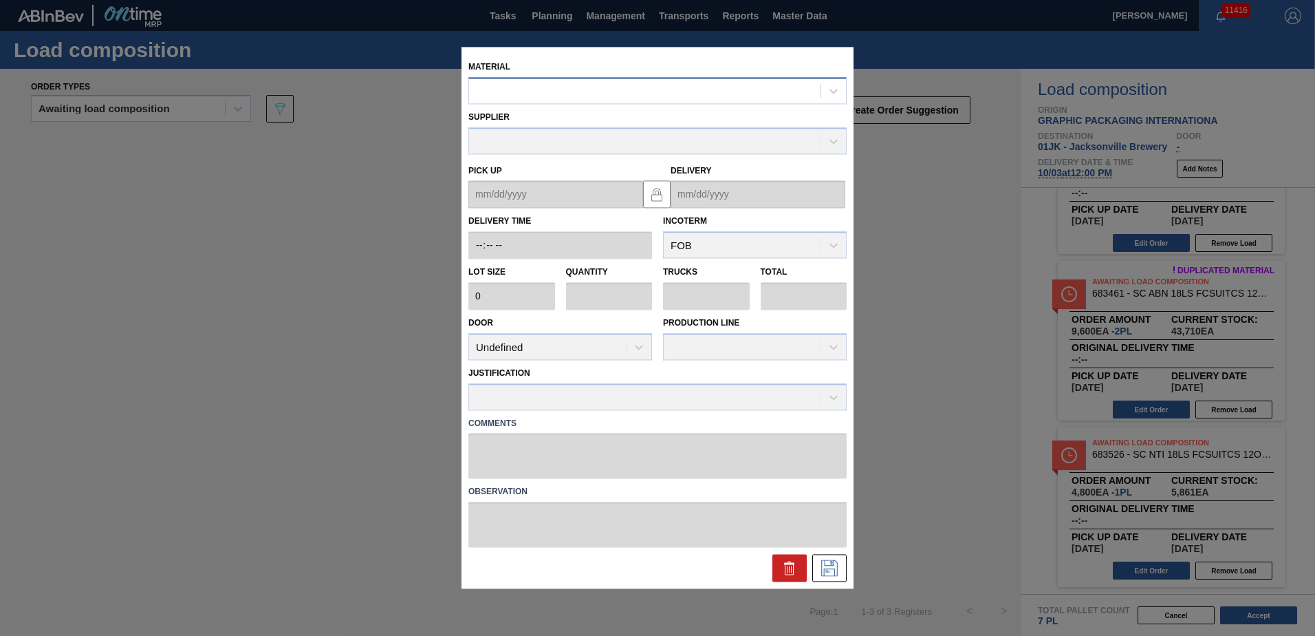
click at [674, 86] on div at bounding box center [645, 91] width 352 height 20
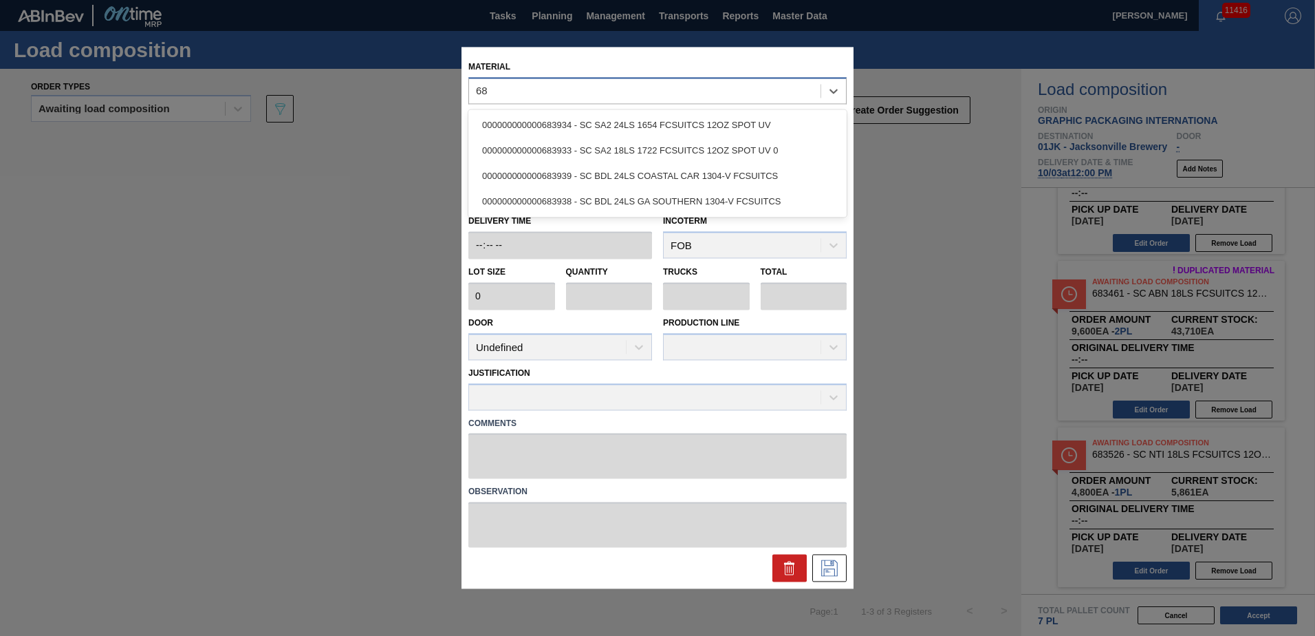
type input "6"
type input "683792"
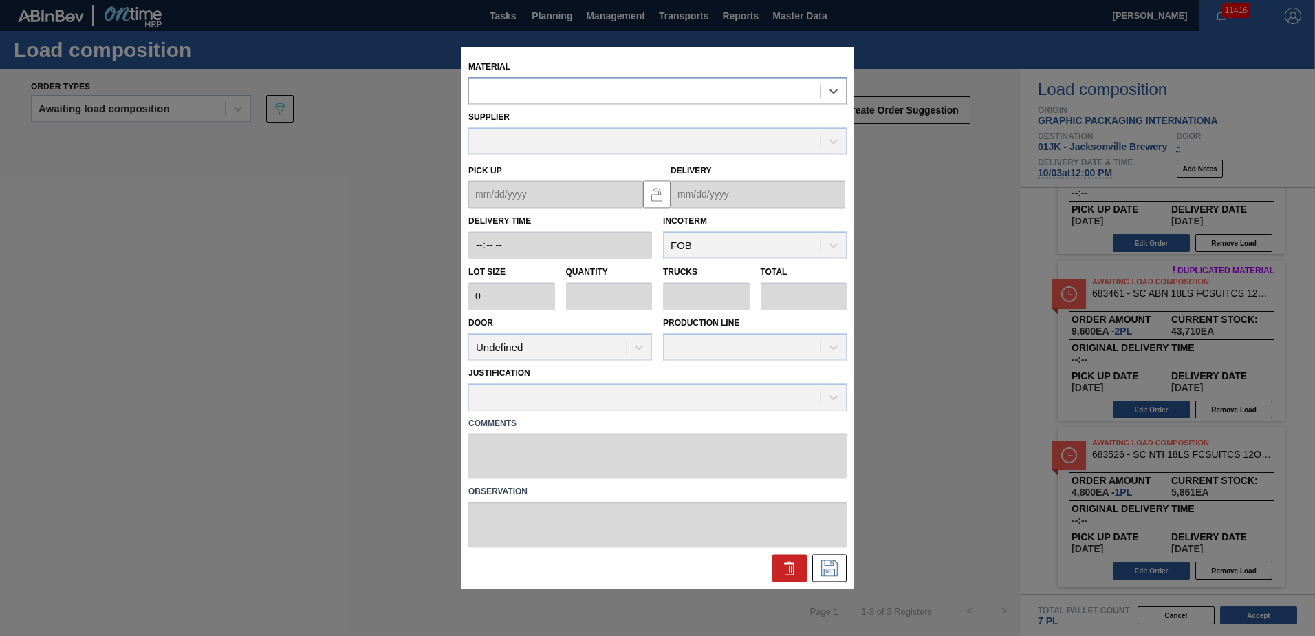
type input "3,200"
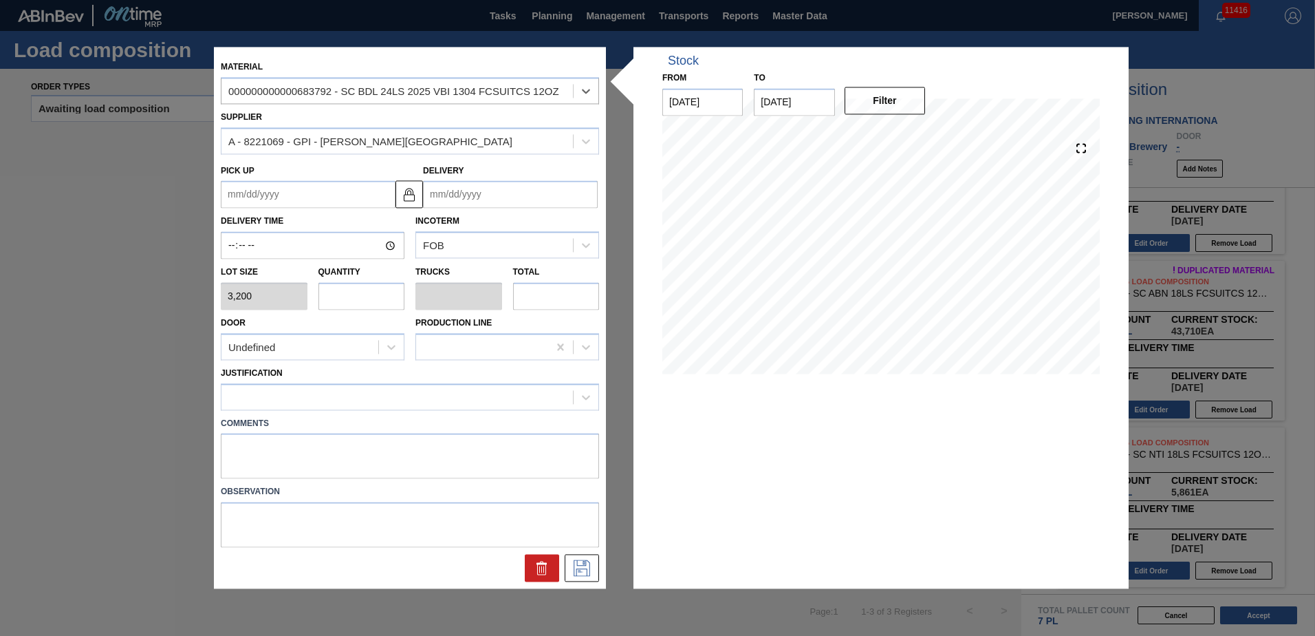
click at [409, 268] on div "Quantity" at bounding box center [362, 286] width 98 height 47
click at [377, 308] on input "text" at bounding box center [362, 296] width 87 height 28
type input "1"
type input "0.038"
type input "3,200"
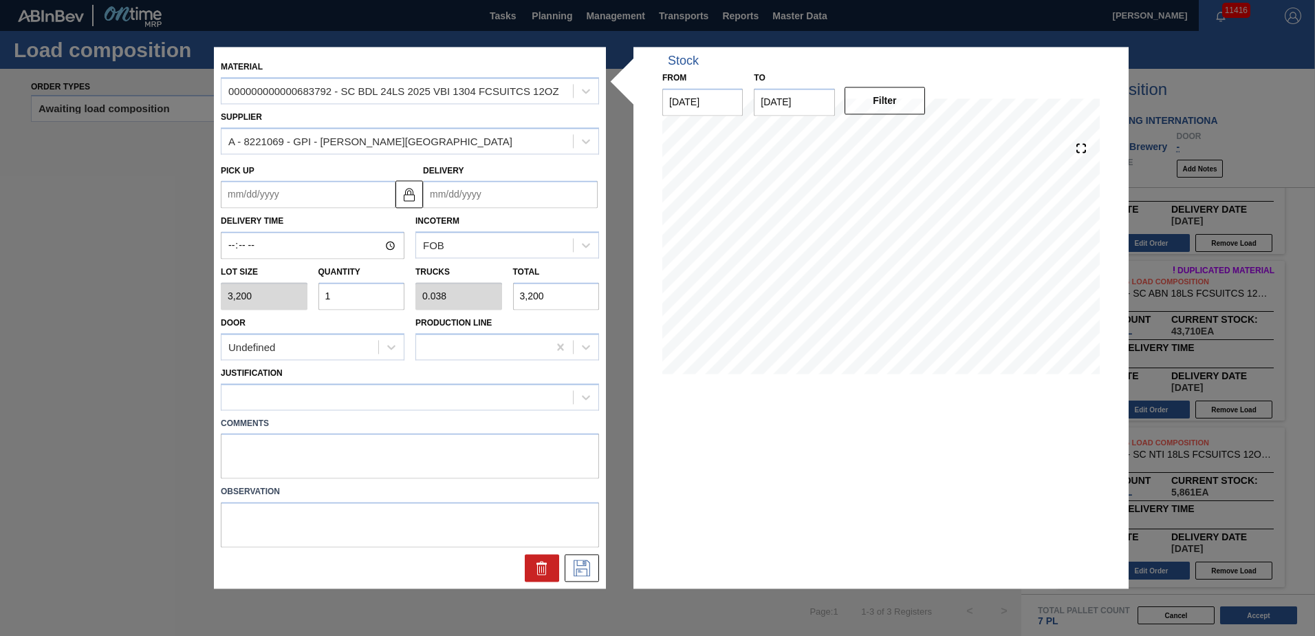
type input "13"
type input "0.5"
type input "41,600"
type input "13"
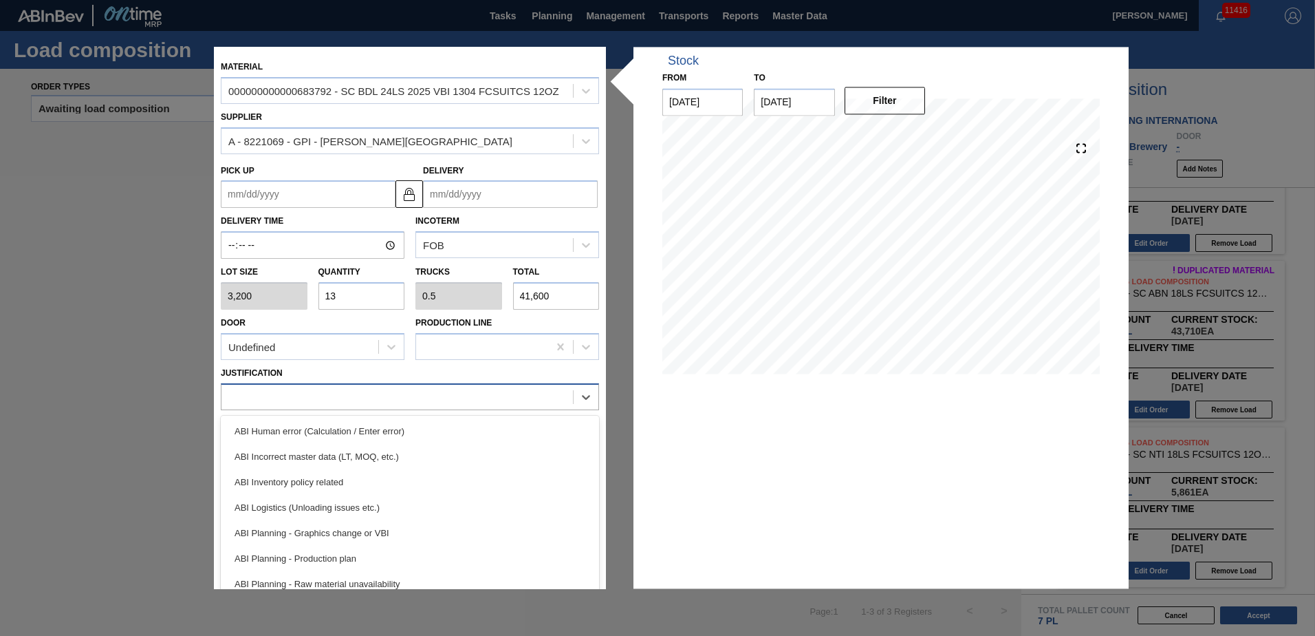
click at [297, 389] on div at bounding box center [398, 397] width 352 height 20
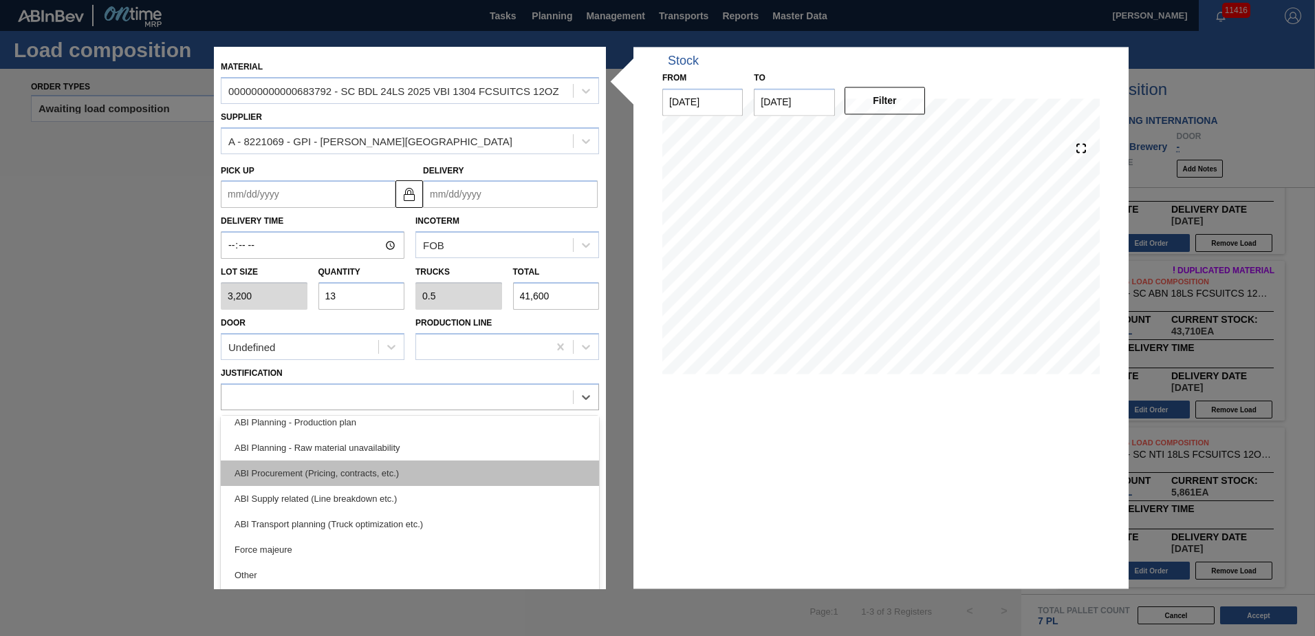
scroll to position [138, 0]
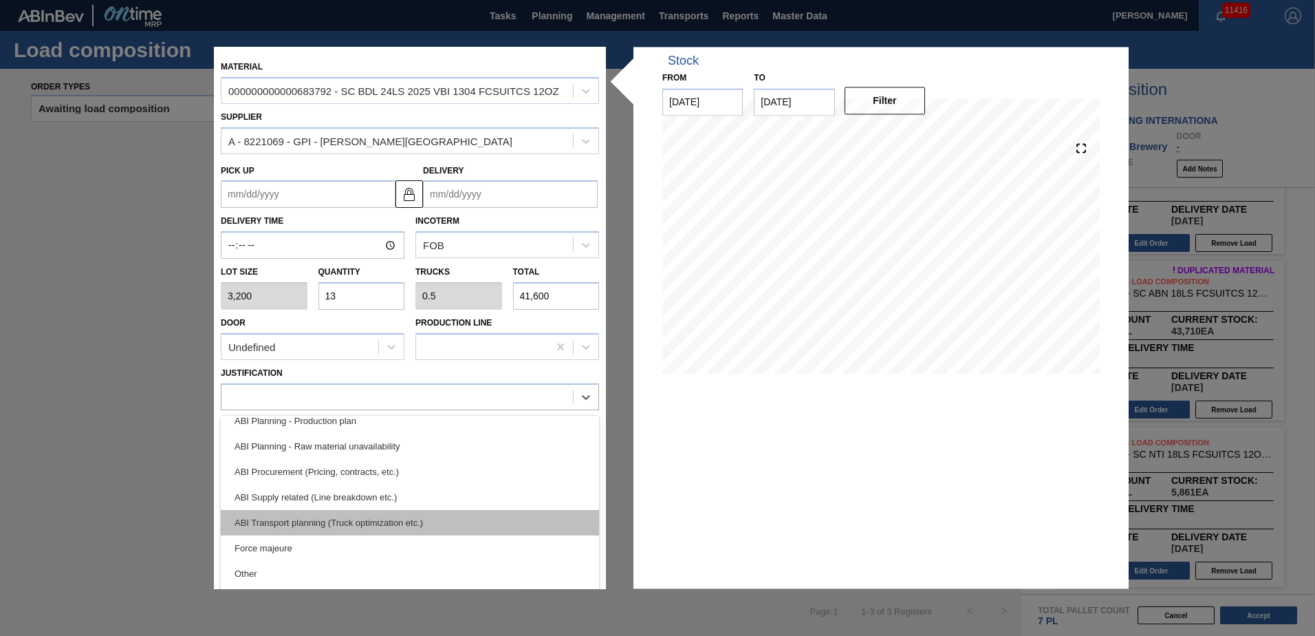
click at [427, 525] on div "ABI Transport planning (Truck optimization etc.)" at bounding box center [410, 522] width 378 height 25
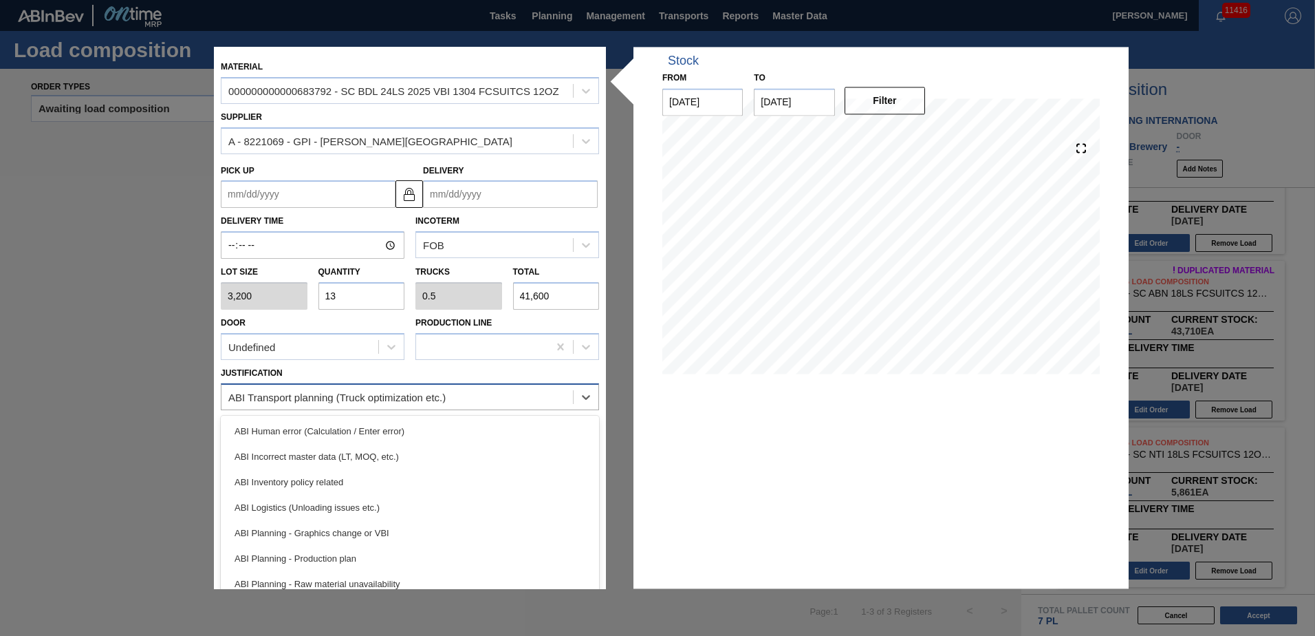
click at [570, 400] on div "ABI Transport planning (Truck optimization etc.)" at bounding box center [398, 397] width 352 height 20
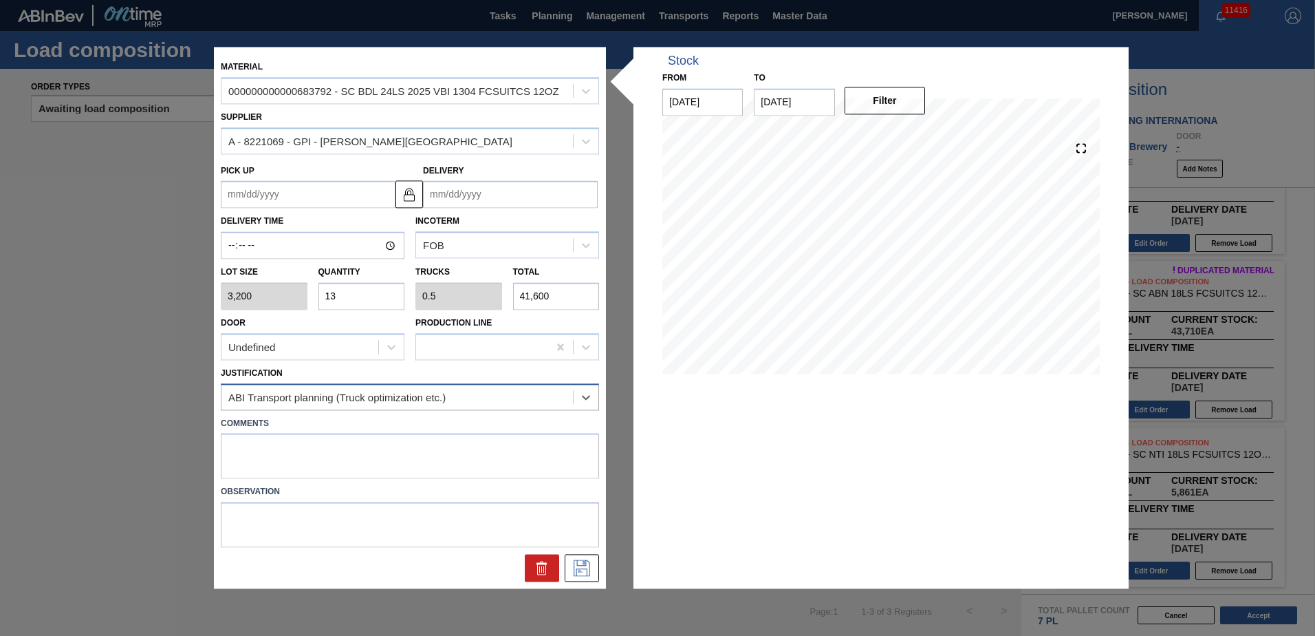
click at [570, 400] on div "ABI Transport planning (Truck optimization etc.)" at bounding box center [398, 397] width 352 height 20
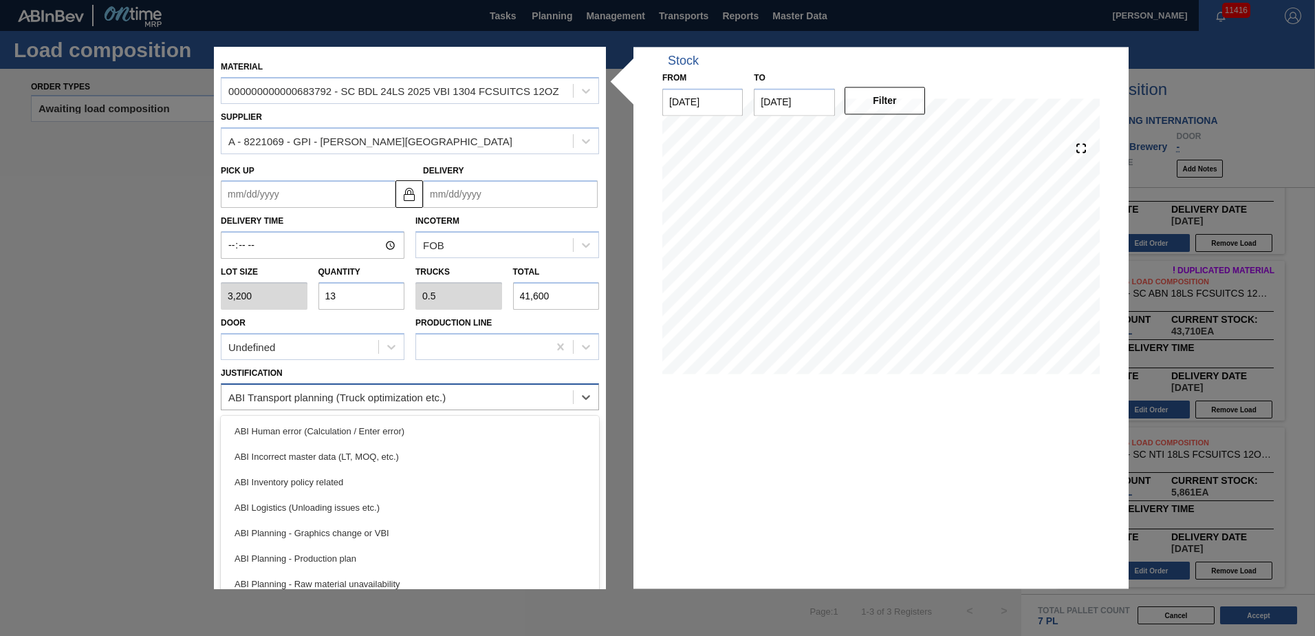
click at [521, 391] on div "ABI Transport planning (Truck optimization etc.)" at bounding box center [398, 397] width 352 height 20
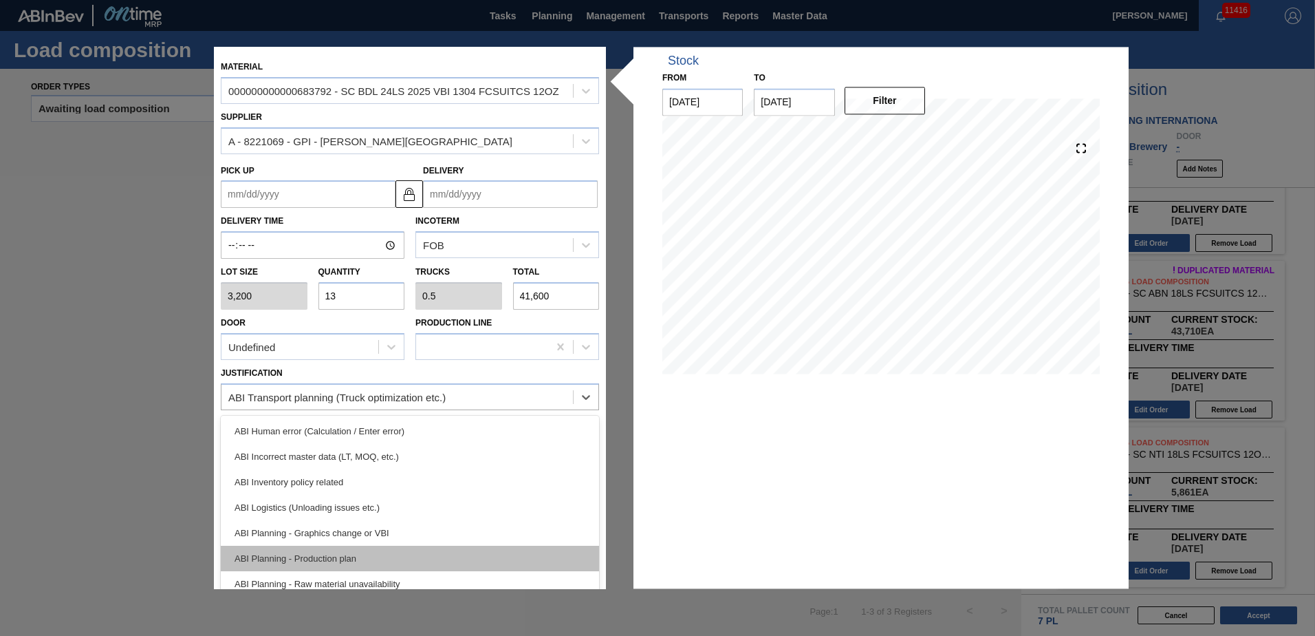
click at [365, 546] on div "ABI Planning - Production plan" at bounding box center [410, 558] width 378 height 25
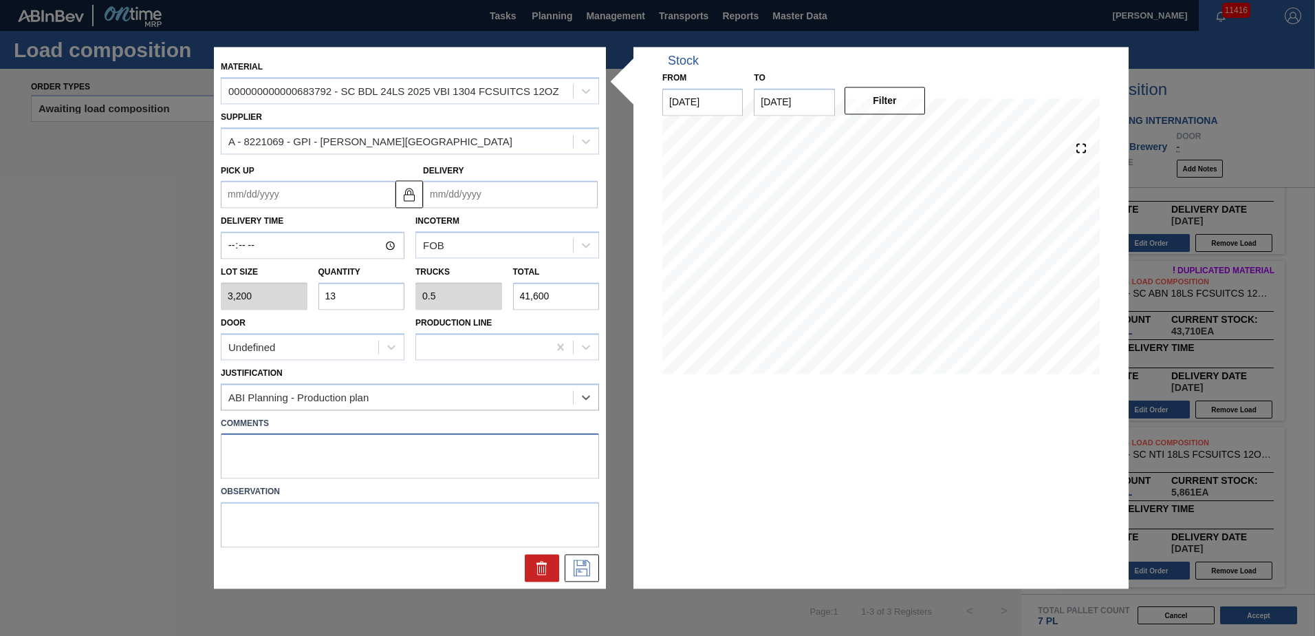
click at [356, 453] on textarea at bounding box center [410, 455] width 378 height 45
drag, startPoint x: 286, startPoint y: 457, endPoint x: 292, endPoint y: 452, distance: 8.3
click at [286, 457] on textarea at bounding box center [410, 455] width 378 height 45
type textarea "NOSE, DROP"
click at [575, 568] on icon at bounding box center [582, 568] width 22 height 17
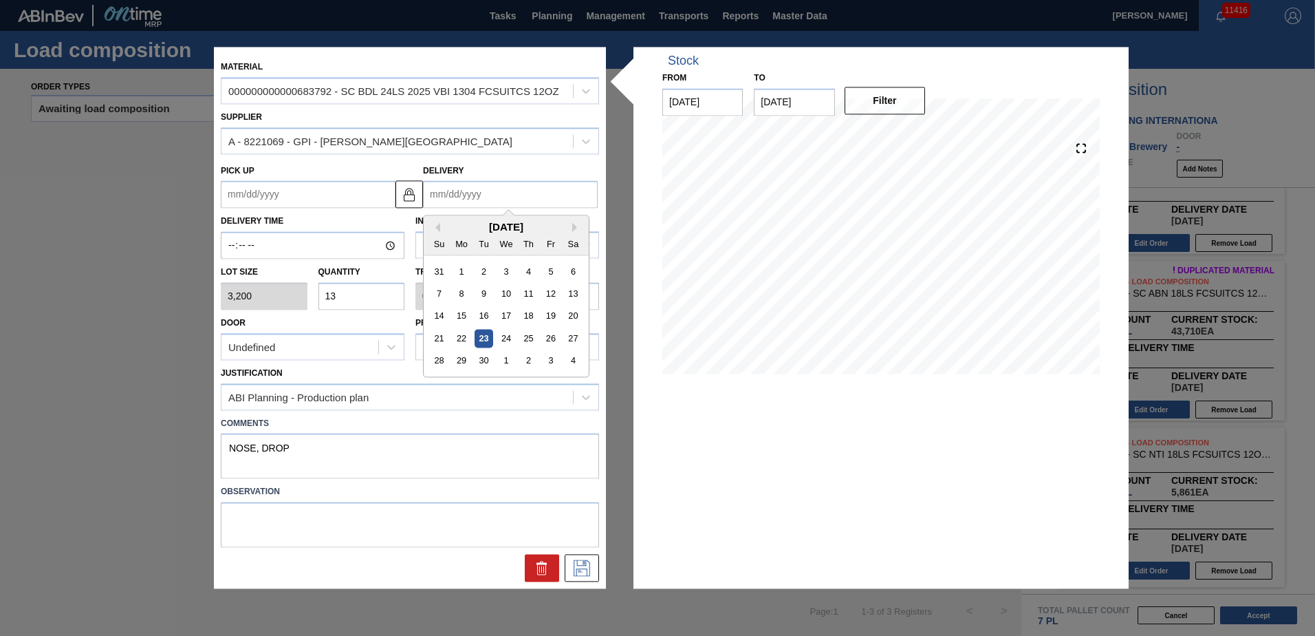
click at [513, 191] on input "Delivery" at bounding box center [510, 195] width 175 height 28
click at [555, 356] on div "3" at bounding box center [550, 361] width 19 height 19
type up "[DATE]"
type input "[DATE]"
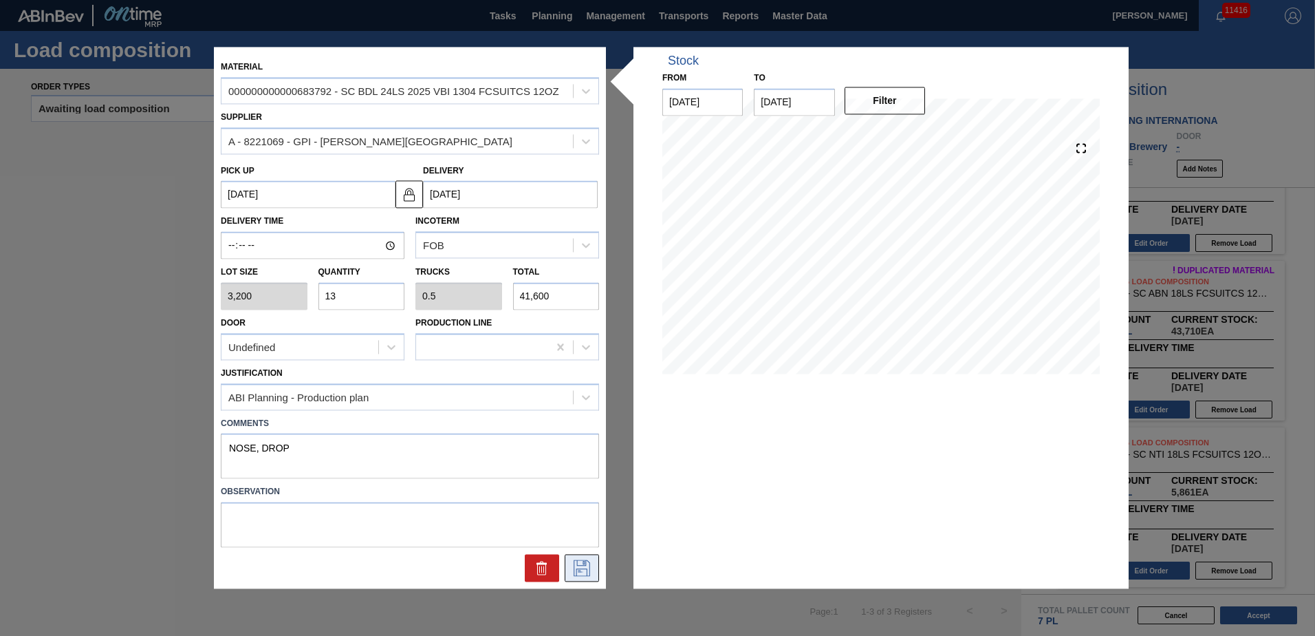
click at [581, 563] on icon at bounding box center [582, 568] width 22 height 17
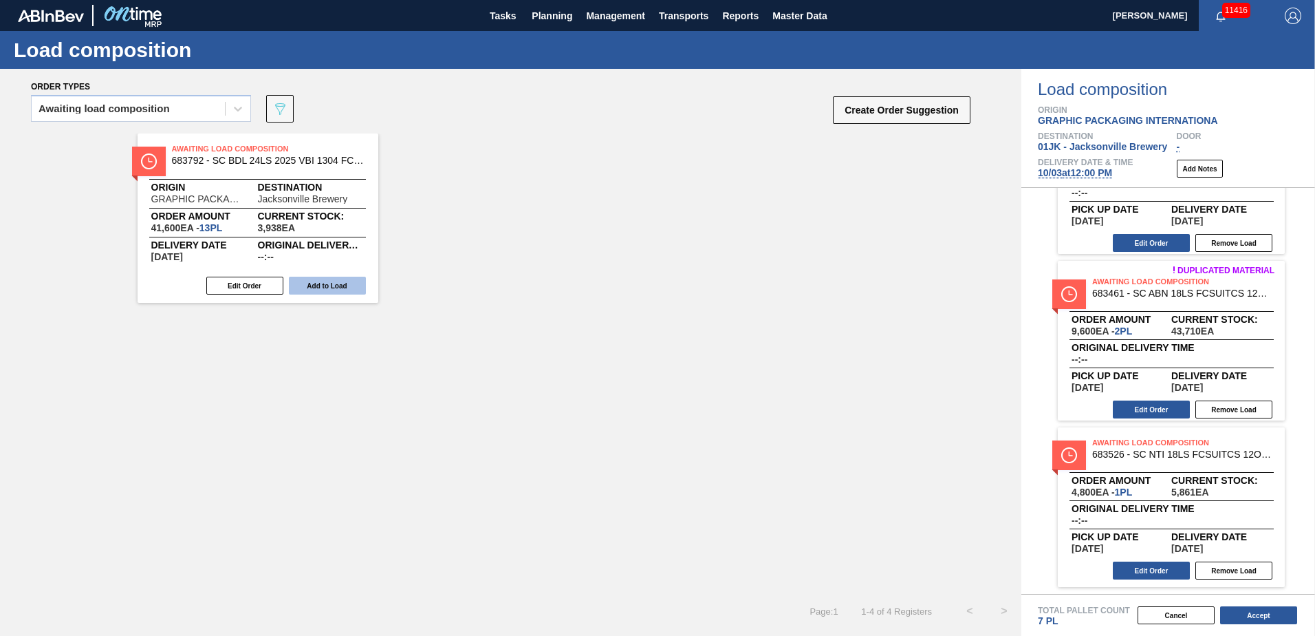
click at [309, 288] on button "Add to Load" at bounding box center [327, 286] width 77 height 18
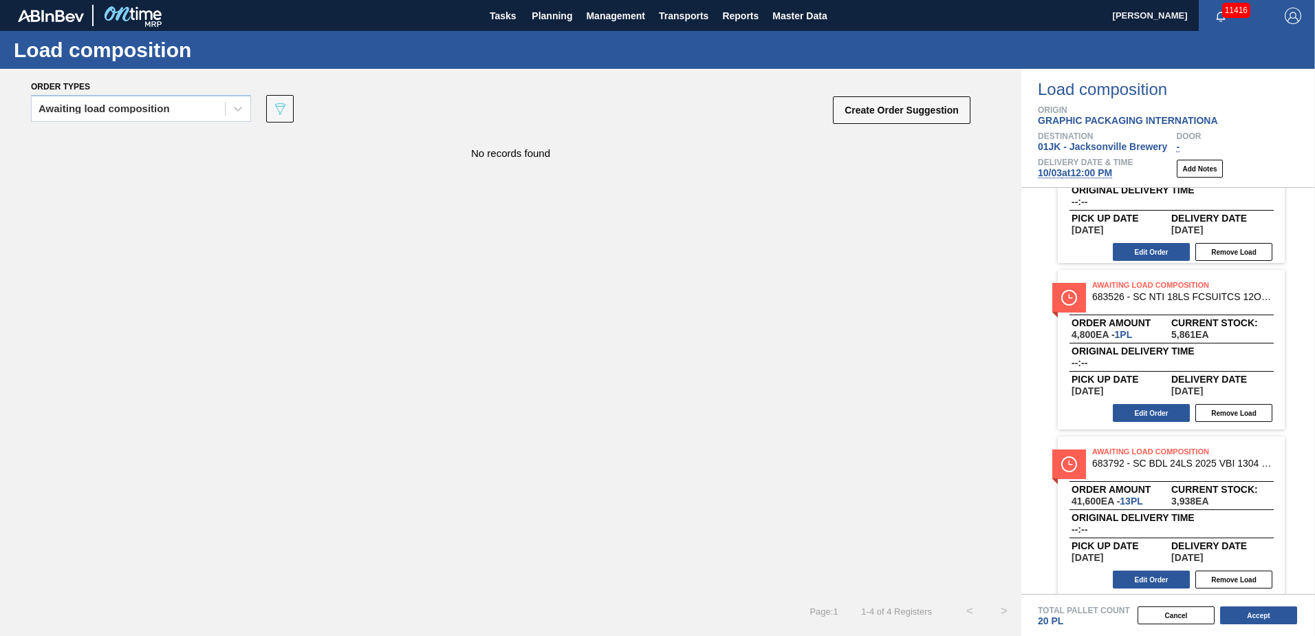
scroll to position [267, 0]
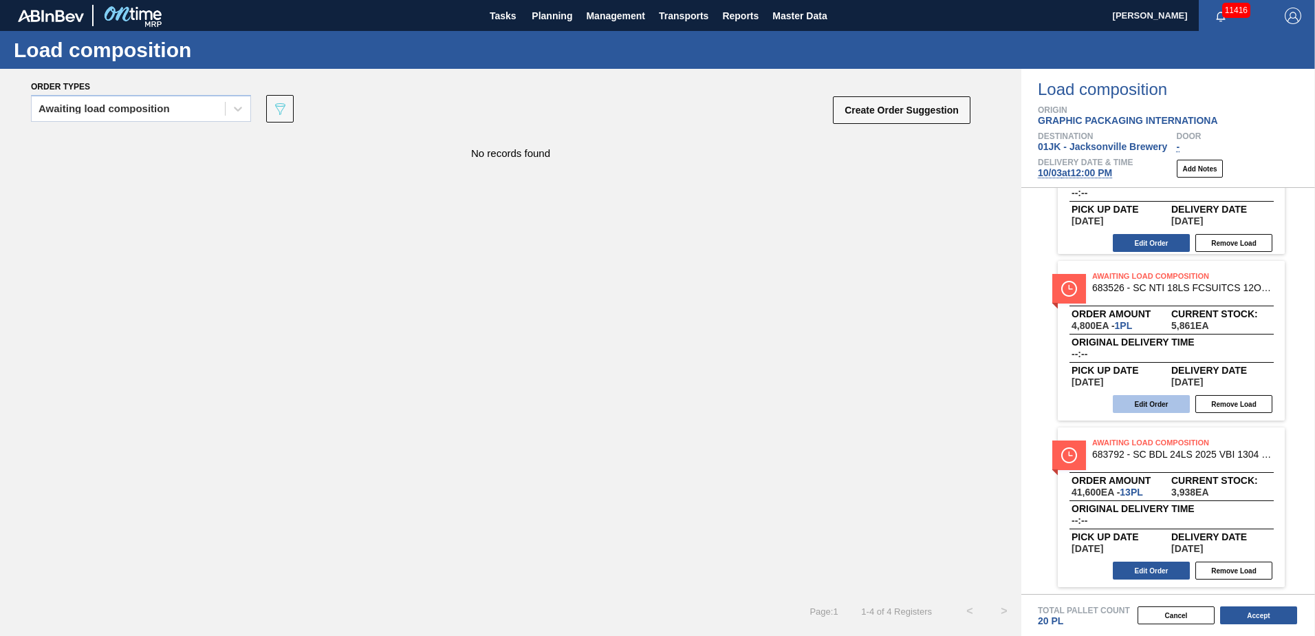
click at [1176, 409] on button "Edit Order" at bounding box center [1151, 404] width 77 height 18
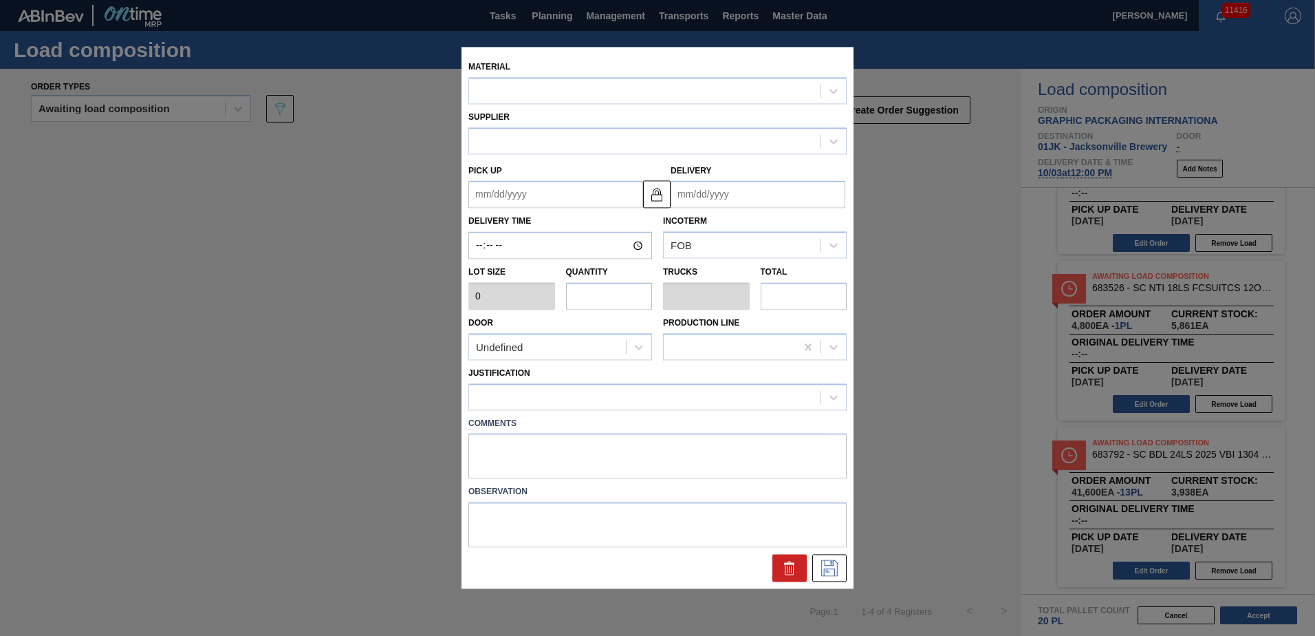
type input "4,800"
type input "1"
type input "0.043"
type input "4,800"
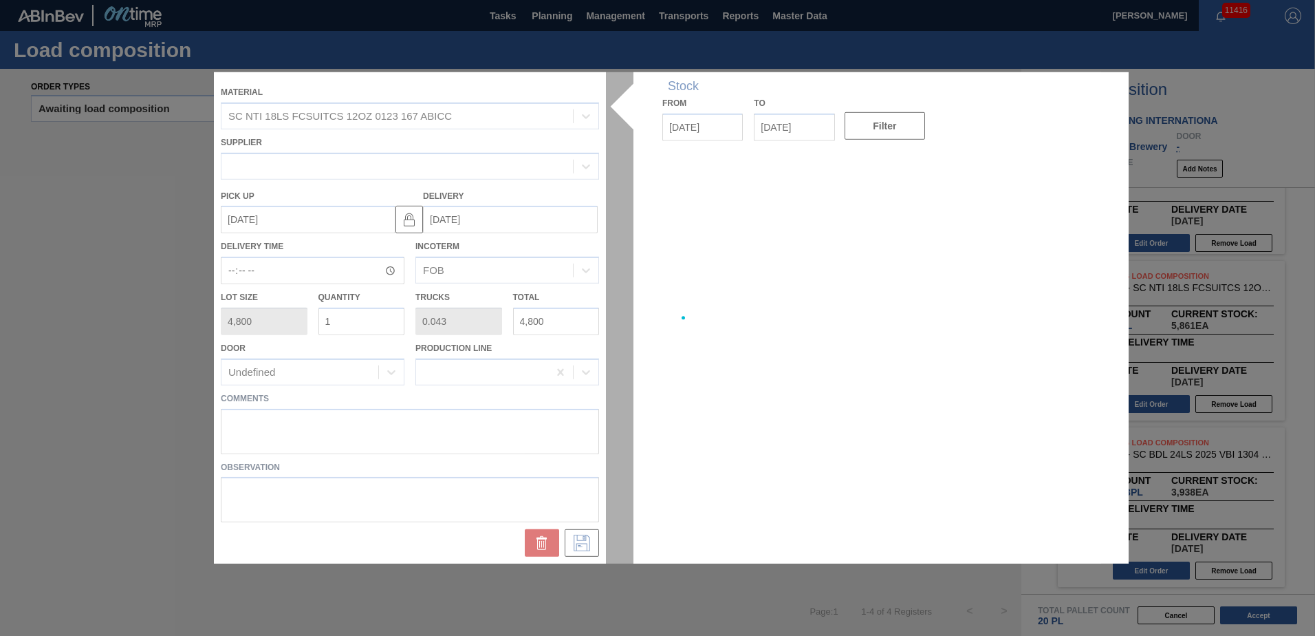
type up "[DATE]"
type input "[DATE]"
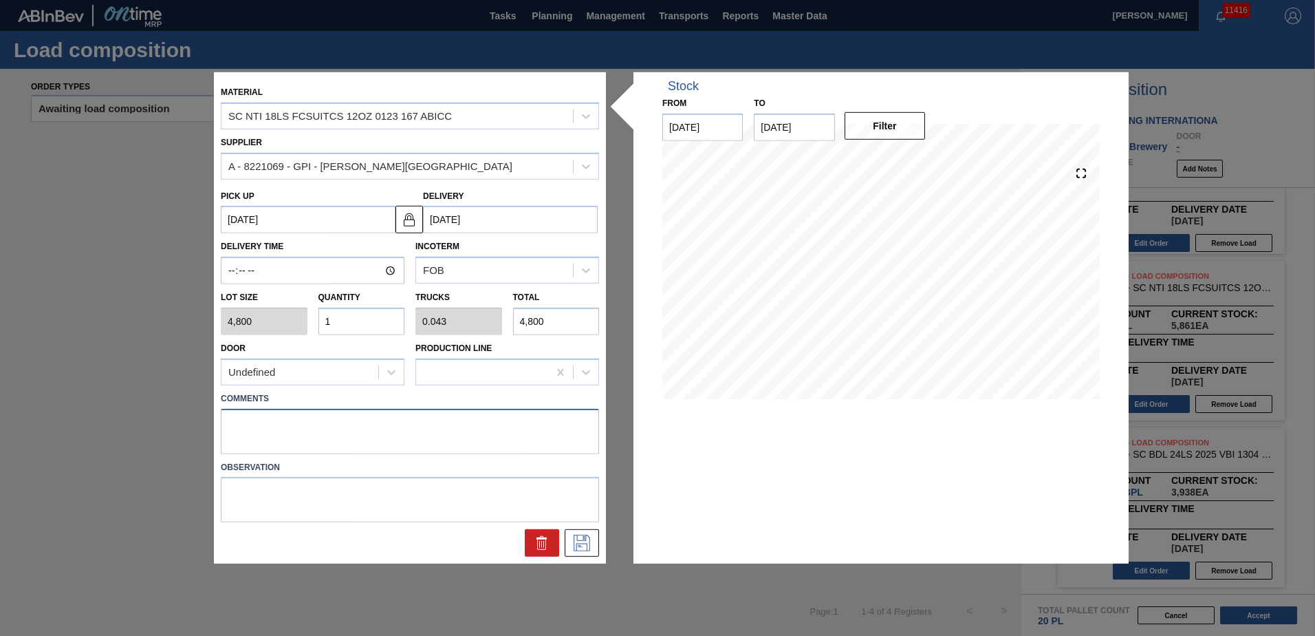
click at [497, 431] on textarea at bounding box center [410, 430] width 378 height 45
type textarea "TAIL, DROP"
click at [593, 548] on button at bounding box center [582, 543] width 34 height 28
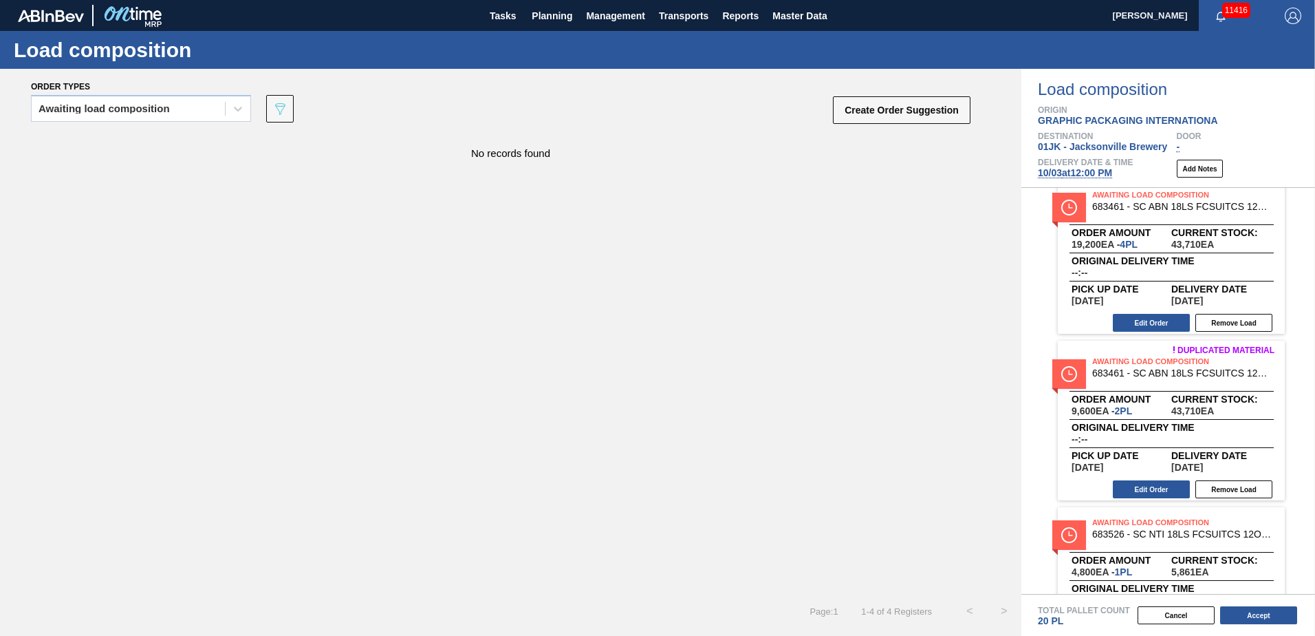
scroll to position [0, 0]
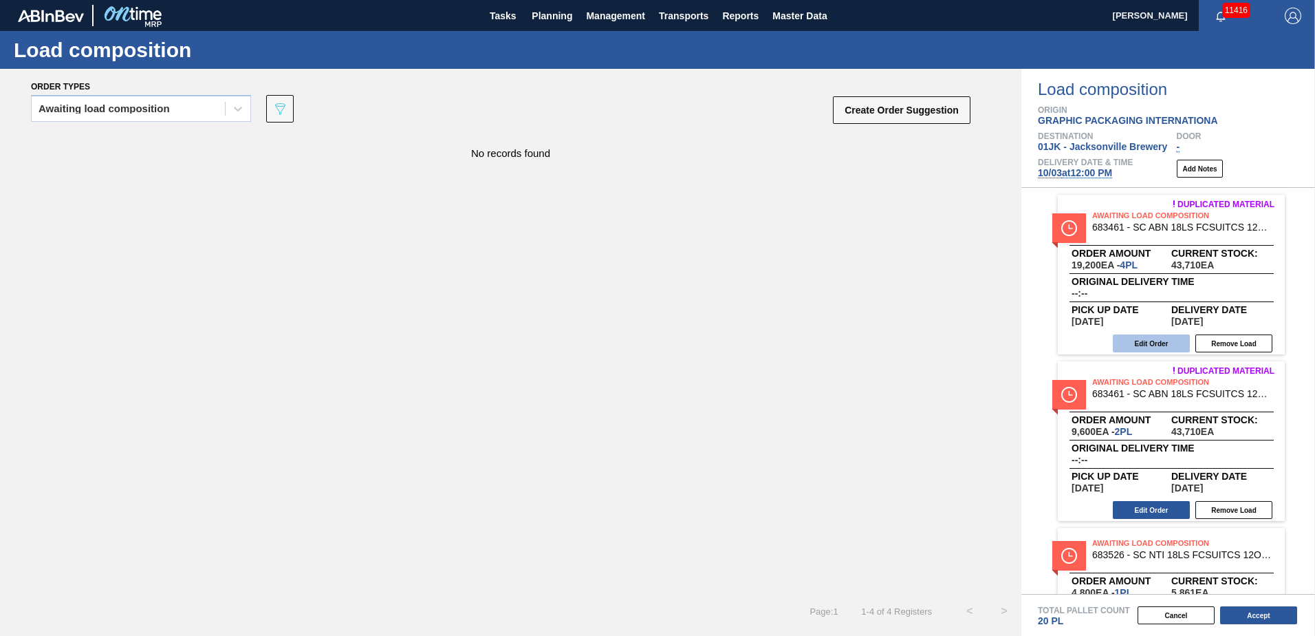
click at [1165, 342] on button "Edit Order" at bounding box center [1151, 343] width 77 height 18
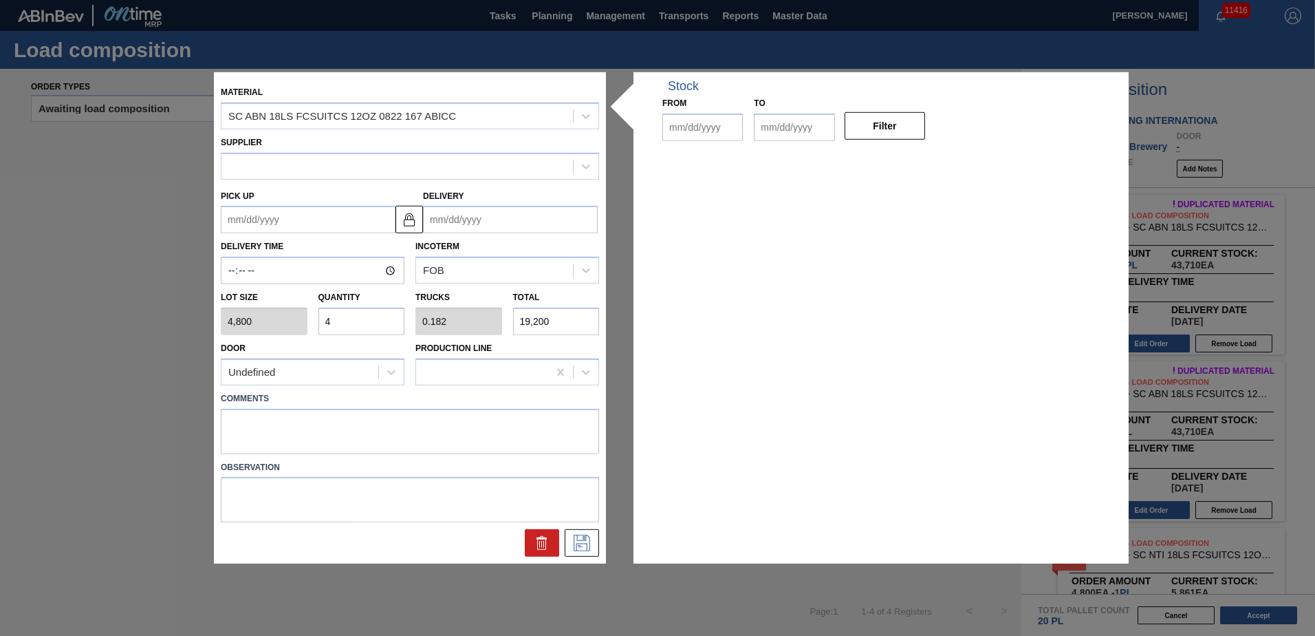
type input "4,800"
type input "4"
type input "0.182"
type input "19,200"
type up "[DATE]"
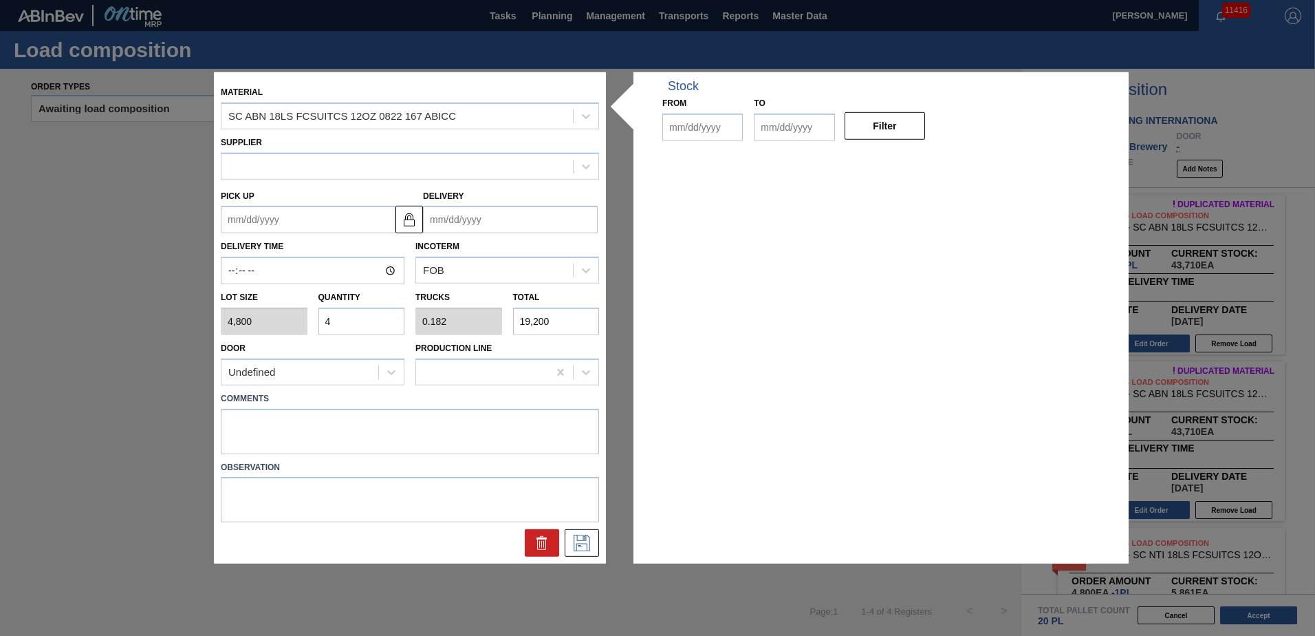
type input "[DATE]"
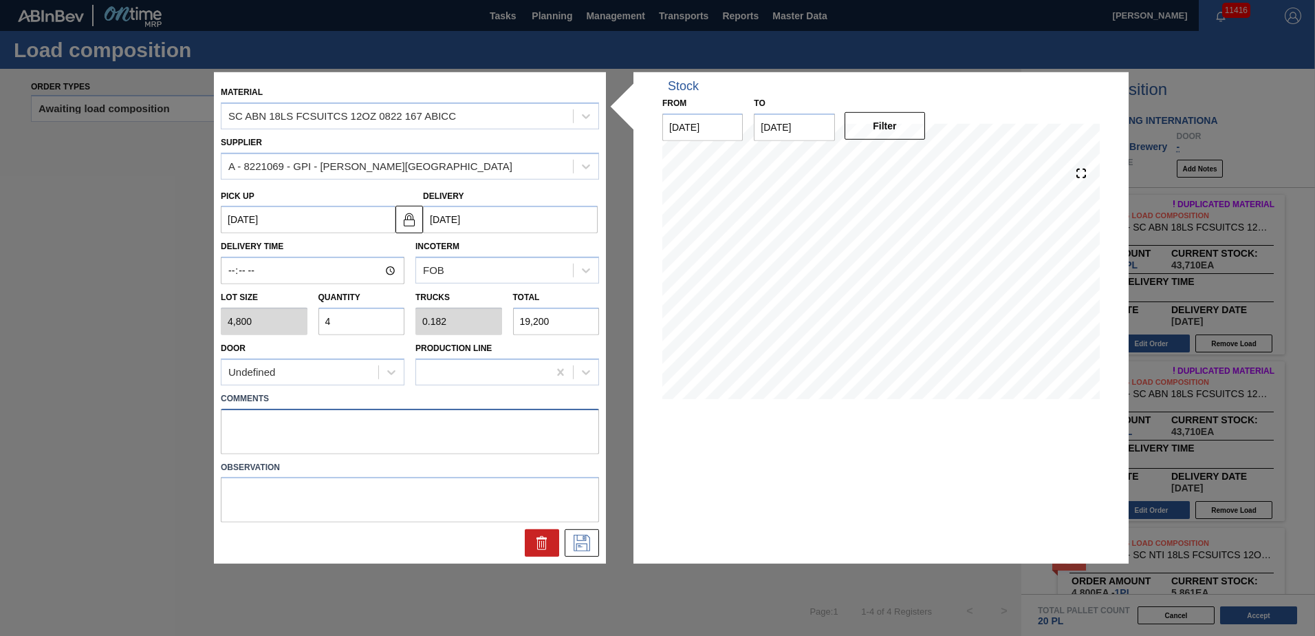
click at [458, 431] on textarea at bounding box center [410, 430] width 378 height 45
click at [407, 436] on textarea at bounding box center [410, 430] width 378 height 45
click at [387, 427] on textarea "M2" at bounding box center [410, 430] width 378 height 45
type textarea "M2, DROP"
click at [574, 531] on button at bounding box center [582, 543] width 34 height 28
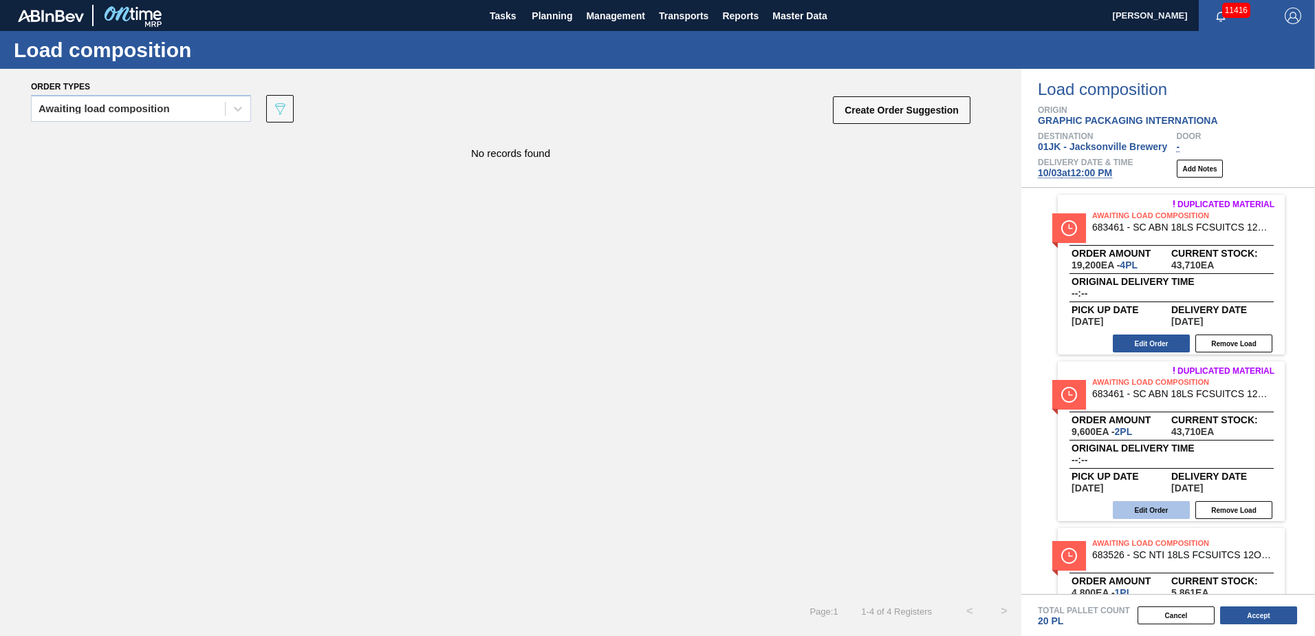
click at [1146, 509] on button "Edit Order" at bounding box center [1151, 510] width 77 height 18
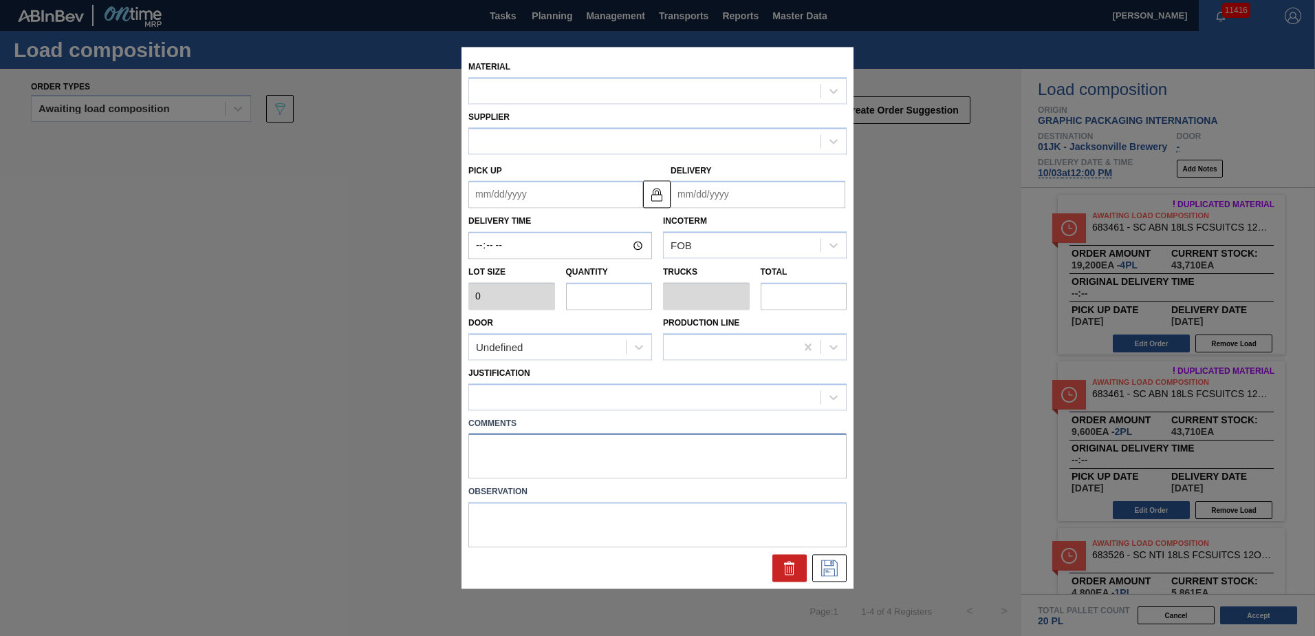
click at [500, 454] on textarea at bounding box center [657, 455] width 378 height 45
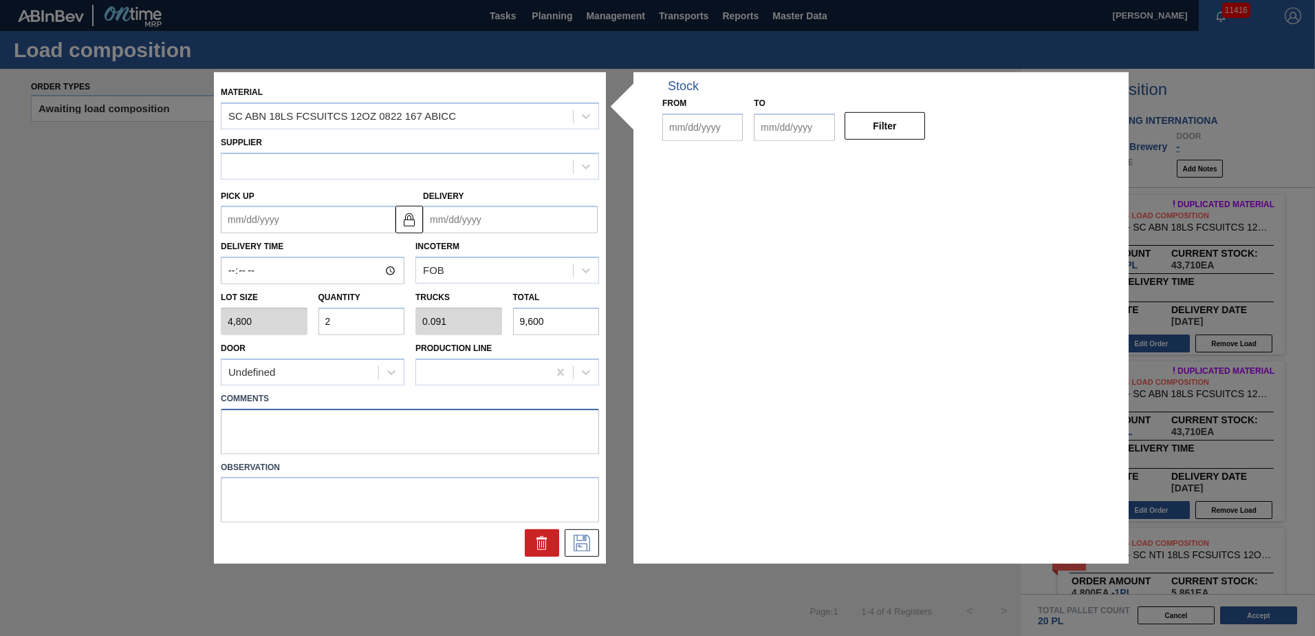
type input "4,800"
type input "2"
type input "0.091"
type input "9,600"
type up "[DATE]"
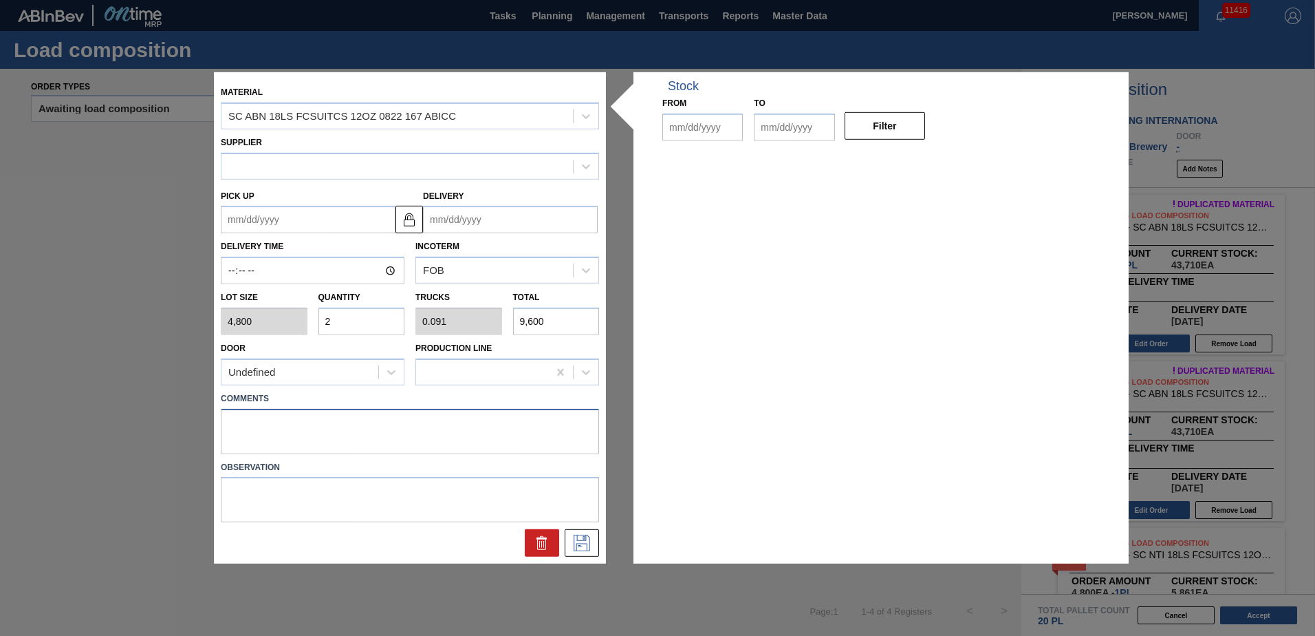
type input "[DATE]"
type textarea "M2, DROP"
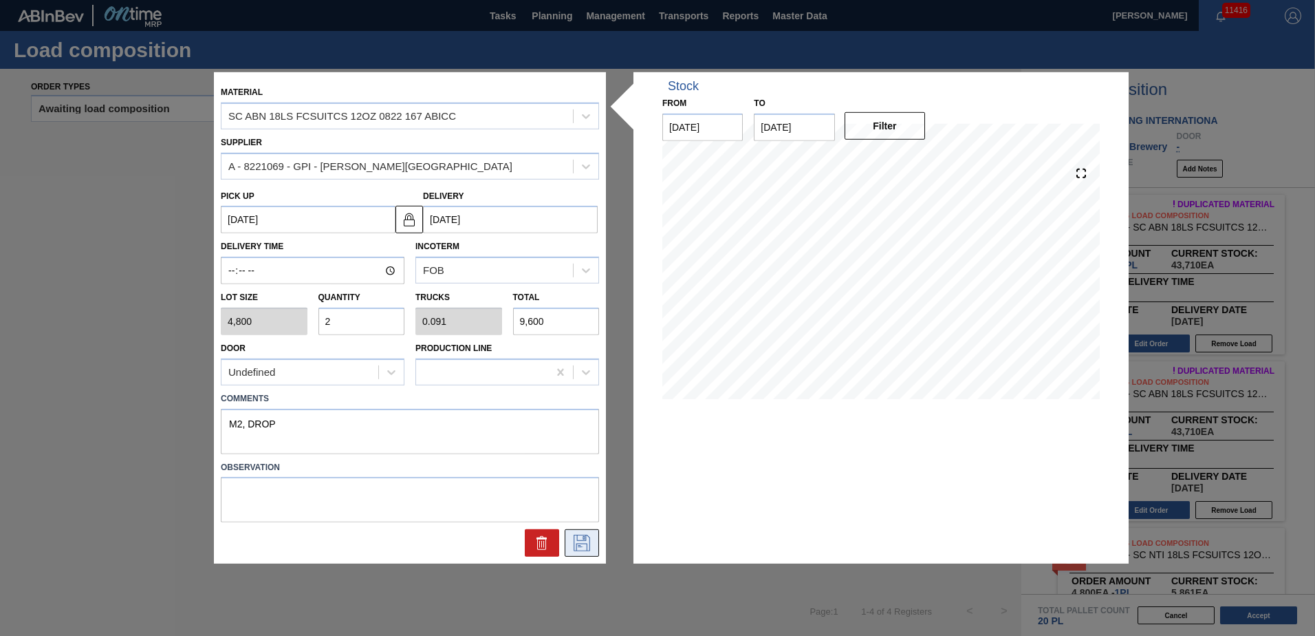
click at [570, 534] on button at bounding box center [582, 543] width 34 height 28
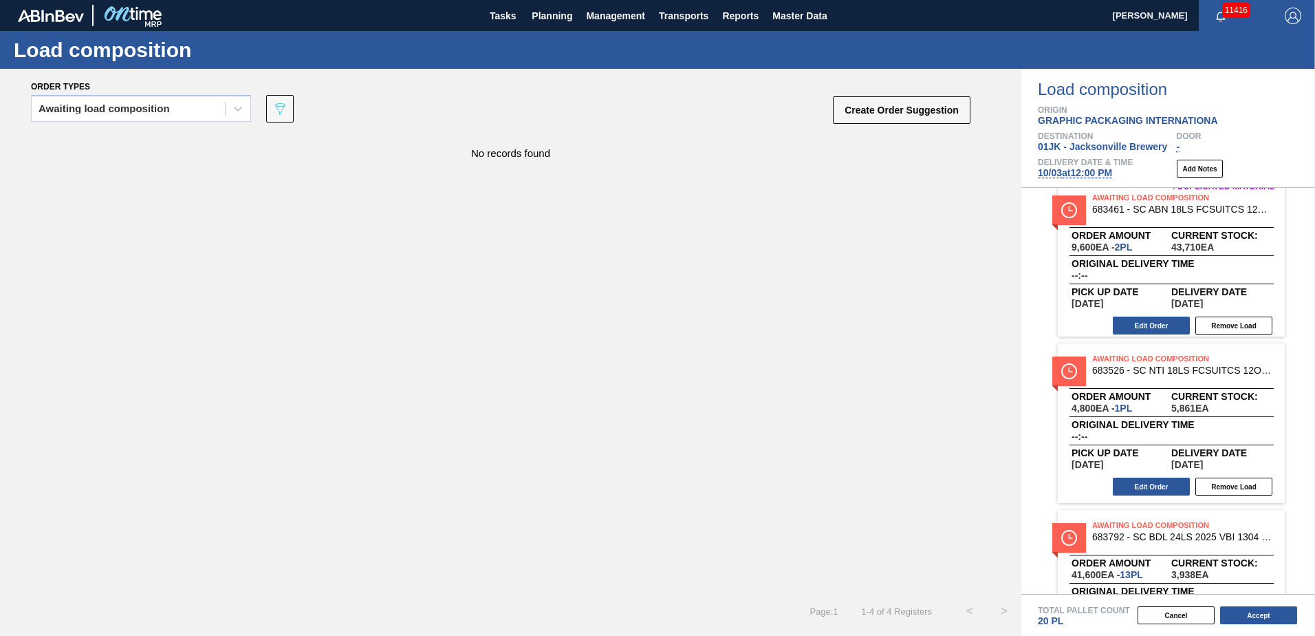
scroll to position [206, 0]
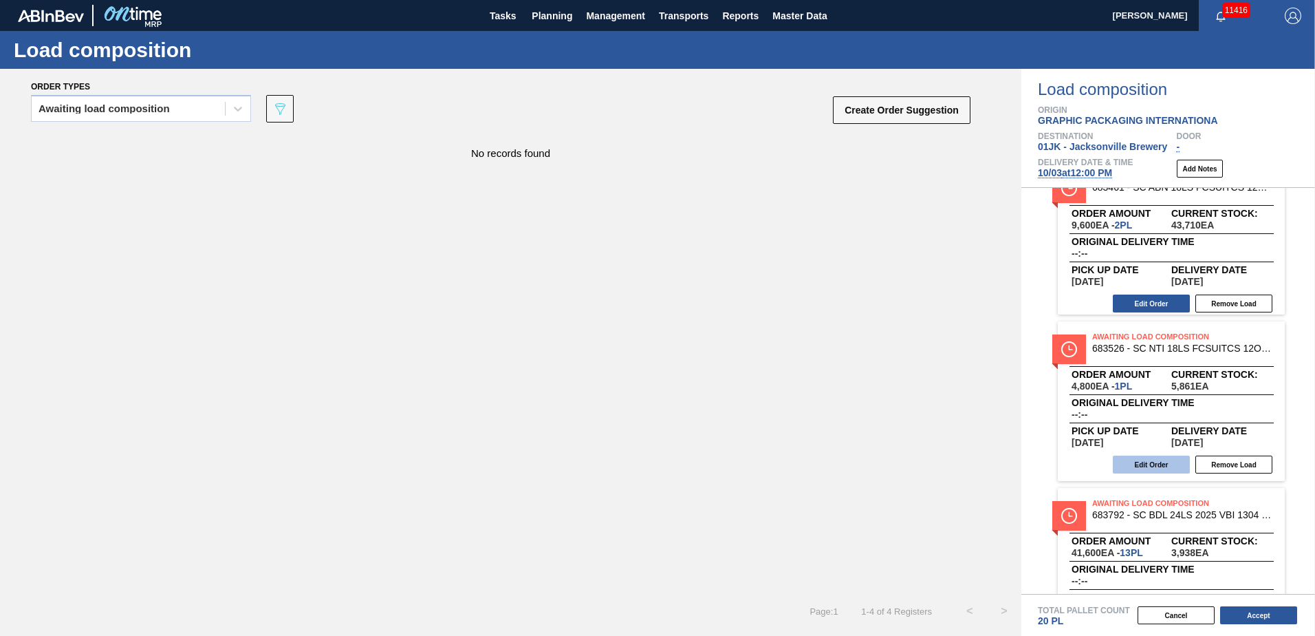
click at [1156, 463] on button "Edit Order" at bounding box center [1151, 464] width 77 height 18
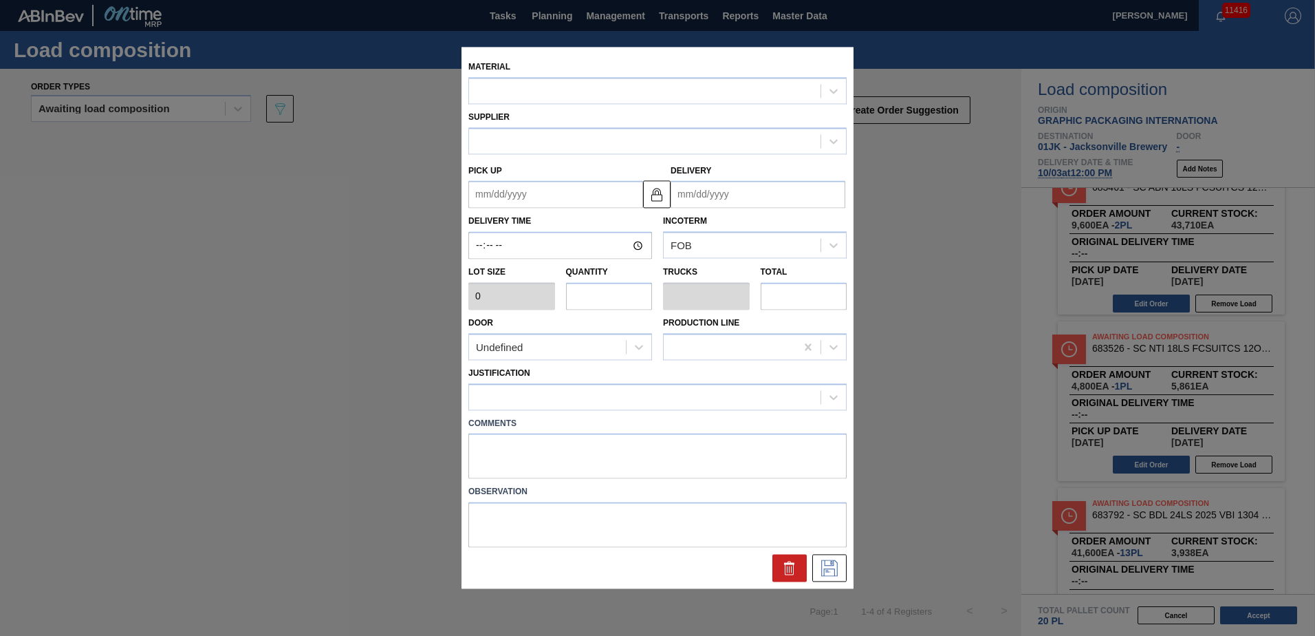
type input "4,800"
type input "1"
type input "0.043"
type input "4,800"
type textarea "TAIL, DROP"
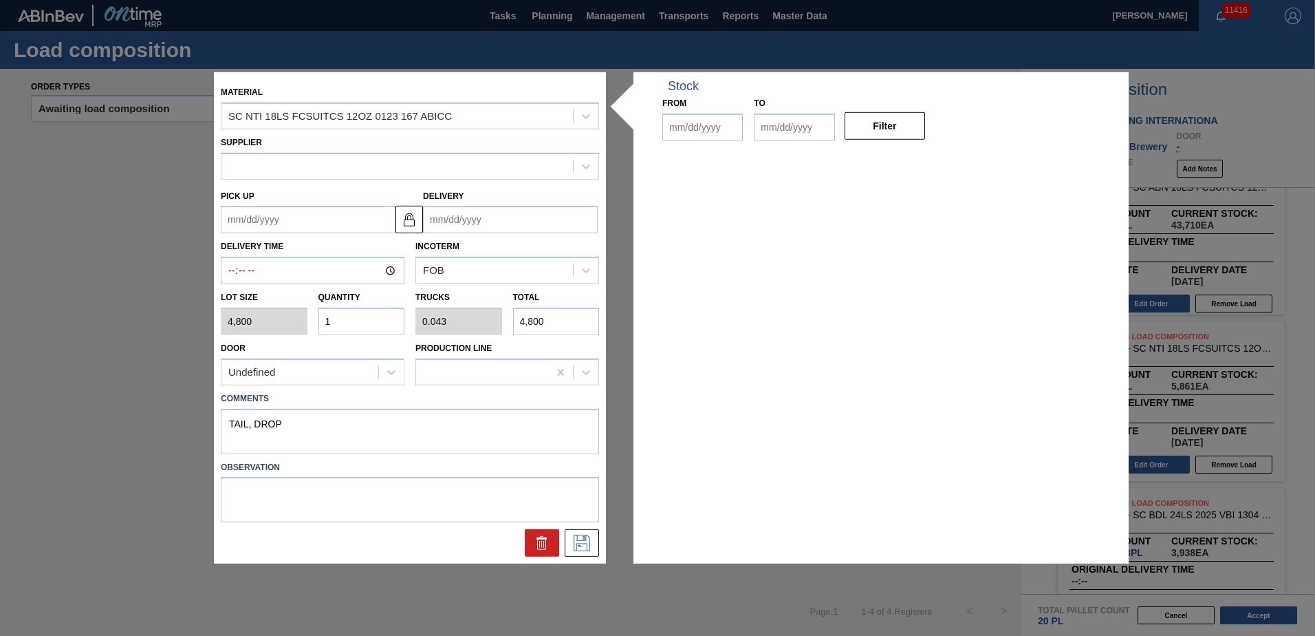
type up "[DATE]"
type input "[DATE]"
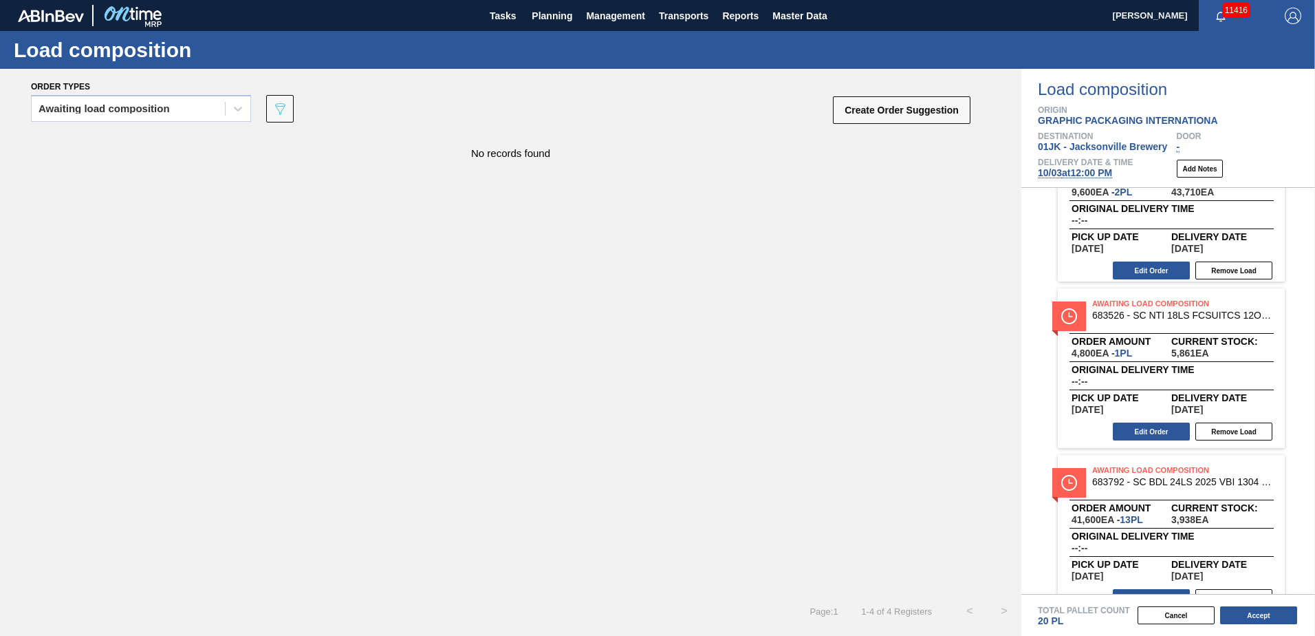
scroll to position [267, 0]
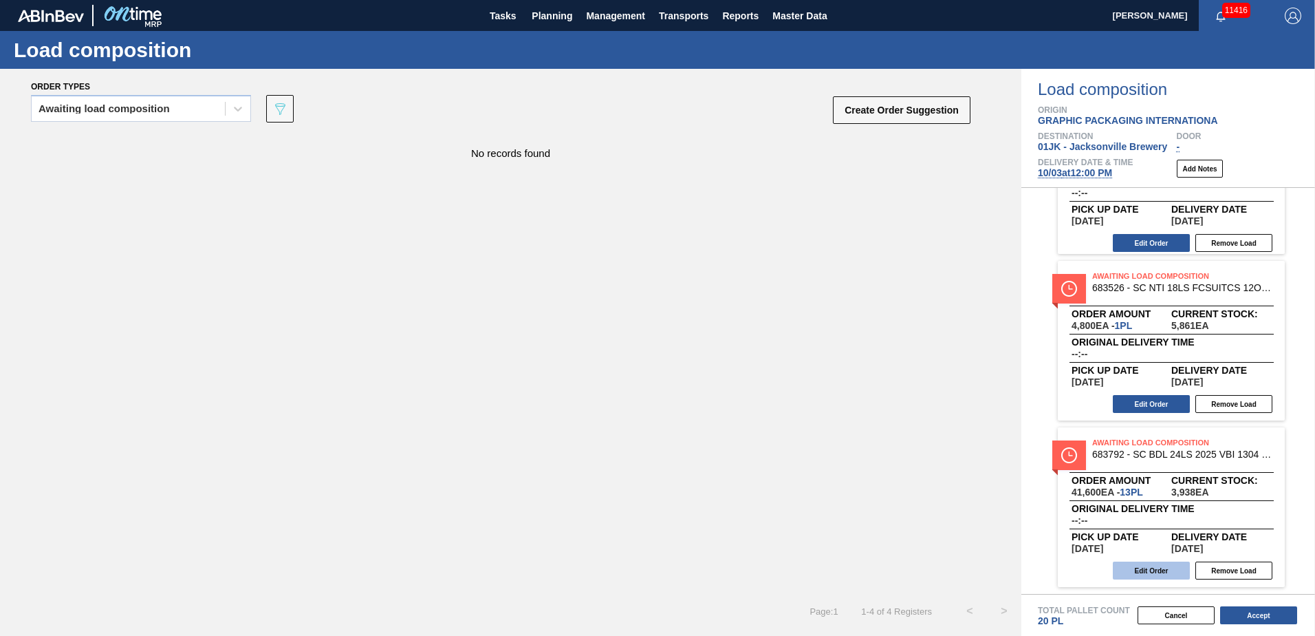
click at [1159, 569] on button "Edit Order" at bounding box center [1151, 570] width 77 height 18
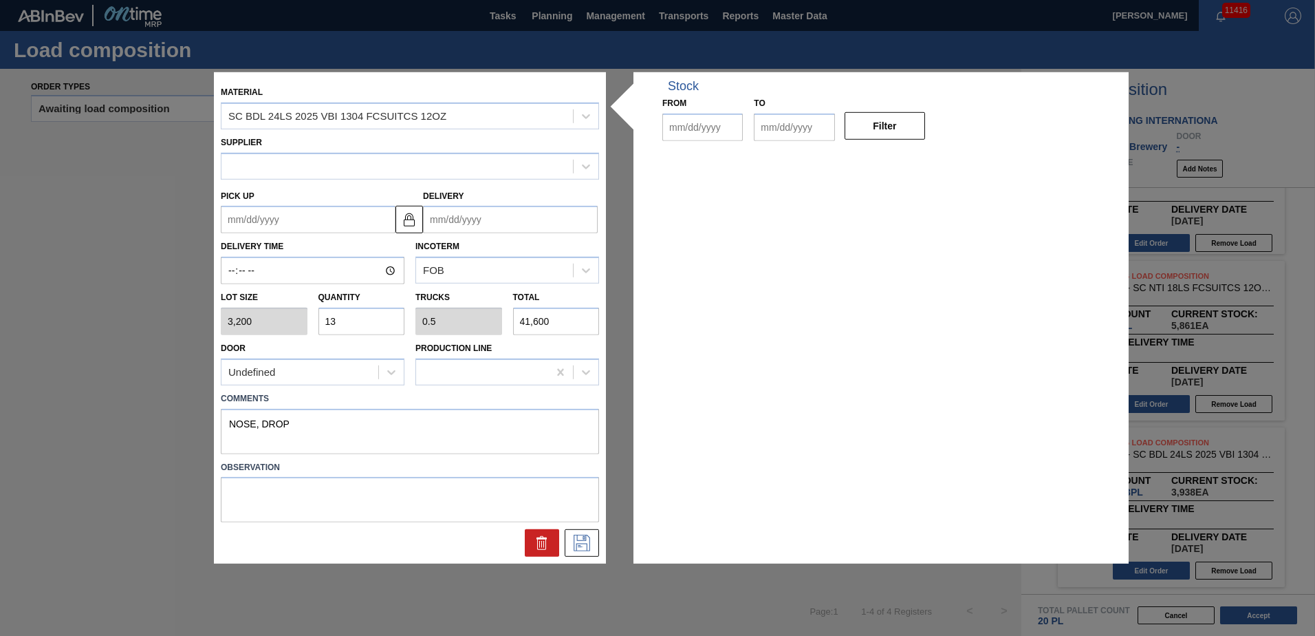
type input "3,200"
type input "13"
type input "0.5"
type input "41,600"
type textarea "NOSE, DROP"
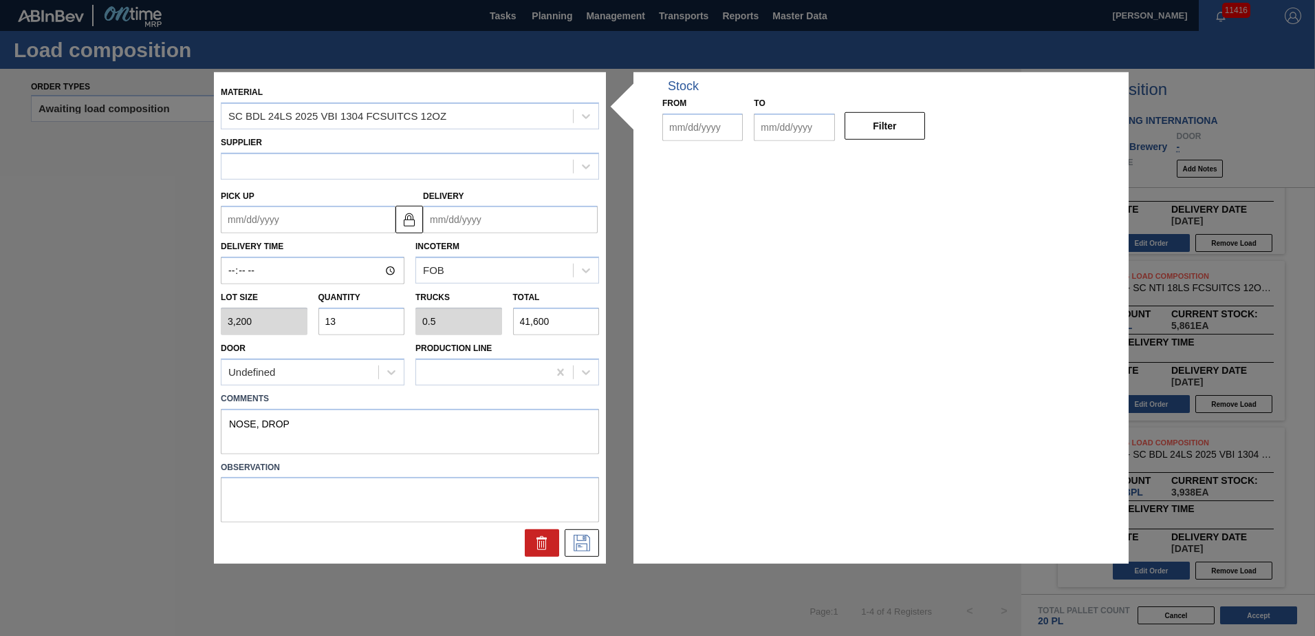
type up "[DATE]"
type input "[DATE]"
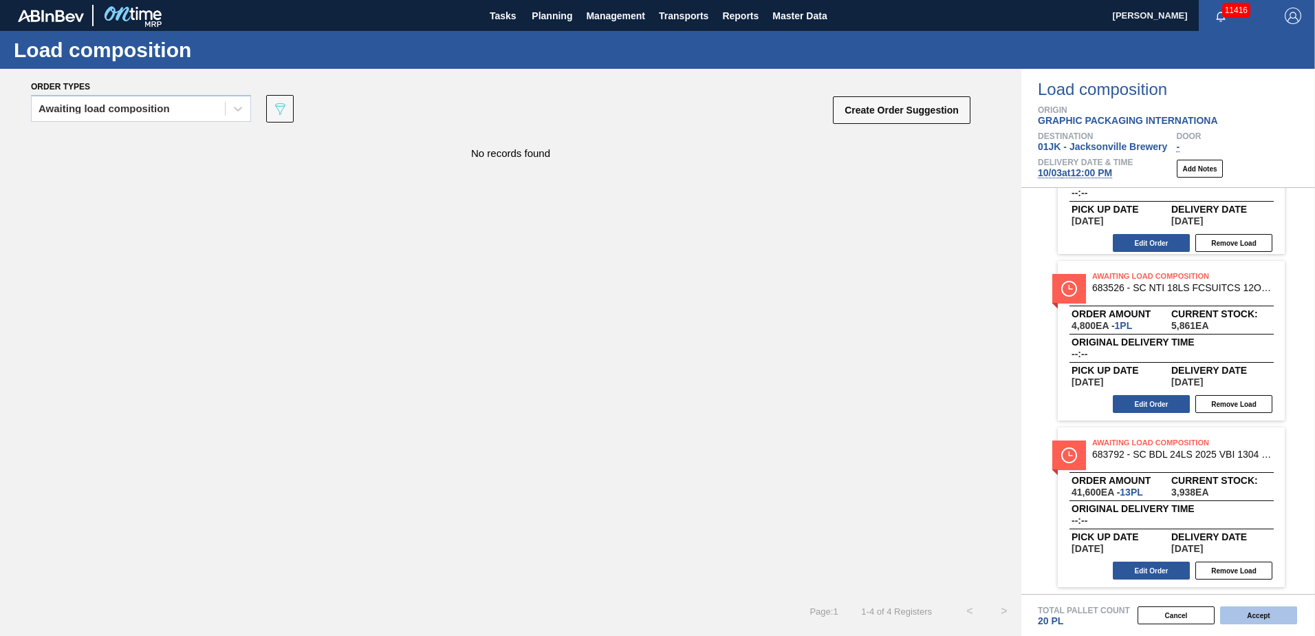
click at [1275, 612] on button "Accept" at bounding box center [1258, 615] width 77 height 18
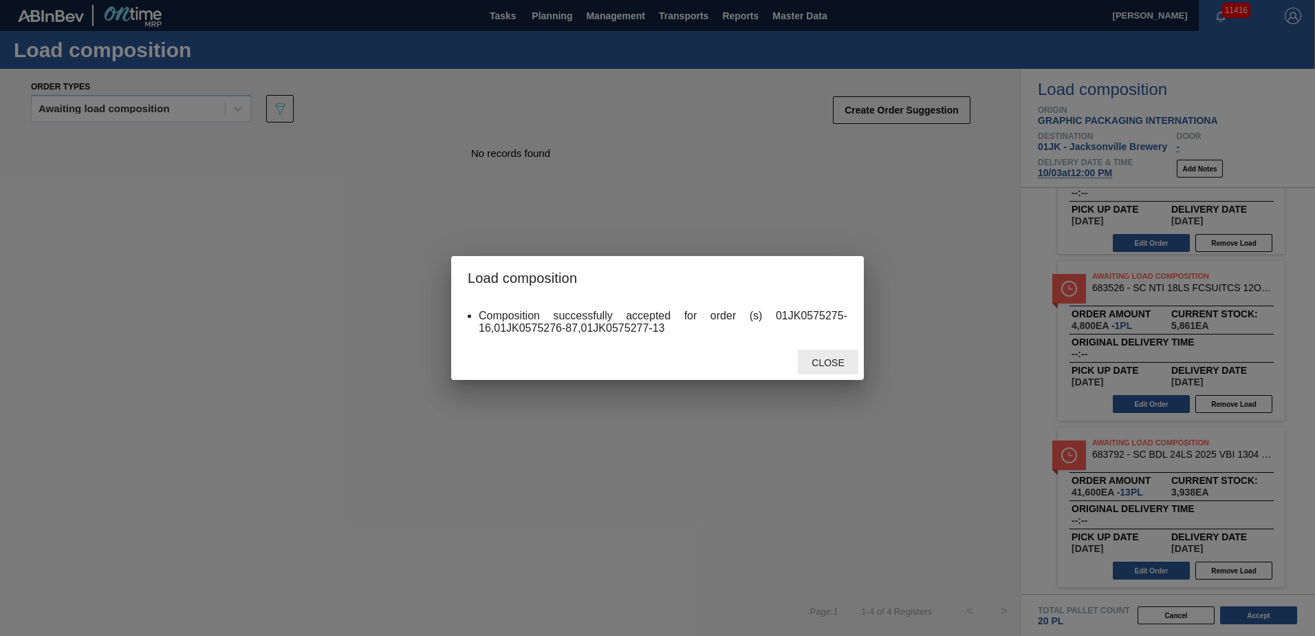
click at [827, 371] on div "Close" at bounding box center [828, 361] width 61 height 25
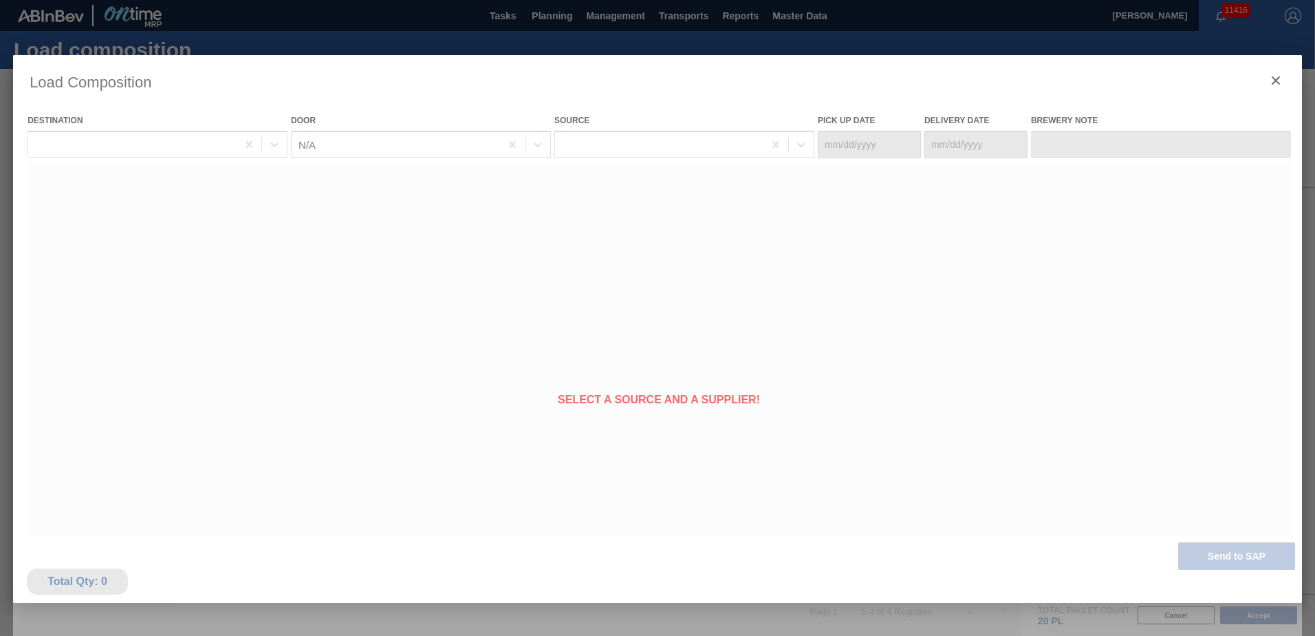
type Date "[DATE]"
